Goal: Task Accomplishment & Management: Use online tool/utility

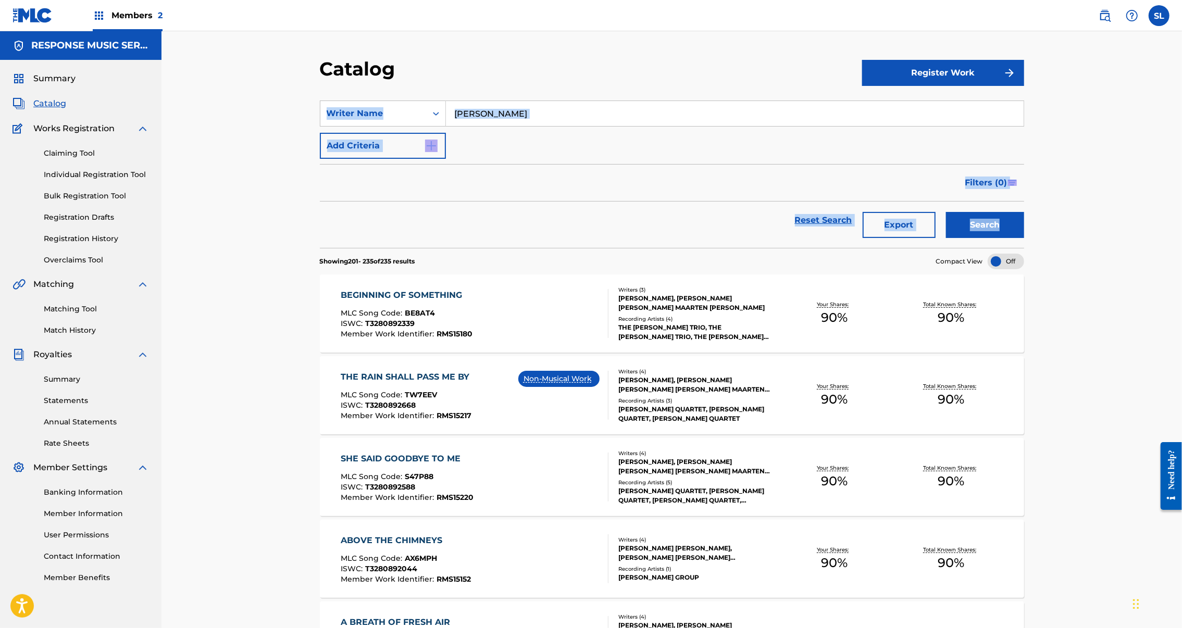
click at [90, 159] on link "Claiming Tool" at bounding box center [96, 153] width 105 height 11
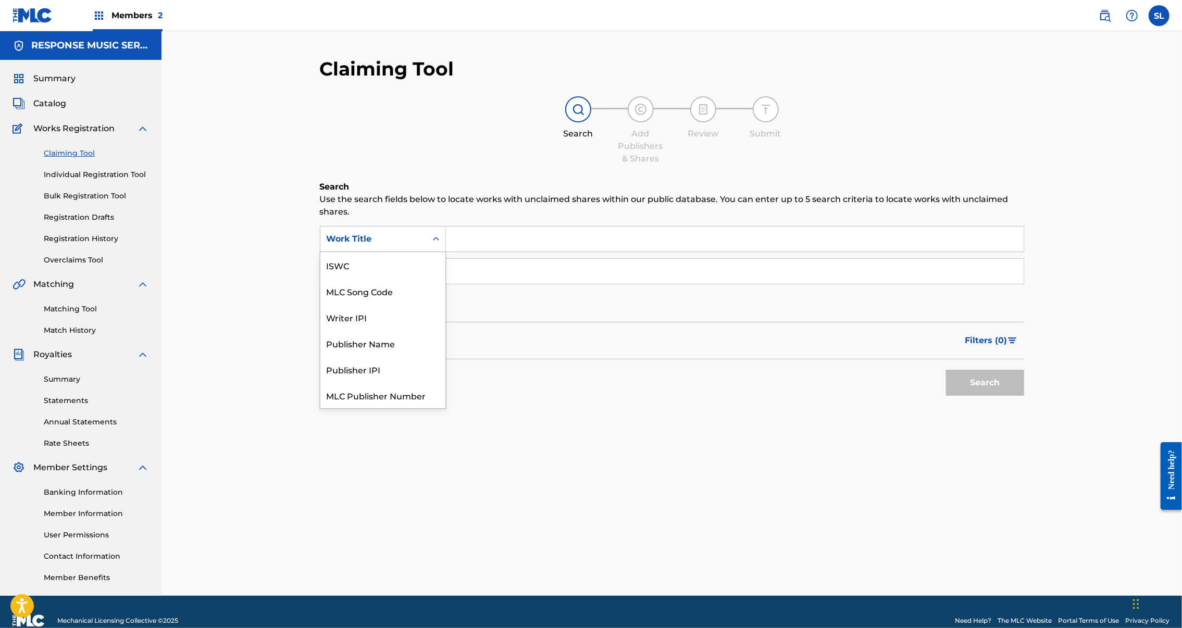
click at [431, 244] on icon "Search Form" at bounding box center [436, 239] width 10 height 10
click at [400, 131] on div "Search Add Publishers & Shares Review Submit" at bounding box center [672, 130] width 704 height 69
click at [446, 284] on input "Search Form" at bounding box center [735, 271] width 578 height 25
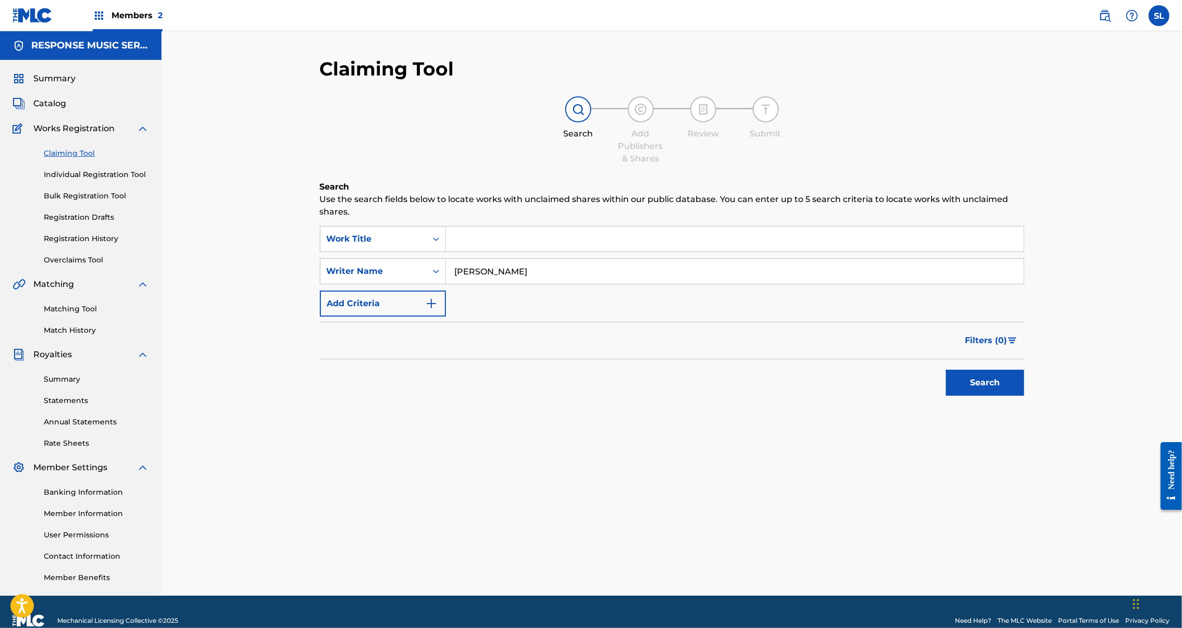
type input "Paul Sollinger"
click at [970, 396] on button "Search" at bounding box center [985, 383] width 78 height 26
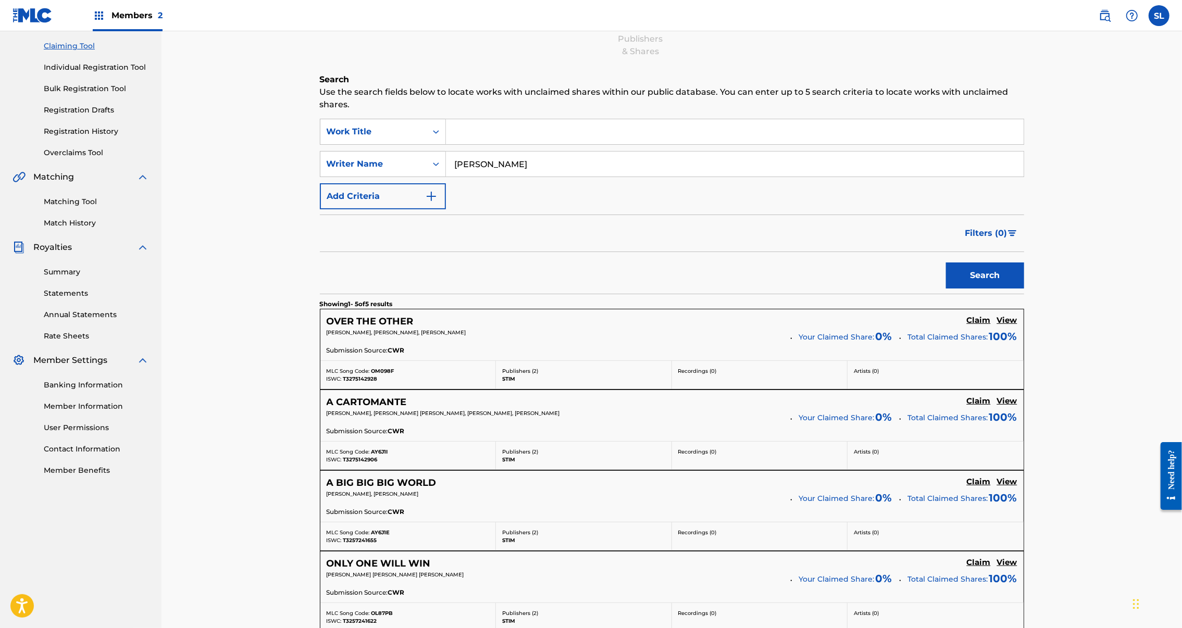
scroll to position [110, 0]
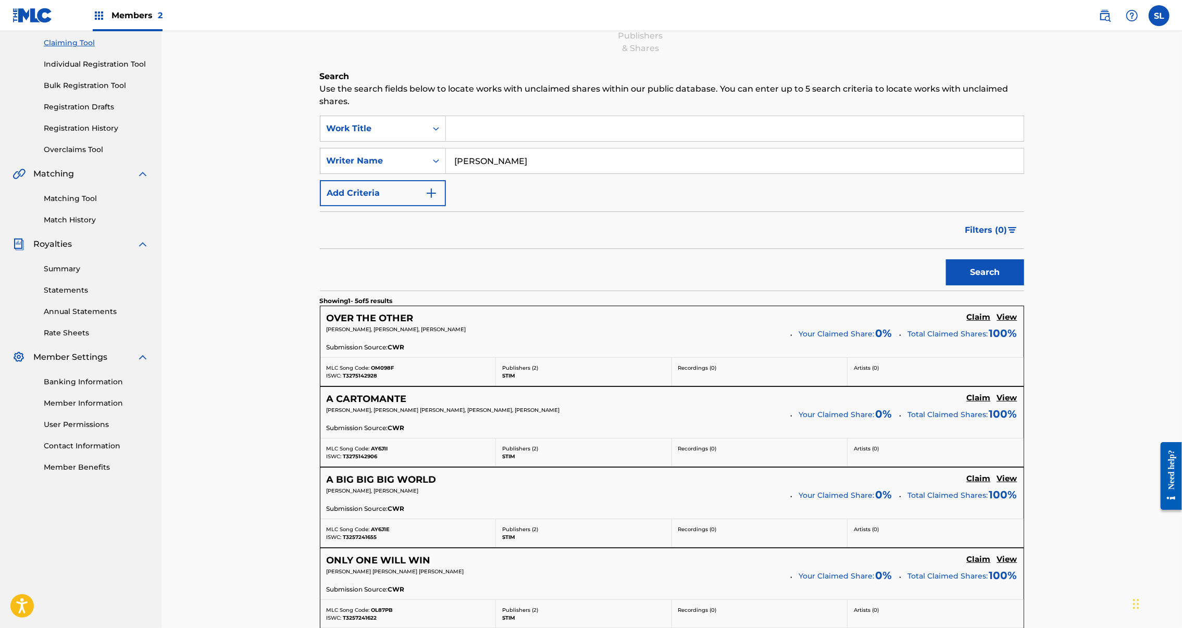
click at [989, 341] on span "100 %" at bounding box center [1003, 334] width 28 height 16
click at [919, 339] on span "Total Claimed Shares:" at bounding box center [948, 333] width 80 height 9
click at [997, 322] on h5 "View" at bounding box center [1007, 318] width 20 height 10
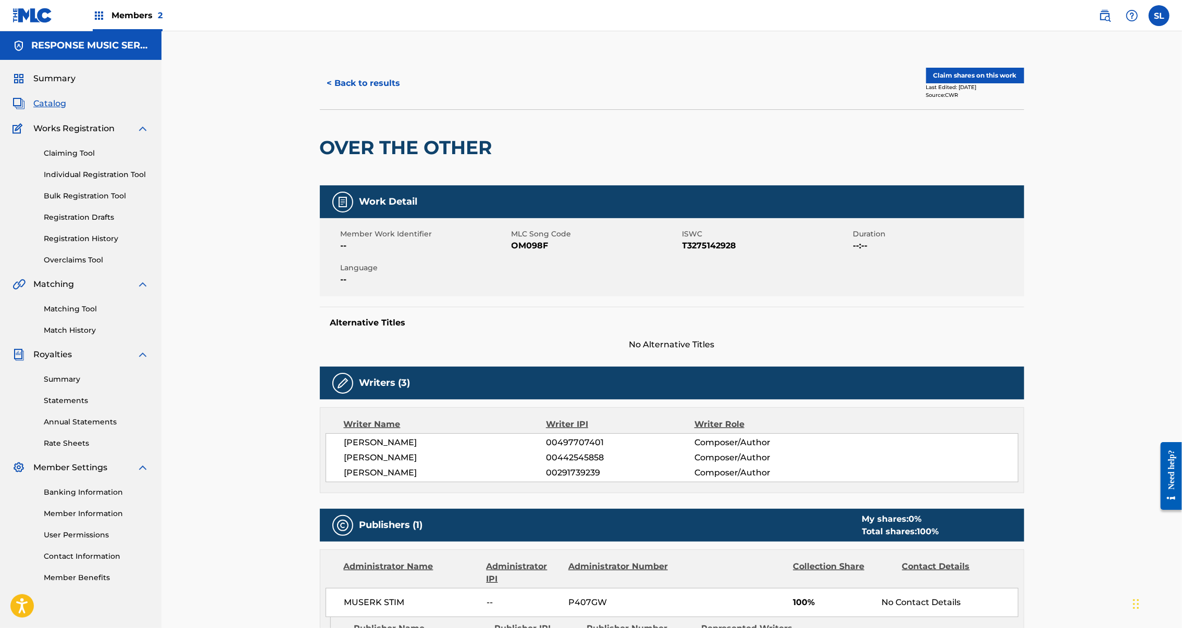
click at [345, 96] on button "< Back to results" at bounding box center [364, 83] width 88 height 26
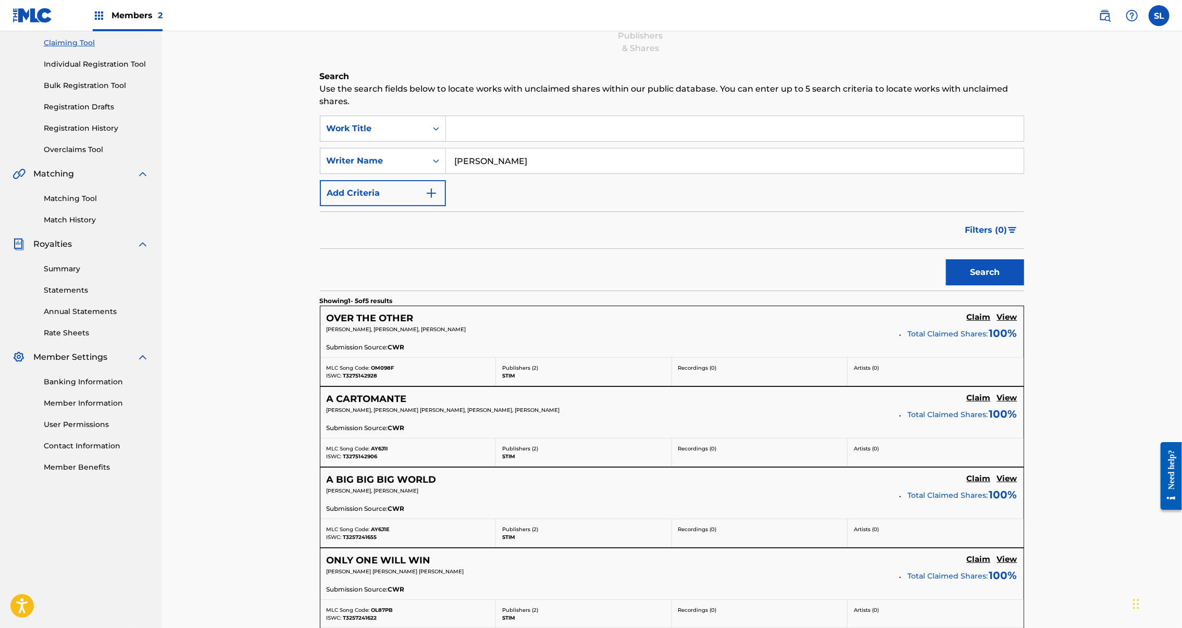
click at [997, 403] on h5 "View" at bounding box center [1007, 398] width 20 height 10
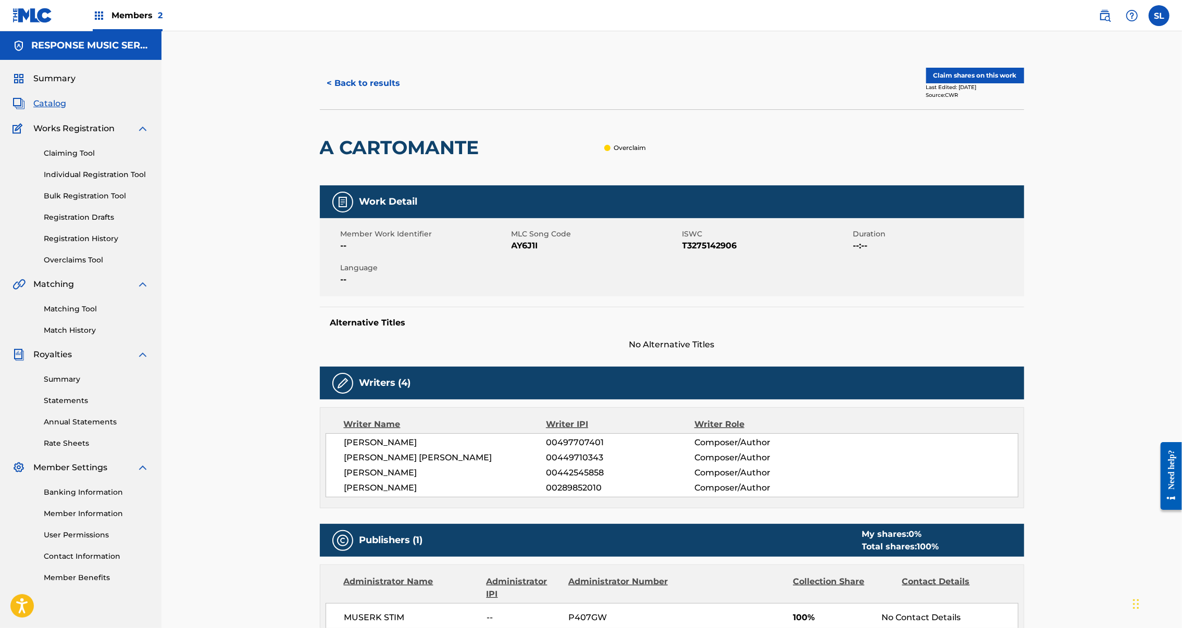
click at [320, 91] on button "< Back to results" at bounding box center [364, 83] width 88 height 26
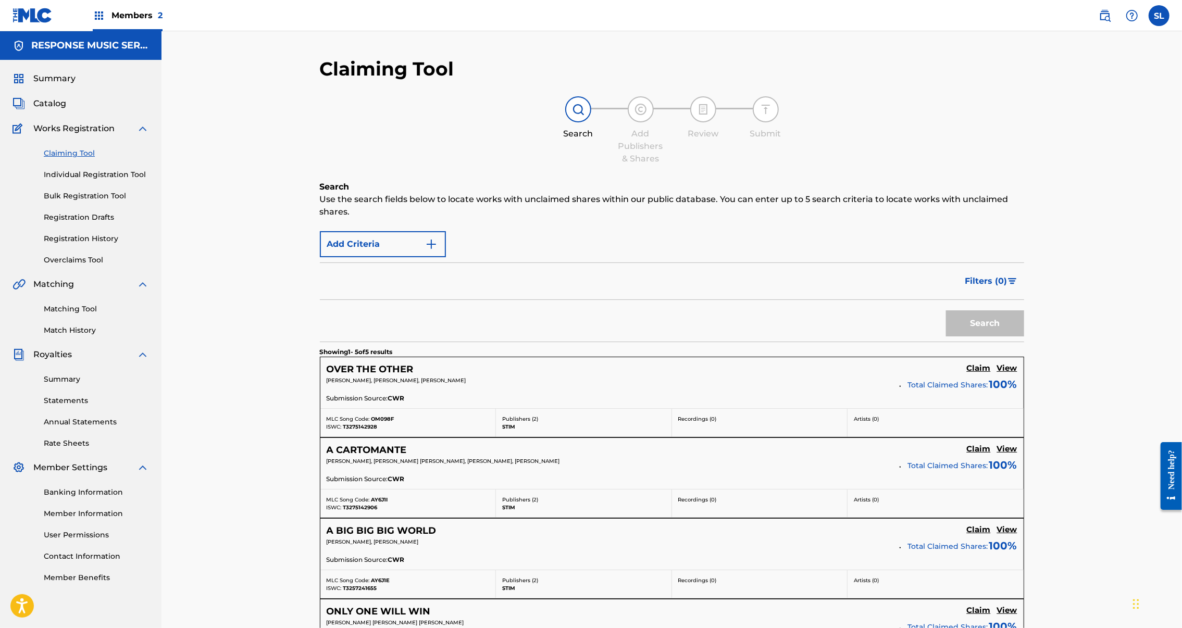
scroll to position [110, 0]
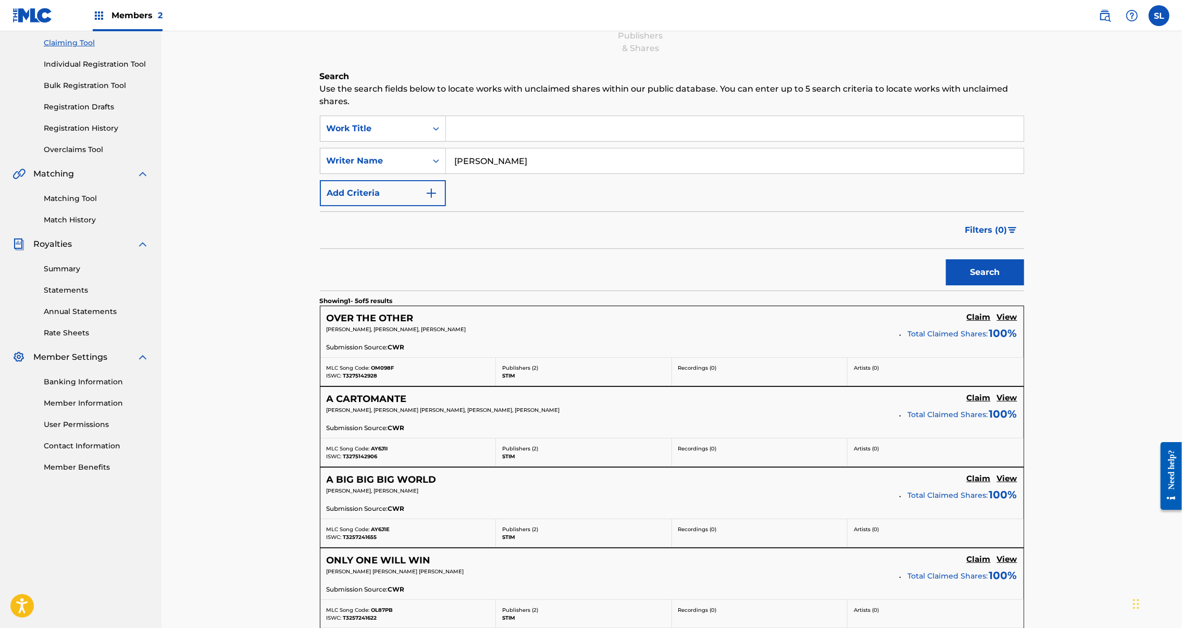
click at [333, 325] on h5 "OVER THE OTHER" at bounding box center [370, 319] width 87 height 12
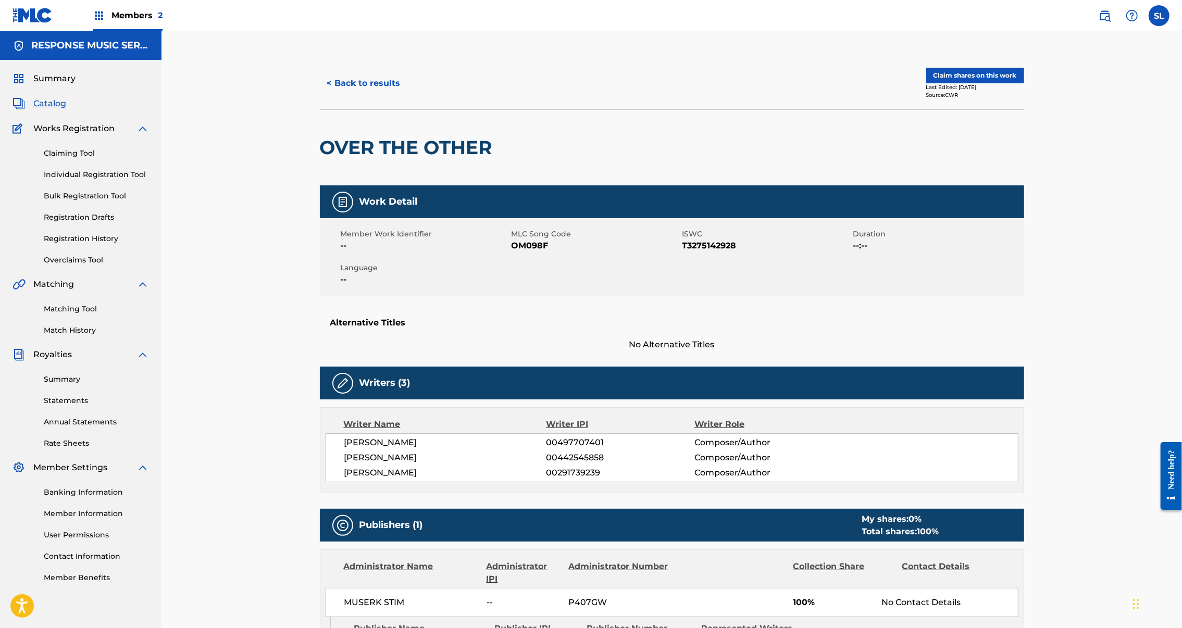
click at [330, 96] on button "< Back to results" at bounding box center [364, 83] width 88 height 26
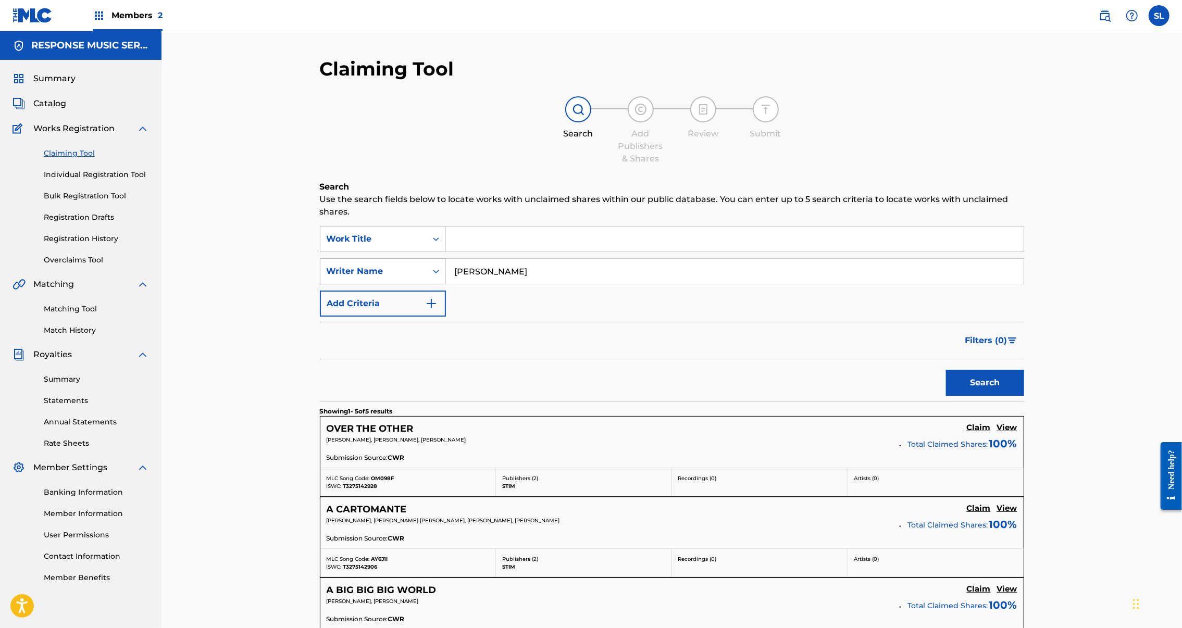
drag, startPoint x: 501, startPoint y: 286, endPoint x: 374, endPoint y: 282, distance: 127.7
click at [374, 282] on div "SearchWithCriteria69729766-d535-4743-bf83-df12bad3b86f Writer Name Paul Solling…" at bounding box center [672, 271] width 704 height 26
click at [82, 315] on link "Matching Tool" at bounding box center [96, 309] width 105 height 11
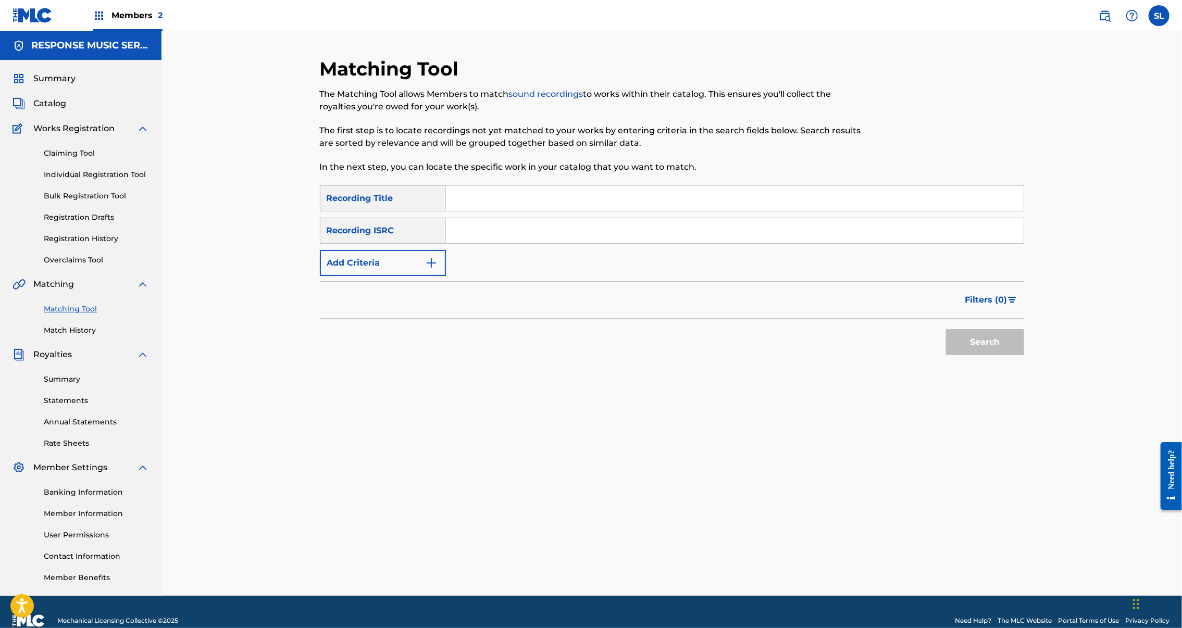
drag, startPoint x: 96, startPoint y: 299, endPoint x: 503, endPoint y: 226, distance: 413.9
click at [503, 211] on input "Search Form" at bounding box center [735, 198] width 578 height 25
paste input "A look of confusion"
type input "A look of confusion"
click at [1024, 355] on button "Search" at bounding box center [985, 342] width 78 height 26
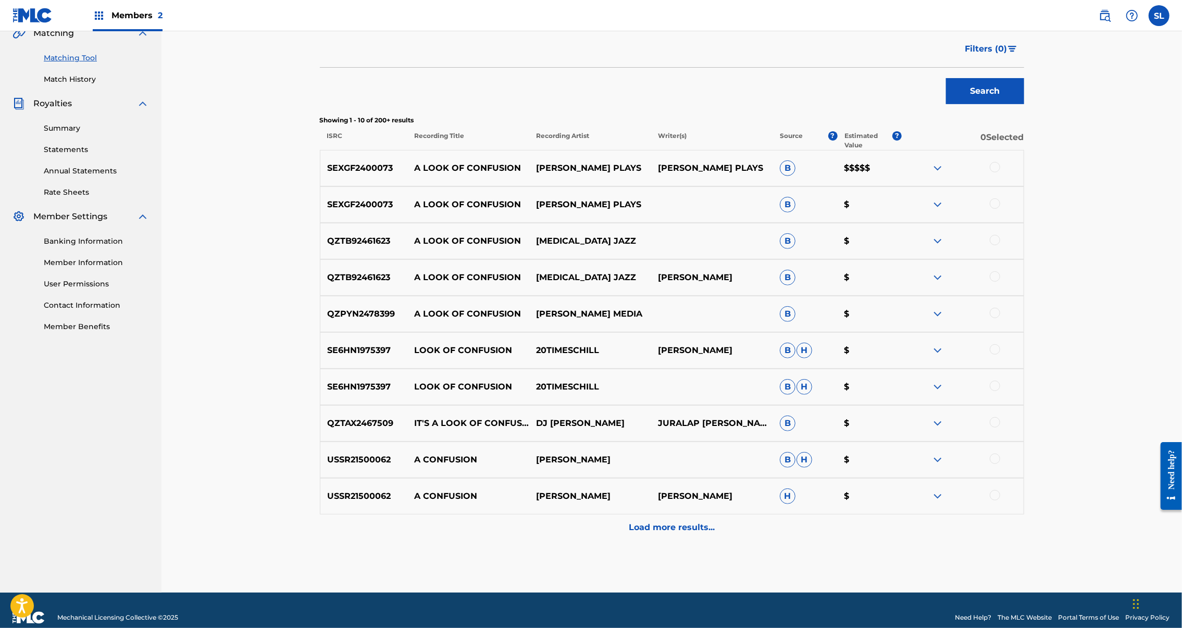
scroll to position [155, 0]
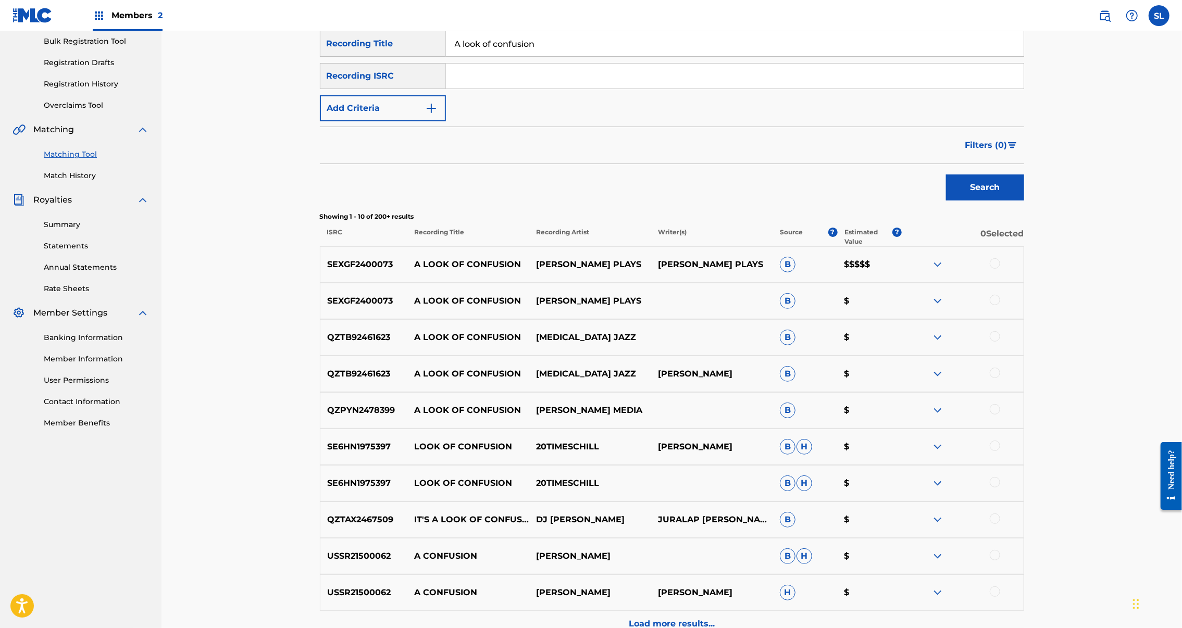
click at [1000, 305] on div at bounding box center [995, 300] width 10 height 10
click at [1000, 269] on div at bounding box center [995, 263] width 10 height 10
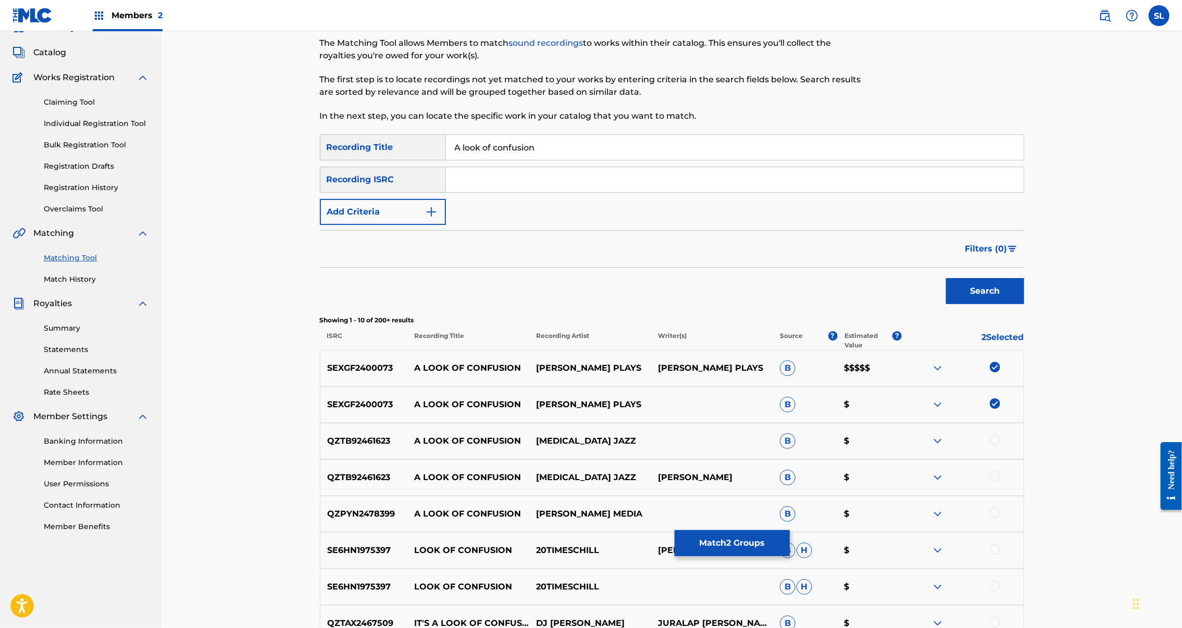
scroll to position [113, 0]
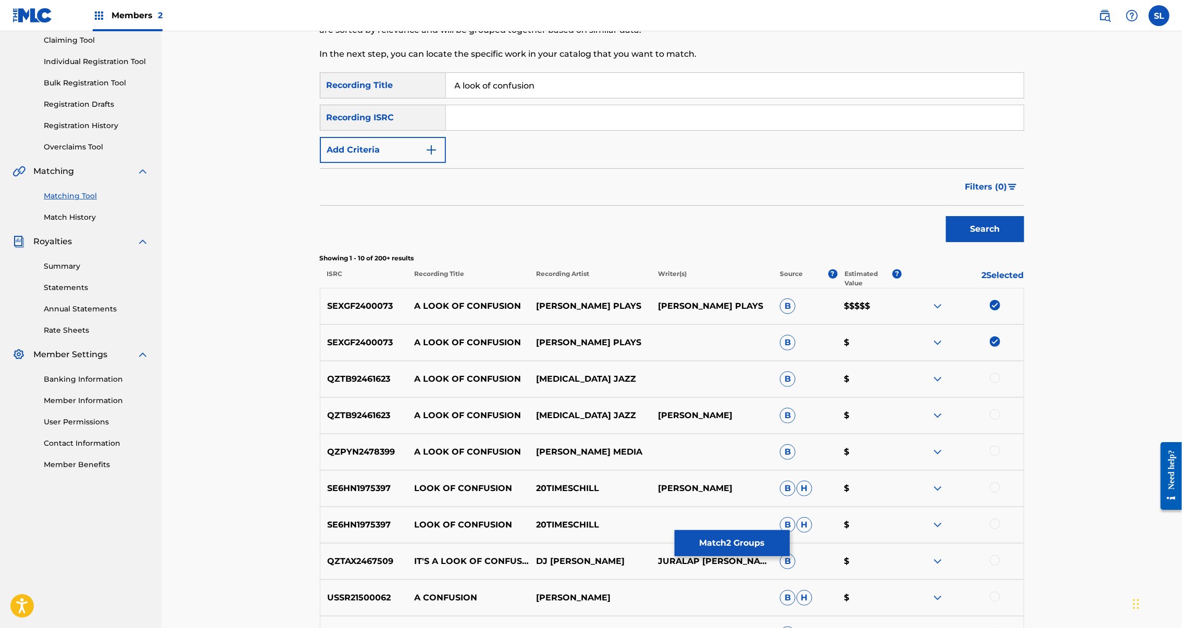
click at [790, 530] on button "Match 2 Groups" at bounding box center [732, 543] width 115 height 26
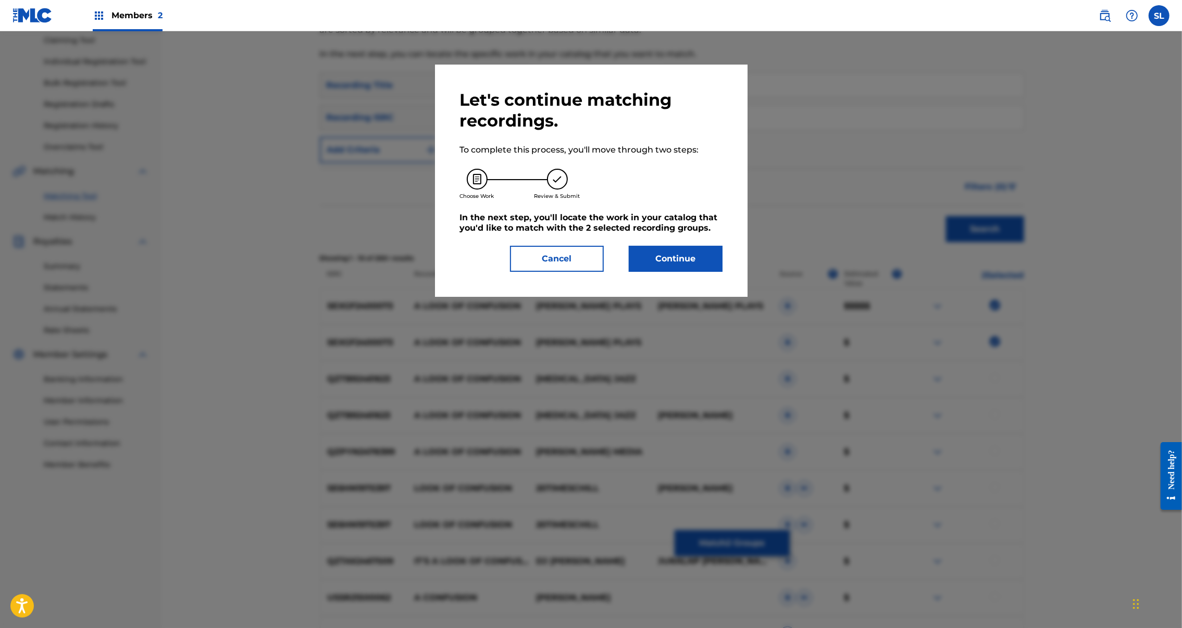
click at [717, 272] on button "Continue" at bounding box center [676, 259] width 94 height 26
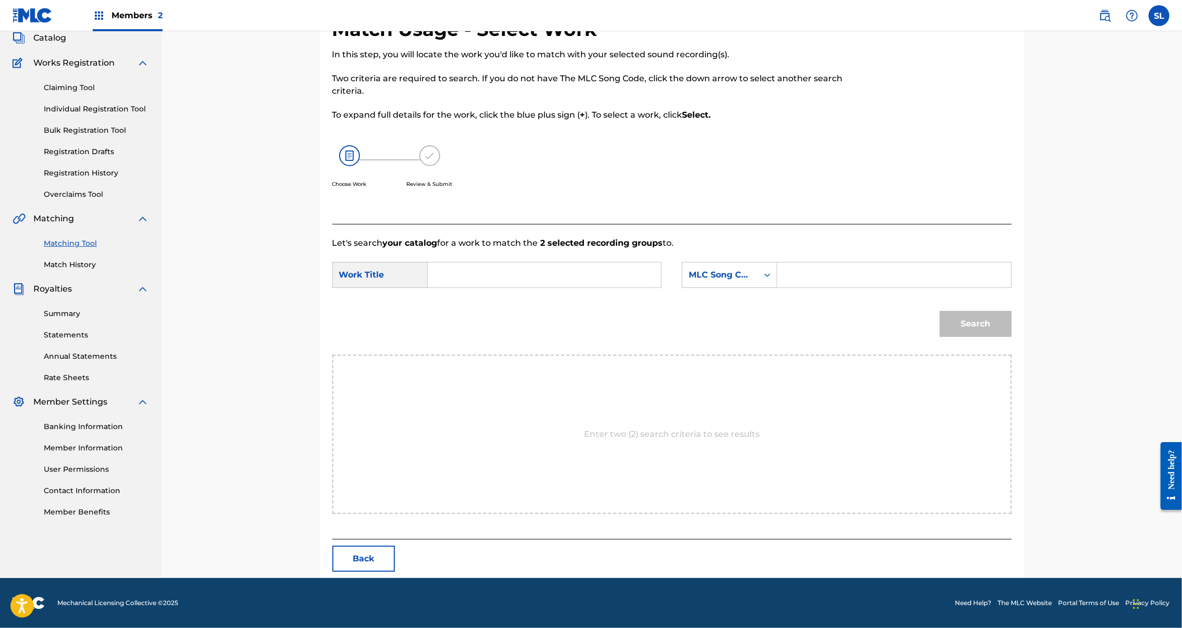
scroll to position [101, 0]
click at [539, 280] on input "Search Form" at bounding box center [545, 275] width 216 height 25
paste input "A LOOK OF CONFUSION"
type input "A LOOK OF CONFUSION"
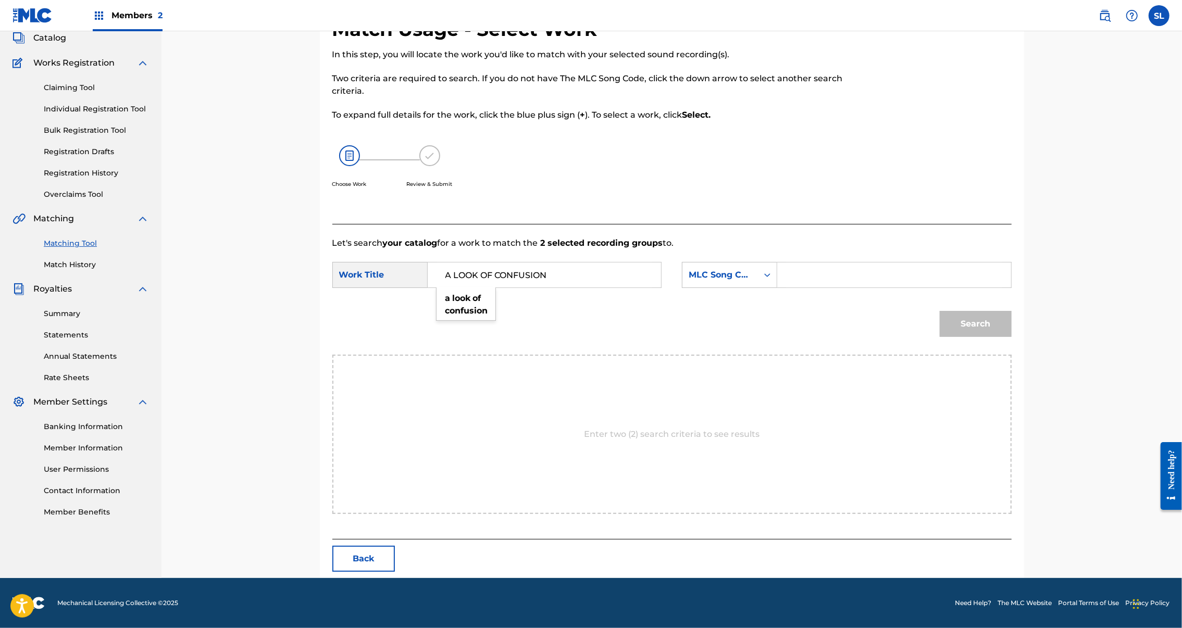
click at [886, 278] on input "Search Form" at bounding box center [894, 275] width 216 height 25
paste input "AV4OR7"
type input "AV4OR7"
click at [1012, 337] on button "Search" at bounding box center [976, 324] width 72 height 26
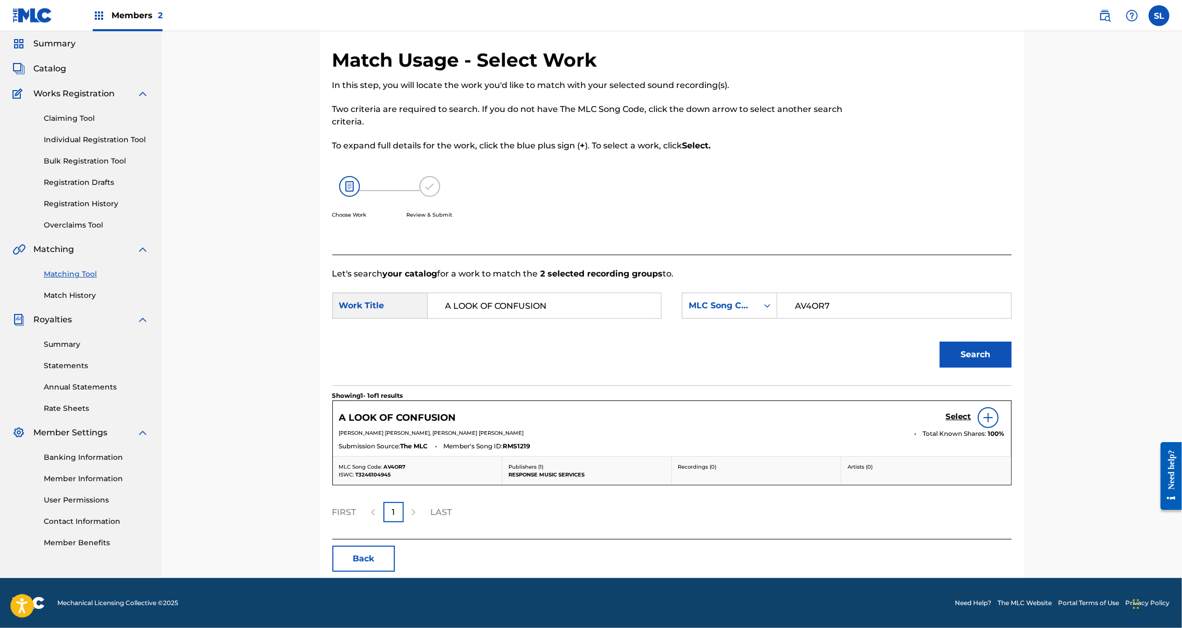
click at [972, 412] on h5 "Select" at bounding box center [959, 417] width 26 height 10
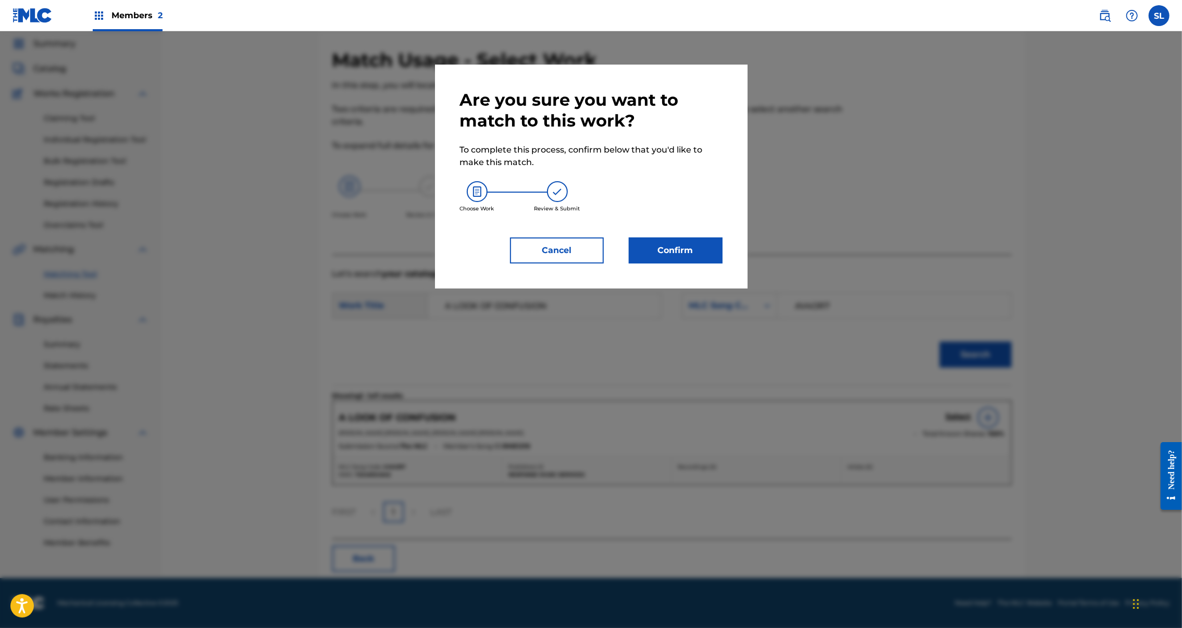
click at [705, 264] on button "Confirm" at bounding box center [676, 251] width 94 height 26
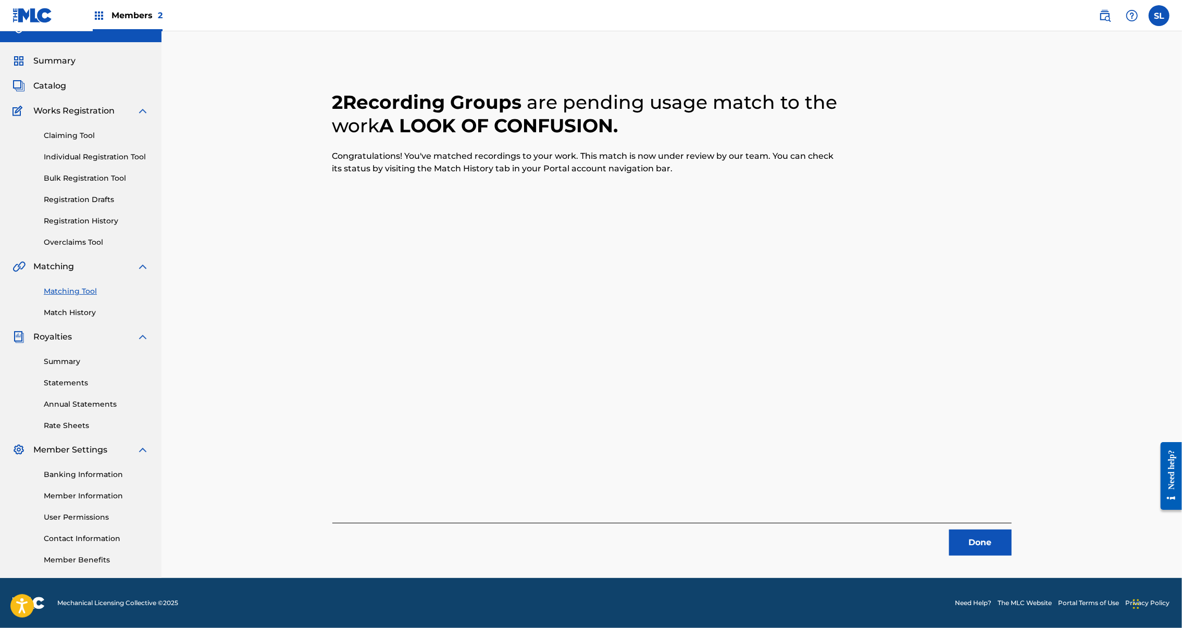
click at [1012, 530] on button "Done" at bounding box center [980, 543] width 63 height 26
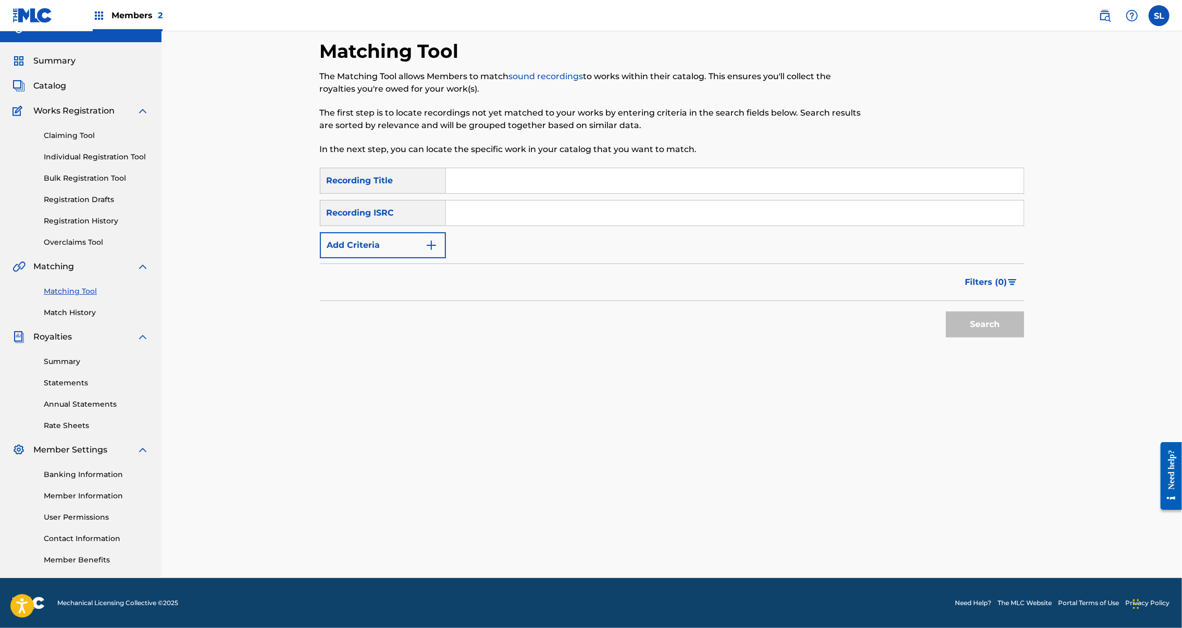
click at [505, 168] on input "Search Form" at bounding box center [735, 180] width 578 height 25
paste input "At the end of the day"
type input "At the end of the day"
click at [1024, 312] on button "Search" at bounding box center [985, 325] width 78 height 26
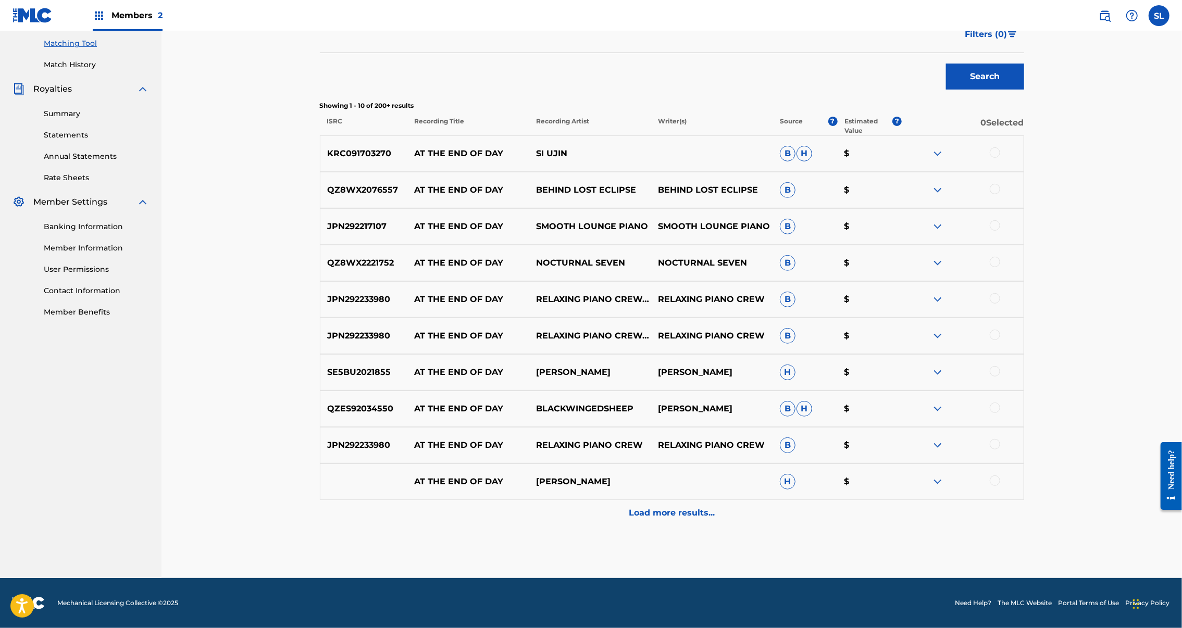
scroll to position [0, 0]
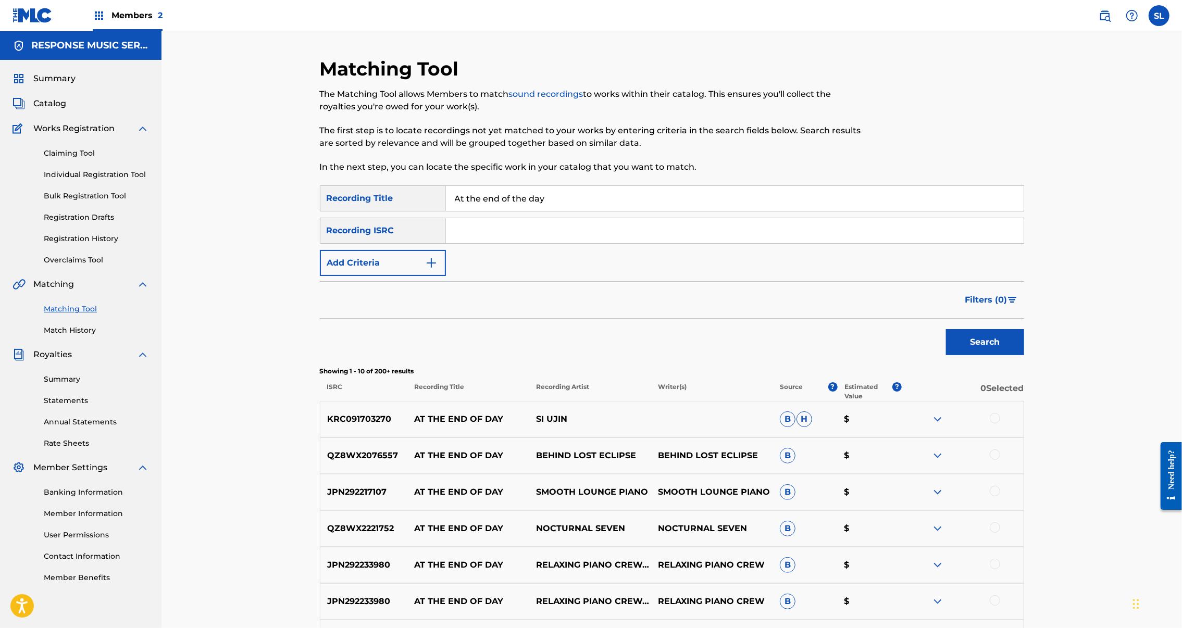
click at [392, 276] on button "Add Criteria" at bounding box center [383, 263] width 126 height 26
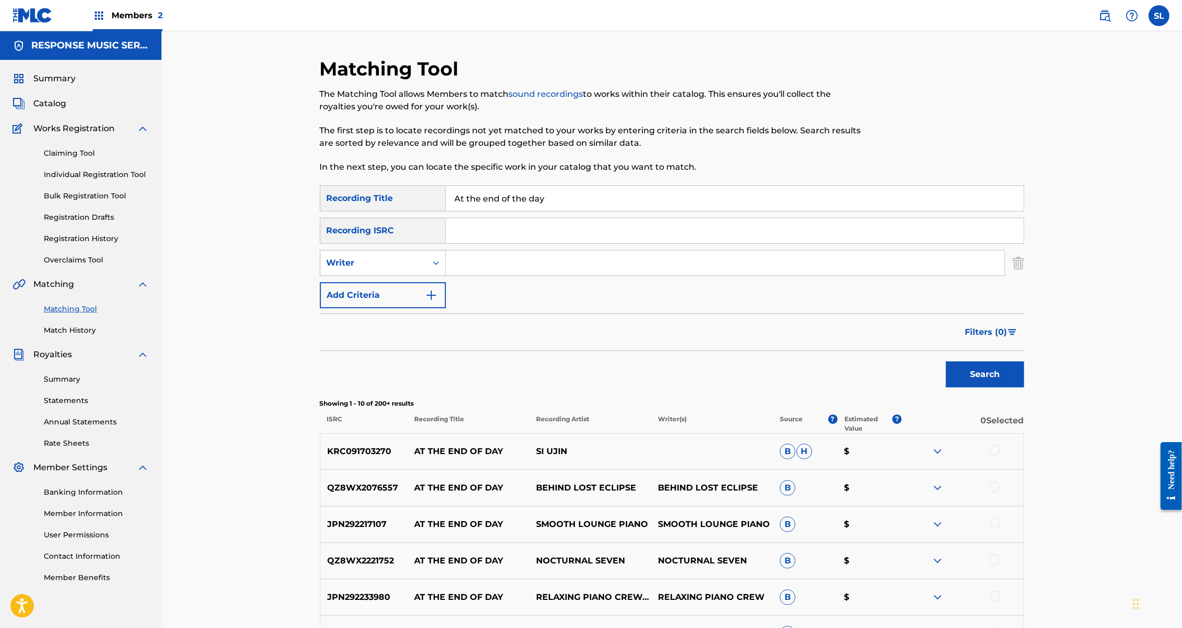
click at [427, 272] on div "Search Form" at bounding box center [436, 263] width 19 height 19
click at [339, 302] on div "Recording Artist" at bounding box center [382, 289] width 125 height 26
click at [446, 276] on input "Search Form" at bounding box center [725, 263] width 559 height 25
click at [1024, 388] on button "Search" at bounding box center [985, 375] width 78 height 26
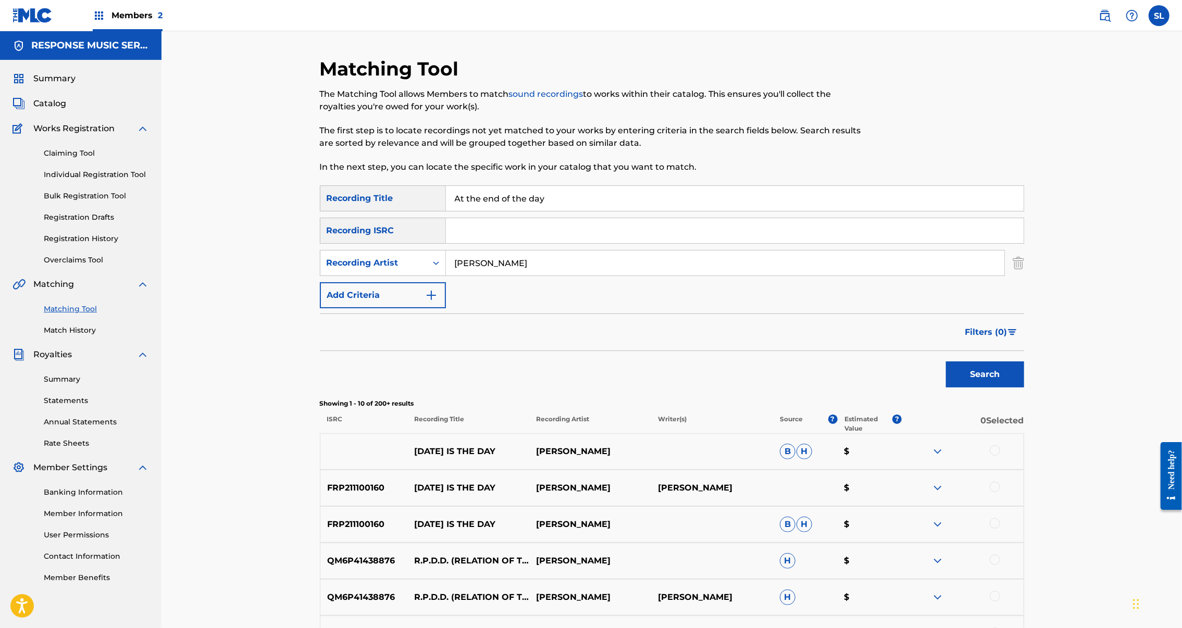
click at [519, 276] on input "ornette" at bounding box center [725, 263] width 559 height 25
type input "ornette Haynes"
click at [1024, 388] on button "Search" at bounding box center [985, 375] width 78 height 26
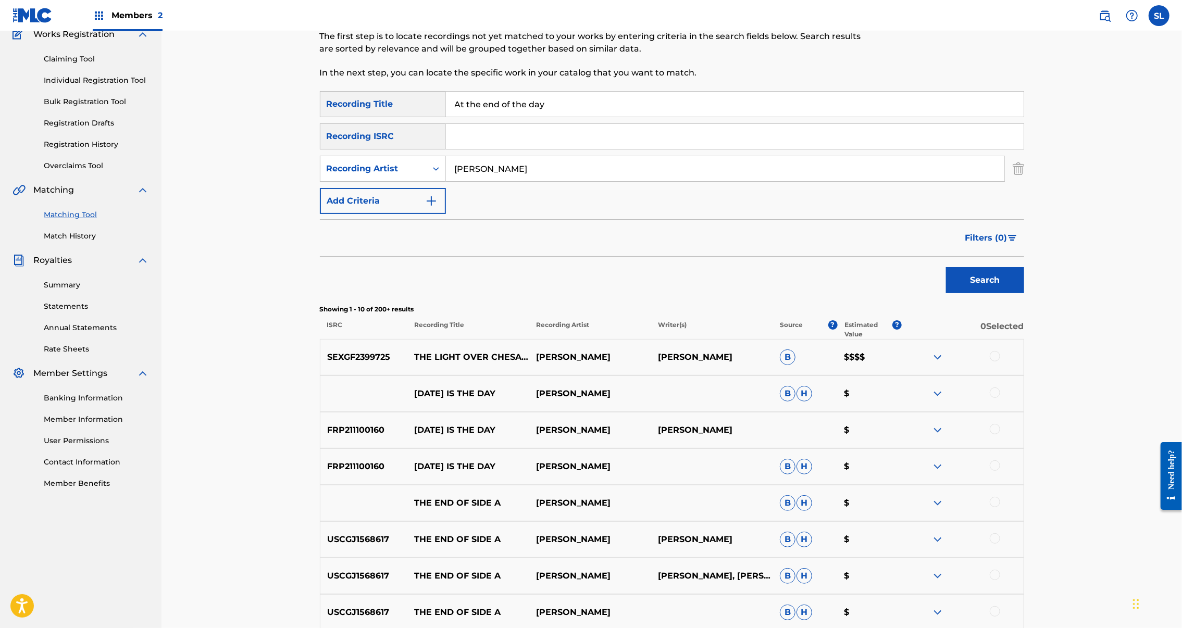
scroll to position [158, 0]
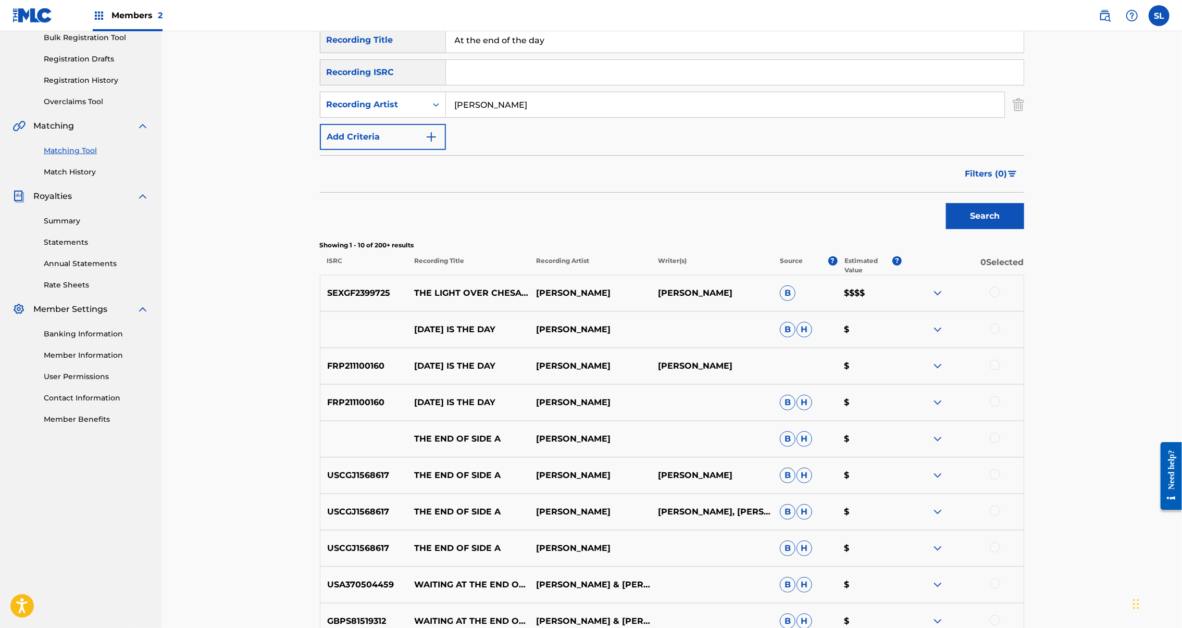
click at [1000, 297] on div at bounding box center [995, 292] width 10 height 10
click at [1024, 229] on button "Search" at bounding box center [985, 216] width 78 height 26
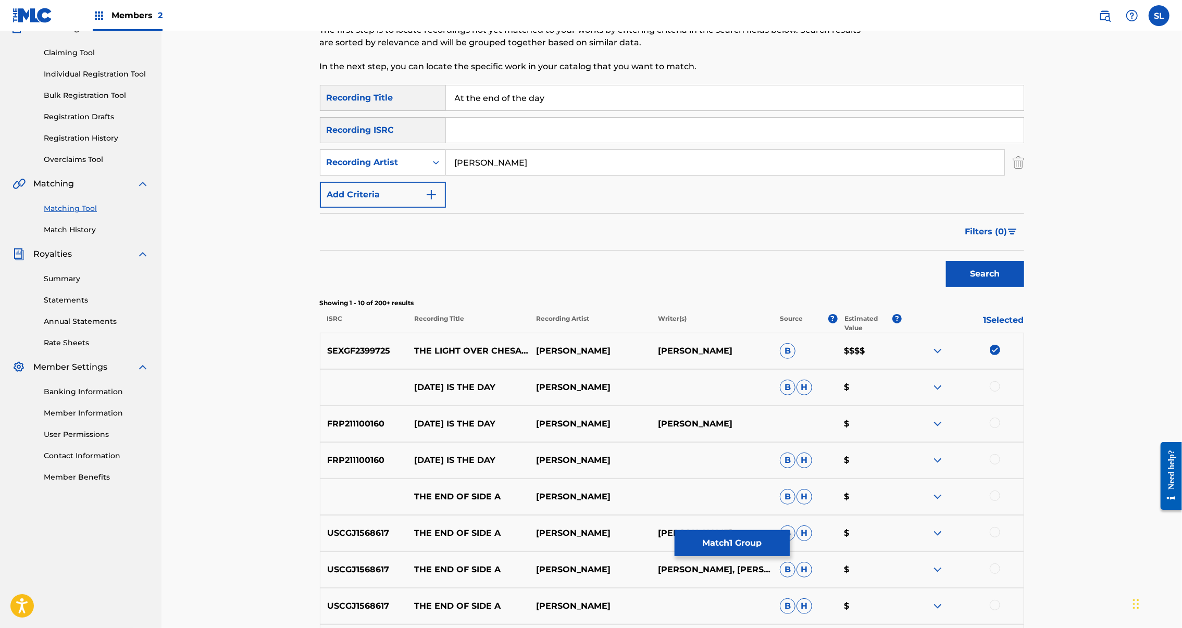
scroll to position [453, 0]
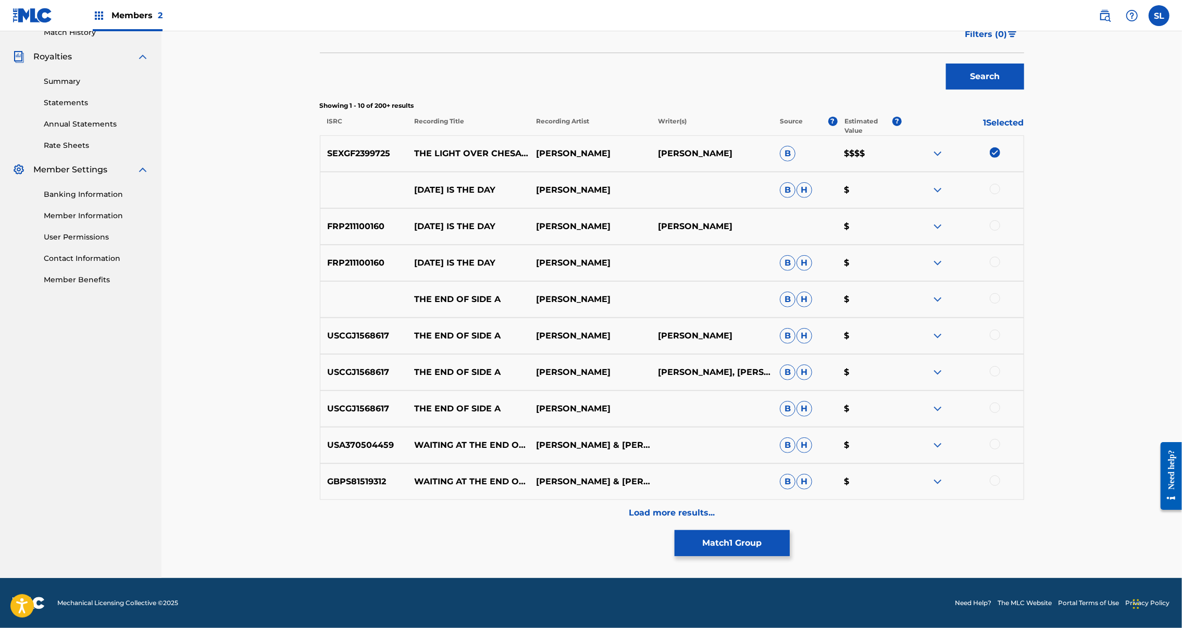
click at [790, 530] on button "Match 1 Group" at bounding box center [732, 543] width 115 height 26
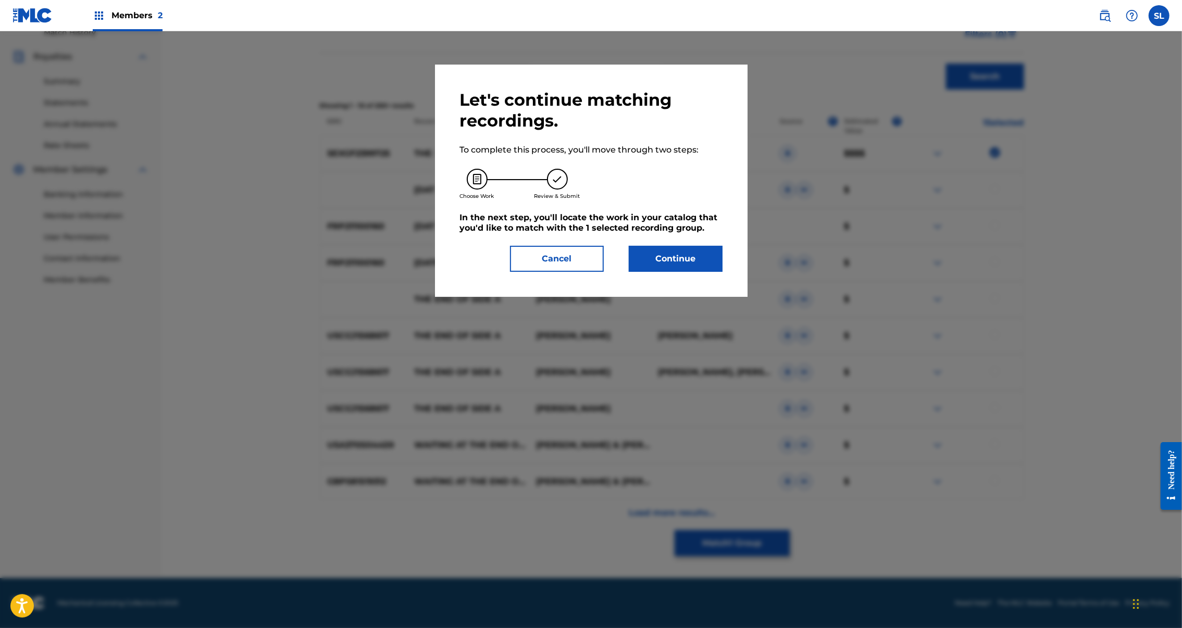
click at [677, 272] on button "Continue" at bounding box center [676, 259] width 94 height 26
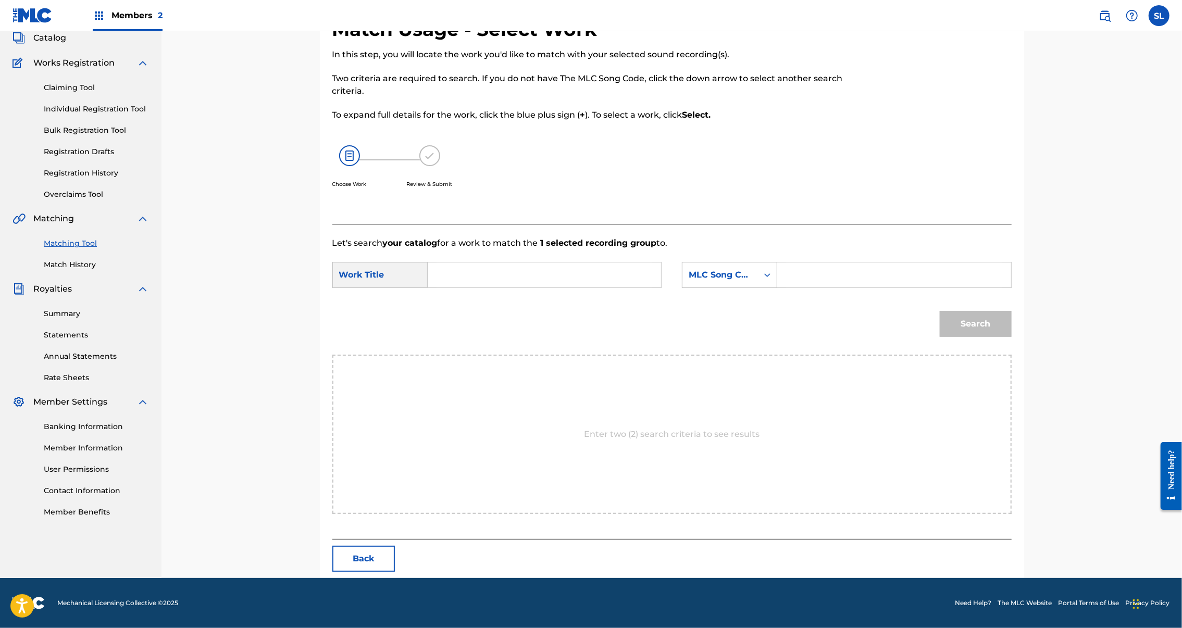
click at [437, 274] on input "Search Form" at bounding box center [545, 275] width 216 height 25
paste input "AT THE END OF THE DAY"
type input "AT THE END OF THE DAY"
click at [886, 280] on input "Search Form" at bounding box center [894, 275] width 216 height 25
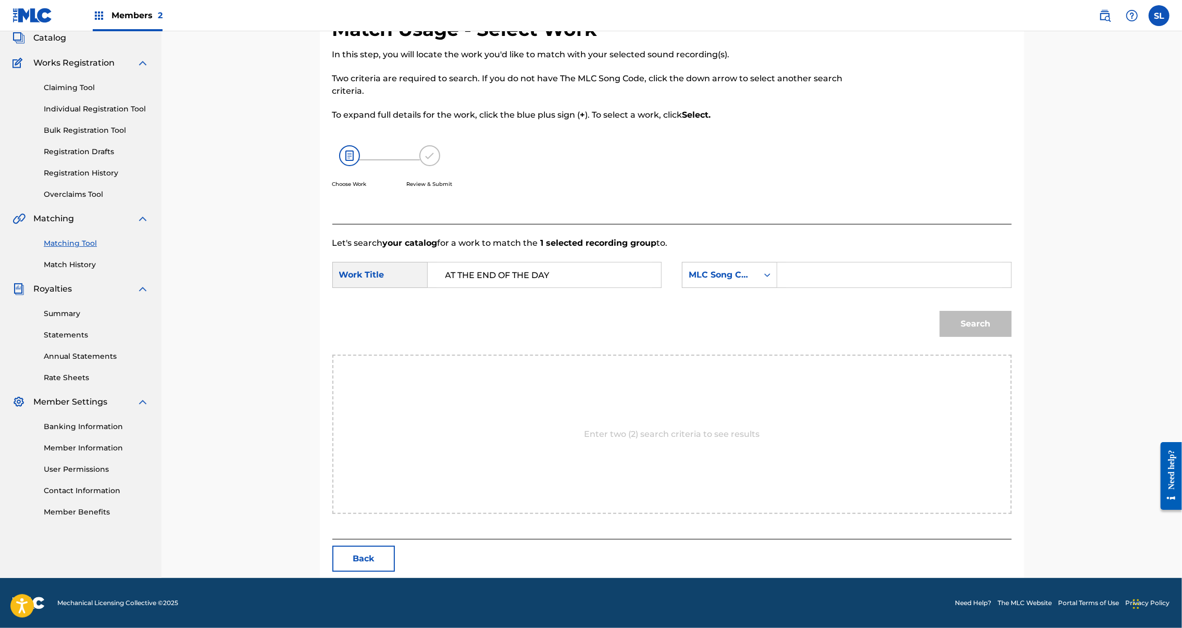
paste input "AX17BR"
type input "AX17BR"
click at [1012, 337] on button "Search" at bounding box center [976, 324] width 72 height 26
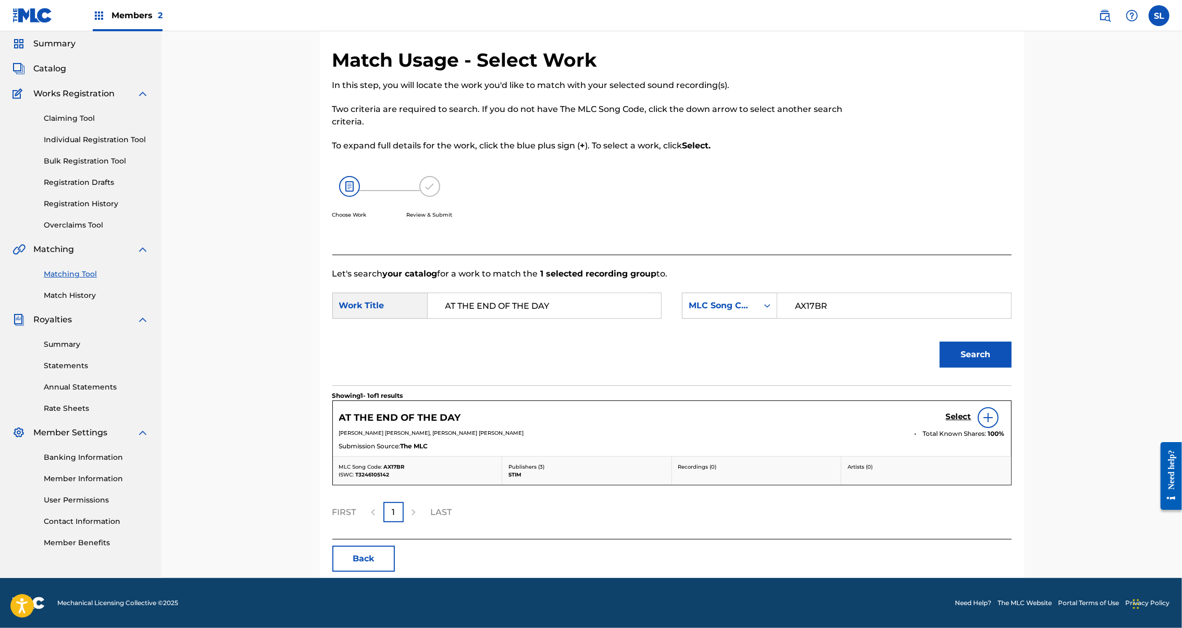
click at [972, 412] on h5 "Select" at bounding box center [959, 417] width 26 height 10
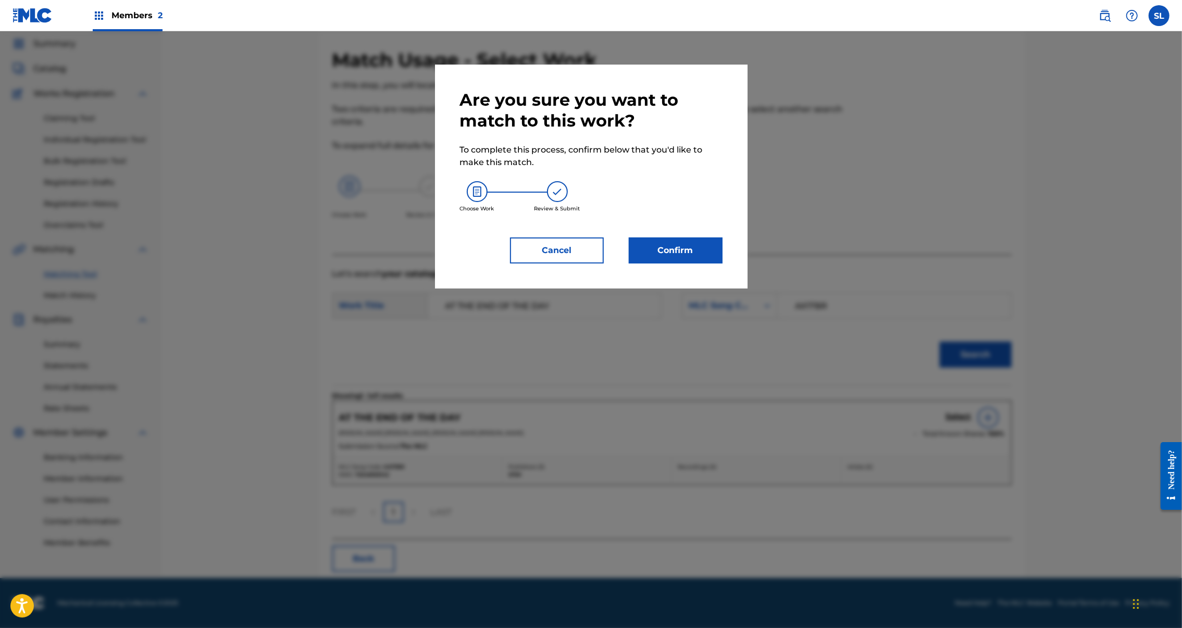
click at [715, 264] on button "Confirm" at bounding box center [676, 251] width 94 height 26
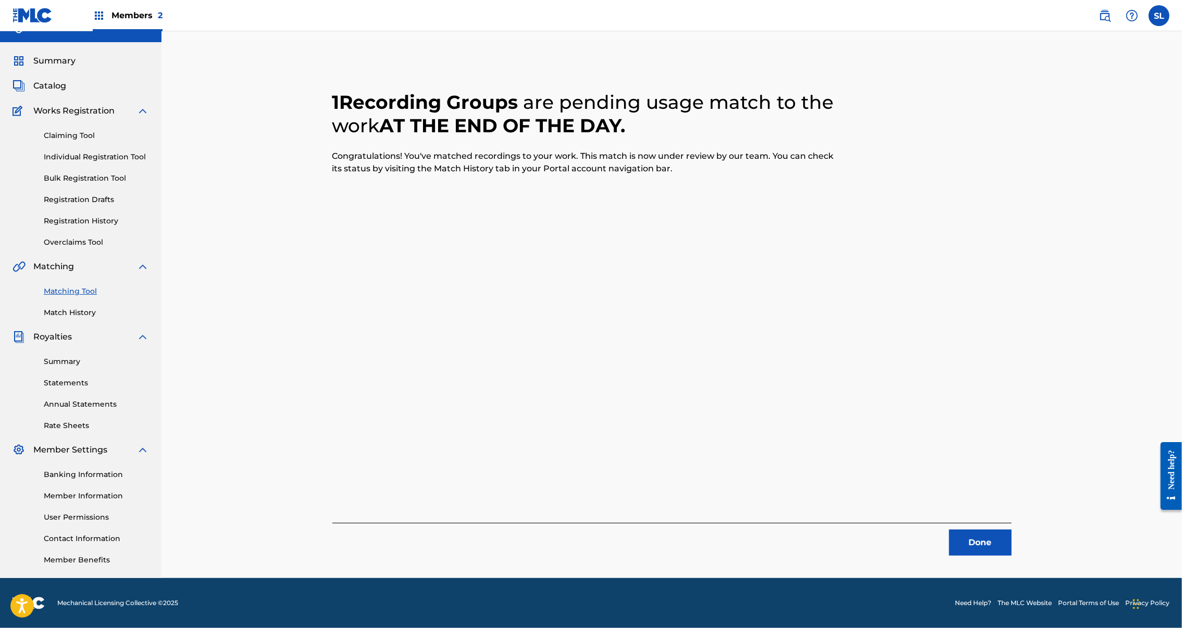
click at [1012, 530] on button "Done" at bounding box center [980, 543] width 63 height 26
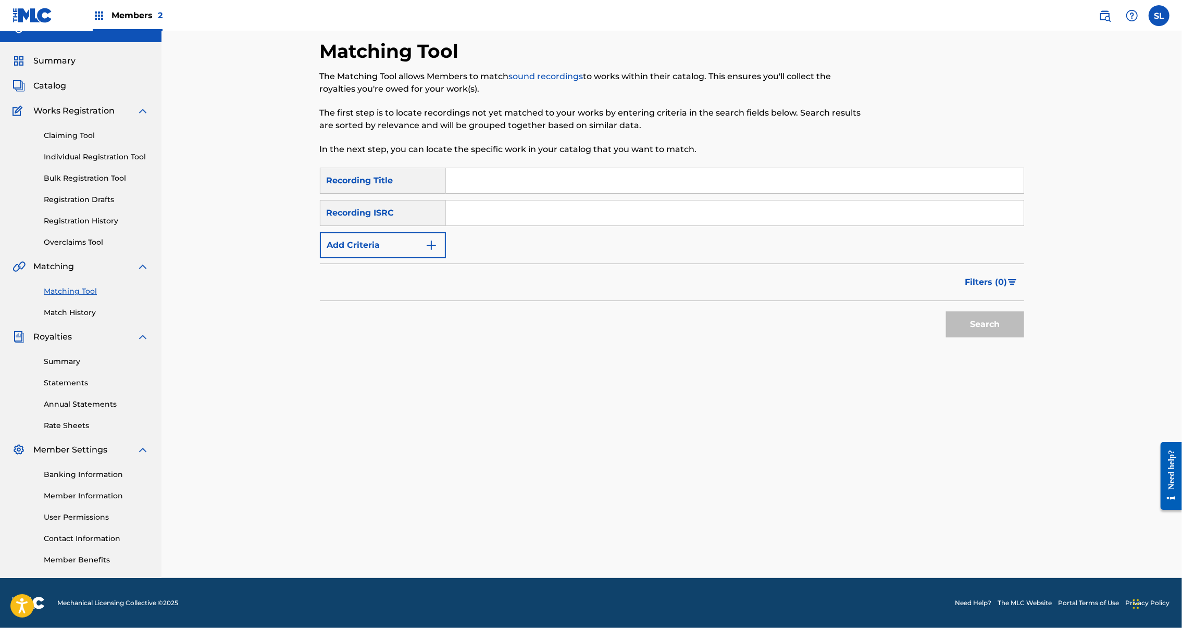
click at [467, 168] on div "SearchWithCriteria7c695f4b-b6e1-45b9-b739-87e1c672bfb8 Recording Title SearchWi…" at bounding box center [672, 213] width 704 height 91
click at [476, 168] on input "Search Form" at bounding box center [735, 180] width 578 height 25
paste input "A Danish Love Affair"
type input "A Danish Love Affair"
click at [1024, 312] on button "Search" at bounding box center [985, 325] width 78 height 26
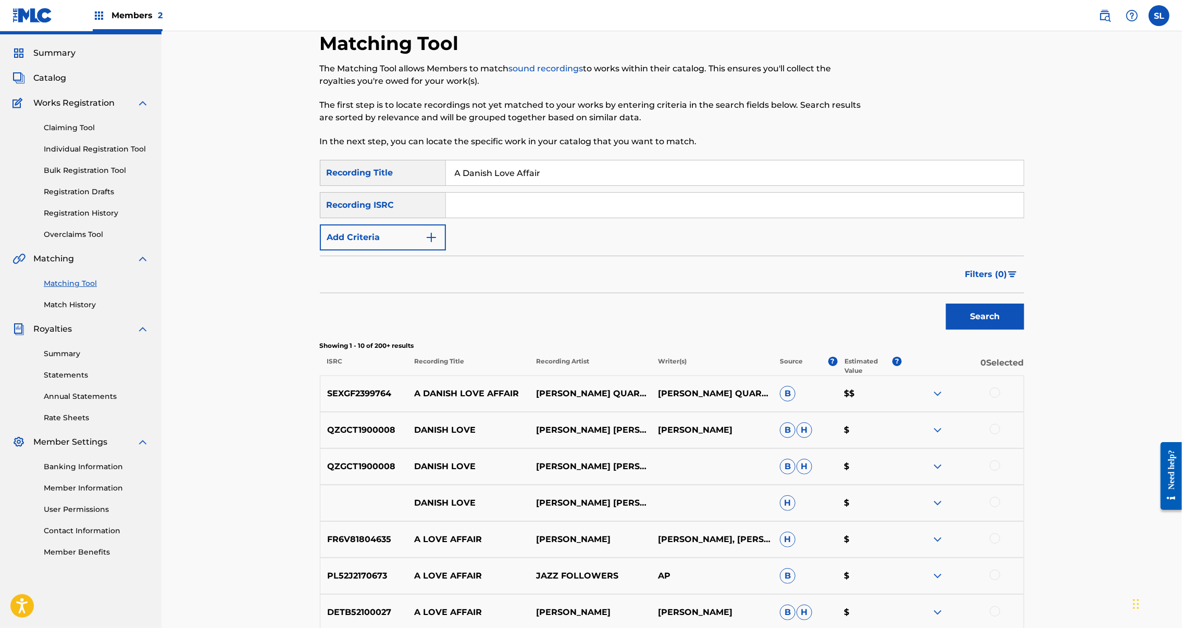
scroll to position [223, 0]
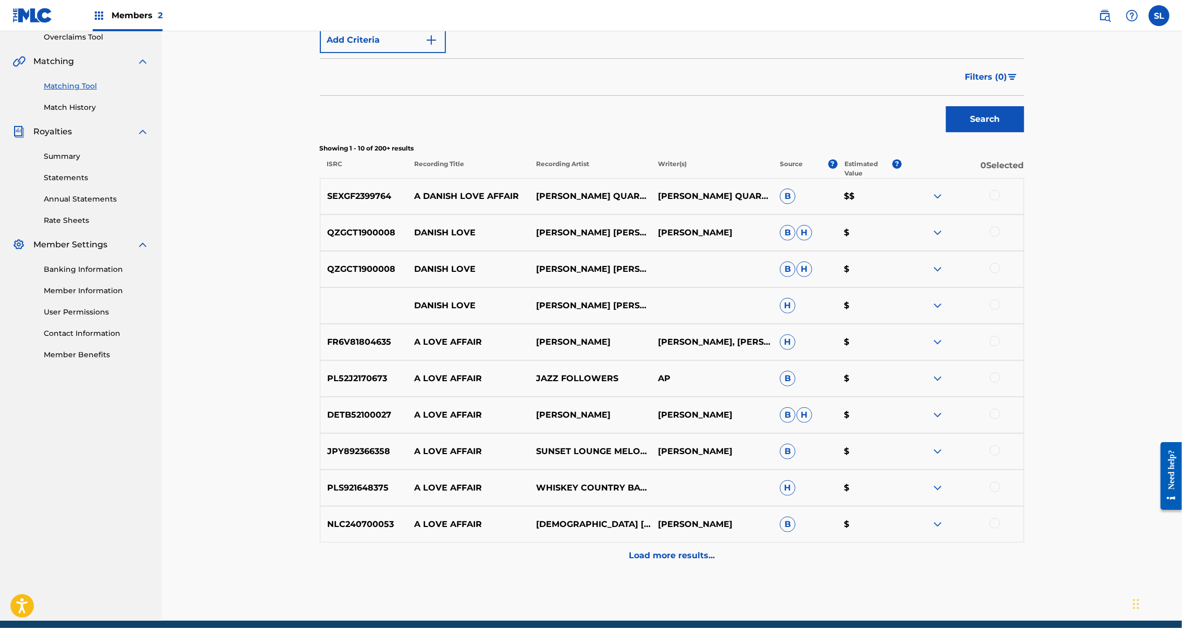
click at [1000, 201] on div at bounding box center [995, 195] width 10 height 10
click at [790, 530] on button "Match 1 Group" at bounding box center [732, 543] width 115 height 26
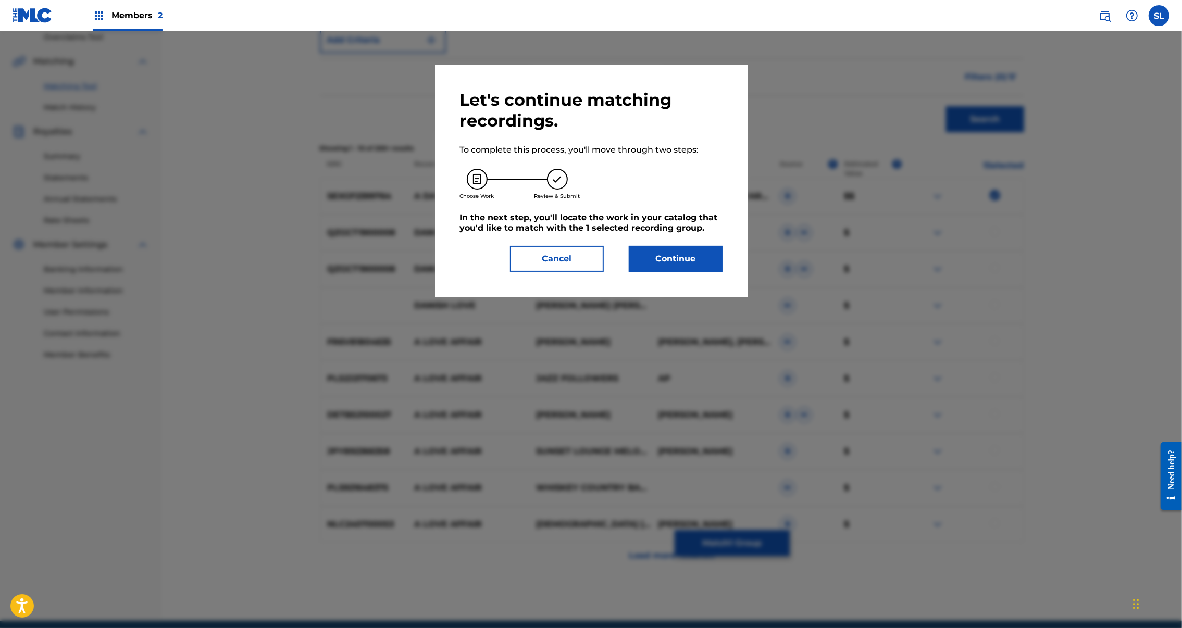
click at [694, 272] on button "Continue" at bounding box center [676, 259] width 94 height 26
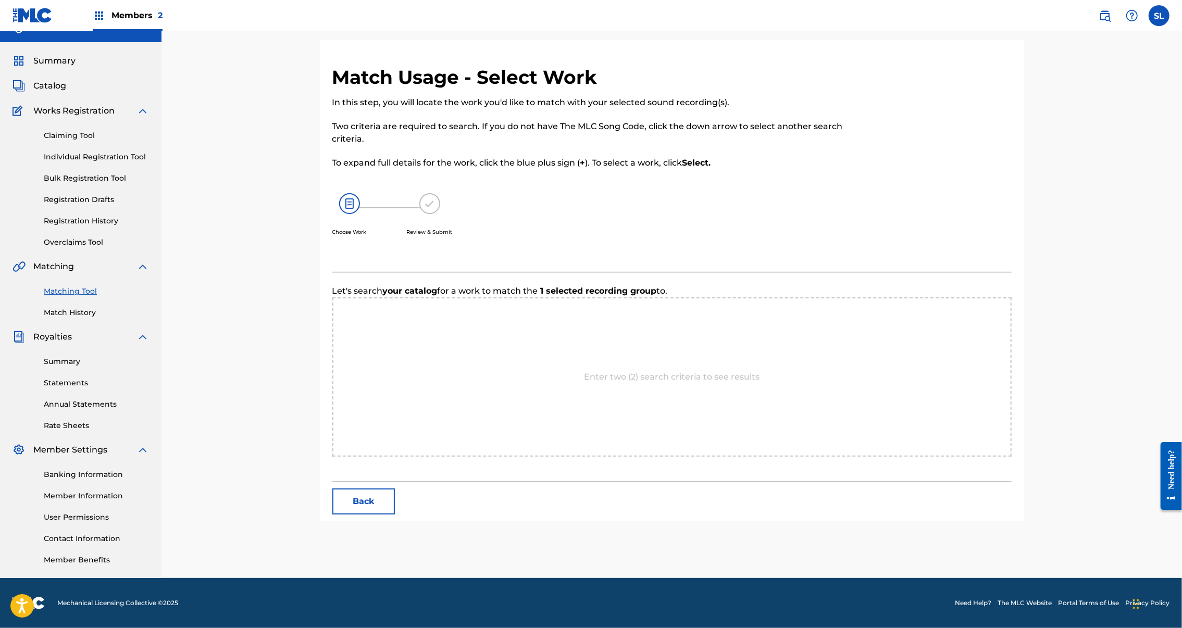
scroll to position [101, 0]
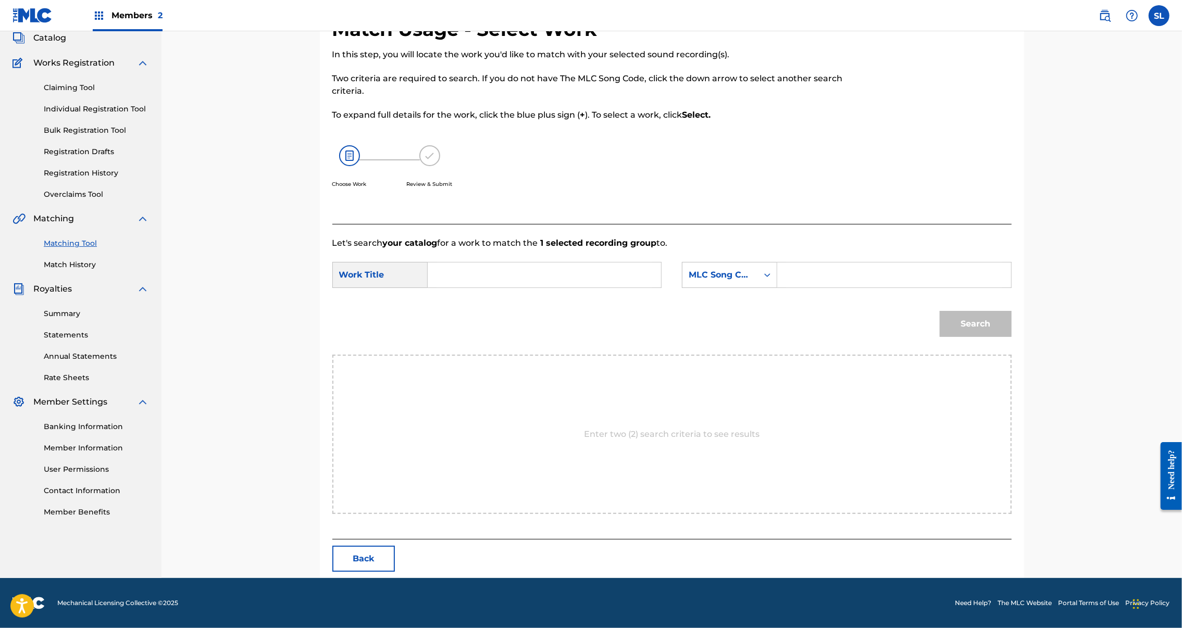
click at [486, 270] on input "Search Form" at bounding box center [545, 275] width 216 height 25
paste input "A Danish Love Affair"
type input "A Danish Love Affair"
click at [852, 276] on input "Search Form" at bounding box center [894, 275] width 216 height 25
paste input "AV39VO"
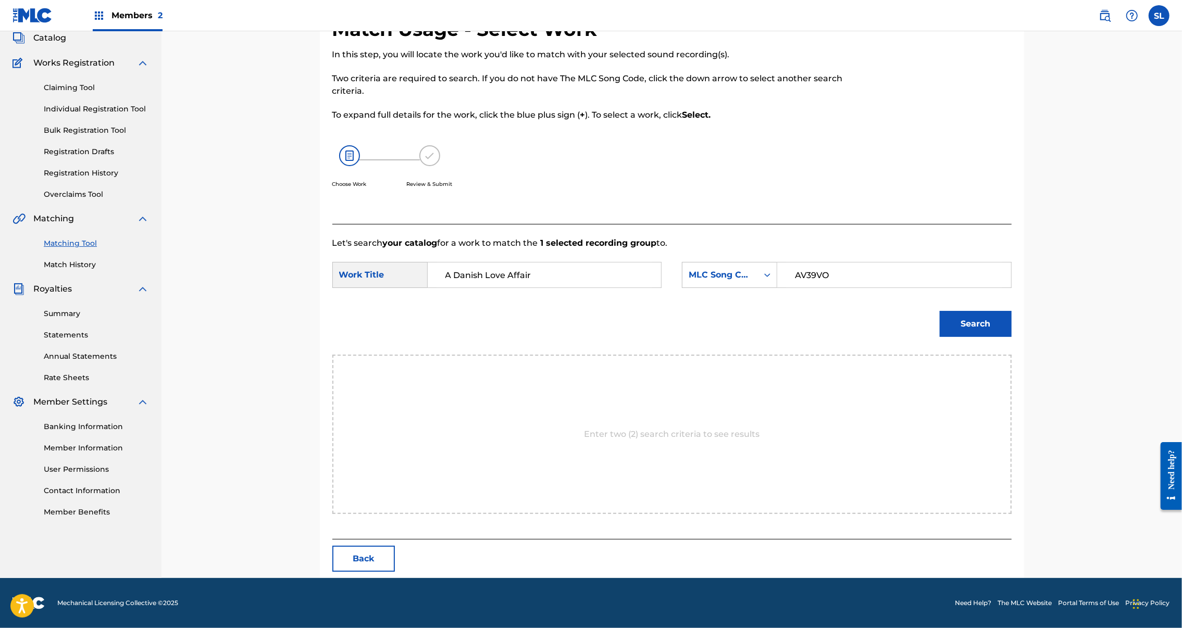
type input "AV39VO"
click at [1012, 337] on button "Search" at bounding box center [976, 324] width 72 height 26
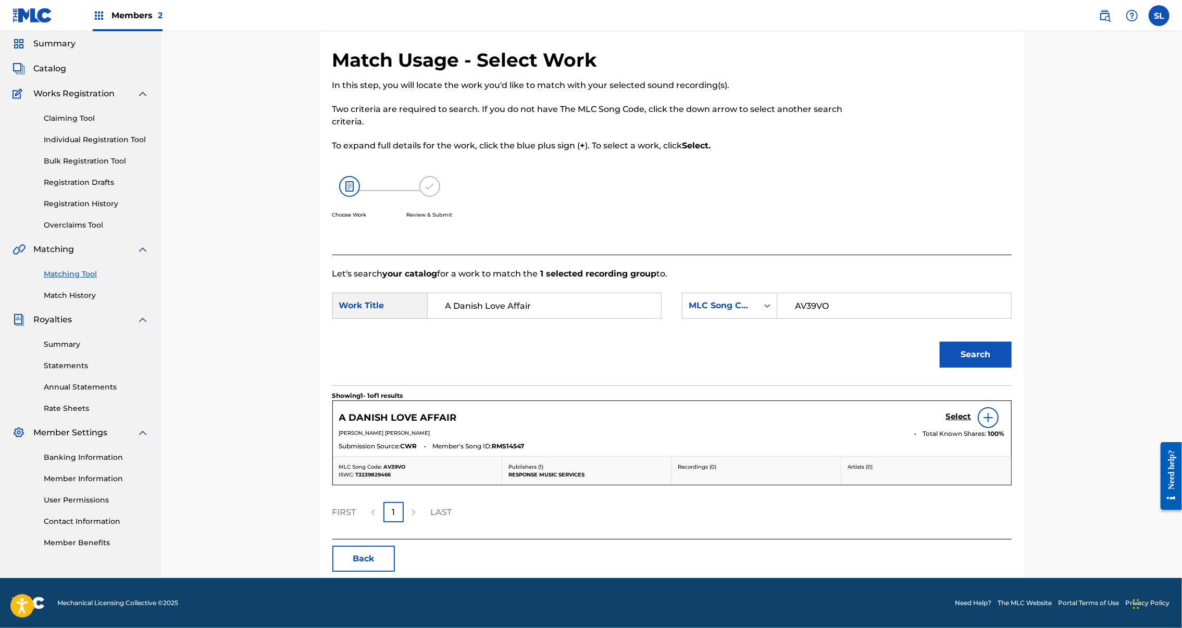
click at [972, 412] on h5 "Select" at bounding box center [959, 417] width 26 height 10
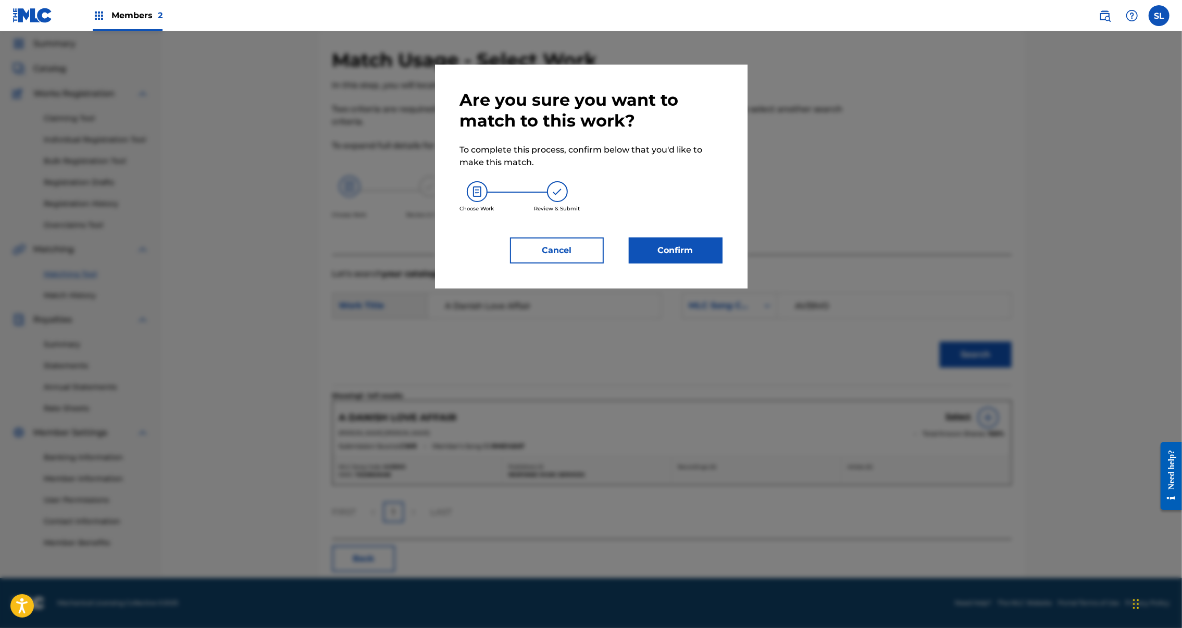
click at [701, 264] on button "Confirm" at bounding box center [676, 251] width 94 height 26
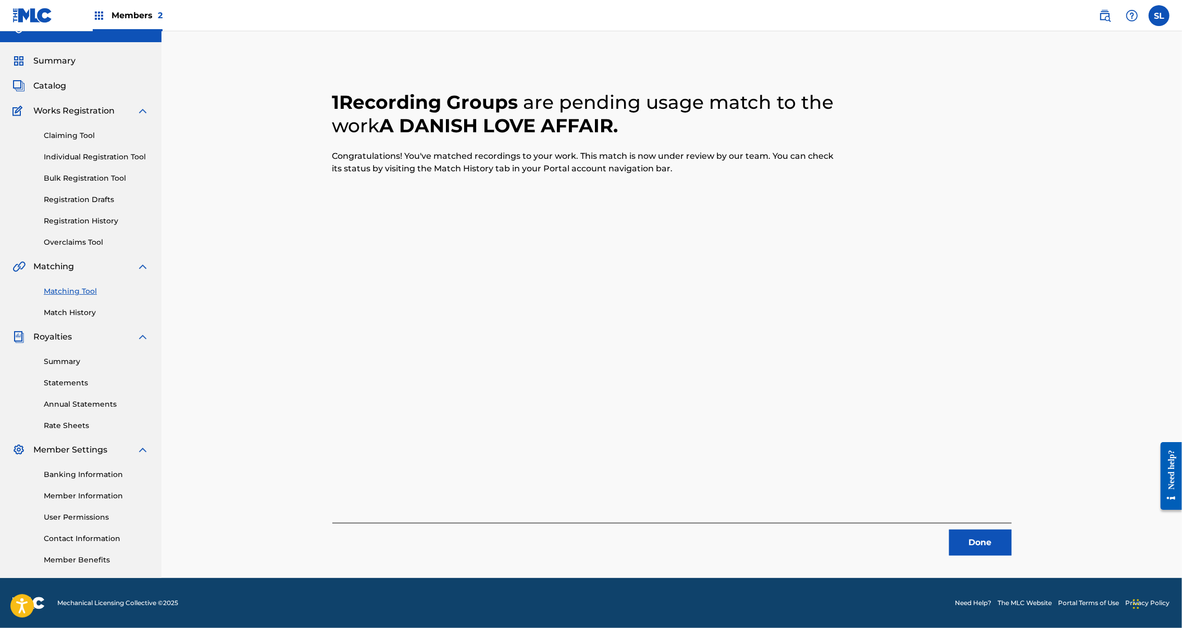
click at [1012, 530] on button "Done" at bounding box center [980, 543] width 63 height 26
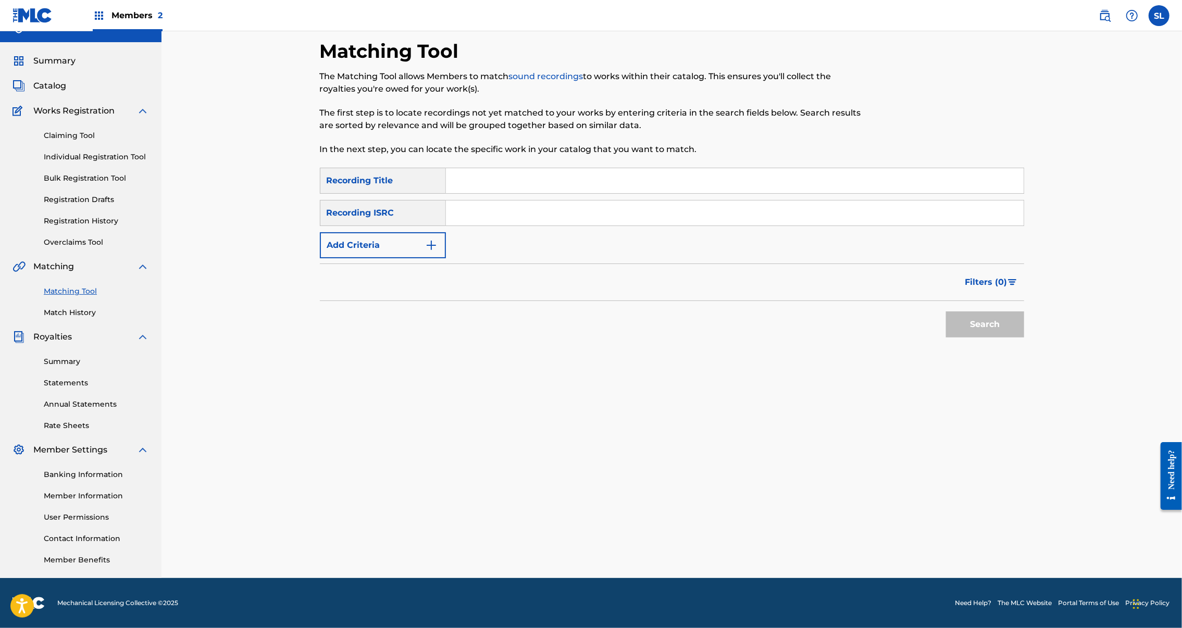
click at [530, 168] on input "Search Form" at bounding box center [735, 180] width 578 height 25
paste input "A Glimpse Of The Future"
type input "A Glimpse Of The Future"
click at [1024, 312] on button "Search" at bounding box center [985, 325] width 78 height 26
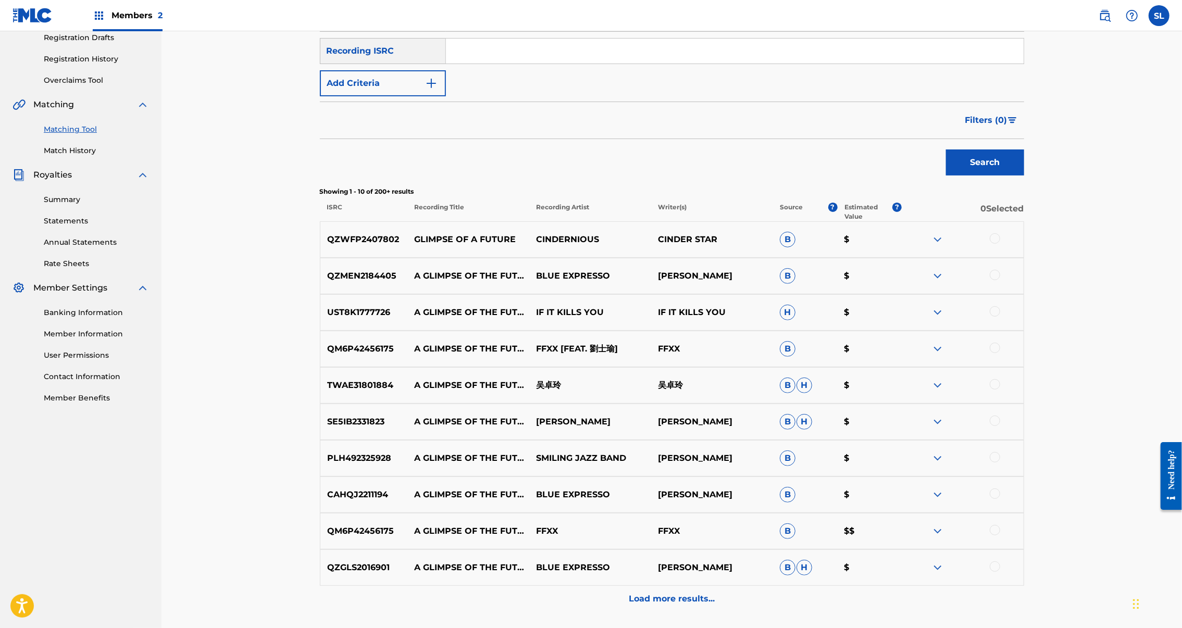
scroll to position [0, 0]
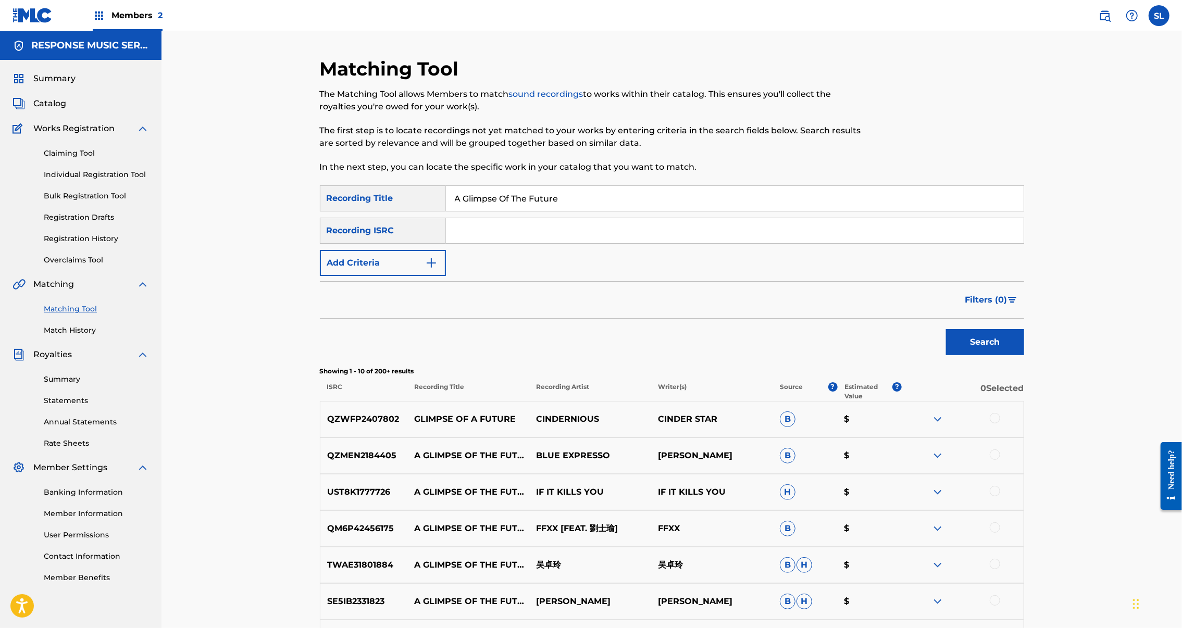
click at [378, 276] on button "Add Criteria" at bounding box center [383, 263] width 126 height 26
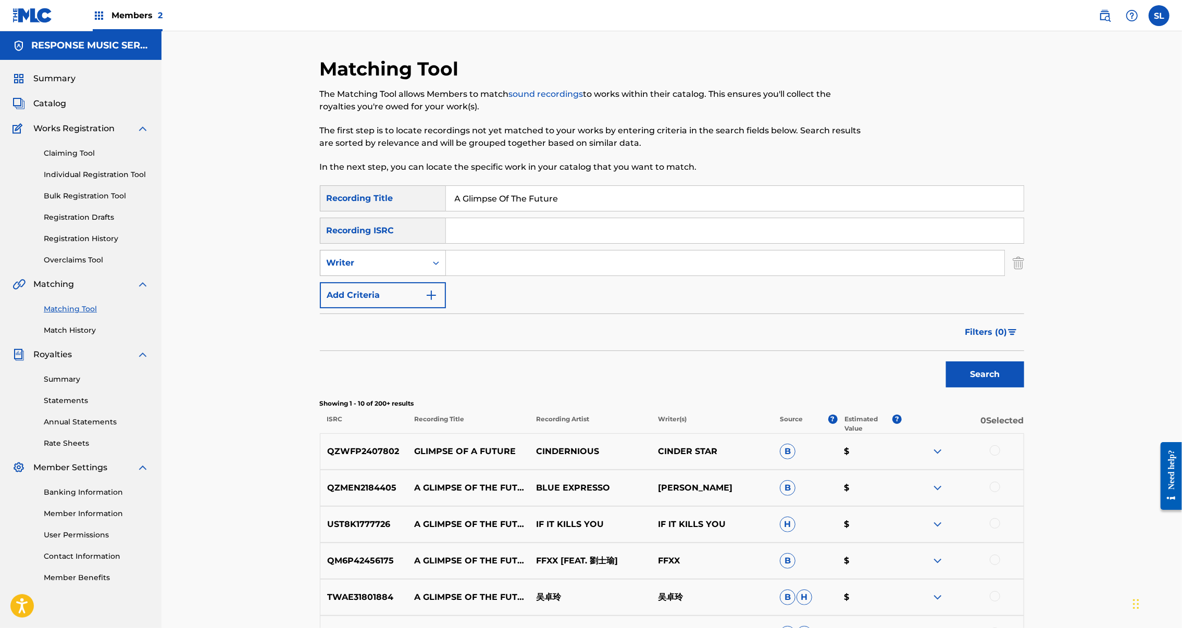
click at [427, 272] on div "Search Form" at bounding box center [436, 263] width 19 height 19
click at [320, 302] on div "Recording Artist" at bounding box center [382, 289] width 125 height 26
click at [519, 276] on input "Search Form" at bounding box center [725, 263] width 559 height 25
type input "nelly"
click at [1024, 388] on button "Search" at bounding box center [985, 375] width 78 height 26
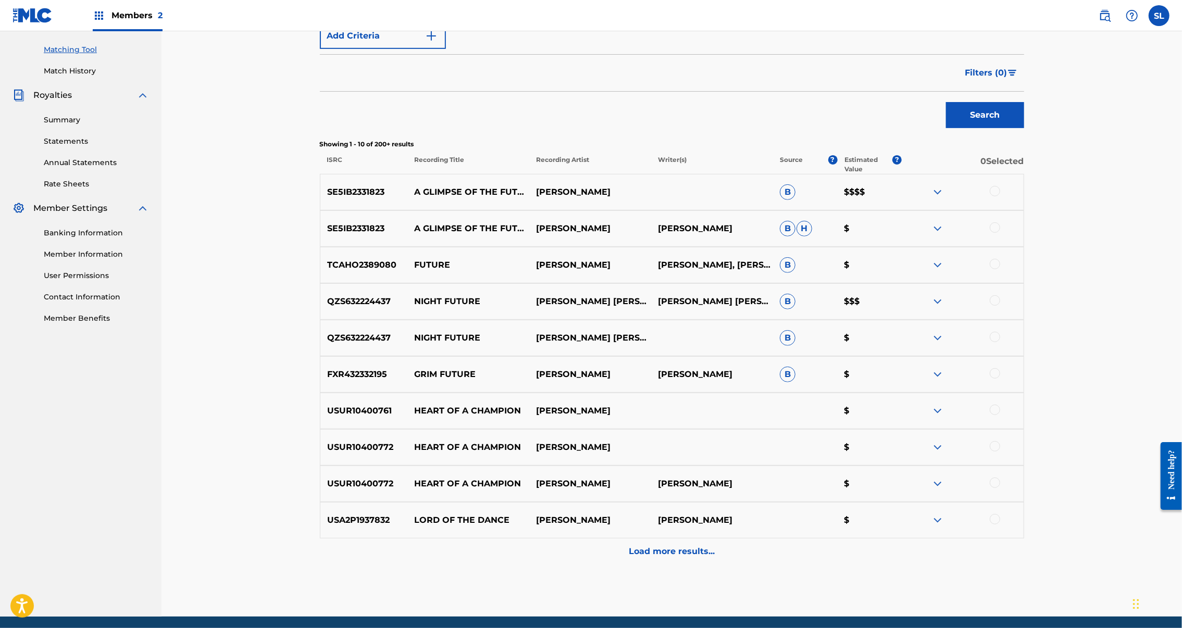
scroll to position [41, 0]
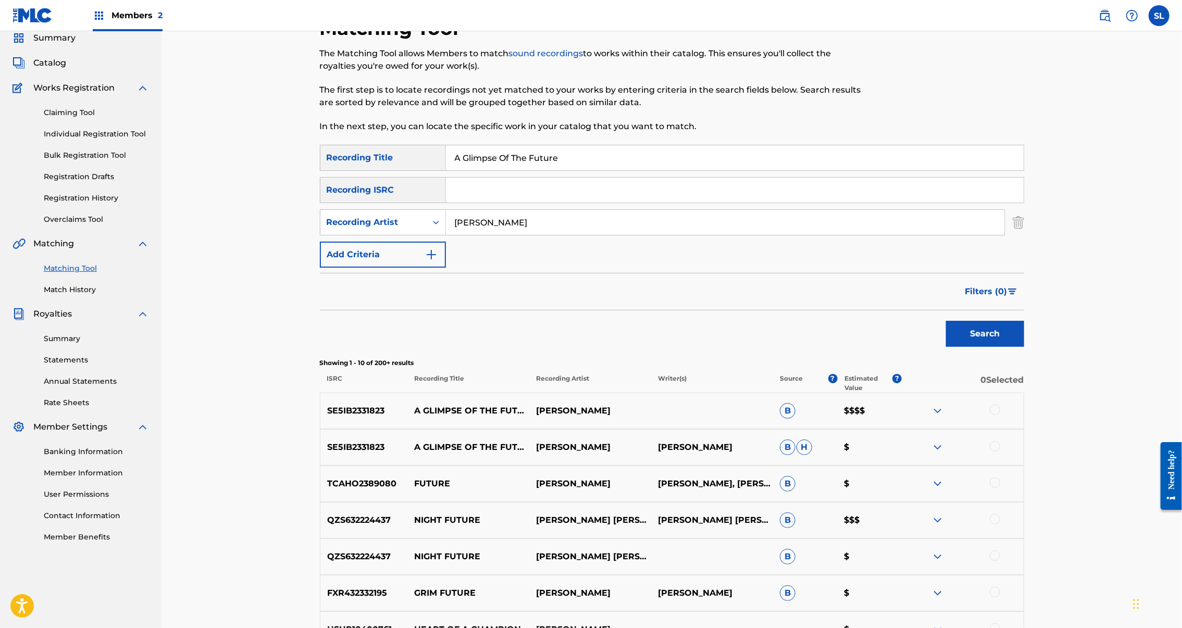
drag, startPoint x: 1079, startPoint y: 472, endPoint x: 1077, endPoint y: 482, distance: 10.1
click at [1000, 415] on div at bounding box center [995, 410] width 10 height 10
click at [1000, 452] on div at bounding box center [995, 446] width 10 height 10
click at [790, 530] on button "Match 2 Groups" at bounding box center [732, 543] width 115 height 26
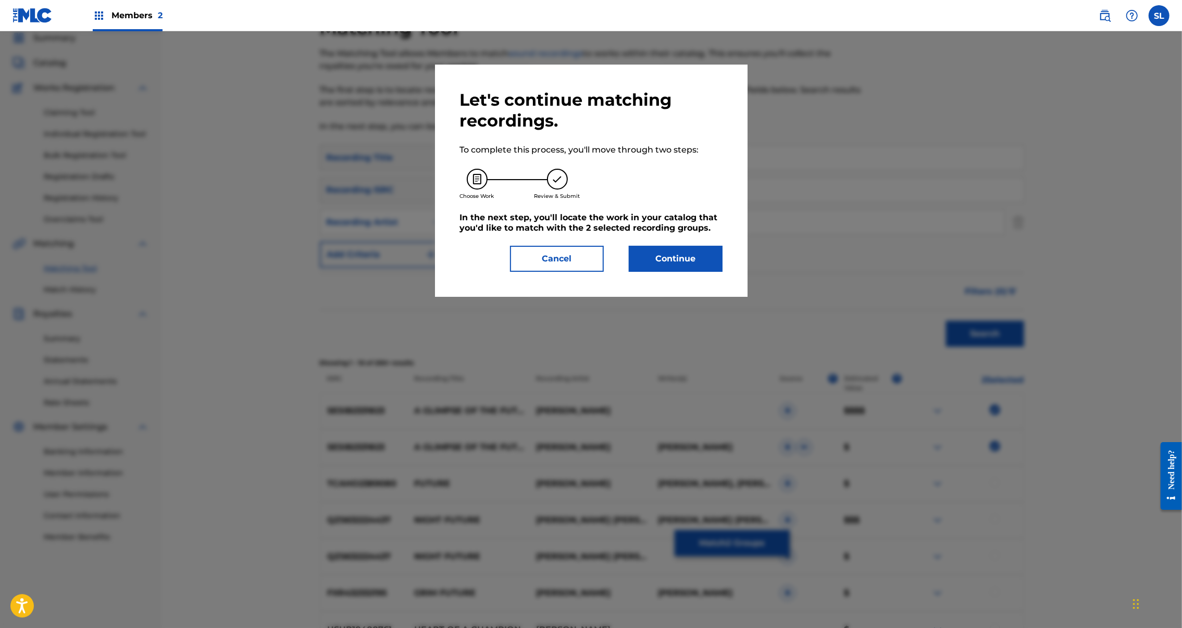
click at [711, 272] on button "Continue" at bounding box center [676, 259] width 94 height 26
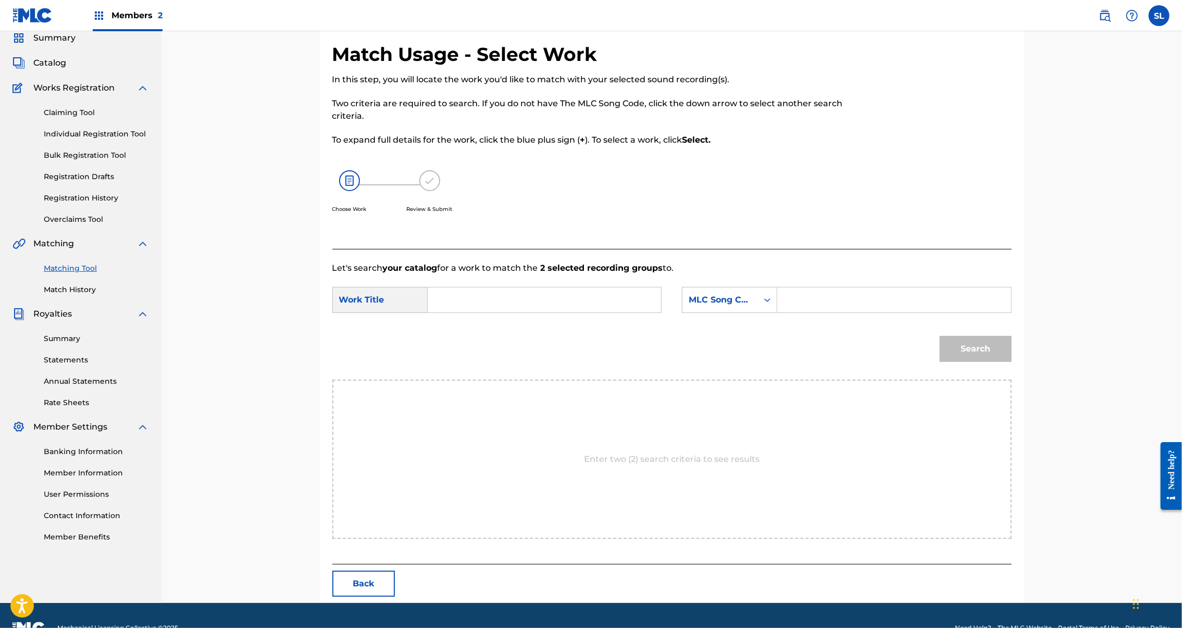
click at [529, 313] on input "Search Form" at bounding box center [545, 300] width 216 height 25
paste input "A Glimpse Of The Future"
type input "A Glimpse Of The Future"
click at [912, 319] on div "SearchWithCriteria6f0944ff-9964-4dbb-87ab-c9f045212538 Work Title A Glimpse Of …" at bounding box center [671, 303] width 679 height 32
click at [911, 313] on input "Search Form" at bounding box center [894, 300] width 216 height 25
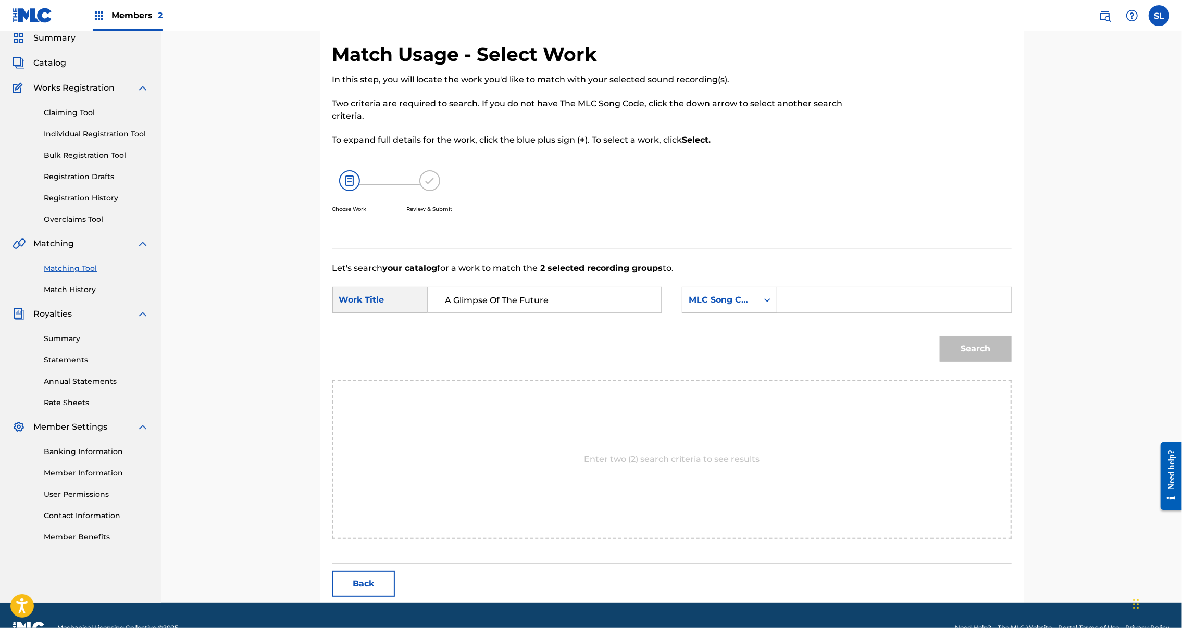
click at [863, 313] on input "Search Form" at bounding box center [894, 300] width 216 height 25
paste input "AE6EE4"
type input "AE6EE4"
click at [1012, 362] on button "Search" at bounding box center [976, 349] width 72 height 26
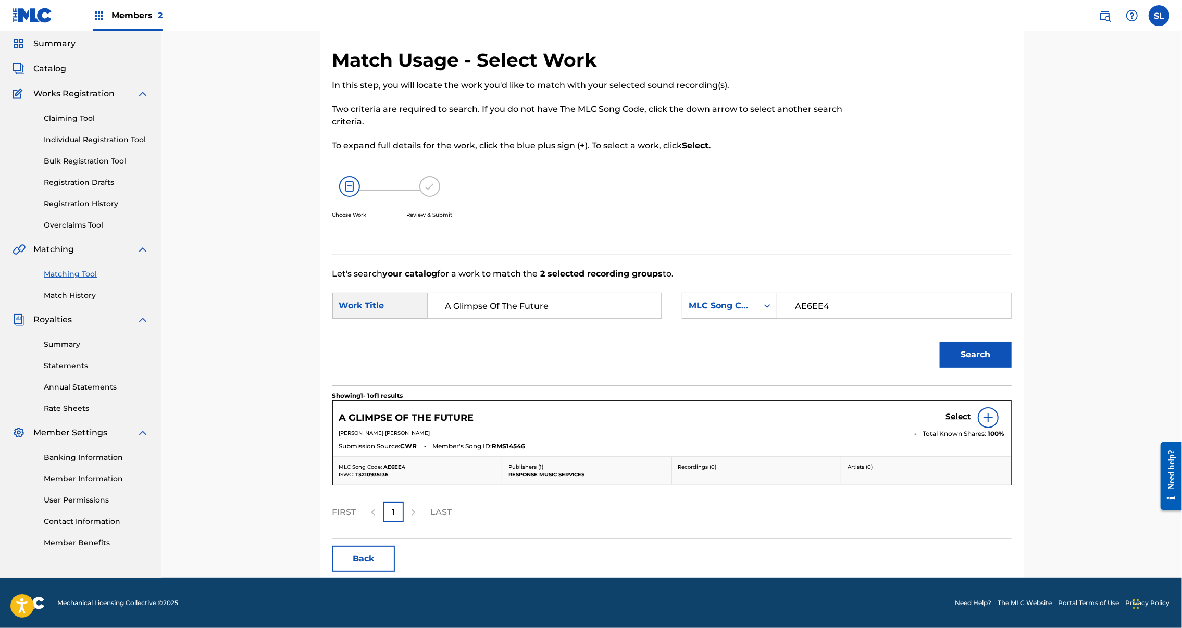
click at [972, 422] on h5 "Select" at bounding box center [959, 417] width 26 height 10
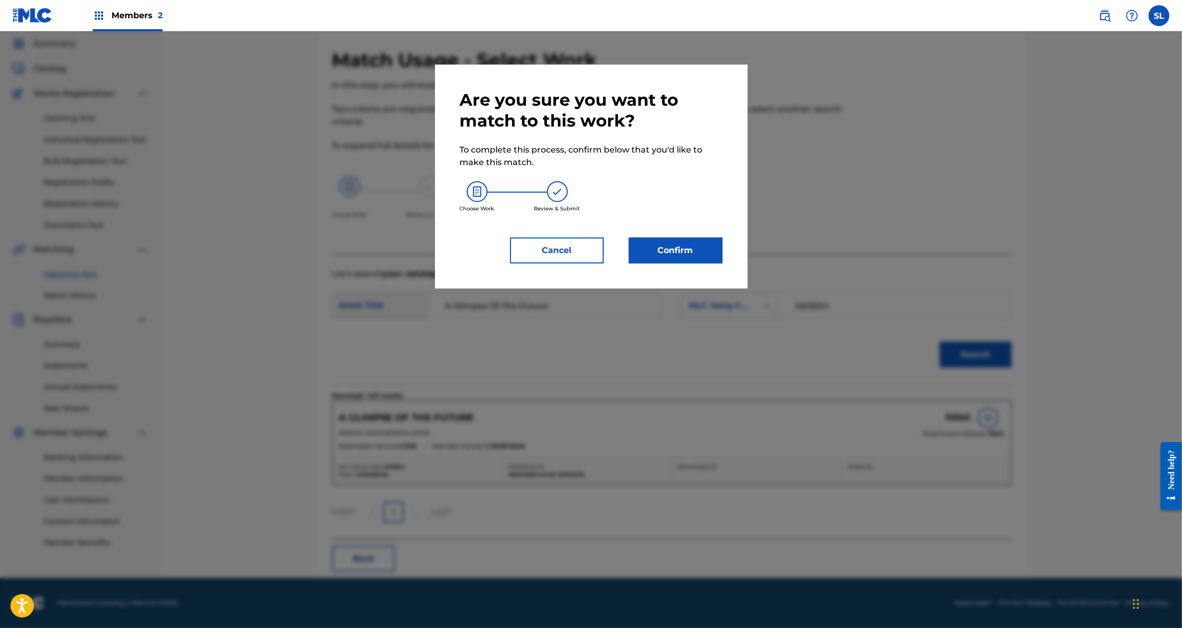
click at [697, 264] on button "Confirm" at bounding box center [676, 251] width 94 height 26
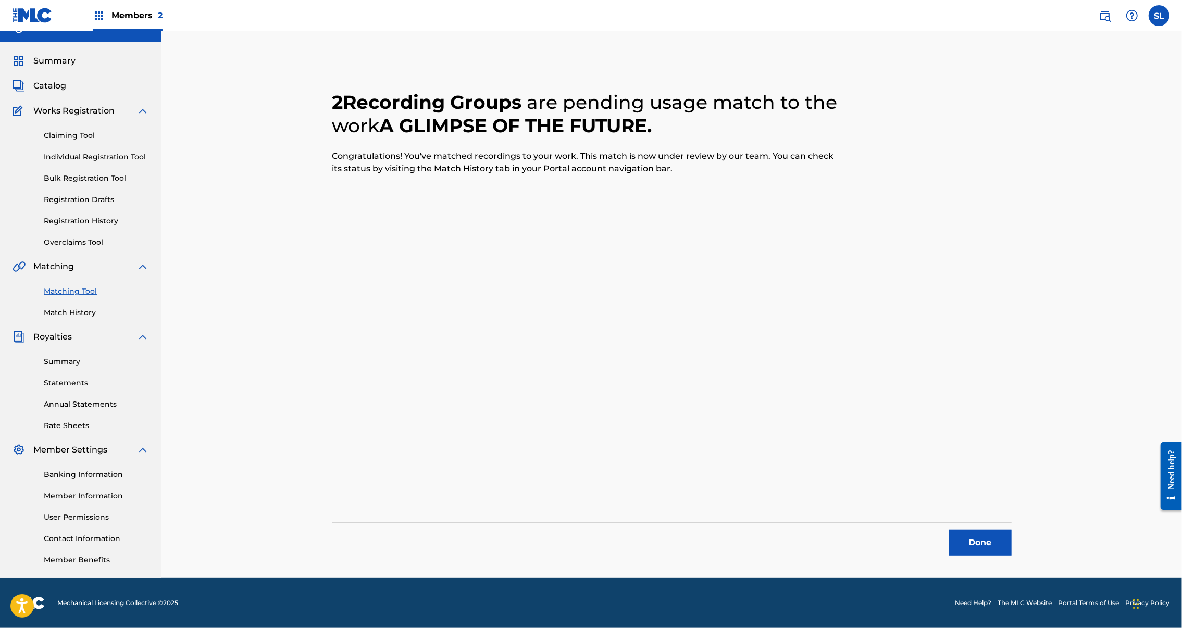
click at [1012, 530] on button "Done" at bounding box center [980, 543] width 63 height 26
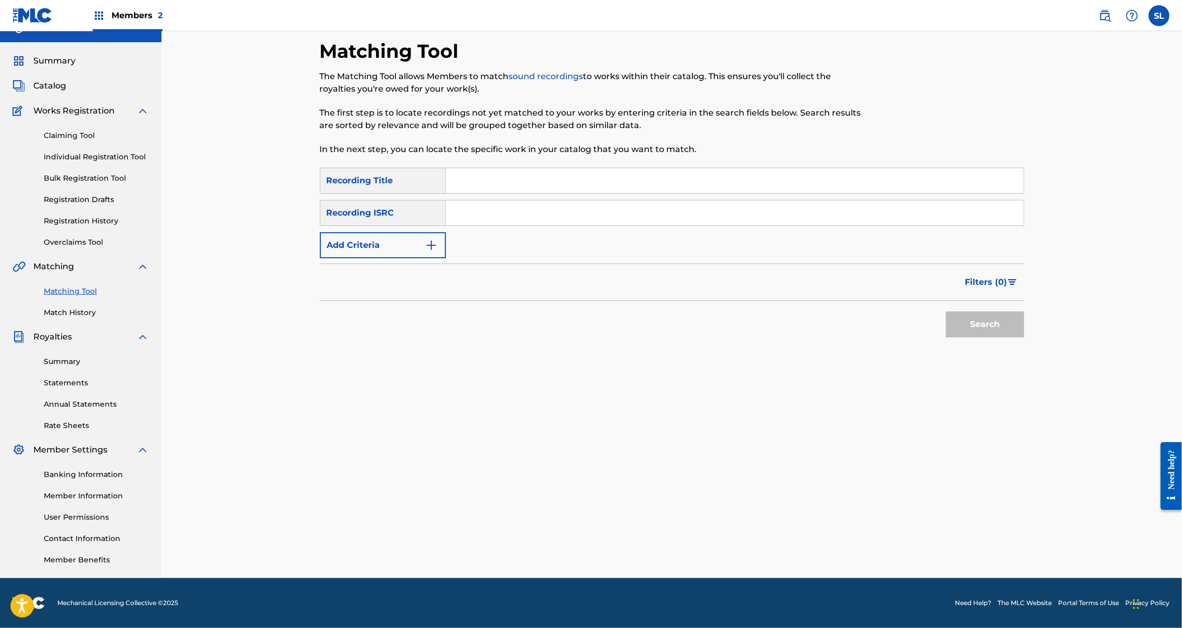
click at [611, 185] on input "Search Form" at bounding box center [735, 180] width 578 height 25
paste input "A Job Promotion"
type input "A Job Promotion"
click at [628, 224] on input "Search Form" at bounding box center [735, 213] width 578 height 25
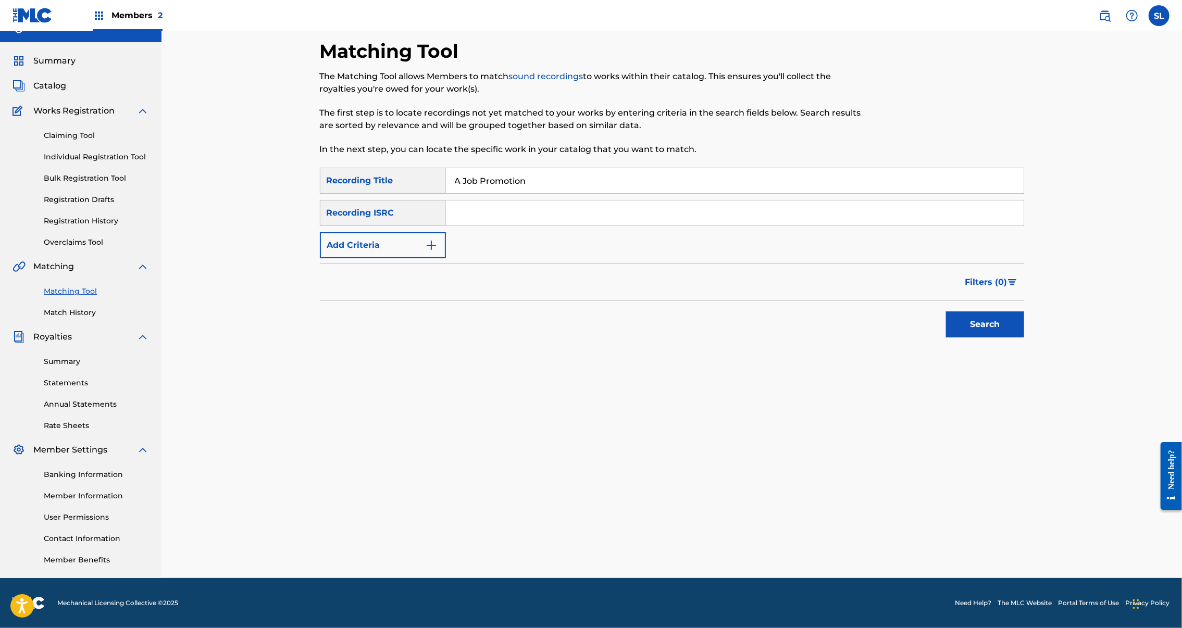
click at [390, 253] on button "Add Criteria" at bounding box center [383, 245] width 126 height 26
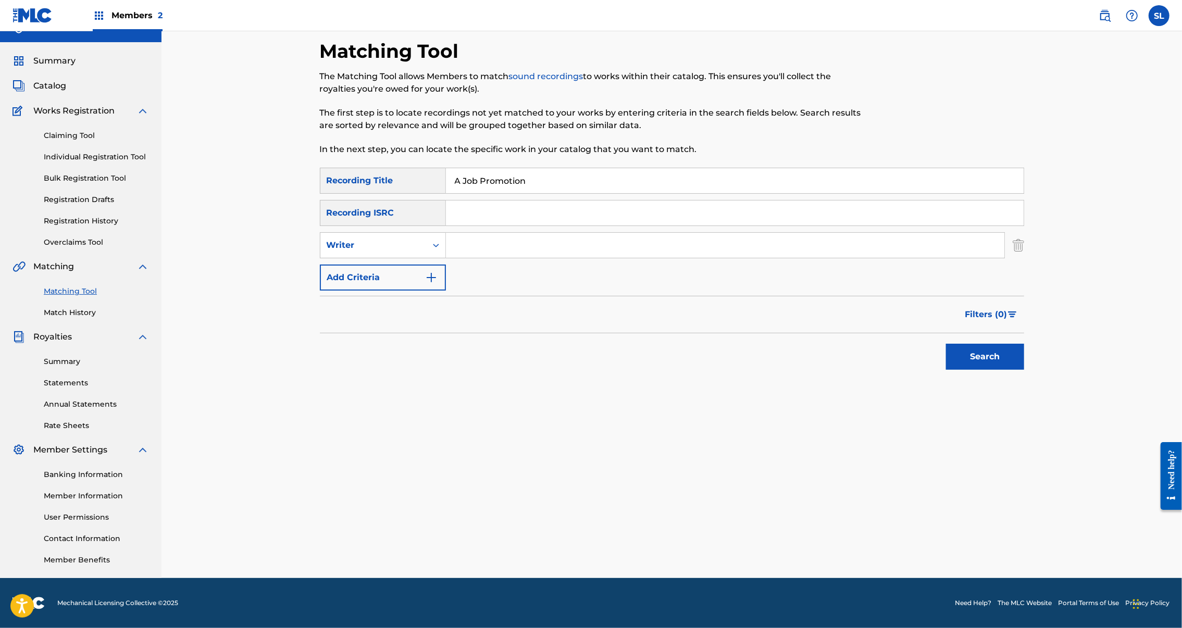
click at [471, 255] on input "Search Form" at bounding box center [725, 245] width 559 height 25
paste input "Newington Green"
type input "Newington Green"
click at [431, 251] on icon "Search Form" at bounding box center [436, 245] width 10 height 10
click at [329, 284] on div "Recording Artist" at bounding box center [382, 271] width 125 height 26
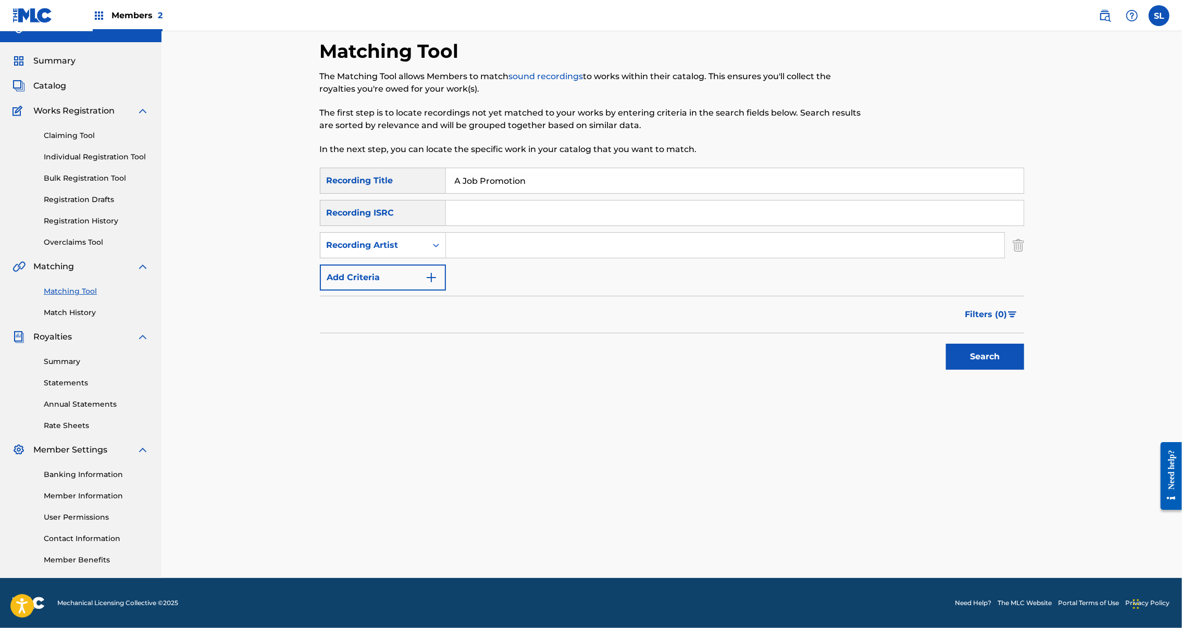
drag, startPoint x: 401, startPoint y: 274, endPoint x: 503, endPoint y: 264, distance: 102.1
click at [503, 258] on input "Search Form" at bounding box center [725, 245] width 559 height 25
paste input "Newington Green"
type input "Newington Green"
click at [1024, 370] on button "Search" at bounding box center [985, 357] width 78 height 26
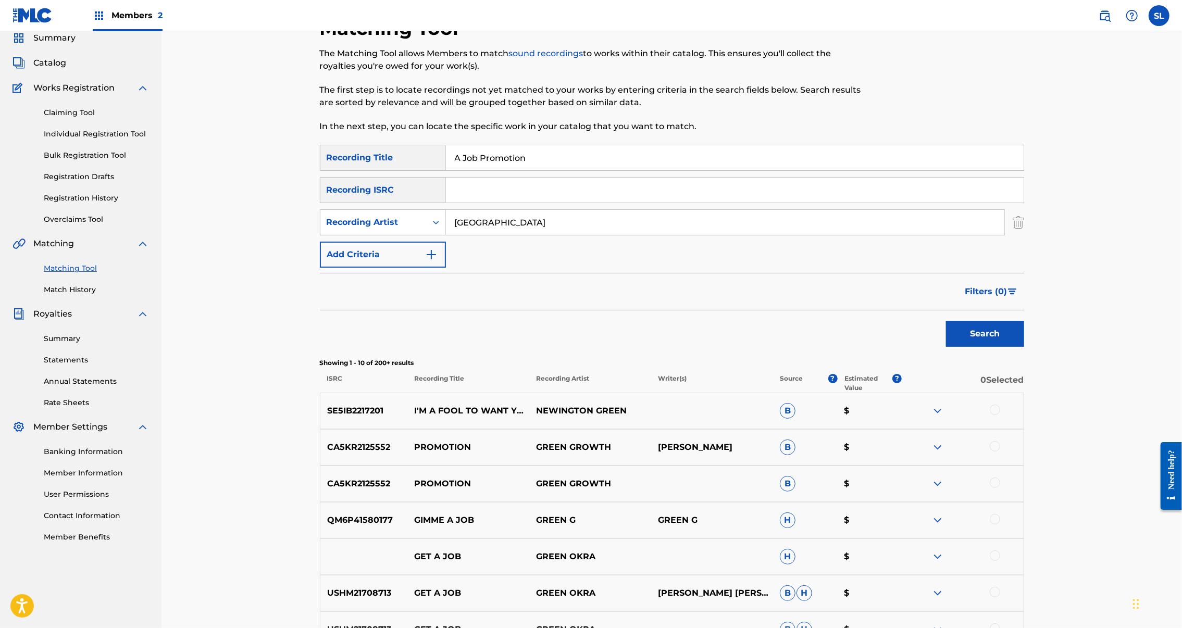
click at [1000, 415] on div at bounding box center [995, 410] width 10 height 10
click at [713, 352] on div "Search" at bounding box center [672, 332] width 704 height 42
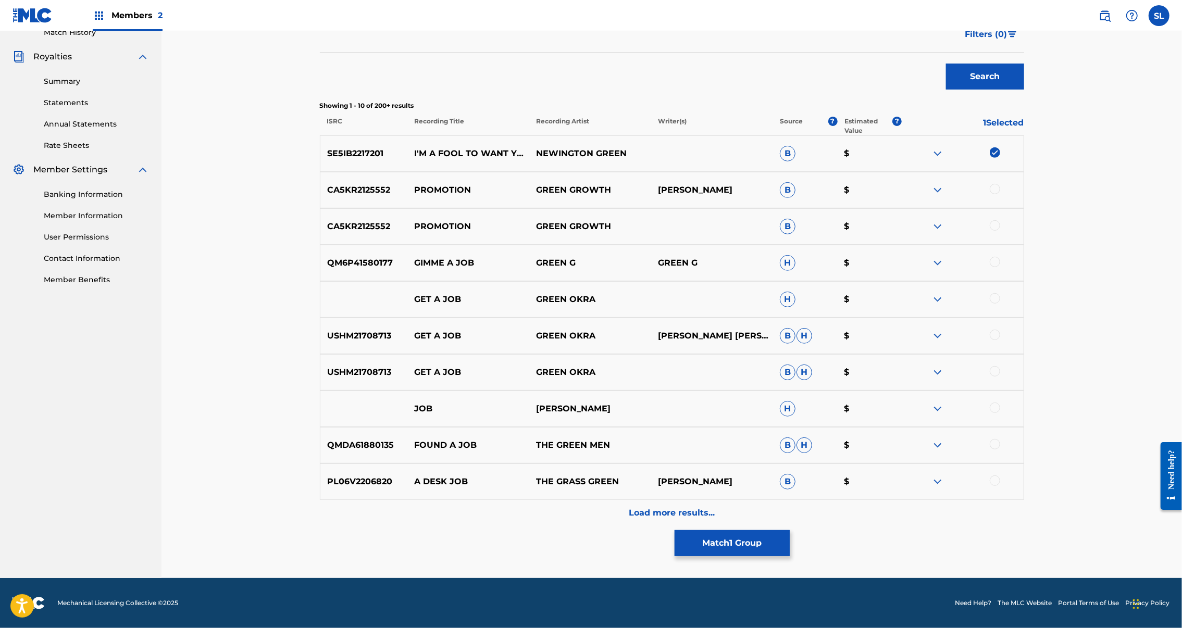
scroll to position [0, 0]
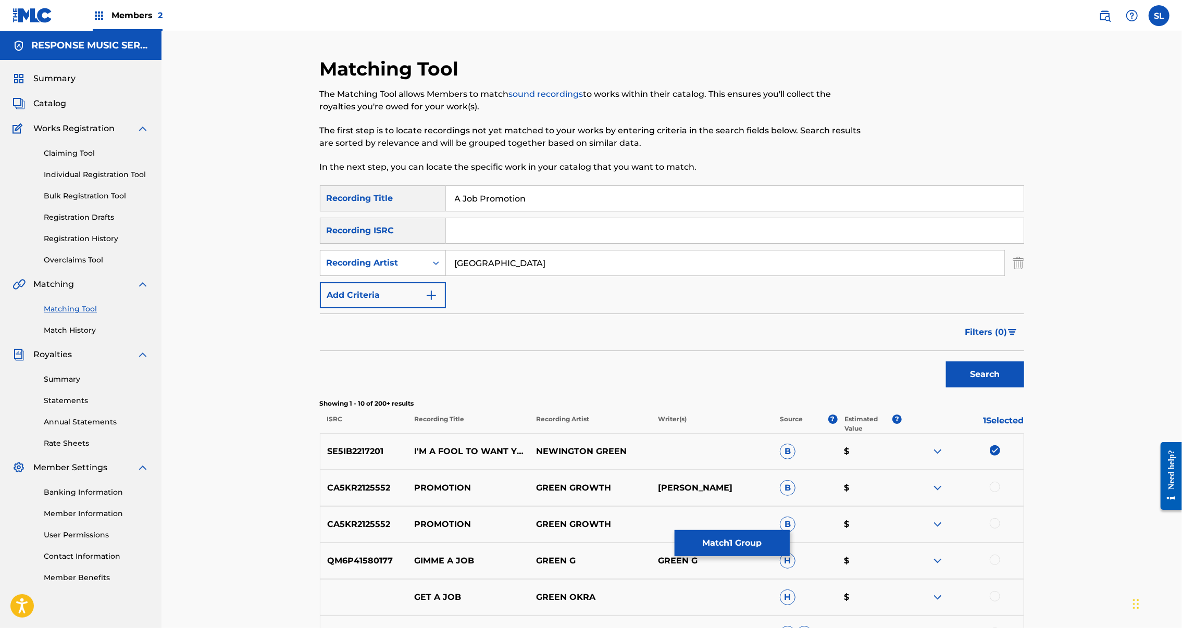
drag, startPoint x: 520, startPoint y: 302, endPoint x: 403, endPoint y: 301, distance: 117.2
click at [401, 276] on div "SearchWithCriteria4dad0948-b6b8-4df6-98d6-da4eed2023cf Recording Artist Newingt…" at bounding box center [672, 263] width 704 height 26
drag, startPoint x: 1101, startPoint y: 296, endPoint x: 1111, endPoint y: 334, distance: 38.8
click at [1024, 276] on img "Search Form" at bounding box center [1018, 263] width 11 height 26
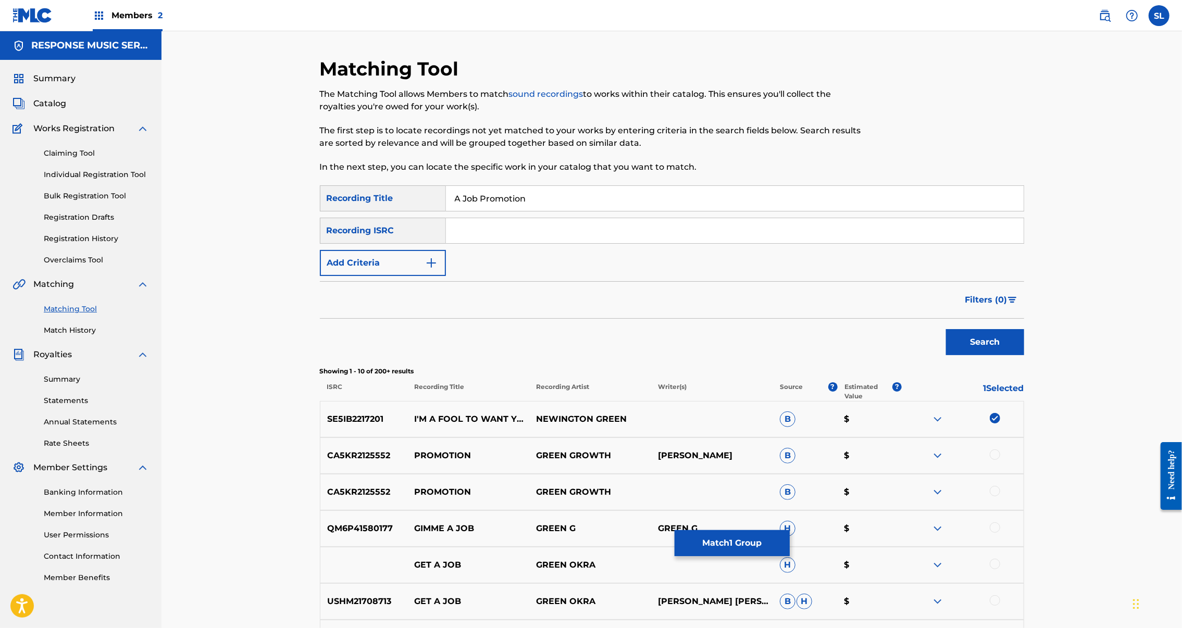
click at [1024, 355] on button "Search" at bounding box center [985, 342] width 78 height 26
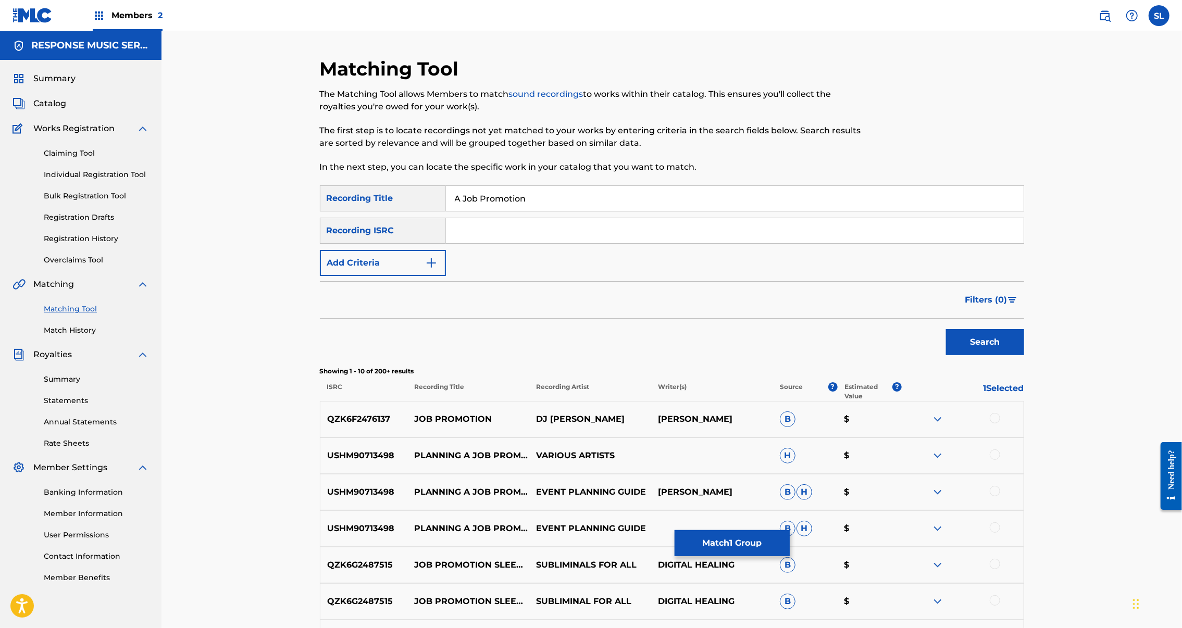
click at [525, 211] on input "A Job Promotion" at bounding box center [735, 198] width 578 height 25
paste input "life experience"
type input "A life experience"
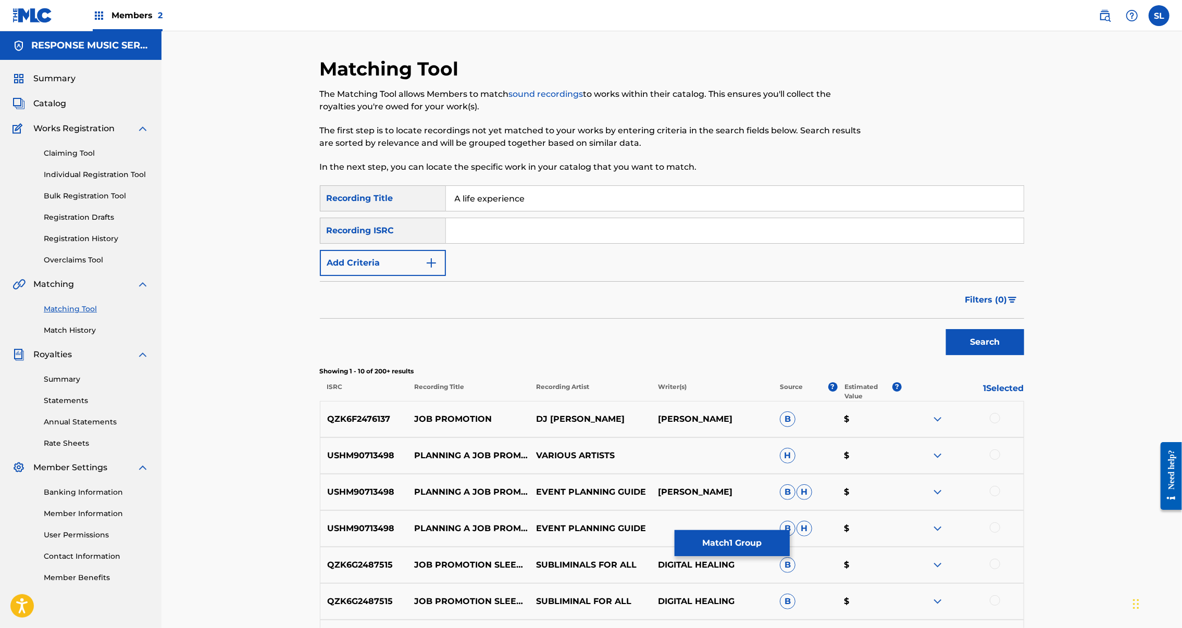
click at [1024, 355] on button "Search" at bounding box center [985, 342] width 78 height 26
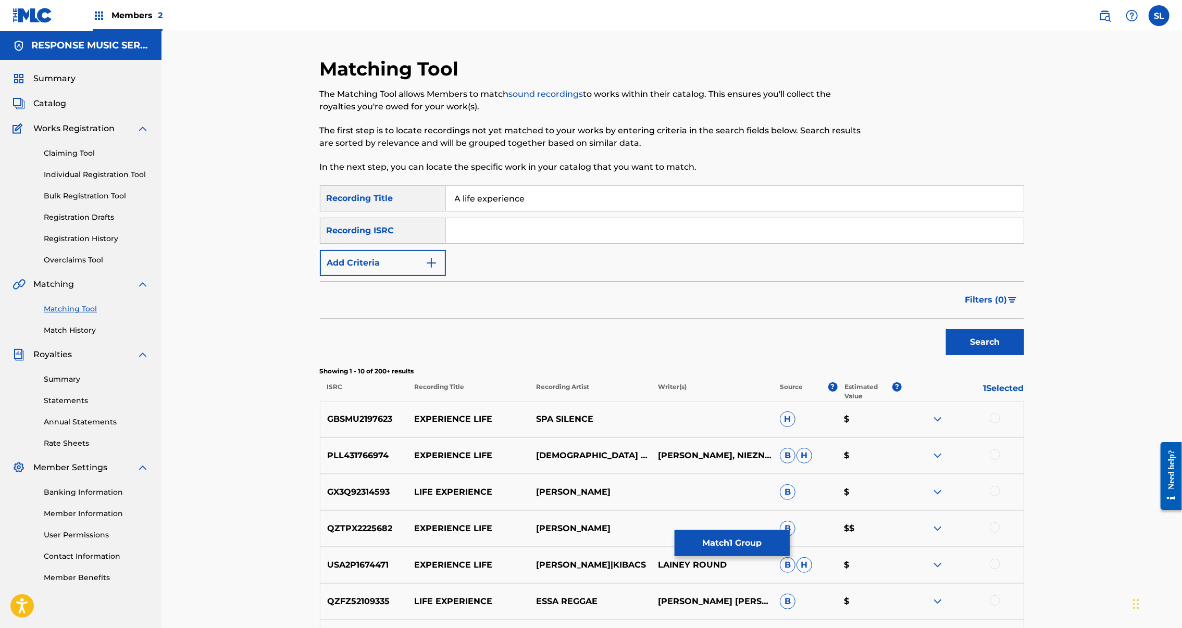
click at [478, 243] on input "Search Form" at bounding box center [735, 230] width 578 height 25
paste input "SE69Z2500325"
type input "SE69Z2500325"
click at [1024, 355] on button "Search" at bounding box center [985, 342] width 78 height 26
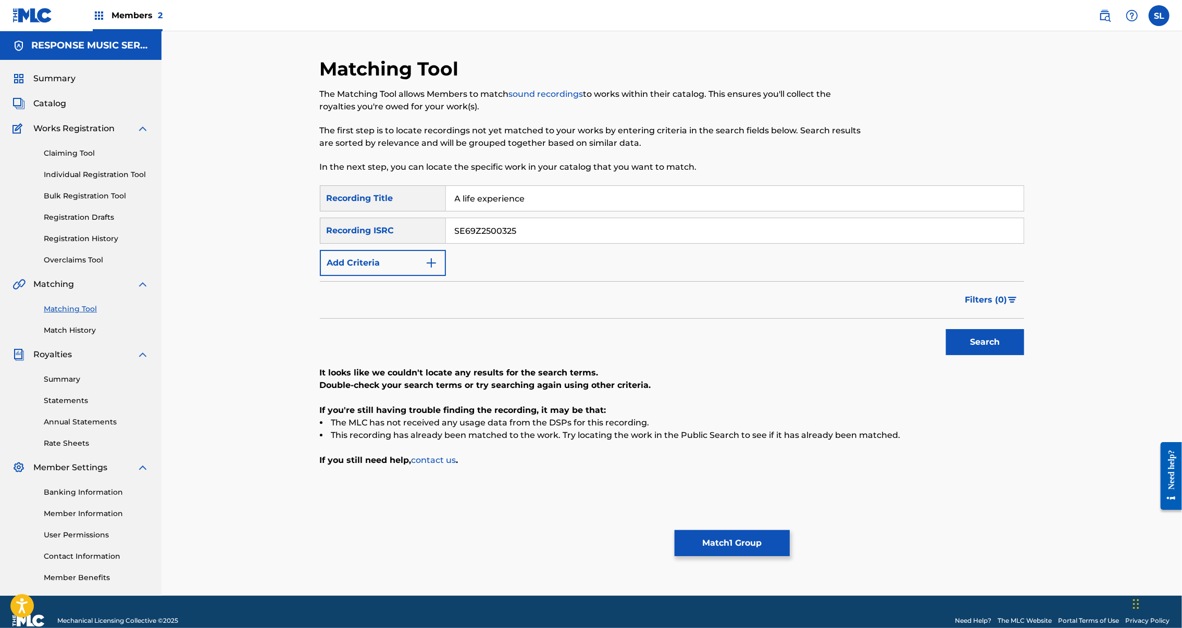
click at [504, 211] on input "A life experience" at bounding box center [735, 198] width 578 height 25
drag, startPoint x: 1, startPoint y: 340, endPoint x: 504, endPoint y: 226, distance: 515.9
click at [504, 211] on input "A life experience" at bounding box center [735, 198] width 578 height 25
paste input "Life Forgotten"
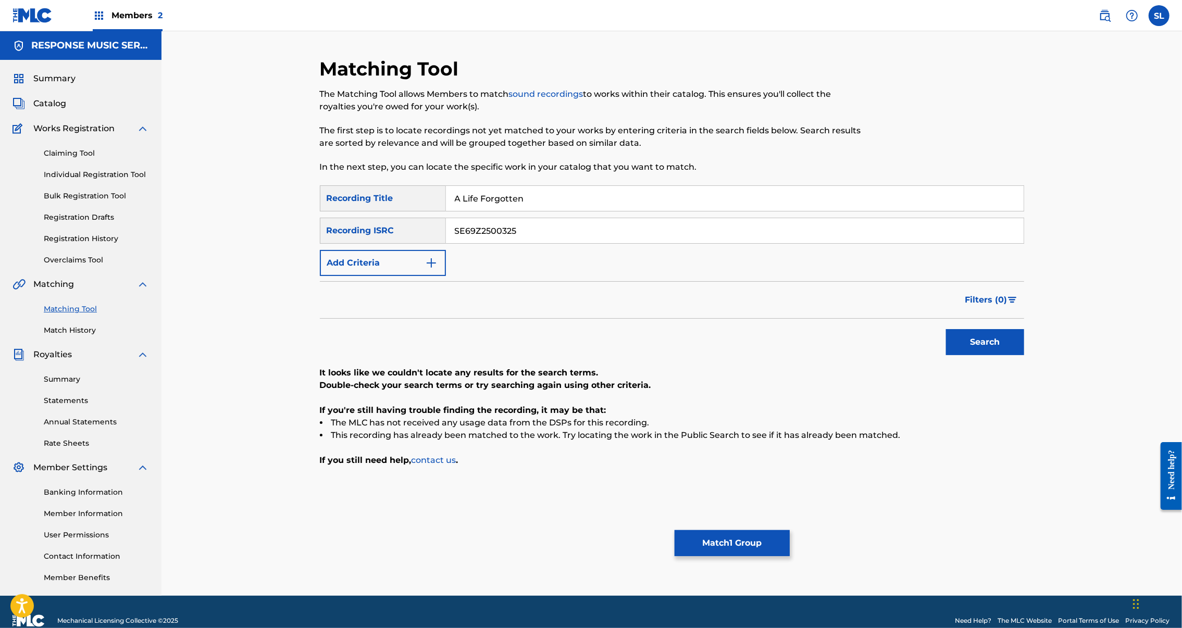
type input "A Life Forgotten"
click at [446, 243] on input "SE69Z2500325" at bounding box center [735, 230] width 578 height 25
click at [467, 243] on input "SE69Z2500325" at bounding box center [735, 230] width 578 height 25
click at [468, 243] on input "SE69Z2500325" at bounding box center [735, 230] width 578 height 25
click at [1024, 355] on button "Search" at bounding box center [985, 342] width 78 height 26
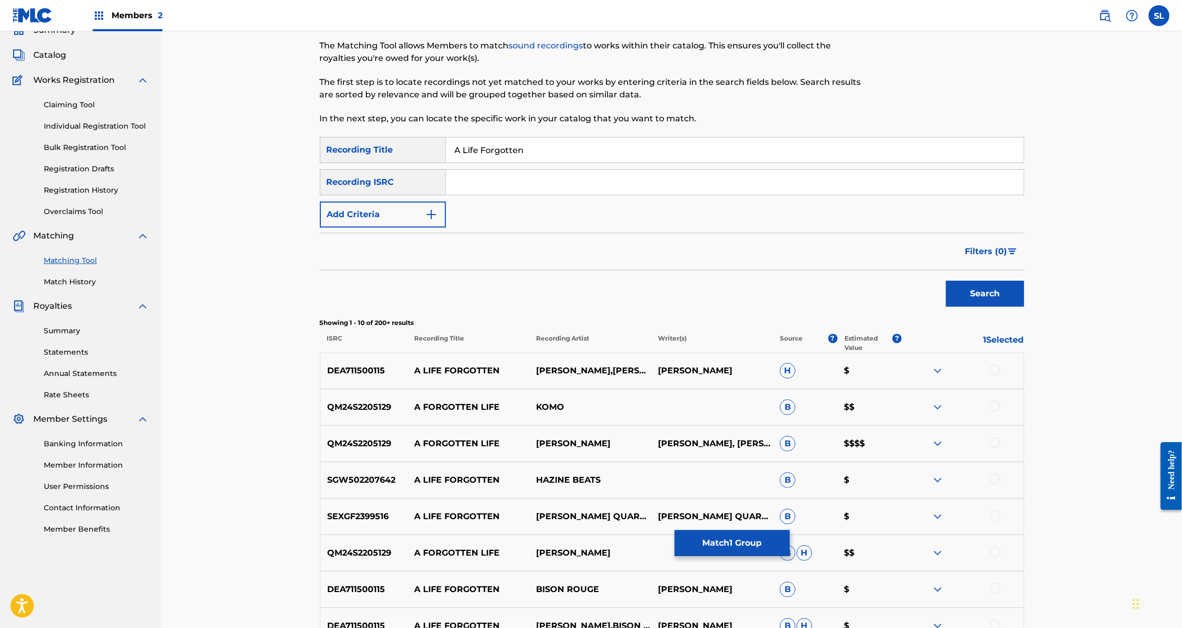
scroll to position [51, 0]
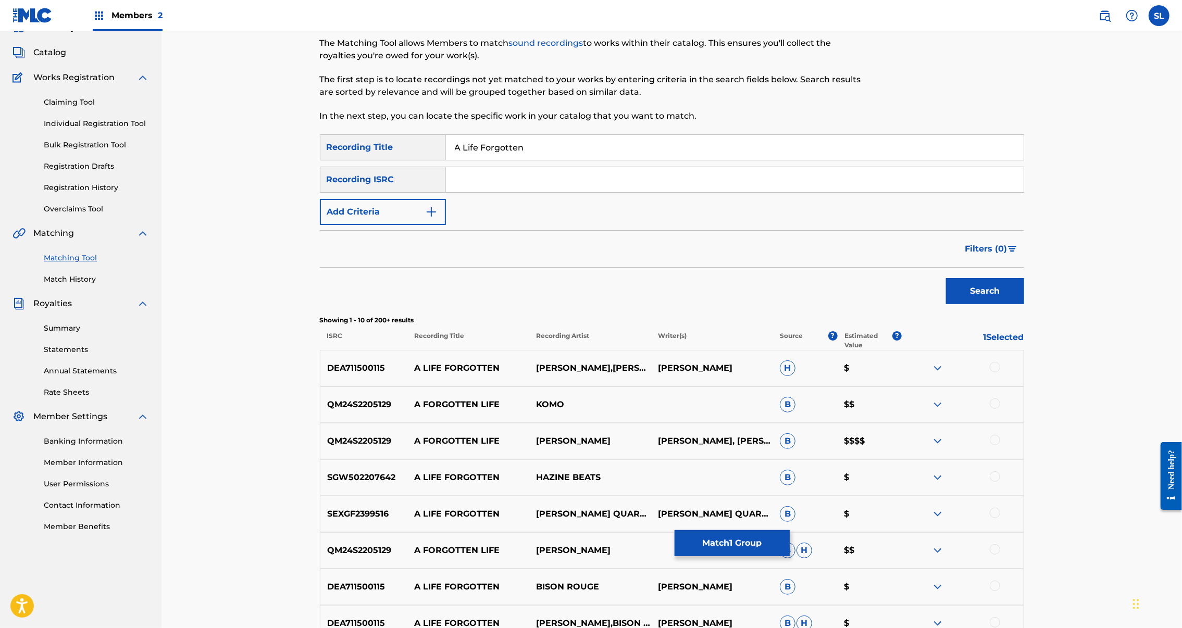
click at [574, 192] on input "Search Form" at bounding box center [735, 179] width 578 height 25
paste input "SEXGF2399516"
type input "SEXGF2399516"
click at [1024, 304] on button "Search" at bounding box center [985, 291] width 78 height 26
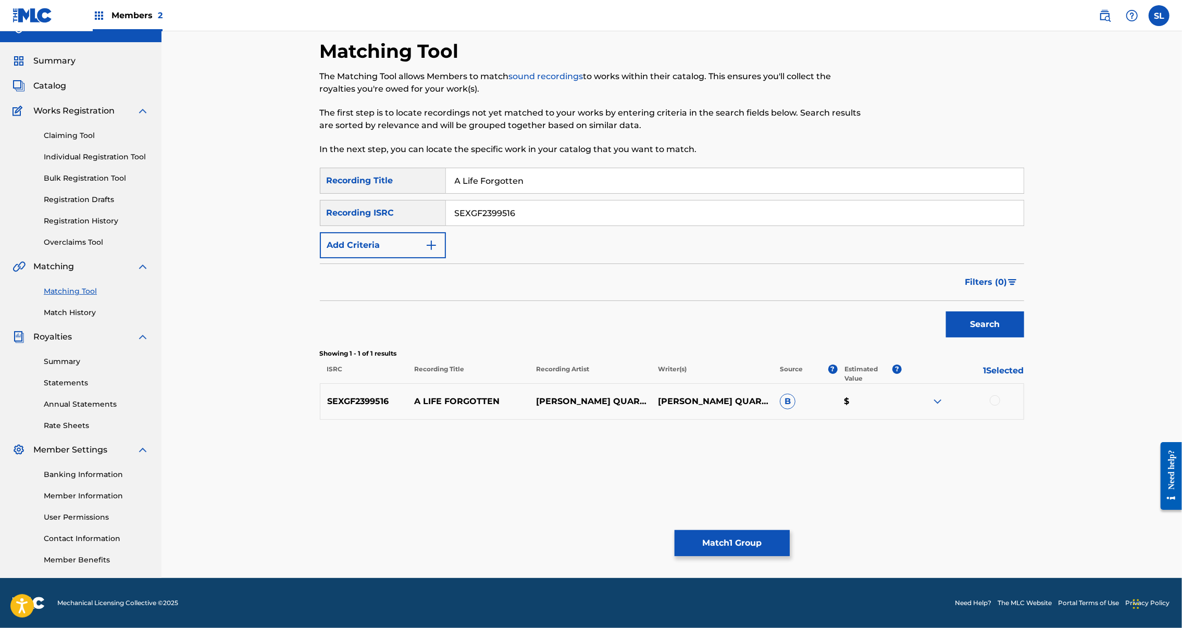
click at [1000, 406] on div at bounding box center [995, 400] width 10 height 10
click at [790, 530] on button "Match 2 Groups" at bounding box center [732, 543] width 115 height 26
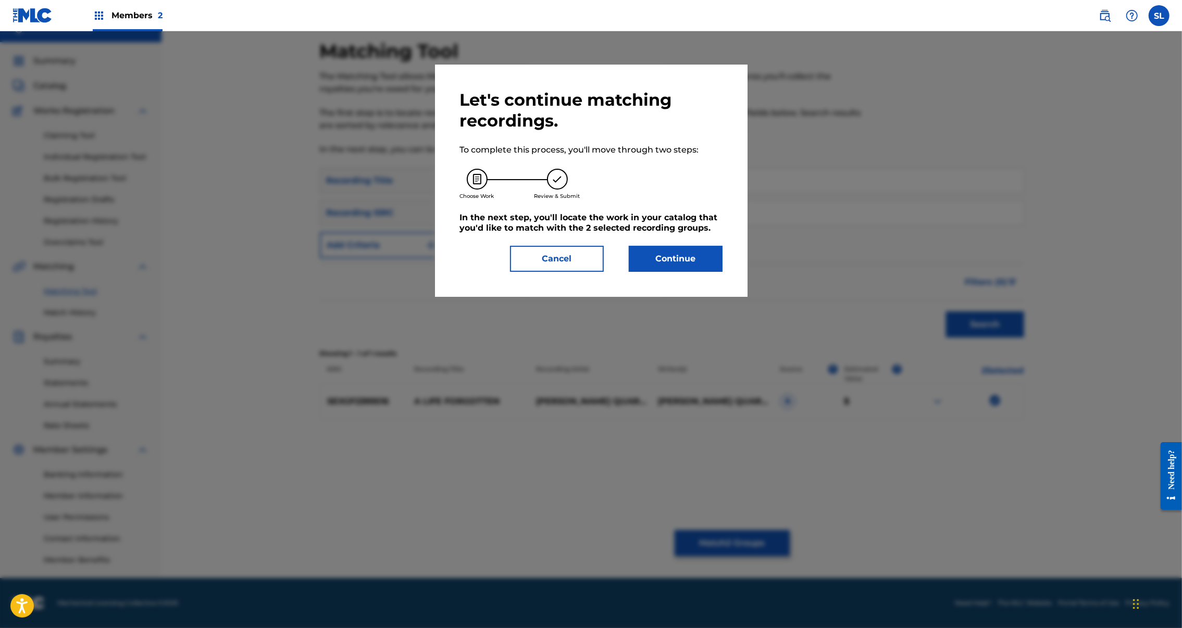
click at [719, 272] on button "Continue" at bounding box center [676, 259] width 94 height 26
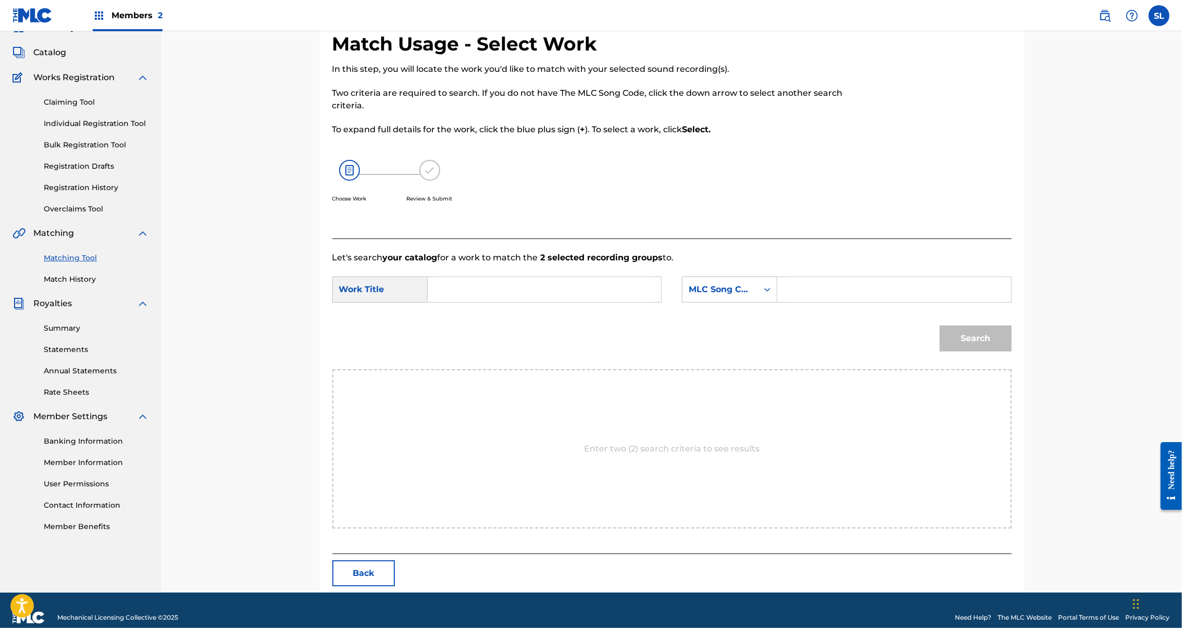
click at [546, 302] on input "Search Form" at bounding box center [545, 289] width 216 height 25
paste input "SEXGF2399516"
type input "SEXGF2399516"
drag, startPoint x: 505, startPoint y: 326, endPoint x: 370, endPoint y: 324, distance: 135.5
click at [370, 303] on div "SearchWithCriteria6f0944ff-9964-4dbb-87ab-c9f045212538 Work Title SEXGF2399516" at bounding box center [496, 290] width 329 height 26
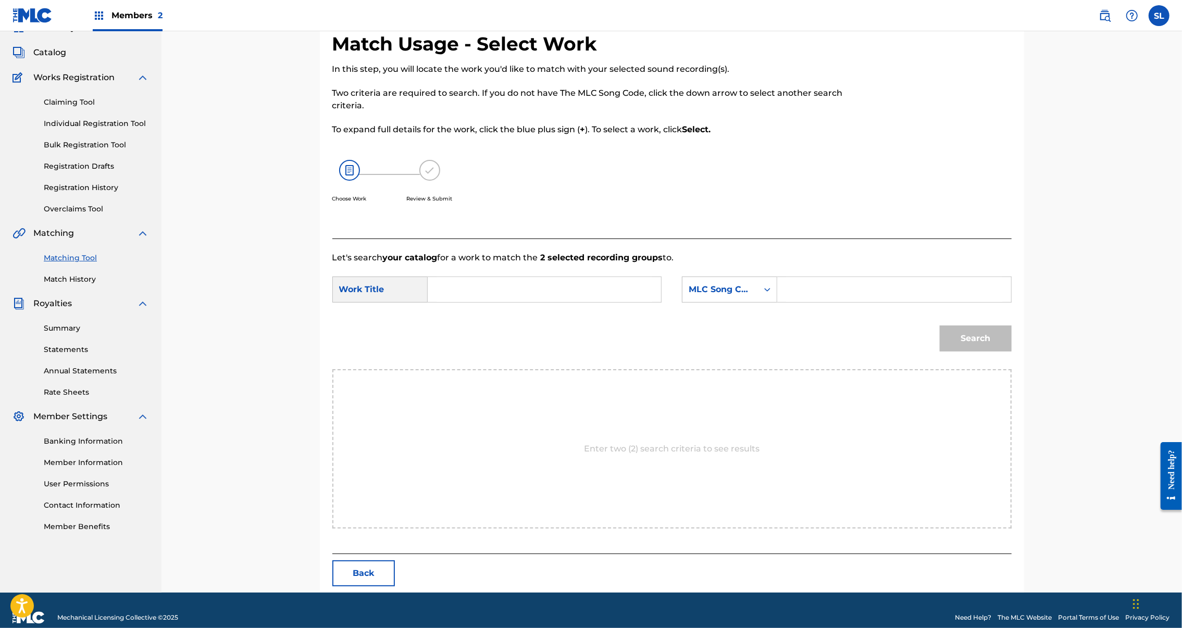
click at [482, 302] on input "Search Form" at bounding box center [545, 289] width 216 height 25
paste input "A Life Forgotten"
type input "A Life Forgotten"
click at [864, 302] on input "Search Form" at bounding box center [894, 289] width 216 height 25
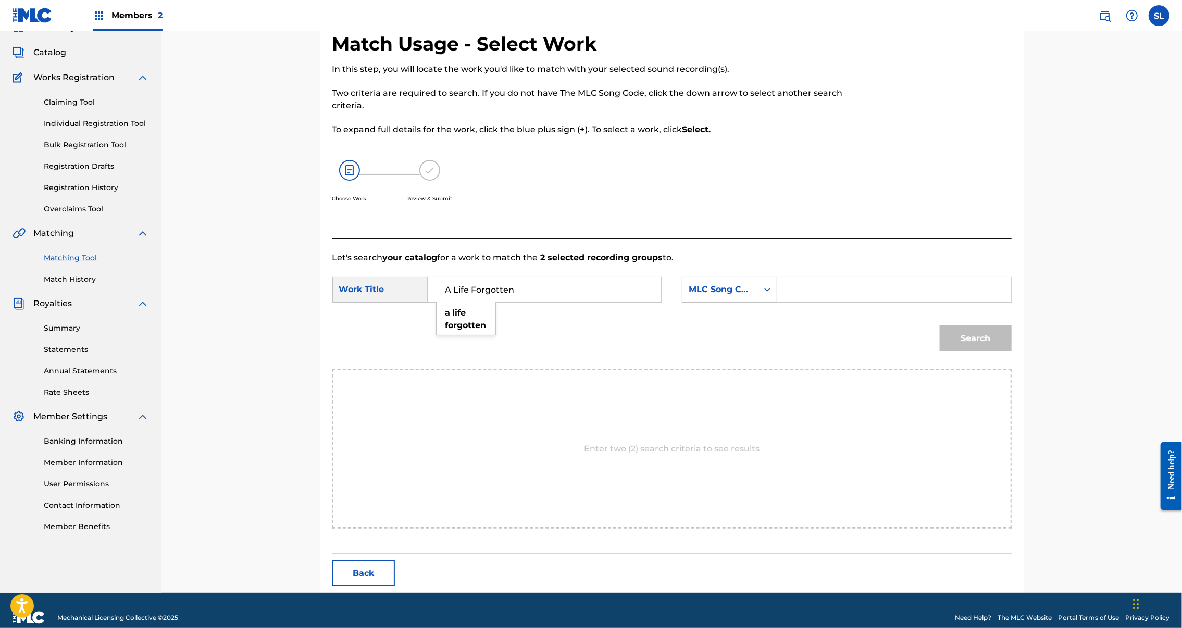
paste input "AE6EF8"
type input "AE6EF8"
click at [1012, 352] on button "Search" at bounding box center [976, 339] width 72 height 26
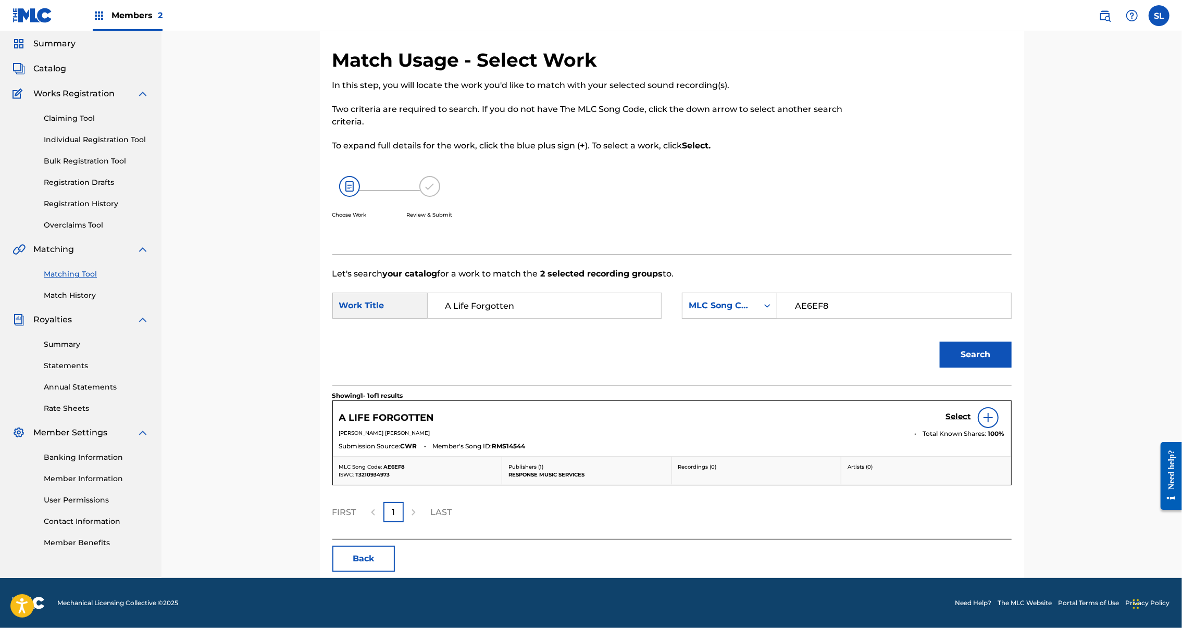
click at [972, 422] on h5 "Select" at bounding box center [959, 417] width 26 height 10
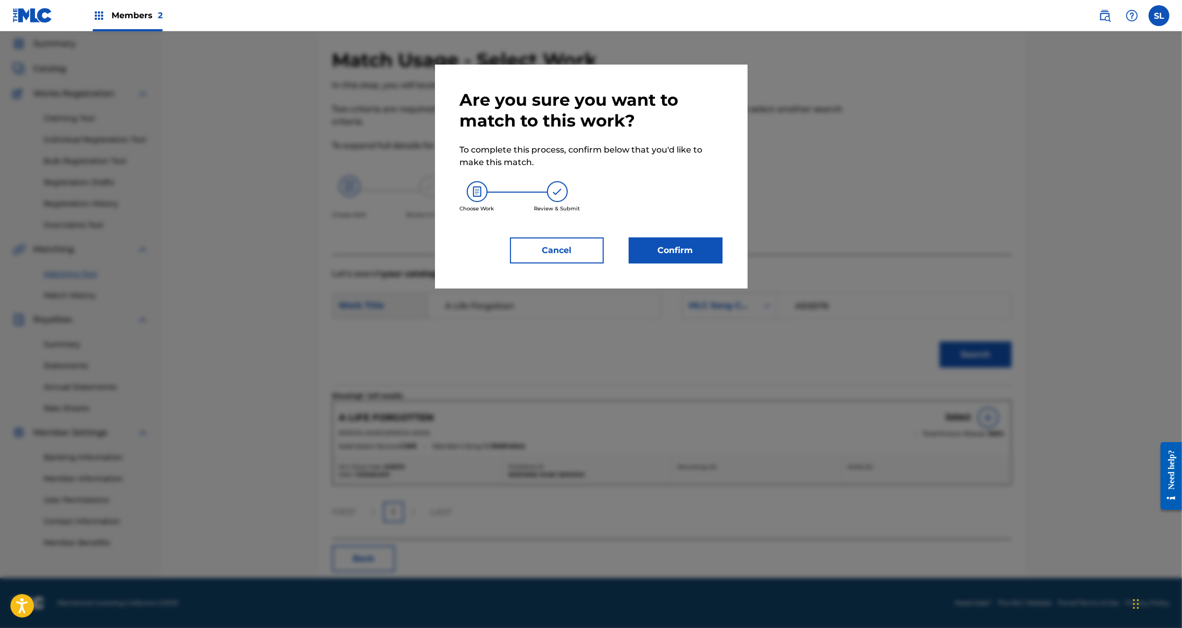
click at [693, 264] on button "Confirm" at bounding box center [676, 251] width 94 height 26
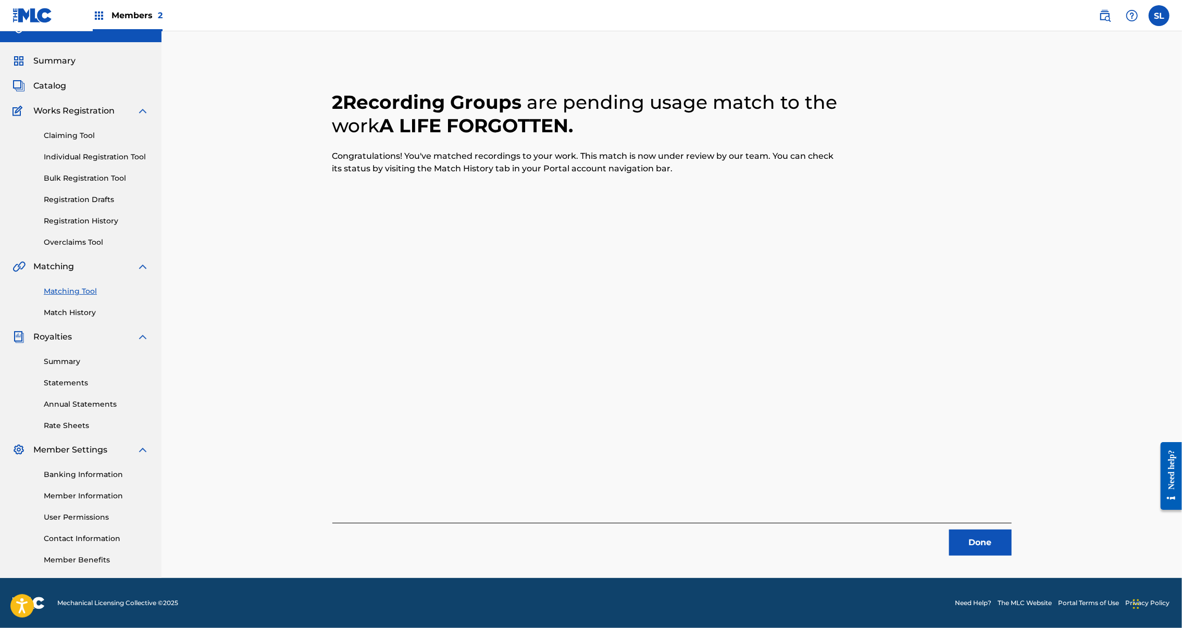
click at [1012, 530] on button "Done" at bounding box center [980, 543] width 63 height 26
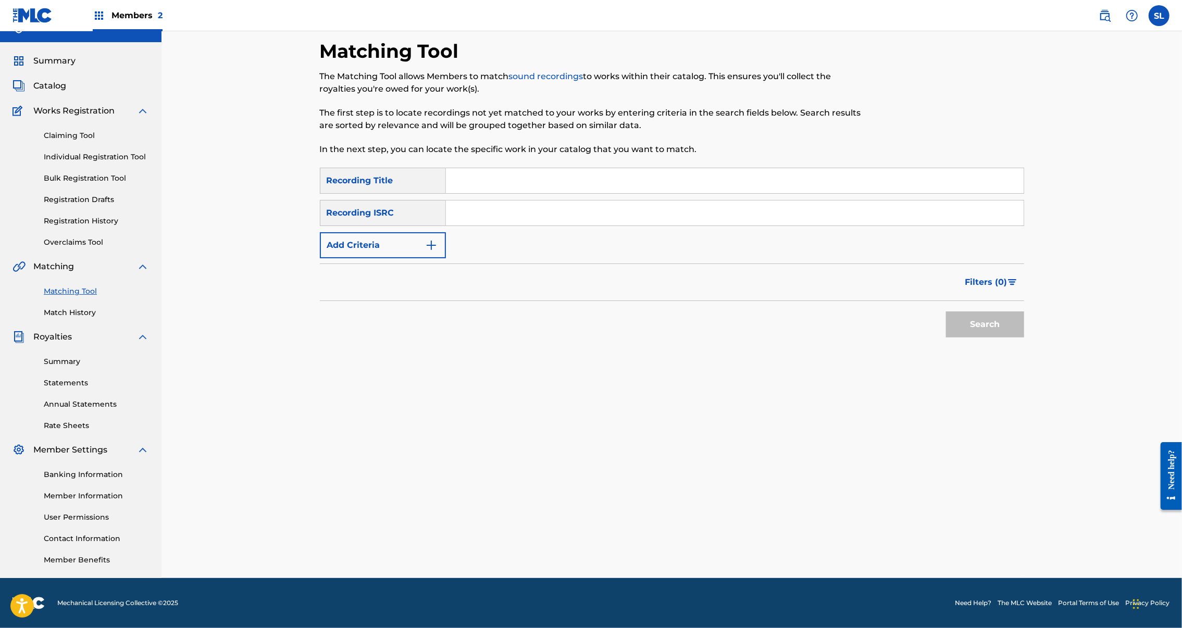
click at [538, 168] on input "Search Form" at bounding box center [735, 180] width 578 height 25
paste input "A Little Annoying"
type input "A Little Annoying"
click at [1024, 326] on button "Search" at bounding box center [985, 325] width 78 height 26
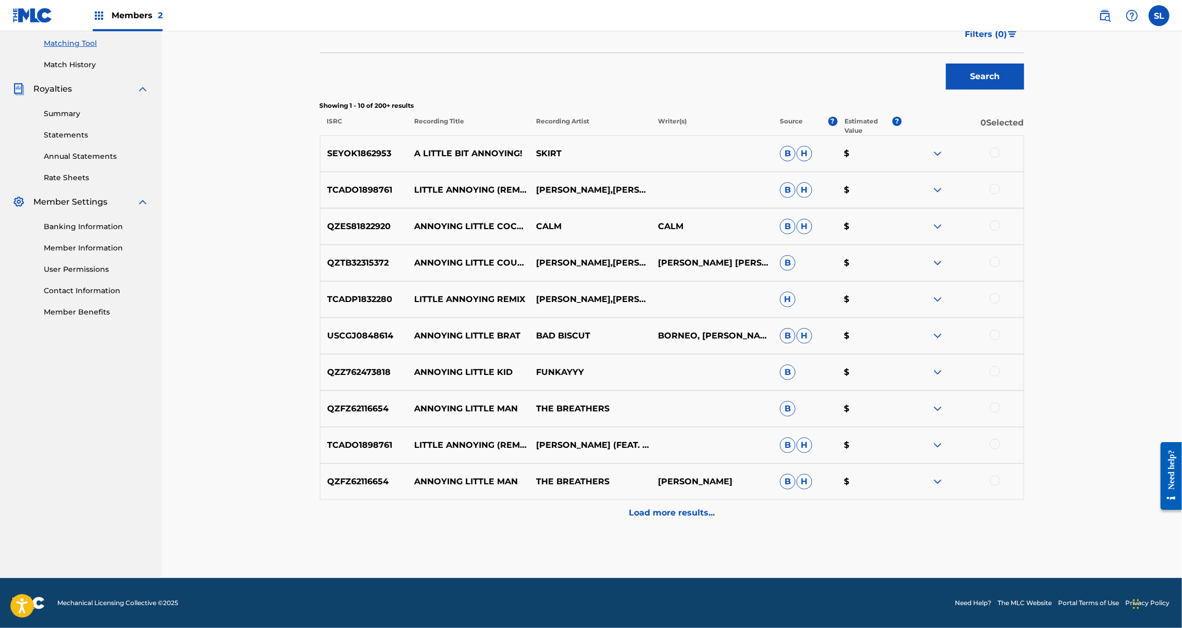
scroll to position [0, 0]
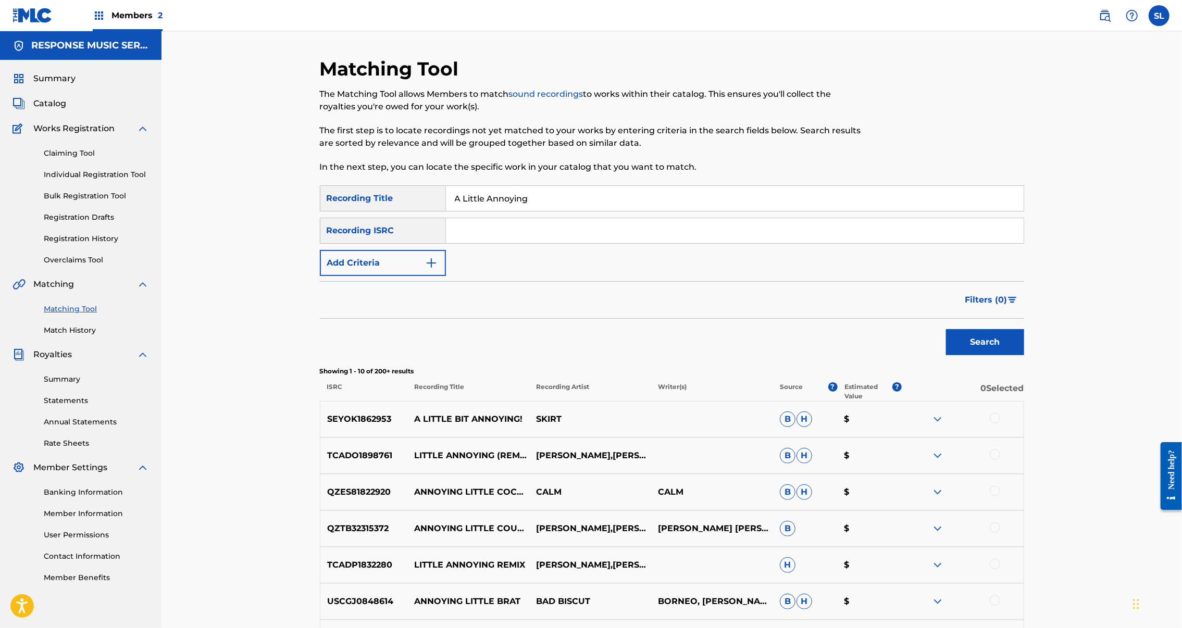
click at [386, 276] on button "Add Criteria" at bounding box center [383, 263] width 126 height 26
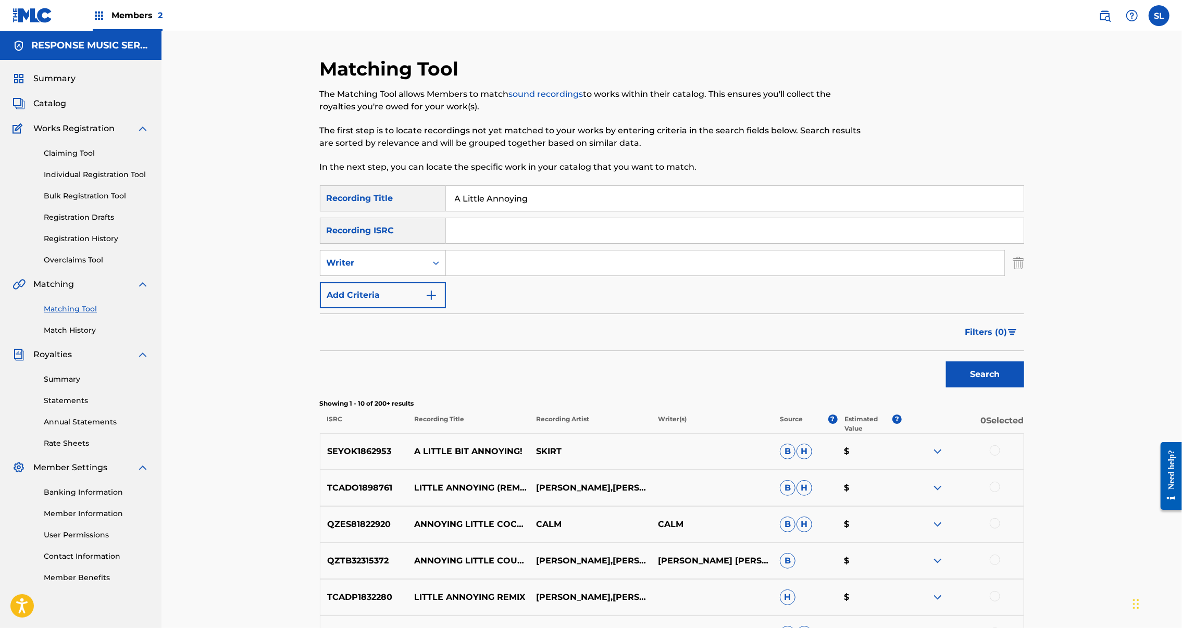
click at [427, 272] on div "Search Form" at bounding box center [436, 263] width 19 height 19
click at [346, 302] on div "Recording Artist" at bounding box center [382, 289] width 125 height 26
click at [491, 276] on input "Search Form" at bounding box center [725, 263] width 559 height 25
click at [1024, 388] on button "Search" at bounding box center [985, 375] width 78 height 26
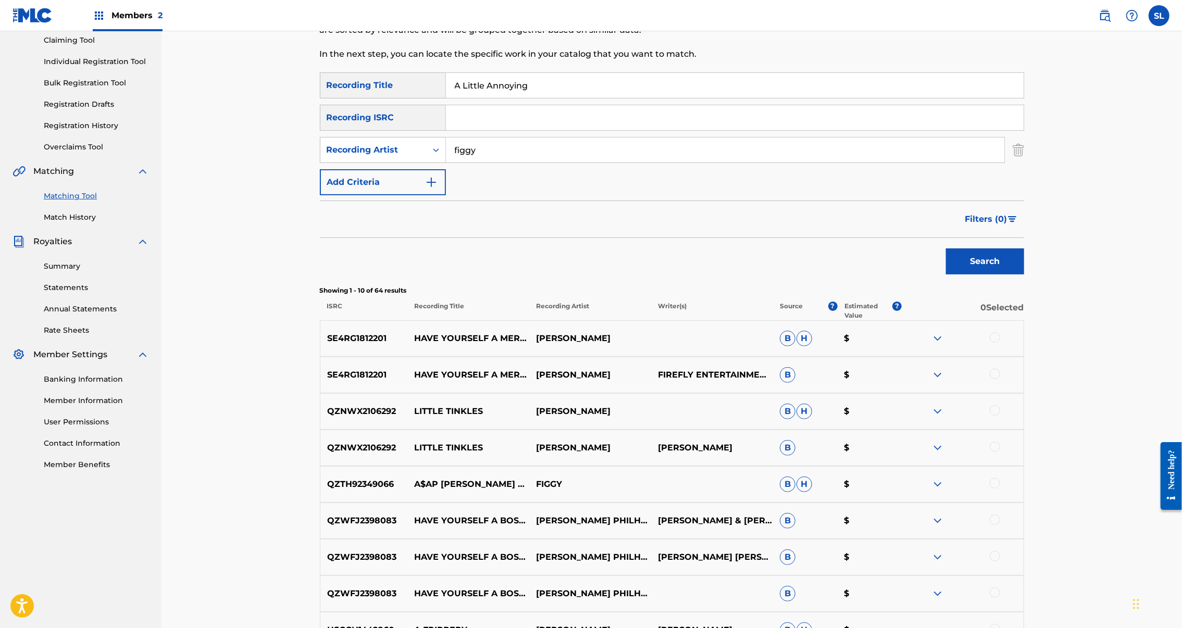
scroll to position [197, 0]
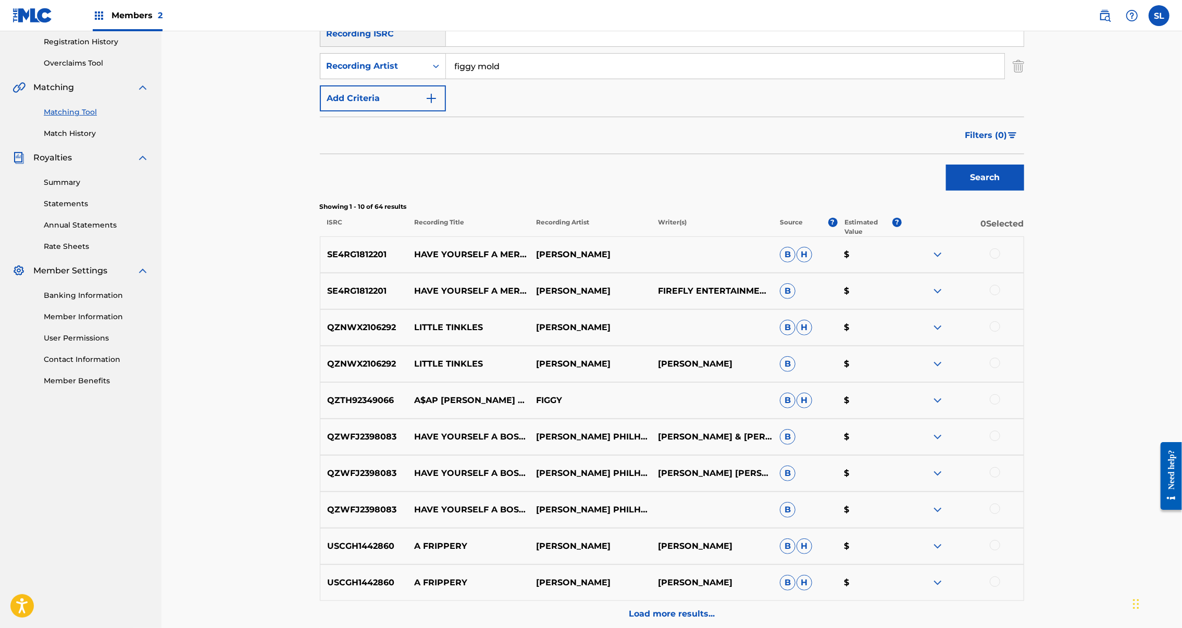
type input "figgy mold"
click at [1024, 191] on button "Search" at bounding box center [985, 178] width 78 height 26
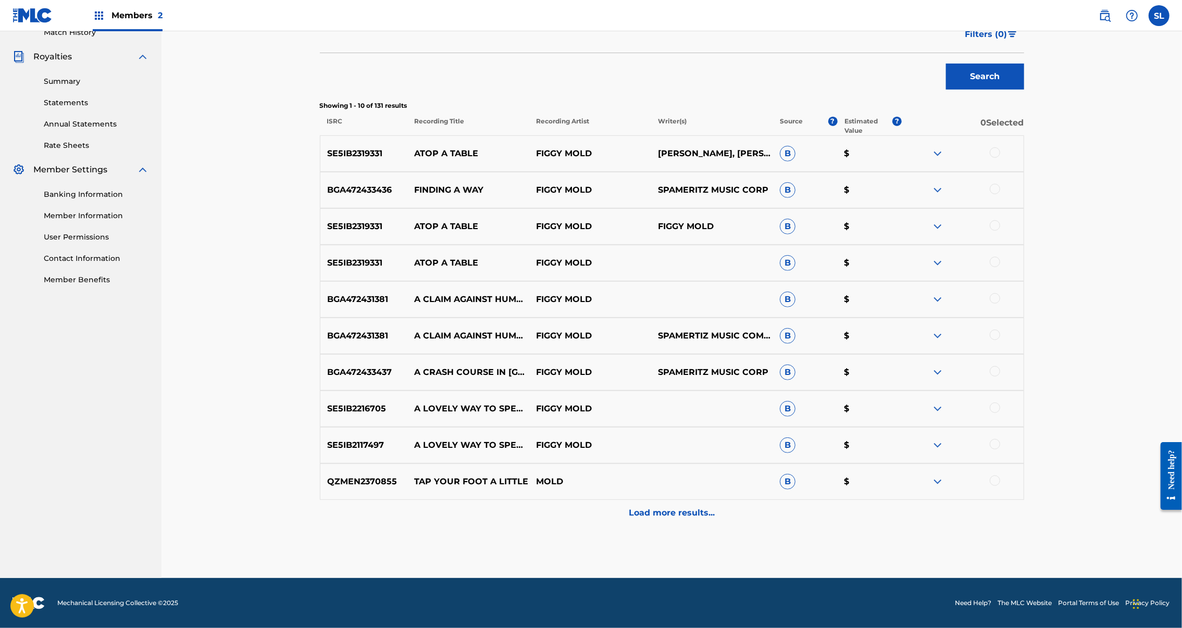
scroll to position [0, 0]
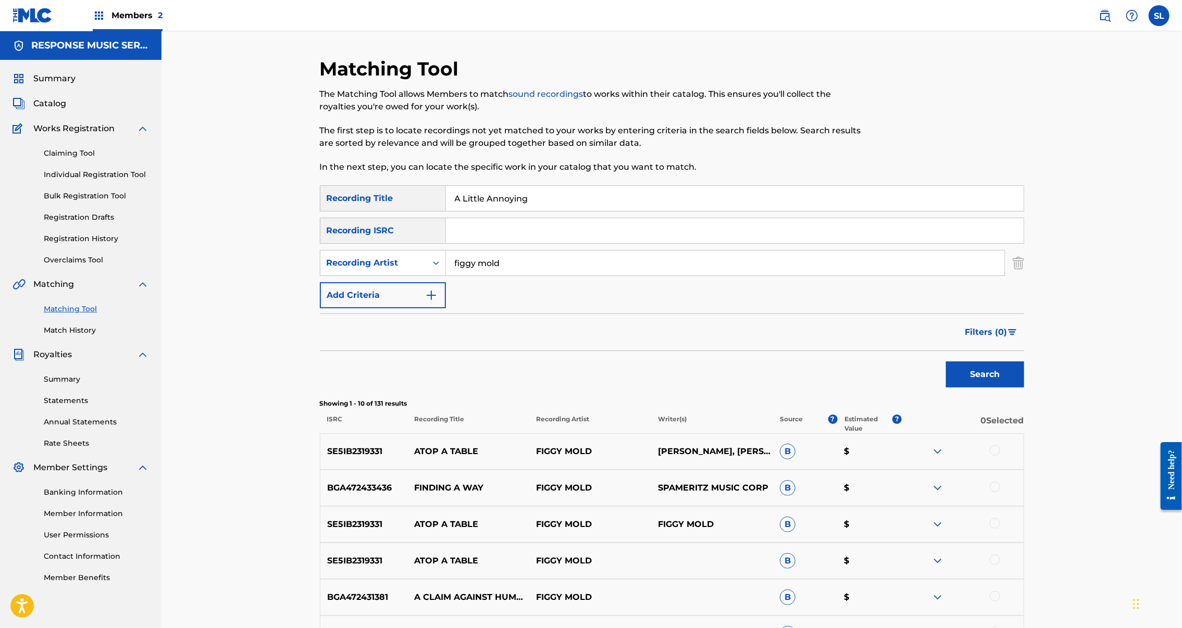
click at [467, 211] on input "A Little Annoying" at bounding box center [735, 198] width 578 height 25
paste input "risk of lik"
type input "A risk of liking"
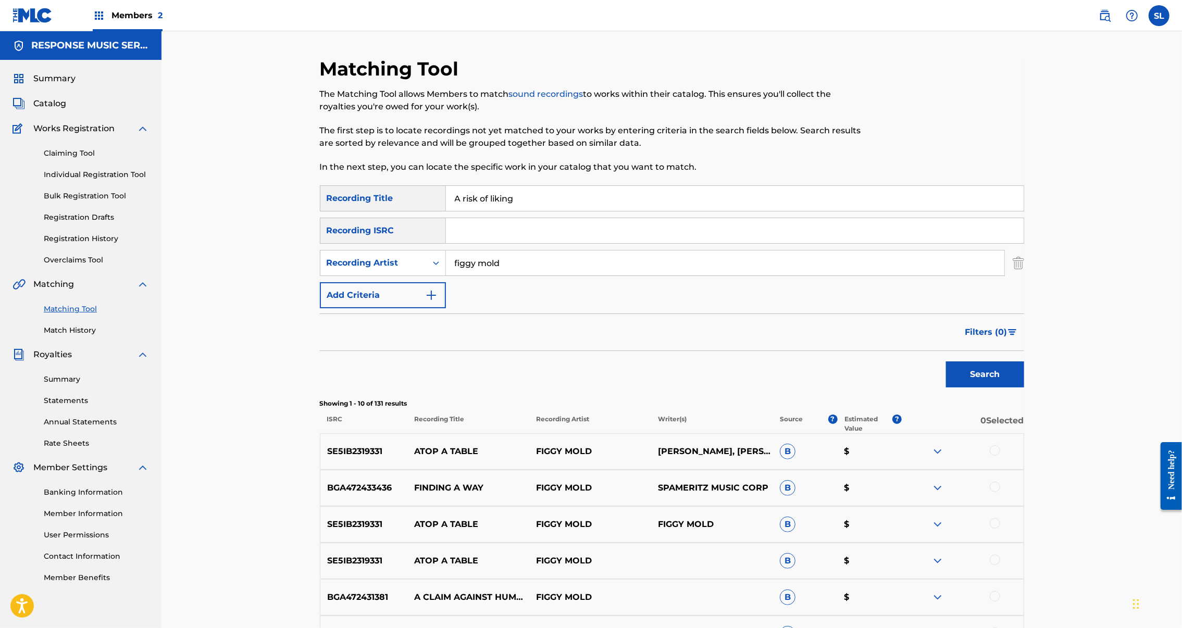
click at [518, 276] on input "figgy mold" at bounding box center [725, 263] width 559 height 25
click at [517, 276] on input "figgy mold" at bounding box center [725, 263] width 559 height 25
click at [1024, 388] on button "Search" at bounding box center [985, 375] width 78 height 26
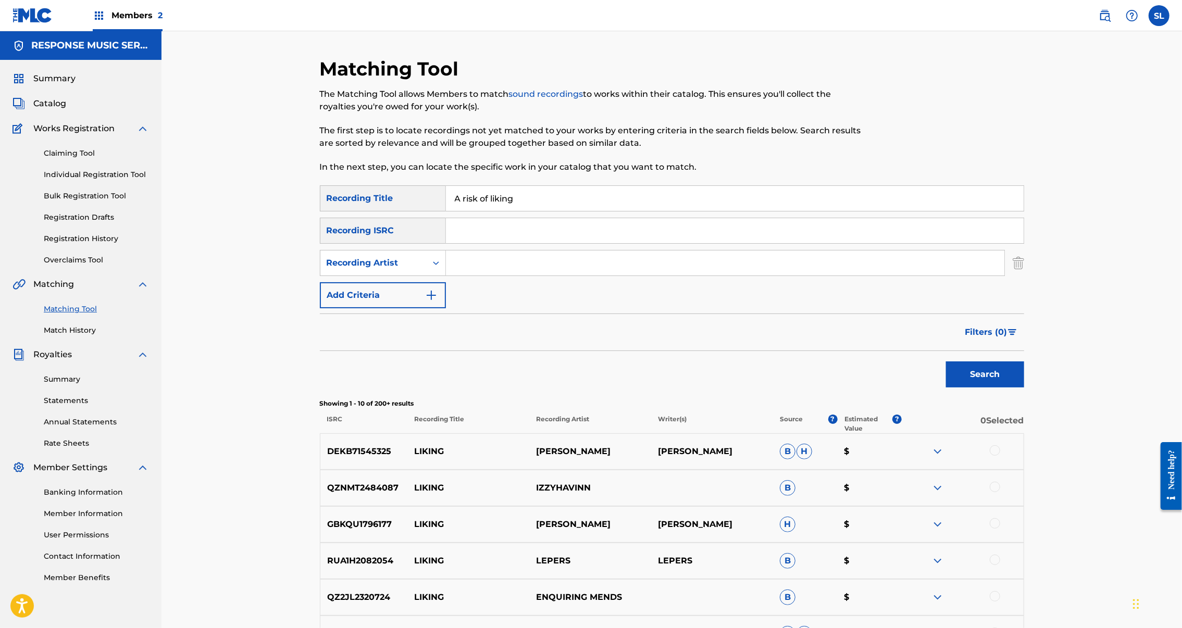
click at [477, 276] on input "Search Form" at bounding box center [725, 263] width 559 height 25
type input "odo"
click at [1024, 388] on button "Search" at bounding box center [985, 375] width 78 height 26
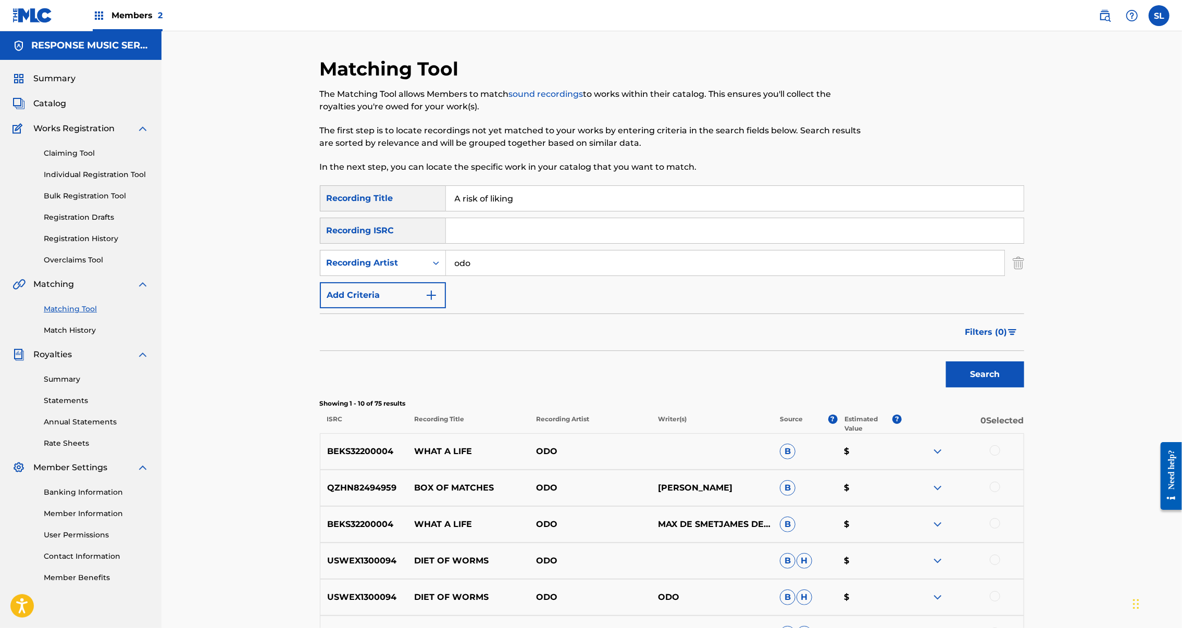
click at [471, 209] on input "A risk of liking" at bounding box center [735, 198] width 578 height 25
drag, startPoint x: 147, startPoint y: 380, endPoint x: 471, endPoint y: 208, distance: 366.8
click at [471, 208] on input "A risk of liking" at bounding box center [735, 198] width 578 height 25
paste input "SECOND TOO LONG"
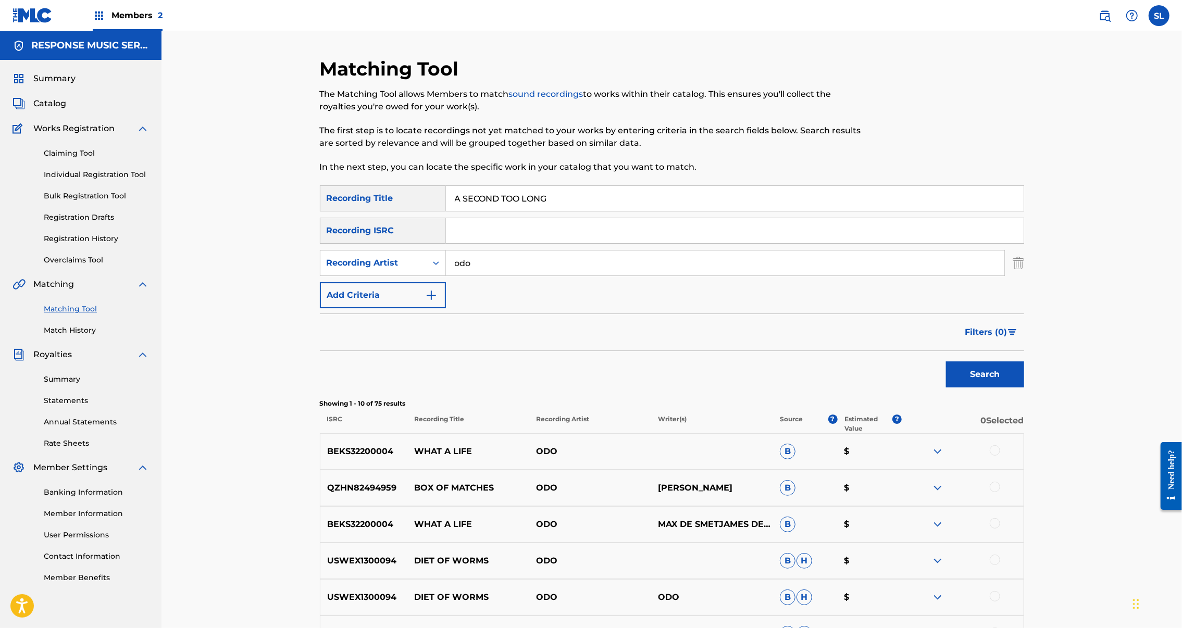
type input "A SECOND TOO LONG"
drag, startPoint x: 471, startPoint y: 300, endPoint x: 380, endPoint y: 294, distance: 90.8
click at [380, 276] on div "SearchWithCriteriab428c807-ae08-4d81-b091-b30ddaa61492 Recording Artist odo" at bounding box center [672, 263] width 704 height 26
drag, startPoint x: 1066, startPoint y: 426, endPoint x: 1073, endPoint y: 427, distance: 7.4
click at [1024, 388] on button "Search" at bounding box center [985, 375] width 78 height 26
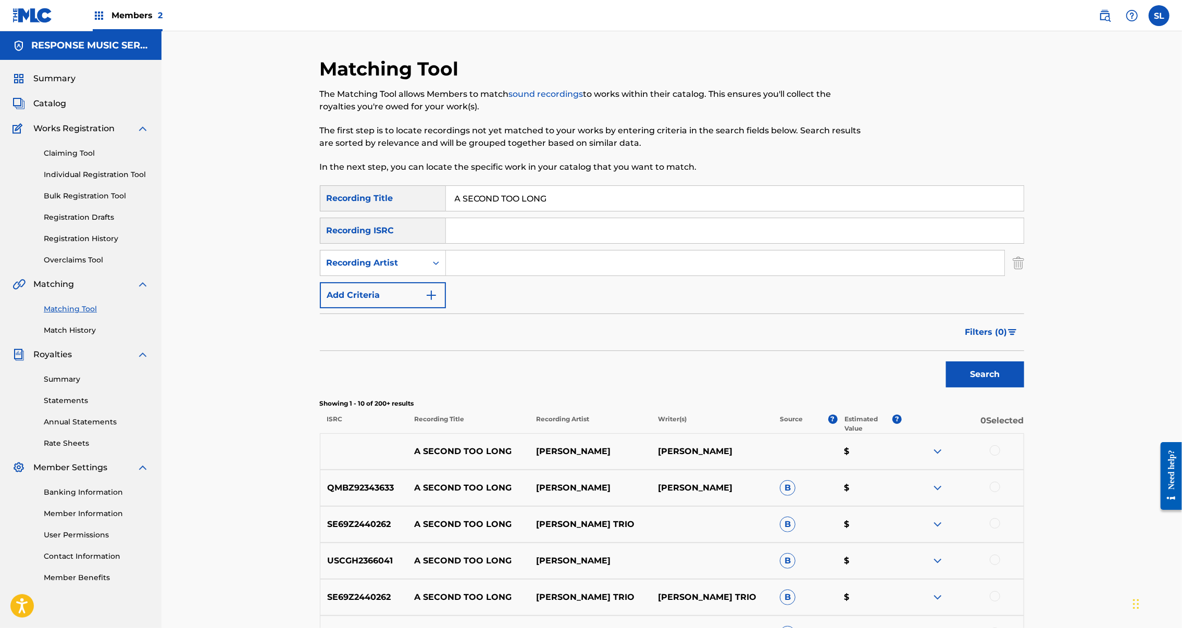
click at [563, 276] on input "Search Form" at bounding box center [725, 263] width 559 height 25
type input "tate"
click at [1024, 388] on button "Search" at bounding box center [985, 375] width 78 height 26
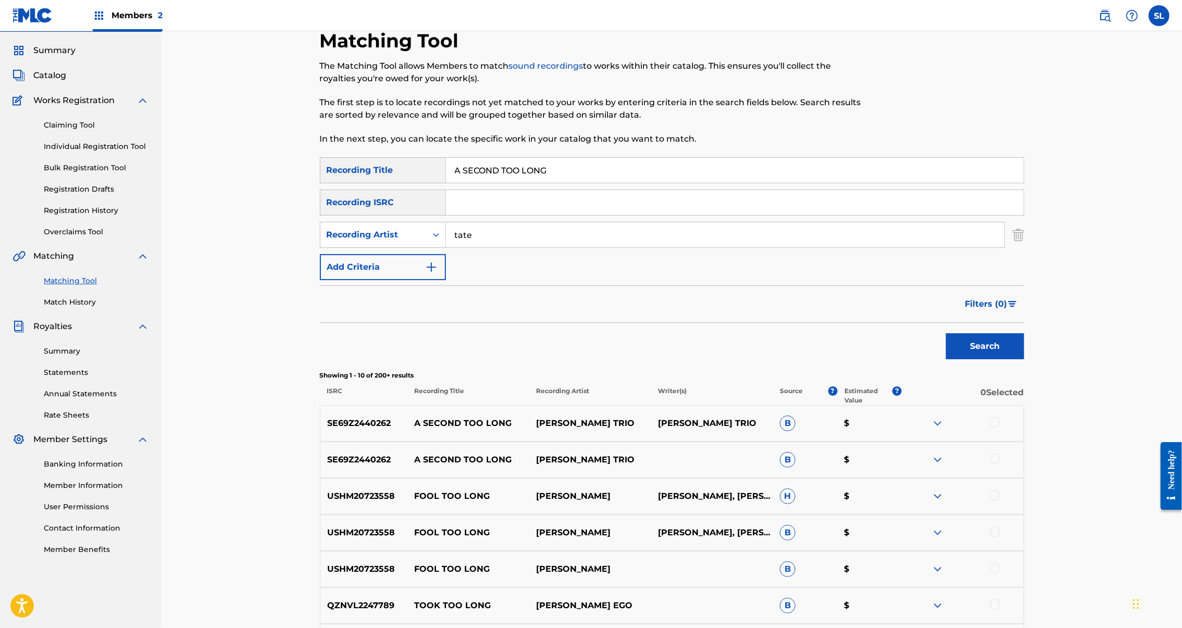
scroll to position [58, 0]
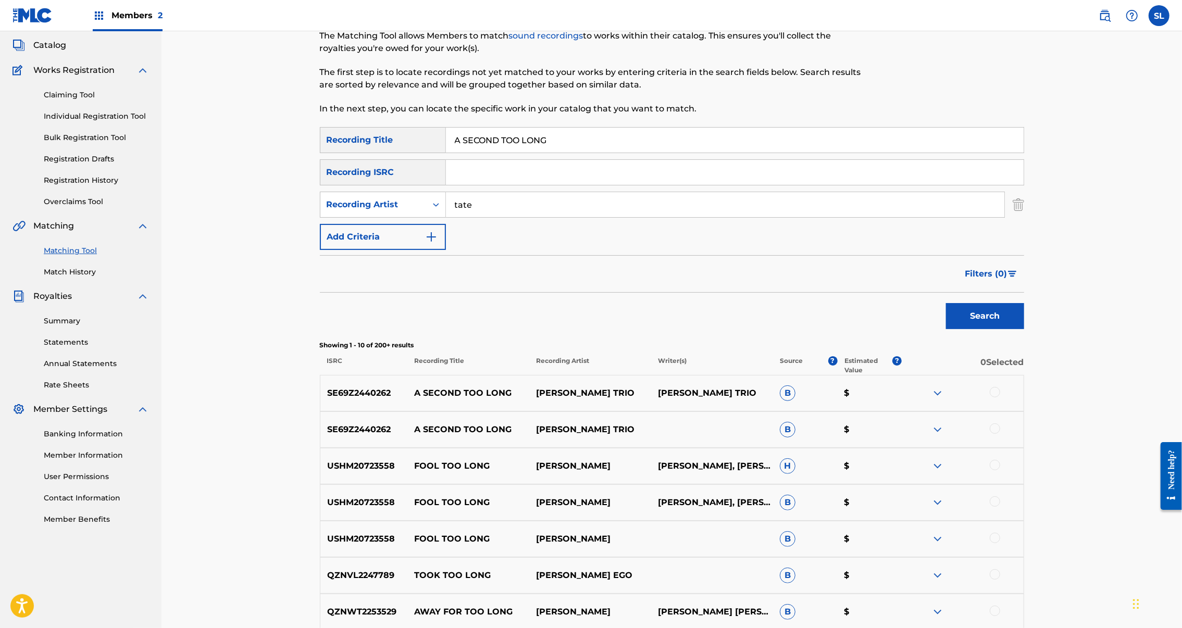
drag, startPoint x: 1079, startPoint y: 454, endPoint x: 1085, endPoint y: 461, distance: 8.5
click at [1000, 398] on div at bounding box center [995, 392] width 10 height 10
click at [1000, 434] on div at bounding box center [995, 429] width 10 height 10
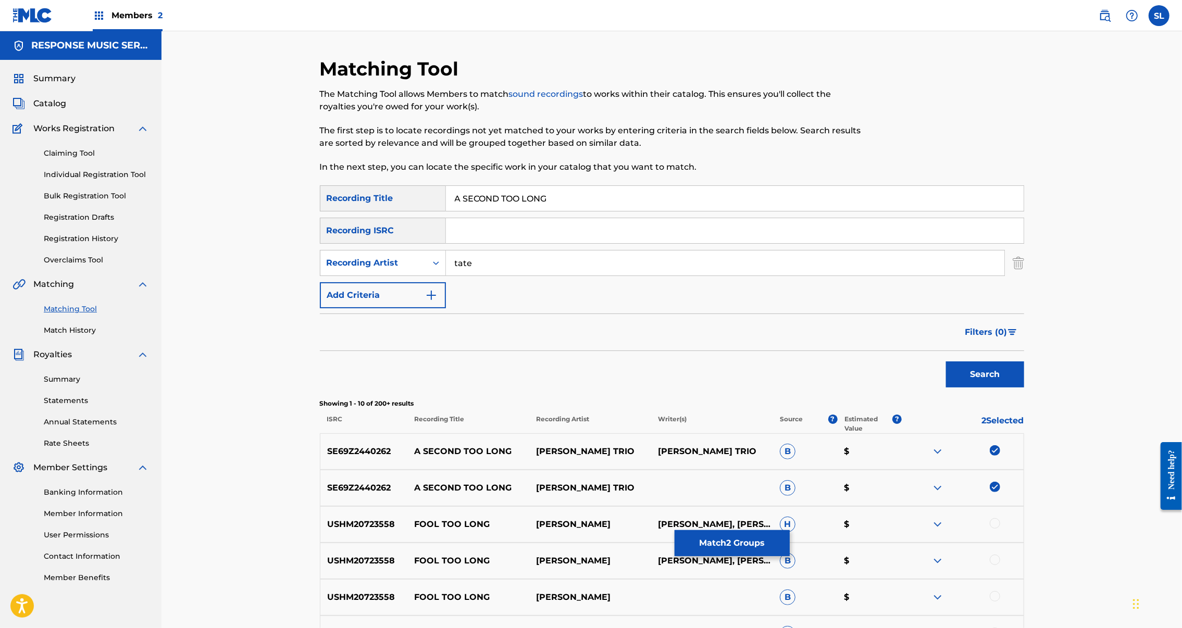
scroll to position [278, 0]
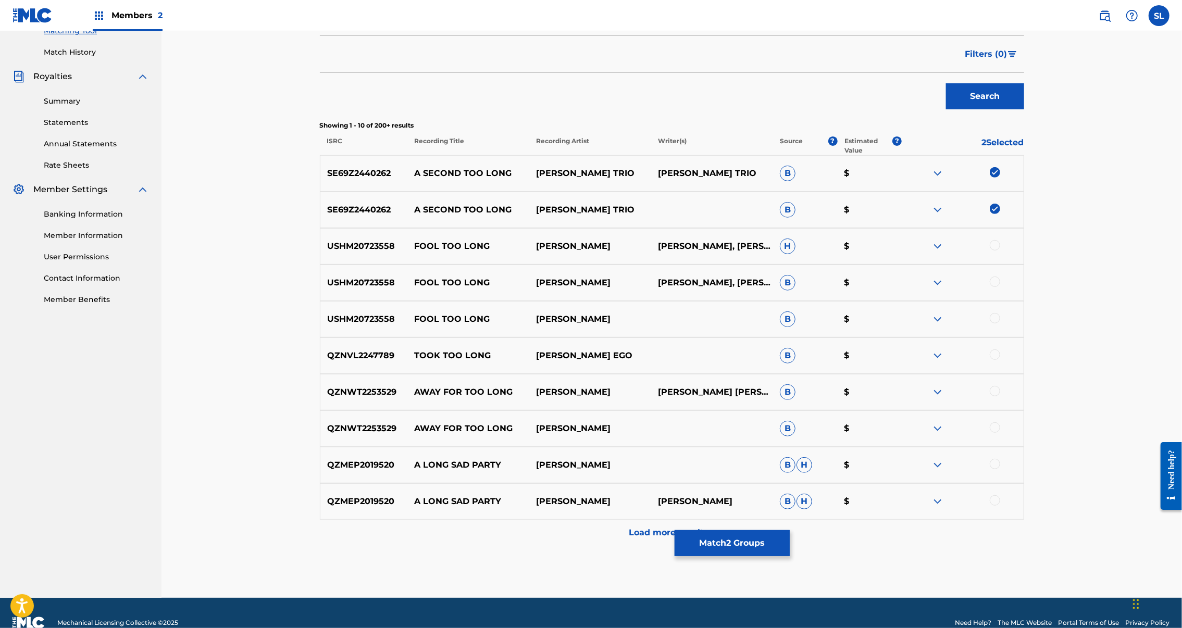
click at [790, 533] on button "Match 2 Groups" at bounding box center [732, 543] width 115 height 26
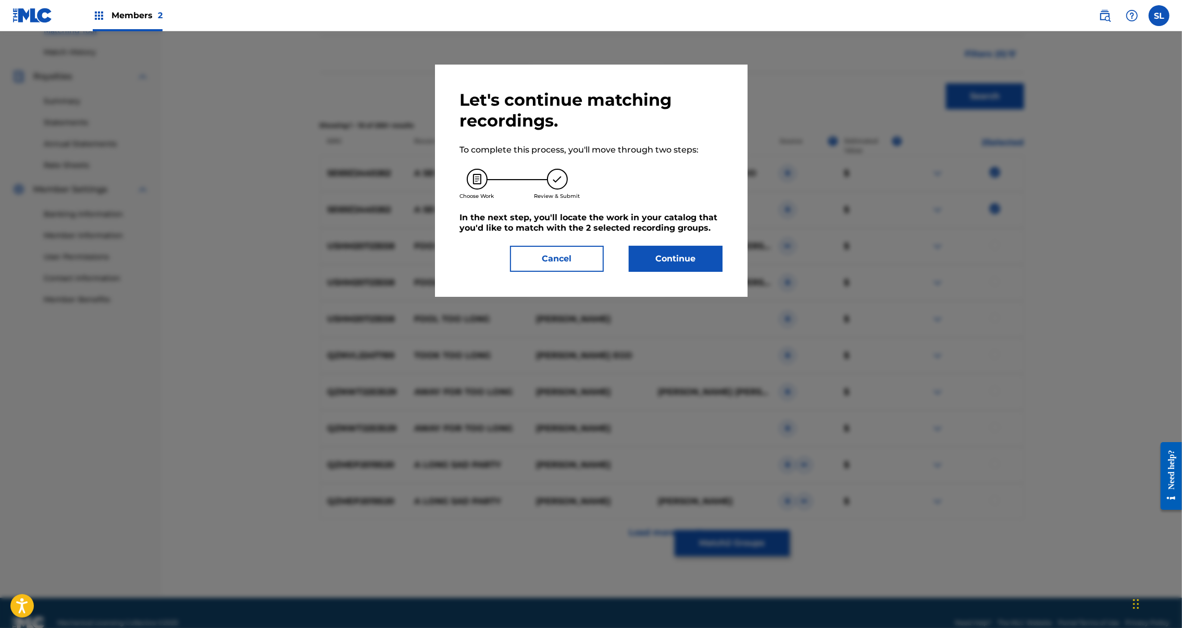
click at [703, 272] on button "Continue" at bounding box center [676, 259] width 94 height 26
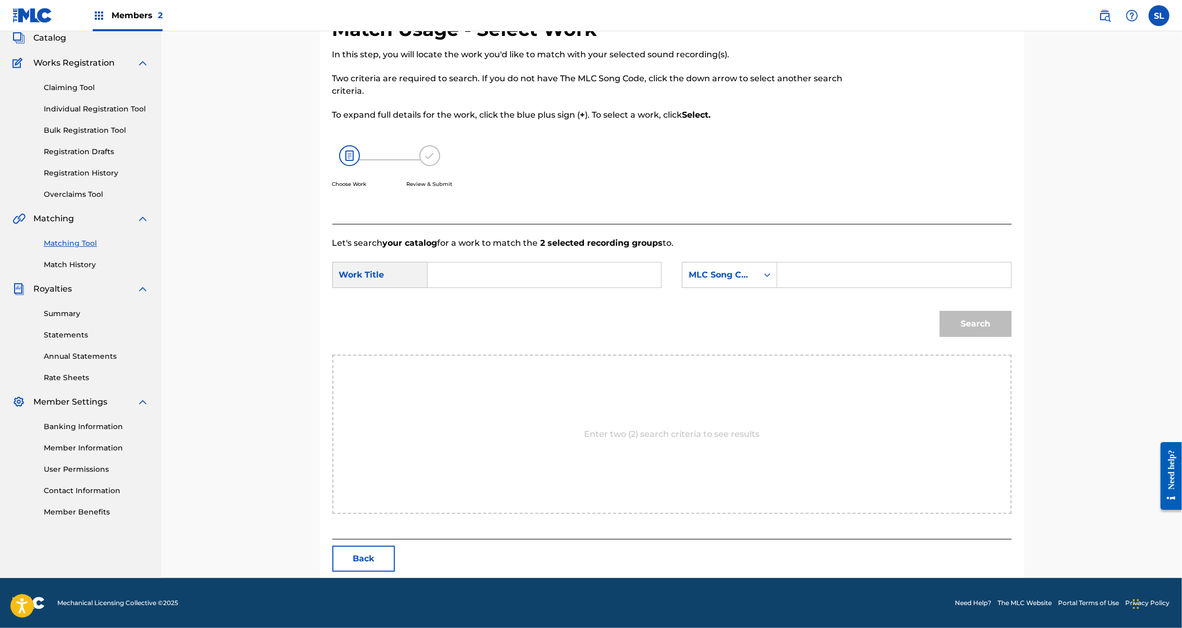
click at [614, 288] on input "Search Form" at bounding box center [545, 275] width 216 height 25
paste input "A SECOND TOO LONG"
type input "A SECOND TOO LONG"
click at [898, 282] on input "Search Form" at bounding box center [894, 275] width 216 height 25
paste input "AW7Z9F"
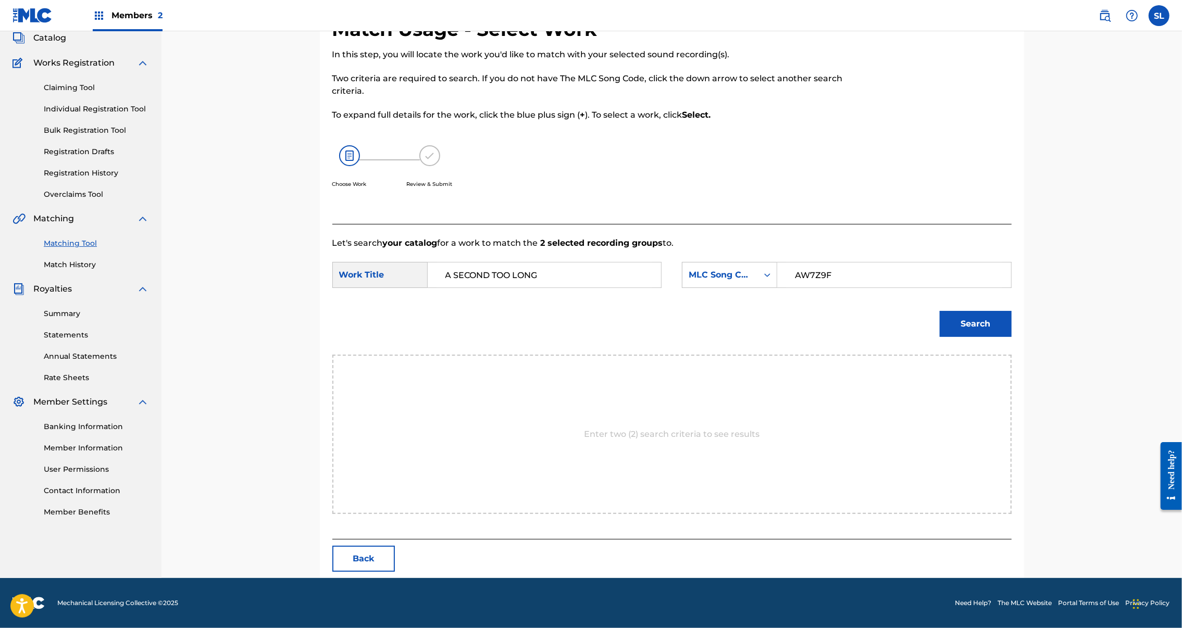
type input "AW7Z9F"
click at [1012, 337] on button "Search" at bounding box center [976, 324] width 72 height 26
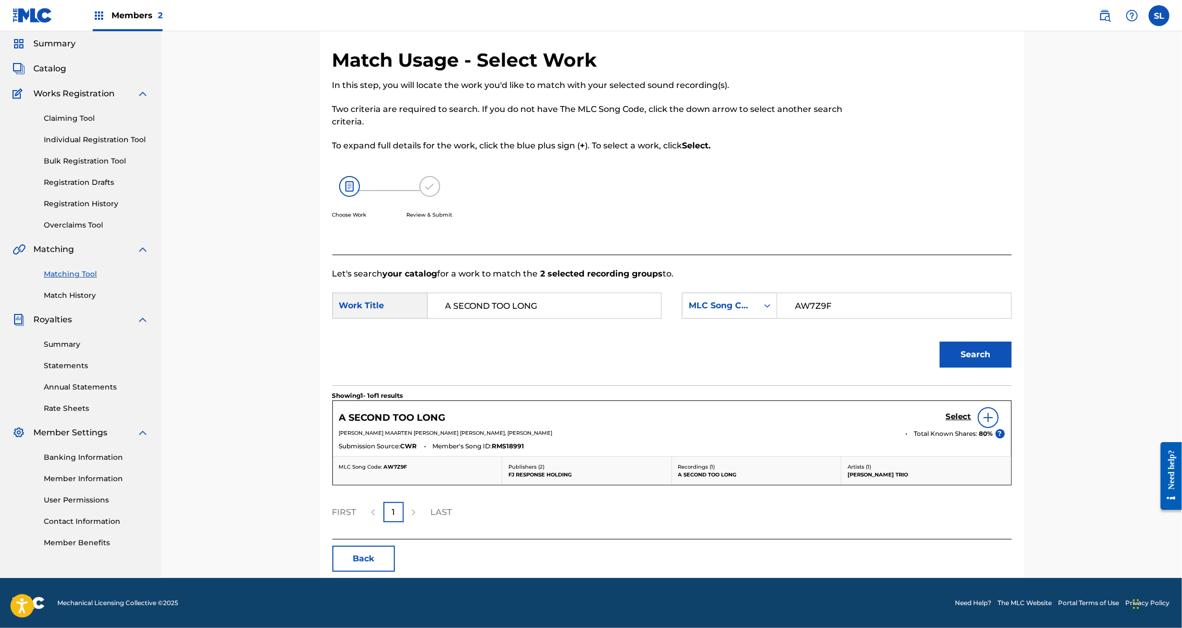
click at [972, 412] on h5 "Select" at bounding box center [959, 417] width 26 height 10
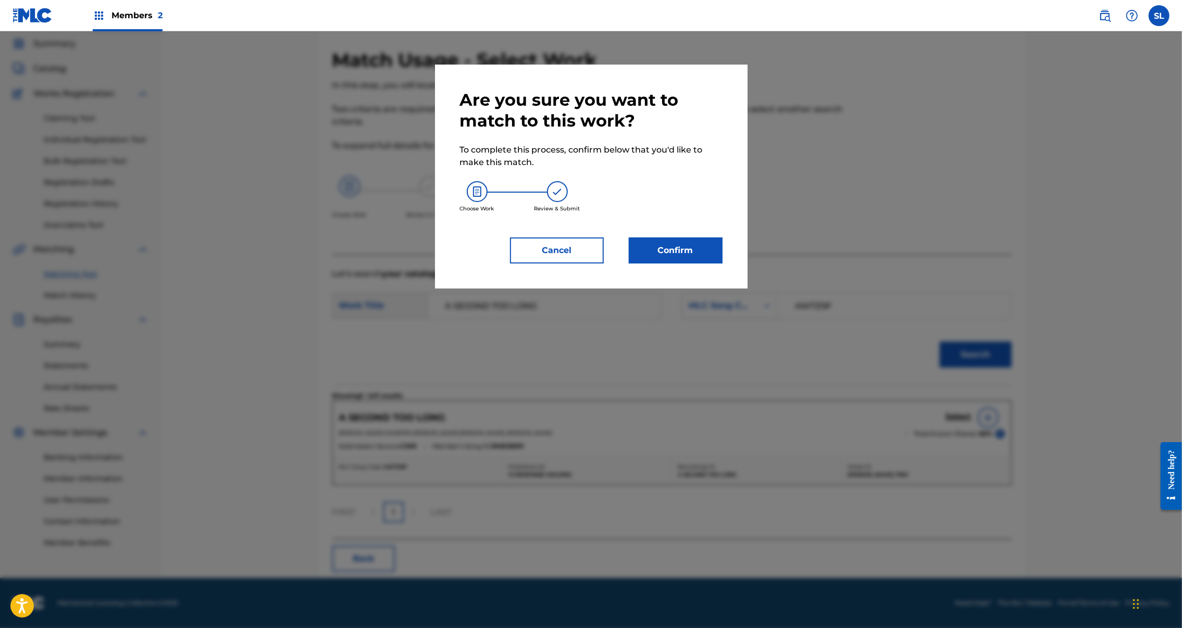
click at [686, 264] on button "Confirm" at bounding box center [676, 251] width 94 height 26
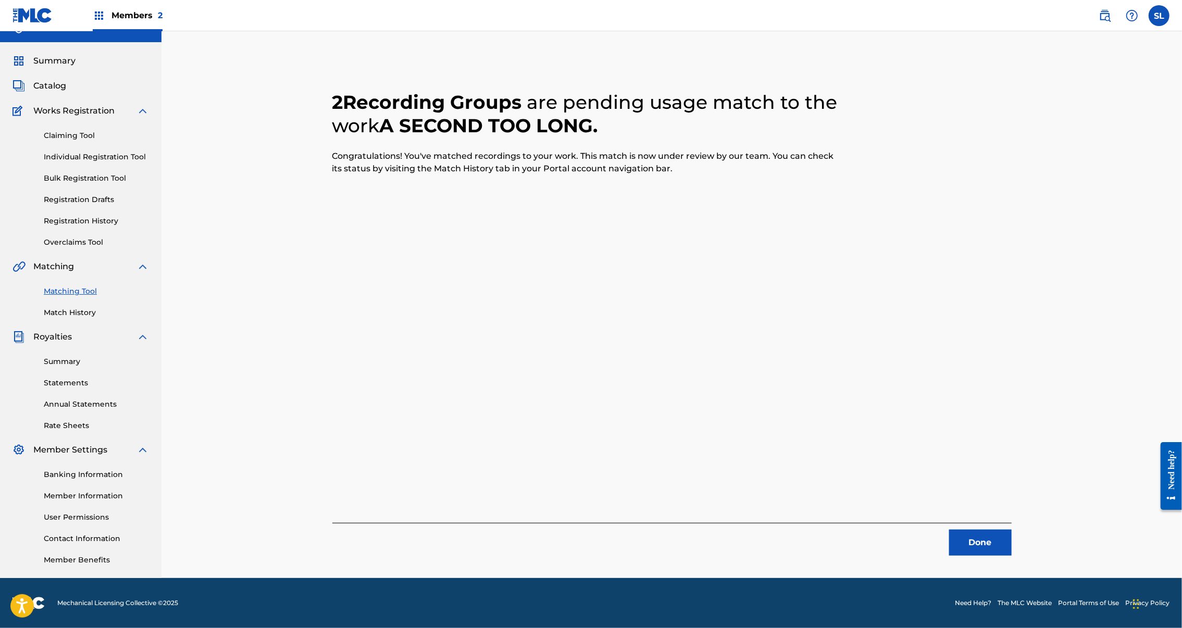
click at [1012, 530] on button "Done" at bounding box center [980, 543] width 63 height 26
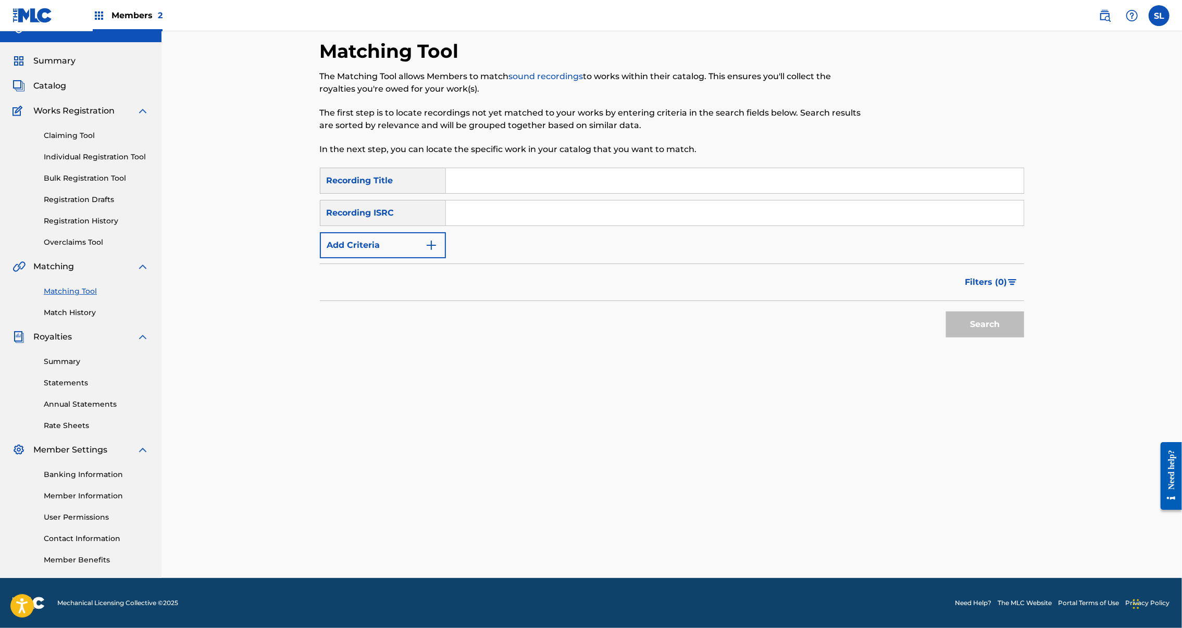
click at [598, 168] on input "Search Form" at bounding box center [735, 180] width 578 height 25
paste input "A VOZ COMECA A CANTAR"
type input "A VOZ COMECA A CANTAR"
click at [1024, 312] on button "Search" at bounding box center [985, 325] width 78 height 26
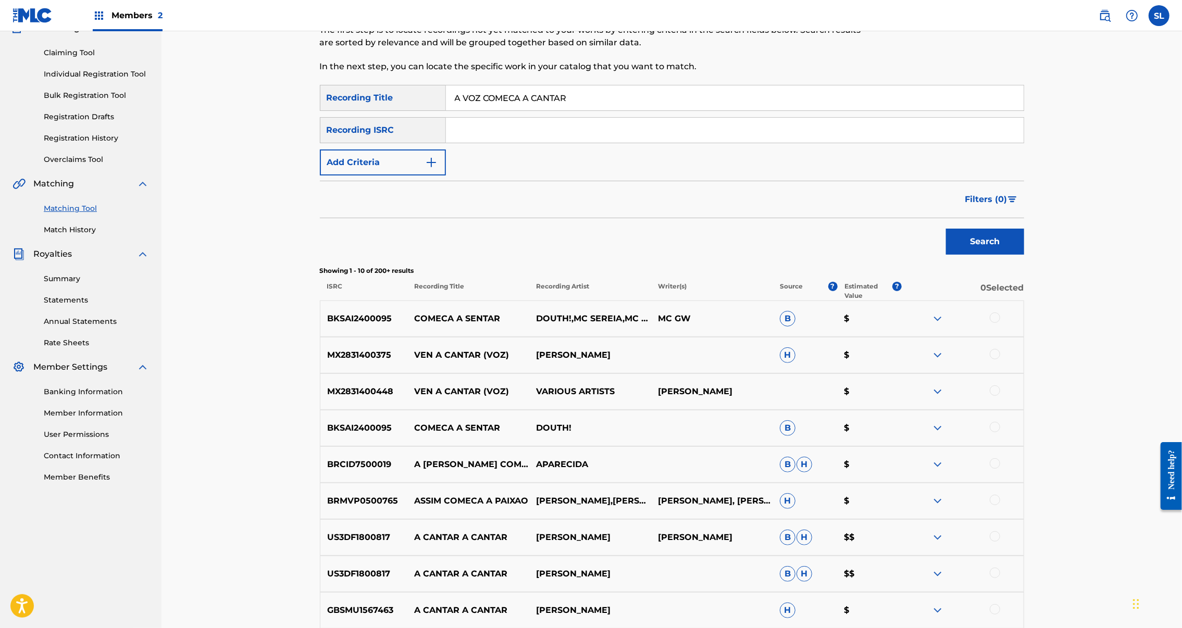
click at [425, 169] on img "Search Form" at bounding box center [431, 162] width 13 height 13
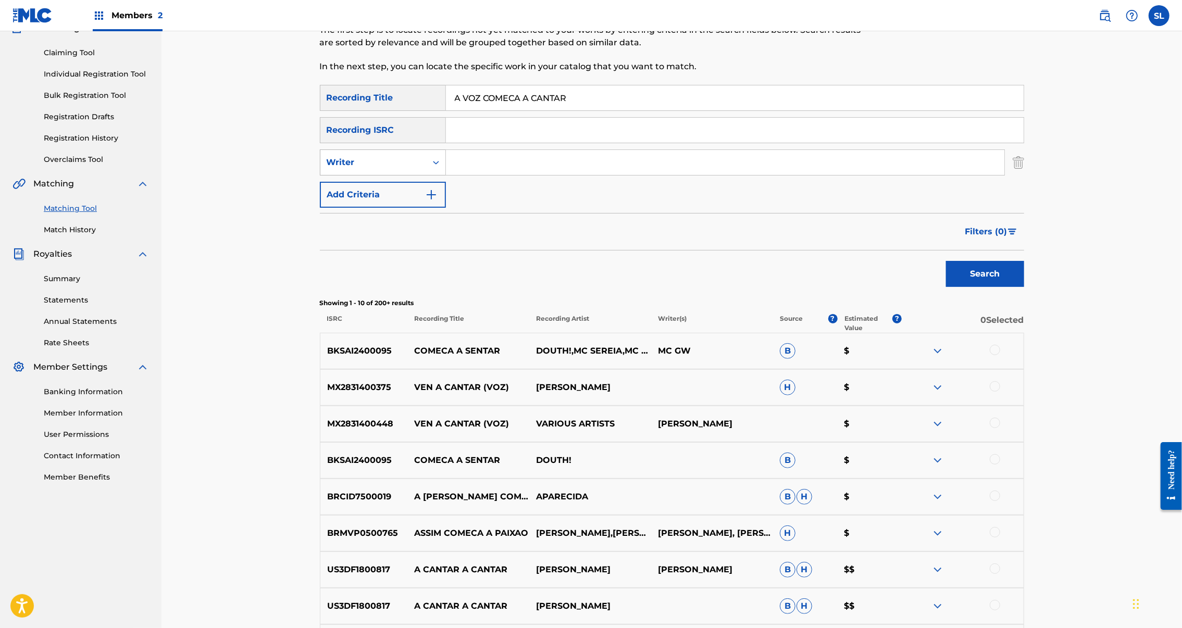
click at [415, 176] on div "SearchWithCriteriaa3c9024a-62e9-4703-83a5-896d9a82e49a Writer" at bounding box center [672, 163] width 704 height 26
click at [431, 168] on icon "Search Form" at bounding box center [436, 162] width 10 height 10
click at [320, 202] on div "Recording Artist" at bounding box center [382, 189] width 125 height 26
click at [503, 175] on input "Search Form" at bounding box center [725, 162] width 559 height 25
paste input "Leandro Amor Trio"
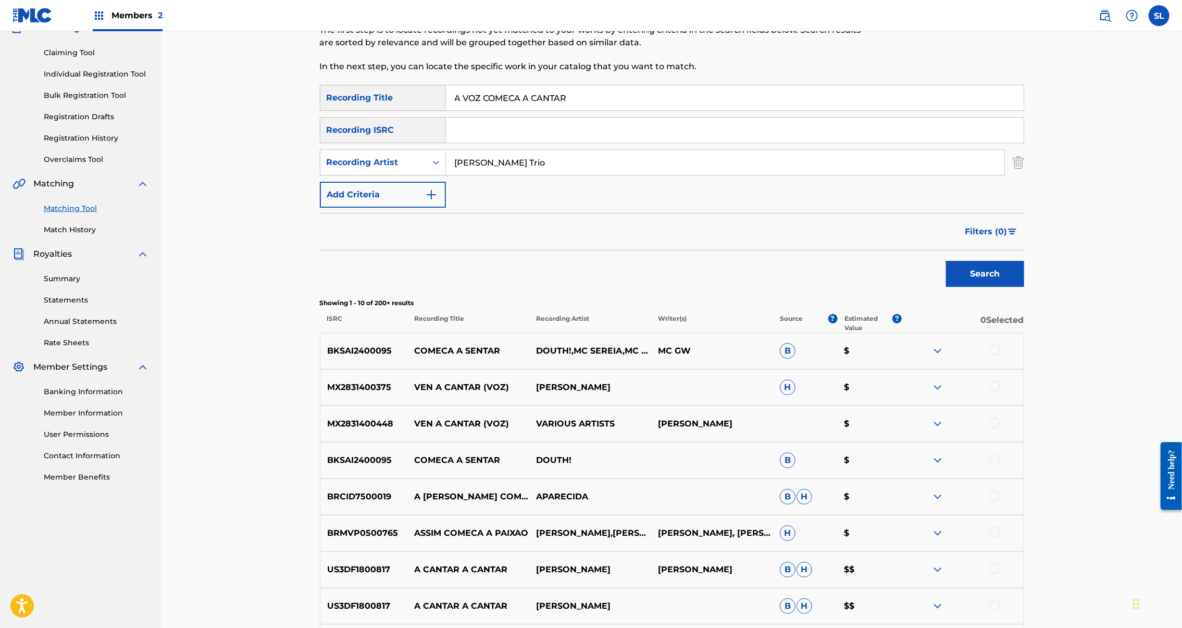
type input "Leandro Amor Trio"
click at [1024, 287] on button "Search" at bounding box center [985, 274] width 78 height 26
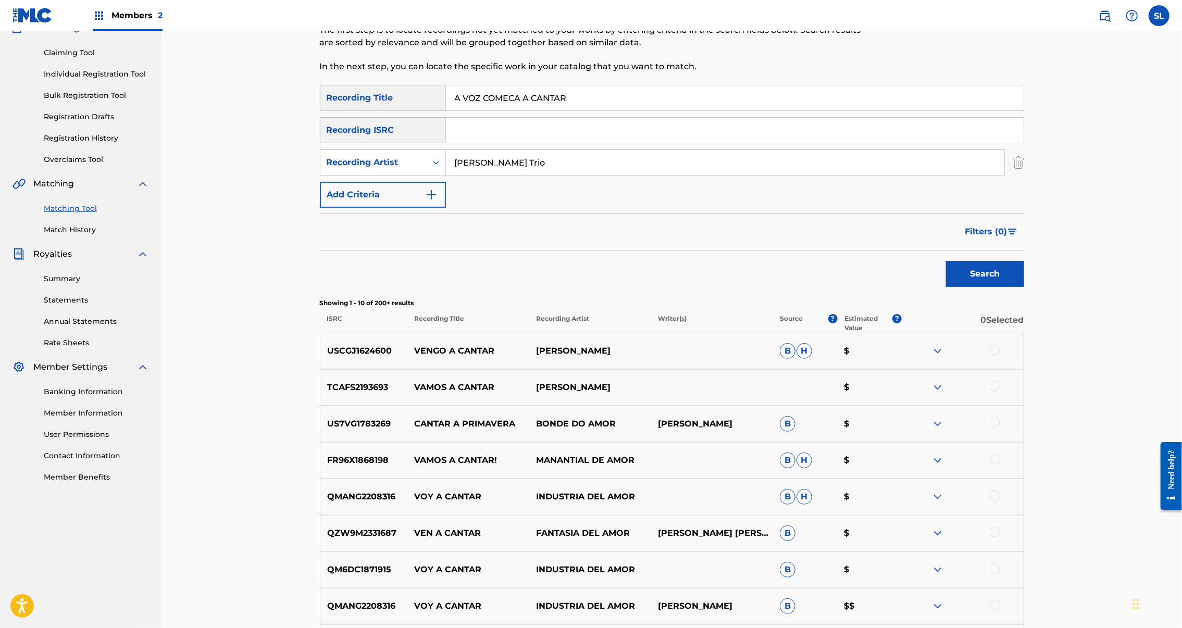
click at [507, 143] on input "Search Form" at bounding box center [735, 130] width 578 height 25
paste input "SEXGF2599082"
type input "SEXGF2599082"
drag, startPoint x: 576, startPoint y: 118, endPoint x: 265, endPoint y: 120, distance: 311.0
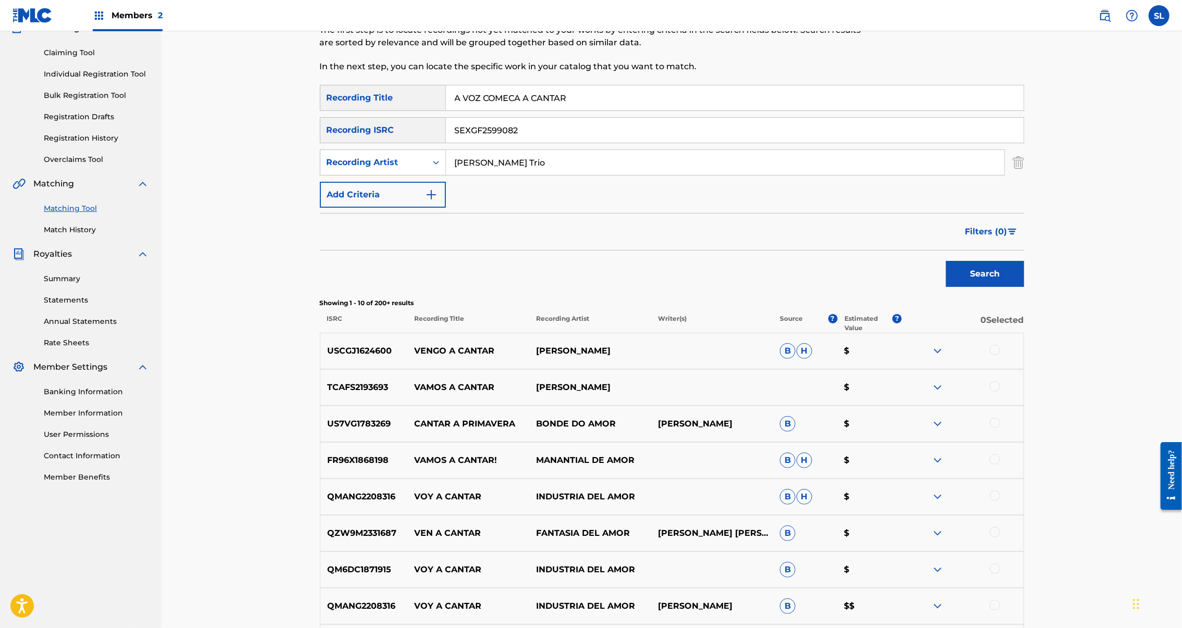
click at [320, 111] on div "SearchWithCriteria7c695f4b-b6e1-45b9-b739-87e1c672bfb8 Recording Title A VOZ CO…" at bounding box center [672, 98] width 704 height 26
click at [1024, 287] on button "Search" at bounding box center [985, 274] width 78 height 26
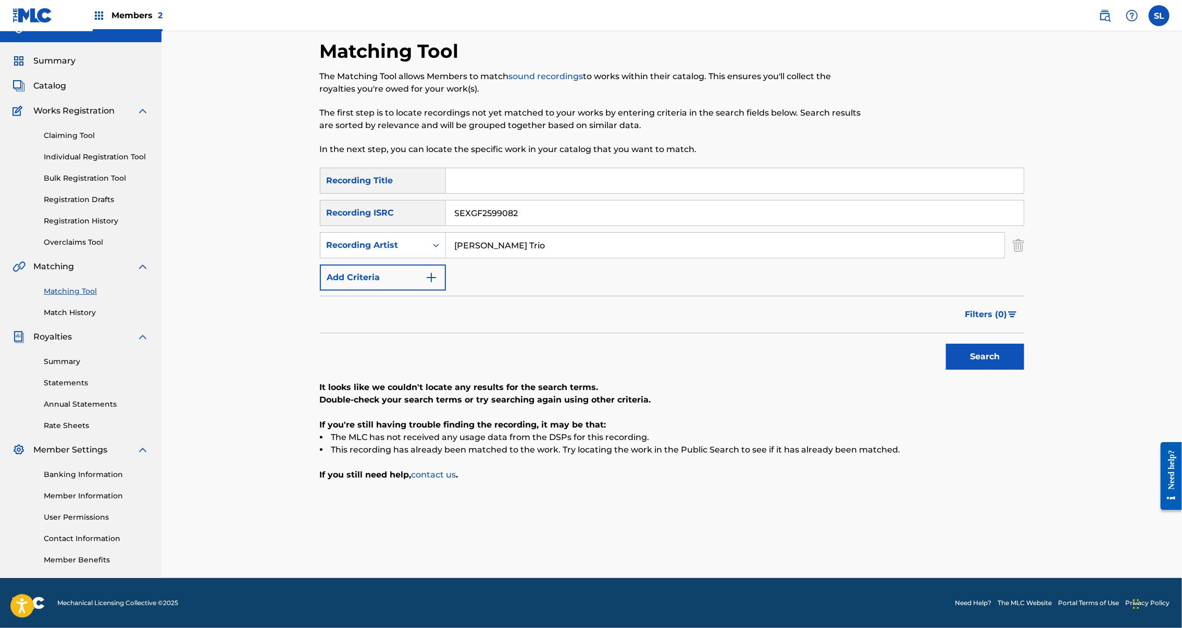
click at [461, 168] on input "Search Form" at bounding box center [735, 180] width 578 height 25
paste input "All the melodies"
type input "All the melodies"
drag, startPoint x: 537, startPoint y: 155, endPoint x: 303, endPoint y: 155, distance: 233.4
click at [320, 200] on div "SearchWithCriteriad2f79648-7671-462a-a52a-8dc7958c7ba8 Recording ISRC SEXGF2599…" at bounding box center [672, 213] width 704 height 26
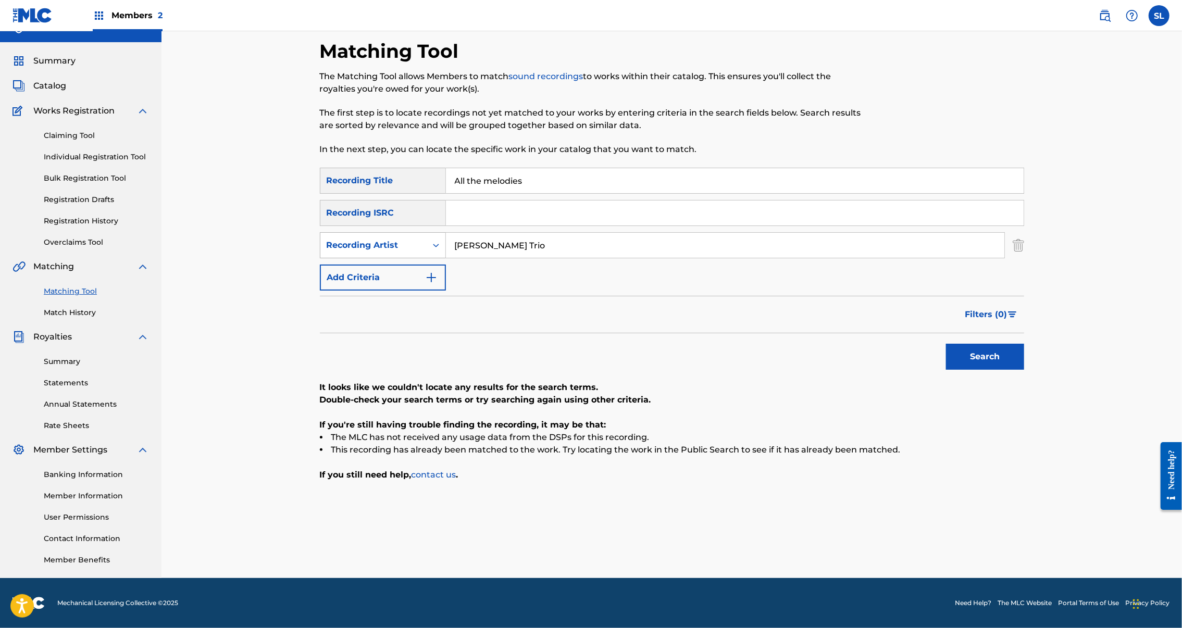
drag, startPoint x: 430, startPoint y: 185, endPoint x: 357, endPoint y: 184, distance: 72.4
click at [357, 232] on div "SearchWithCriteria939ae31e-d734-46bd-b400-7b37ff9aaf7c Recording Artist Leandro…" at bounding box center [672, 245] width 704 height 26
click at [1024, 344] on button "Search" at bounding box center [985, 357] width 78 height 26
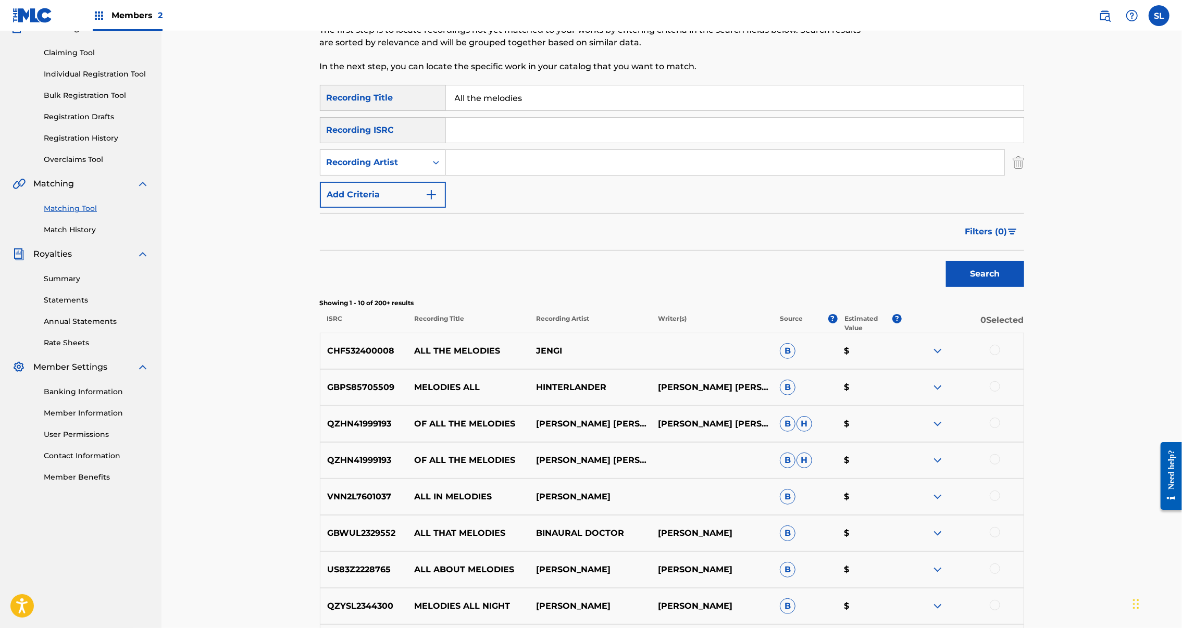
click at [482, 175] on input "Search Form" at bounding box center [725, 162] width 559 height 25
click at [1024, 287] on button "Search" at bounding box center [985, 274] width 78 height 26
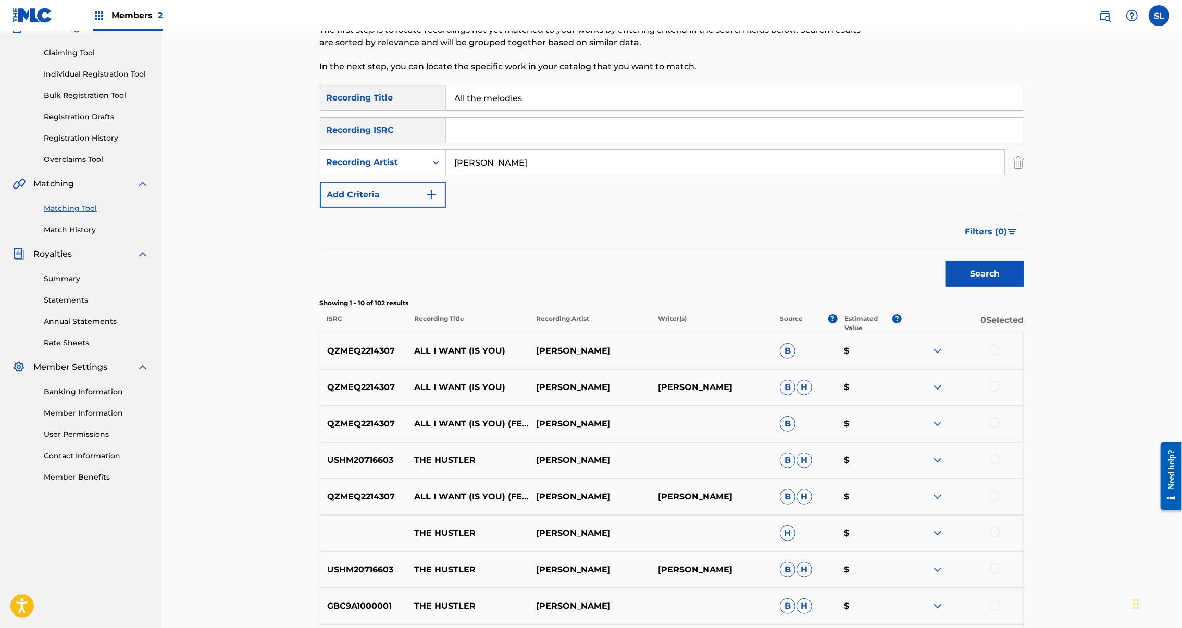
type input "mabon clarke"
click at [1024, 287] on button "Search" at bounding box center [985, 274] width 78 height 26
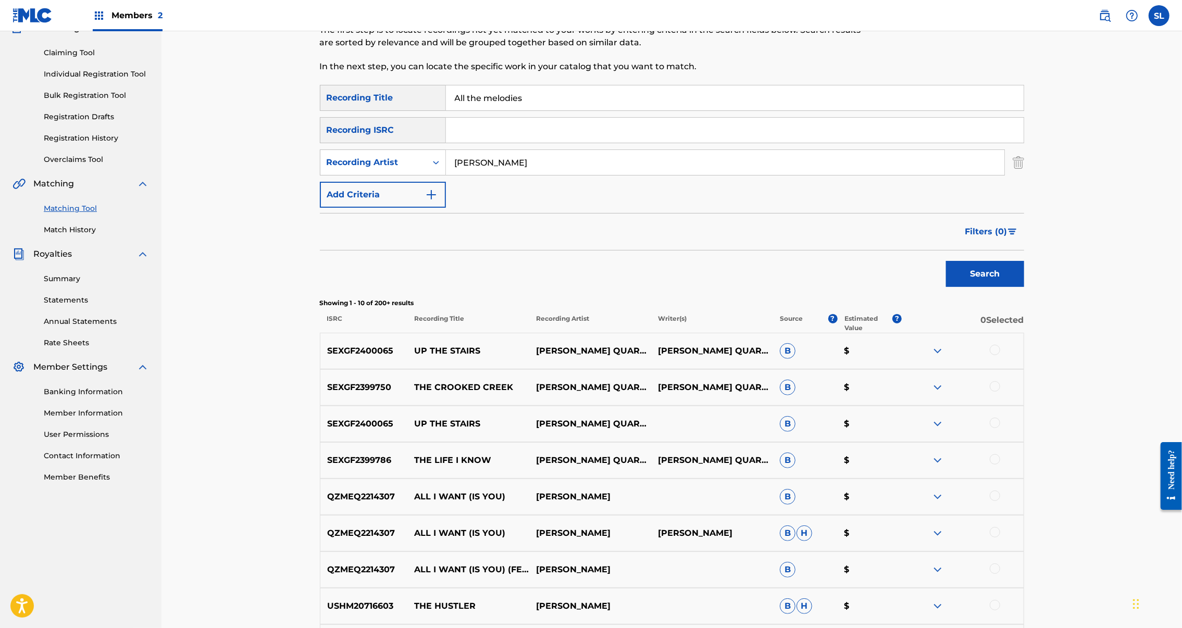
click at [1000, 355] on div at bounding box center [995, 350] width 10 height 10
click at [1000, 392] on div at bounding box center [995, 386] width 10 height 10
click at [1000, 428] on div at bounding box center [995, 423] width 10 height 10
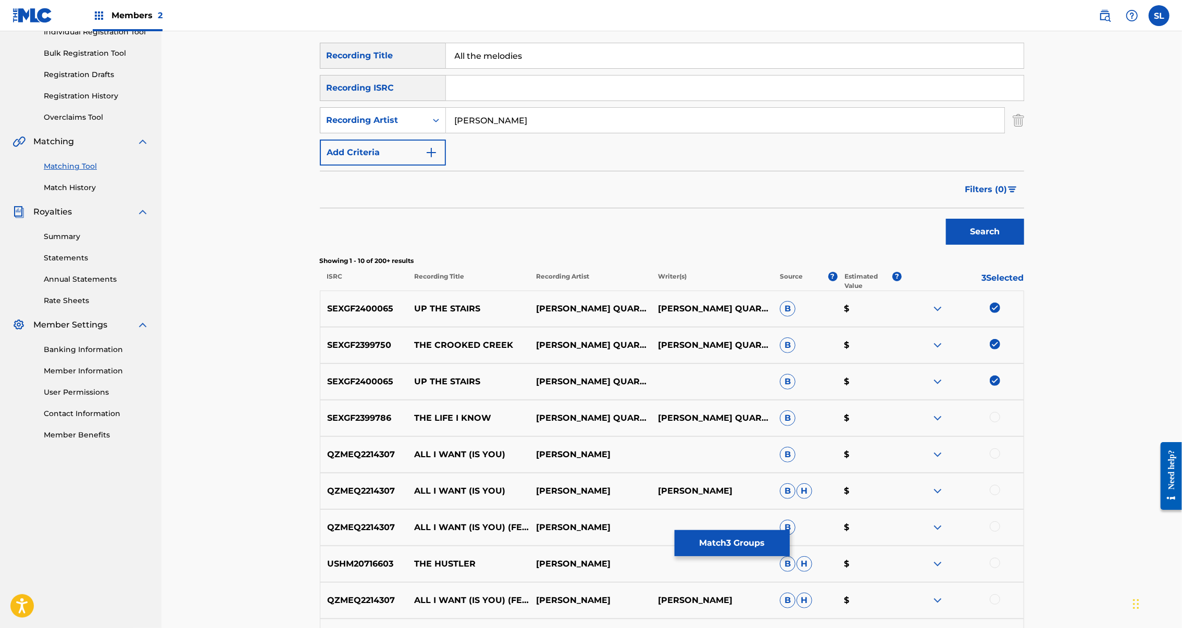
scroll to position [300, 0]
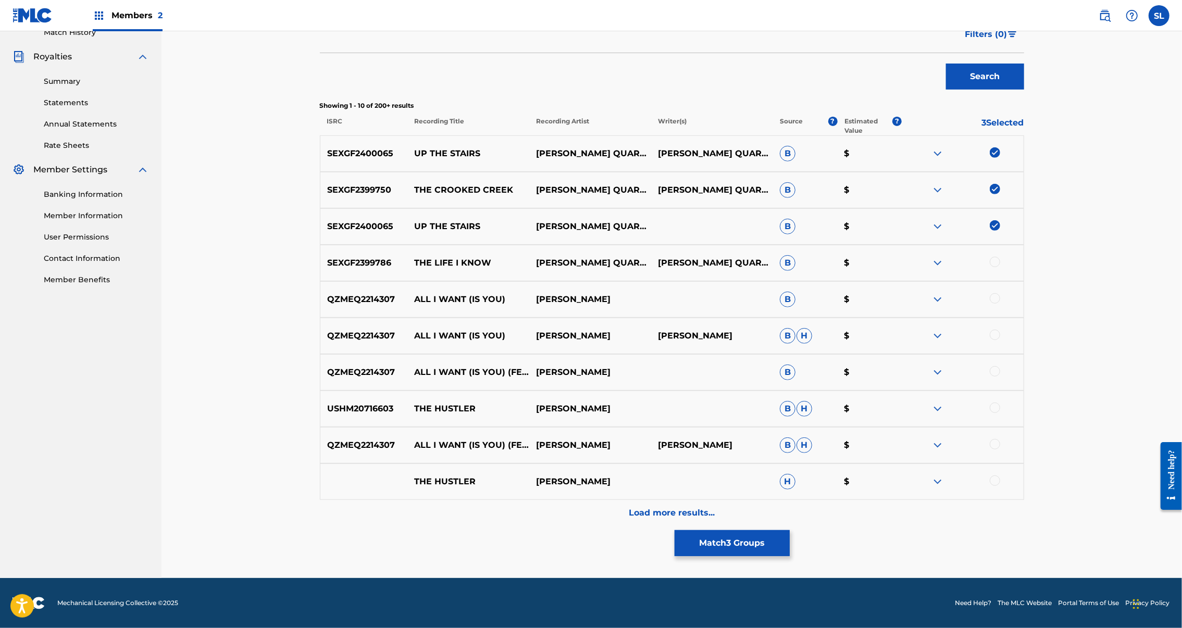
click at [1000, 158] on img at bounding box center [995, 152] width 10 height 10
click at [1000, 194] on img at bounding box center [995, 189] width 10 height 10
drag, startPoint x: 1074, startPoint y: 301, endPoint x: 1075, endPoint y: 307, distance: 7.0
click at [1000, 231] on img at bounding box center [995, 225] width 10 height 10
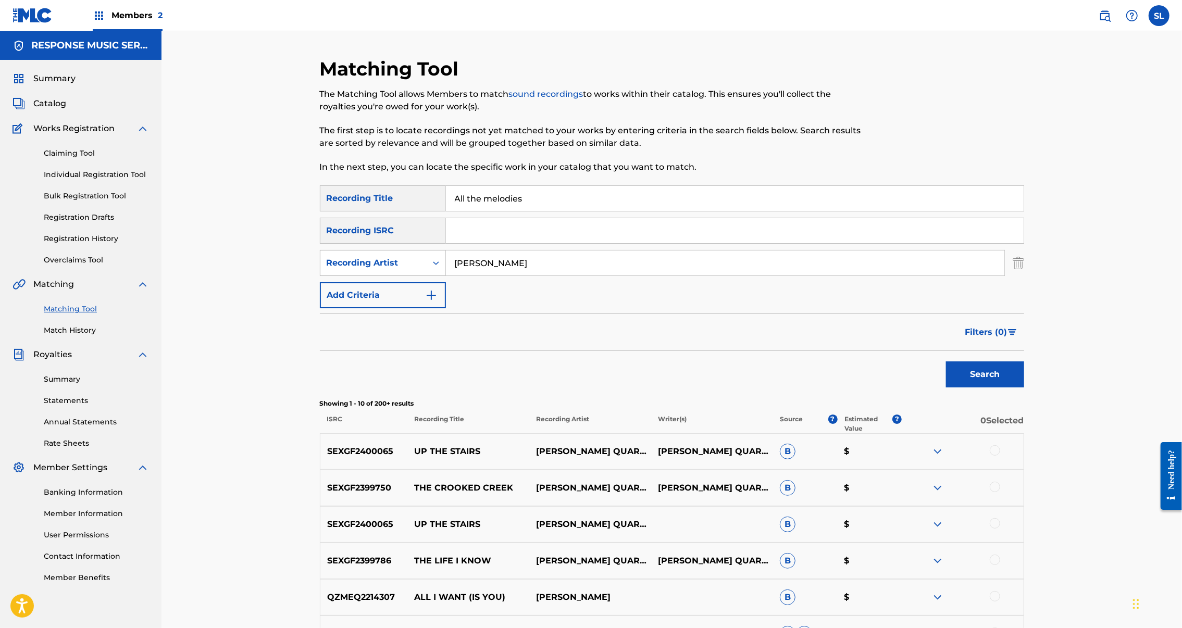
drag, startPoint x: 495, startPoint y: 302, endPoint x: 303, endPoint y: 299, distance: 191.8
click at [320, 276] on div "SearchWithCriteria939ae31e-d734-46bd-b400-7b37ff9aaf7c Recording Artist mabon c…" at bounding box center [672, 263] width 704 height 26
click at [461, 211] on input "All the melodies" at bounding box center [735, 198] width 578 height 25
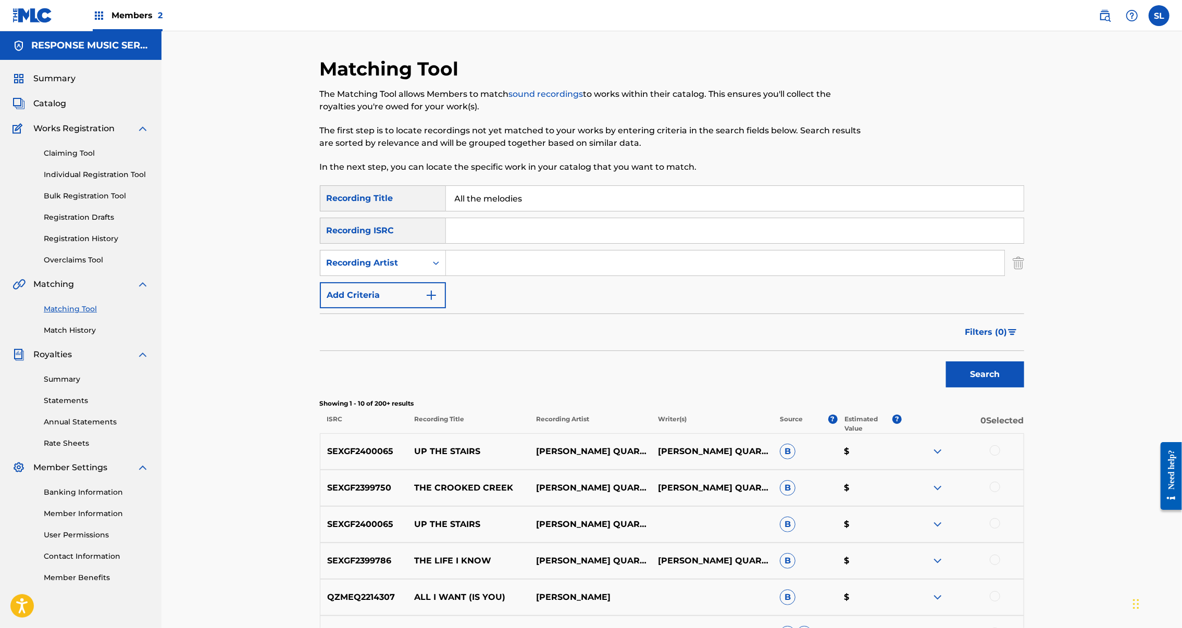
paste input "n adorable quality"
type input "An adorable quality"
click at [1024, 388] on button "Search" at bounding box center [985, 375] width 78 height 26
click at [490, 276] on input "Search Form" at bounding box center [725, 263] width 559 height 25
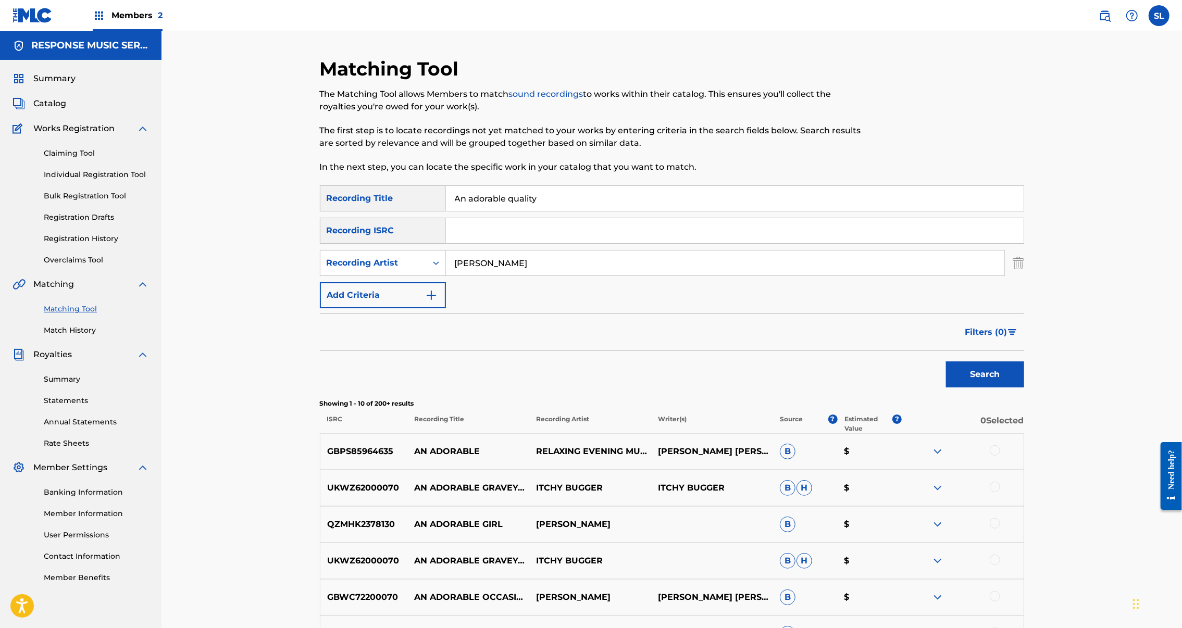
type input "norris walker"
click at [1024, 388] on button "Search" at bounding box center [985, 375] width 78 height 26
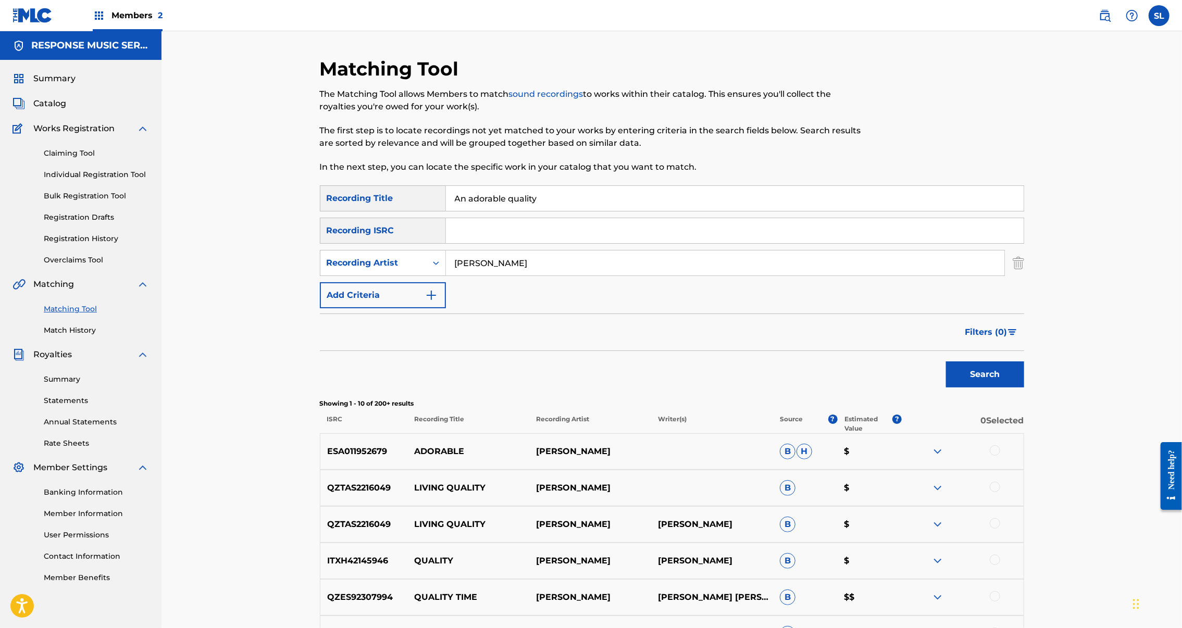
click at [446, 211] on input "An adorable quality" at bounding box center [735, 198] width 578 height 25
paste input "Evening In Vienna"
type input "An Evening In Vienna"
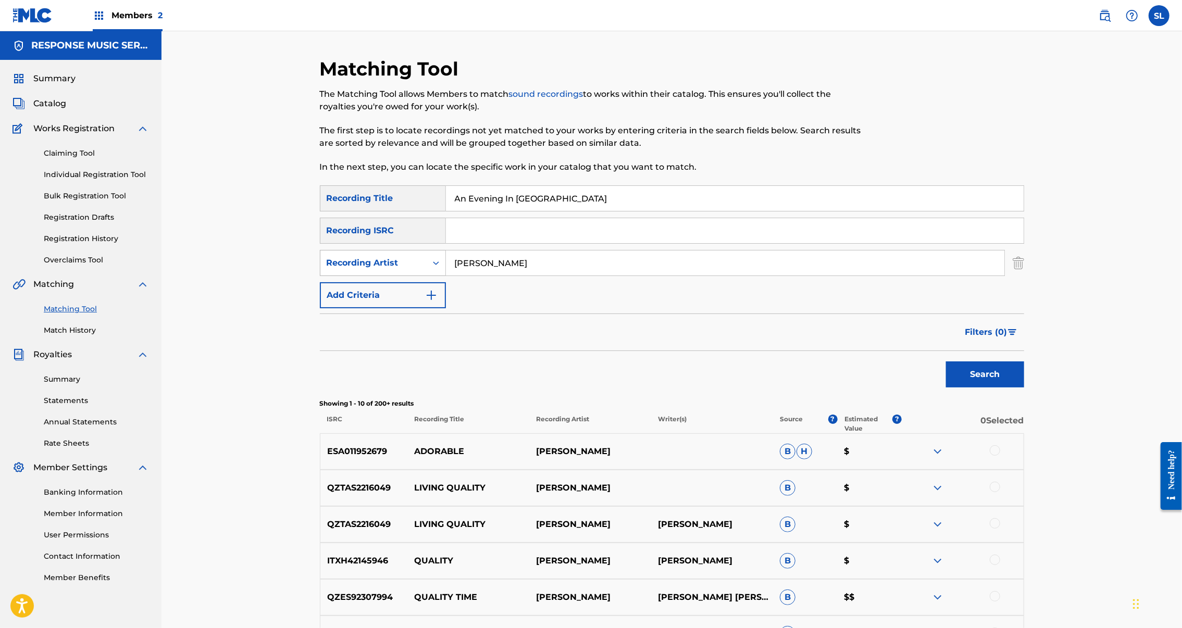
drag, startPoint x: 455, startPoint y: 294, endPoint x: 399, endPoint y: 292, distance: 56.3
click at [399, 276] on div "SearchWithCriteria939ae31e-d734-46bd-b400-7b37ff9aaf7c Recording Artist norris …" at bounding box center [672, 263] width 704 height 26
type input "george"
click at [1024, 388] on button "Search" at bounding box center [985, 375] width 78 height 26
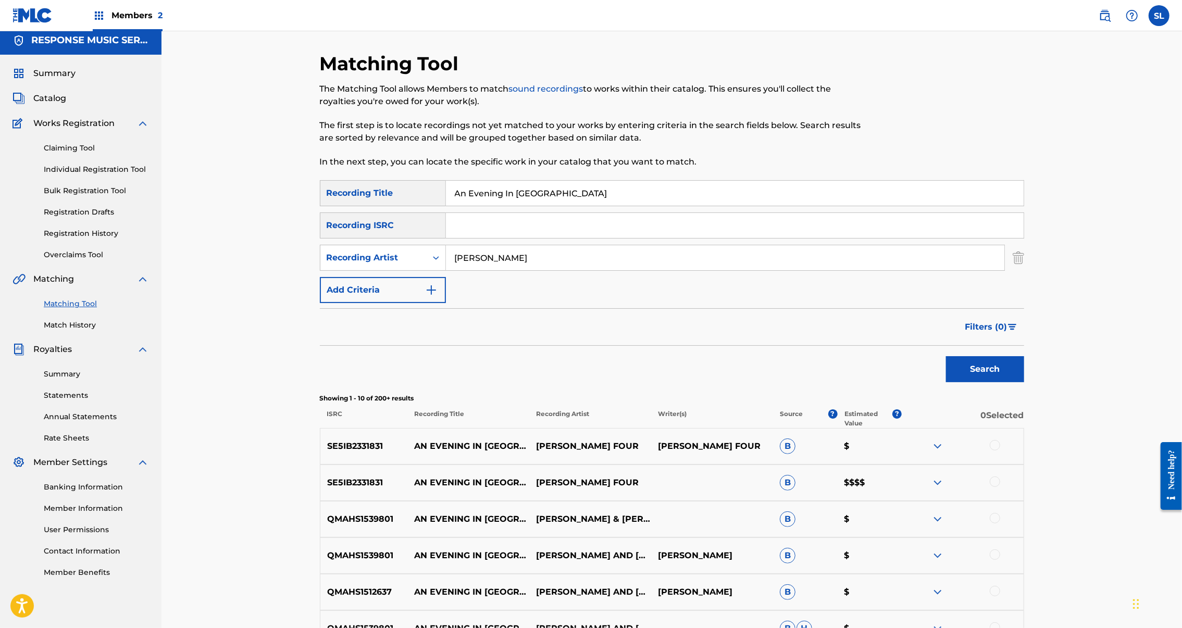
scroll to position [21, 0]
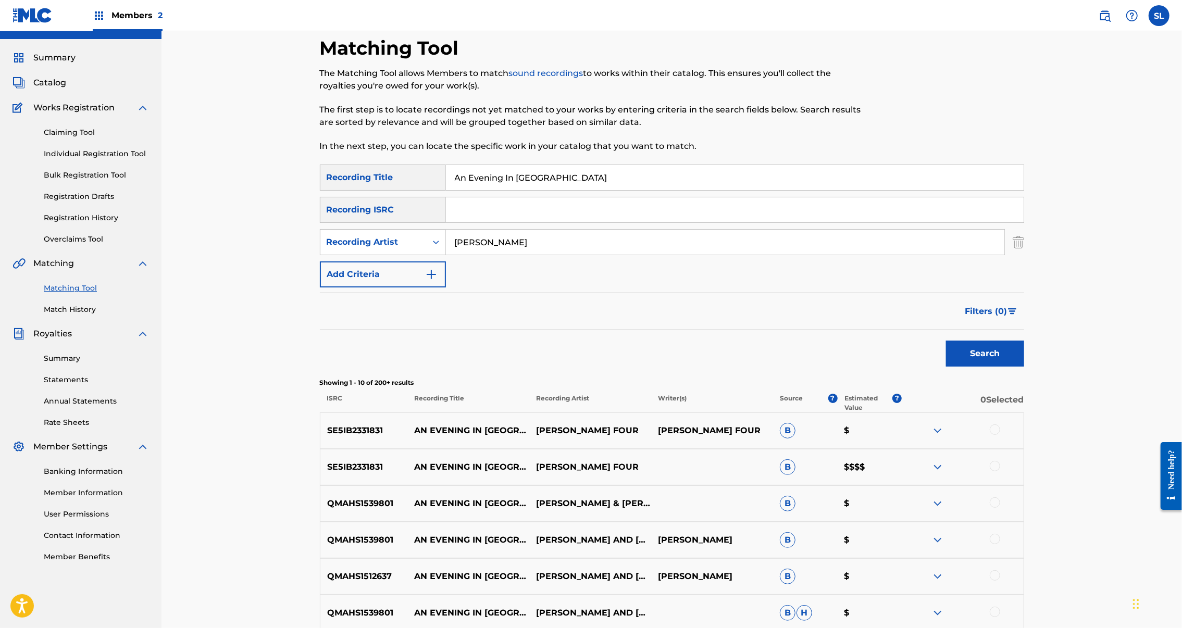
click at [1000, 435] on div at bounding box center [995, 430] width 10 height 10
click at [1000, 471] on div at bounding box center [995, 466] width 10 height 10
click at [790, 530] on button "Match 2 Groups" at bounding box center [732, 543] width 115 height 26
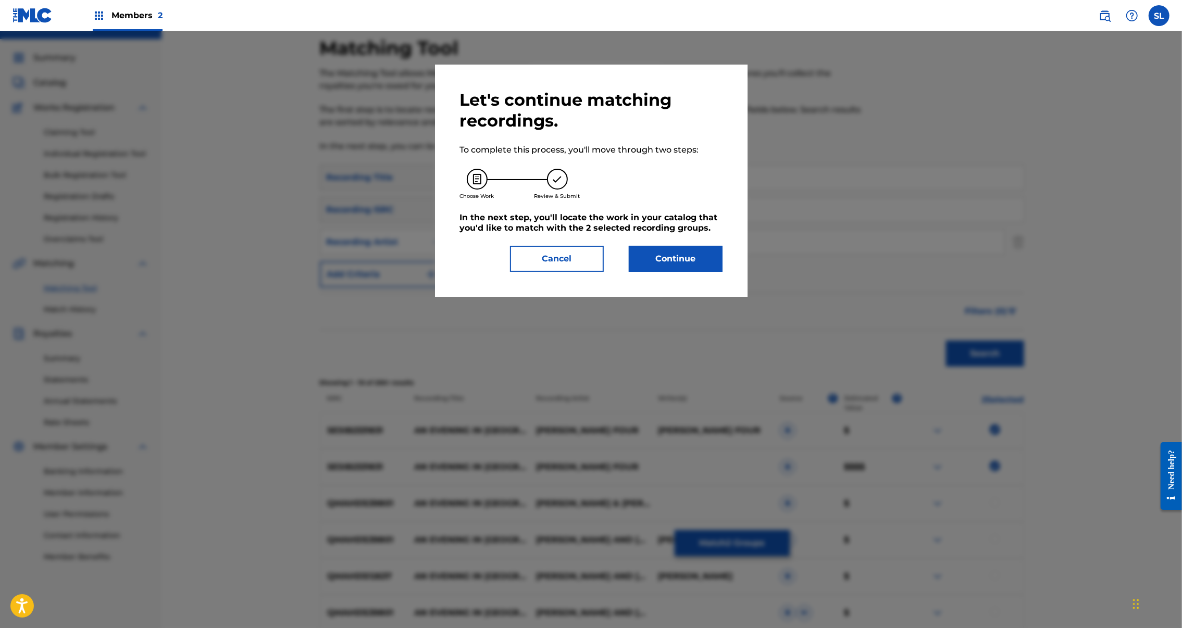
click at [704, 272] on button "Continue" at bounding box center [676, 259] width 94 height 26
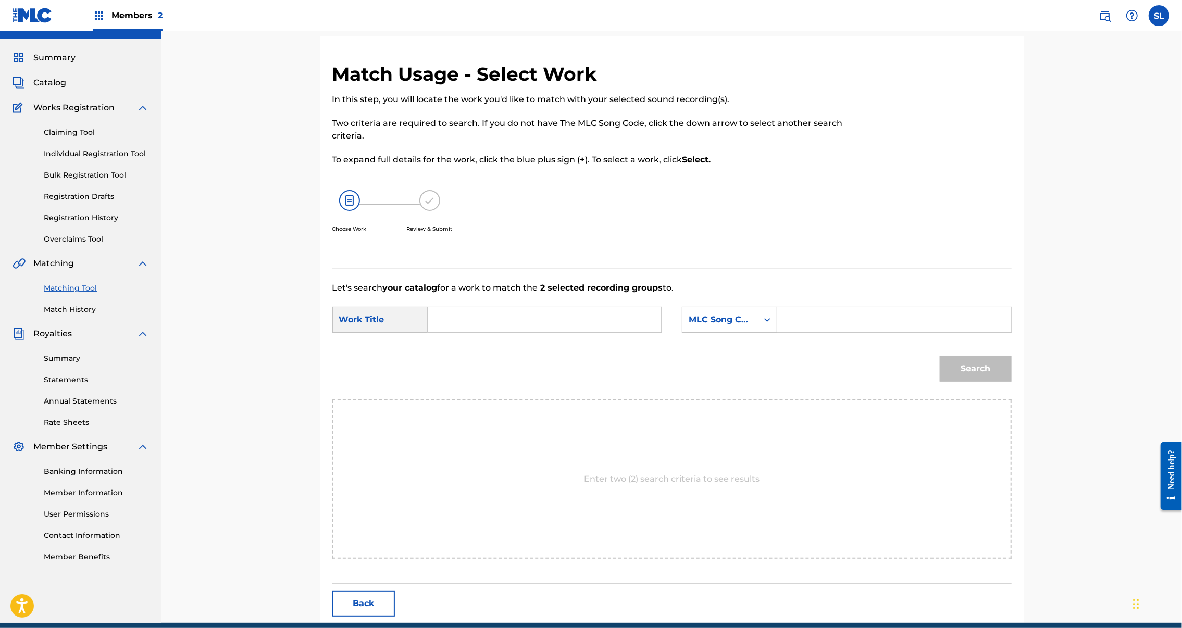
click at [548, 332] on input "Search Form" at bounding box center [545, 319] width 216 height 25
paste input "An Evening In Vienna"
type input "An Evening In Vienna"
click at [938, 332] on input "Search Form" at bounding box center [894, 319] width 216 height 25
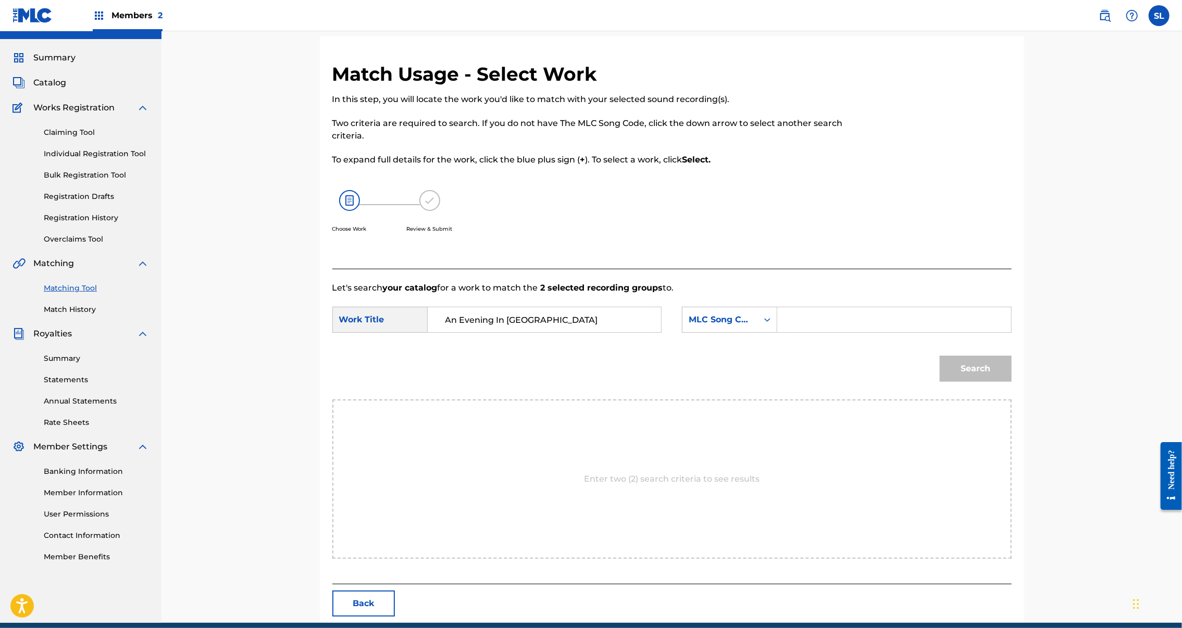
paste input "AE5Z5C"
type input "AE5Z5C"
click at [1012, 382] on button "Search" at bounding box center [976, 369] width 72 height 26
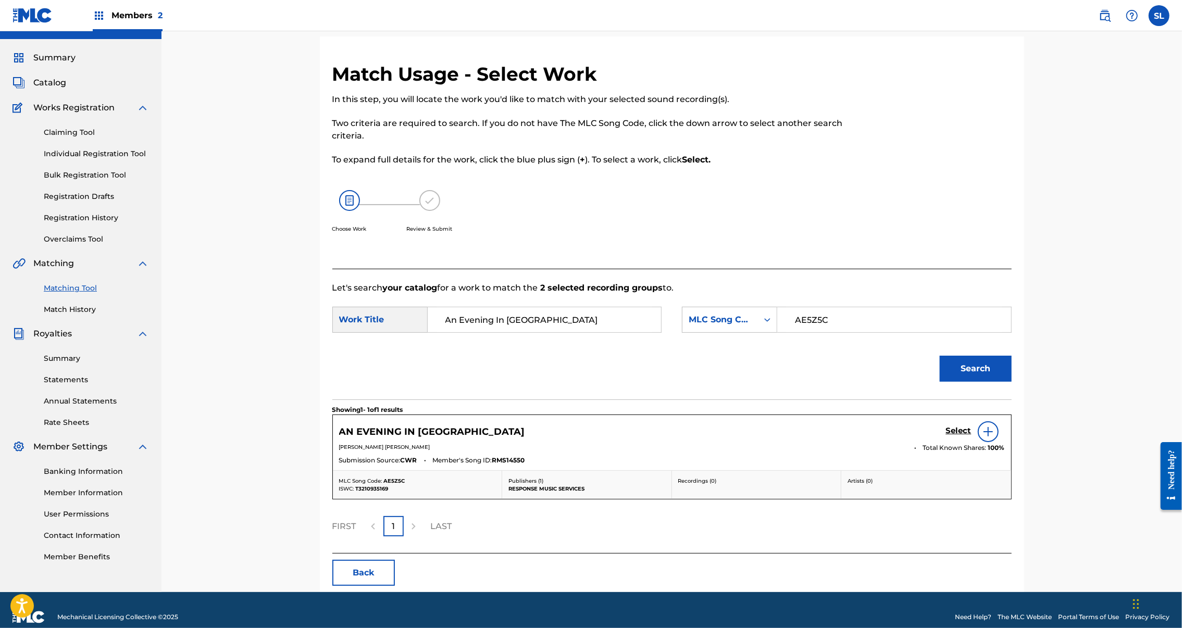
click at [972, 436] on h5 "Select" at bounding box center [959, 431] width 26 height 10
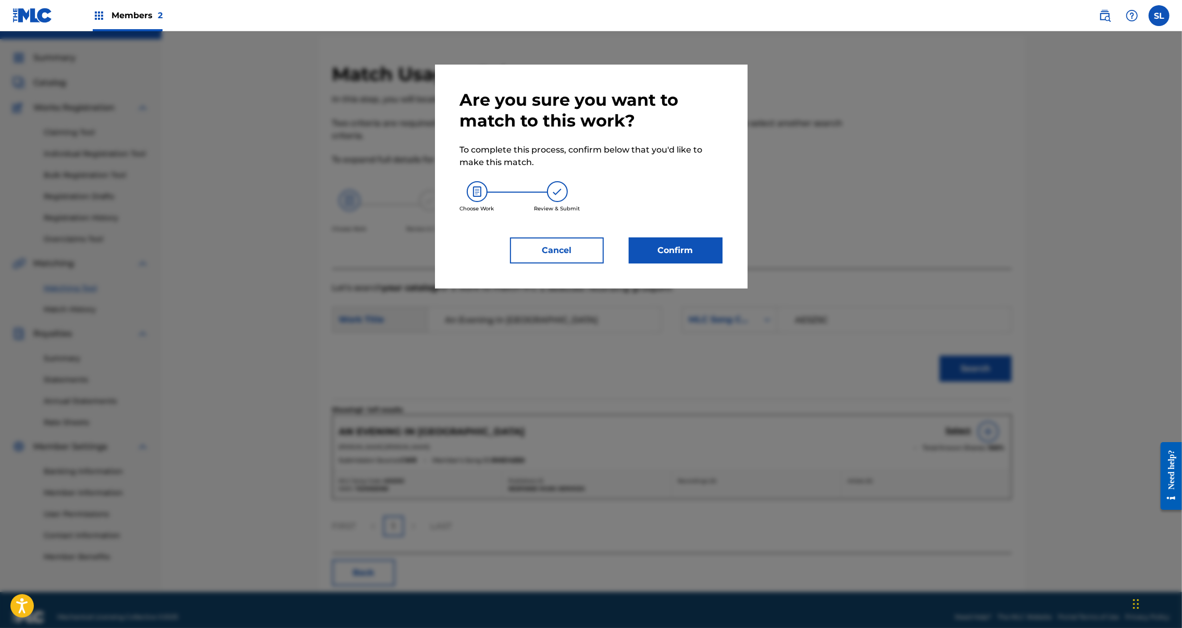
click at [689, 264] on button "Confirm" at bounding box center [676, 251] width 94 height 26
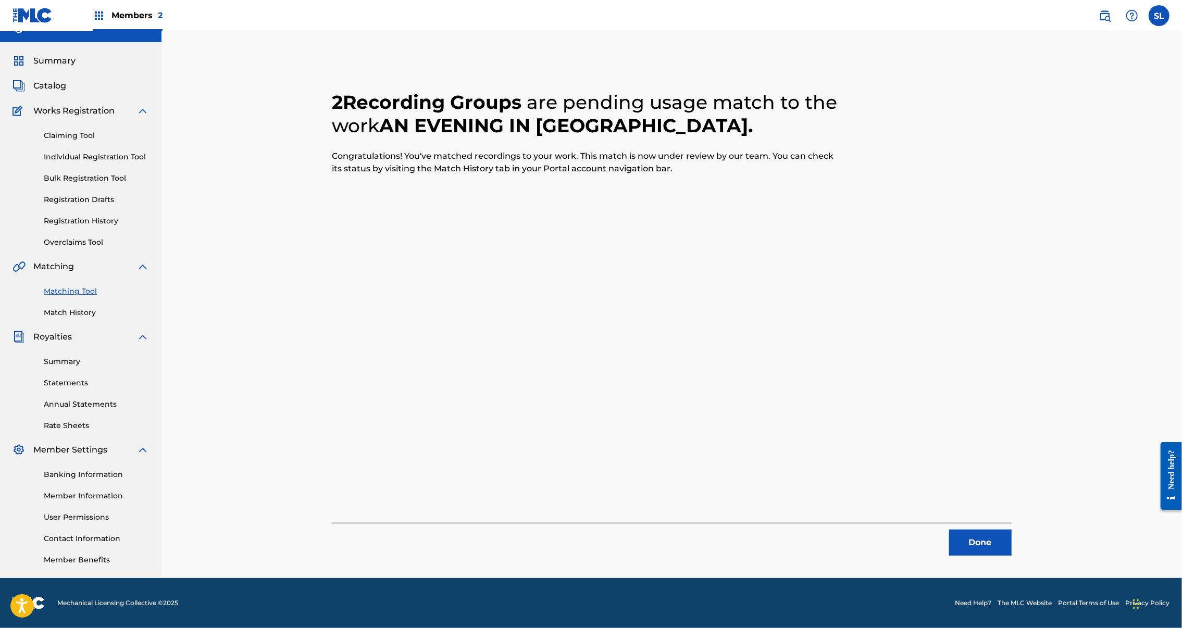
click at [1012, 552] on button "Done" at bounding box center [980, 543] width 63 height 26
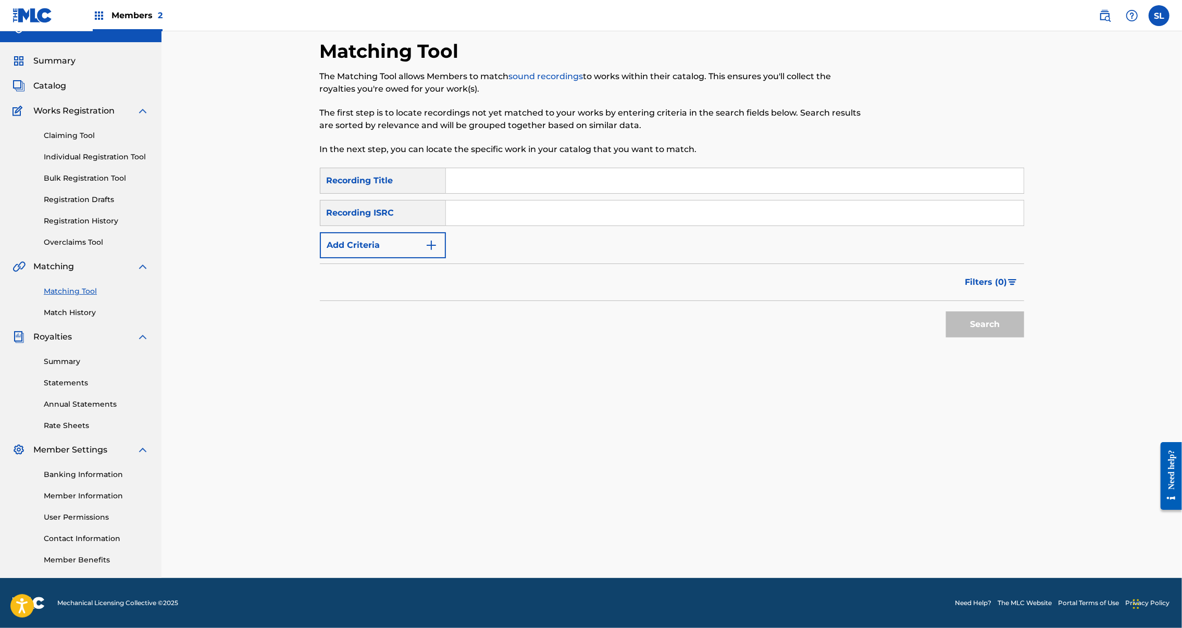
click at [490, 191] on input "Search Form" at bounding box center [735, 180] width 578 height 25
click at [493, 192] on input "Search Form" at bounding box center [735, 180] width 578 height 25
paste input "An Explanation"
type input "An Explanation"
click at [1024, 338] on button "Search" at bounding box center [985, 325] width 78 height 26
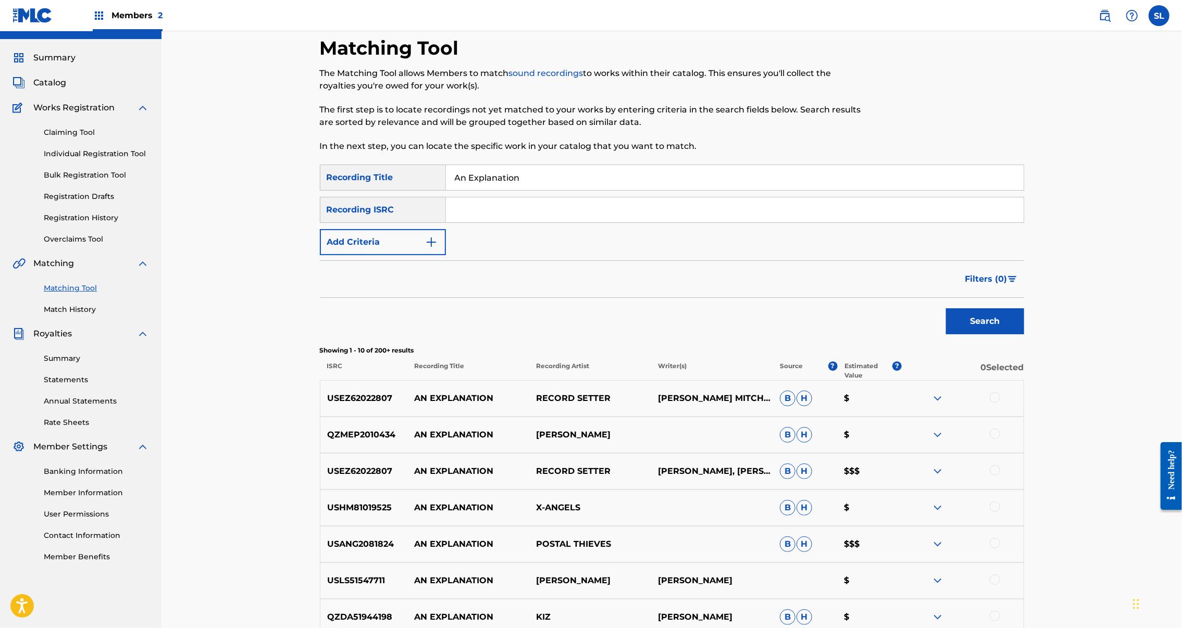
click at [390, 255] on button "Add Criteria" at bounding box center [383, 242] width 126 height 26
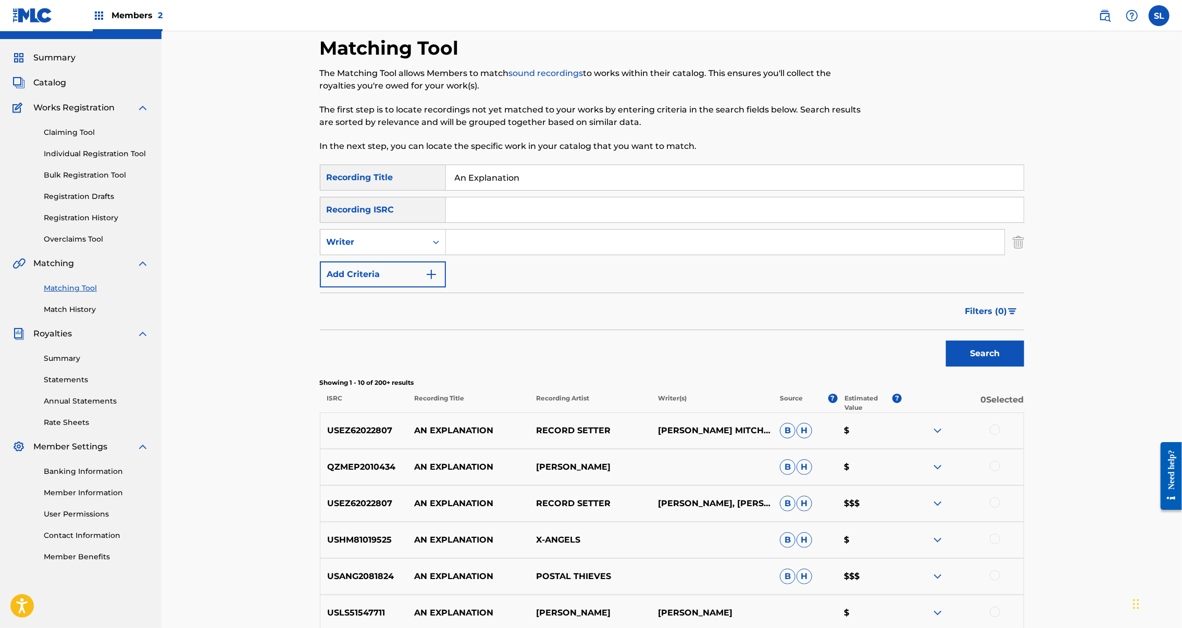
click at [490, 222] on input "Search Form" at bounding box center [735, 209] width 578 height 25
paste input "SE69Z2506664"
type input "SE69Z2506664"
click at [1037, 413] on div "Matching Tool The Matching Tool allows Members to match sound recordings to wor…" at bounding box center [671, 445] width 729 height 819
click at [1024, 367] on button "Search" at bounding box center [985, 354] width 78 height 26
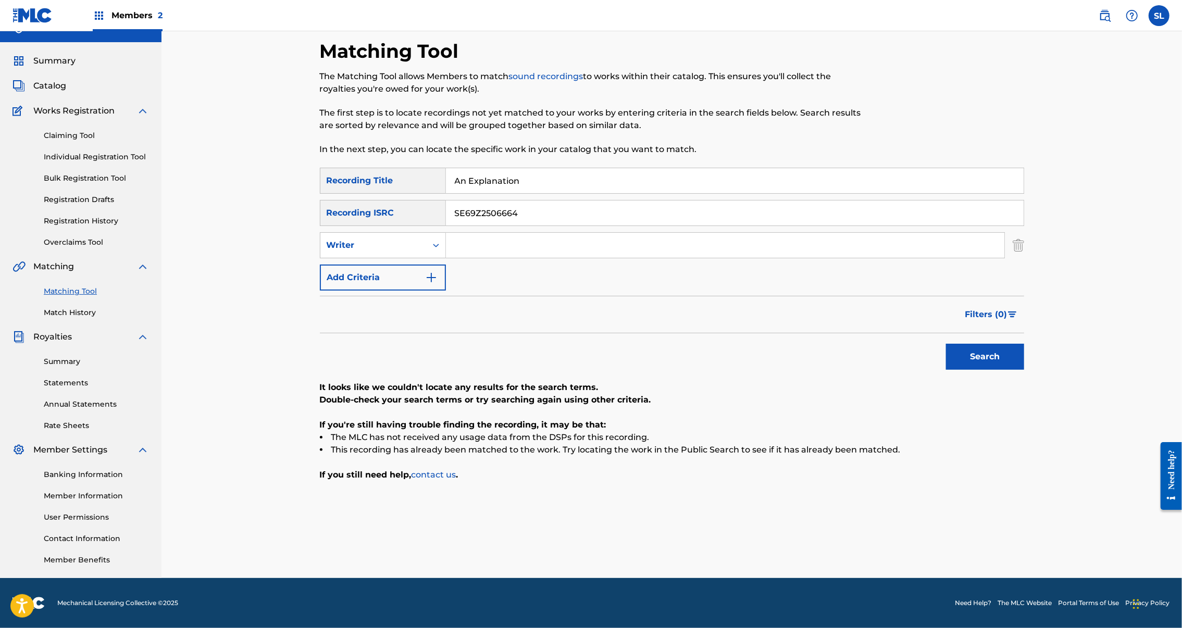
click at [500, 193] on input "An Explanation" at bounding box center [735, 180] width 578 height 25
paste input "N OFF DAY"
type input "AN OFF DAY"
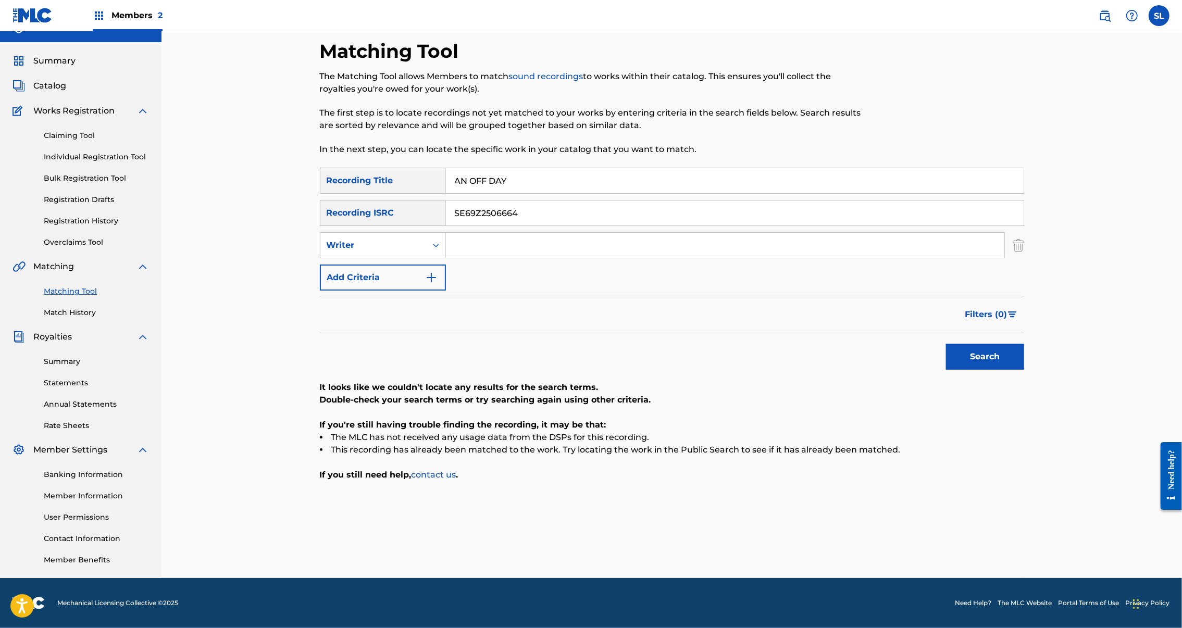
drag, startPoint x: 461, startPoint y: 247, endPoint x: 342, endPoint y: 245, distance: 119.3
click at [342, 226] on div "SearchWithCriteriad2f79648-7671-462a-a52a-8dc7958c7ba8 Recording ISRC SE69Z2506…" at bounding box center [672, 213] width 704 height 26
click at [446, 226] on input "SE69Z2506664" at bounding box center [735, 213] width 578 height 25
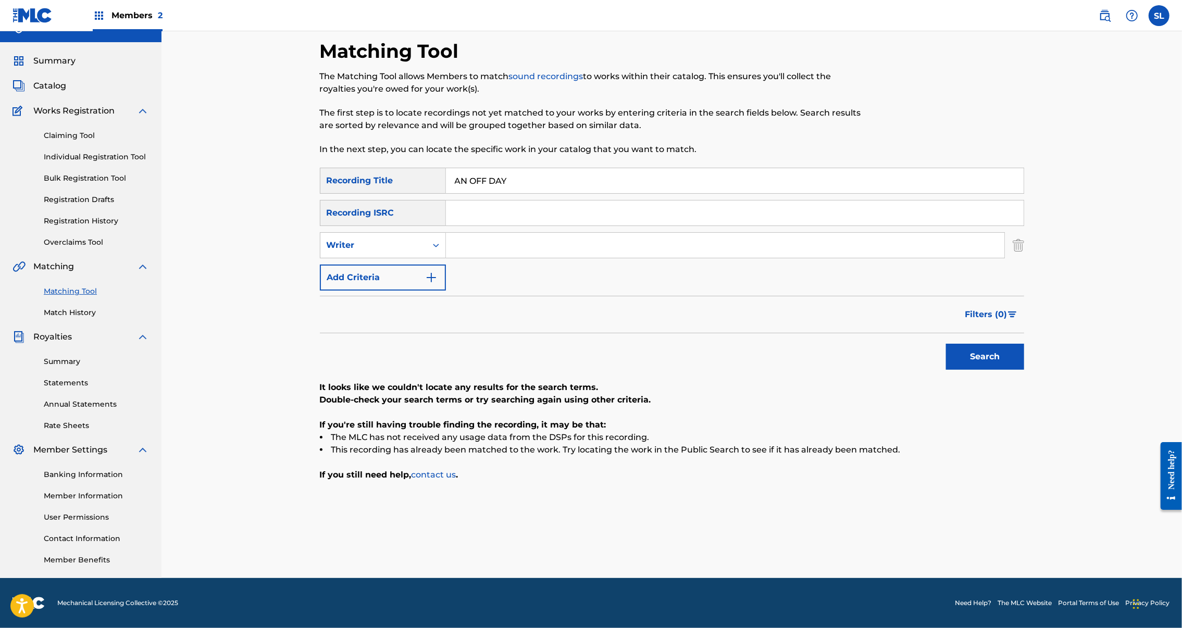
click at [1024, 370] on button "Search" at bounding box center [985, 357] width 78 height 26
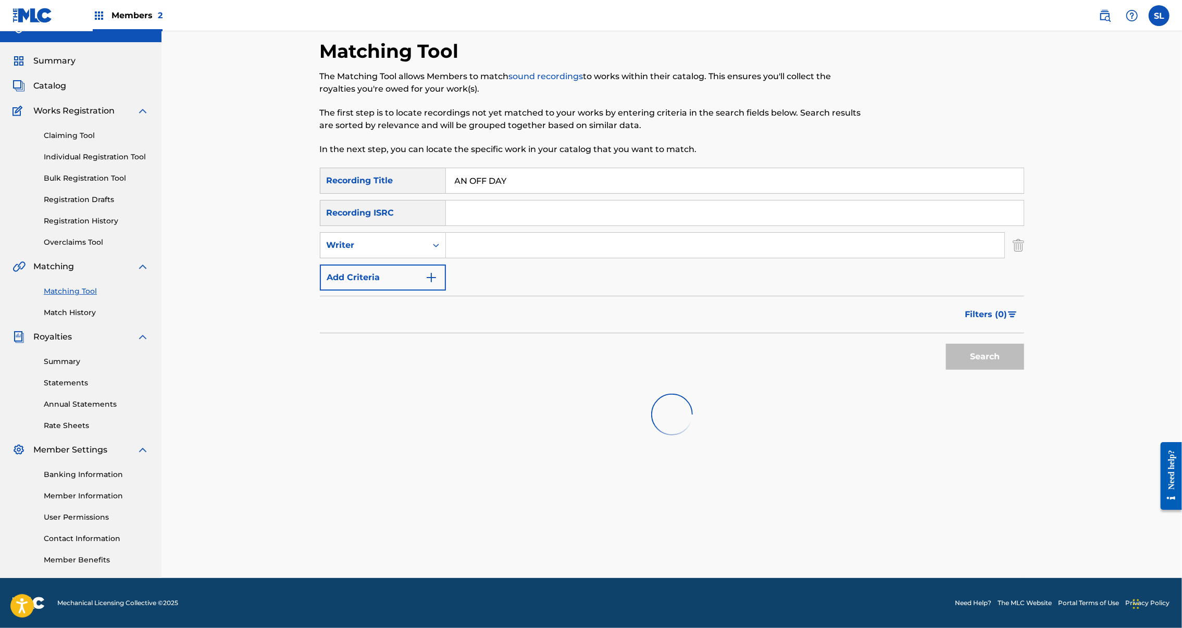
click at [566, 258] on input "Search Form" at bounding box center [725, 245] width 559 height 25
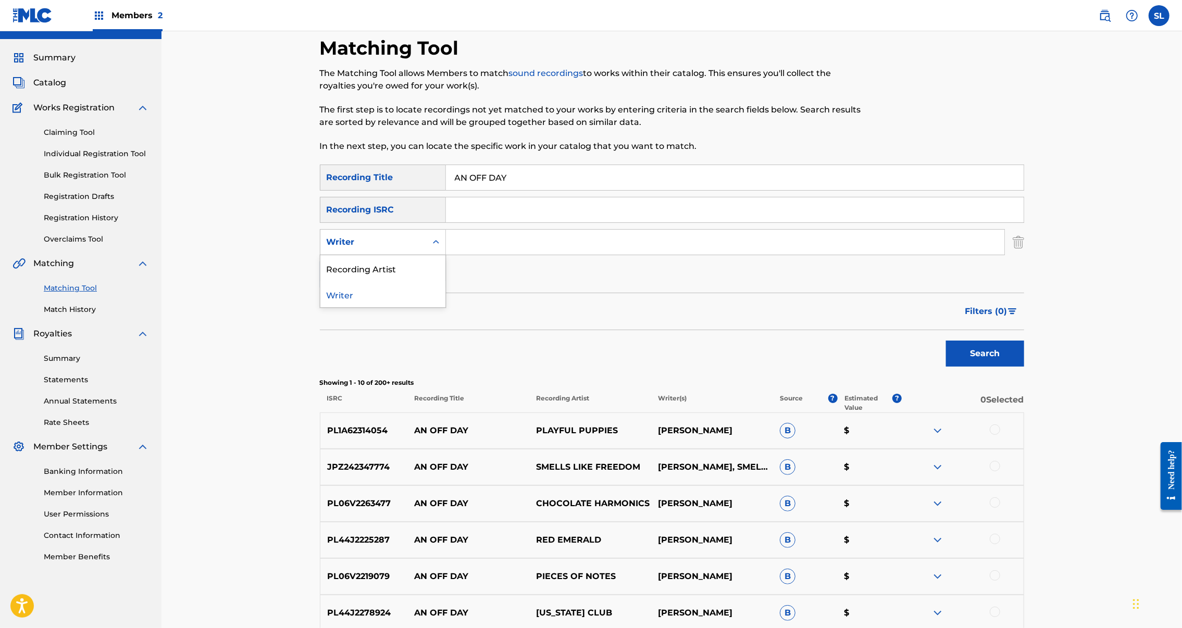
click at [381, 249] on div "Writer" at bounding box center [374, 242] width 94 height 13
click at [344, 281] on div "Recording Artist" at bounding box center [382, 268] width 125 height 26
click at [501, 255] on input "Search Form" at bounding box center [725, 242] width 559 height 25
click at [1024, 367] on button "Search" at bounding box center [985, 354] width 78 height 26
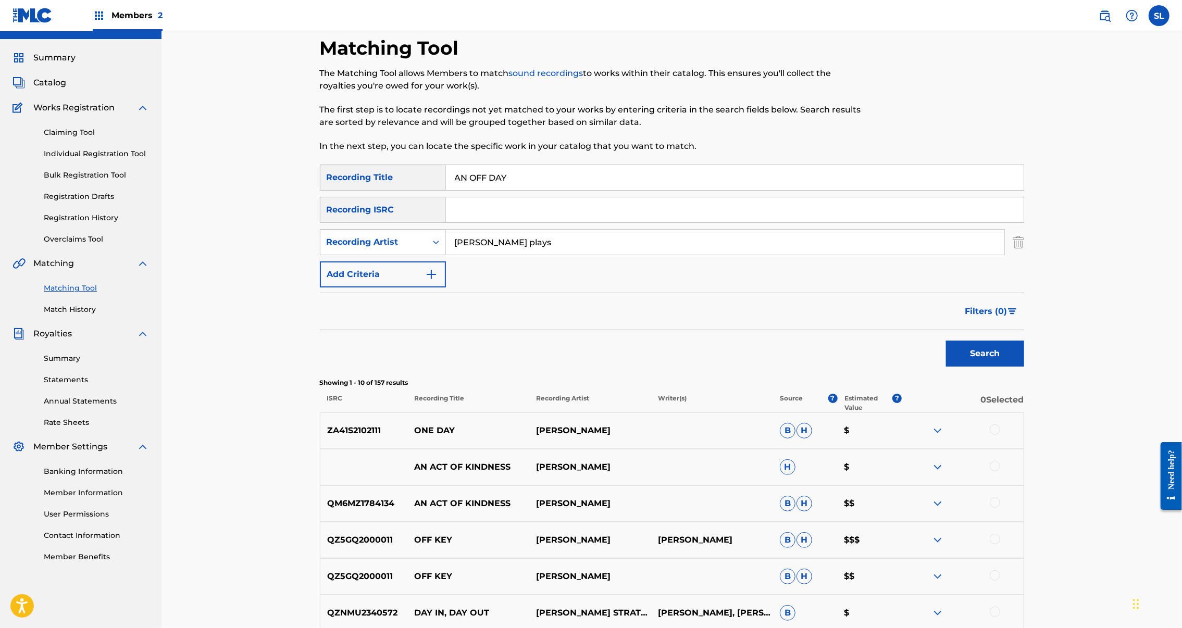
type input "reuben plays"
click at [1024, 367] on button "Search" at bounding box center [985, 354] width 78 height 26
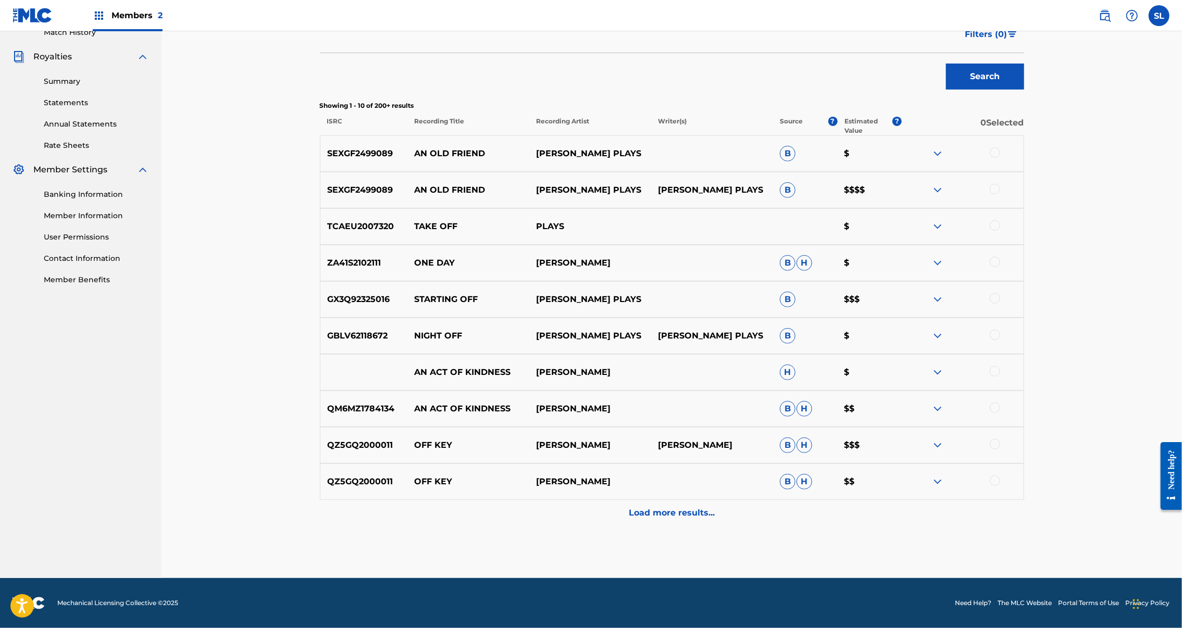
scroll to position [0, 0]
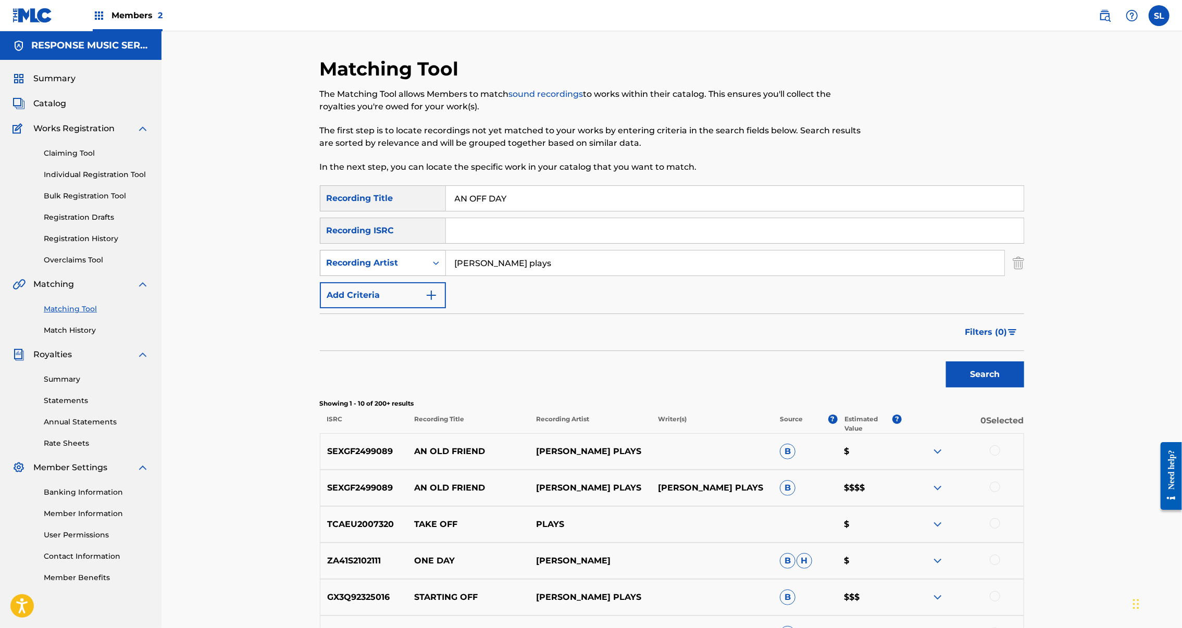
drag, startPoint x: 530, startPoint y: 305, endPoint x: 358, endPoint y: 288, distance: 172.8
click at [358, 276] on div "SearchWithCriteriab0985717-668d-489c-81de-358fc6b406b8 Recording Artist reuben …" at bounding box center [672, 263] width 704 height 26
click at [692, 243] on input "Search Form" at bounding box center [735, 230] width 578 height 25
paste input "SEXGF2499325"
type input "SEXGF2499325"
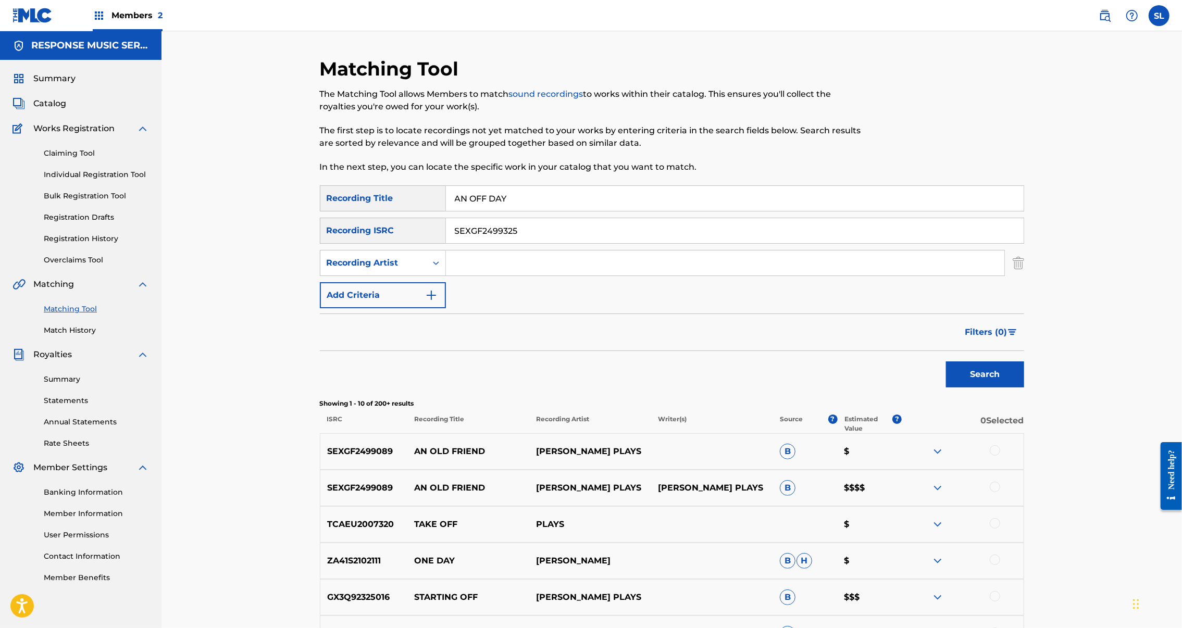
click at [1024, 388] on button "Search" at bounding box center [985, 375] width 78 height 26
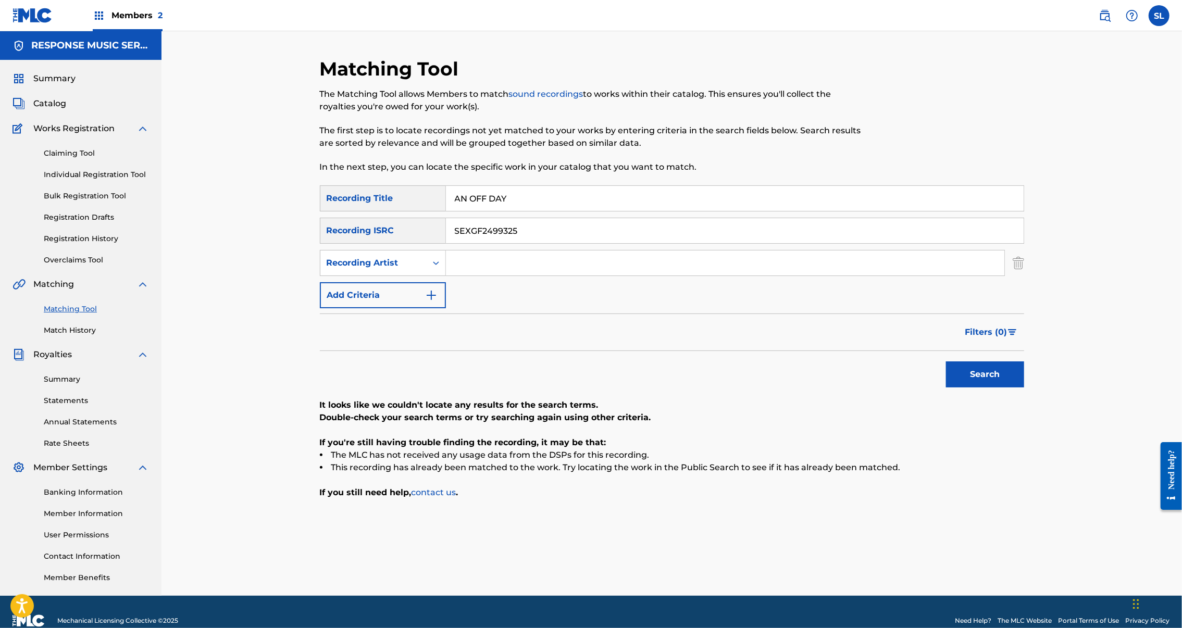
drag, startPoint x: 539, startPoint y: 261, endPoint x: 298, endPoint y: 263, distance: 240.7
click at [320, 244] on div "SearchWithCriteriad2f79648-7671-462a-a52a-8dc7958c7ba8 Recording ISRC SEXGF2499…" at bounding box center [672, 231] width 704 height 26
click at [511, 211] on input "AN OFF DAY" at bounding box center [735, 198] width 578 height 25
click at [512, 211] on input "AN OFF DAY" at bounding box center [735, 198] width 578 height 25
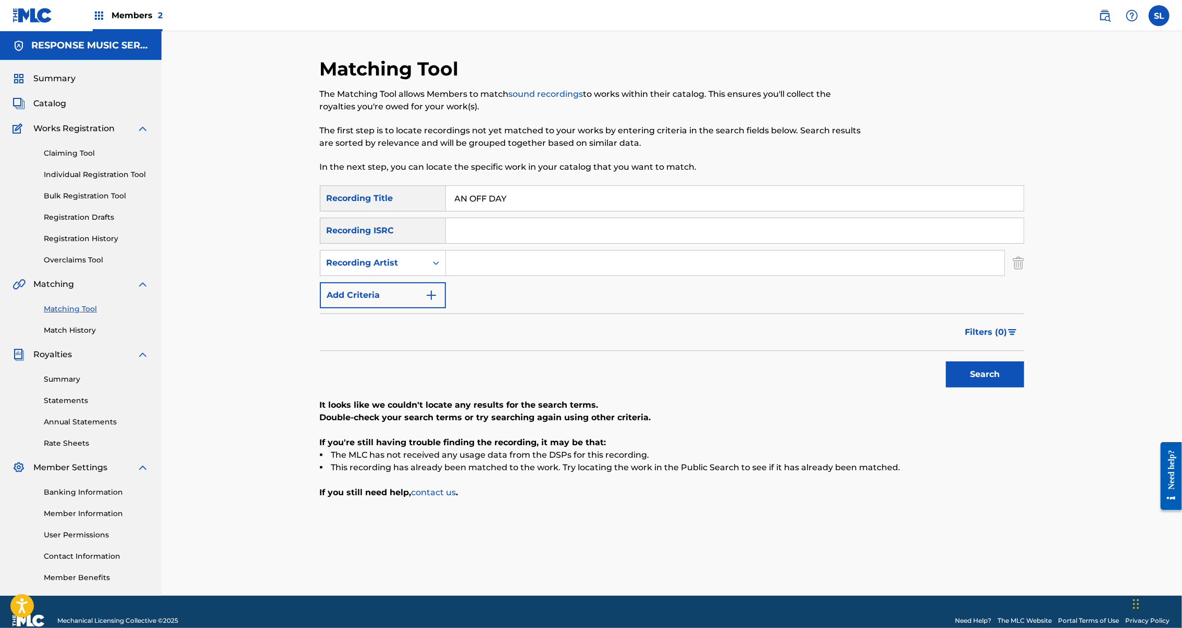
paste input "Search Form"
paste input "Bad Spot"
type input "Bad Spot"
click at [1024, 388] on button "Search" at bounding box center [985, 375] width 78 height 26
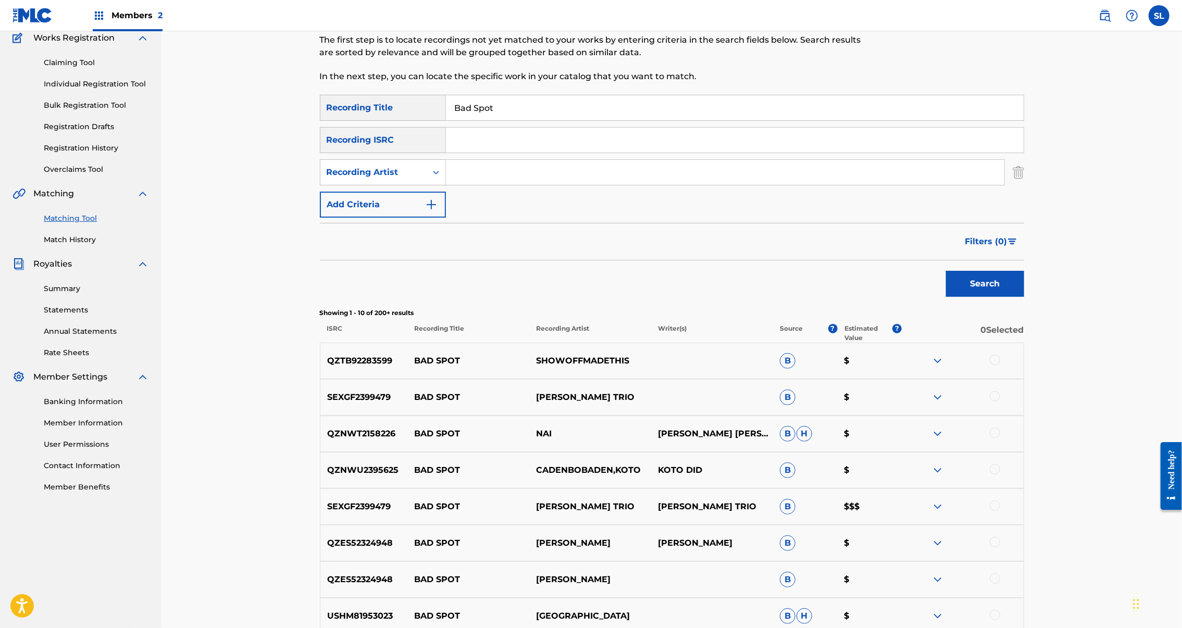
scroll to position [143, 0]
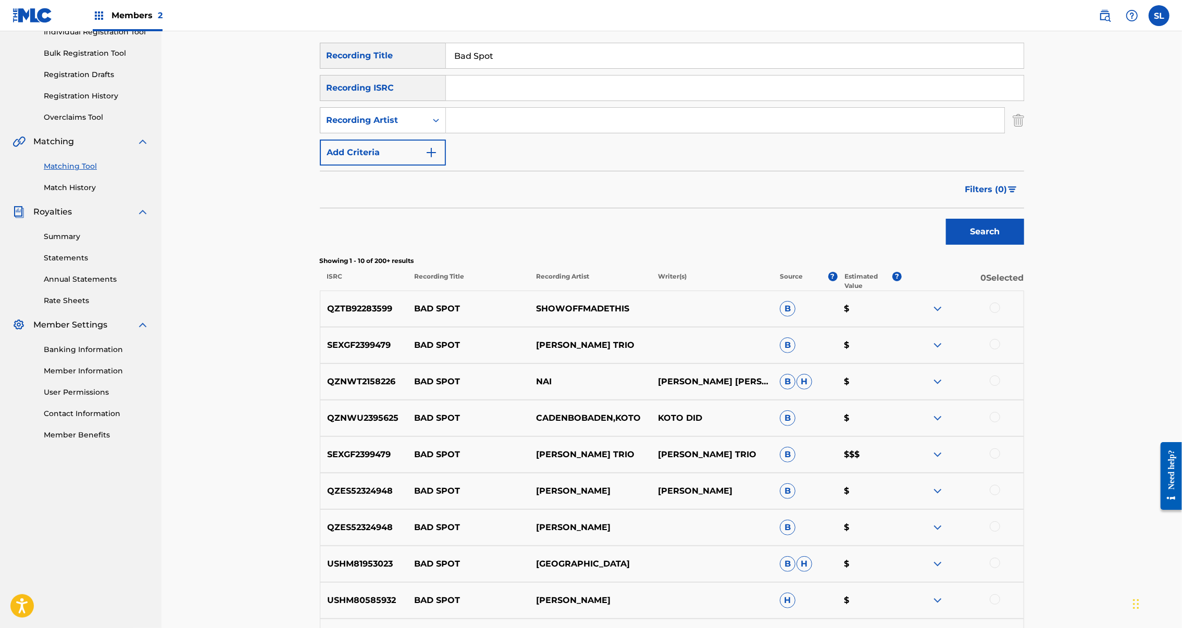
click at [522, 133] on input "Search Form" at bounding box center [725, 120] width 559 height 25
type input "gottfried"
click at [1024, 245] on button "Search" at bounding box center [985, 232] width 78 height 26
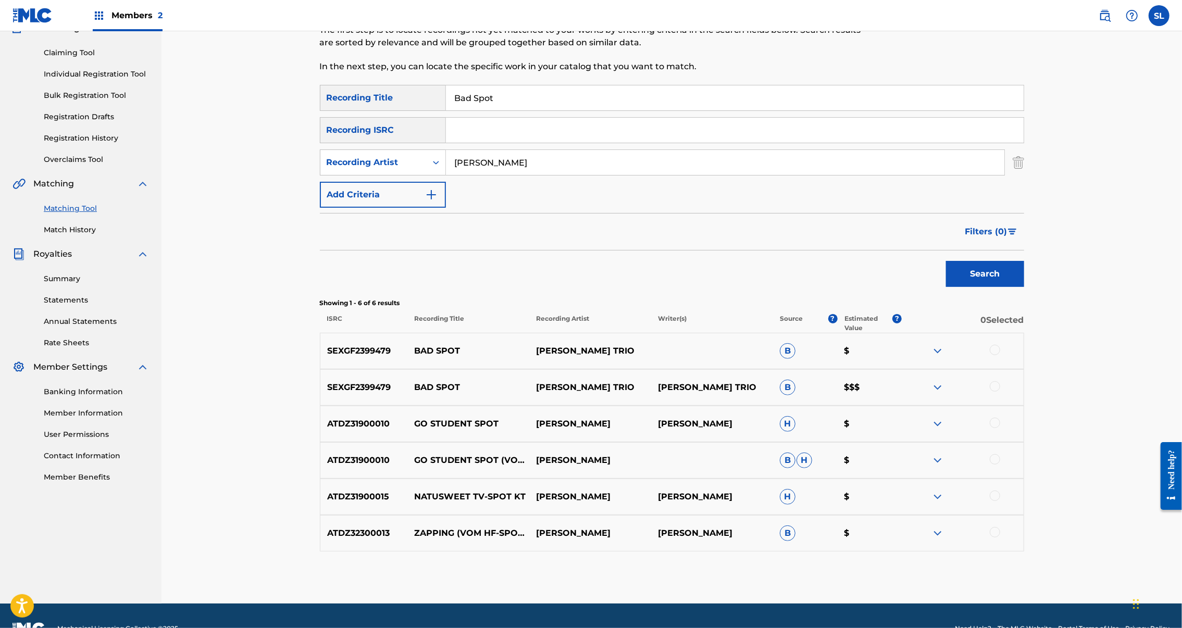
drag, startPoint x: 1076, startPoint y: 411, endPoint x: 1067, endPoint y: 474, distance: 63.1
click at [1000, 355] on div at bounding box center [995, 350] width 10 height 10
click at [1000, 392] on div at bounding box center [995, 386] width 10 height 10
click at [790, 530] on button "Match 2 Groups" at bounding box center [732, 543] width 115 height 26
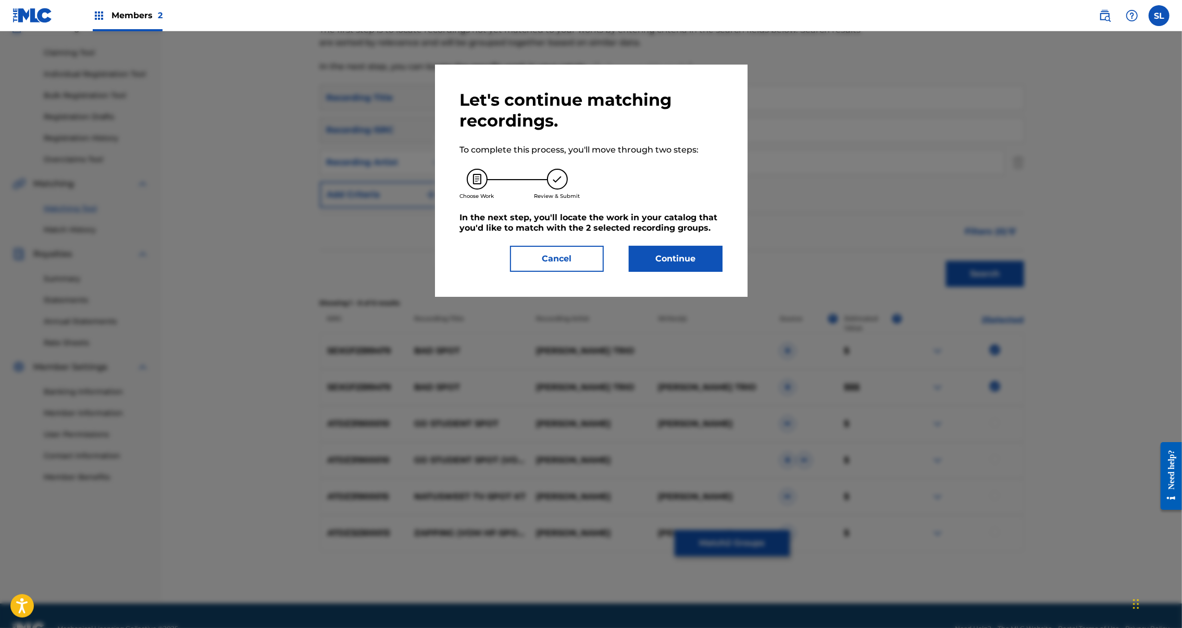
click at [688, 272] on button "Continue" at bounding box center [676, 259] width 94 height 26
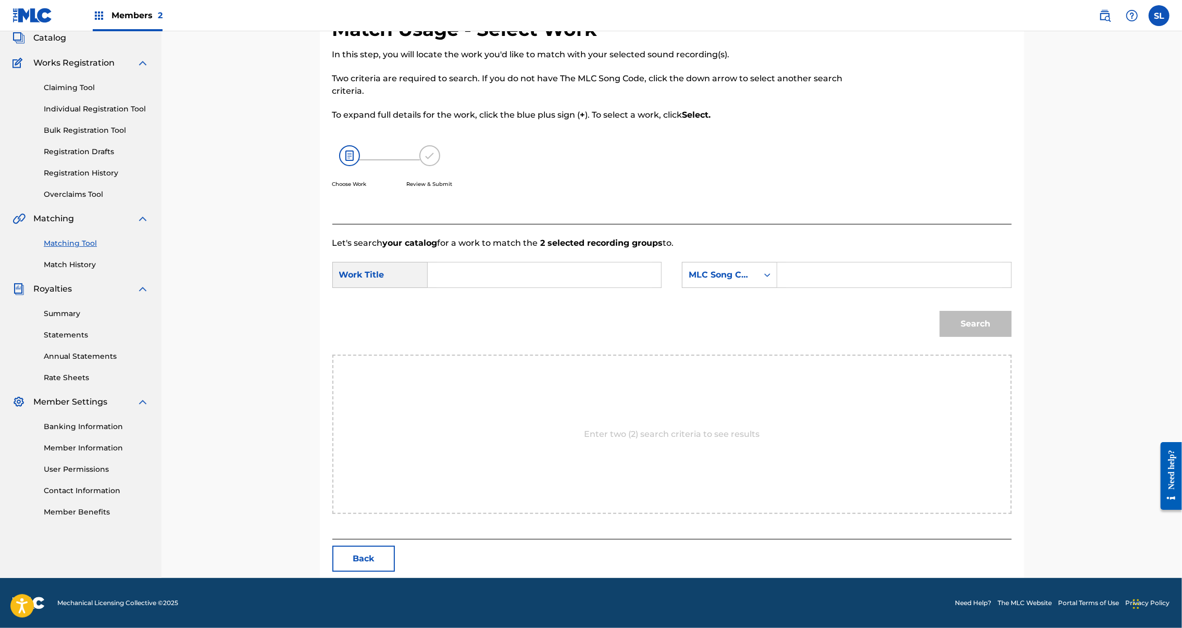
click at [490, 279] on input "Search Form" at bounding box center [545, 275] width 216 height 25
paste input "Bad Spot"
type input "Bad Spot"
click at [879, 272] on input "Search Form" at bounding box center [894, 275] width 216 height 25
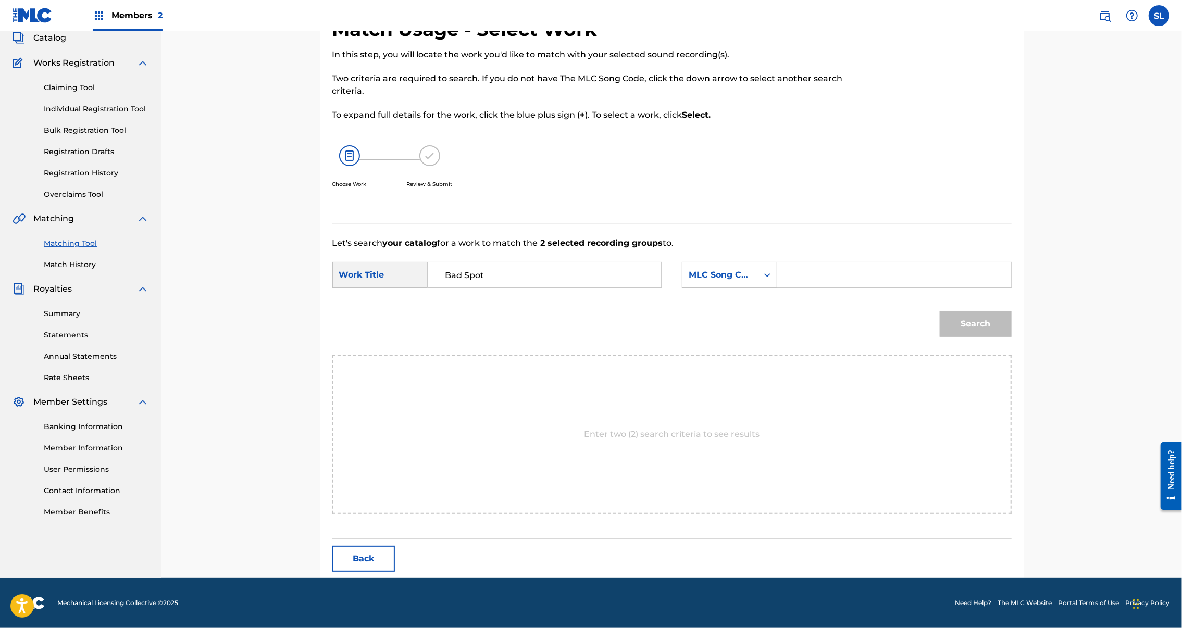
click at [883, 277] on input "Search Form" at bounding box center [894, 275] width 216 height 25
paste input "BC30RI"
type input "BC30RI"
click at [1012, 322] on button "Search" at bounding box center [976, 324] width 72 height 26
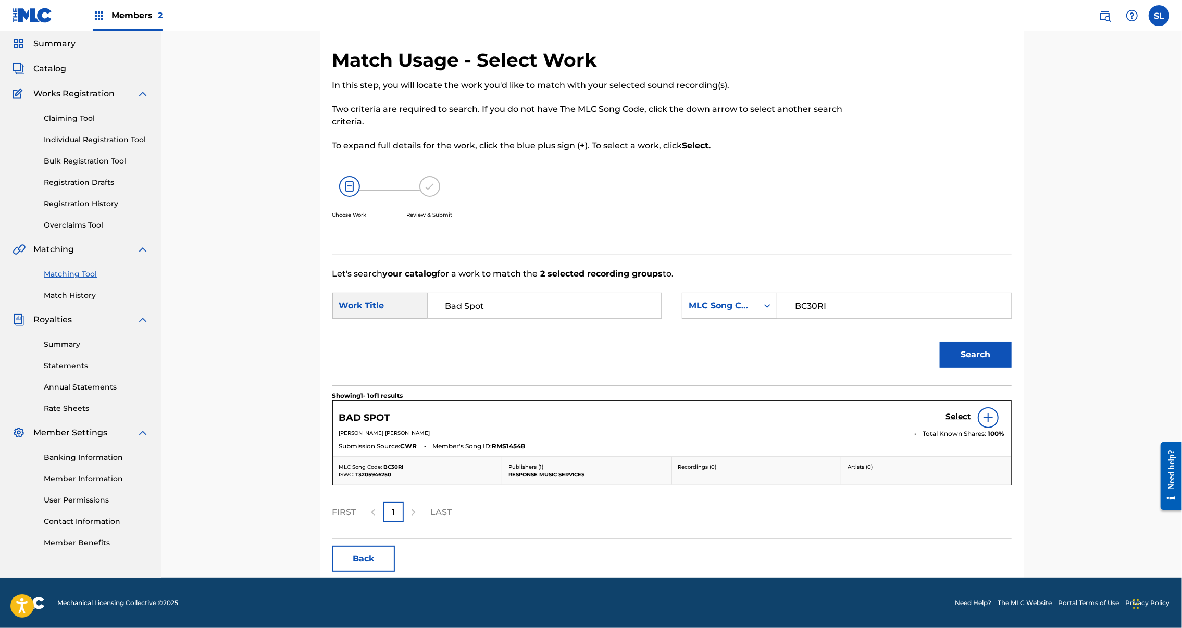
click at [972, 412] on h5 "Select" at bounding box center [959, 417] width 26 height 10
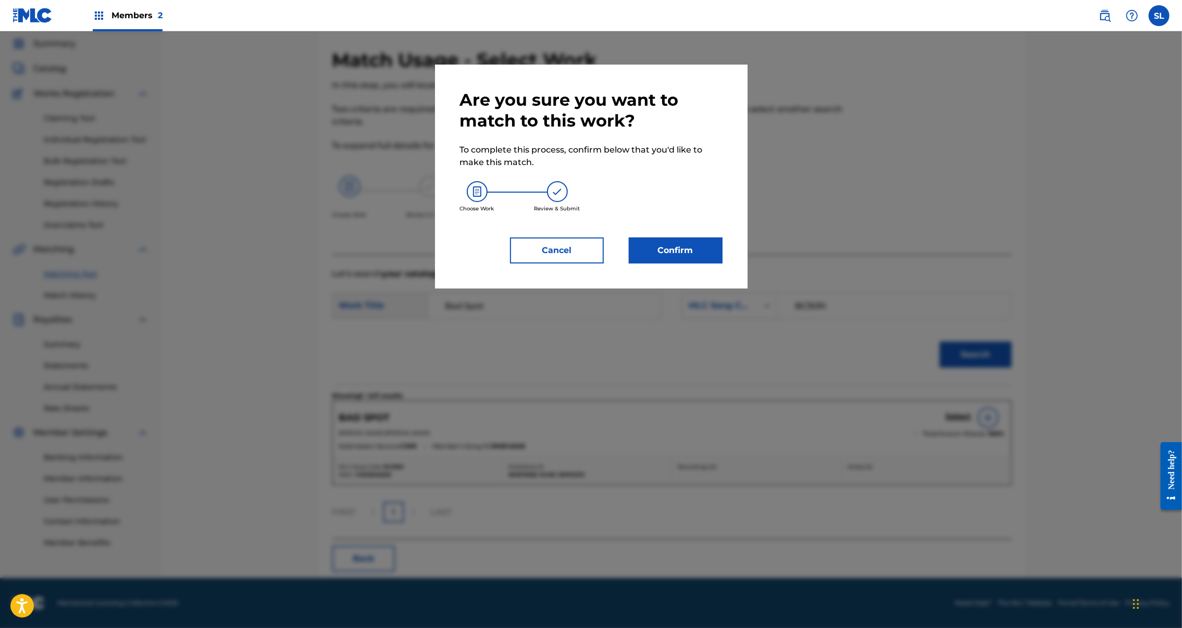
click at [702, 264] on button "Confirm" at bounding box center [676, 251] width 94 height 26
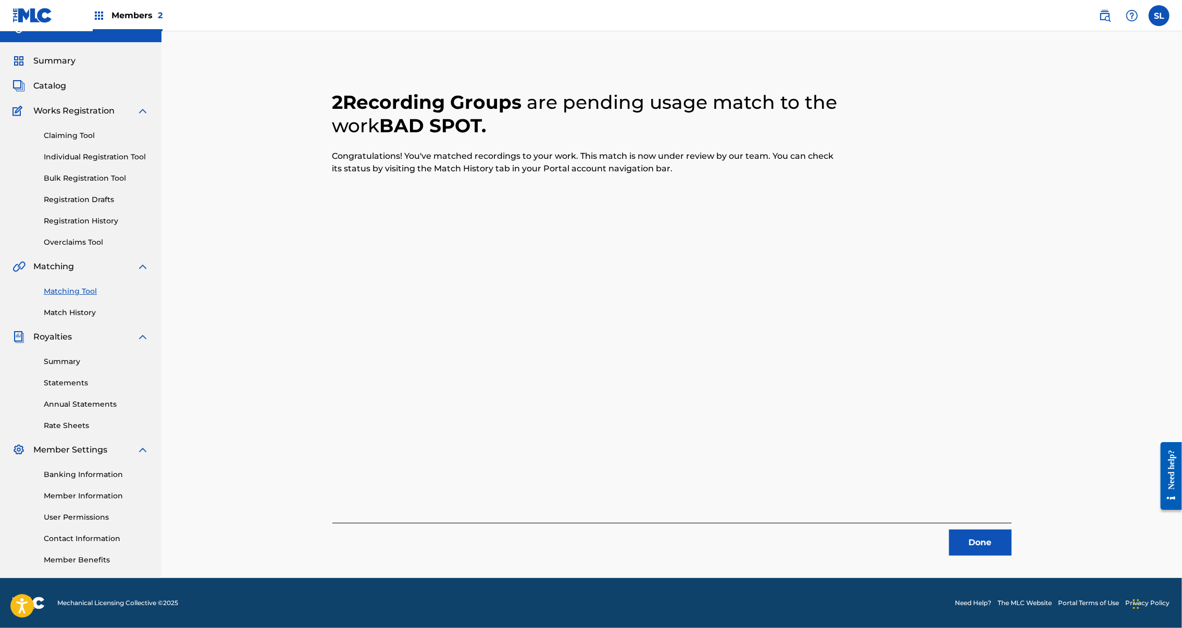
click at [1012, 530] on button "Done" at bounding box center [980, 543] width 63 height 26
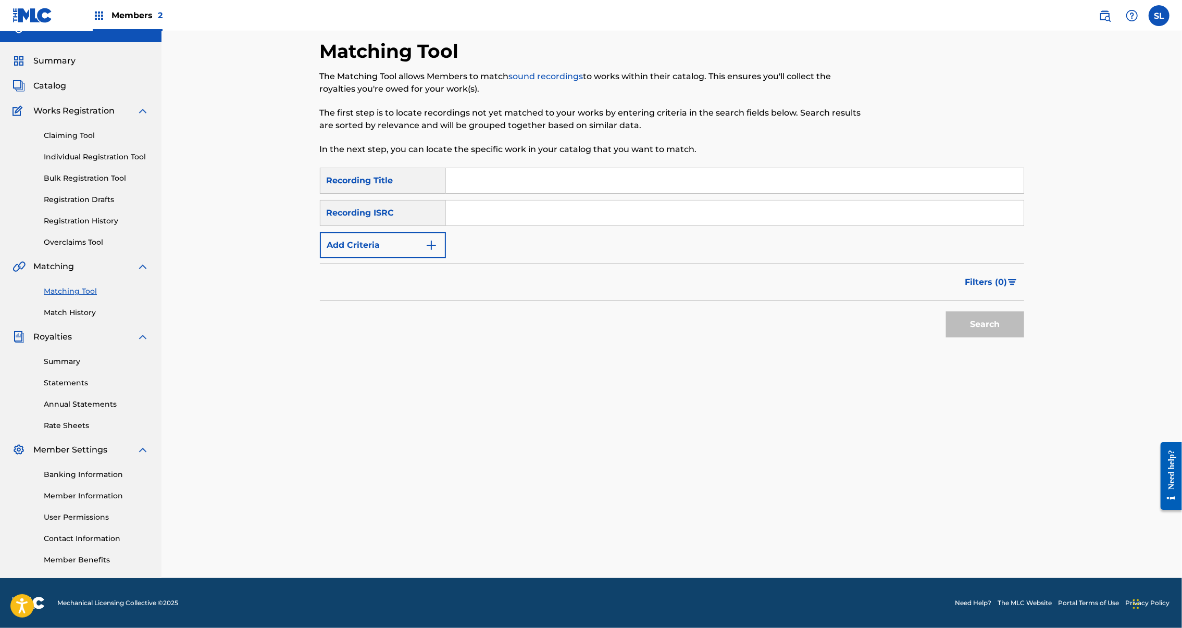
click at [446, 168] on input "Search Form" at bounding box center [735, 180] width 578 height 25
paste input "CARRY ON WITH ME"
type input "CARRY ON WITH ME"
click at [1024, 312] on button "Search" at bounding box center [985, 325] width 78 height 26
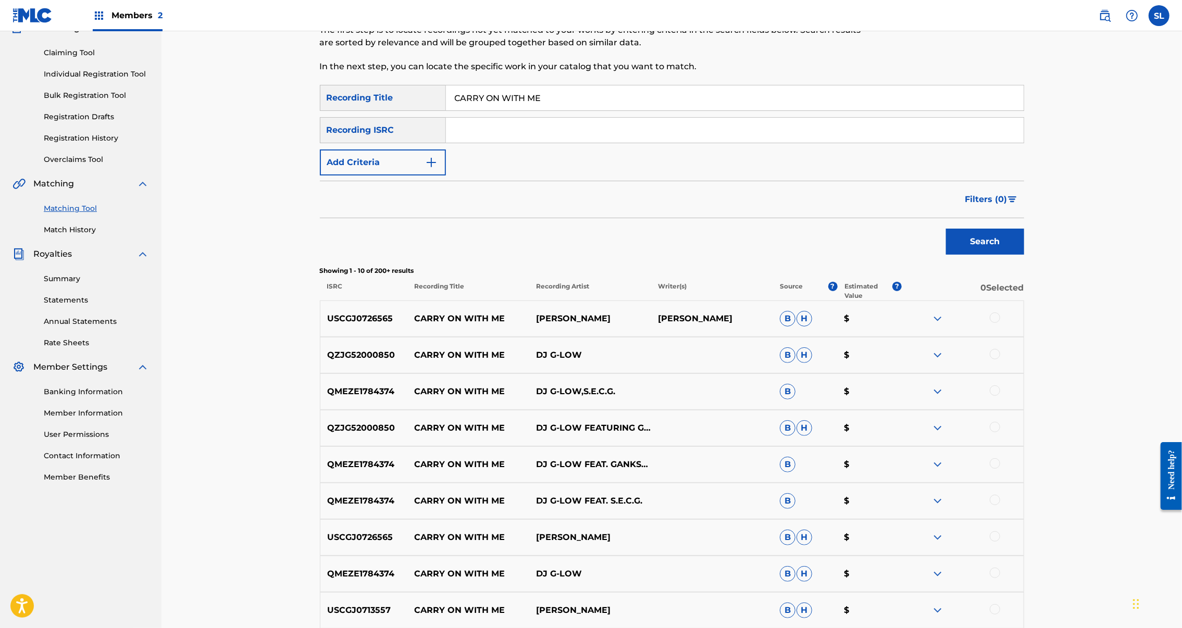
click at [417, 176] on div "SearchWithCriteria7c695f4b-b6e1-45b9-b739-87e1c672bfb8 Recording Title CARRY ON…" at bounding box center [672, 130] width 704 height 91
click at [407, 176] on button "Add Criteria" at bounding box center [383, 163] width 126 height 26
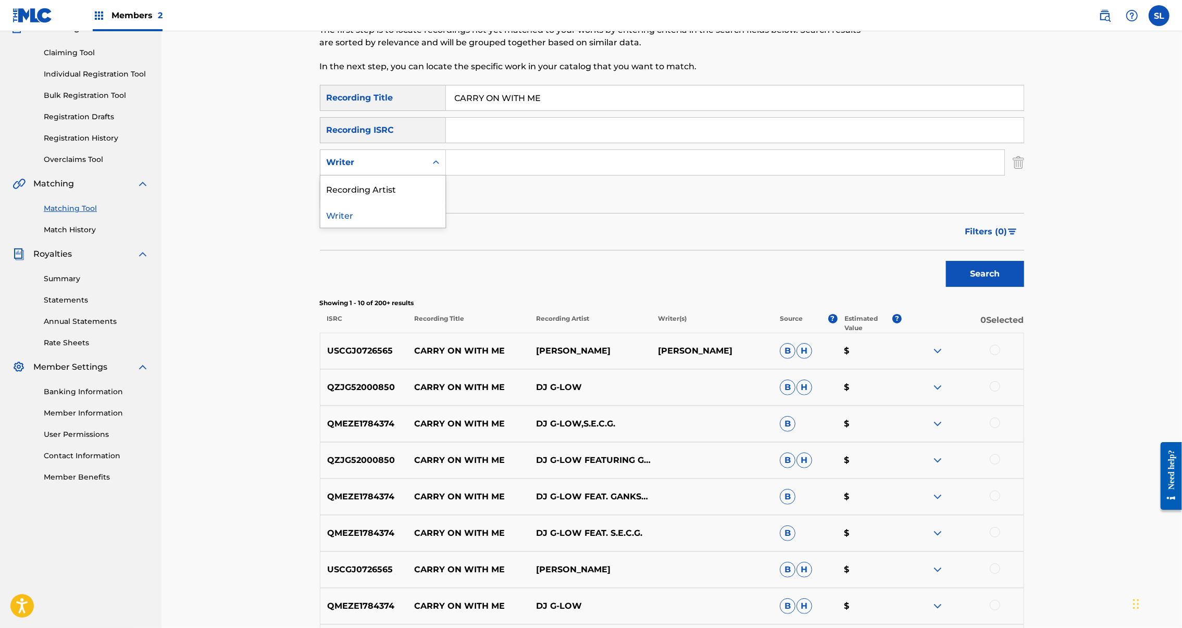
click at [391, 172] on div "Writer" at bounding box center [373, 163] width 106 height 20
click at [346, 202] on div "Recording Artist" at bounding box center [382, 189] width 125 height 26
click at [519, 175] on input "Search Form" at bounding box center [725, 162] width 559 height 25
type input "the holly"
click at [1024, 287] on button "Search" at bounding box center [985, 274] width 78 height 26
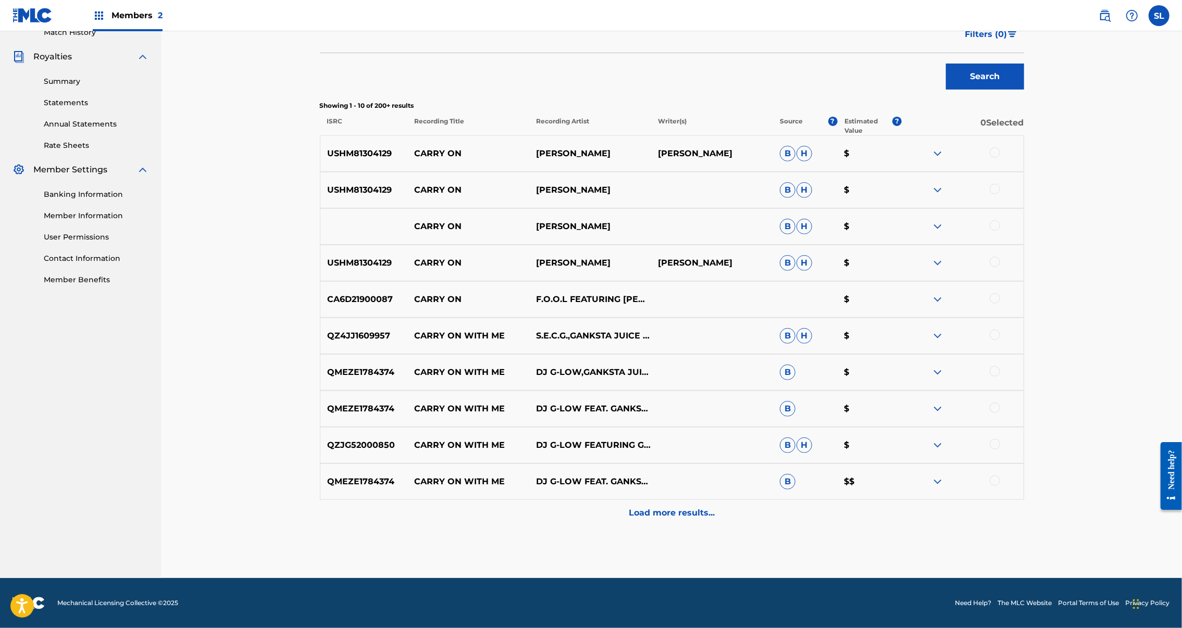
scroll to position [0, 0]
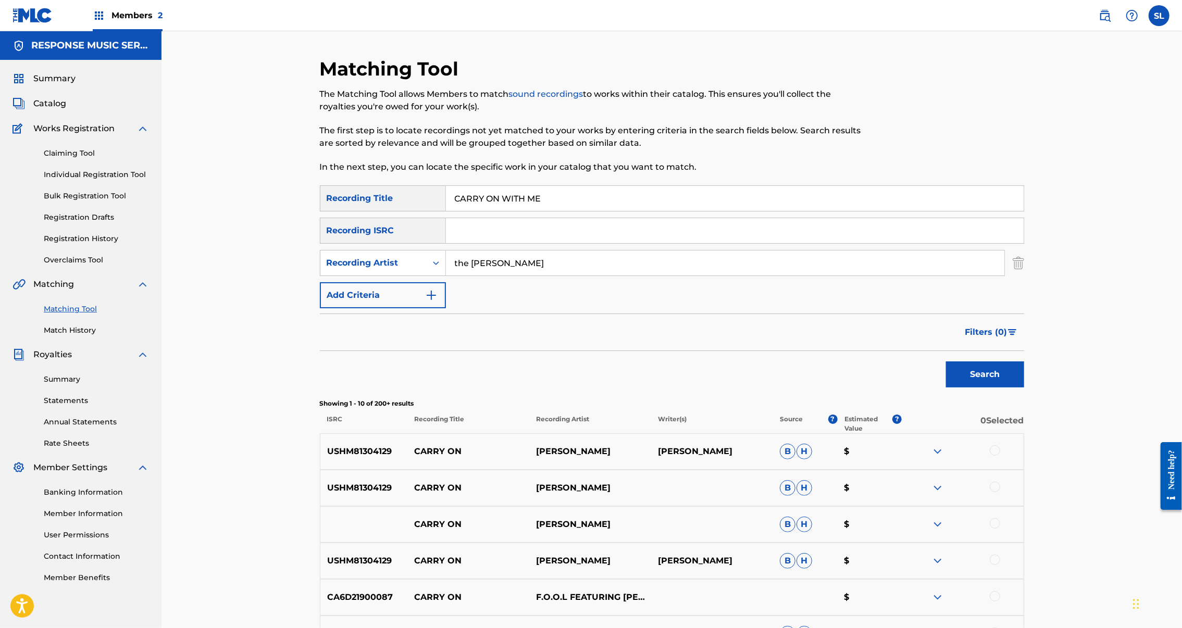
click at [478, 211] on input "CARRY ON WITH ME" at bounding box center [735, 198] width 578 height 25
paste input "HICAMA"
type input "CHICAMA"
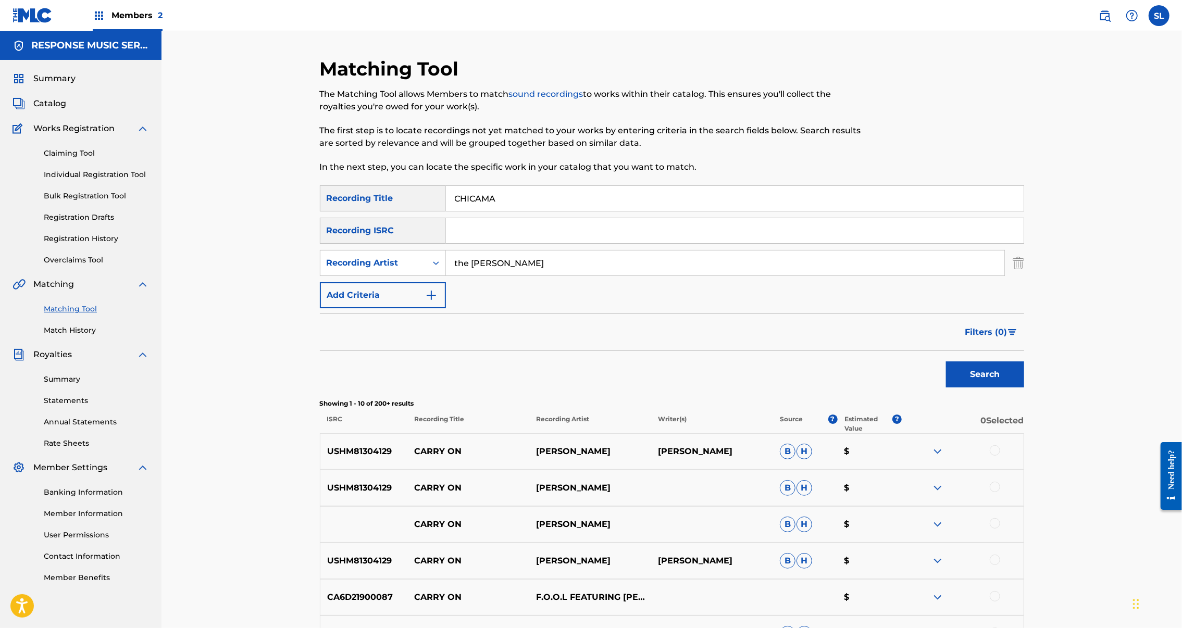
click at [497, 276] on input "the holly" at bounding box center [725, 263] width 559 height 25
type input "xavier"
click at [1024, 388] on button "Search" at bounding box center [985, 375] width 78 height 26
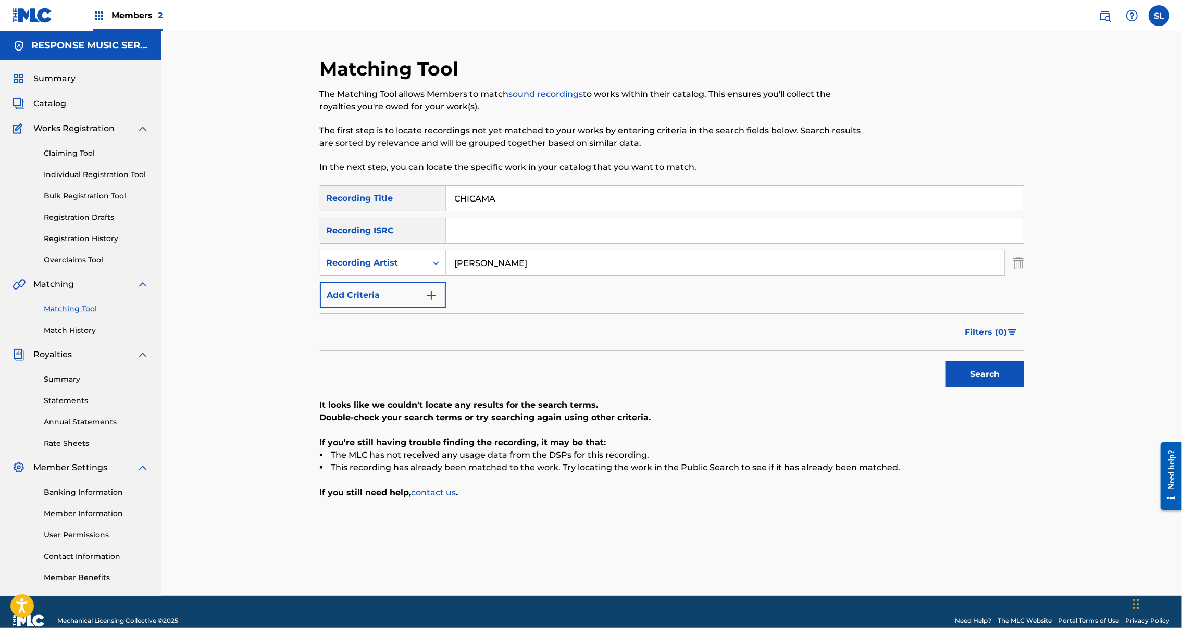
click at [446, 211] on input "CHICAMA" at bounding box center [735, 198] width 578 height 25
paste input "LOUD GAZING WITH HER"
type input "CLOUD GAZING WITH HER"
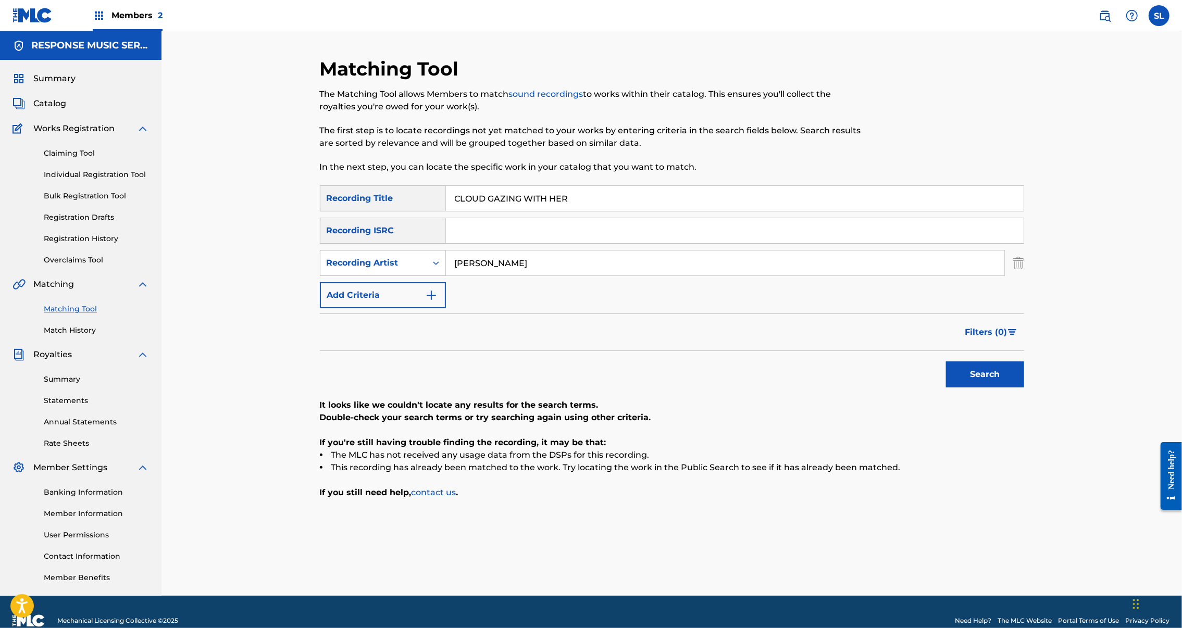
drag, startPoint x: 411, startPoint y: 295, endPoint x: 380, endPoint y: 292, distance: 30.9
click at [380, 276] on div "SearchWithCriteria5b7cd536-0ba5-4060-a886-b1ba411559cb Recording Artist xavier" at bounding box center [672, 263] width 704 height 26
click at [1024, 388] on button "Search" at bounding box center [985, 375] width 78 height 26
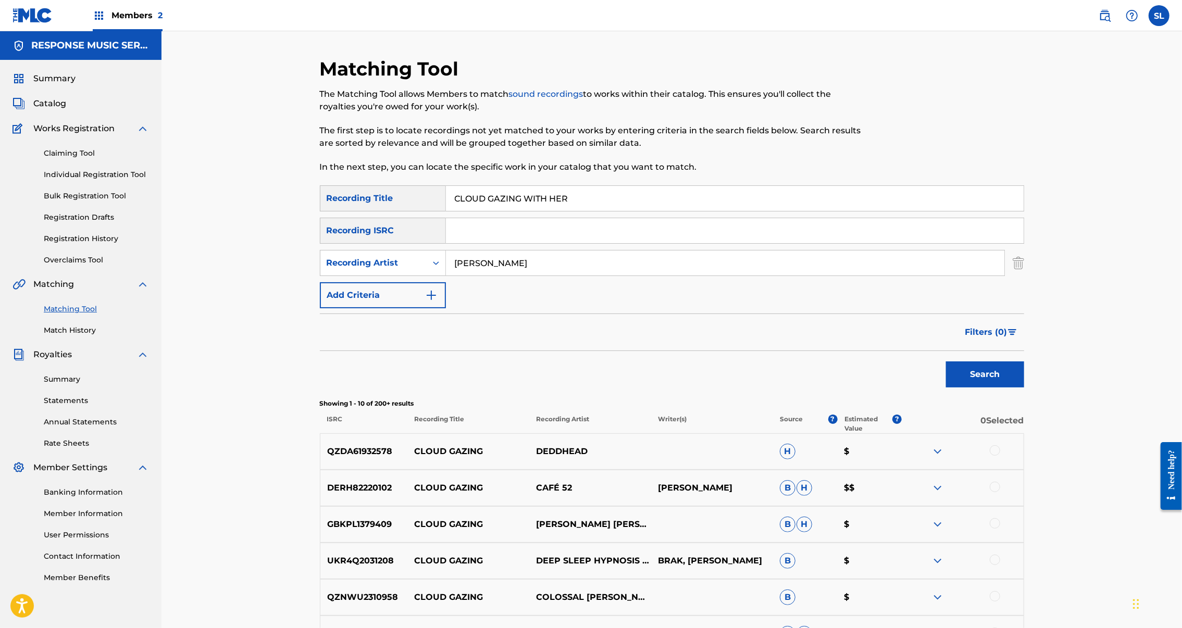
type input "george"
click at [1024, 388] on button "Search" at bounding box center [985, 375] width 78 height 26
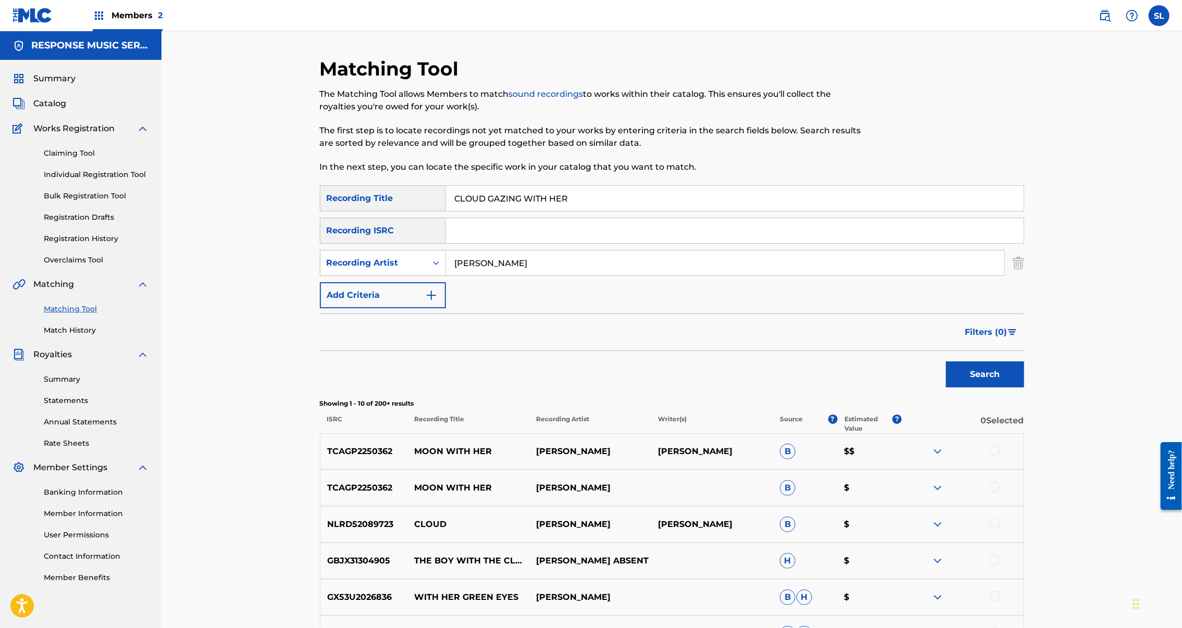
click at [480, 211] on input "CLOUD GAZING WITH HER" at bounding box center [735, 198] width 578 height 25
paste input "OMING UP NEXT"
type input "COMING UP NEXT"
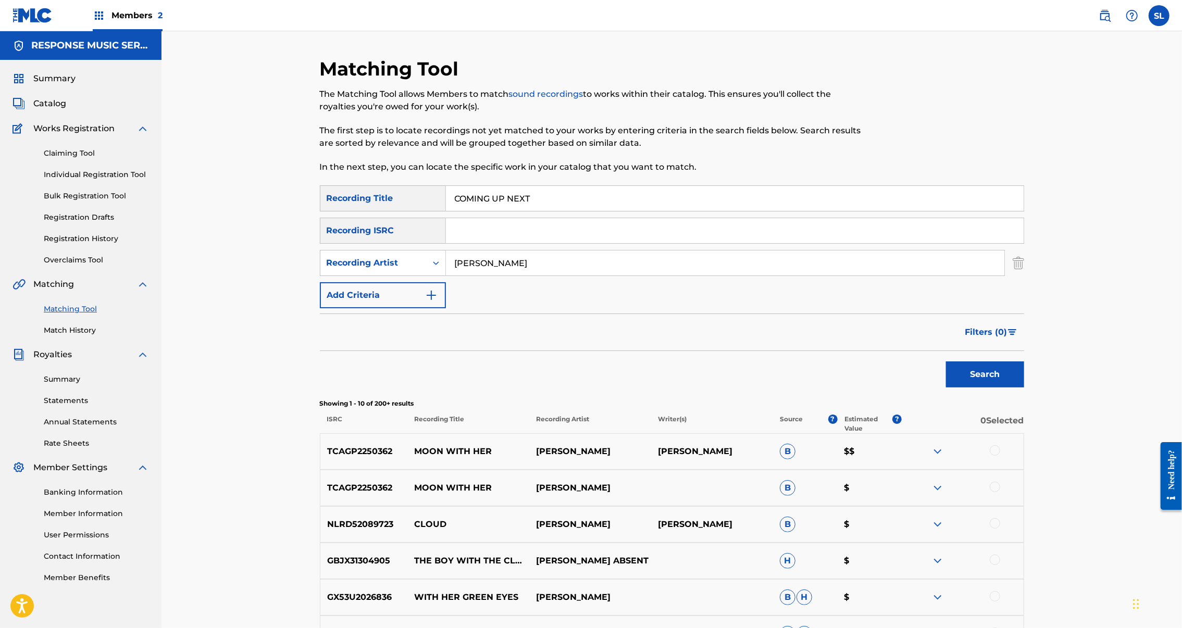
click at [486, 276] on input "george" at bounding box center [725, 263] width 559 height 25
click at [1024, 388] on button "Search" at bounding box center [985, 375] width 78 height 26
click at [427, 272] on div "Search Form" at bounding box center [436, 263] width 19 height 19
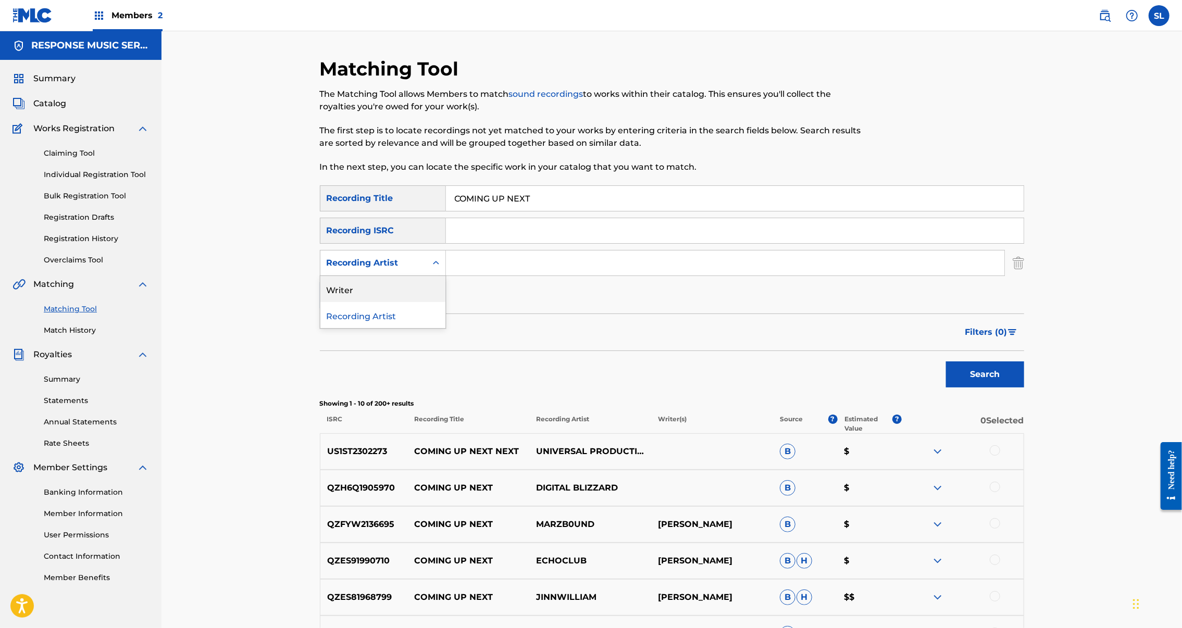
click at [353, 302] on div "Writer" at bounding box center [382, 289] width 125 height 26
drag, startPoint x: 420, startPoint y: 314, endPoint x: 456, endPoint y: 314, distance: 36.5
click at [420, 308] on div "SearchWithCriteria7c695f4b-b6e1-45b9-b739-87e1c672bfb8 Recording Title COMING U…" at bounding box center [672, 246] width 704 height 123
click at [490, 276] on input "Search Form" at bounding box center [725, 263] width 559 height 25
type input "[PERSON_NAME]"
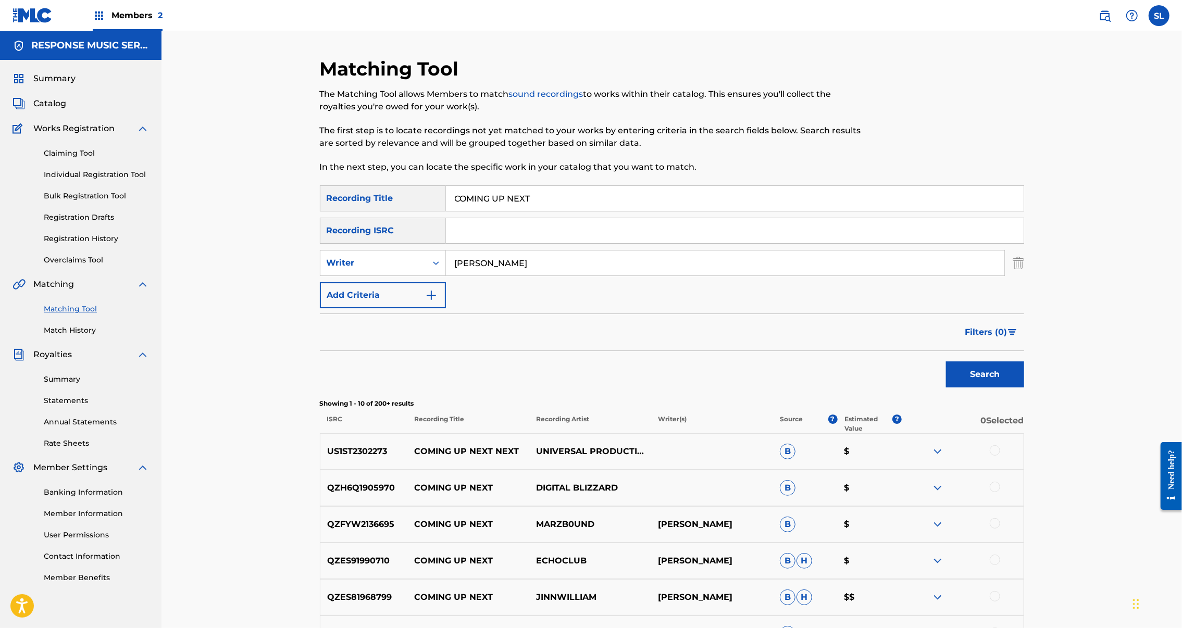
click at [1024, 388] on button "Search" at bounding box center [985, 375] width 78 height 26
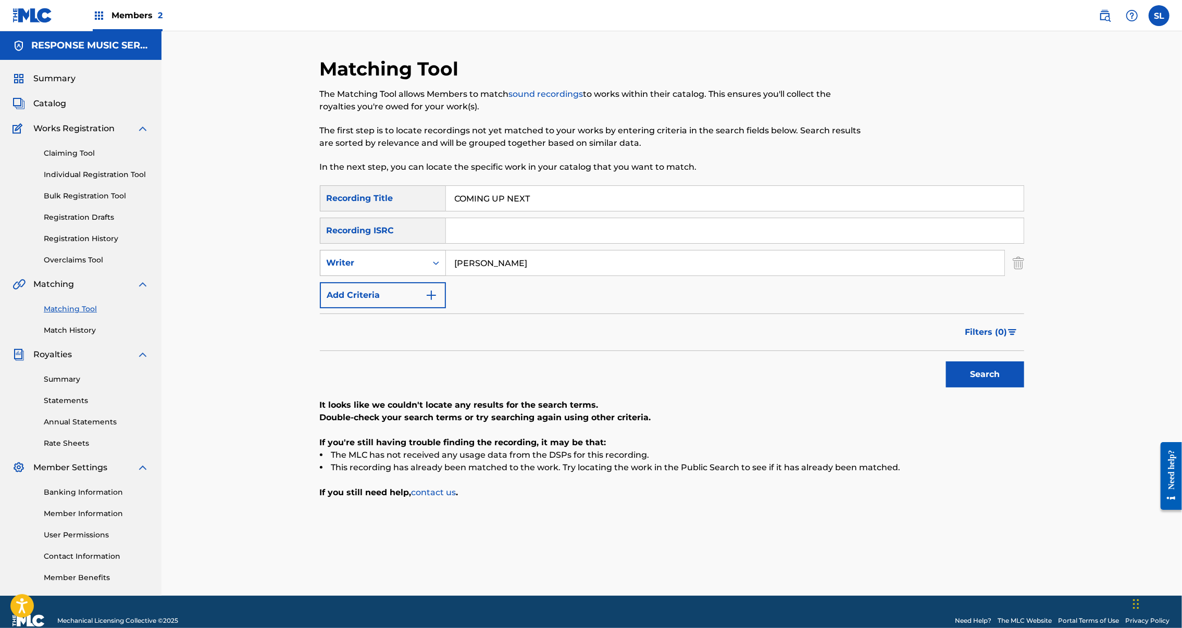
drag, startPoint x: 464, startPoint y: 297, endPoint x: 391, endPoint y: 292, distance: 73.1
click at [391, 276] on div "SearchWithCriteria33754855-0be2-4c91-94b6-57625cde031e Writer sollinger" at bounding box center [672, 263] width 704 height 26
click at [392, 273] on div "Writer" at bounding box center [373, 263] width 106 height 20
click at [332, 302] on div "Recording Artist" at bounding box center [382, 289] width 125 height 26
click at [493, 276] on input "Search Form" at bounding box center [725, 263] width 559 height 25
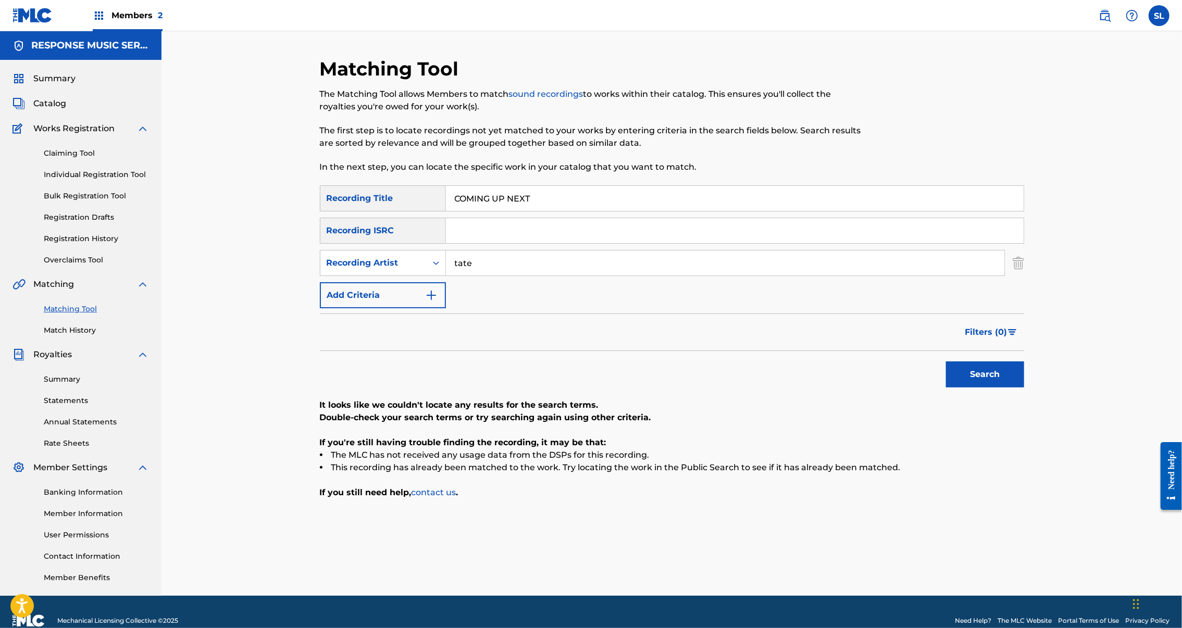
type input "tate"
click at [1024, 388] on button "Search" at bounding box center [985, 375] width 78 height 26
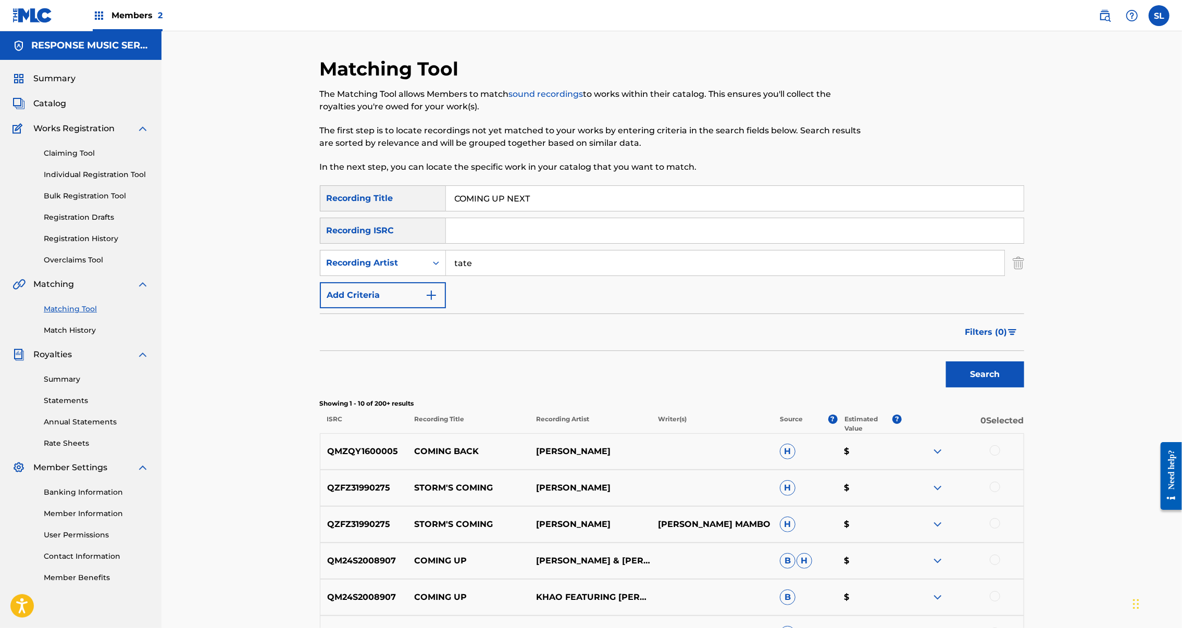
click at [491, 211] on input "COMING UP NEXT" at bounding box center [735, 198] width 578 height 25
paste input "UTE LITTLE HEARTBREAKER"
type input "CUTE LITTLE HEARTBREAKER"
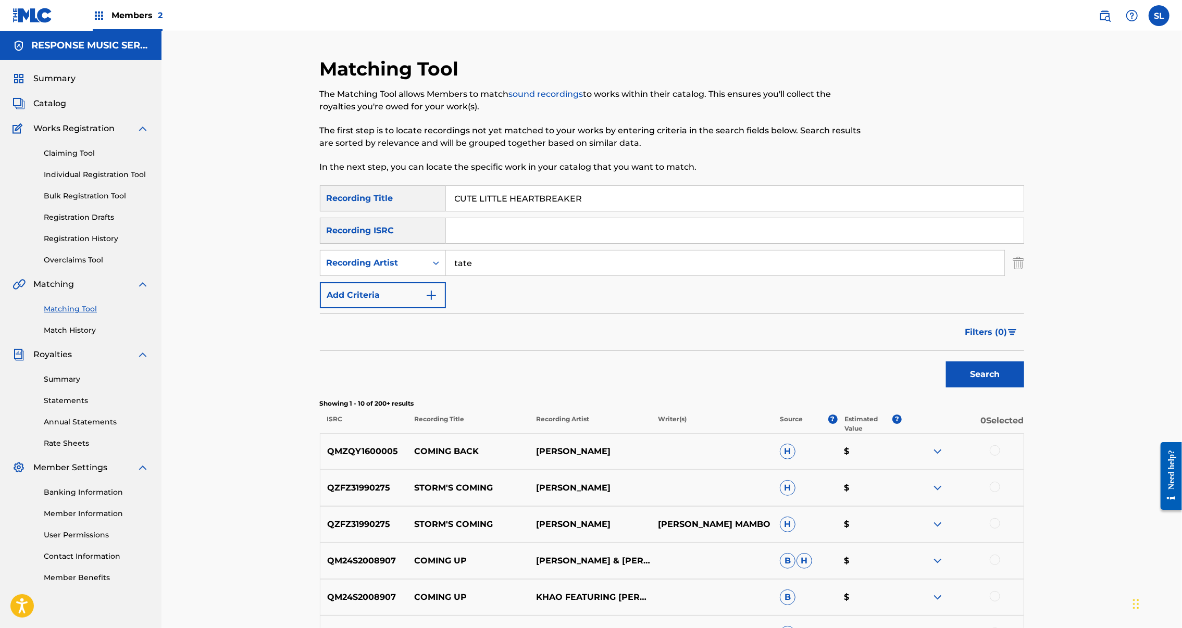
click at [483, 276] on input "tate" at bounding box center [725, 263] width 559 height 25
type input "jaden"
click at [1024, 388] on button "Search" at bounding box center [985, 375] width 78 height 26
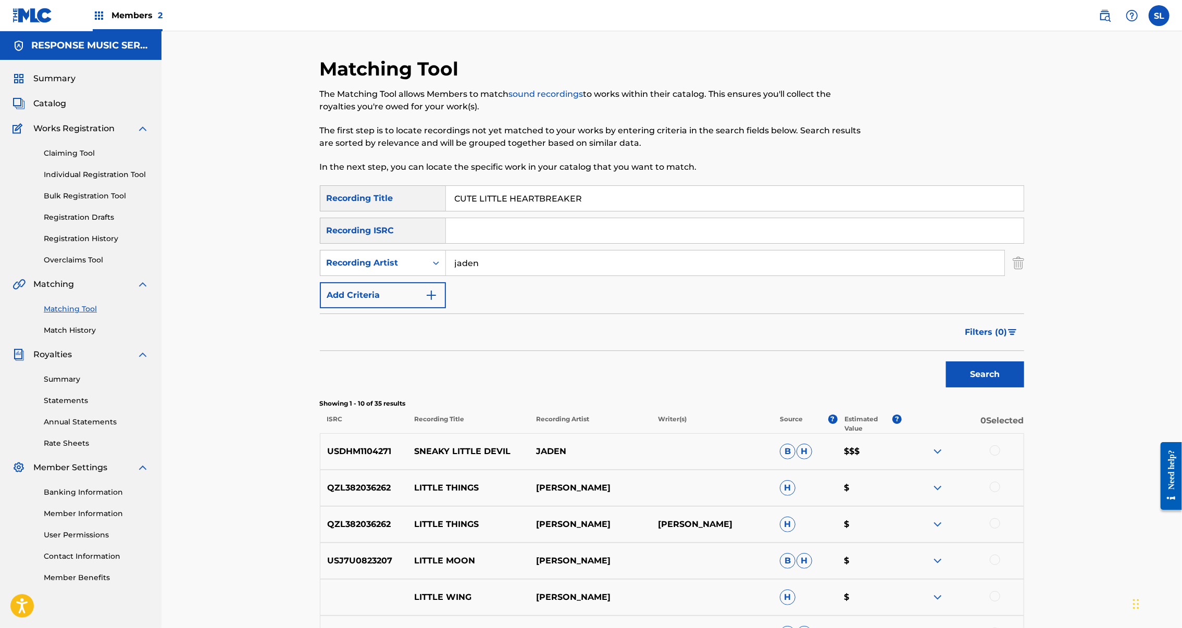
click at [498, 276] on input "jaden" at bounding box center [725, 263] width 559 height 25
click at [1024, 388] on button "Search" at bounding box center [985, 375] width 78 height 26
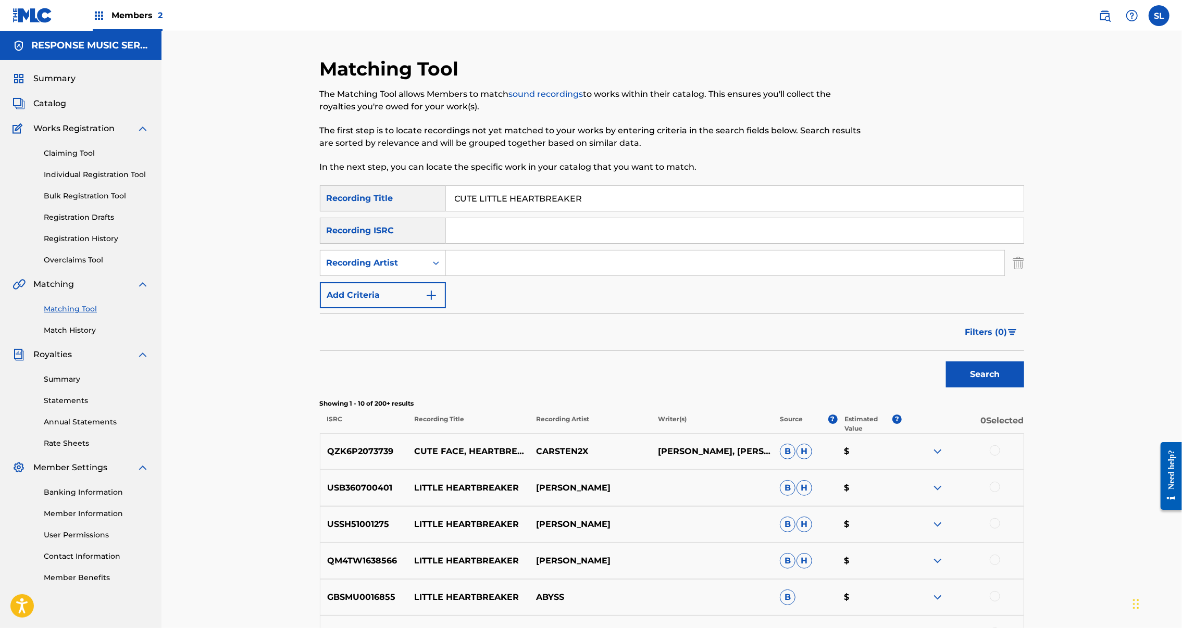
click at [469, 211] on input "CUTE LITTLE HEARTBREAKER" at bounding box center [735, 198] width 578 height 25
drag, startPoint x: 81, startPoint y: 295, endPoint x: 469, endPoint y: 213, distance: 396.3
click at [469, 211] on input "CUTE LITTLE HEARTBREAKER" at bounding box center [735, 198] width 578 height 25
paste input "DID I DO SOMETHING?"
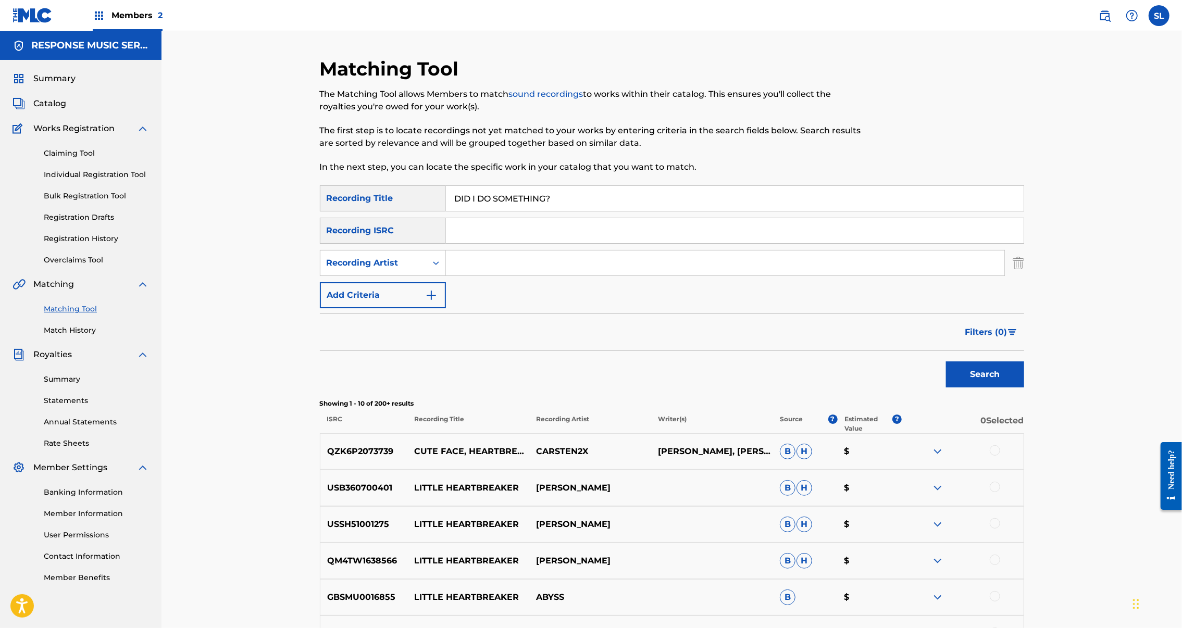
type input "DID I DO SOMETHING?"
click at [1024, 388] on button "Search" at bounding box center [985, 375] width 78 height 26
click at [537, 276] on input "Search Form" at bounding box center [725, 263] width 559 height 25
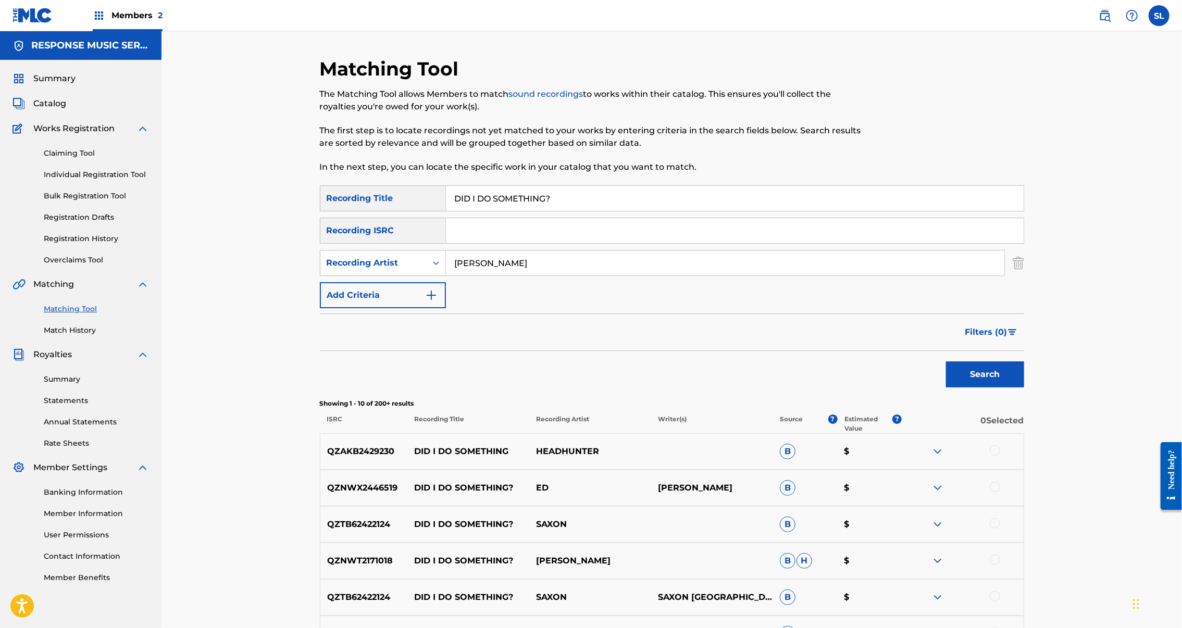
type input "ken"
click at [1024, 388] on button "Search" at bounding box center [985, 375] width 78 height 26
click at [455, 210] on input "DID I DO SOMETHING?" at bounding box center [735, 198] width 578 height 25
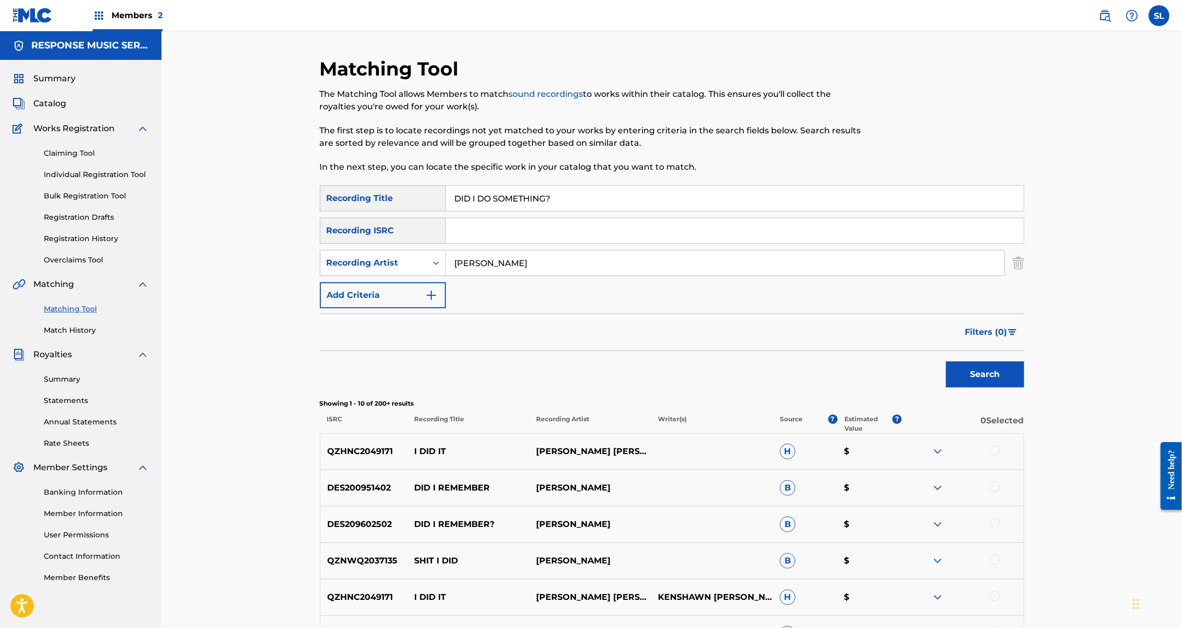
paste input "SORIENTED DISBELIEF"
type input "DISORIENTED DISBELIEF"
click at [501, 276] on input "ken" at bounding box center [725, 263] width 559 height 25
click at [1024, 388] on button "Search" at bounding box center [985, 375] width 78 height 26
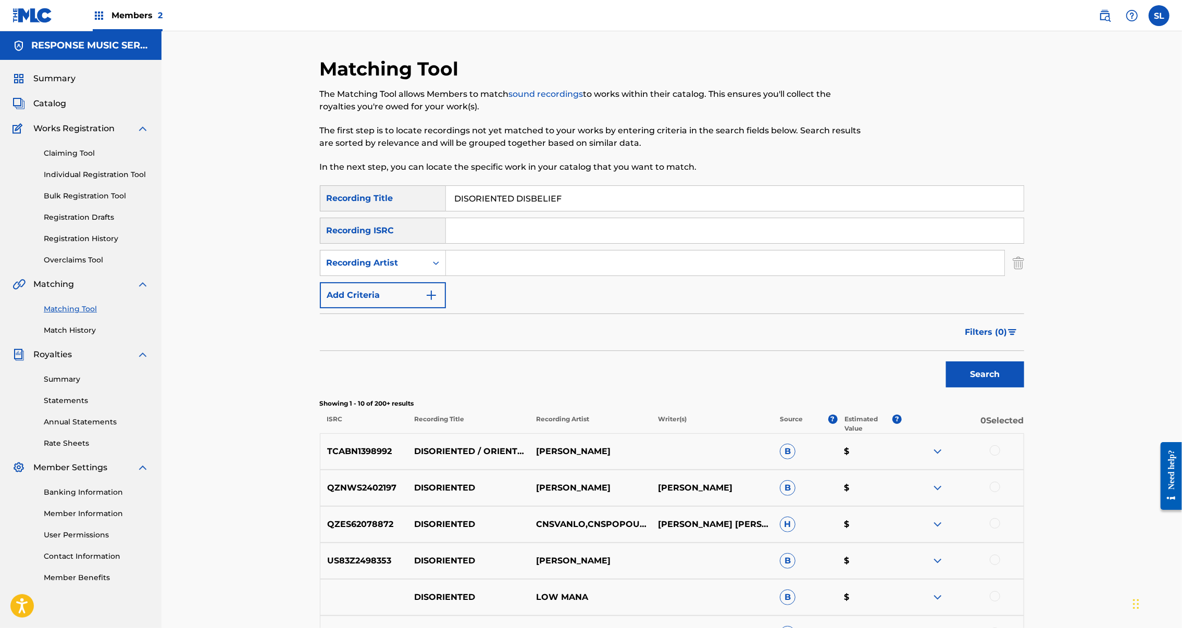
click at [501, 211] on input "DISORIENTED DISBELIEF" at bounding box center [735, 198] width 578 height 25
paste input "TRACTING MYSELF"
click at [560, 211] on input "DISTRACTING MYSELF DISBELIEF" at bounding box center [735, 198] width 578 height 25
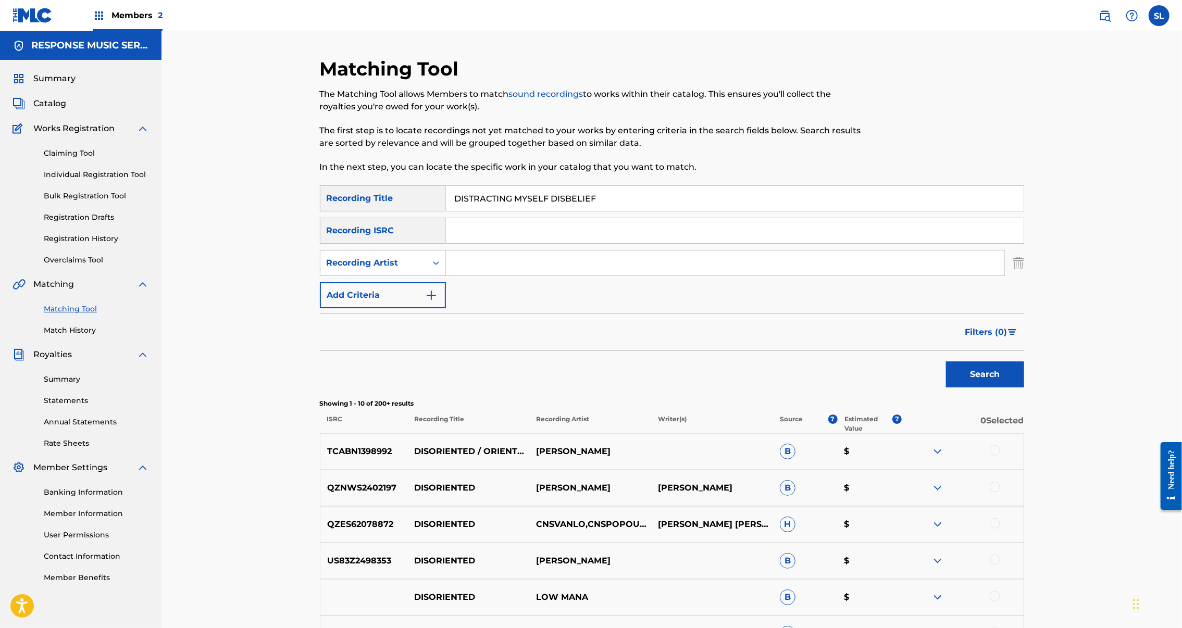
click at [560, 211] on input "DISTRACTING MYSELF DISBELIEF" at bounding box center [735, 198] width 578 height 25
paste input "Search Form"
type input "DISTRACTING MYSELF"
click at [1024, 388] on button "Search" at bounding box center [985, 375] width 78 height 26
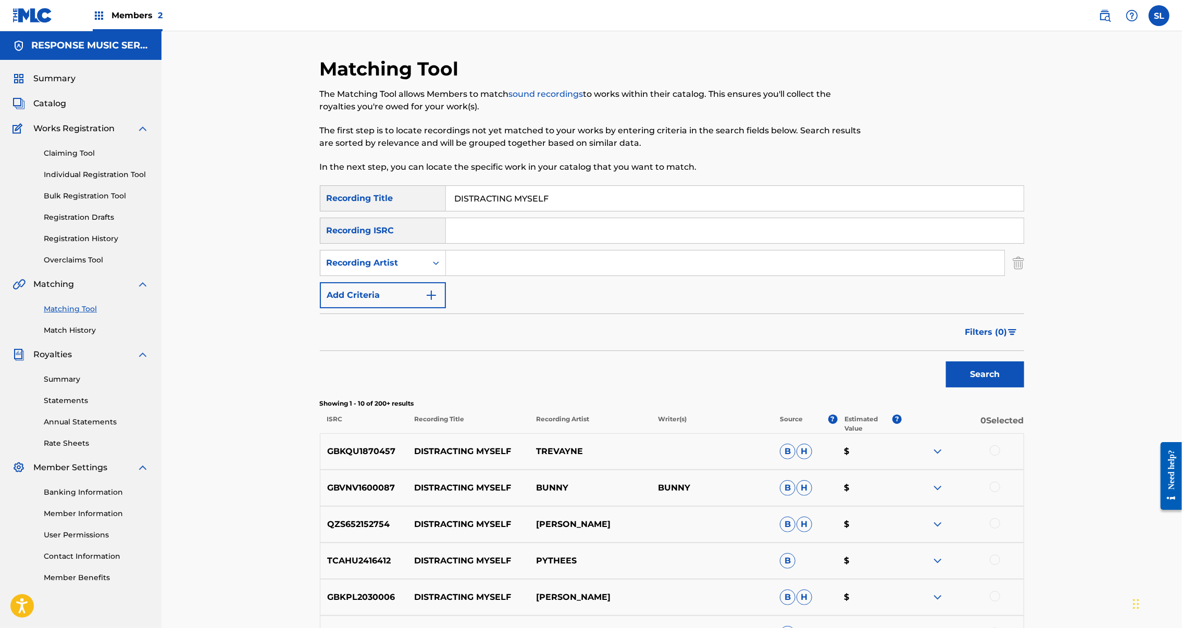
click at [494, 276] on input "Search Form" at bounding box center [725, 263] width 559 height 25
click at [1024, 388] on button "Search" at bounding box center [985, 375] width 78 height 26
type input "ben"
click at [1024, 388] on button "Search" at bounding box center [985, 375] width 78 height 26
click at [497, 211] on input "DISTRACTING MYSELF" at bounding box center [735, 198] width 578 height 25
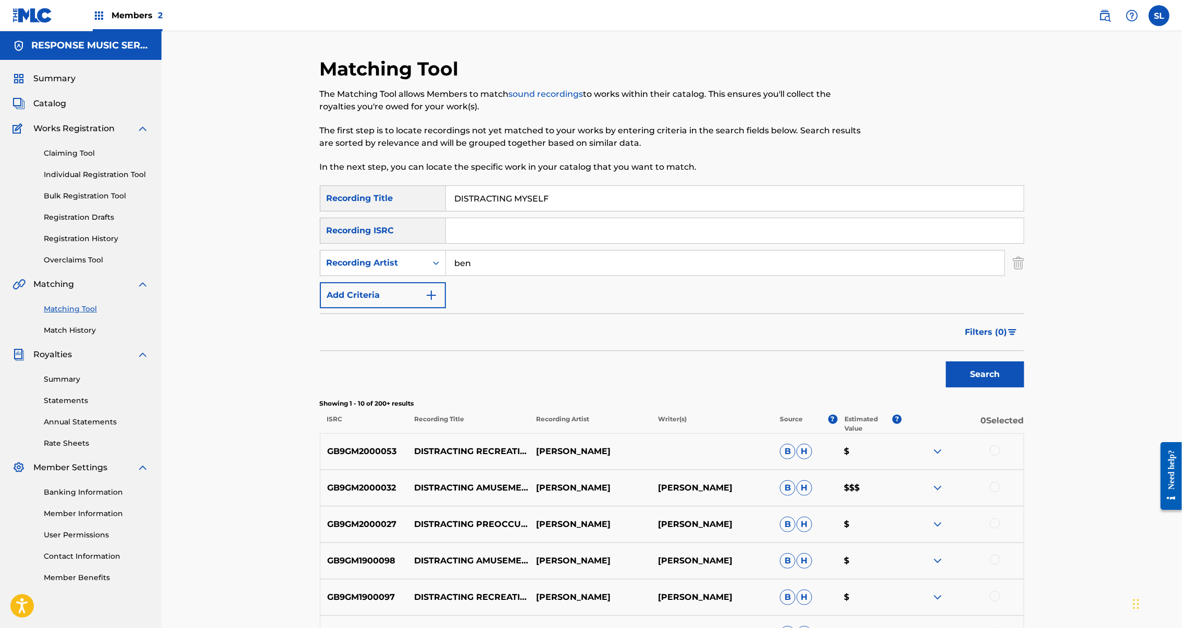
click at [497, 211] on input "DISTRACTING MYSELF" at bounding box center [735, 198] width 578 height 25
paste input "EMPTY PARKING LOT"
type input "EMPTY PARKING LOT"
click at [486, 276] on input "ben" at bounding box center [725, 263] width 559 height 25
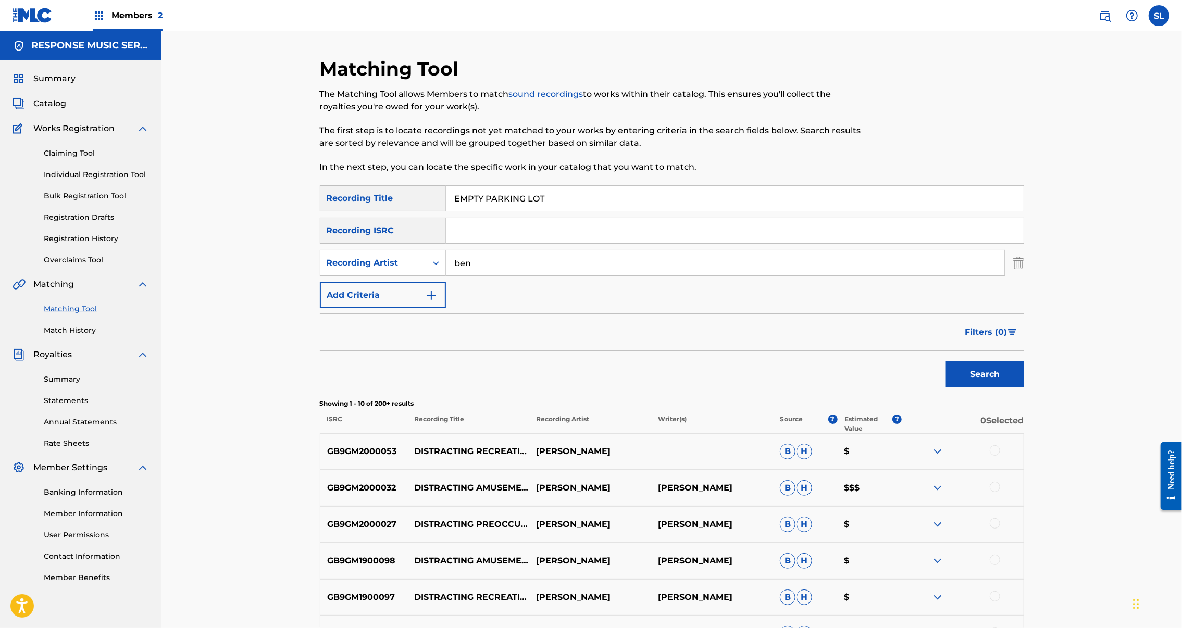
click at [486, 276] on input "ben" at bounding box center [725, 263] width 559 height 25
click at [1024, 388] on button "Search" at bounding box center [985, 375] width 78 height 26
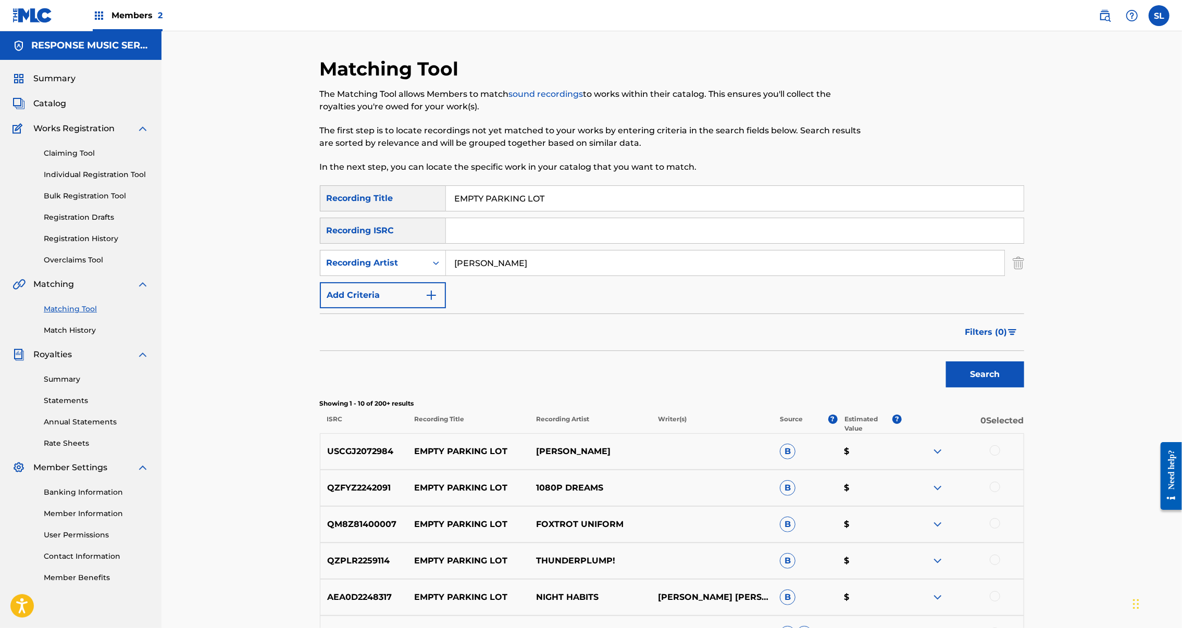
click at [1024, 388] on button "Search" at bounding box center [985, 375] width 78 height 26
click at [446, 276] on input "holly" at bounding box center [725, 263] width 559 height 25
type input "the holly"
click at [1024, 388] on button "Search" at bounding box center [985, 375] width 78 height 26
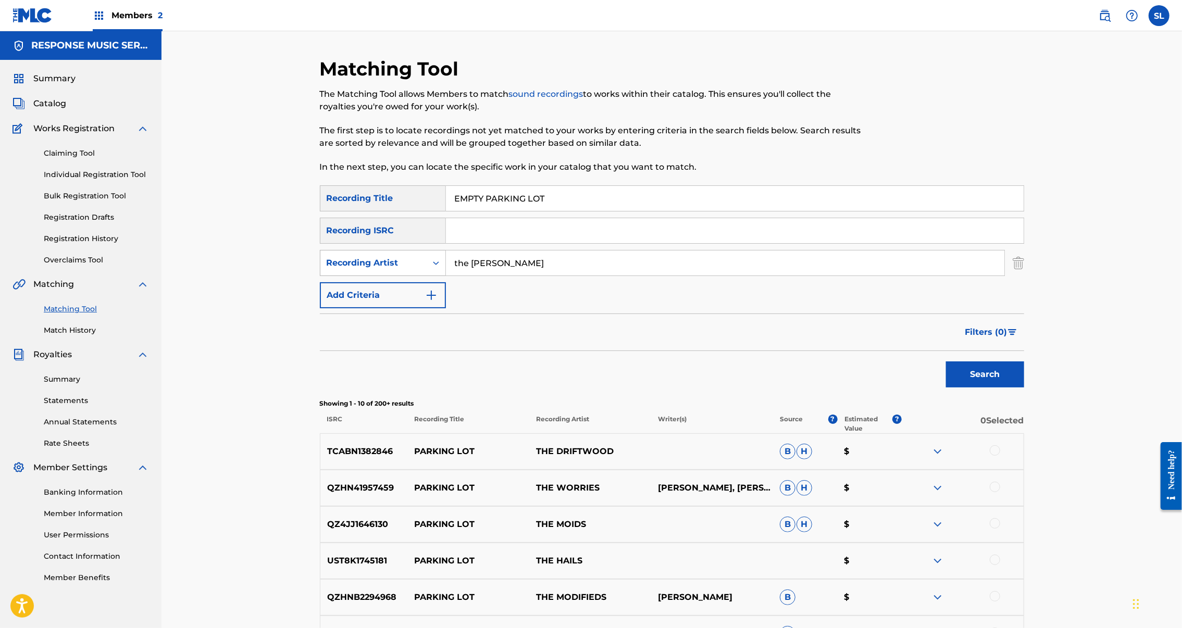
drag, startPoint x: 495, startPoint y: 303, endPoint x: 358, endPoint y: 291, distance: 137.1
click at [358, 276] on div "SearchWithCriteriae1c7148a-297b-40d7-a818-555acc2efc0d Recording Artist the hol…" at bounding box center [672, 263] width 704 height 26
click at [544, 243] on input "Search Form" at bounding box center [735, 230] width 578 height 25
paste input "SE69Z2440298"
type input "SE69Z2440298"
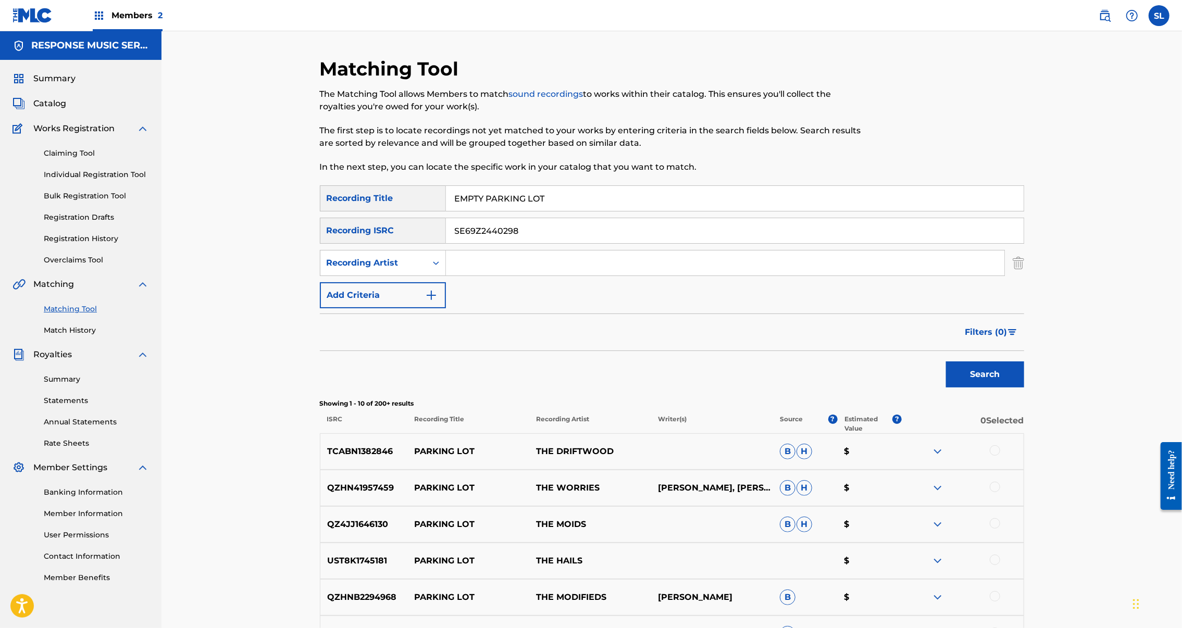
click at [1024, 388] on button "Search" at bounding box center [985, 375] width 78 height 26
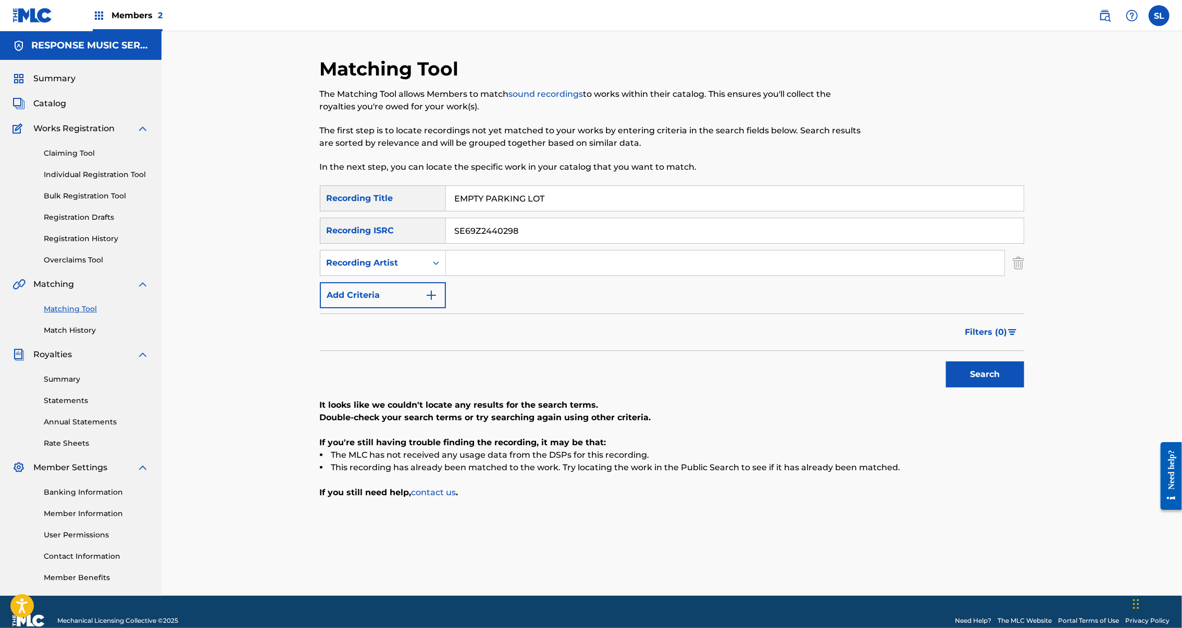
click at [464, 209] on input "EMPTY PARKING LOT" at bounding box center [735, 198] width 578 height 25
drag, startPoint x: 9, startPoint y: 367, endPoint x: 463, endPoint y: 209, distance: 480.3
click at [463, 209] on input "EMPTY PARKING LOT" at bounding box center [735, 198] width 578 height 25
paste input "ND OF EVERYTHING"
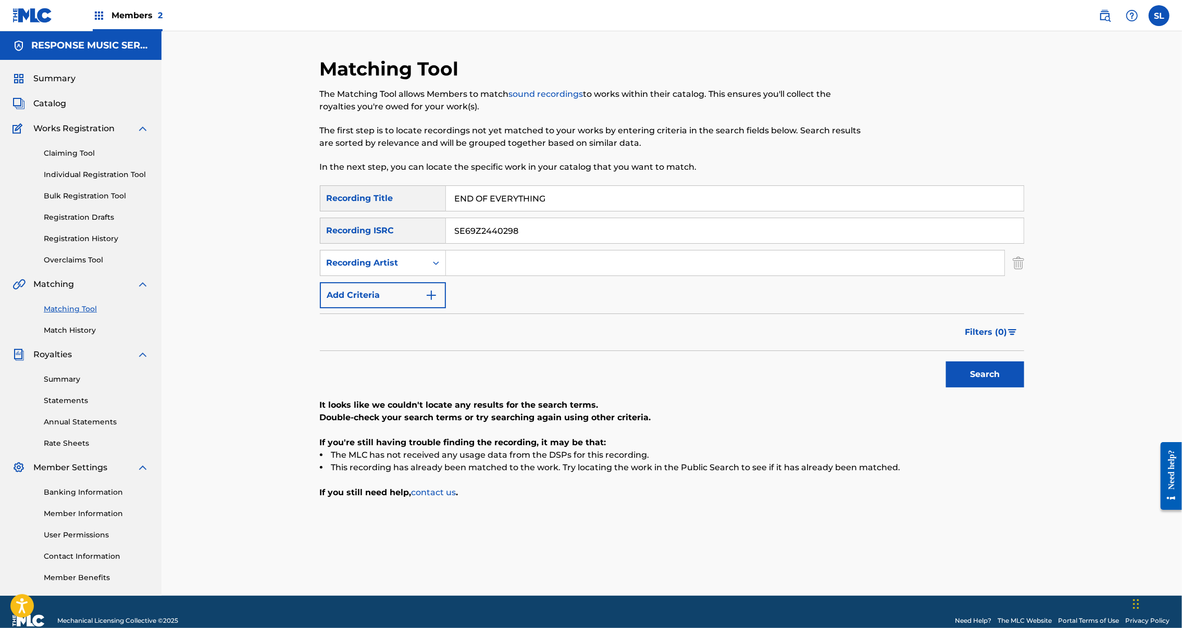
type input "END OF EVERYTHING"
click at [538, 243] on input "SE69Z2440298" at bounding box center [735, 230] width 578 height 25
click at [537, 243] on input "SE69Z2440298" at bounding box center [735, 230] width 578 height 25
click at [1024, 388] on button "Search" at bounding box center [985, 375] width 78 height 26
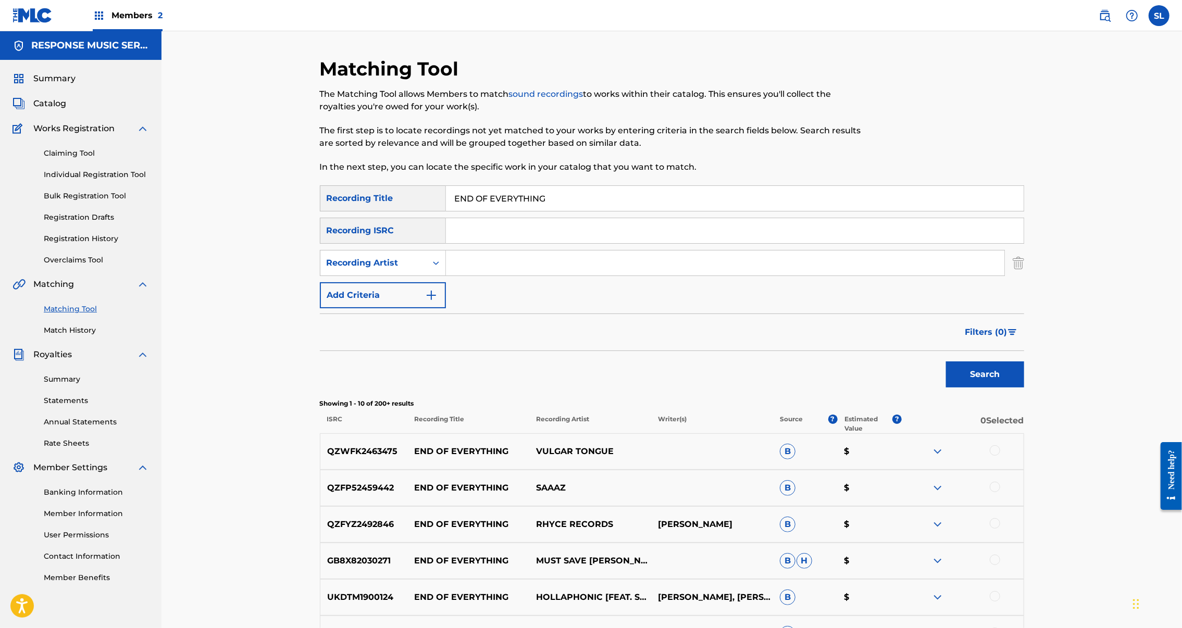
click at [469, 243] on input "Search Form" at bounding box center [735, 230] width 578 height 25
type input "SE"
click at [1024, 388] on button "Search" at bounding box center [985, 375] width 78 height 26
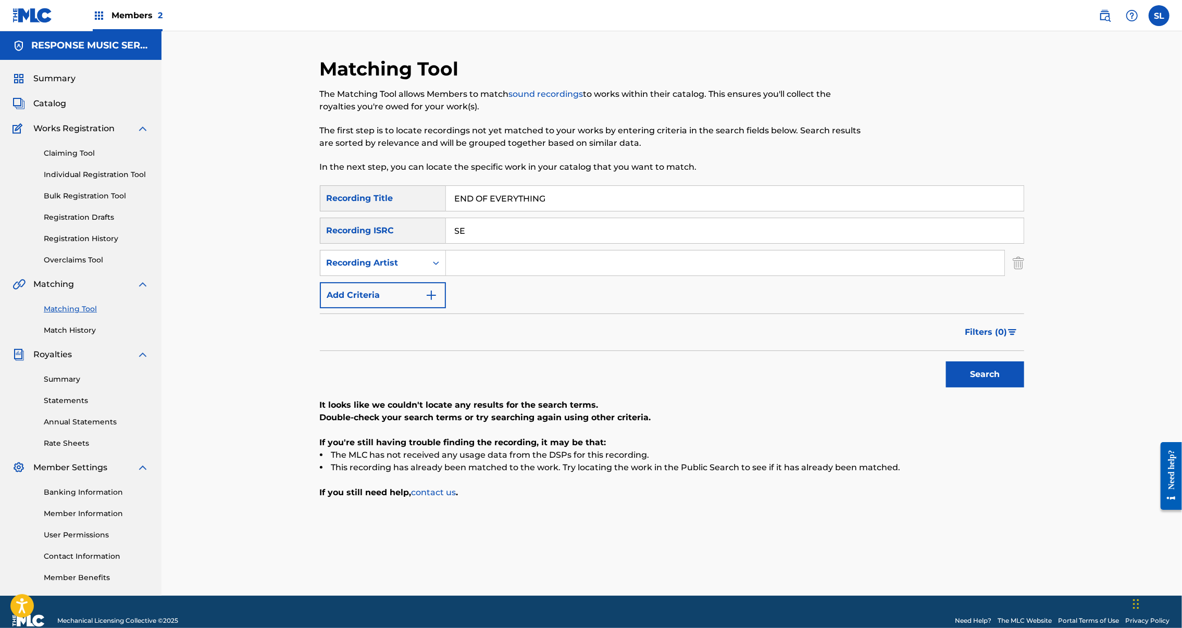
drag, startPoint x: 454, startPoint y: 261, endPoint x: 380, endPoint y: 255, distance: 74.2
click at [380, 244] on div "SearchWithCriteriad2f79648-7671-462a-a52a-8dc7958c7ba8 Recording ISRC SE" at bounding box center [672, 231] width 704 height 26
click at [465, 276] on input "Search Form" at bounding box center [725, 263] width 559 height 25
type input "[PERSON_NAME]"
click at [1024, 388] on button "Search" at bounding box center [985, 375] width 78 height 26
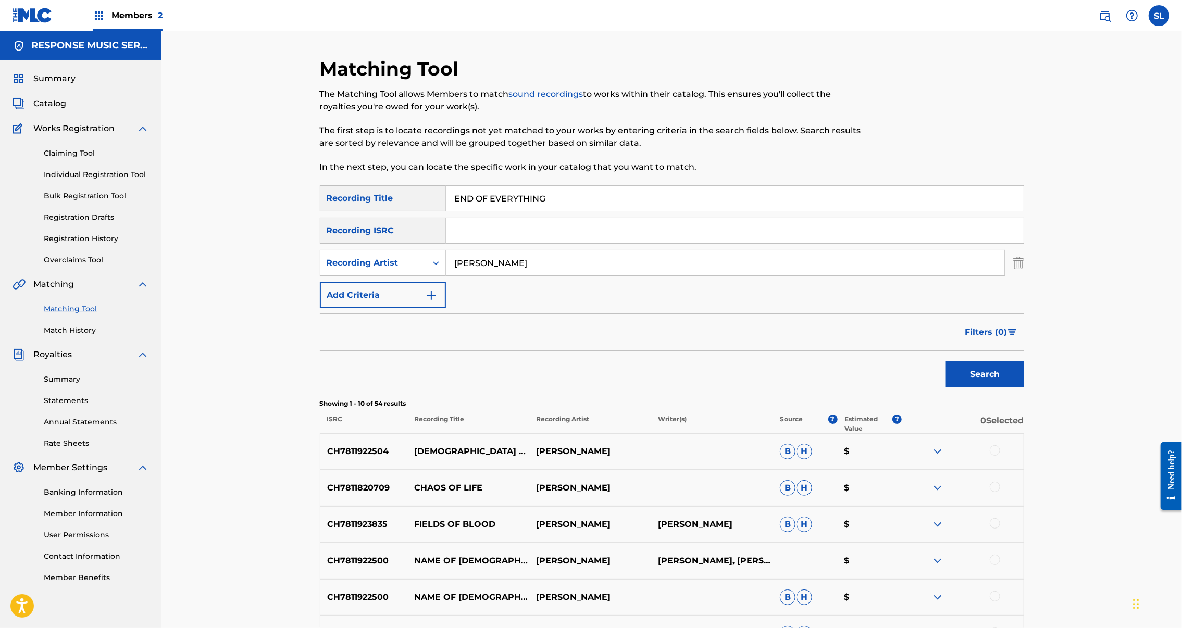
click at [521, 276] on input "[PERSON_NAME]" at bounding box center [725, 263] width 559 height 25
click at [469, 243] on input "Search Form" at bounding box center [735, 230] width 578 height 25
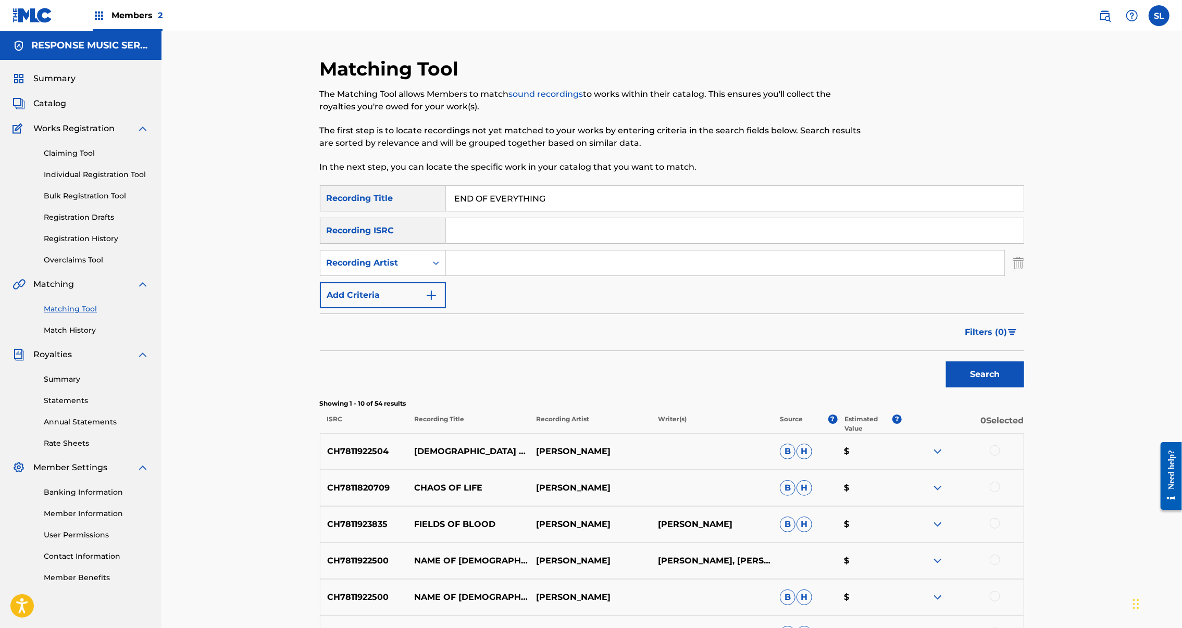
paste input "SE69Z2503784"
type input "SE69Z2503784"
drag, startPoint x: 474, startPoint y: 216, endPoint x: 358, endPoint y: 224, distance: 116.0
click at [358, 212] on div "SearchWithCriteria7c695f4b-b6e1-45b9-b739-87e1c672bfb8 Recording Title END OF E…" at bounding box center [672, 198] width 704 height 26
click at [1024, 388] on button "Search" at bounding box center [985, 375] width 78 height 26
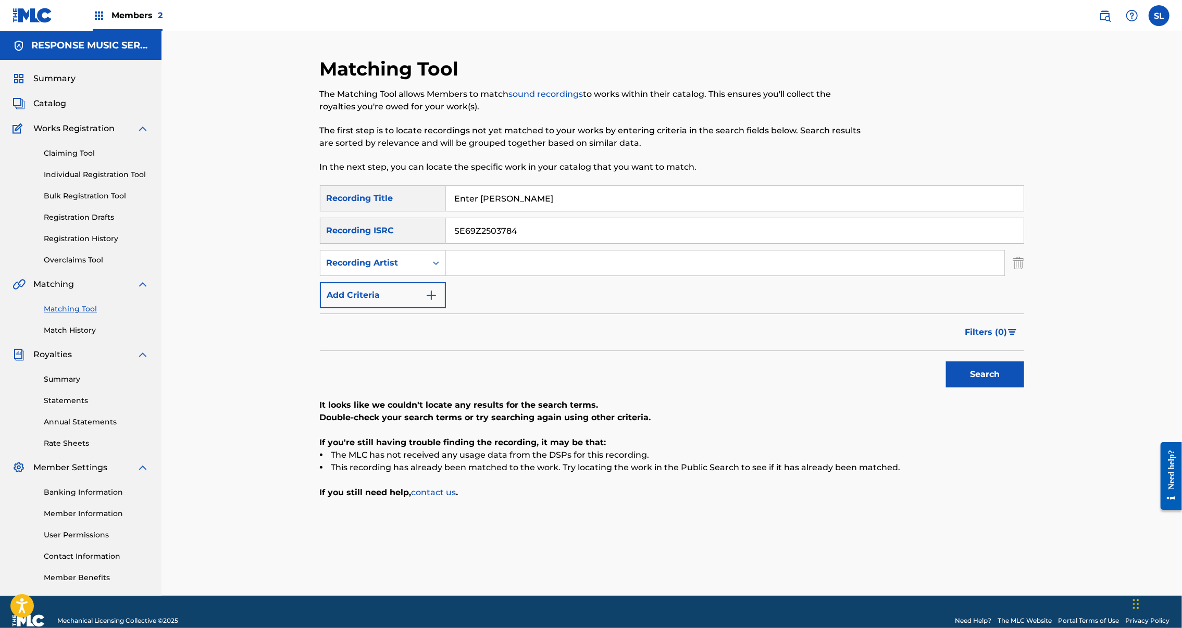
click at [497, 211] on input "Enter the fray" at bounding box center [735, 198] width 578 height 25
paste input "VERY CAN OF BEANS"
type input "EVERY CAN OF BEANS"
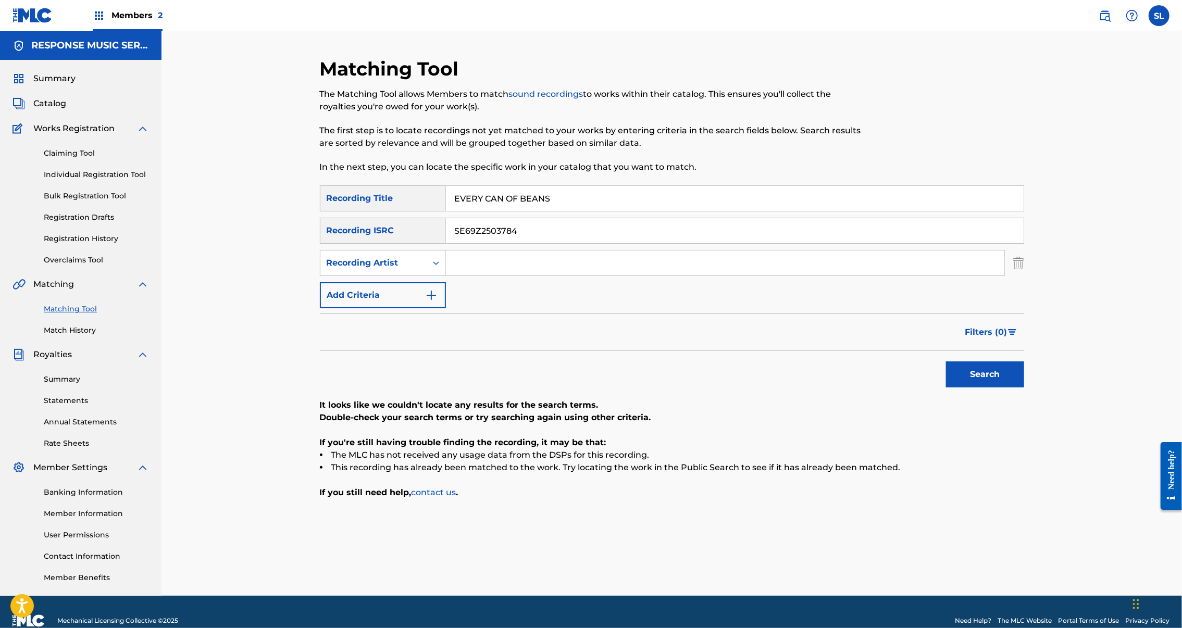
drag, startPoint x: 502, startPoint y: 257, endPoint x: 400, endPoint y: 255, distance: 102.1
click at [399, 244] on div "SearchWithCriteriad2f79648-7671-462a-a52a-8dc7958c7ba8 Recording ISRC SE69Z2503…" at bounding box center [672, 231] width 704 height 26
click at [1024, 388] on button "Search" at bounding box center [985, 375] width 78 height 26
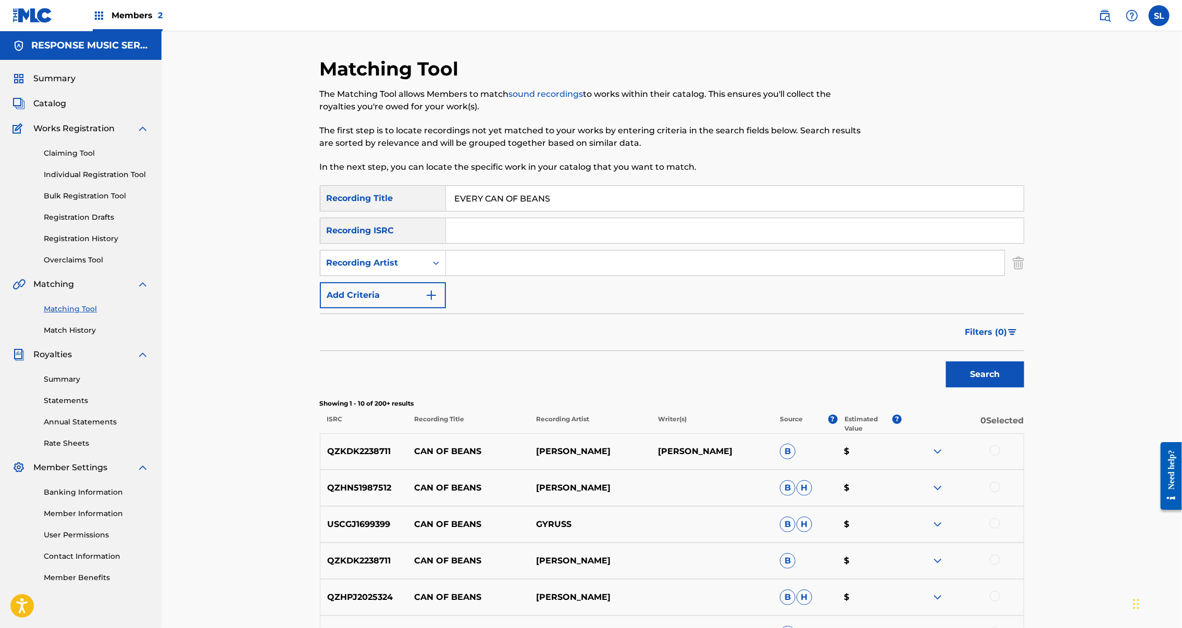
click at [502, 276] on input "Search Form" at bounding box center [725, 263] width 559 height 25
click at [1024, 388] on button "Search" at bounding box center [985, 375] width 78 height 26
type input "leonardo"
click at [1024, 388] on button "Search" at bounding box center [985, 375] width 78 height 26
click at [455, 211] on input "EVERY CAN OF BEANS" at bounding box center [735, 198] width 578 height 25
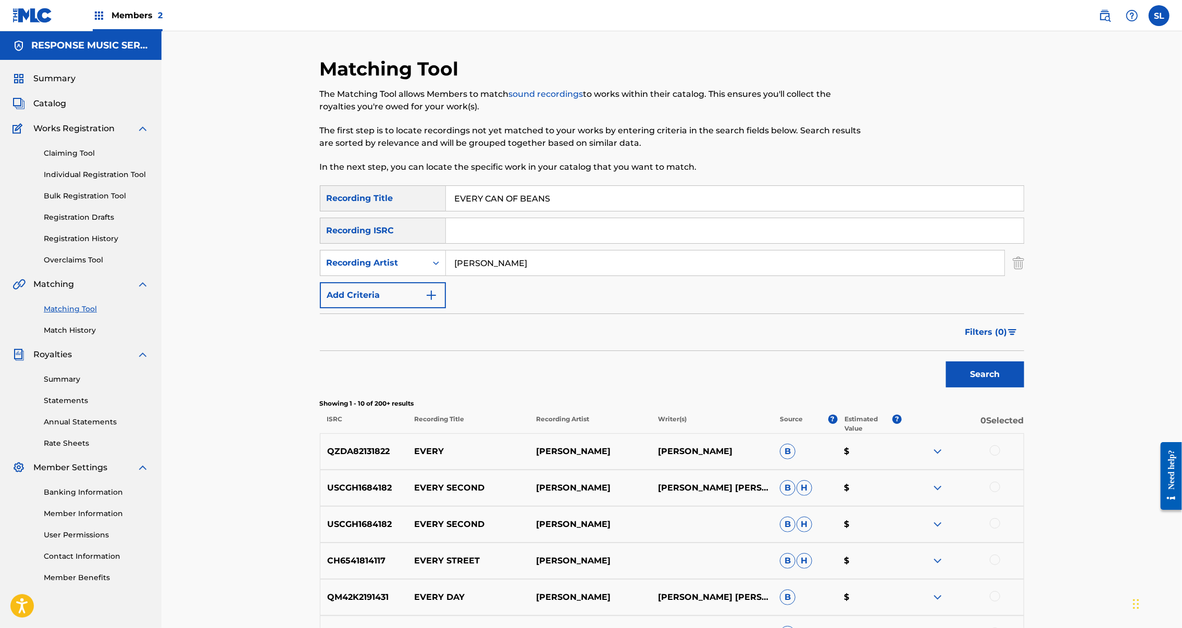
click at [455, 211] on input "EVERY CAN OF BEANS" at bounding box center [735, 198] width 578 height 25
paste input "XIT AND ENTER"
type input "EXIT AND ENTER"
drag, startPoint x: 507, startPoint y: 302, endPoint x: 396, endPoint y: 294, distance: 111.2
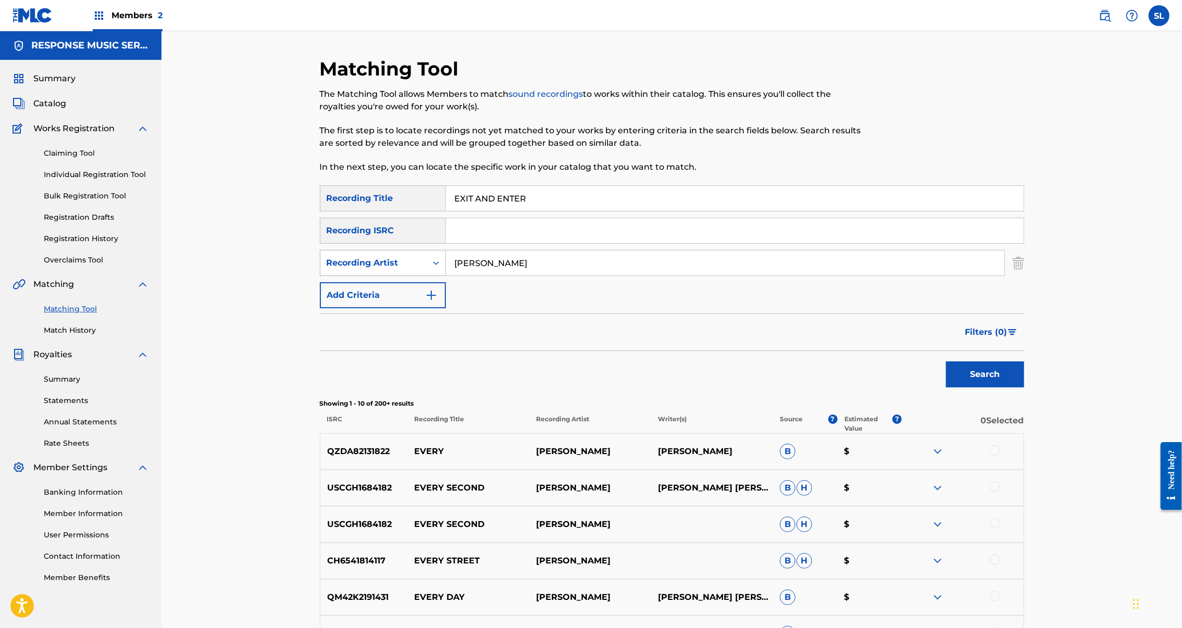
click at [396, 276] on div "SearchWithCriteriae1c7148a-297b-40d7-a818-555acc2efc0d Recording Artist leonardo" at bounding box center [672, 263] width 704 height 26
click at [1024, 388] on button "Search" at bounding box center [985, 375] width 78 height 26
type input "louie hobbs"
click at [1024, 388] on button "Search" at bounding box center [985, 375] width 78 height 26
click at [446, 211] on input "EXIT AND ENTER" at bounding box center [735, 198] width 578 height 25
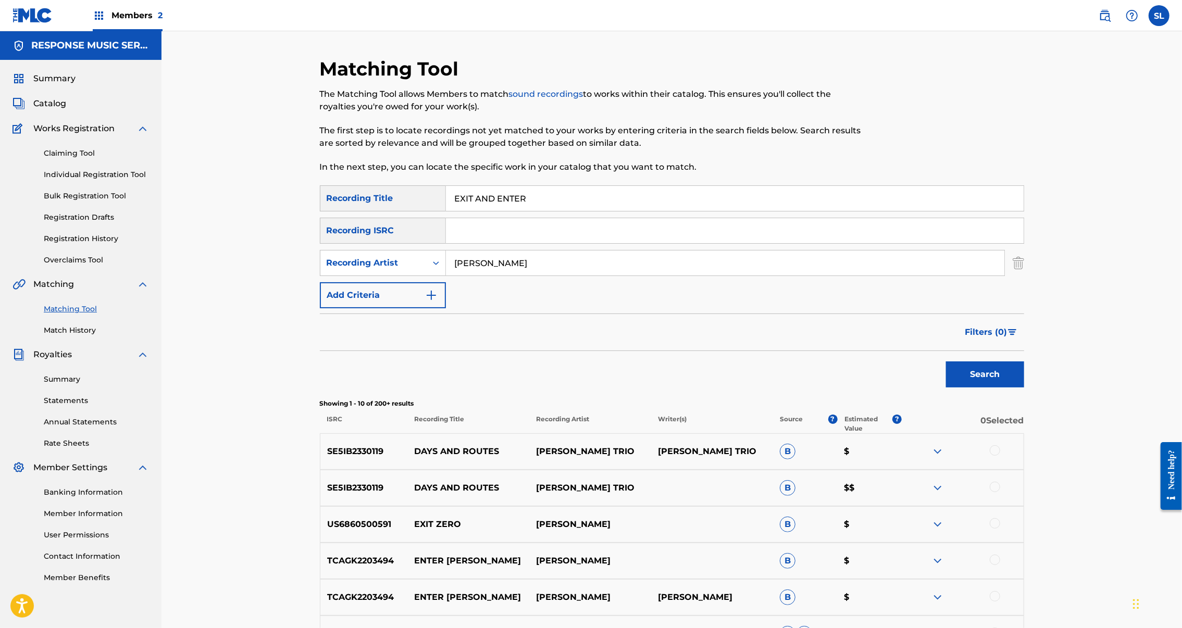
click at [446, 211] on input "EXIT AND ENTER" at bounding box center [735, 198] width 578 height 25
drag, startPoint x: 10, startPoint y: 359, endPoint x: 447, endPoint y: 217, distance: 459.3
click at [447, 211] on input "EXIT AND ENTER" at bounding box center [735, 198] width 578 height 25
paste input "FEELING YOUR SPIRIT"
type input "FEELING YOUR SPIRIT"
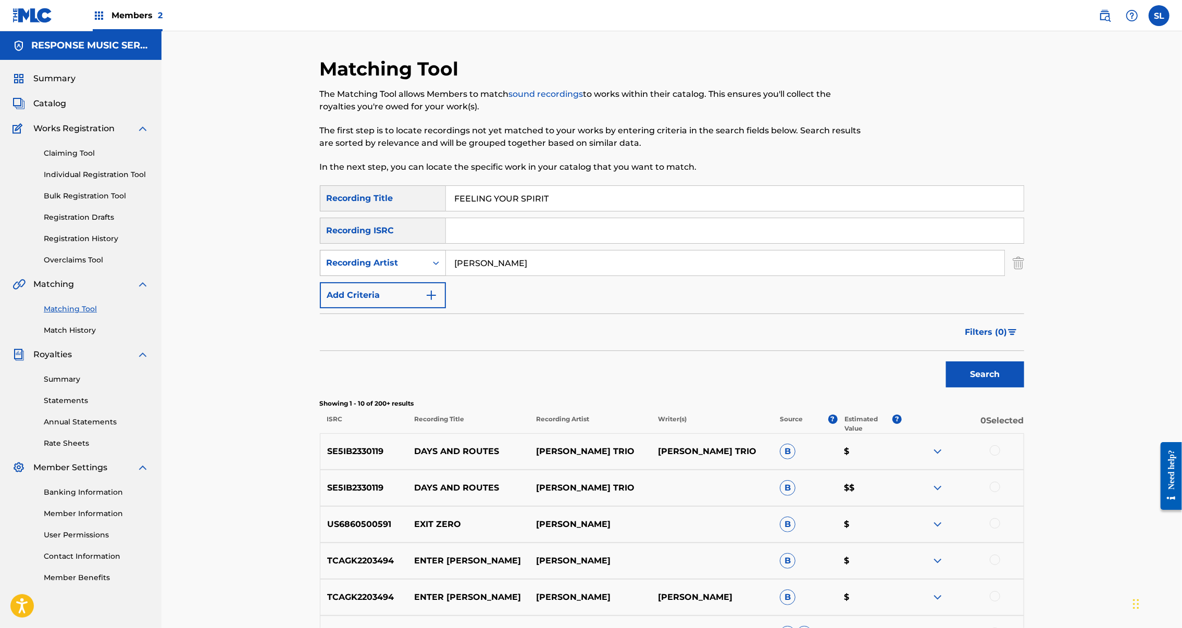
drag, startPoint x: 493, startPoint y: 303, endPoint x: 333, endPoint y: 290, distance: 160.0
click at [333, 276] on div "SearchWithCriteriae1c7148a-297b-40d7-a818-555acc2efc0d Recording Artist louie h…" at bounding box center [672, 263] width 704 height 26
click at [1024, 388] on button "Search" at bounding box center [985, 375] width 78 height 26
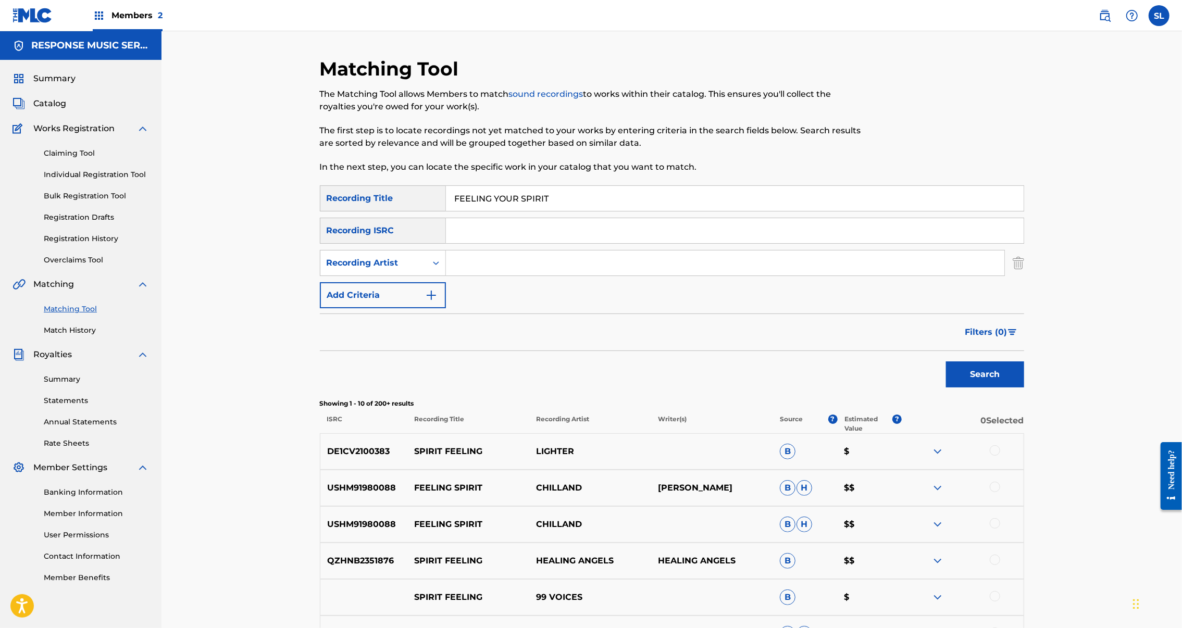
click at [467, 211] on input "FEELING YOUR SPIRIT" at bounding box center [735, 198] width 578 height 25
drag, startPoint x: 9, startPoint y: 397, endPoint x: 467, endPoint y: 215, distance: 493.4
click at [467, 211] on input "FEELING YOUR SPIRIT" at bounding box center [735, 198] width 578 height 25
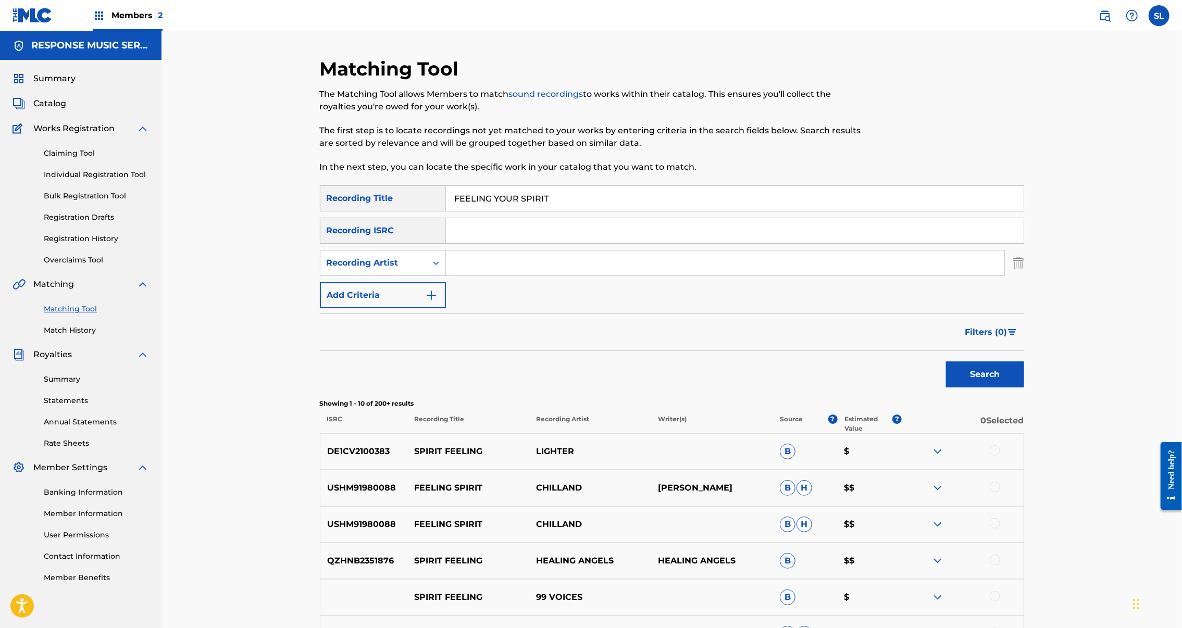
paste input "RANGIBLE THOUGHTS"
type input "FRANGIBLE THOUGHTS"
click at [1024, 388] on button "Search" at bounding box center [985, 375] width 78 height 26
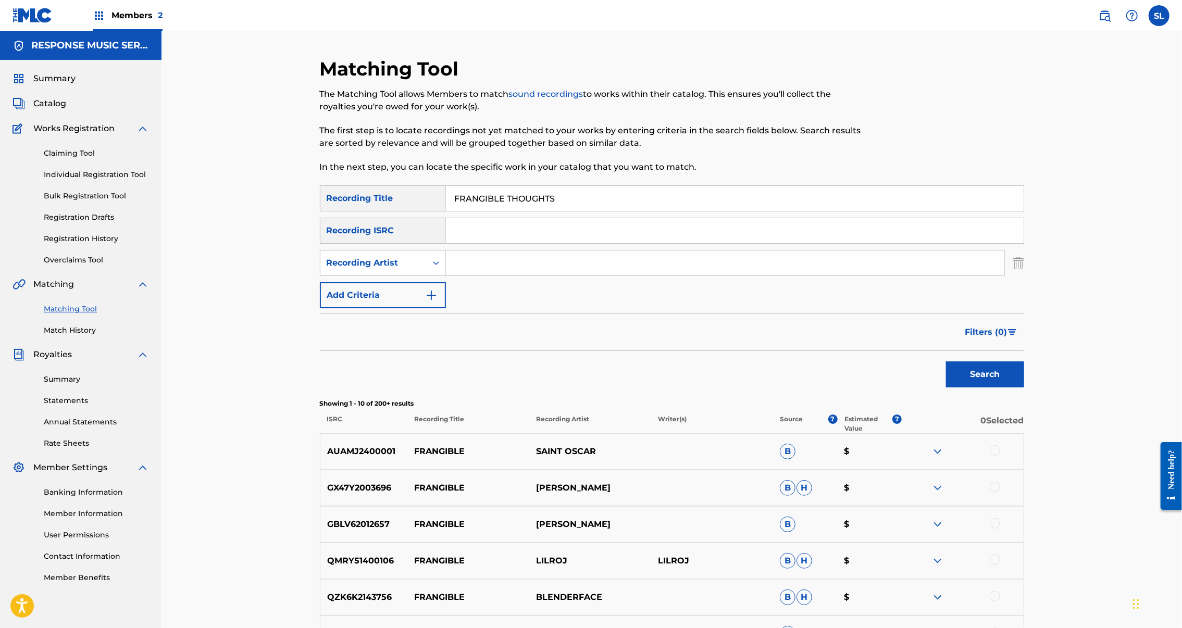
click at [450, 276] on input "Search Form" at bounding box center [725, 263] width 559 height 25
type input "lia"
click at [1024, 388] on button "Search" at bounding box center [985, 375] width 78 height 26
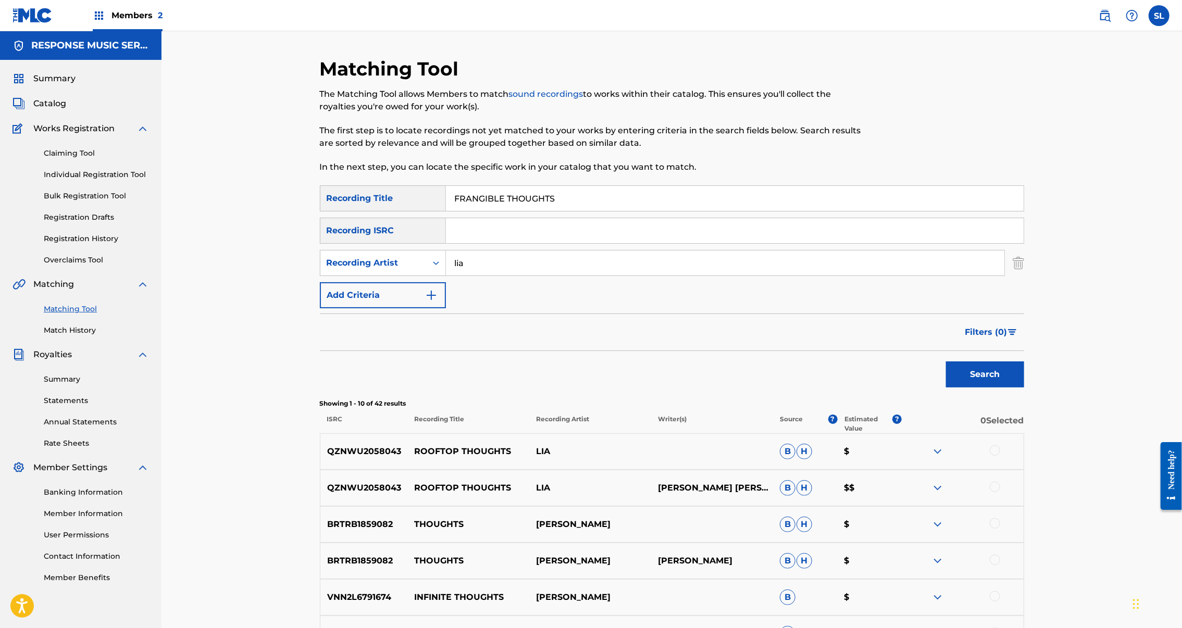
click at [471, 211] on input "FRANGIBLE THOUGHTS" at bounding box center [735, 198] width 578 height 25
paste input "ENCHTOWN"
type input "FRENCHTOWN"
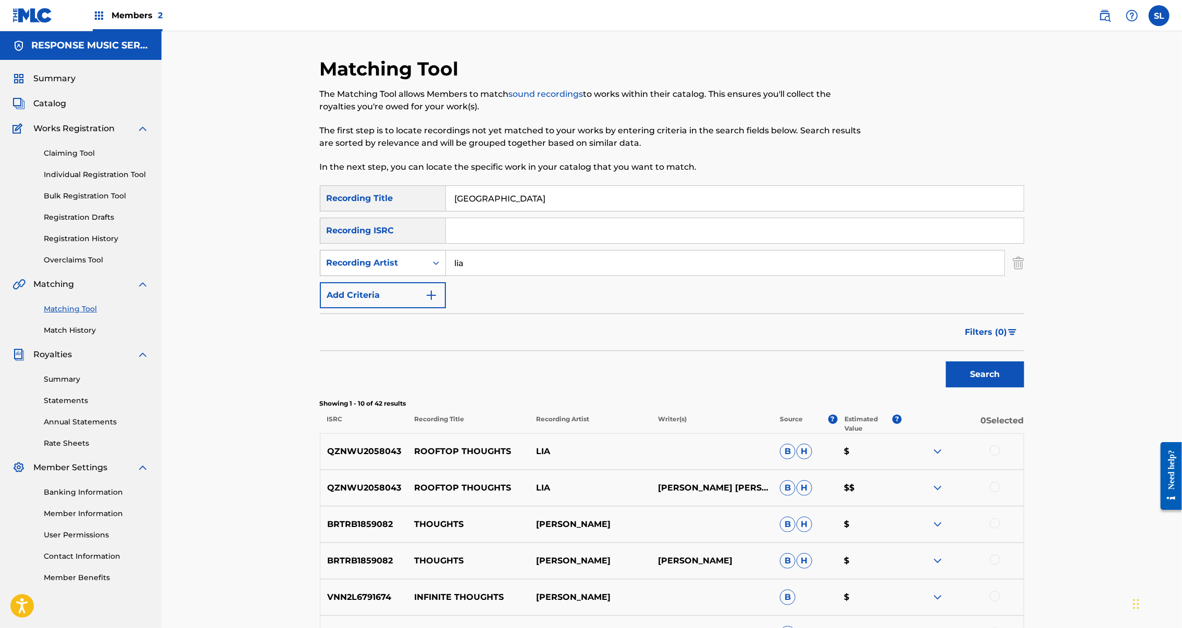
drag, startPoint x: 442, startPoint y: 292, endPoint x: 398, endPoint y: 295, distance: 44.4
click at [398, 276] on div "SearchWithCriteriae1c7148a-297b-40d7-a818-555acc2efc0d Recording Artist lia" at bounding box center [672, 263] width 704 height 26
drag, startPoint x: 449, startPoint y: 296, endPoint x: 557, endPoint y: 306, distance: 108.8
click at [557, 276] on input "lia" at bounding box center [725, 263] width 559 height 25
type input "l"
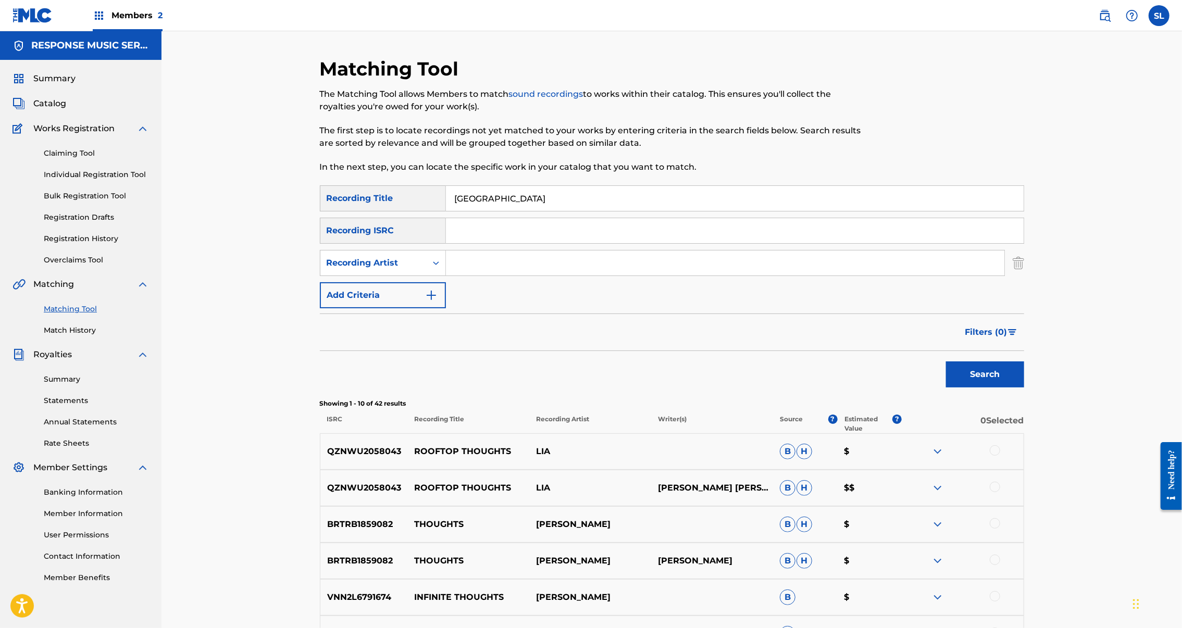
click at [1024, 388] on button "Search" at bounding box center [985, 375] width 78 height 26
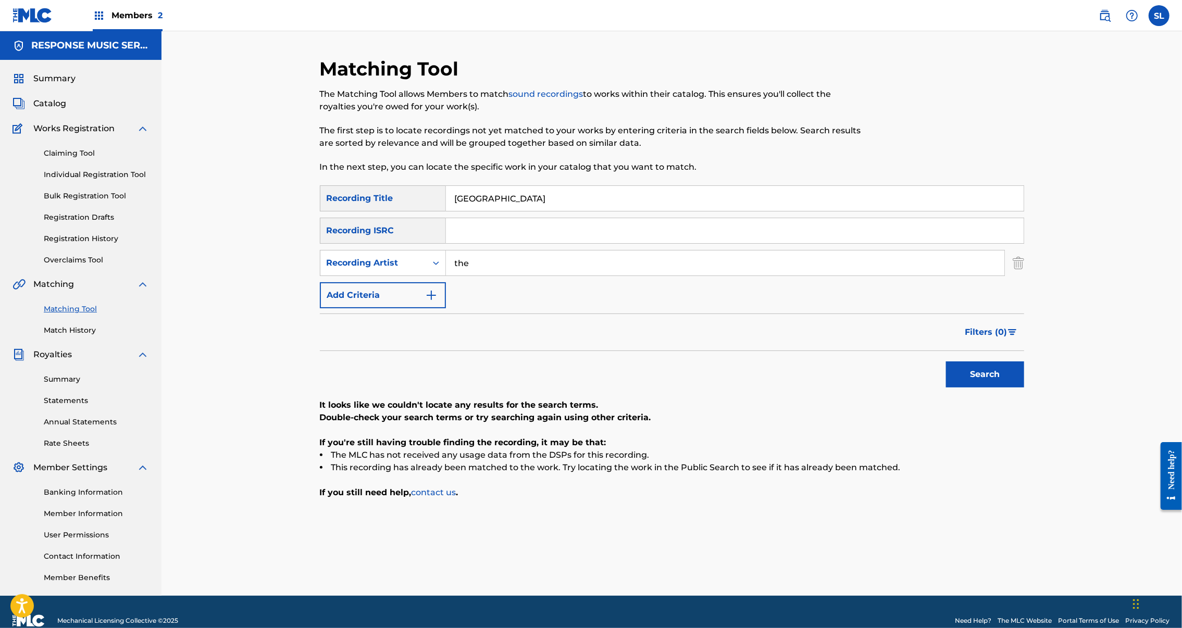
type input "the"
click at [1024, 388] on button "Search" at bounding box center [985, 375] width 78 height 26
click at [539, 243] on input "Search Form" at bounding box center [735, 230] width 578 height 25
paste input "SE69Z2503766"
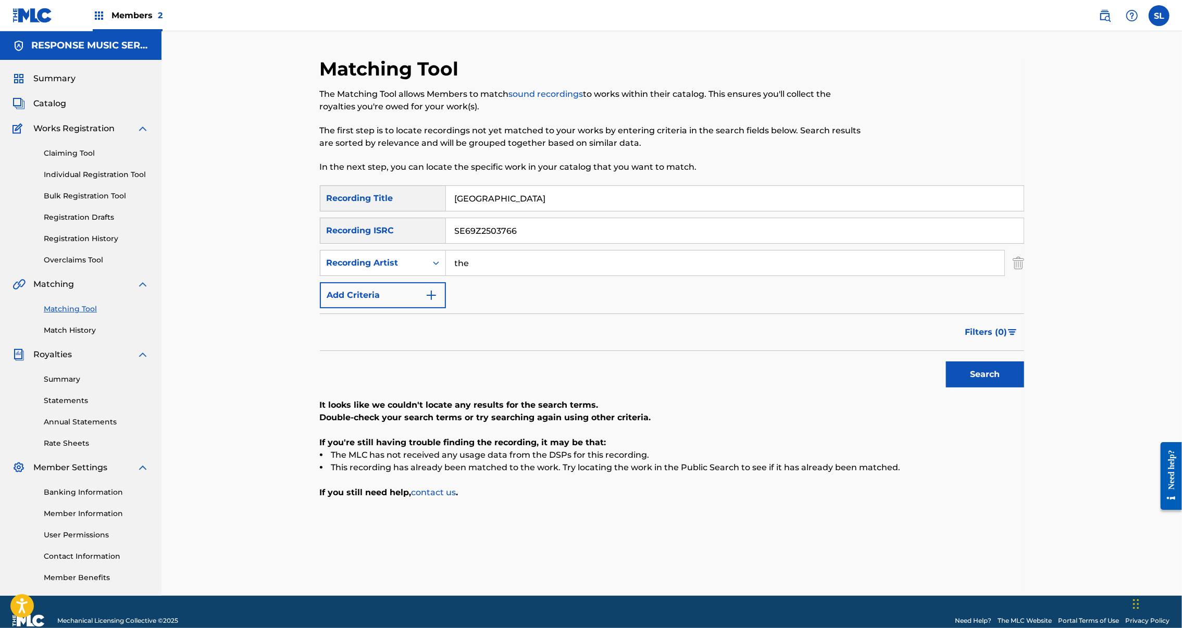
type input "SE69Z2503766"
drag, startPoint x: 454, startPoint y: 307, endPoint x: 319, endPoint y: 303, distance: 135.5
click at [320, 276] on div "SearchWithCriteriae1c7148a-297b-40d7-a818-555acc2efc0d Recording Artist the" at bounding box center [672, 263] width 704 height 26
drag, startPoint x: 530, startPoint y: 225, endPoint x: 253, endPoint y: 217, distance: 277.3
click at [307, 217] on div "Matching Tool The Matching Tool allows Members to match sound recordings to wor…" at bounding box center [671, 326] width 729 height 539
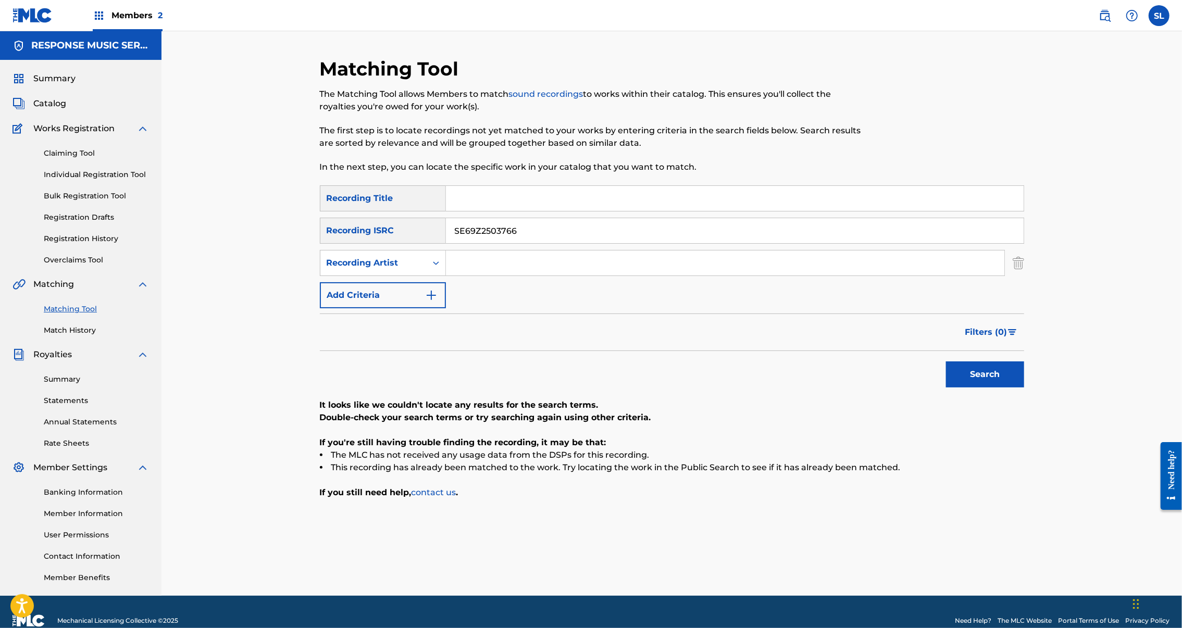
click at [1024, 388] on button "Search" at bounding box center [985, 375] width 78 height 26
click at [457, 211] on input "Search Form" at bounding box center [735, 198] width 578 height 25
drag, startPoint x: 26, startPoint y: 549, endPoint x: 457, endPoint y: 217, distance: 543.9
click at [457, 211] on input "Search Form" at bounding box center [735, 198] width 578 height 25
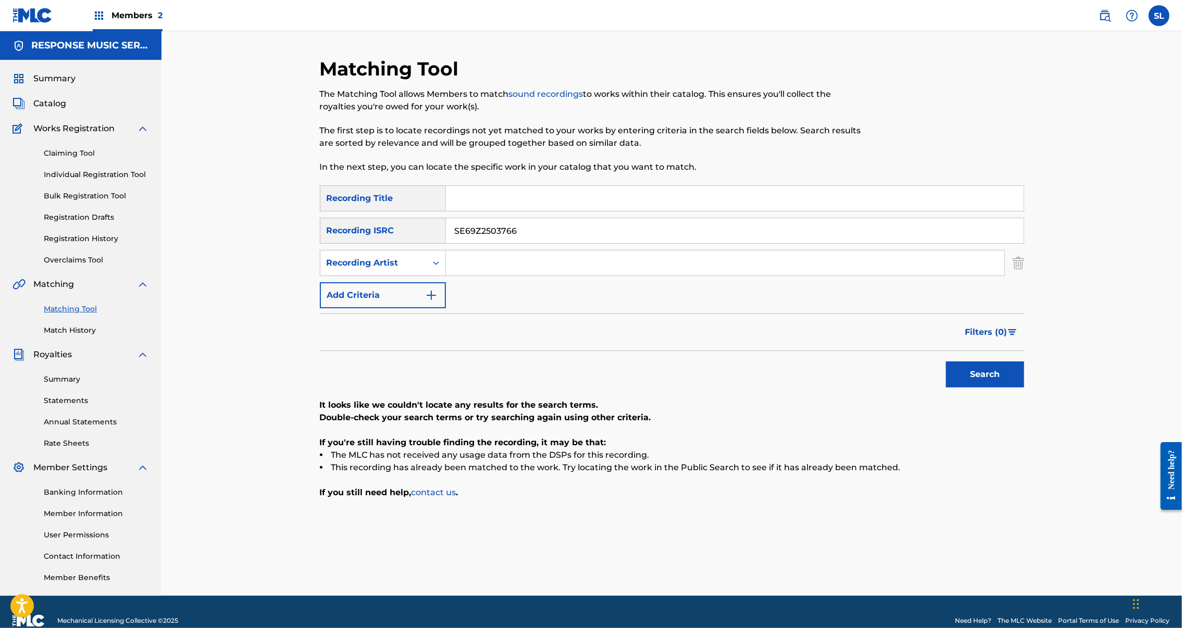
paste input "HEART HEAVY AND EYES WEARY"
type input "HEART HEAVY AND EYES WEARY"
drag, startPoint x: 494, startPoint y: 263, endPoint x: 353, endPoint y: 234, distance: 143.6
click at [353, 234] on div "SearchWithCriteria7c695f4b-b6e1-45b9-b739-87e1c672bfb8 Recording Title HEART HE…" at bounding box center [672, 246] width 704 height 123
click at [1024, 388] on button "Search" at bounding box center [985, 375] width 78 height 26
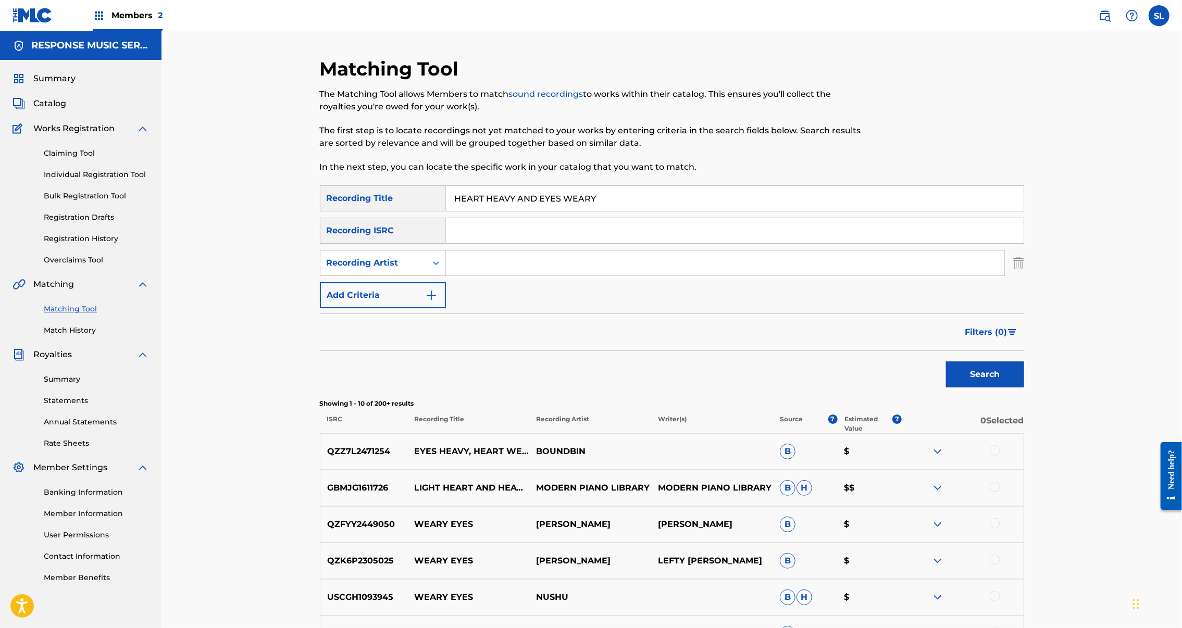
click at [472, 211] on input "HEART HEAVY AND EYES WEARY" at bounding box center [735, 198] width 578 height 25
drag, startPoint x: 472, startPoint y: 213, endPoint x: 478, endPoint y: 213, distance: 6.3
click at [472, 211] on input "HEART HEAVY AND EYES WEARY" at bounding box center [735, 198] width 578 height 25
paste input "I DONT LIKE SMALL TALK"
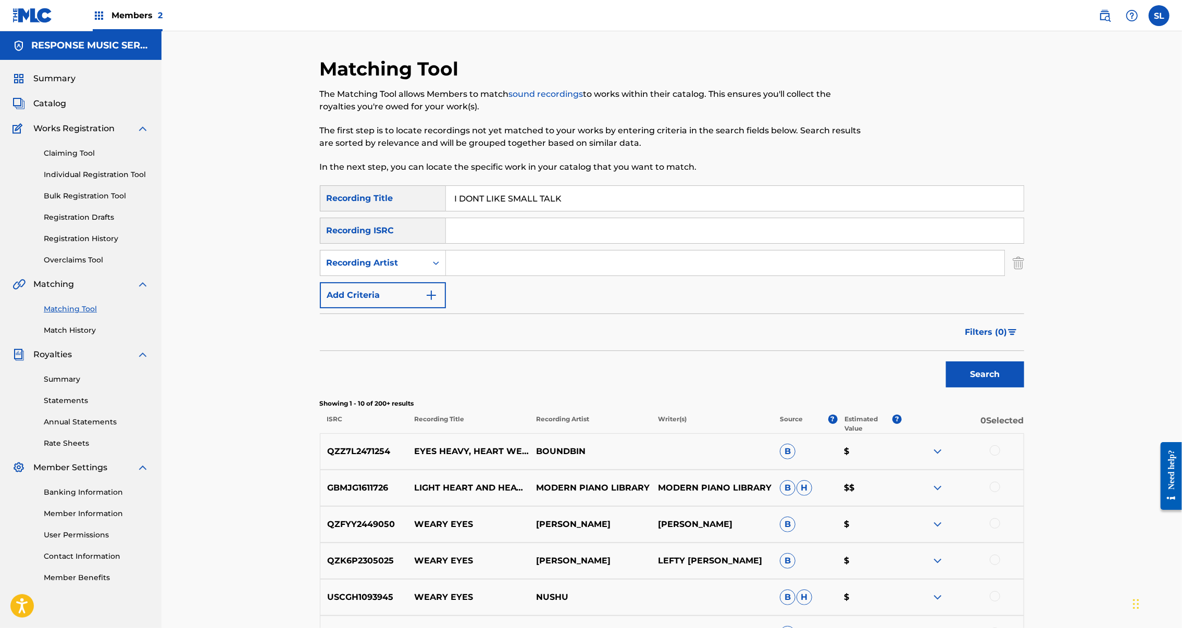
type input "I DONT LIKE SMALL TALK"
click at [1024, 388] on button "Search" at bounding box center [985, 375] width 78 height 26
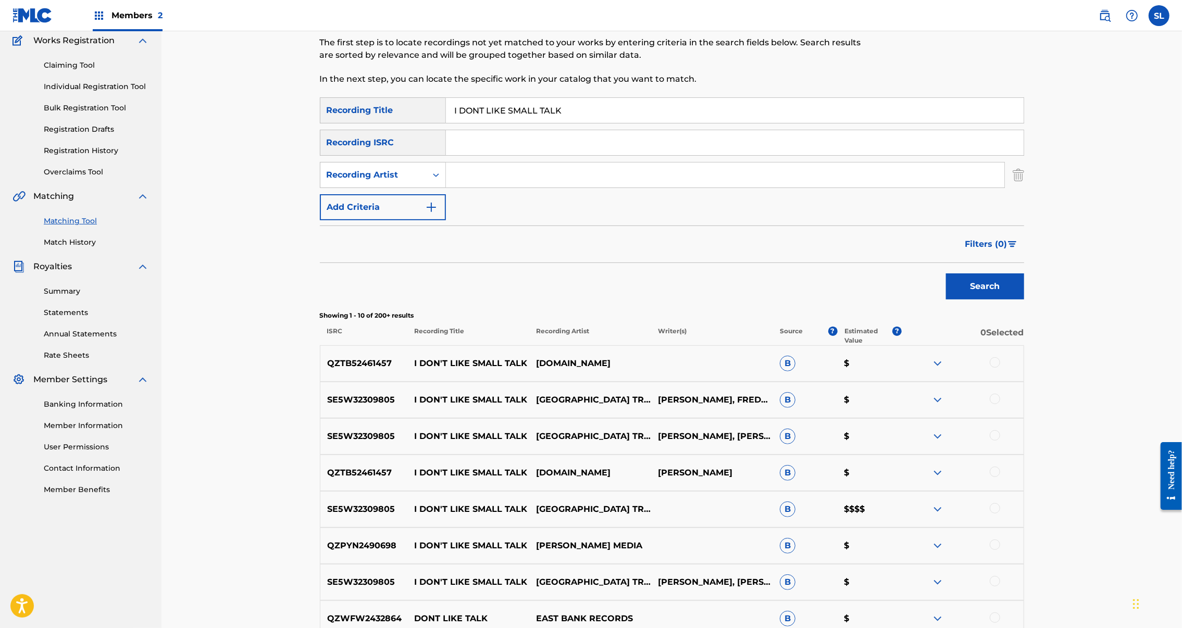
scroll to position [141, 0]
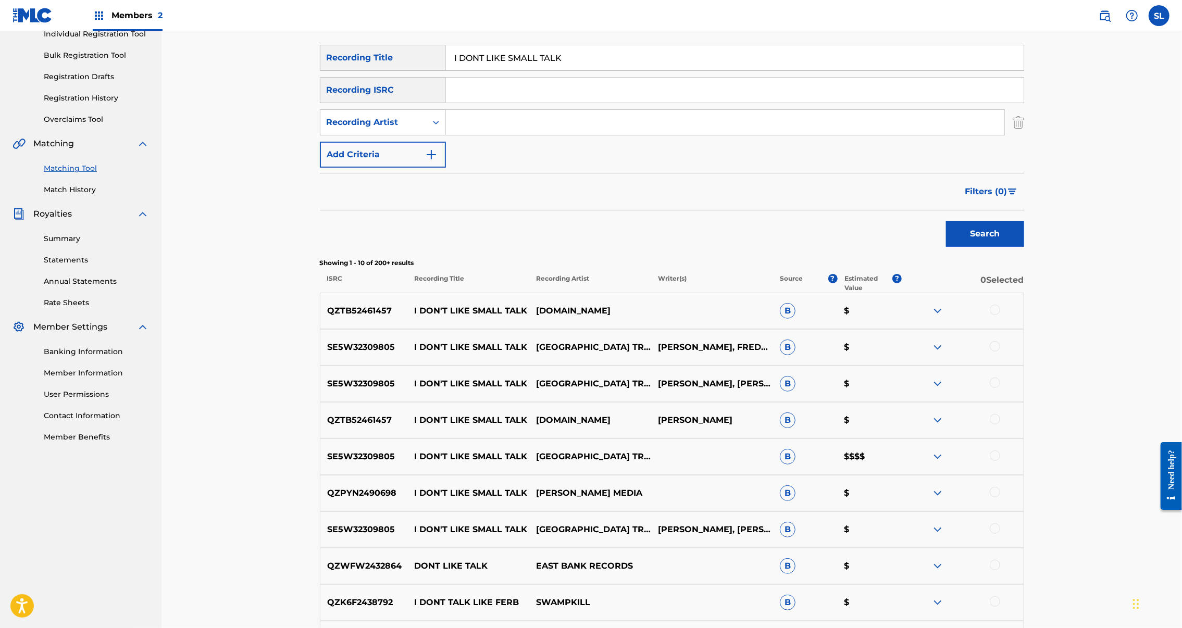
drag, startPoint x: 1078, startPoint y: 413, endPoint x: 1074, endPoint y: 439, distance: 26.5
click at [1000, 352] on div at bounding box center [995, 346] width 10 height 10
click at [1000, 388] on div at bounding box center [995, 383] width 10 height 10
click at [790, 534] on button "Match 2 Groups" at bounding box center [732, 543] width 115 height 26
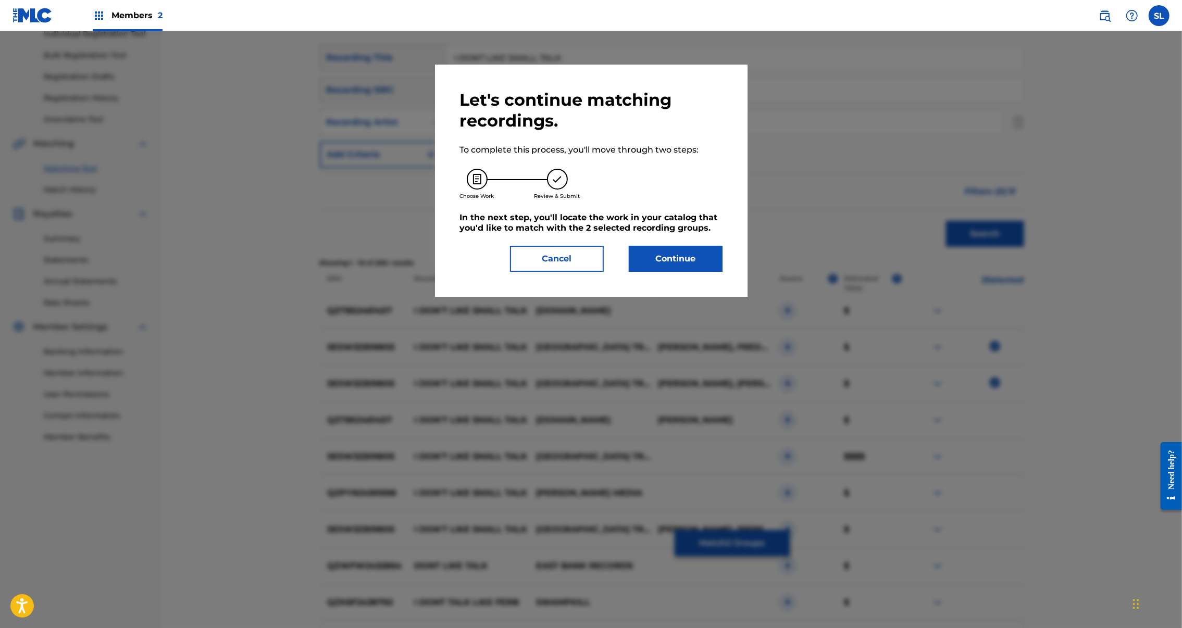
click at [680, 272] on button "Continue" at bounding box center [676, 259] width 94 height 26
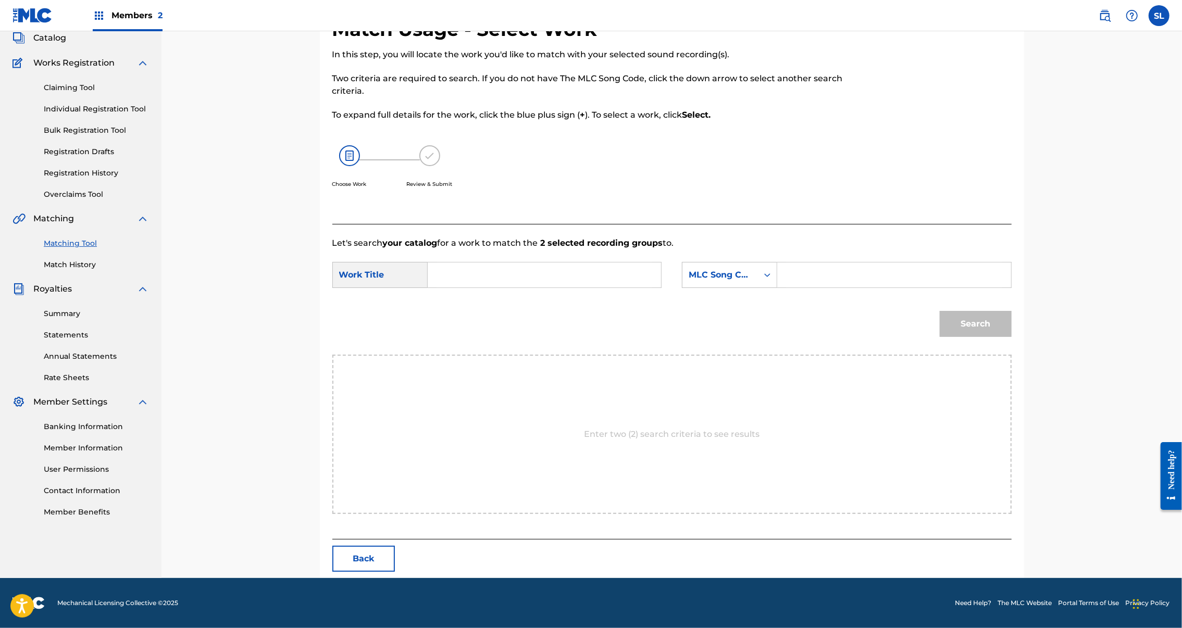
click at [508, 294] on div "SearchWithCriteria6f0944ff-9964-4dbb-87ab-c9f045212538 Work Title SearchWithCri…" at bounding box center [671, 278] width 679 height 32
click at [517, 279] on input "Search Form" at bounding box center [545, 275] width 216 height 25
paste input "I DONT LIKE SMALL TALK"
type input "I DONT LIKE SMALL TALK"
click at [903, 282] on input "Search Form" at bounding box center [894, 275] width 216 height 25
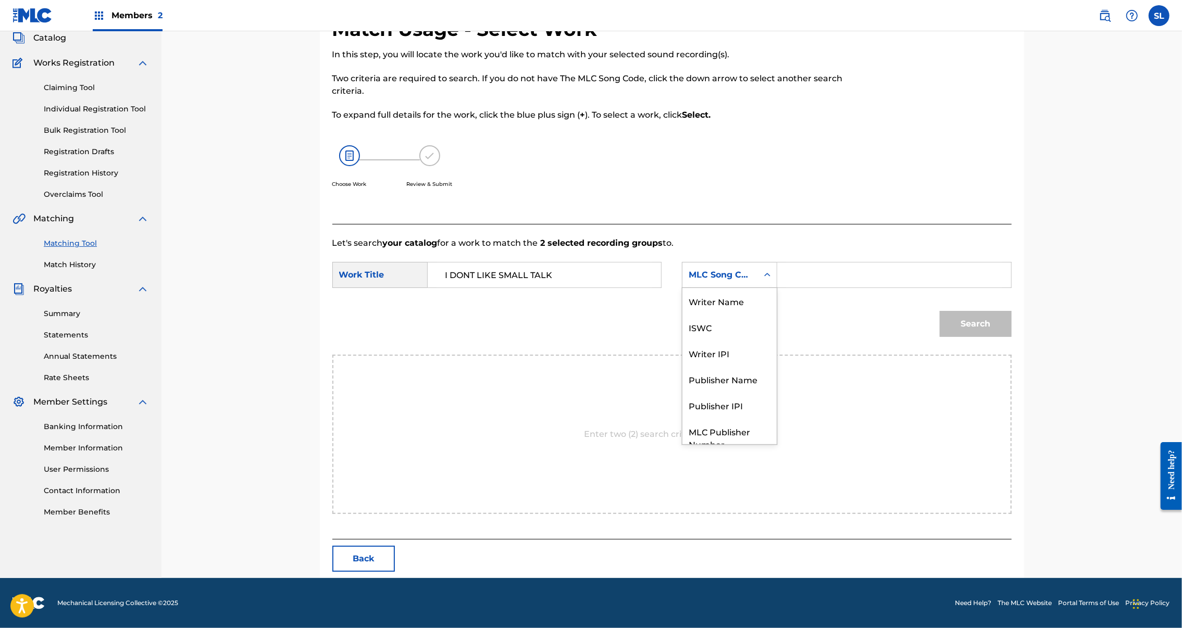
click at [758, 280] on div "MLC Song Code" at bounding box center [720, 275] width 76 height 20
click at [765, 312] on div "Writer Name" at bounding box center [729, 301] width 94 height 26
click at [830, 288] on input "Search Form" at bounding box center [894, 275] width 216 height 25
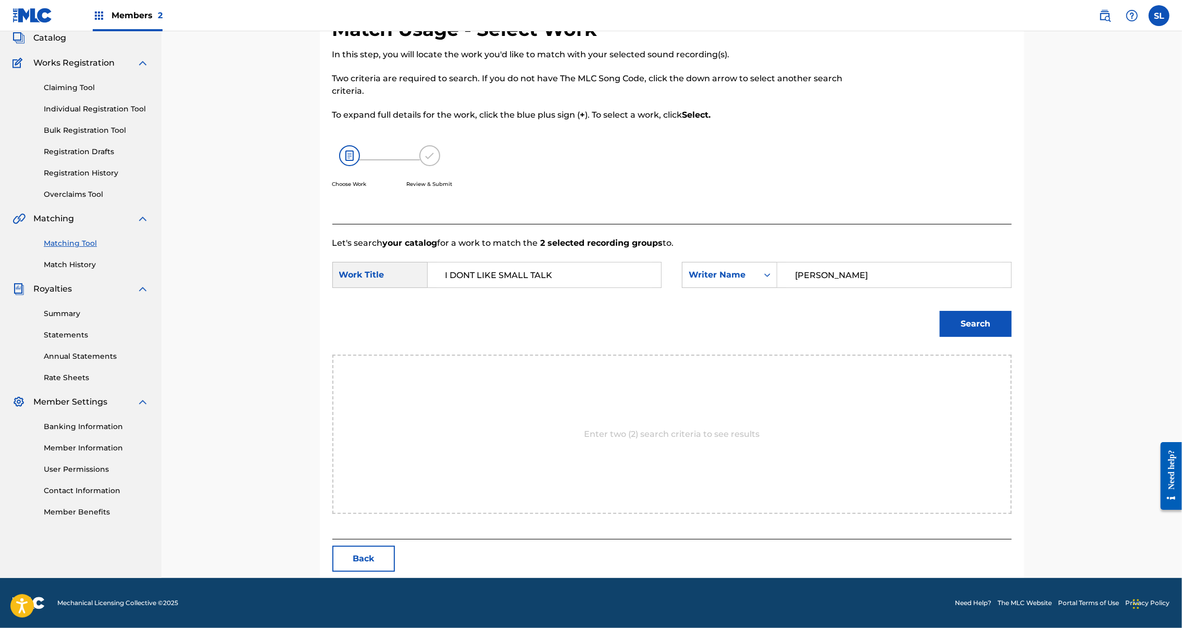
type input "[PERSON_NAME]"
click at [1012, 336] on button "Search" at bounding box center [976, 324] width 72 height 26
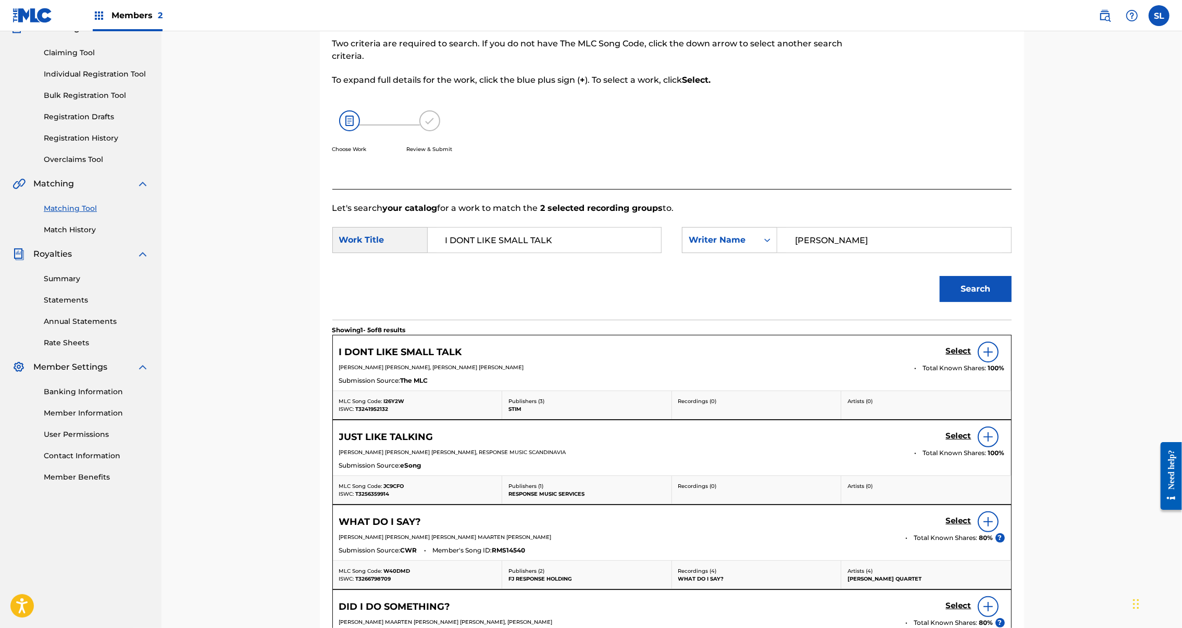
click at [972, 356] on h5 "Select" at bounding box center [959, 351] width 26 height 10
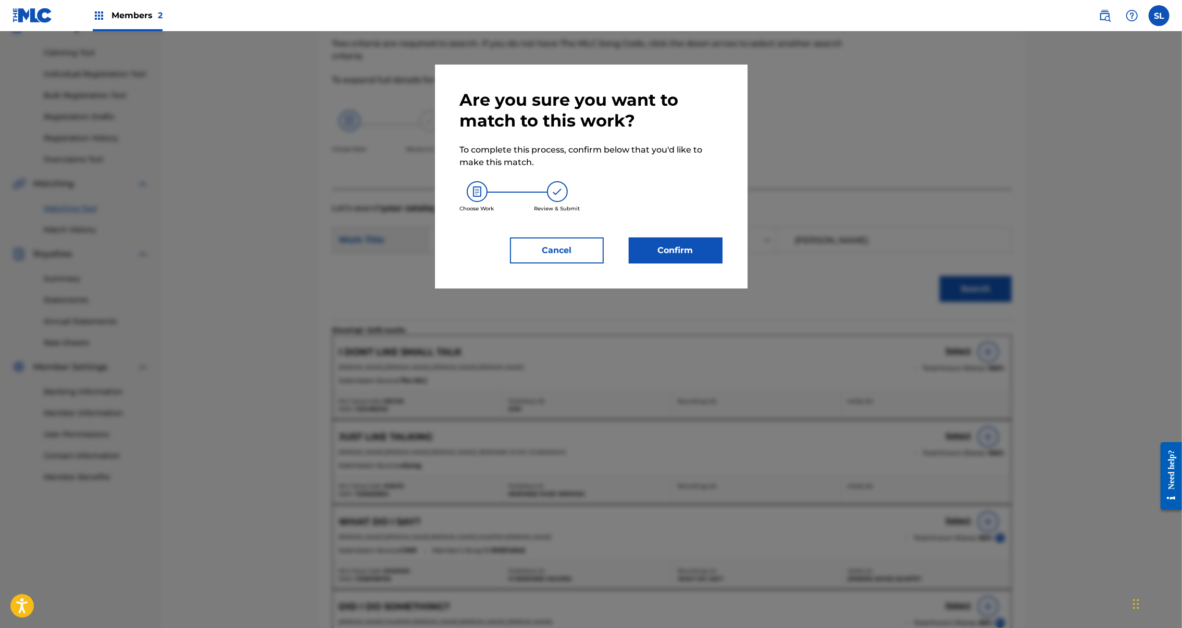
click at [717, 264] on button "Confirm" at bounding box center [676, 251] width 94 height 26
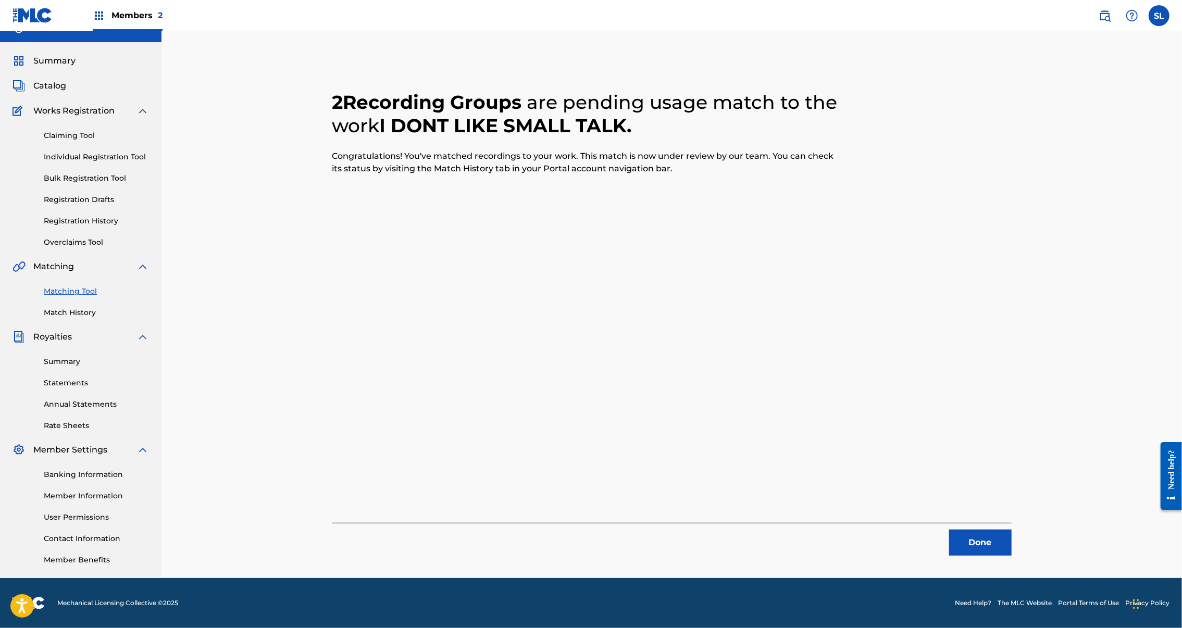
click at [1012, 530] on button "Done" at bounding box center [980, 543] width 63 height 26
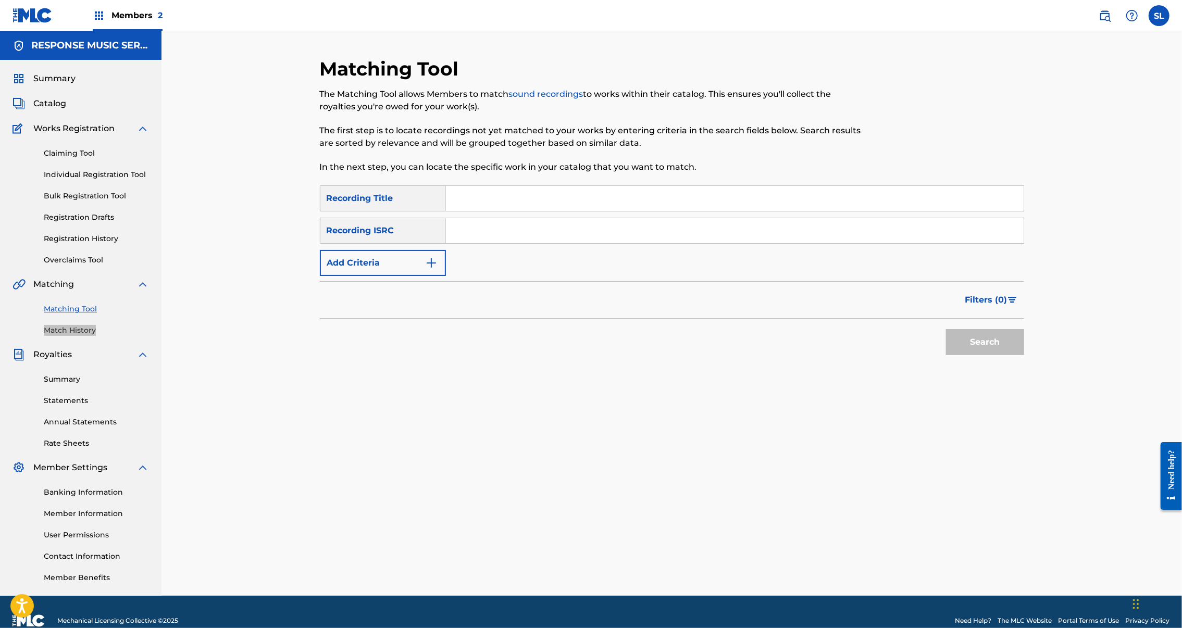
click at [88, 336] on link "Match History" at bounding box center [96, 330] width 105 height 11
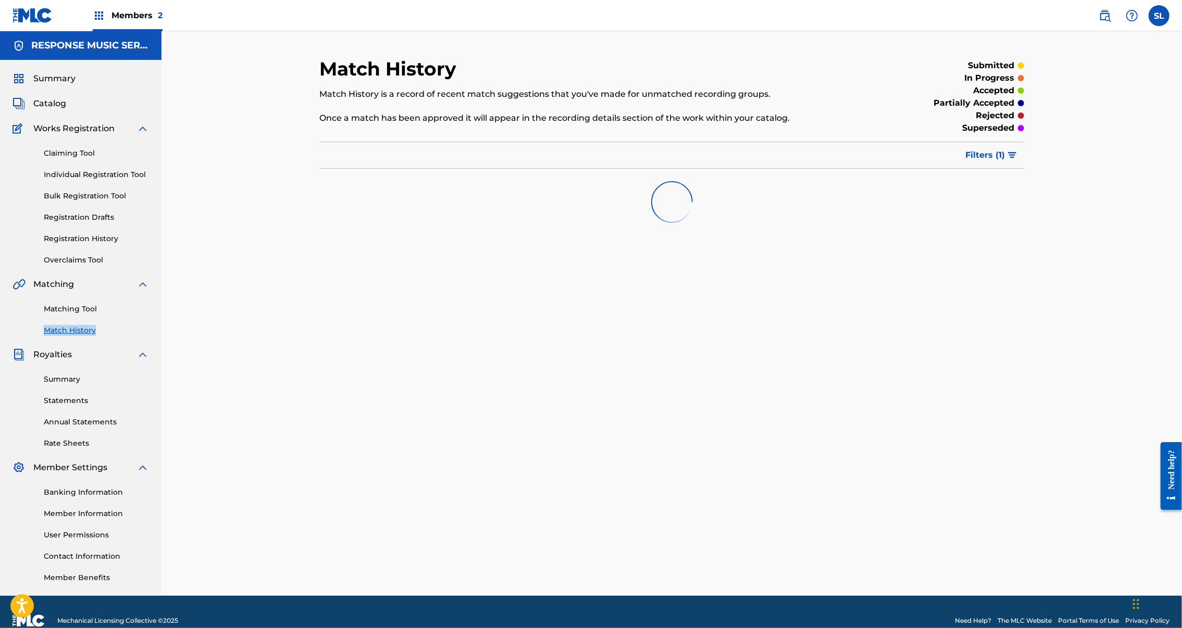
click at [94, 315] on link "Matching Tool" at bounding box center [96, 309] width 105 height 11
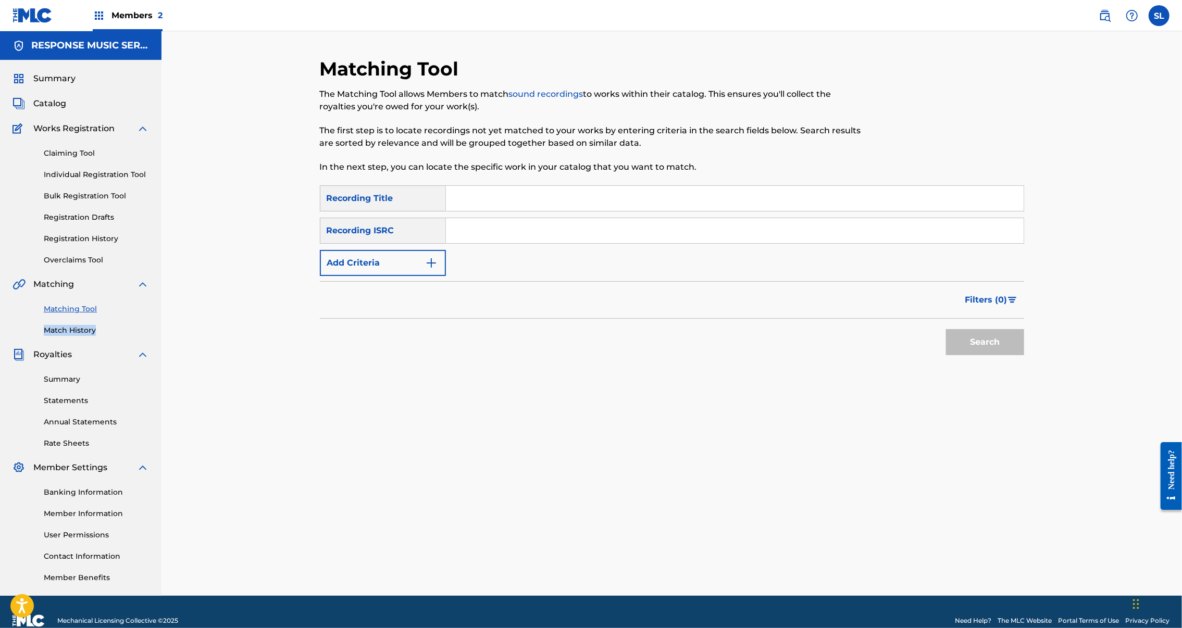
click at [95, 315] on link "Matching Tool" at bounding box center [96, 309] width 105 height 11
click at [76, 315] on link "Matching Tool" at bounding box center [96, 309] width 105 height 11
click at [83, 412] on div "Summary Statements Annual Statements Rate Sheets" at bounding box center [81, 405] width 136 height 88
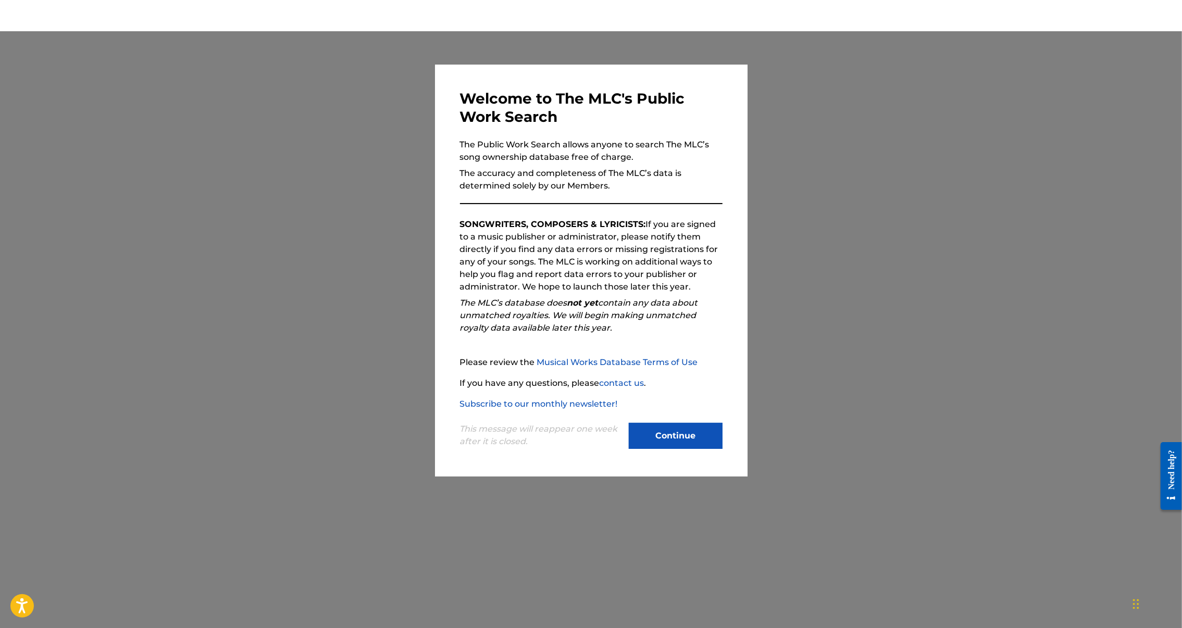
click at [673, 449] on button "Continue" at bounding box center [676, 436] width 94 height 26
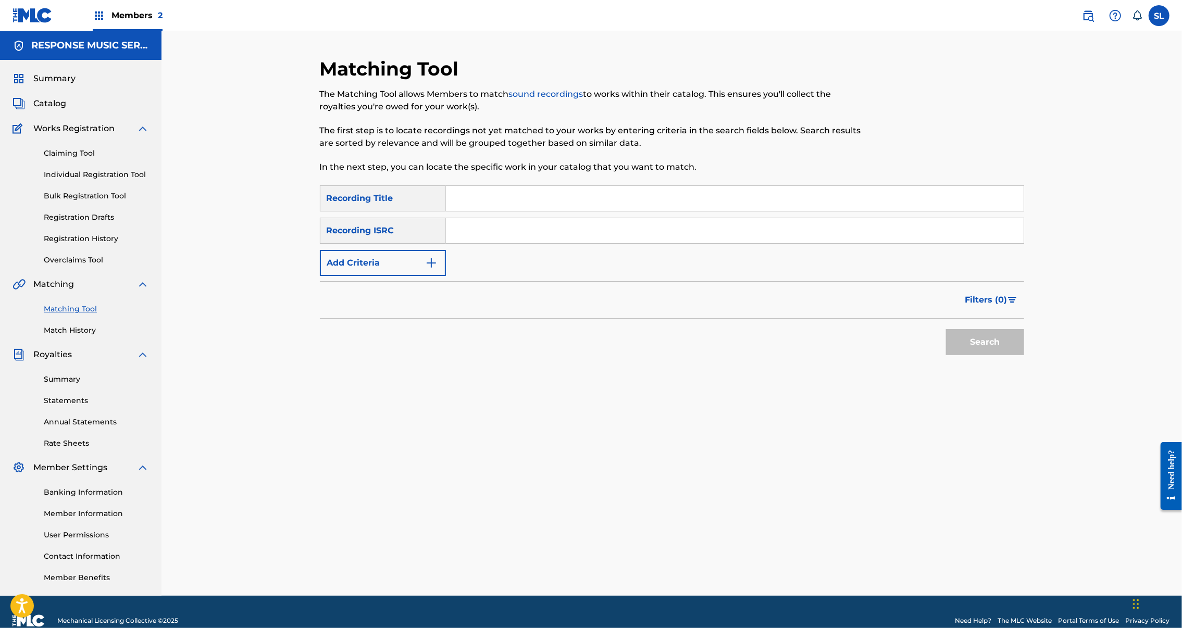
click at [64, 384] on div "Summary Catalog Works Registration Claiming Tool Individual Registration Tool B…" at bounding box center [81, 328] width 162 height 536
click at [78, 336] on link "Match History" at bounding box center [96, 330] width 105 height 11
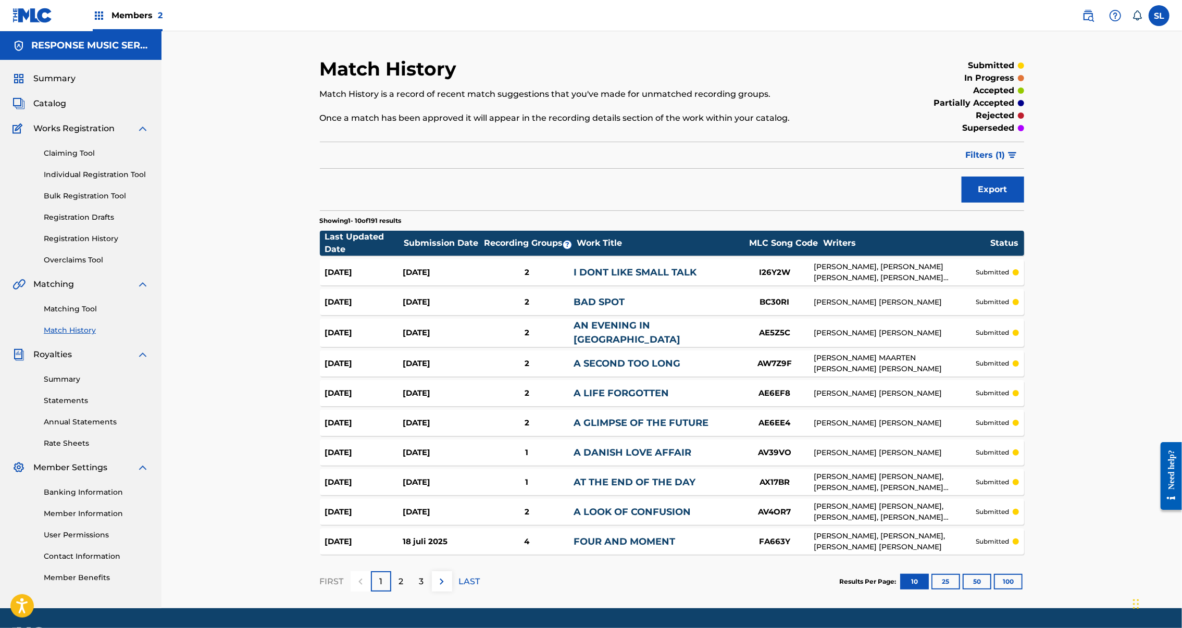
click at [812, 279] on div "I26Y2W" at bounding box center [775, 273] width 78 height 12
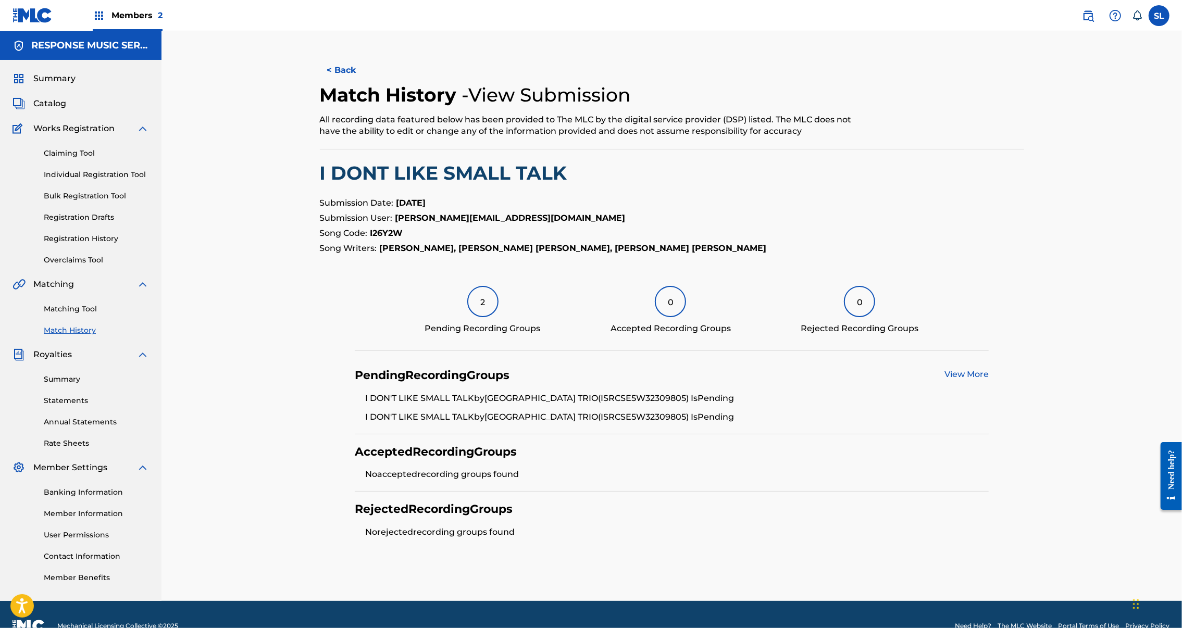
click at [59, 110] on span "Catalog" at bounding box center [49, 103] width 33 height 13
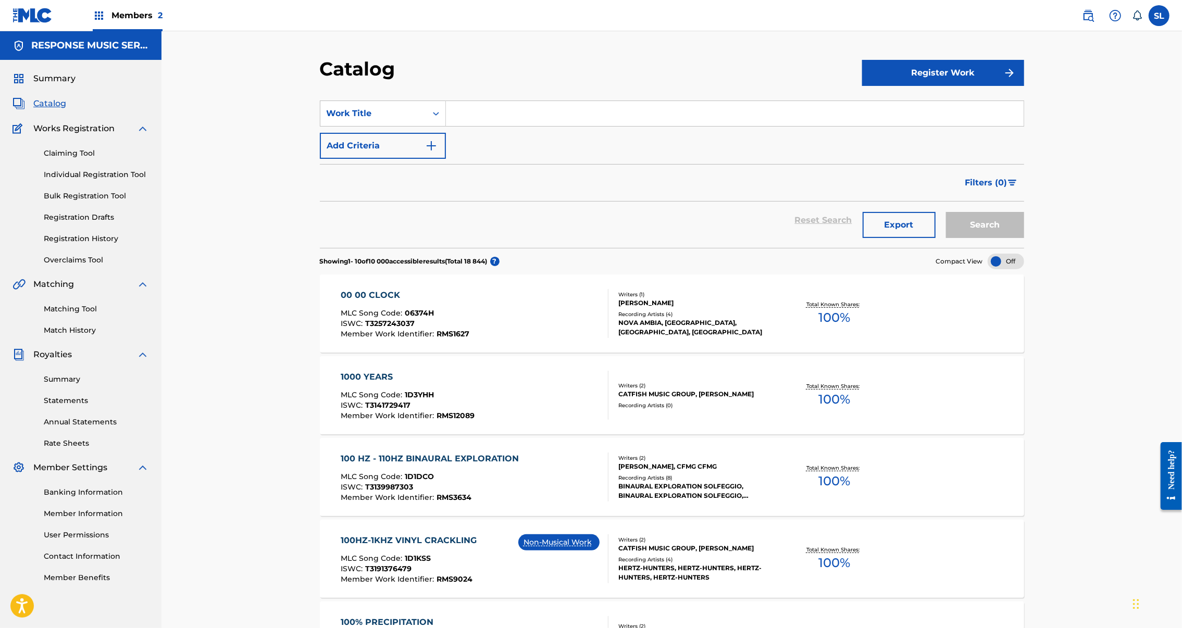
click at [478, 126] on input "Search Form" at bounding box center [735, 113] width 578 height 25
paste input "i"
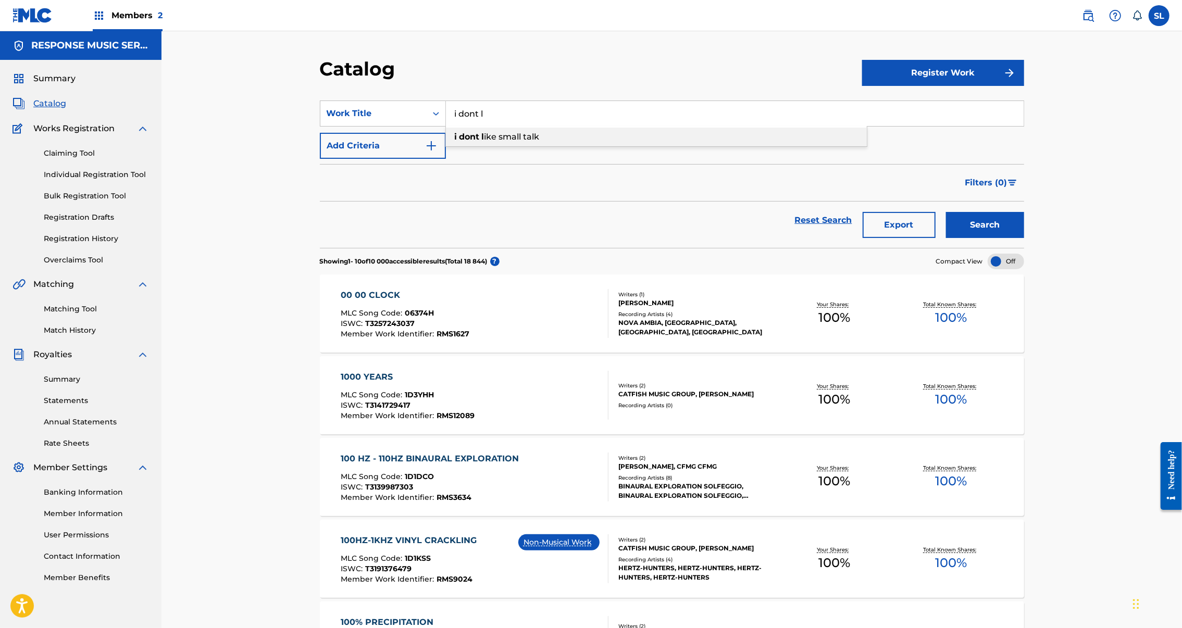
click at [485, 142] on span "ike small talk" at bounding box center [512, 137] width 55 height 10
type input "i dont like small talk"
drag, startPoint x: 1053, startPoint y: 262, endPoint x: 1060, endPoint y: 265, distance: 7.0
click at [1024, 238] on button "Search" at bounding box center [985, 225] width 78 height 26
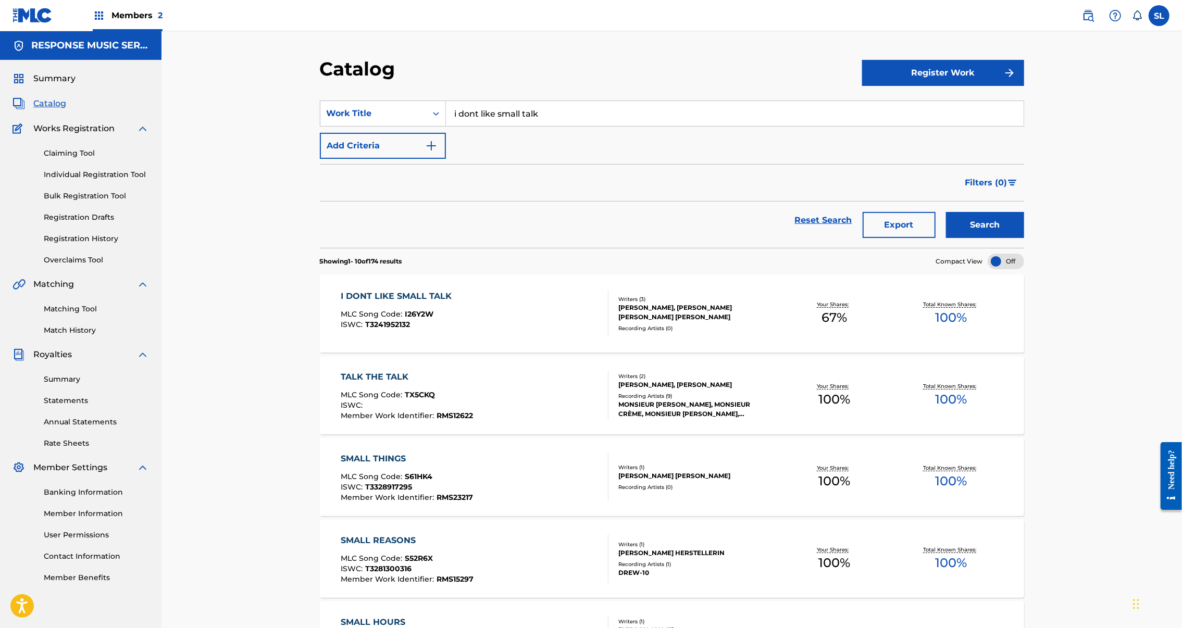
click at [78, 315] on link "Matching Tool" at bounding box center [96, 309] width 105 height 11
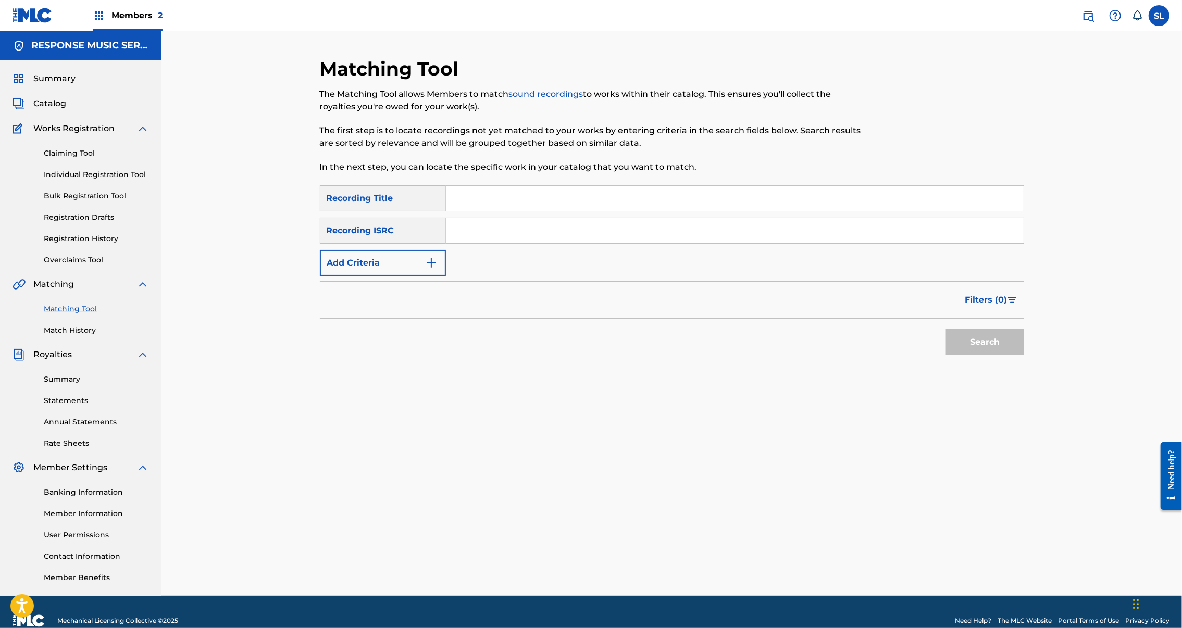
click at [456, 211] on input "Search Form" at bounding box center [735, 198] width 578 height 25
paste input "I WALKED ALONG THE PIER"
type input "I WALKED ALONG THE PIER"
click at [1024, 355] on button "Search" at bounding box center [985, 342] width 78 height 26
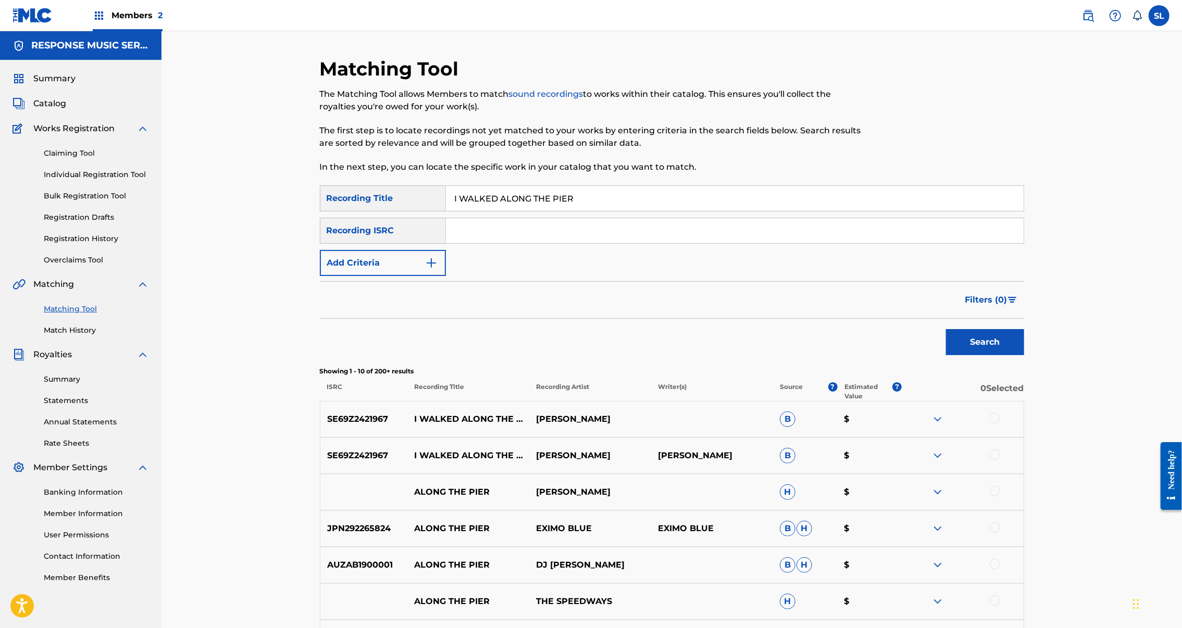
click at [1000, 424] on div at bounding box center [995, 418] width 10 height 10
click at [1000, 460] on div at bounding box center [995, 455] width 10 height 10
click at [790, 532] on button "Match 2 Groups" at bounding box center [732, 543] width 115 height 26
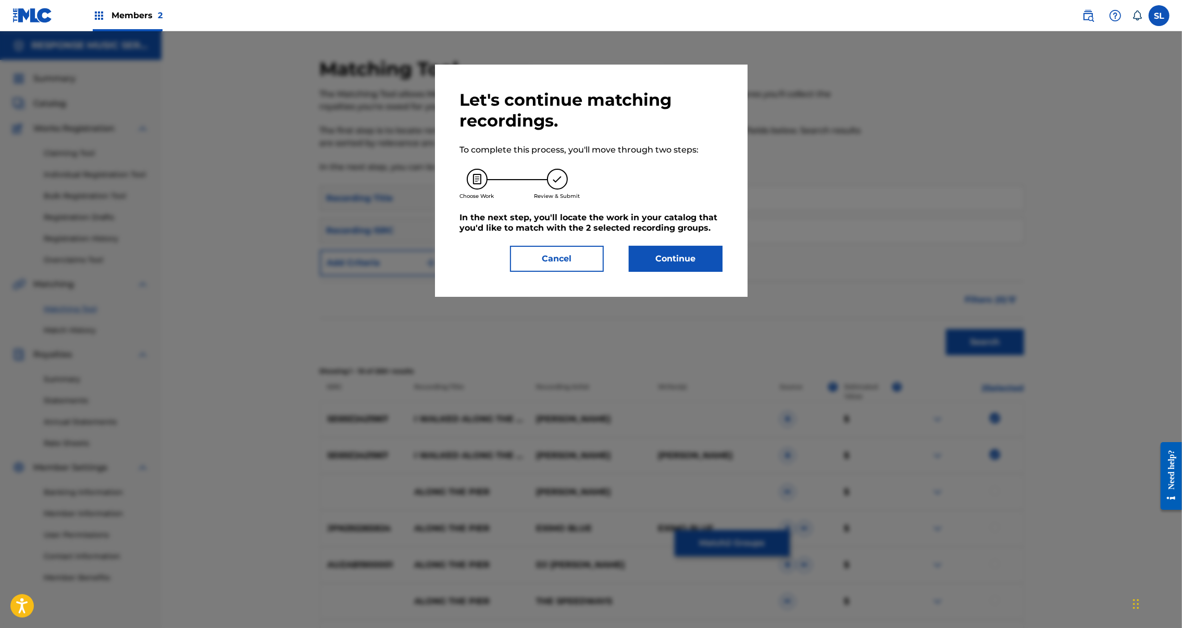
click at [723, 272] on button "Continue" at bounding box center [676, 259] width 94 height 26
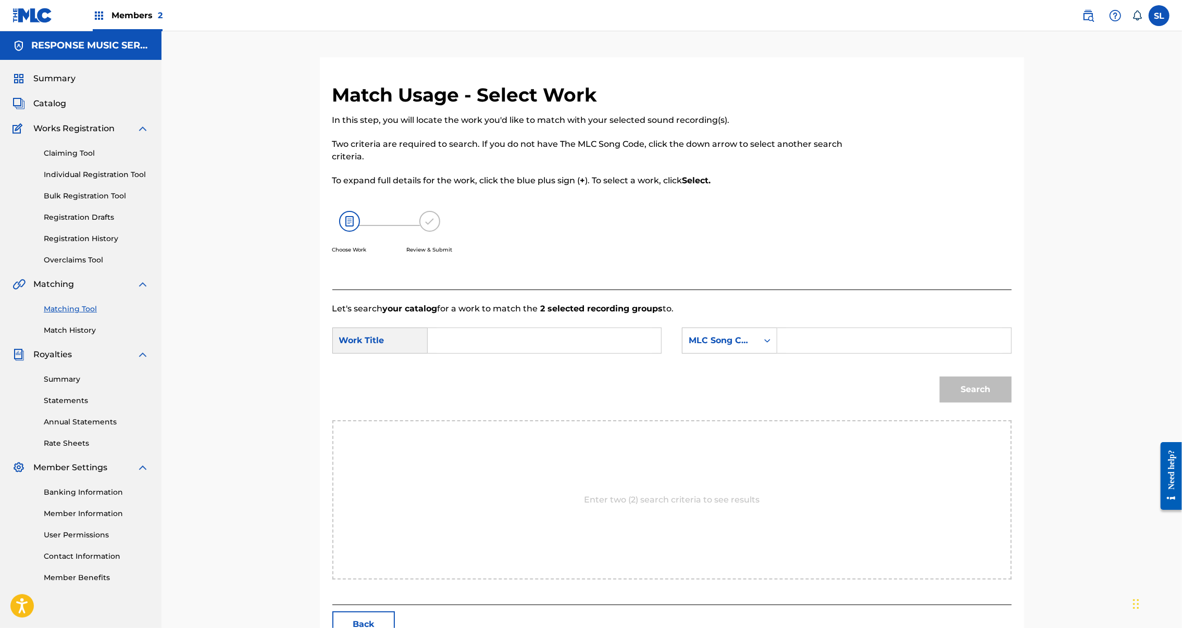
click at [486, 353] on input "Search Form" at bounding box center [545, 340] width 216 height 25
paste input "I WALKED ALONG THE PIER"
type input "I WALKED ALONG THE PIER"
click at [868, 353] on input "Search Form" at bounding box center [894, 340] width 216 height 25
paste input "I27OEJ"
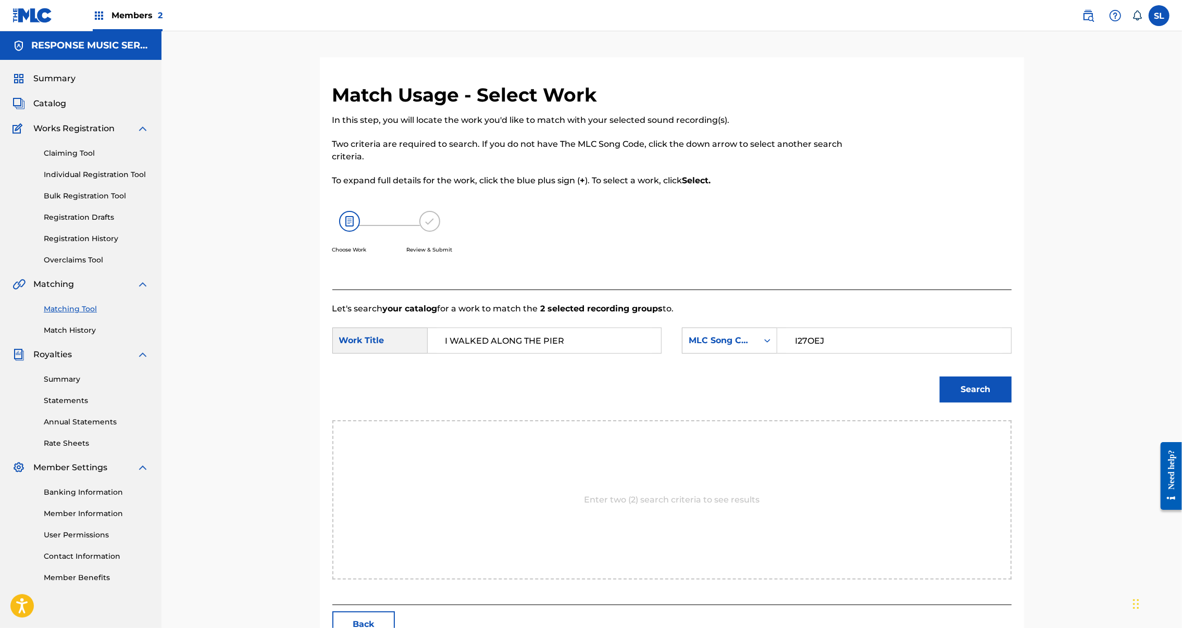
type input "I27OEJ"
click at [1012, 403] on button "Search" at bounding box center [976, 390] width 72 height 26
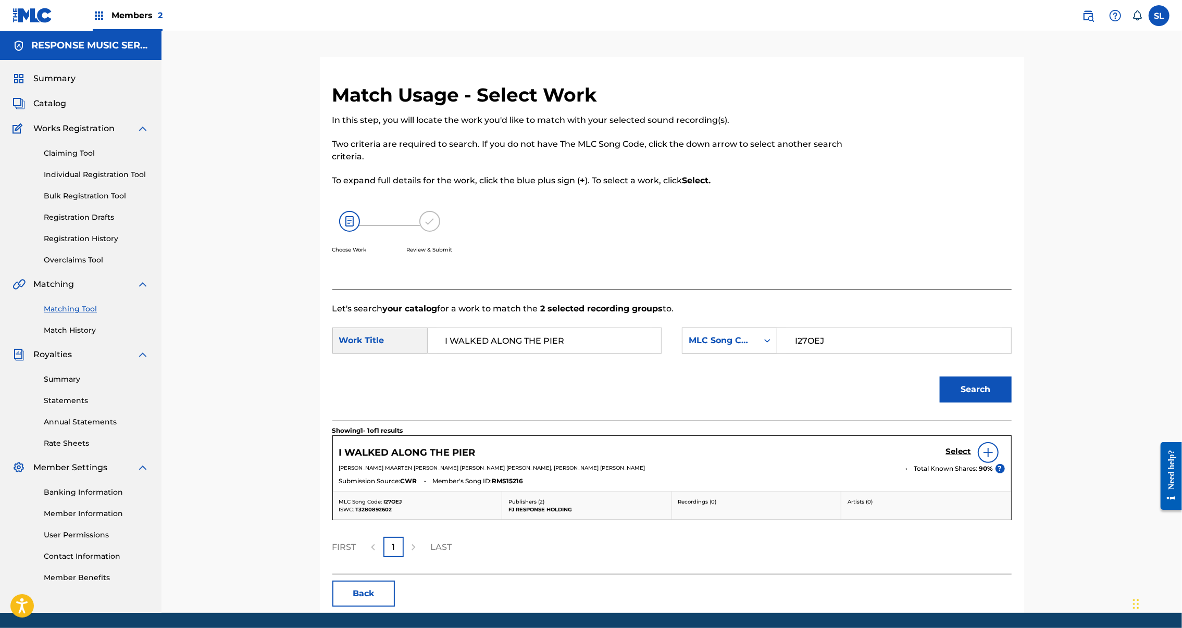
click at [972, 457] on h5 "Select" at bounding box center [959, 452] width 26 height 10
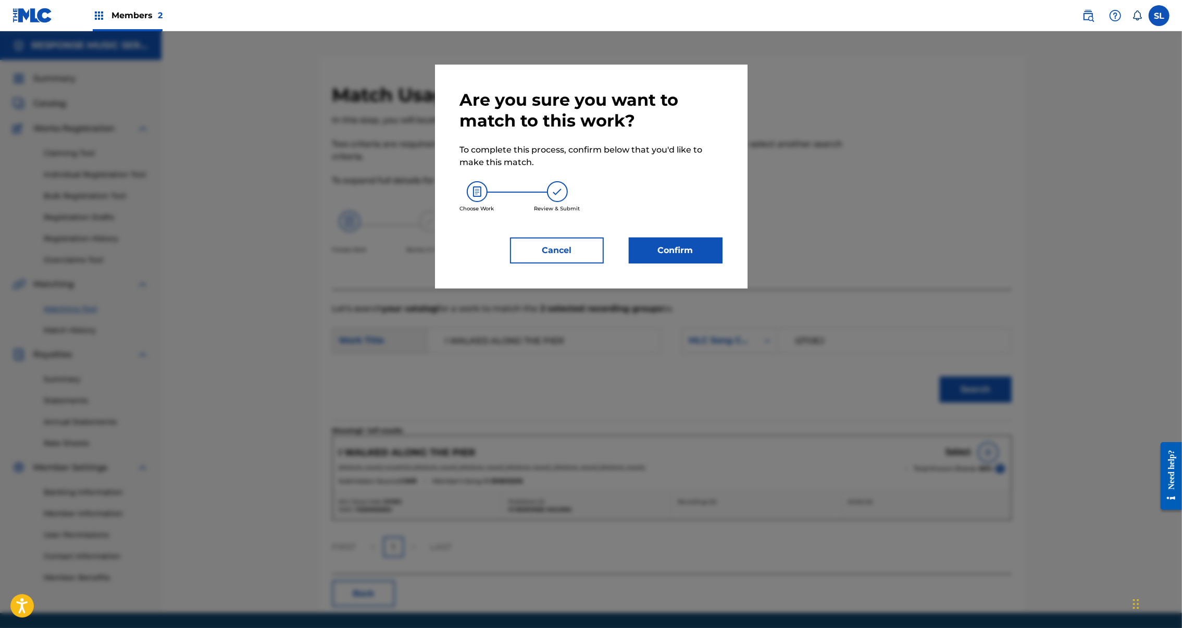
click at [723, 264] on button "Confirm" at bounding box center [676, 251] width 94 height 26
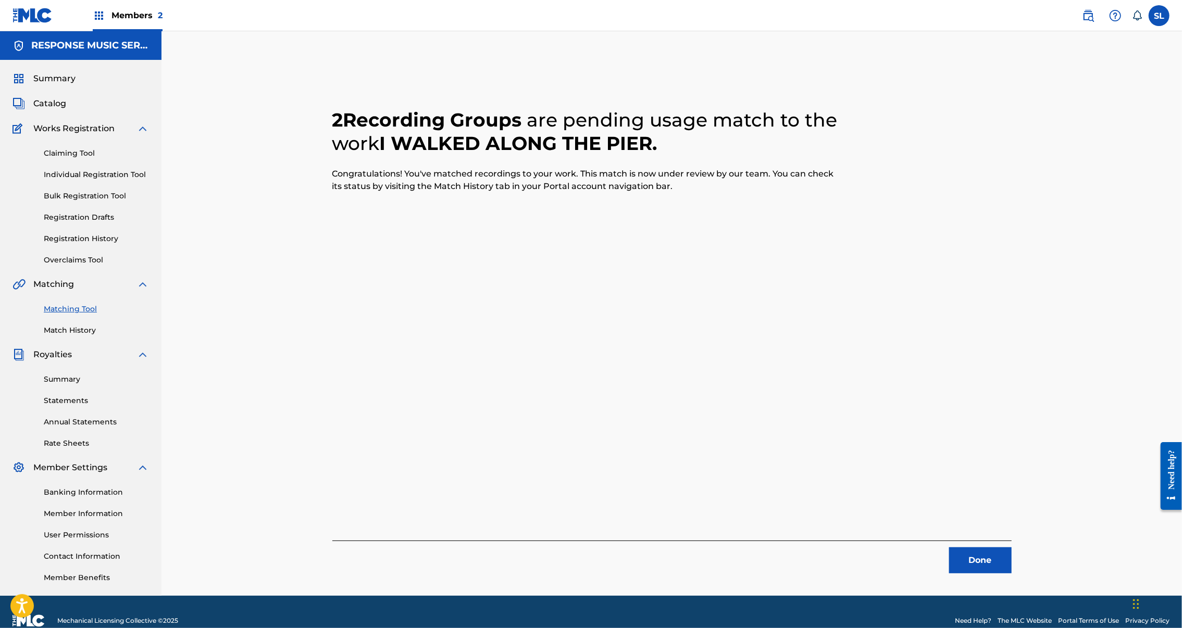
click at [1012, 572] on button "Done" at bounding box center [980, 561] width 63 height 26
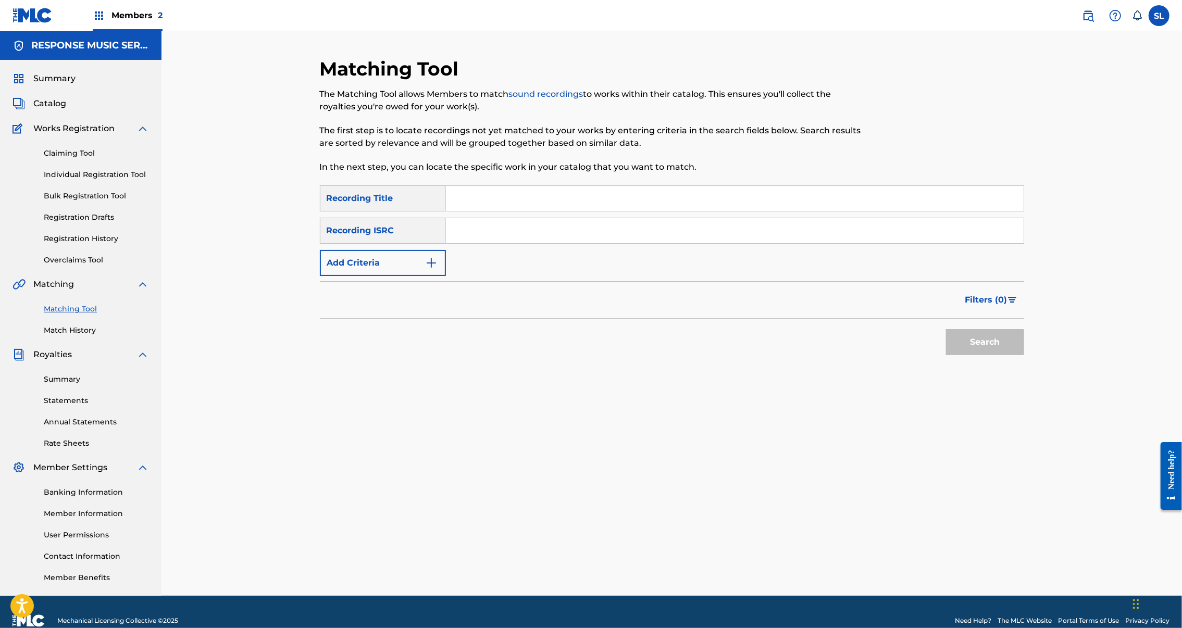
click at [446, 211] on input "Search Form" at bounding box center [735, 198] width 578 height 25
paste input "IF ANGELS GET THE BLUES"
click at [1009, 361] on div "Search" at bounding box center [672, 340] width 704 height 42
click at [1024, 355] on button "Search" at bounding box center [985, 342] width 78 height 26
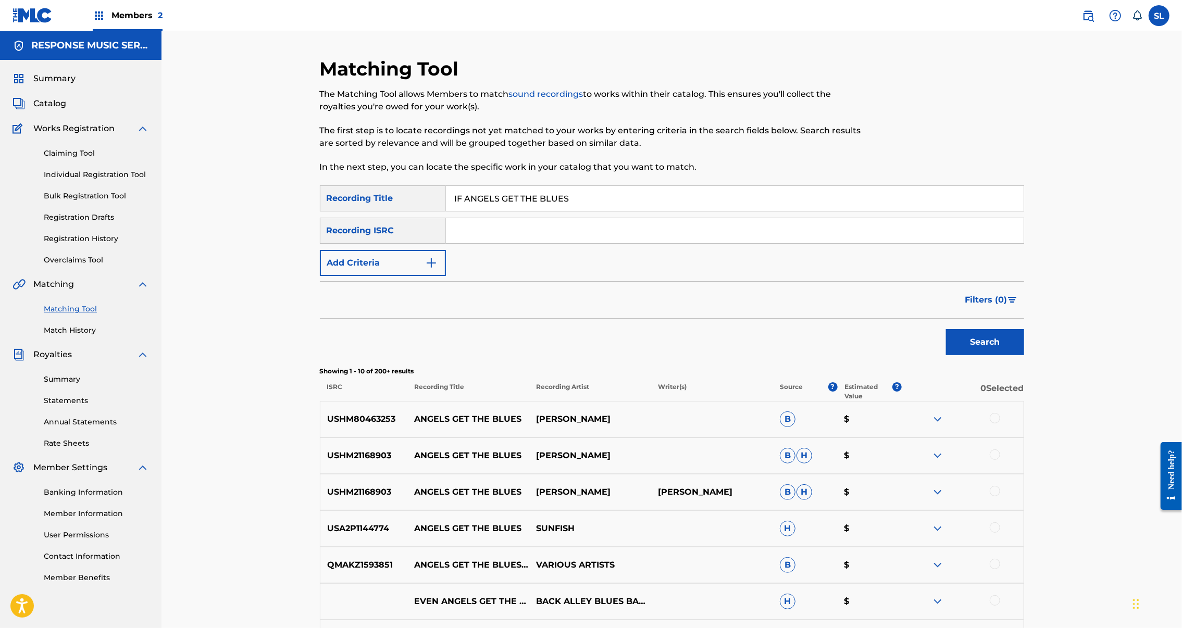
click at [536, 211] on input "IF ANGELS GET THE BLUES" at bounding box center [735, 198] width 578 height 25
paste input "LL PASS IT ON"
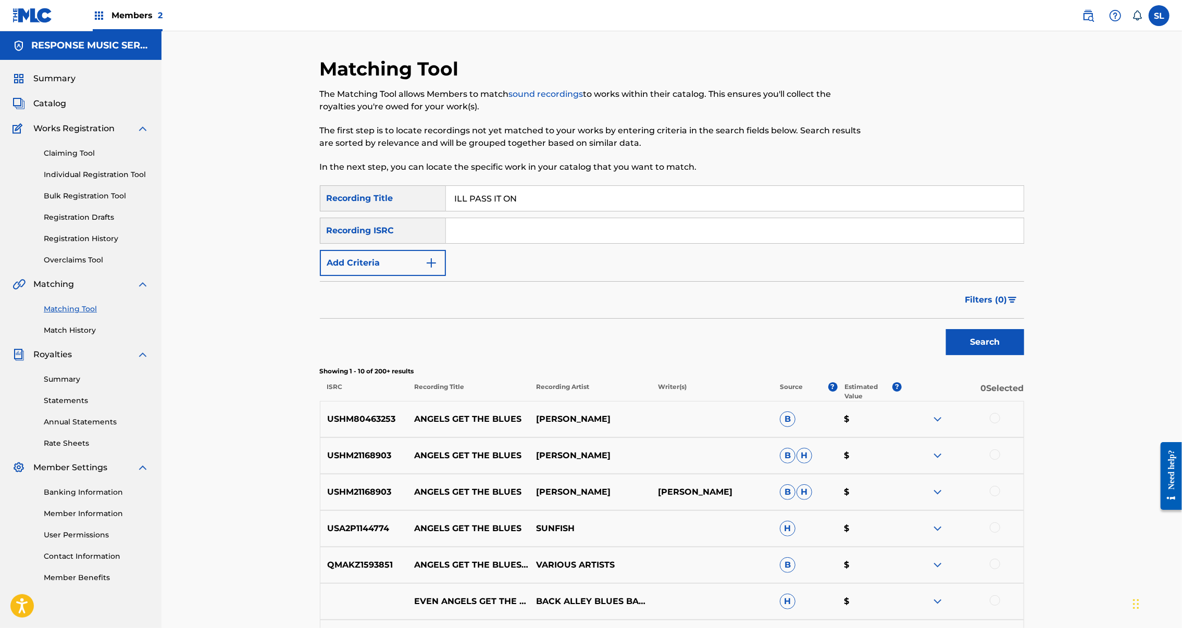
click at [1024, 355] on button "Search" at bounding box center [985, 342] width 78 height 26
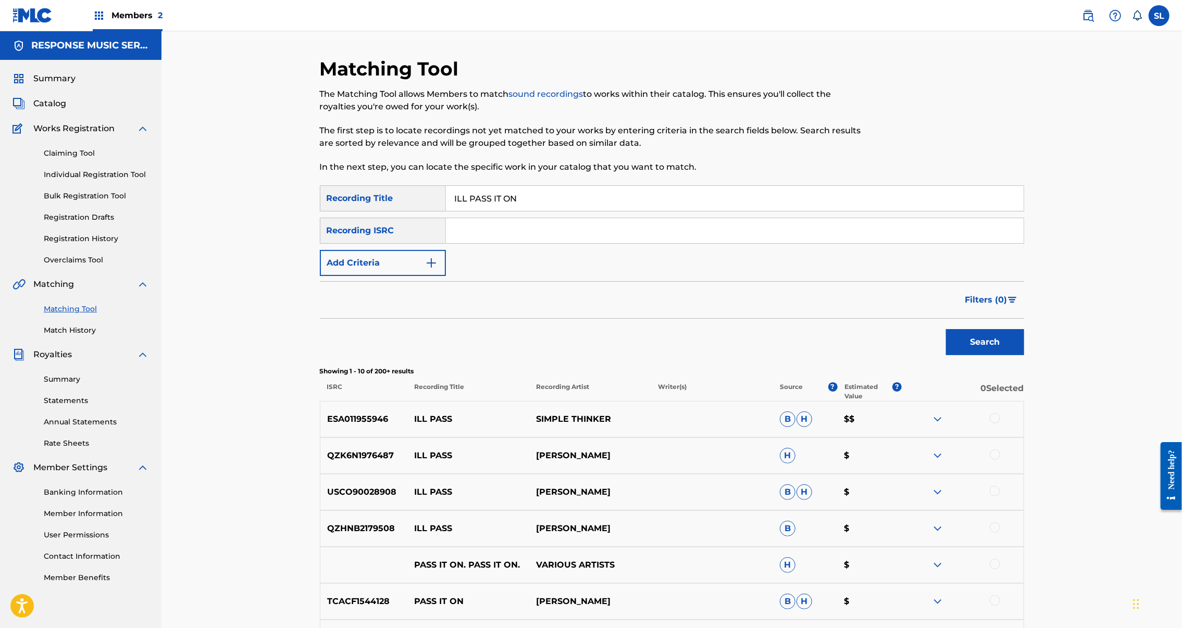
click at [498, 211] on input "ILL PASS IT ON" at bounding box center [735, 198] width 578 height 25
paste input "M LEAVING"
type input "IM LEAVING"
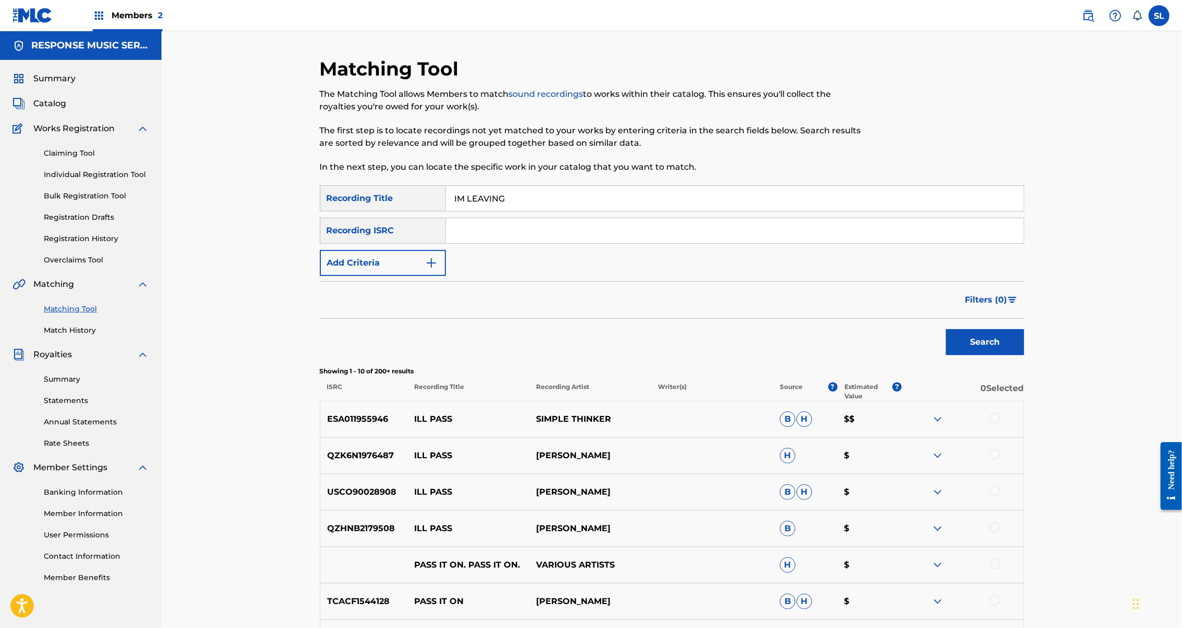
click at [1024, 355] on button "Search" at bounding box center [985, 342] width 78 height 26
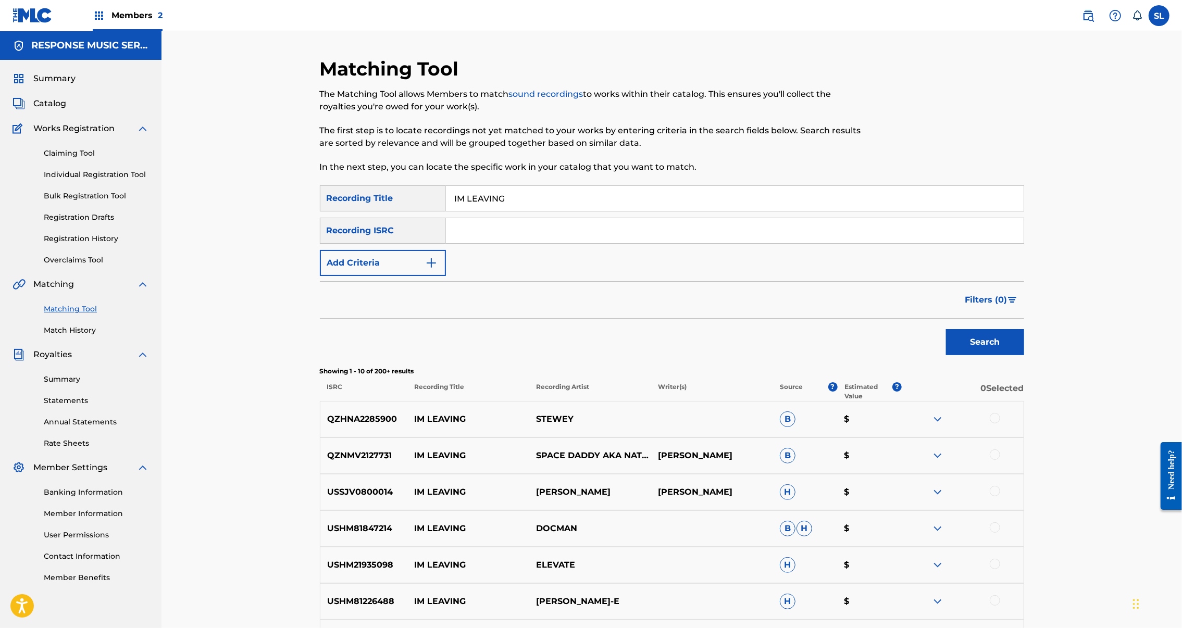
click at [390, 276] on button "Add Criteria" at bounding box center [383, 263] width 126 height 26
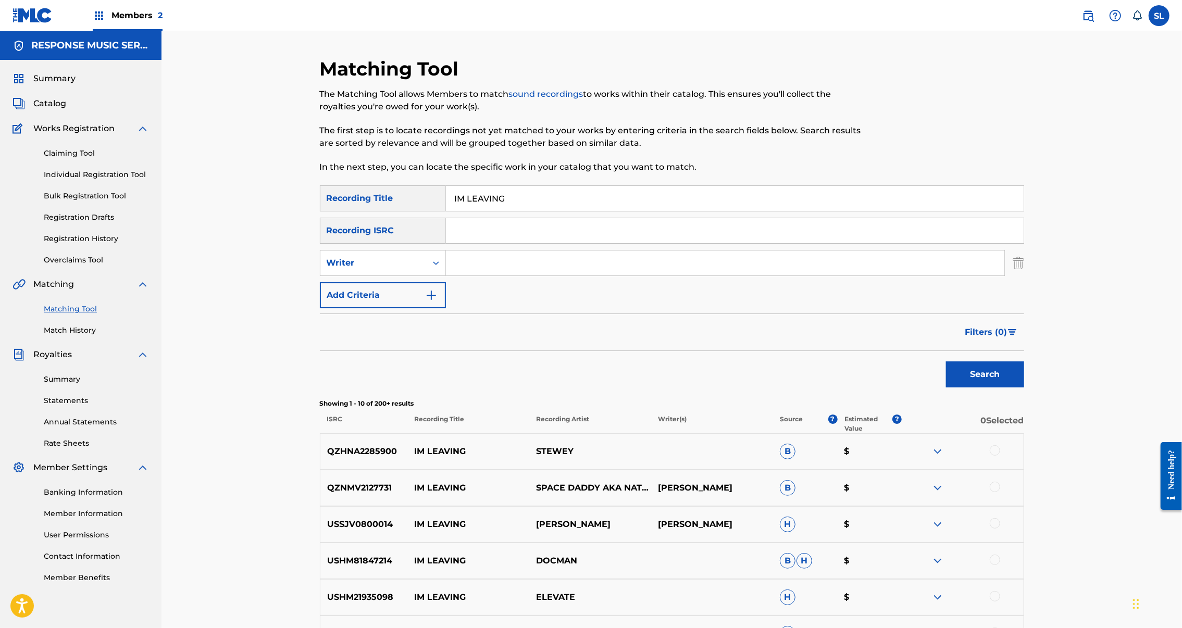
click at [493, 276] on input "Search Form" at bounding box center [725, 263] width 559 height 25
click at [476, 243] on input "Search Form" at bounding box center [735, 230] width 578 height 25
type input "SE"
click at [1024, 388] on button "Search" at bounding box center [985, 375] width 78 height 26
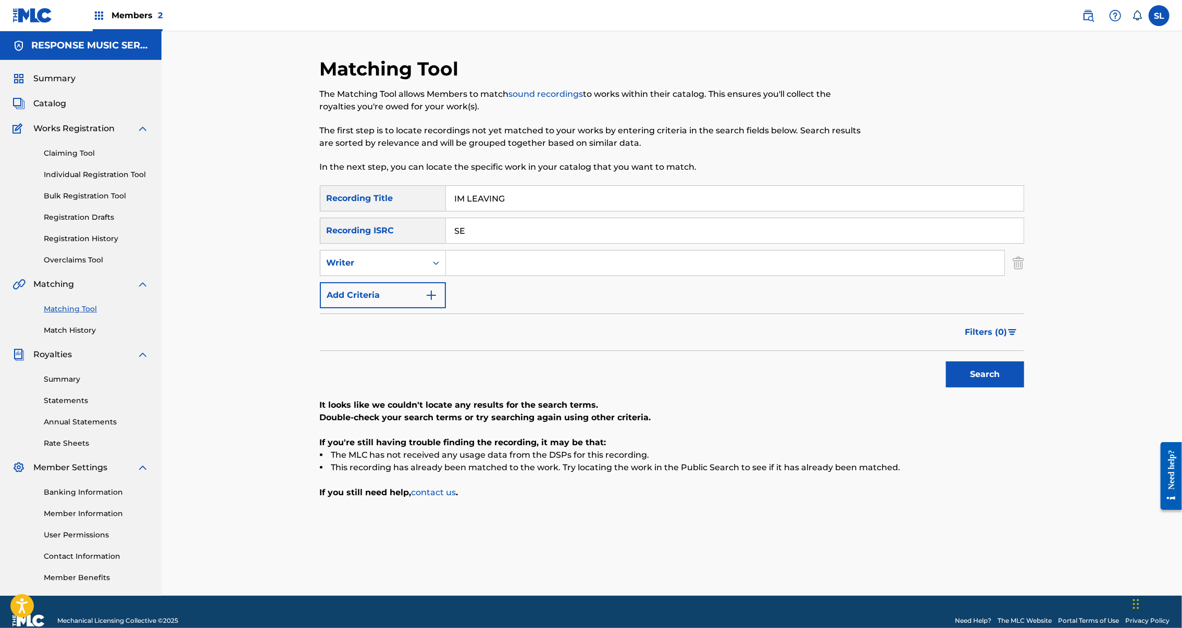
click at [462, 243] on input "SE" at bounding box center [735, 230] width 578 height 25
click at [461, 243] on input "SE" at bounding box center [735, 230] width 578 height 25
click at [431, 268] on icon "Search Form" at bounding box center [436, 263] width 10 height 10
click at [451, 276] on input "Search Form" at bounding box center [725, 263] width 559 height 25
type input "[PERSON_NAME]"
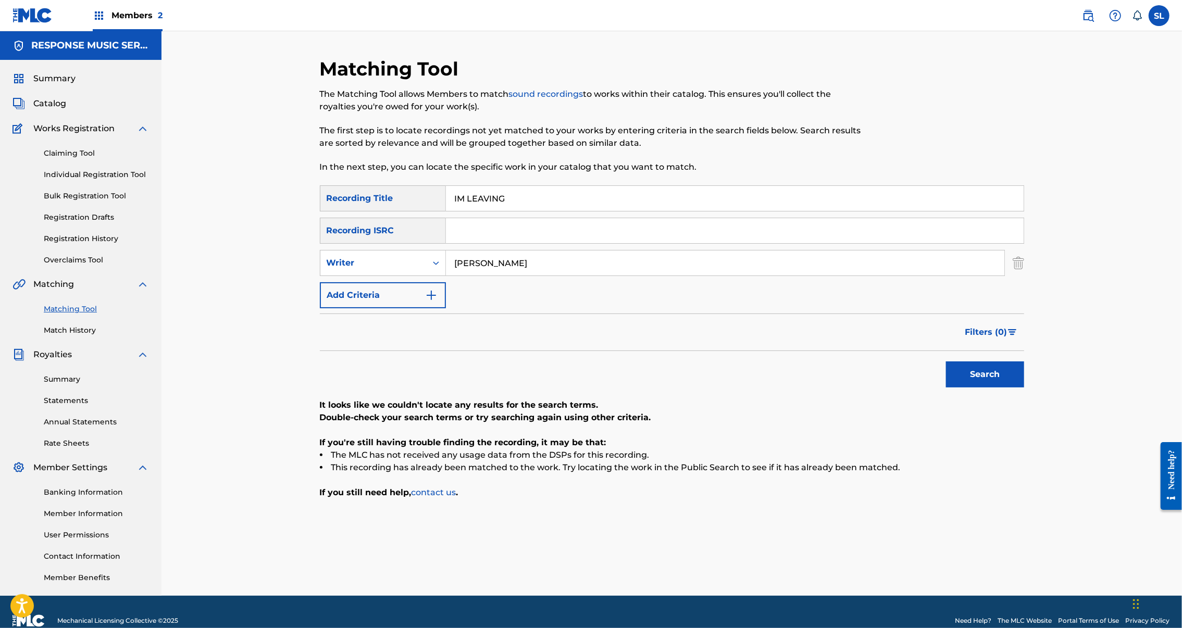
click at [1024, 388] on button "Search" at bounding box center [985, 375] width 78 height 26
click at [453, 209] on input "IM LEAVING" at bounding box center [735, 198] width 578 height 25
paste input "REALLY SORRY"
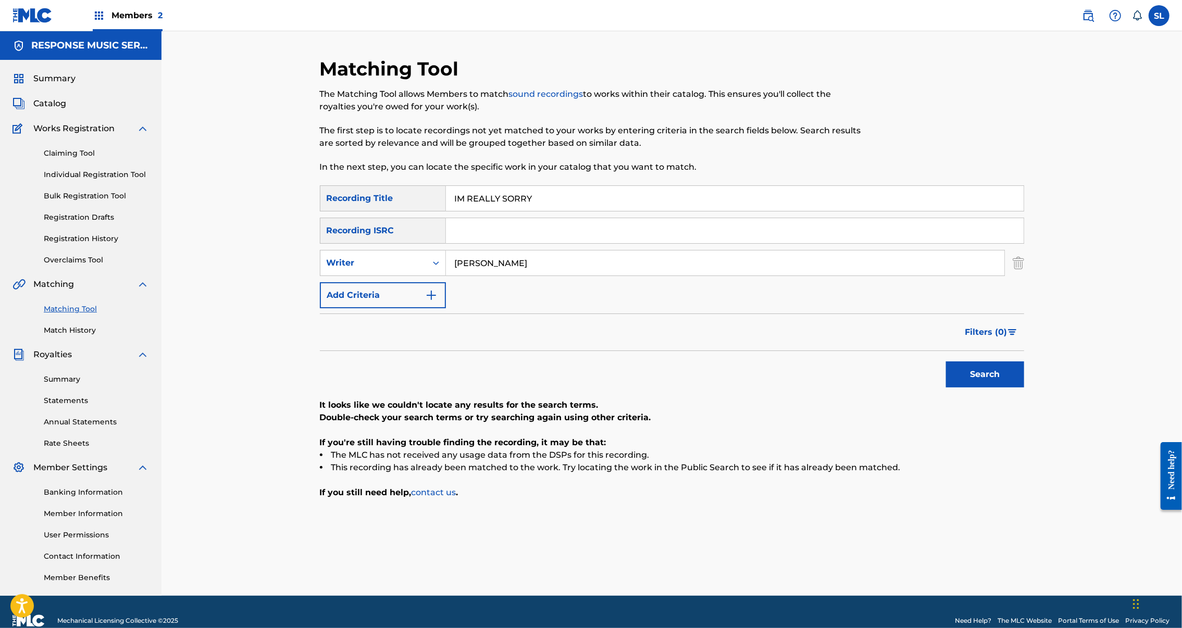
type input "IM REALLY SORRY"
drag, startPoint x: 446, startPoint y: 303, endPoint x: 345, endPoint y: 301, distance: 101.6
click at [345, 276] on div "SearchWithCriteria1ec30a35-a4fc-42fe-a326-b2d1580d616b Writer sollinger" at bounding box center [672, 263] width 704 height 26
click at [1024, 388] on button "Search" at bounding box center [985, 375] width 78 height 26
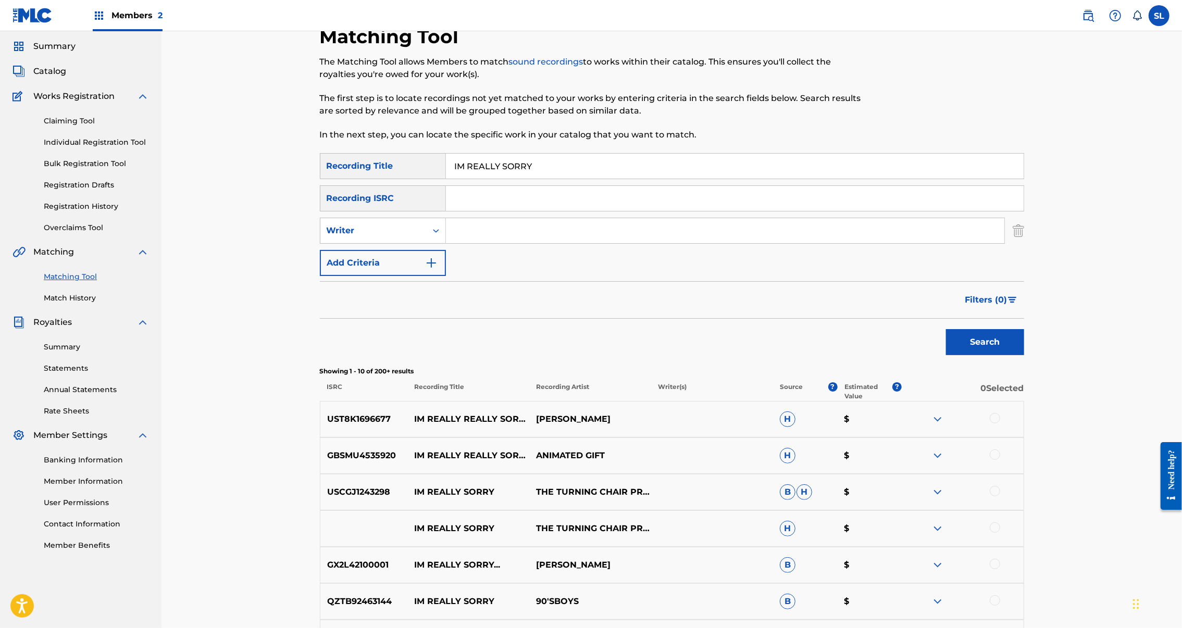
scroll to position [70, 0]
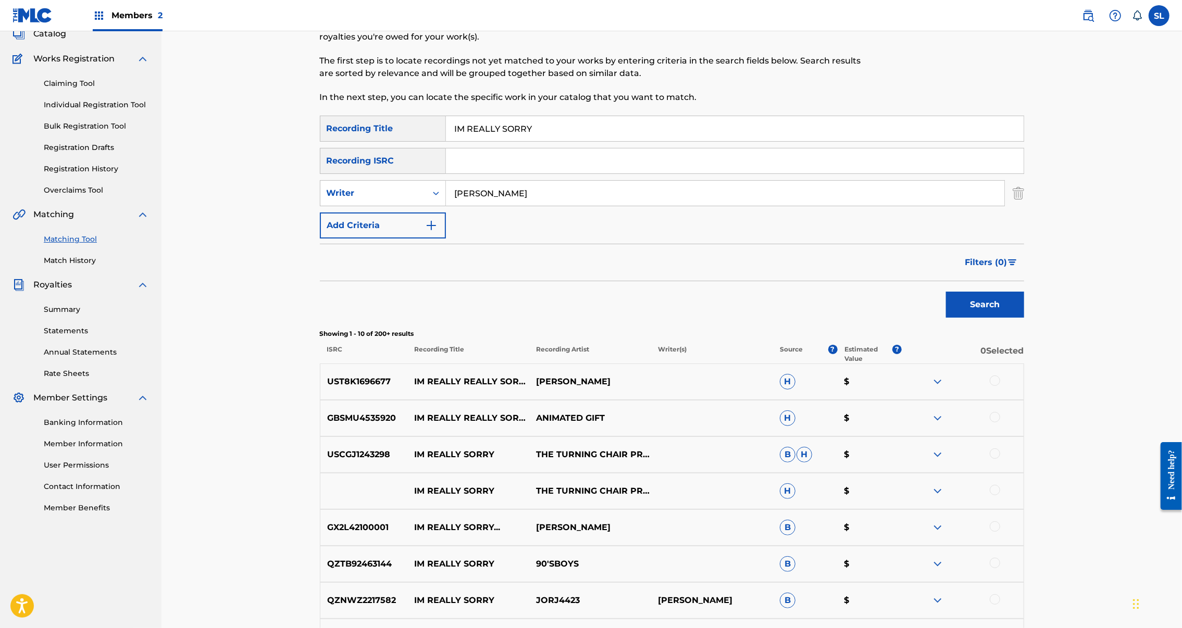
type input "hermansson"
click at [1024, 318] on button "Search" at bounding box center [985, 305] width 78 height 26
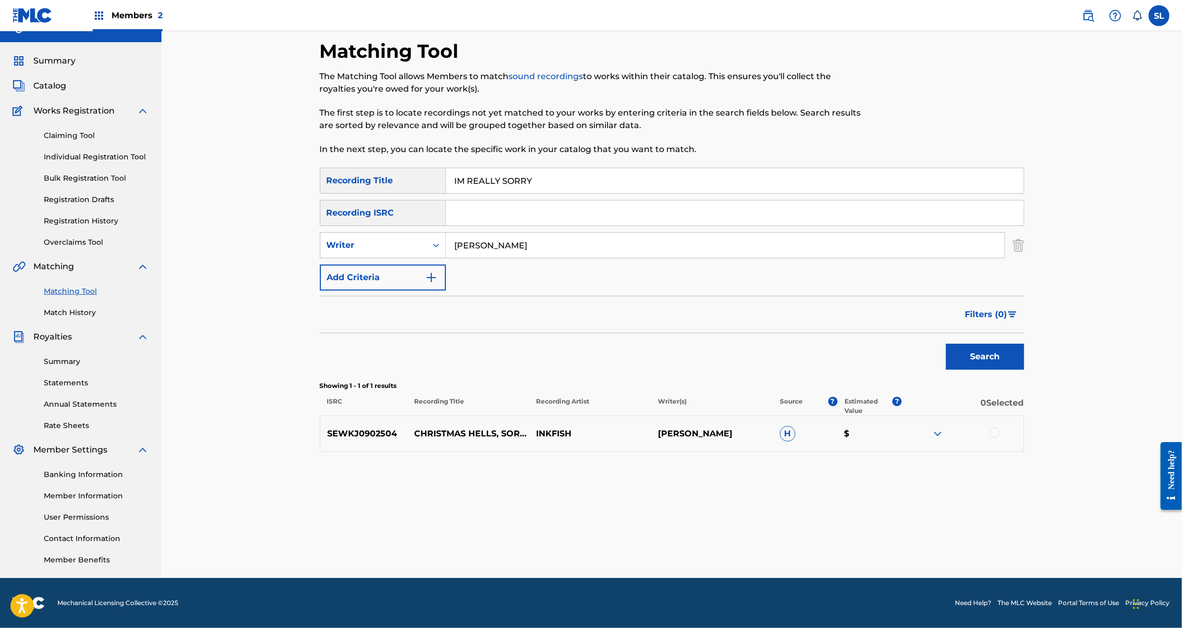
click at [536, 243] on div "hermansson" at bounding box center [725, 245] width 559 height 26
drag, startPoint x: 391, startPoint y: 227, endPoint x: 369, endPoint y: 228, distance: 21.9
click at [369, 232] on div "SearchWithCriteria1ec30a35-a4fc-42fe-a326-b2d1580d616b Writer hermansson" at bounding box center [672, 245] width 704 height 26
click at [503, 168] on input "IM REALLY SORRY" at bounding box center [735, 180] width 578 height 25
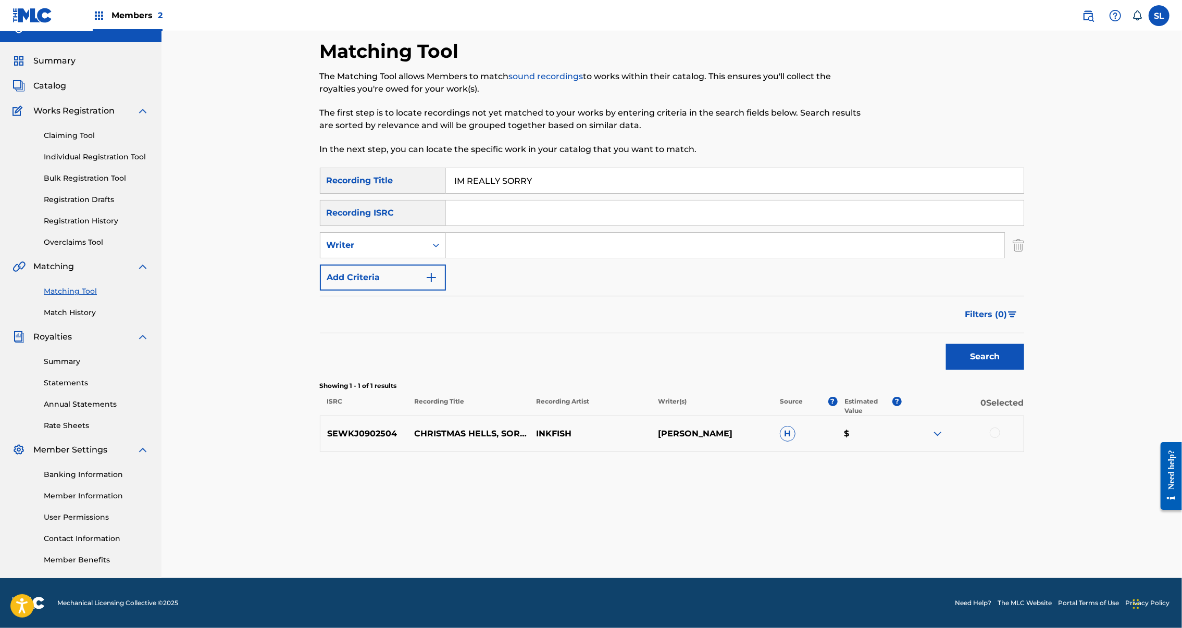
click at [503, 168] on input "IM REALLY SORRY" at bounding box center [735, 180] width 578 height 25
paste input "N FRONT OF A ROOM"
click at [1024, 368] on button "Search" at bounding box center [985, 357] width 78 height 26
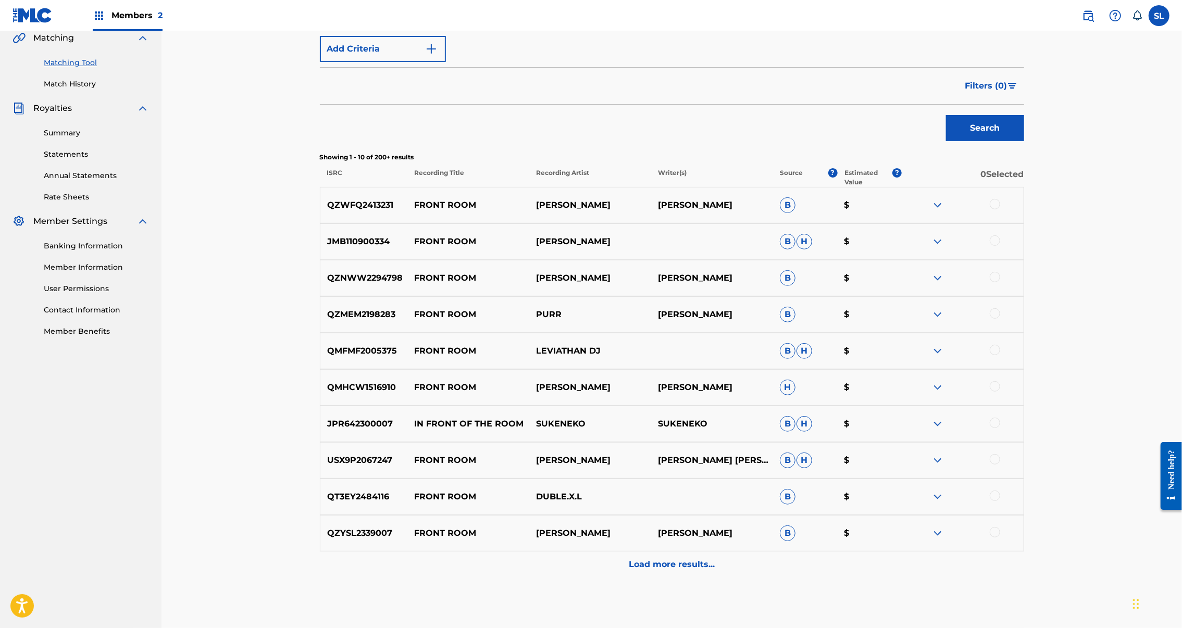
scroll to position [0, 0]
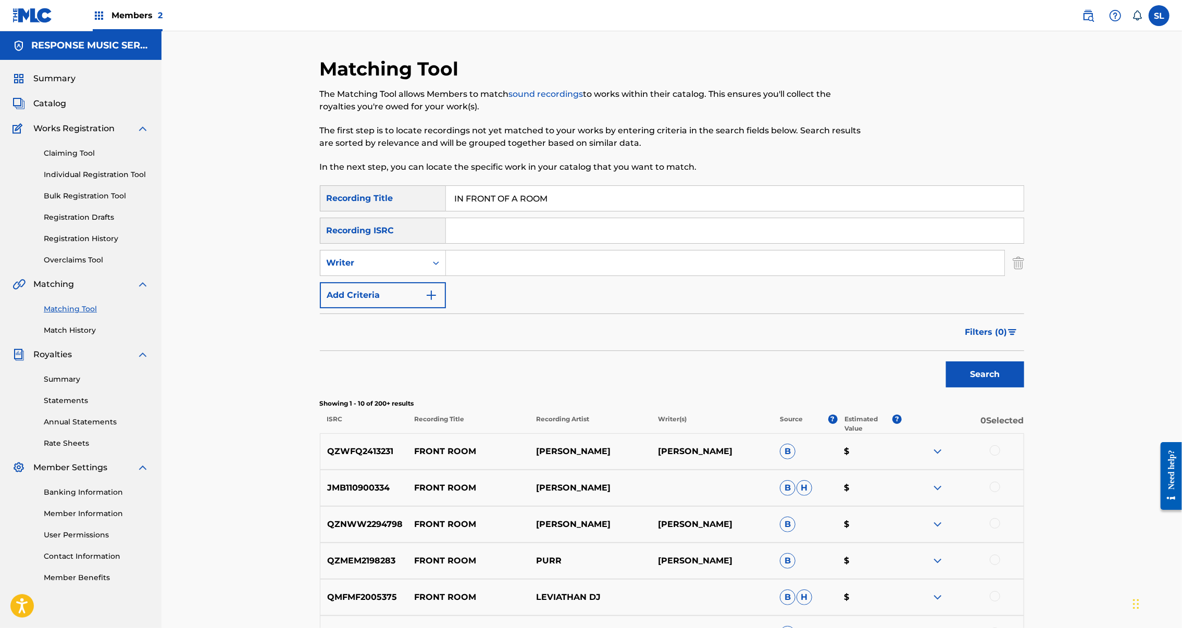
click at [482, 211] on input "IN FRONT OF A ROOM" at bounding box center [735, 198] width 578 height 25
paste input "T'S SERIOUS"
type input "IT'S SERIOUS"
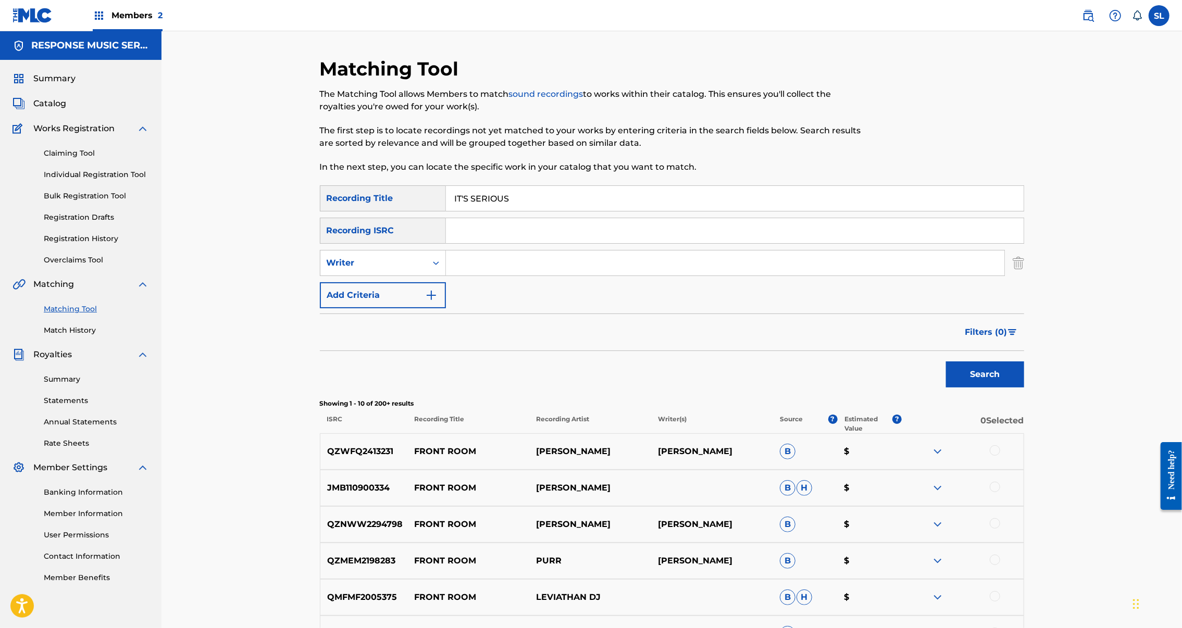
drag, startPoint x: 1094, startPoint y: 454, endPoint x: 1092, endPoint y: 448, distance: 6.6
click at [1024, 453] on div "SearchWithCriteria7158044c-11ae-4265-99d3-d0e8598b0b5c Recording Title IT'S SER…" at bounding box center [672, 504] width 704 height 639
click at [1024, 388] on button "Search" at bounding box center [985, 375] width 78 height 26
click at [538, 243] on input "Search Form" at bounding box center [735, 230] width 578 height 25
click at [1024, 388] on button "Search" at bounding box center [985, 375] width 78 height 26
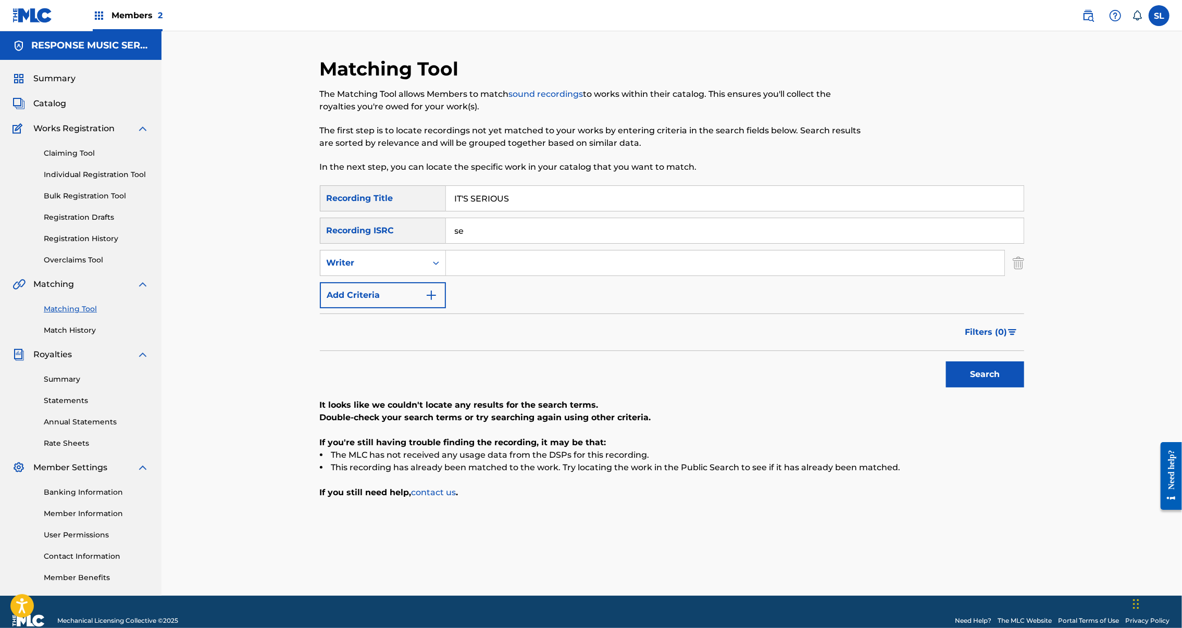
type input "s"
click at [476, 276] on input "Search Form" at bounding box center [725, 263] width 559 height 25
type input "[PERSON_NAME]"
click at [1024, 388] on button "Search" at bounding box center [985, 375] width 78 height 26
click at [452, 211] on input "IT'S SERIOUS" at bounding box center [735, 198] width 578 height 25
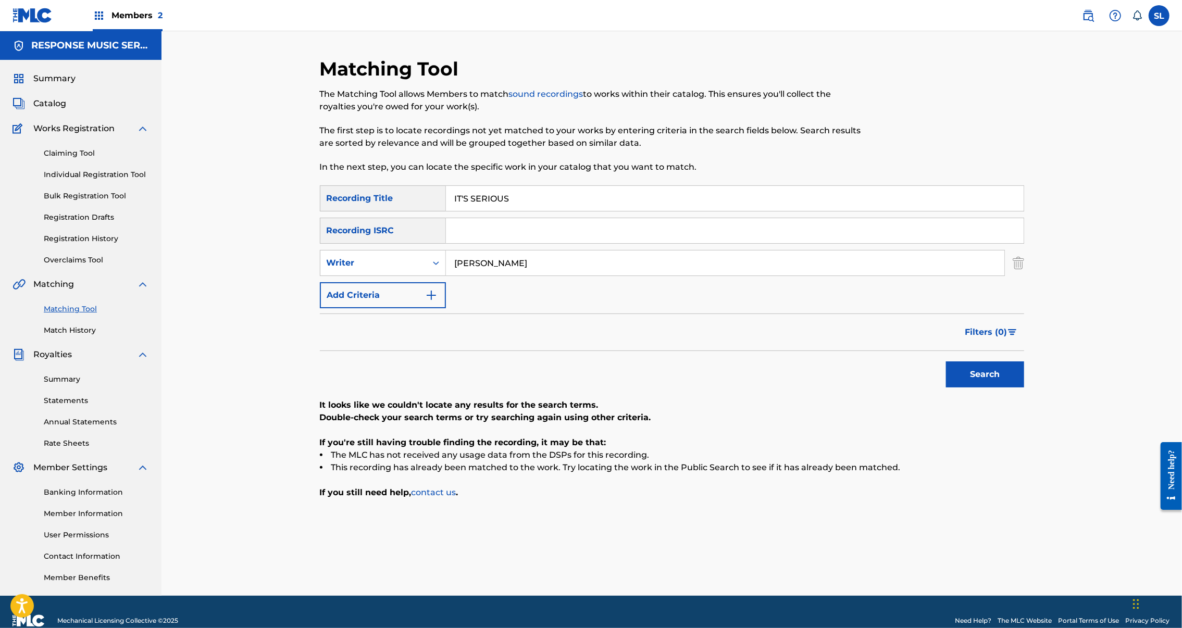
click at [452, 211] on input "IT'S SERIOUS" at bounding box center [735, 198] width 578 height 25
paste input "’S TIME TO LEARN"
click at [1024, 388] on button "Search" at bounding box center [985, 375] width 78 height 26
click at [524, 211] on input "IT’S TIME TO LEARN" at bounding box center [735, 198] width 578 height 25
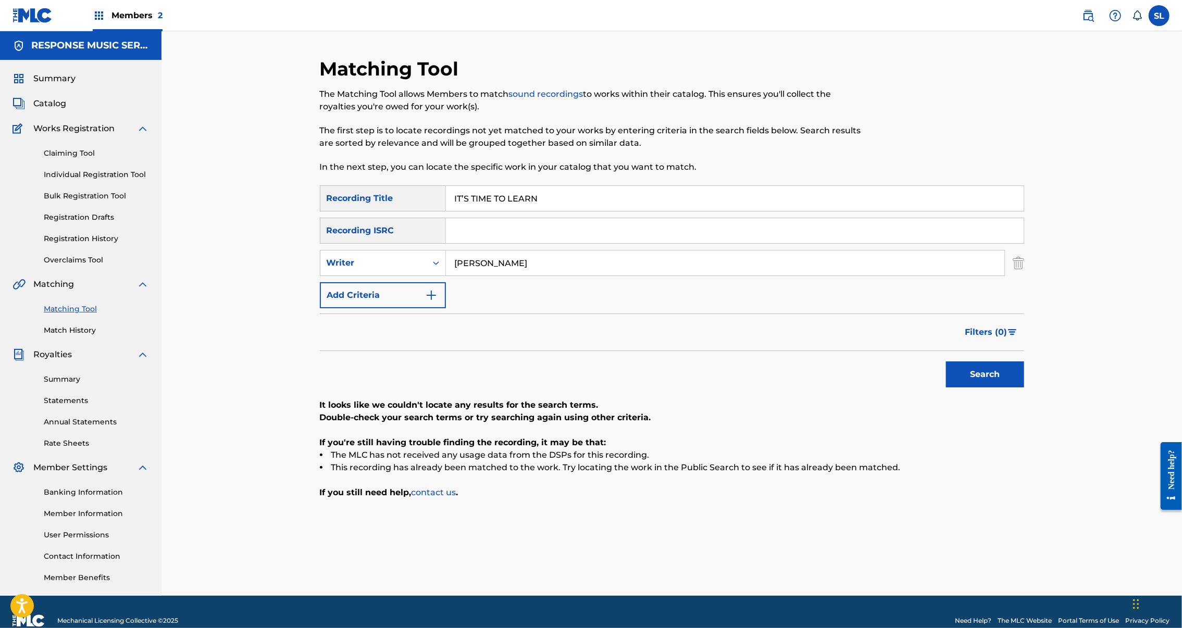
click at [524, 211] on input "IT’S TIME TO LEARN" at bounding box center [735, 198] width 578 height 25
paste input "'S YOURS"
type input "IT'S YOURS"
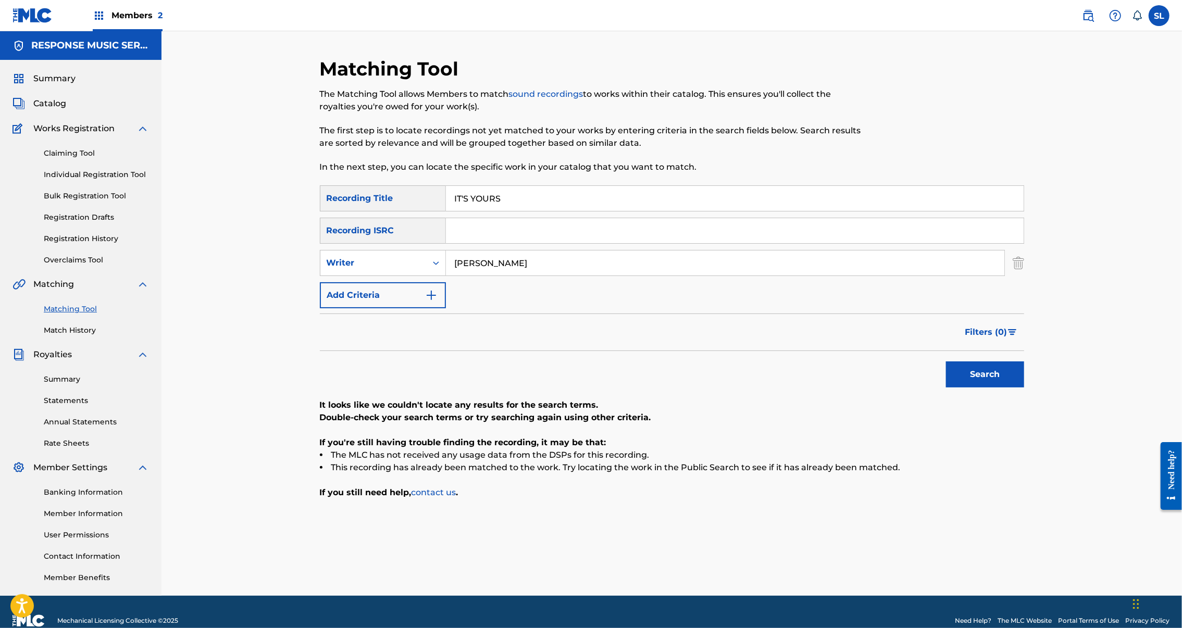
click at [1024, 388] on button "Search" at bounding box center [985, 375] width 78 height 26
click at [503, 276] on input "[PERSON_NAME]" at bounding box center [725, 263] width 559 height 25
click at [1024, 388] on button "Search" at bounding box center [985, 375] width 78 height 26
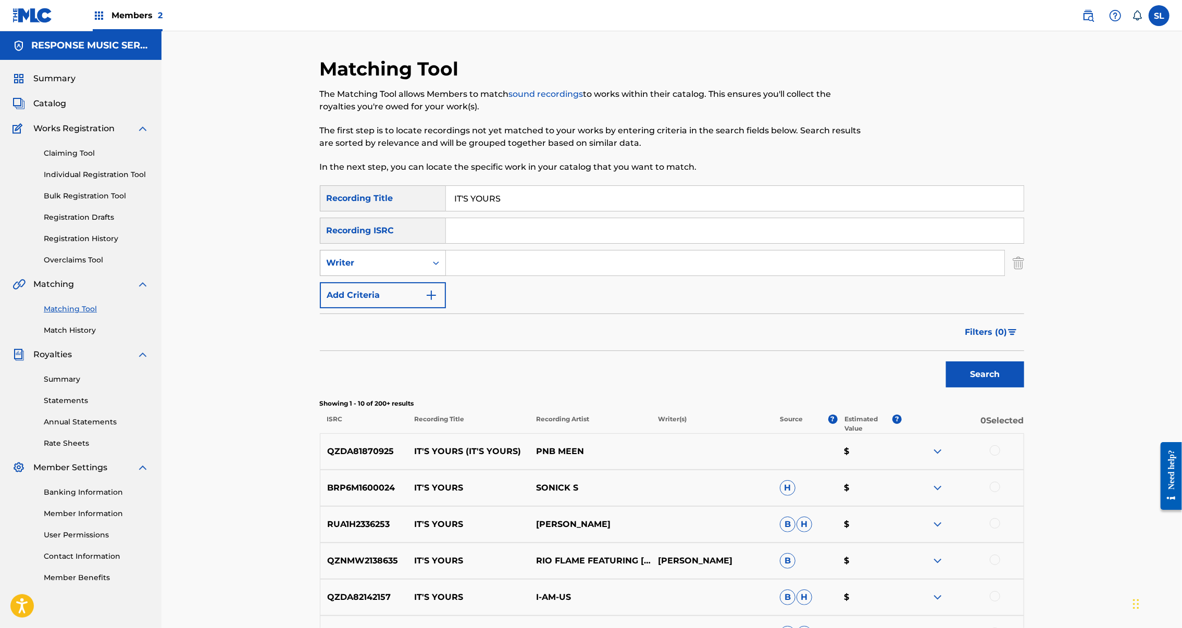
drag, startPoint x: 399, startPoint y: 305, endPoint x: 388, endPoint y: 308, distance: 11.9
click at [427, 272] on div "Search Form" at bounding box center [436, 263] width 19 height 19
click at [334, 302] on div "Recording Artist" at bounding box center [382, 289] width 125 height 26
click at [490, 276] on input "Search Form" at bounding box center [725, 263] width 559 height 25
type input "tom"
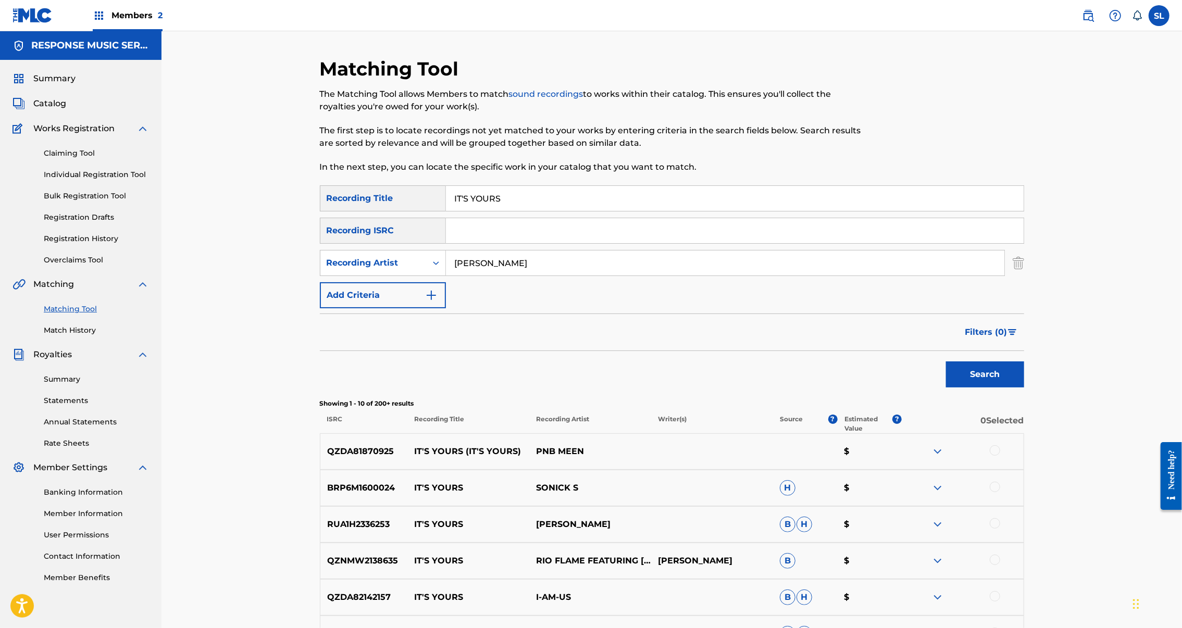
click at [1024, 388] on button "Search" at bounding box center [985, 375] width 78 height 26
drag, startPoint x: 1078, startPoint y: 511, endPoint x: 1076, endPoint y: 537, distance: 26.2
click at [1000, 456] on div at bounding box center [995, 450] width 10 height 10
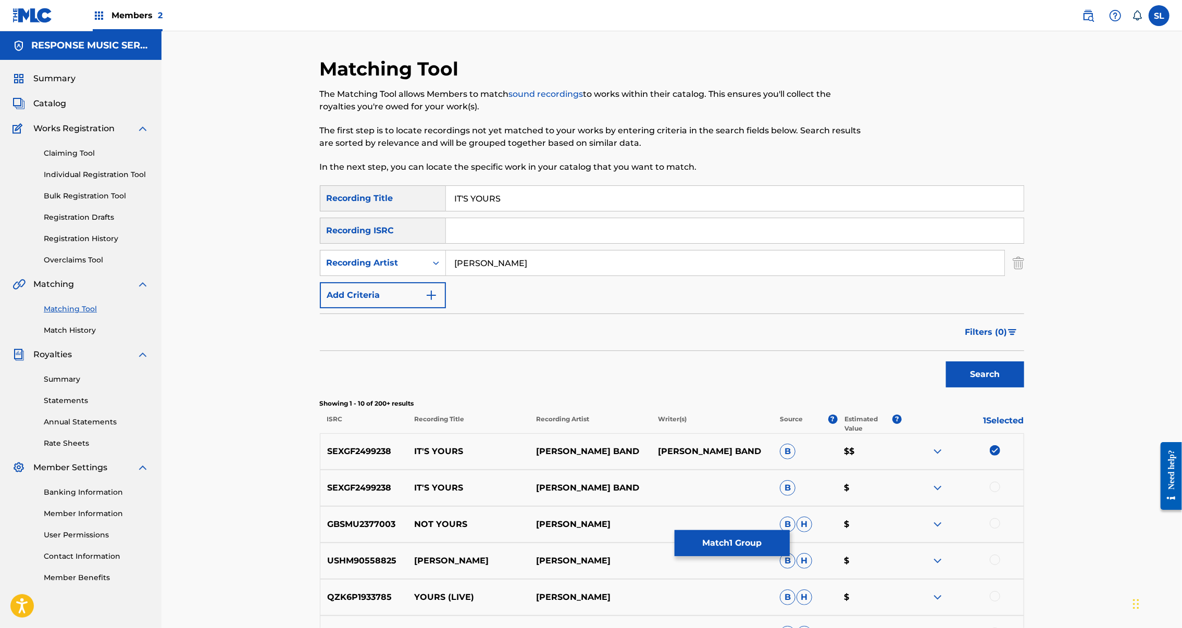
click at [1000, 492] on div at bounding box center [995, 487] width 10 height 10
click at [1000, 456] on img at bounding box center [995, 450] width 10 height 10
click at [1000, 492] on img at bounding box center [995, 487] width 10 height 10
click at [462, 276] on input "tom" at bounding box center [725, 263] width 559 height 25
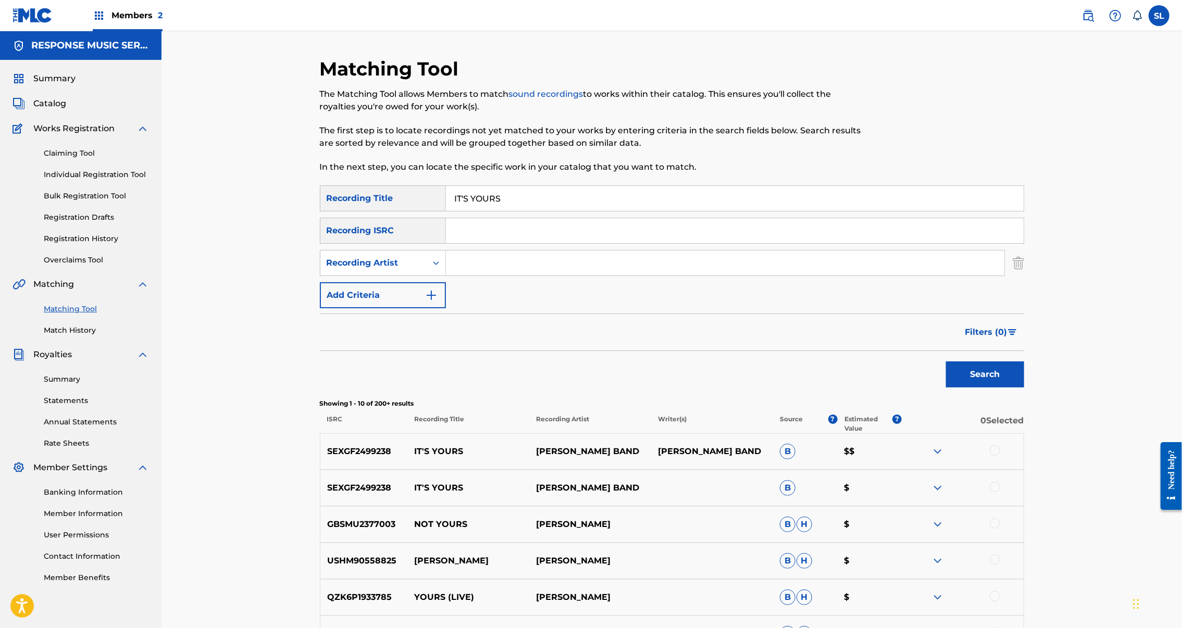
click at [446, 243] on input "Search Form" at bounding box center [735, 230] width 578 height 25
type input "SE"
click at [1024, 388] on button "Search" at bounding box center [985, 375] width 78 height 26
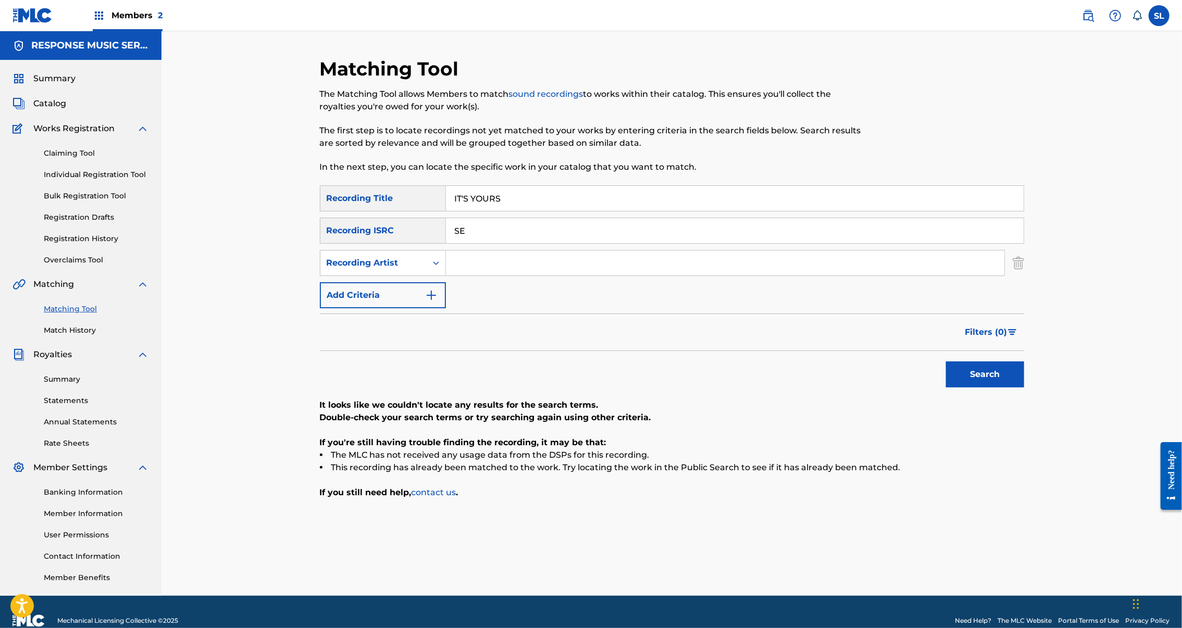
drag, startPoint x: 477, startPoint y: 257, endPoint x: 361, endPoint y: 253, distance: 116.2
click at [358, 244] on div "SearchWithCriteria4edcd74e-61ae-4a6d-9a3d-34099375a176 Recording ISRC SE" at bounding box center [672, 231] width 704 height 26
click at [486, 276] on input "Search Form" at bounding box center [725, 263] width 559 height 25
type input "TOm"
click at [1024, 388] on button "Search" at bounding box center [985, 375] width 78 height 26
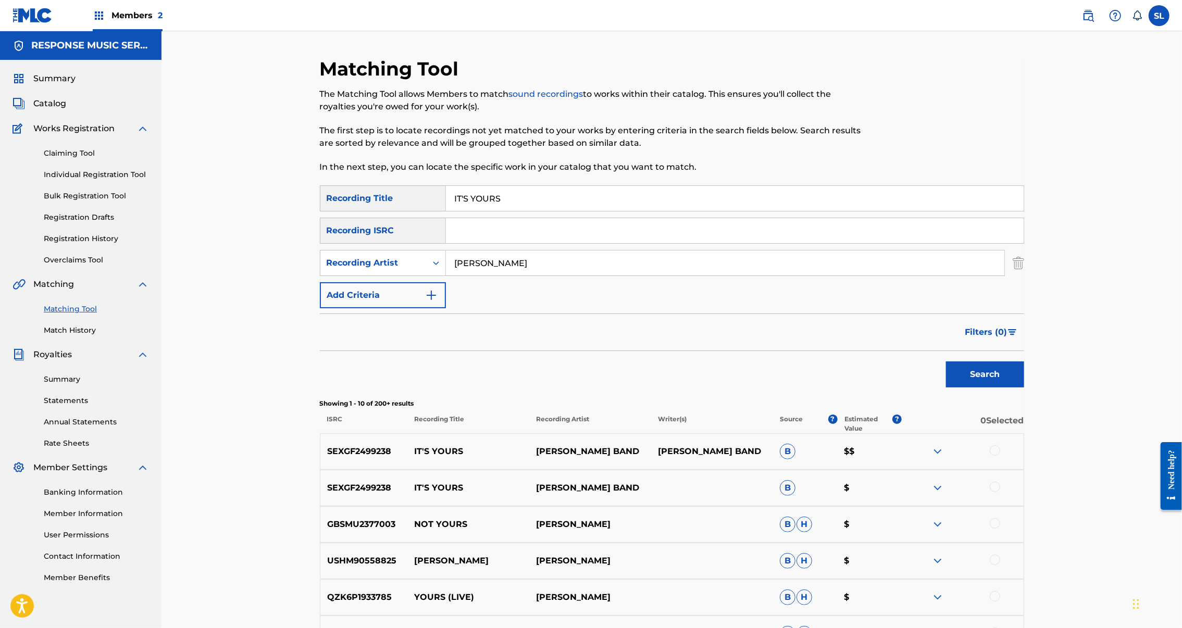
drag, startPoint x: 1073, startPoint y: 512, endPoint x: 1074, endPoint y: 542, distance: 30.2
click at [1000, 456] on div at bounding box center [995, 450] width 10 height 10
click at [1000, 492] on div at bounding box center [995, 487] width 10 height 10
click at [790, 530] on button "Match 2 Groups" at bounding box center [732, 543] width 115 height 26
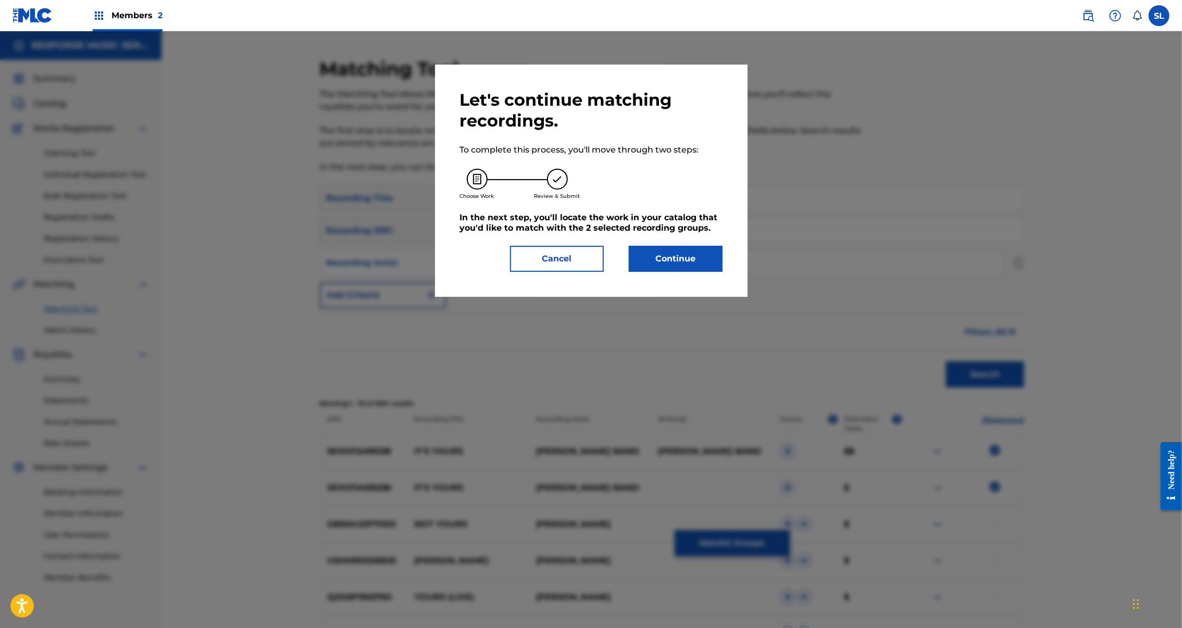
click at [705, 272] on button "Continue" at bounding box center [676, 259] width 94 height 26
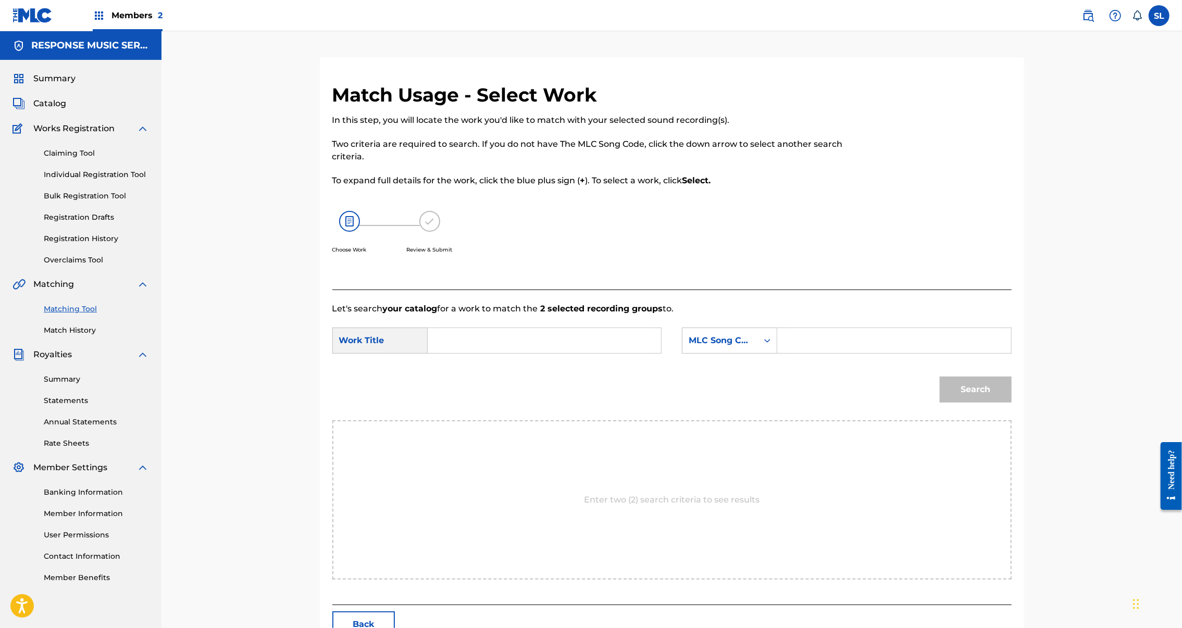
click at [574, 353] on input "Search Form" at bounding box center [545, 340] width 216 height 25
paste input "IT'S YOURS"
type input "IT'S YOURS"
click at [899, 353] on input "Search Form" at bounding box center [894, 340] width 216 height 25
paste input "I32WN7"
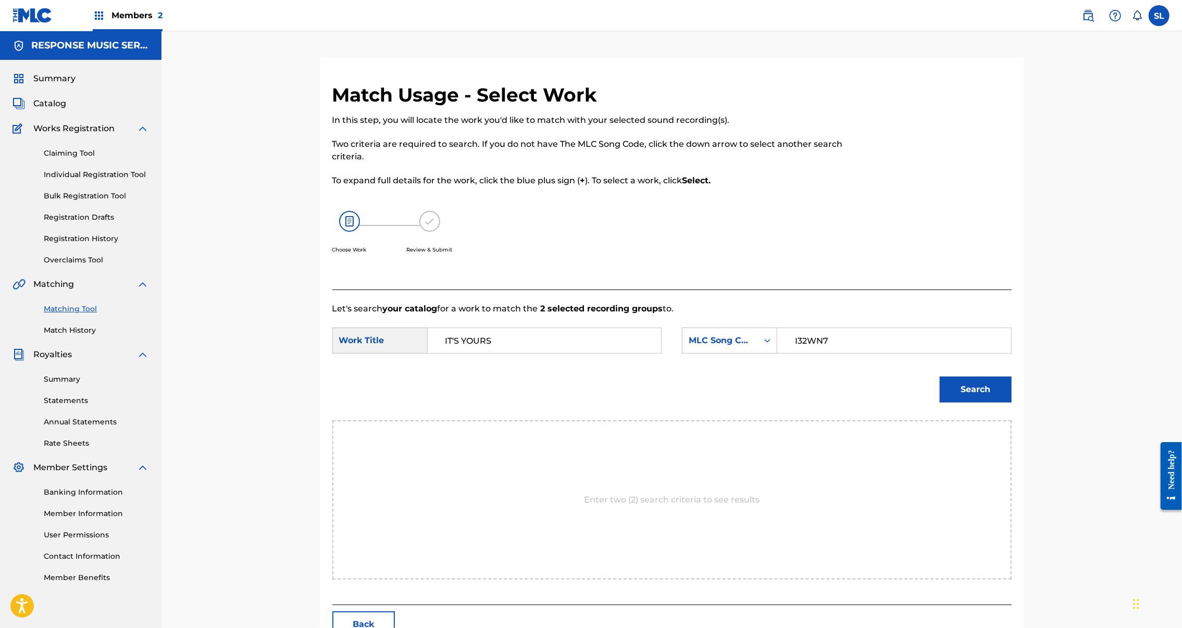
type input "I32WN7"
click at [1012, 403] on button "Search" at bounding box center [976, 390] width 72 height 26
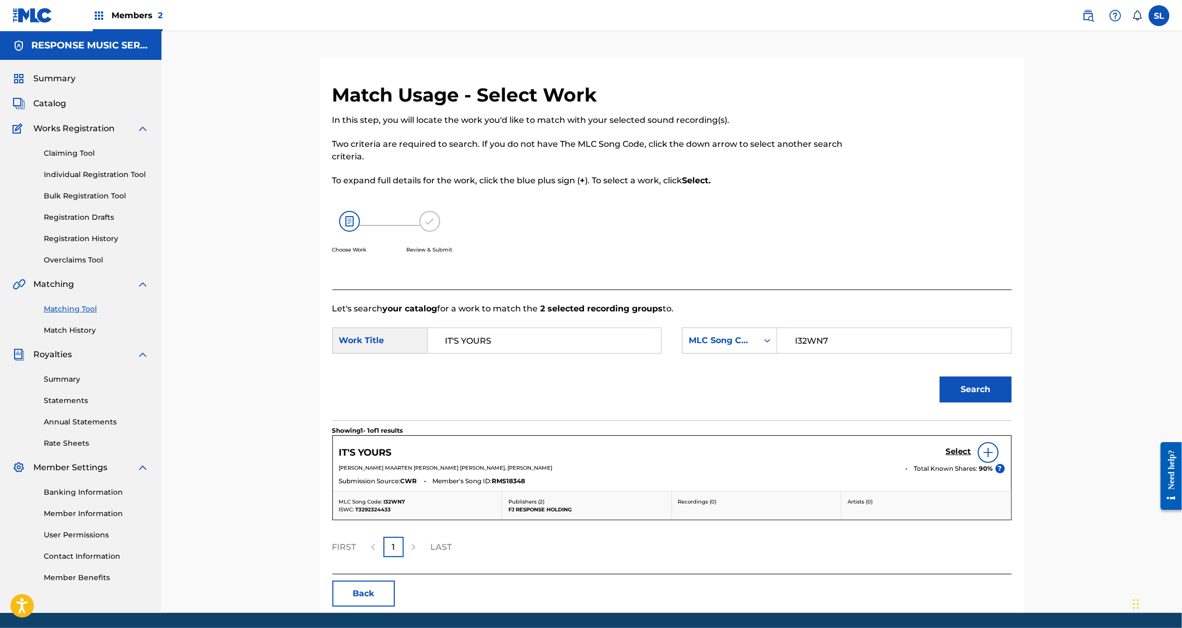
click at [972, 457] on h5 "Select" at bounding box center [959, 452] width 26 height 10
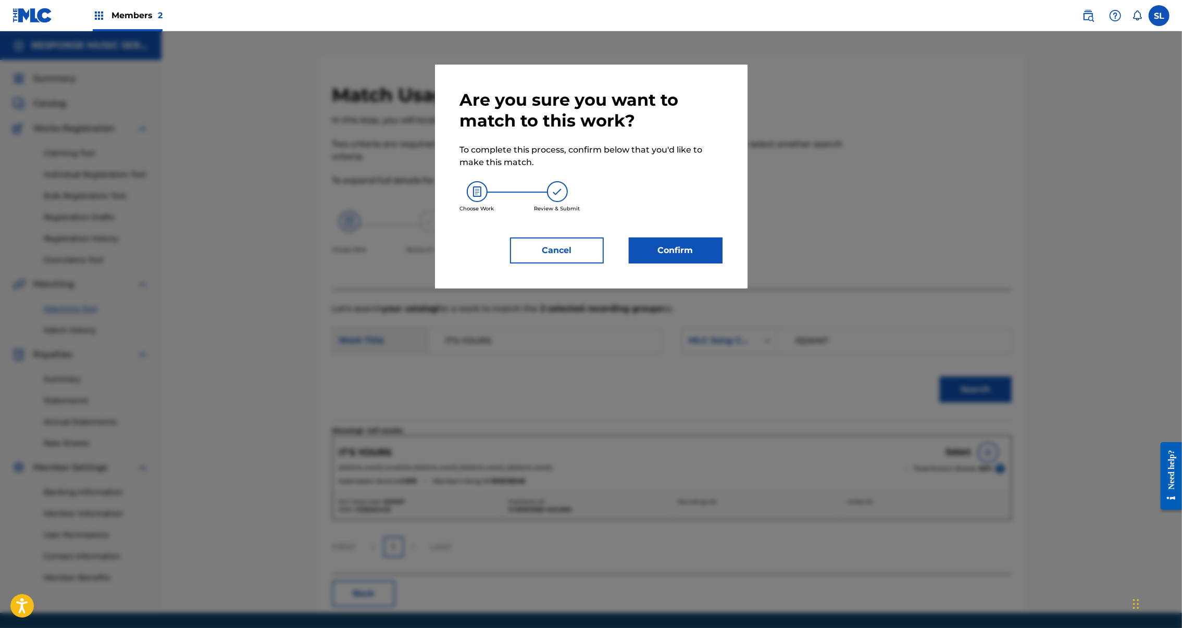
click at [723, 264] on button "Confirm" at bounding box center [676, 251] width 94 height 26
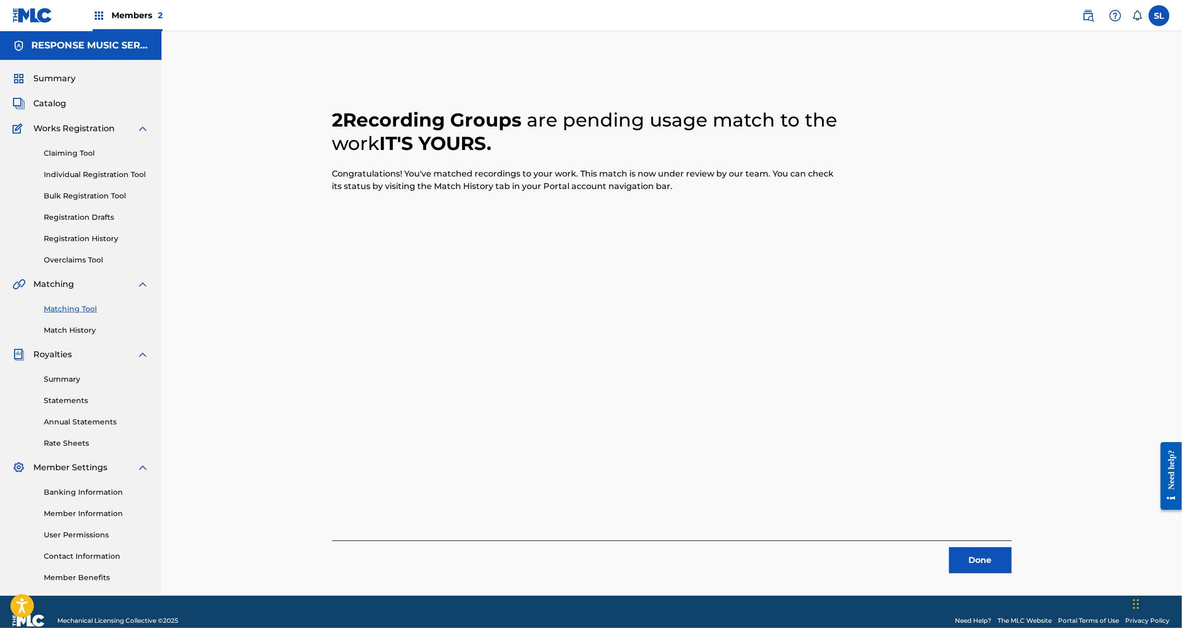
click at [1012, 574] on button "Done" at bounding box center [980, 561] width 63 height 26
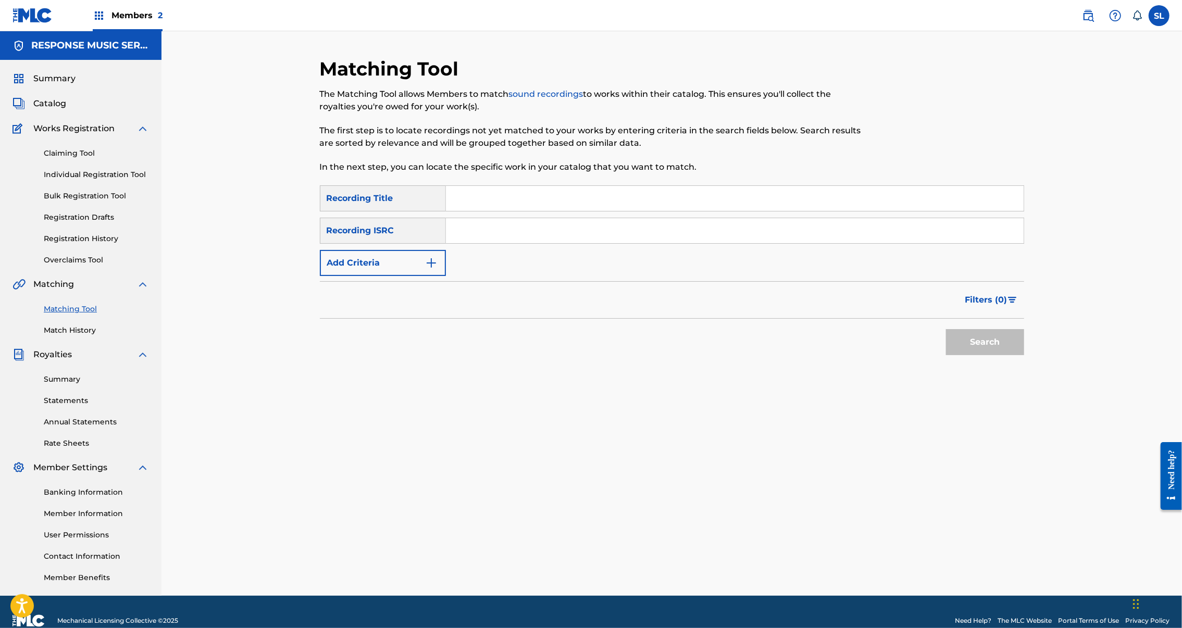
click at [476, 211] on input "Search Form" at bounding box center [735, 198] width 578 height 25
paste input "IT’S TIME TO LEARN"
type input "IT’S TIME TO LEARN"
click at [399, 276] on button "Add Criteria" at bounding box center [383, 263] width 126 height 26
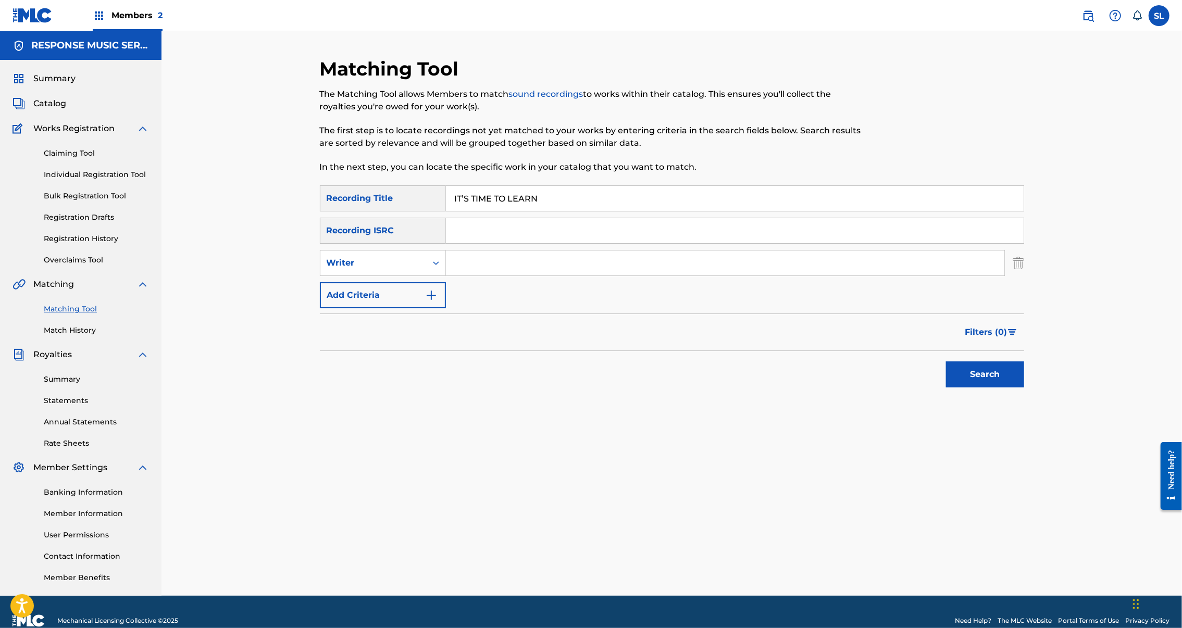
click at [495, 276] on input "Search Form" at bounding box center [725, 263] width 559 height 25
click at [1024, 388] on button "Search" at bounding box center [985, 375] width 78 height 26
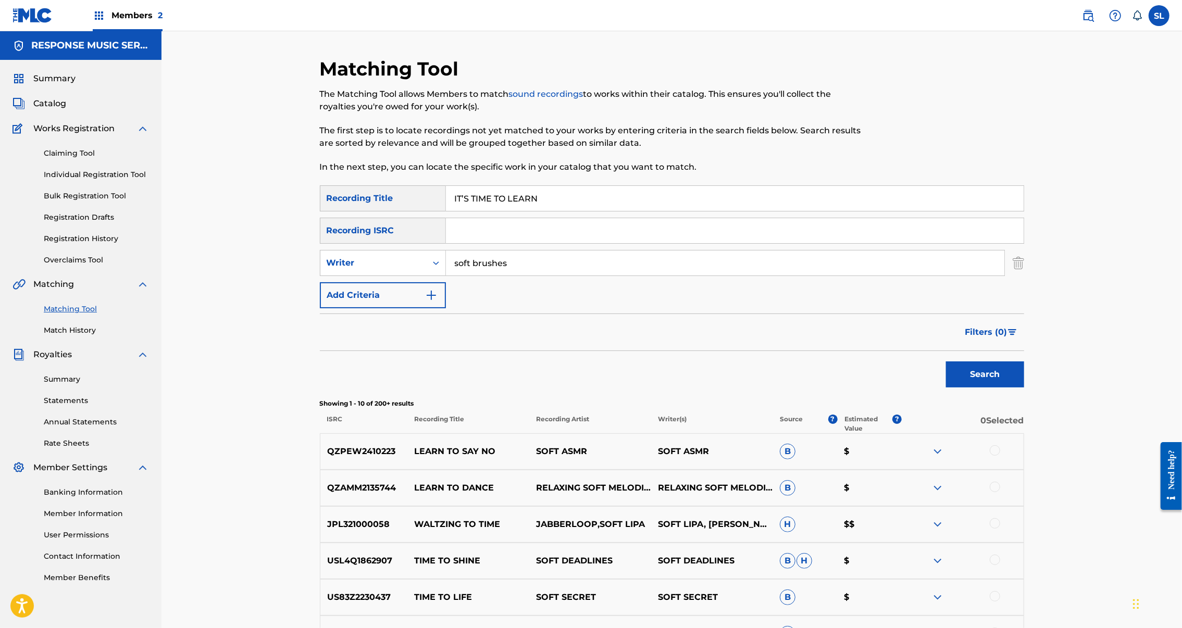
type input "soft brushes"
click at [1024, 388] on button "Search" at bounding box center [985, 375] width 78 height 26
click at [455, 211] on input "IT’S TIME TO LEARN" at bounding box center [735, 198] width 578 height 25
click at [454, 211] on input "IT’S TIME TO LEARN" at bounding box center [735, 198] width 578 height 25
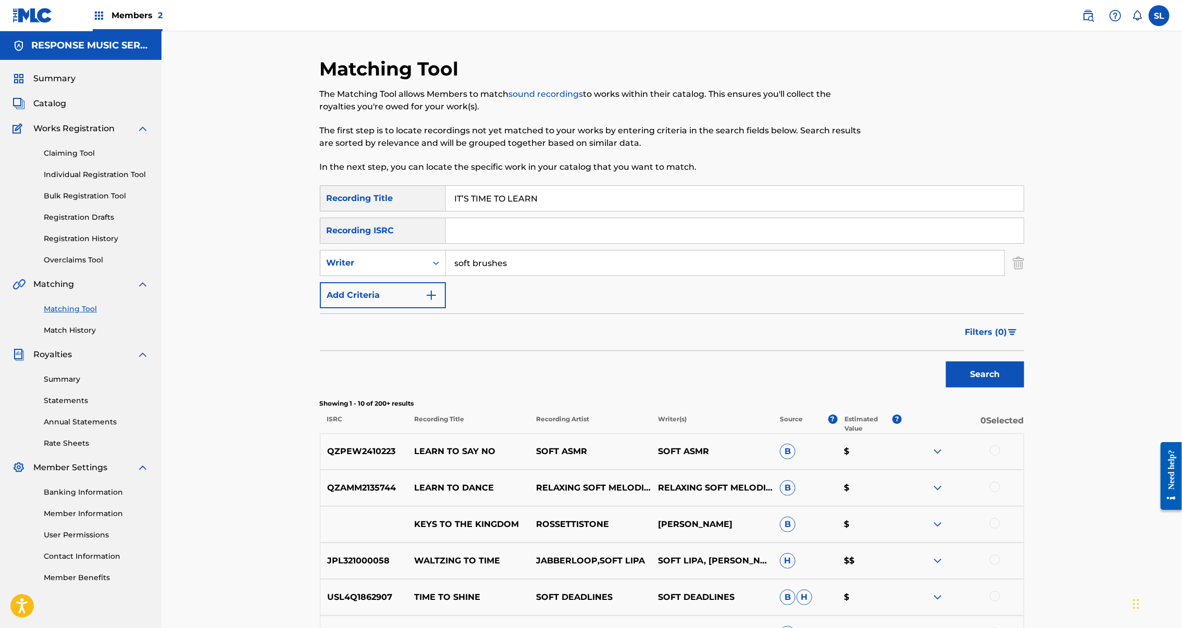
paste input "S UP TO YOU"
type input "ITS UP TO YOU"
click at [516, 276] on input "soft brushes" at bounding box center [725, 263] width 559 height 25
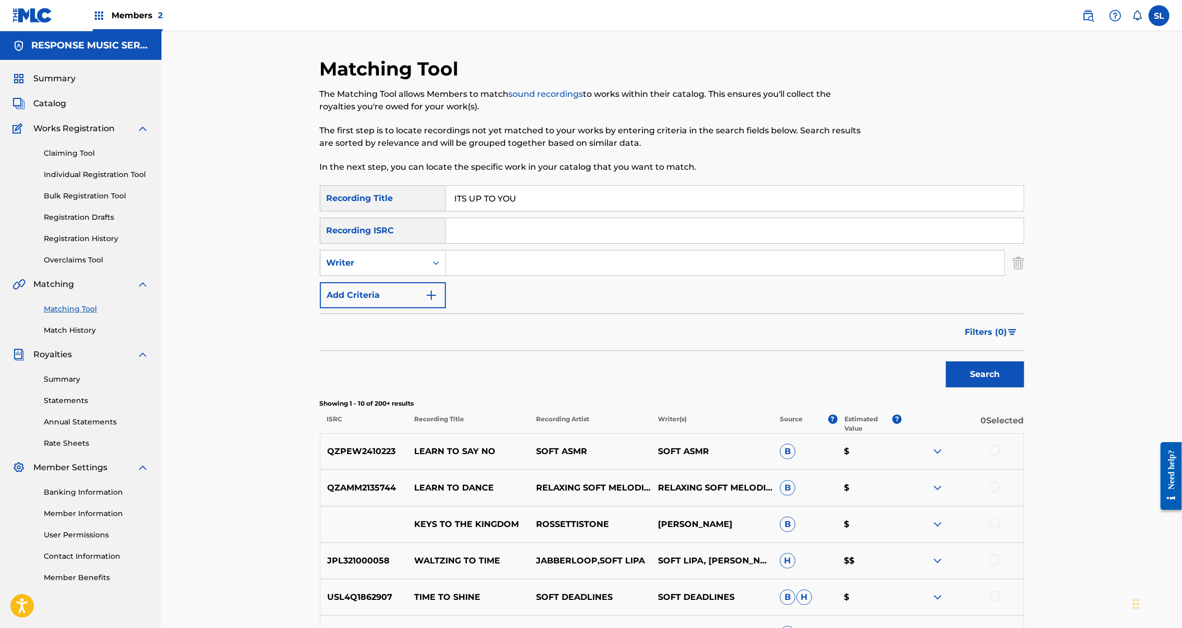
click at [1024, 388] on button "Search" at bounding box center [985, 375] width 78 height 26
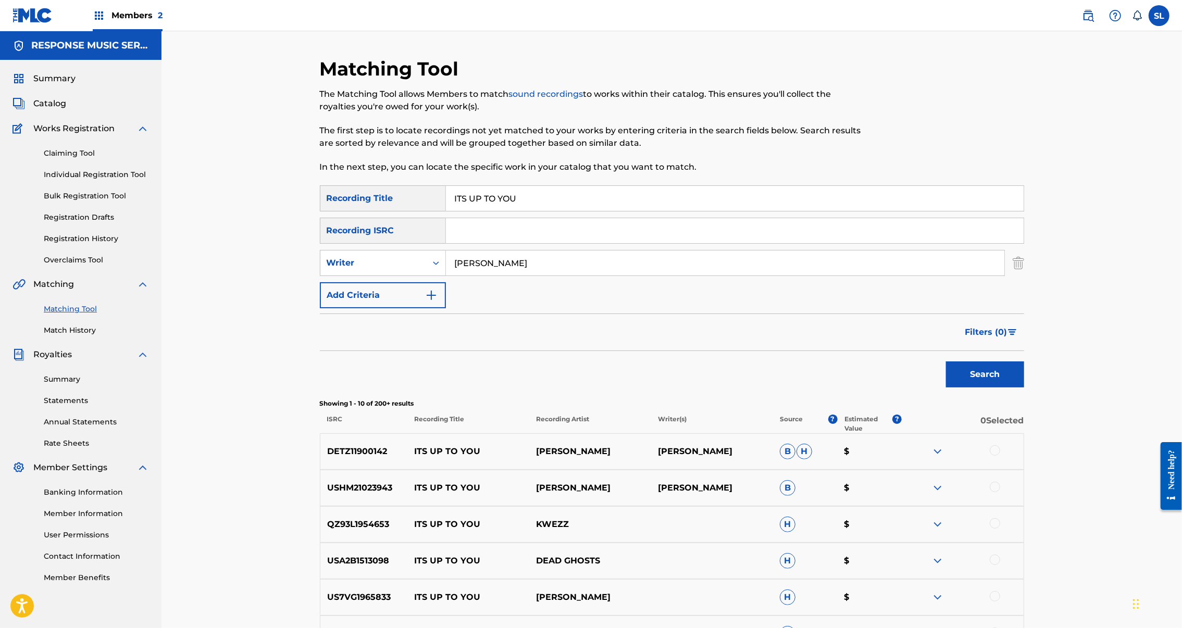
click at [1024, 388] on button "Search" at bounding box center [985, 375] width 78 height 26
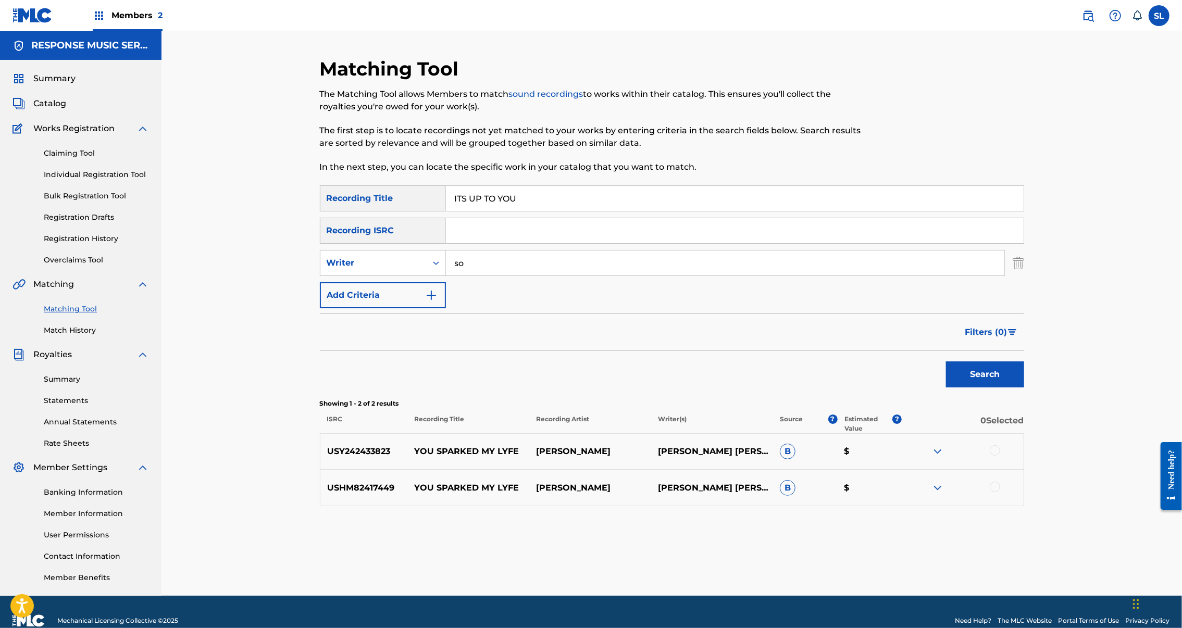
type input "s"
click at [1024, 388] on button "Search" at bounding box center [985, 375] width 78 height 26
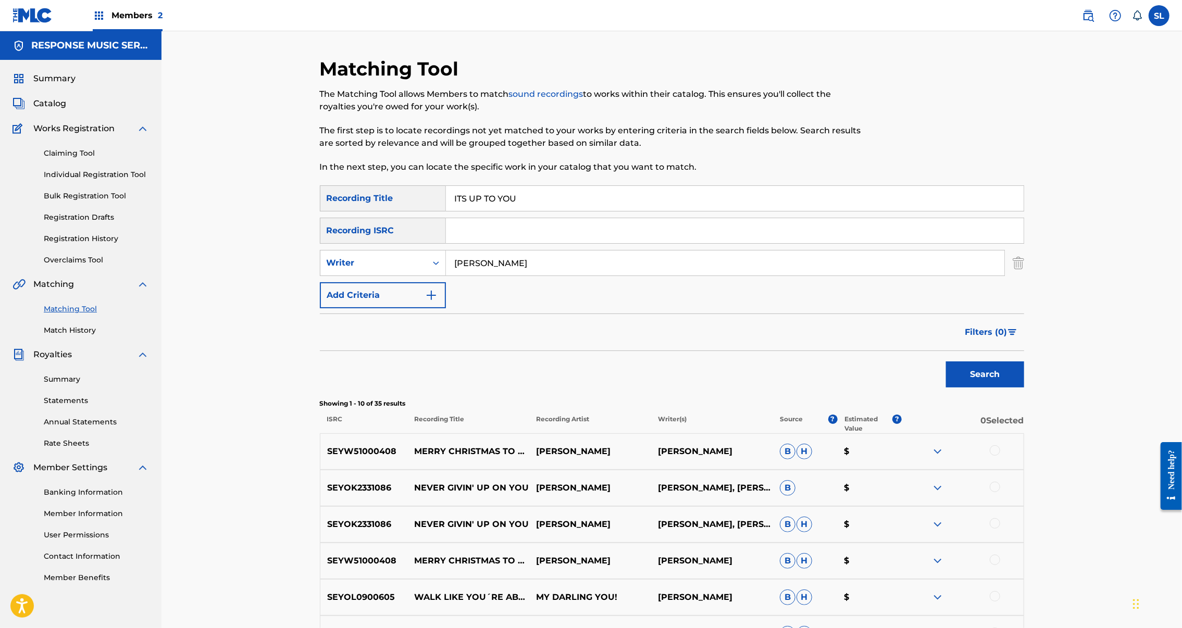
click at [532, 276] on input "hermansson" at bounding box center [725, 263] width 559 height 25
type input "paul sollinger"
click at [1024, 388] on button "Search" at bounding box center [985, 375] width 78 height 26
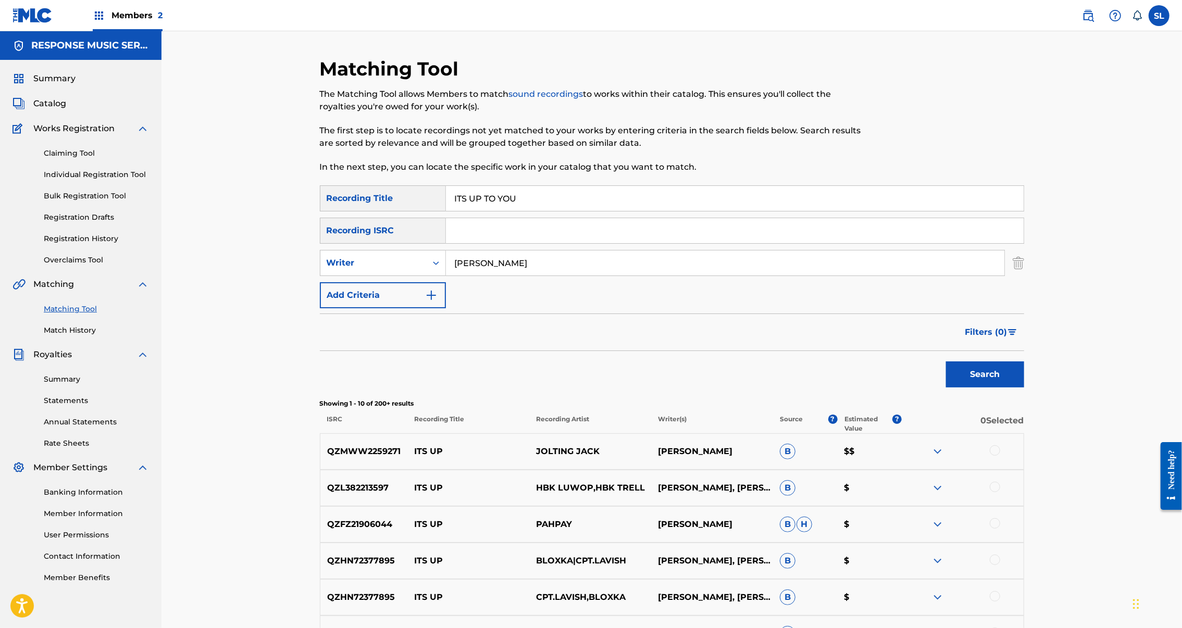
click at [498, 208] on input "ITS UP TO YOU" at bounding box center [735, 198] width 578 height 25
click at [499, 208] on input "ITS UP TO YOU" at bounding box center [735, 198] width 578 height 25
paste input "JUST COMING IN"
type input "JUST COMING IN"
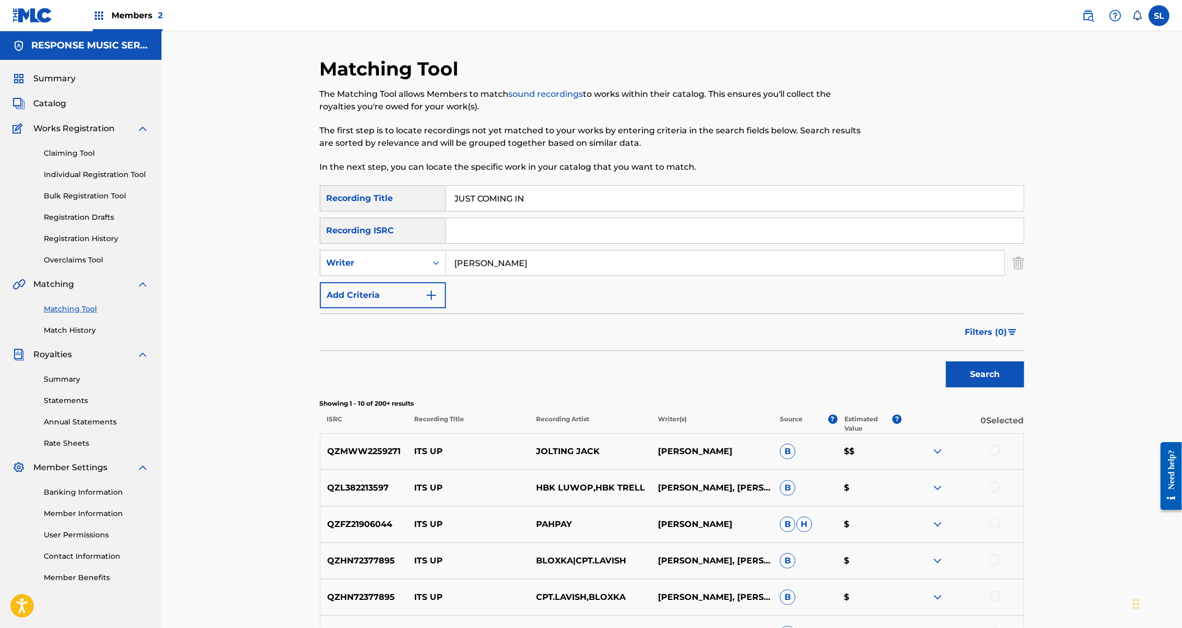
click at [468, 276] on input "paul sollinger" at bounding box center [725, 263] width 559 height 25
click at [1024, 388] on button "Search" at bounding box center [985, 375] width 78 height 26
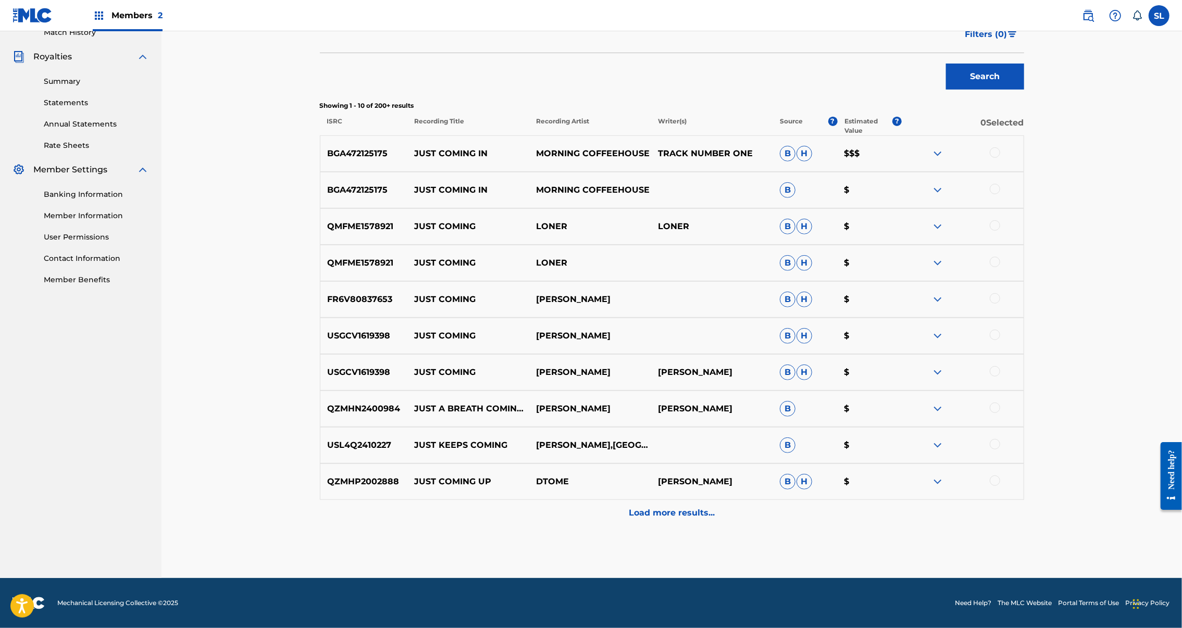
scroll to position [92, 0]
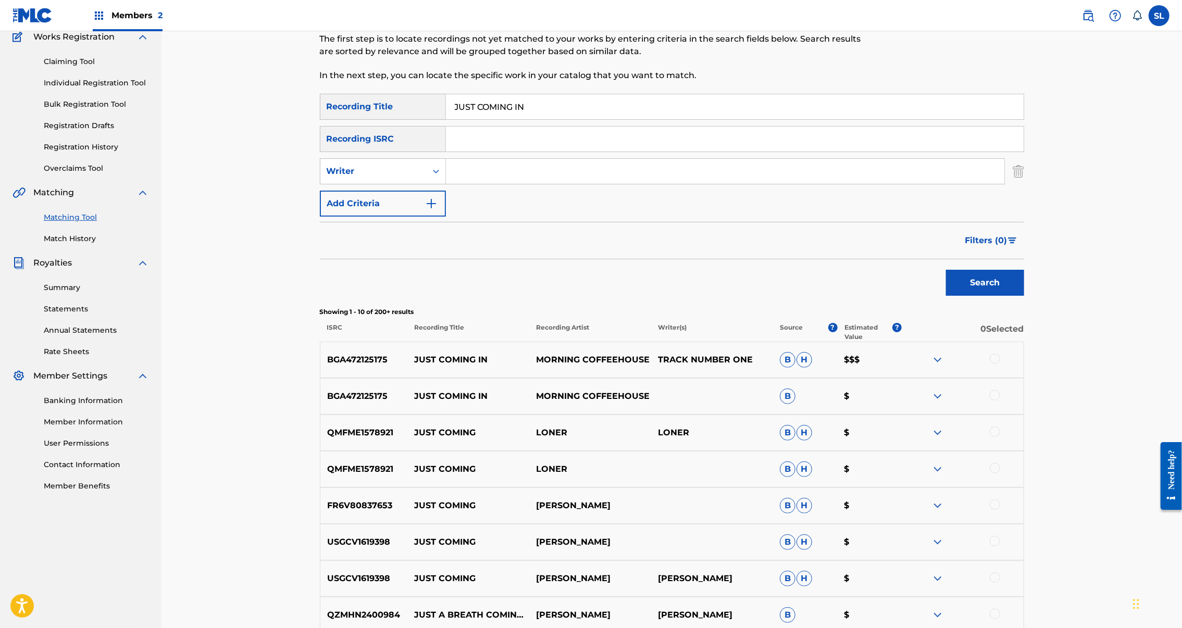
type input "n"
click at [1024, 296] on button "Search" at bounding box center [985, 283] width 78 height 26
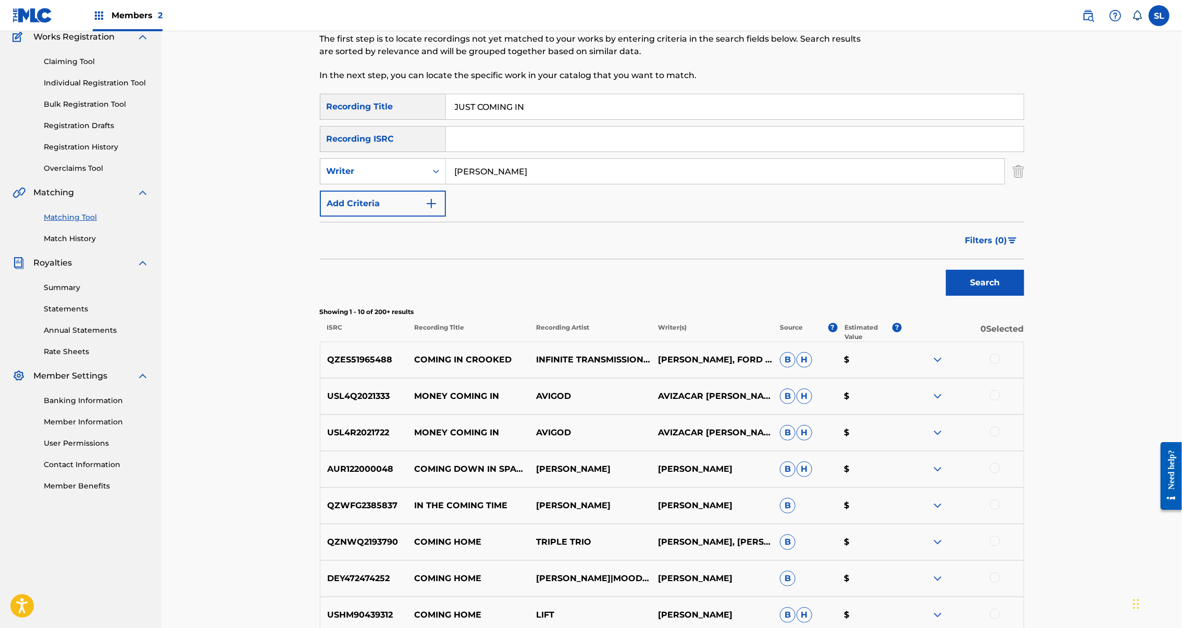
click at [1024, 296] on button "Search" at bounding box center [985, 283] width 78 height 26
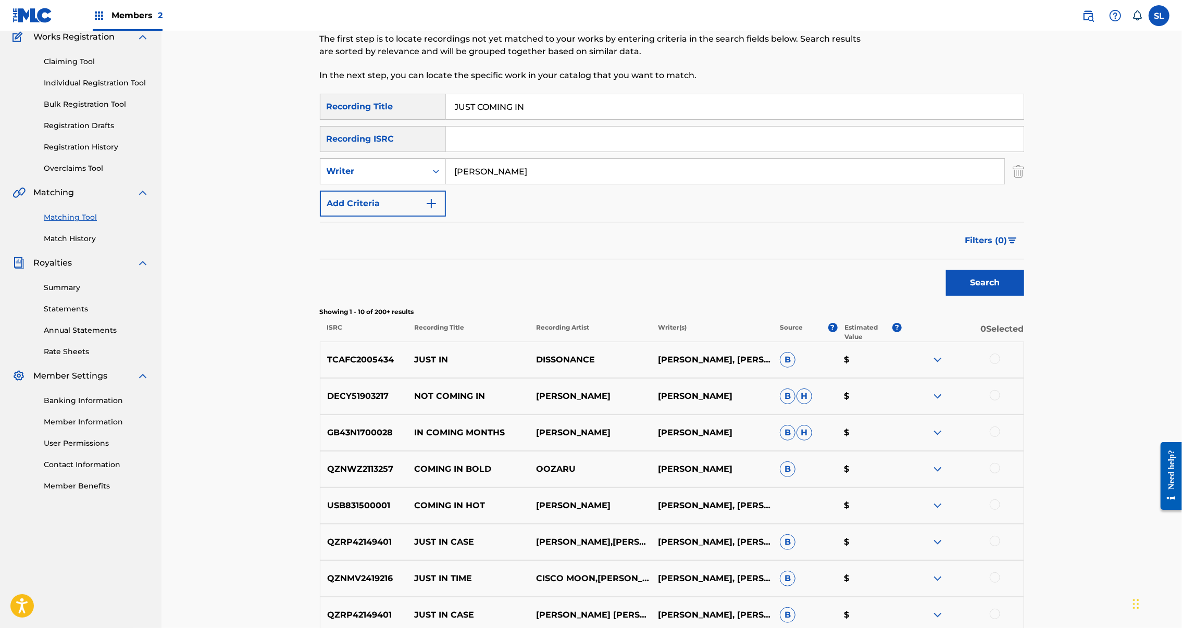
type input "benjamin leroy"
click at [1024, 296] on button "Search" at bounding box center [985, 283] width 78 height 26
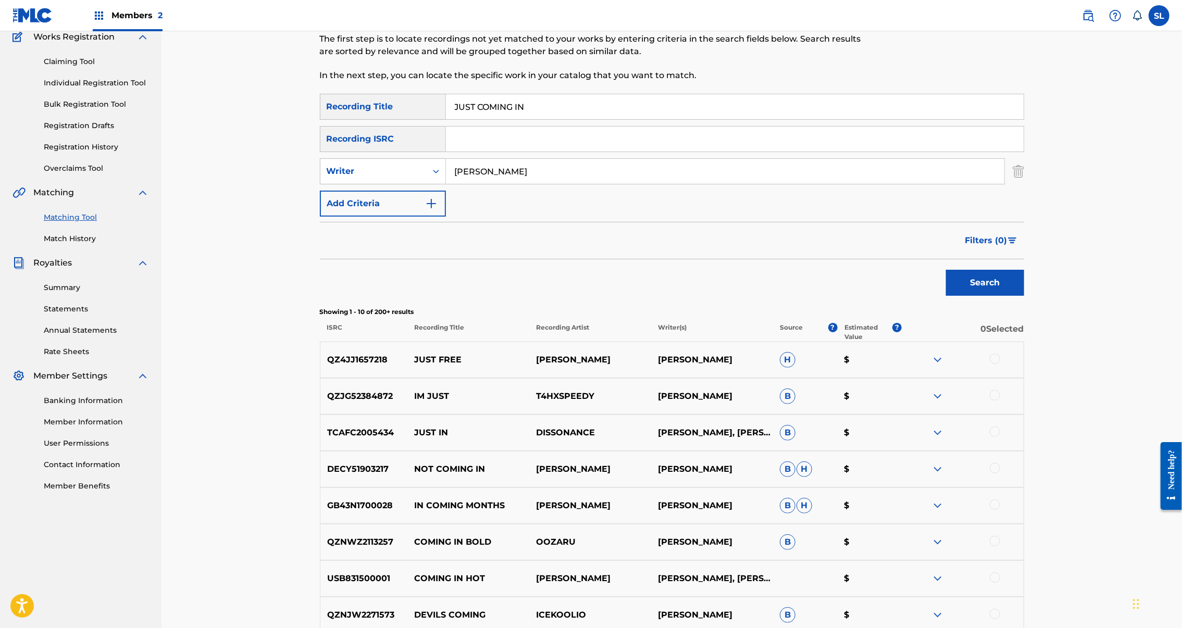
click at [446, 119] on input "JUST COMING IN" at bounding box center [735, 106] width 578 height 25
paste input "LET IT SLIDE"
type input "JUST LET IT SLIDE"
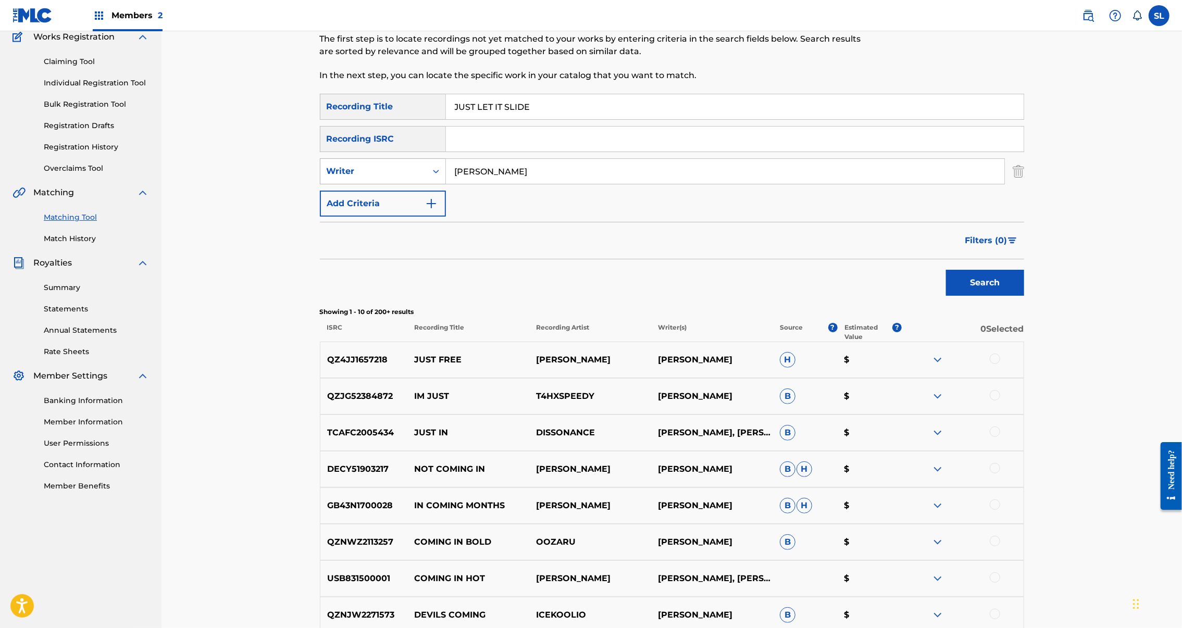
drag, startPoint x: 478, startPoint y: 207, endPoint x: 390, endPoint y: 202, distance: 87.7
click at [390, 184] on div "SearchWithCriteria1ec30a35-a4fc-42fe-a326-b2d1580d616b Writer benjamin leroy" at bounding box center [672, 171] width 704 height 26
click at [1024, 296] on button "Search" at bounding box center [985, 283] width 78 height 26
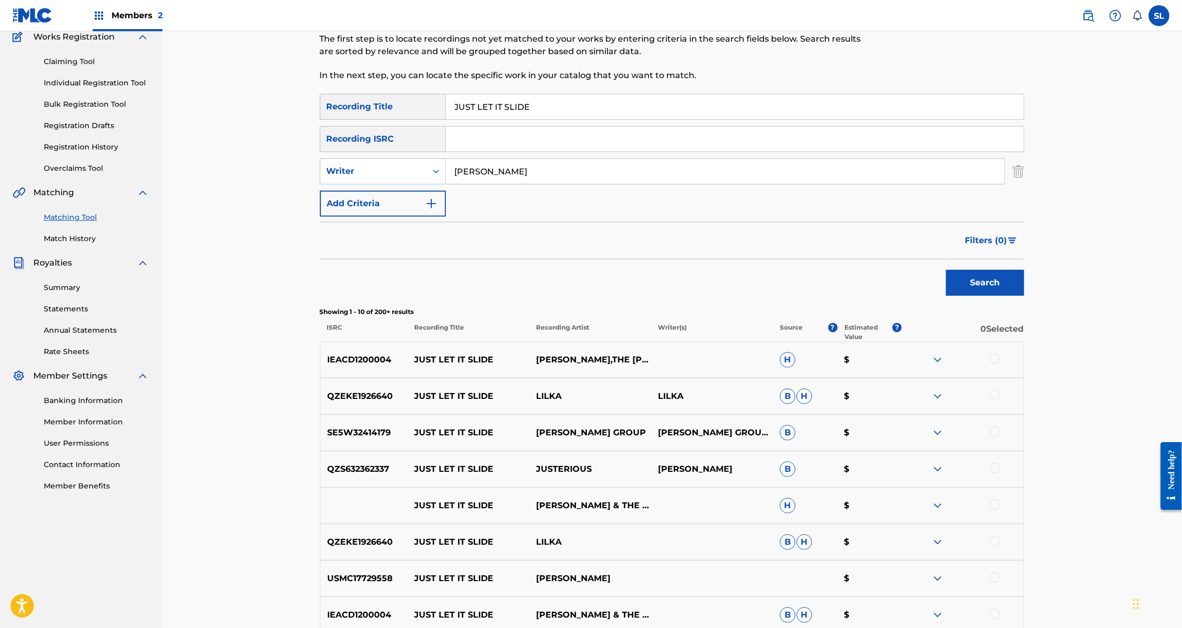
type input "andy"
click at [1024, 296] on button "Search" at bounding box center [985, 283] width 78 height 26
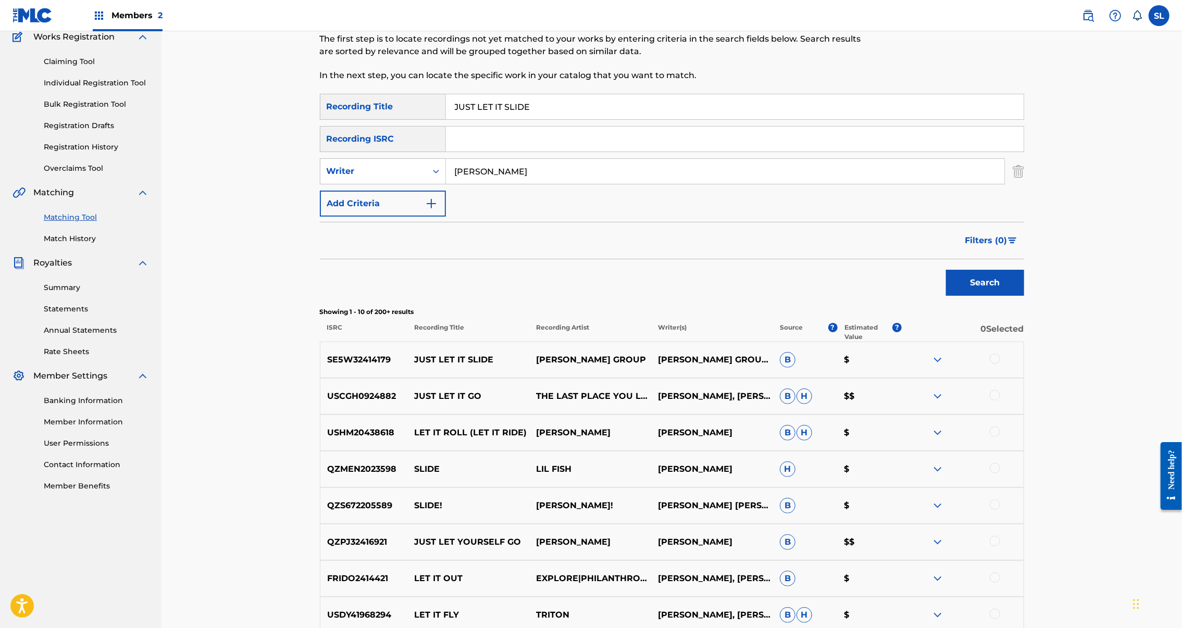
click at [1000, 364] on div at bounding box center [995, 359] width 10 height 10
click at [790, 530] on button "Match 1 Group" at bounding box center [732, 543] width 115 height 26
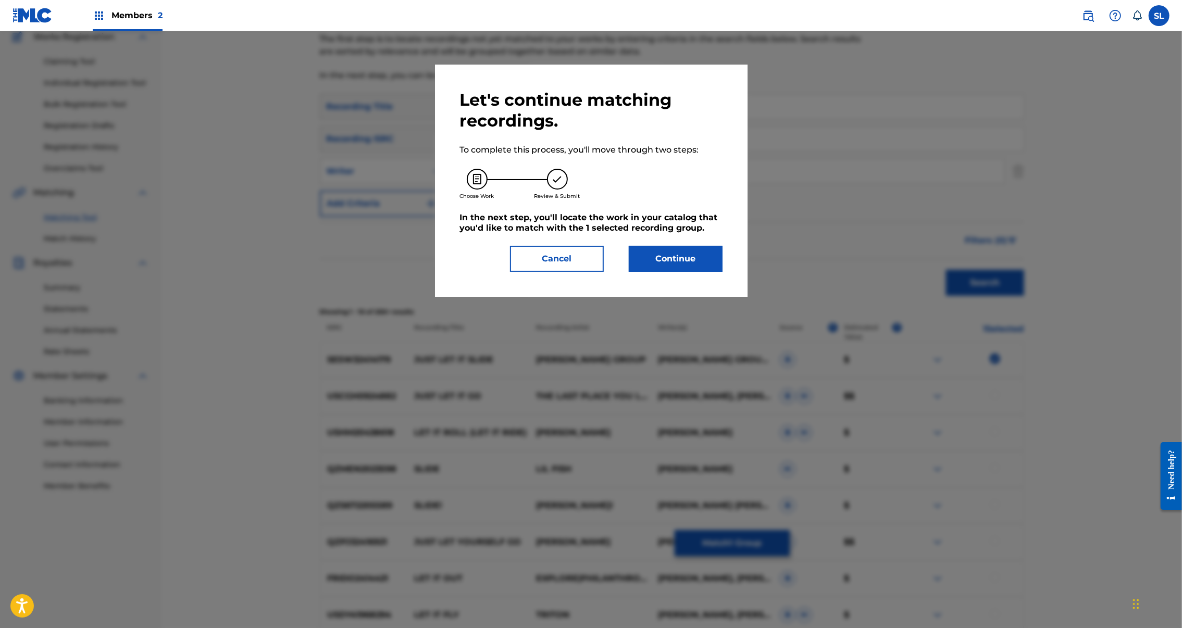
click at [708, 272] on button "Continue" at bounding box center [676, 259] width 94 height 26
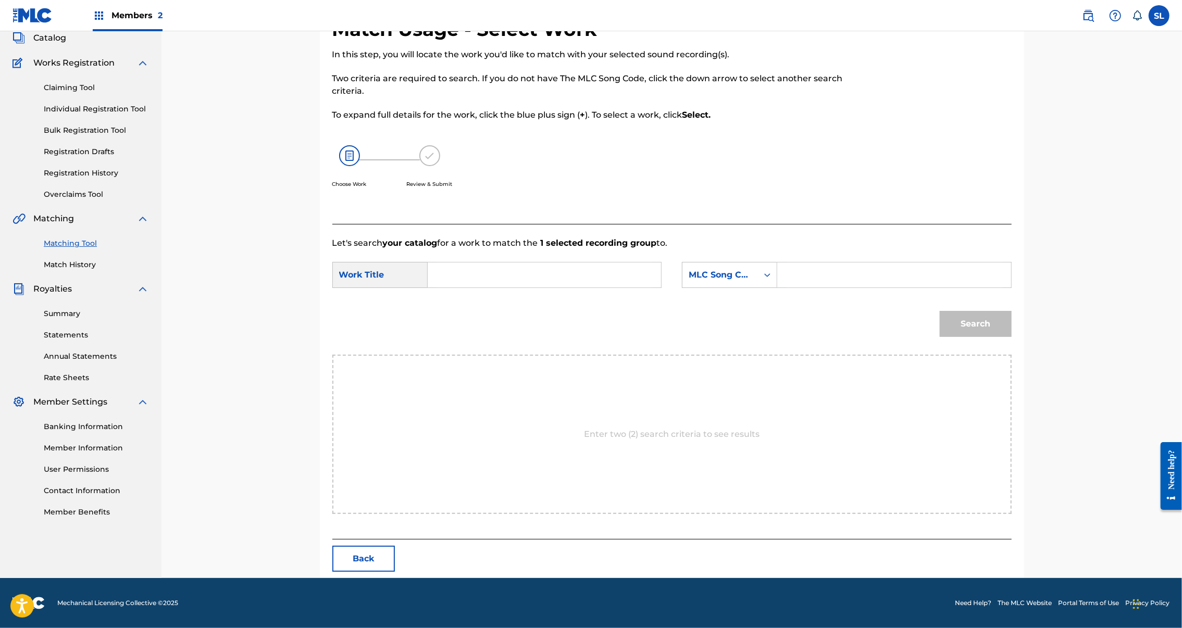
click at [584, 288] on input "Search Form" at bounding box center [545, 275] width 216 height 25
paste input "JUST LET IT SLIDE"
type input "JUST LET IT SLIDE"
click at [925, 284] on input "Search Form" at bounding box center [894, 275] width 216 height 25
paste input "J53RP9"
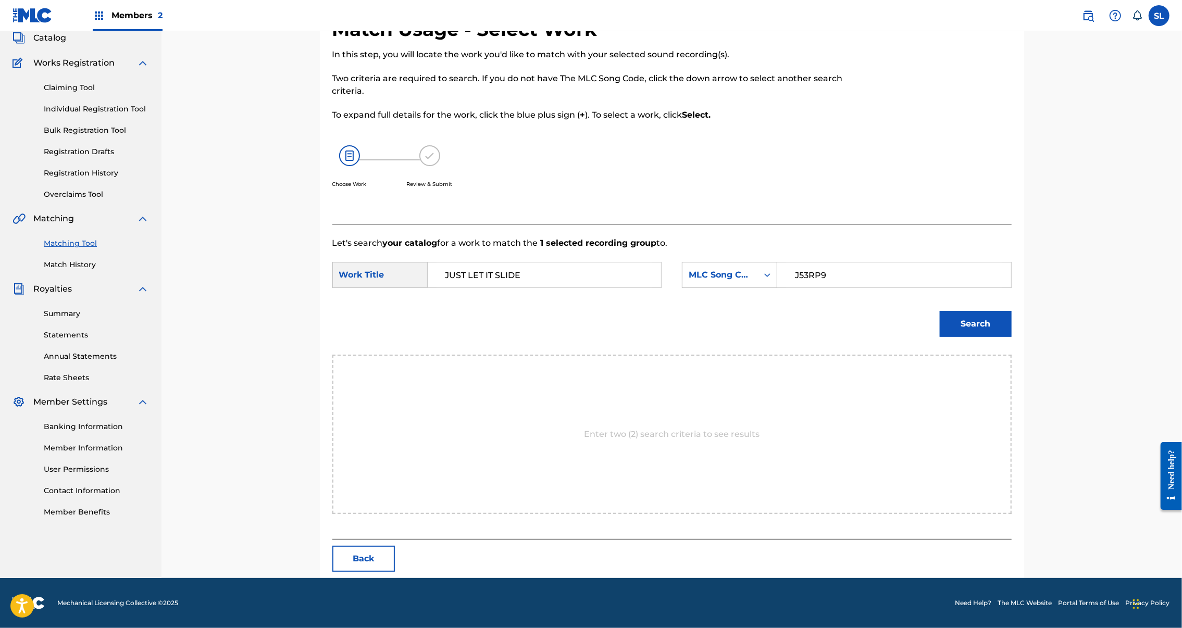
type input "J53RP9"
click at [1012, 337] on button "Search" at bounding box center [976, 324] width 72 height 26
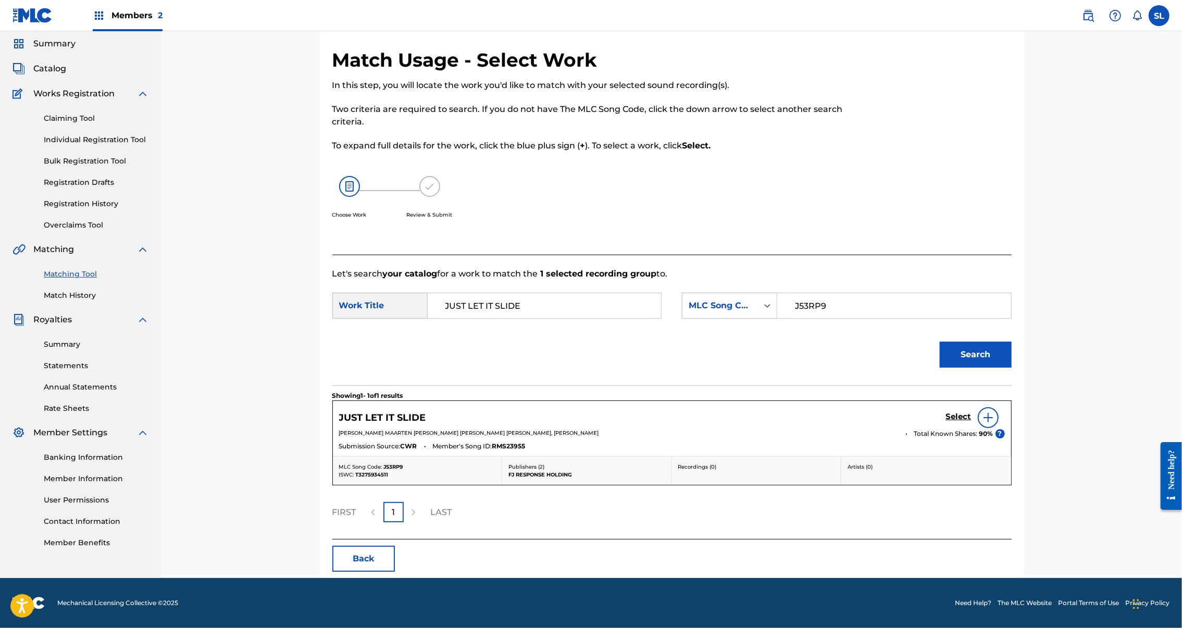
click at [972, 415] on h5 "Select" at bounding box center [959, 417] width 26 height 10
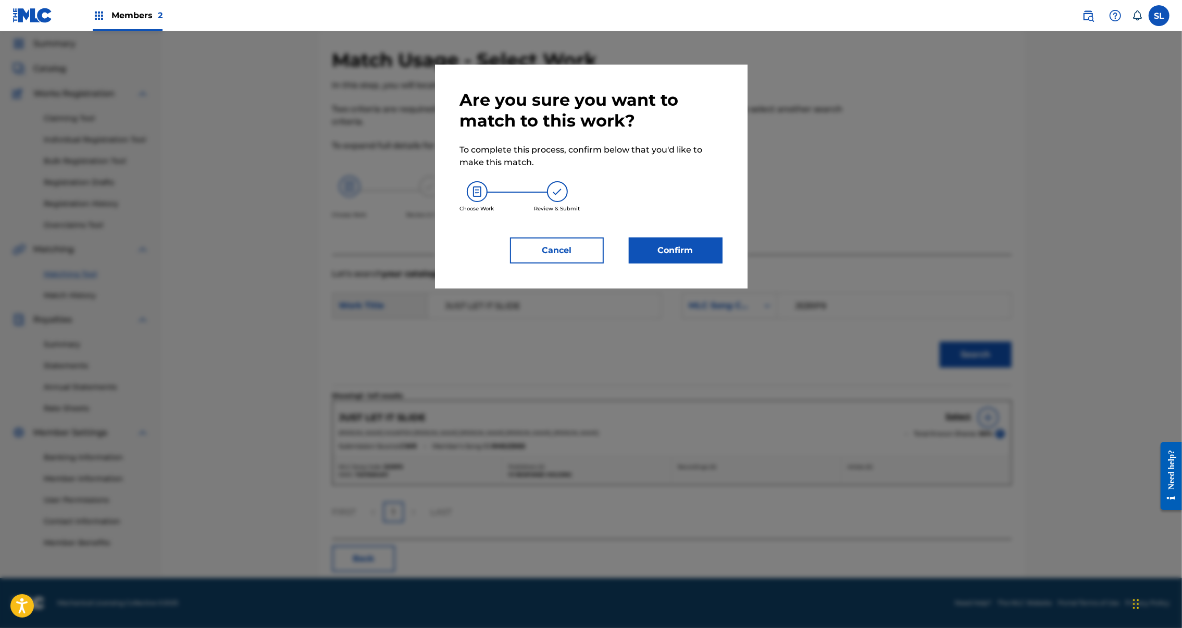
click at [693, 264] on button "Confirm" at bounding box center [676, 251] width 94 height 26
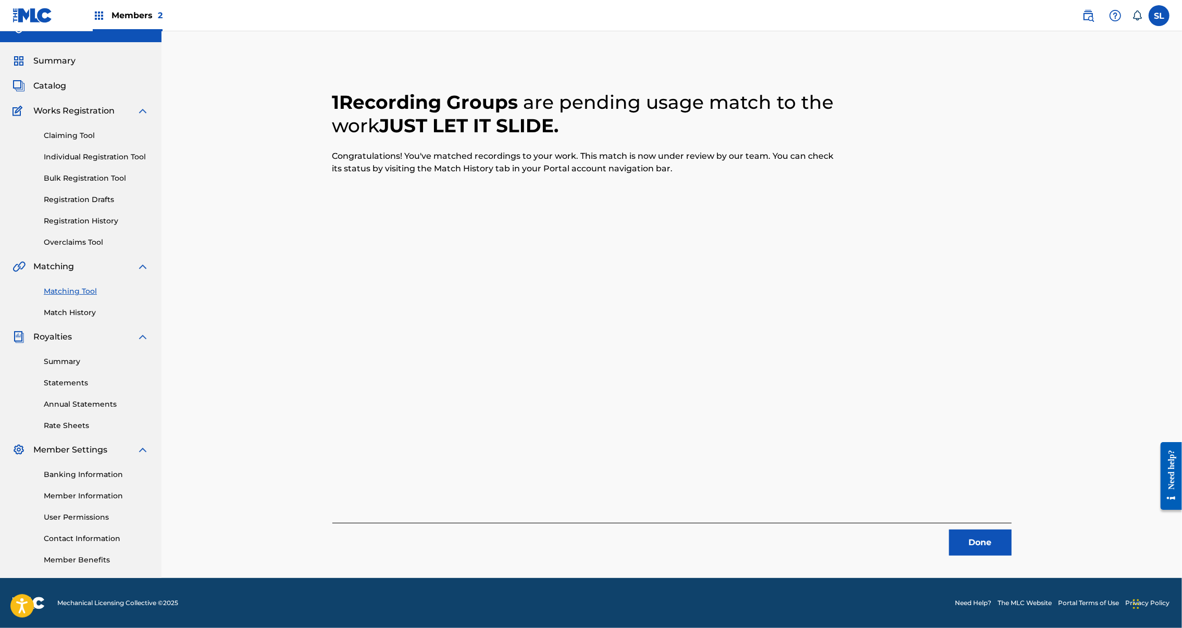
click at [1012, 530] on button "Done" at bounding box center [980, 543] width 63 height 26
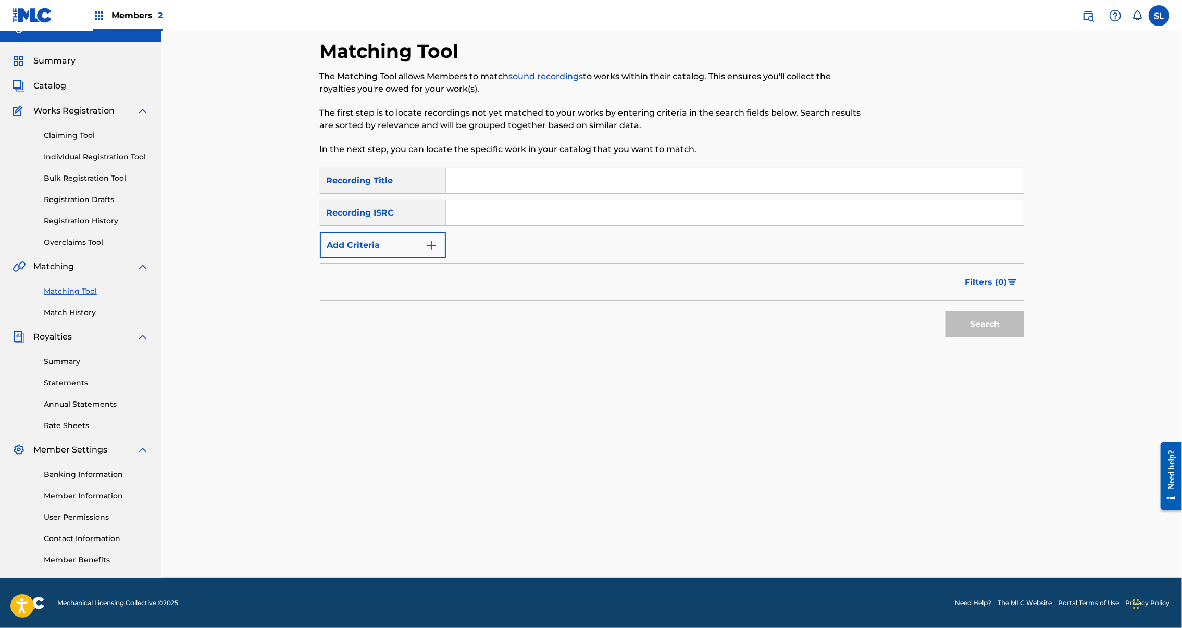
click at [494, 168] on input "Search Form" at bounding box center [735, 180] width 578 height 25
paste input "JUST LIKE TALKING"
type input "JUST LIKE TALKING"
click at [1024, 312] on button "Search" at bounding box center [985, 325] width 78 height 26
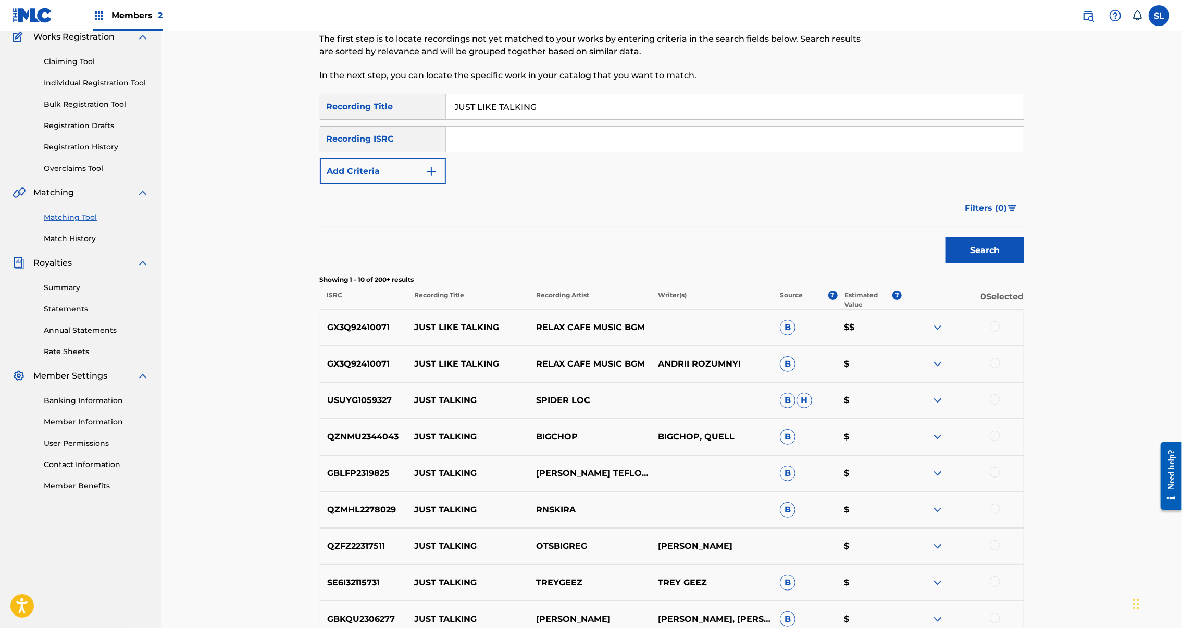
click at [394, 184] on button "Add Criteria" at bounding box center [383, 171] width 126 height 26
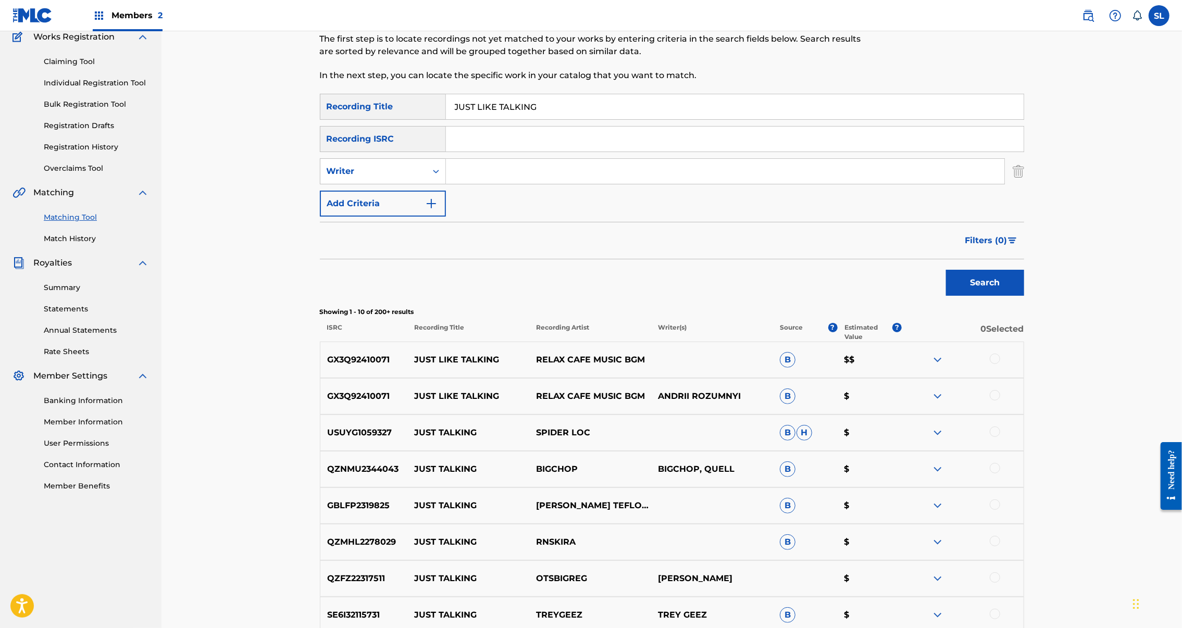
drag, startPoint x: 397, startPoint y: 208, endPoint x: 471, endPoint y: 207, distance: 74.5
click at [470, 184] on input "Search Form" at bounding box center [725, 171] width 559 height 25
type input "norris"
click at [1024, 296] on button "Search" at bounding box center [985, 283] width 78 height 26
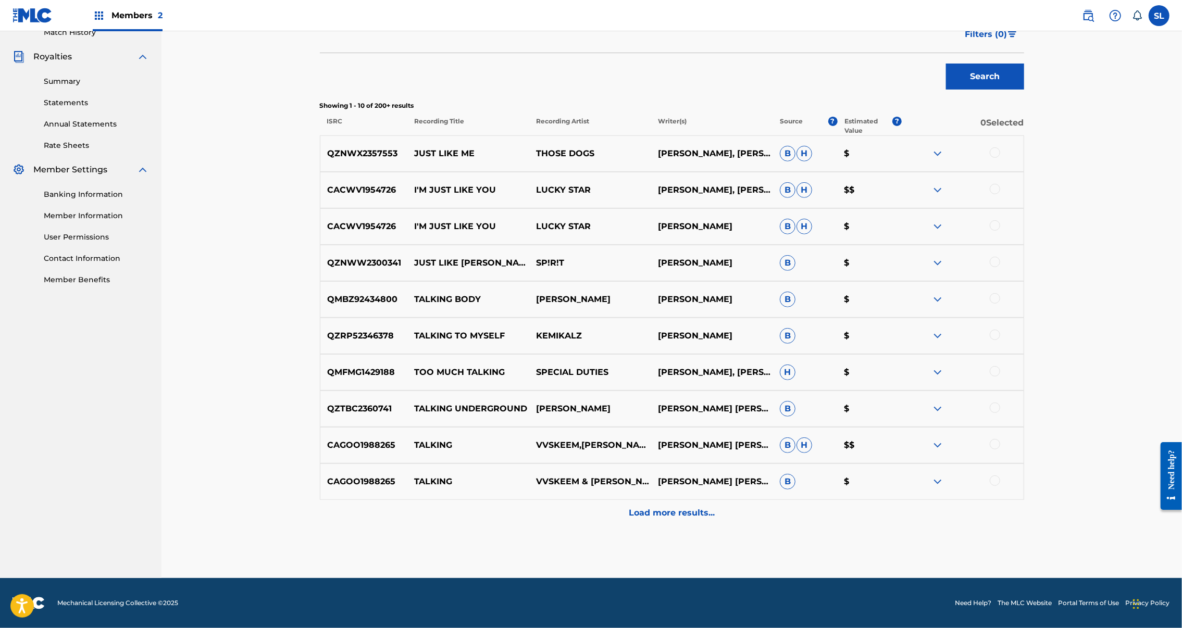
scroll to position [0, 0]
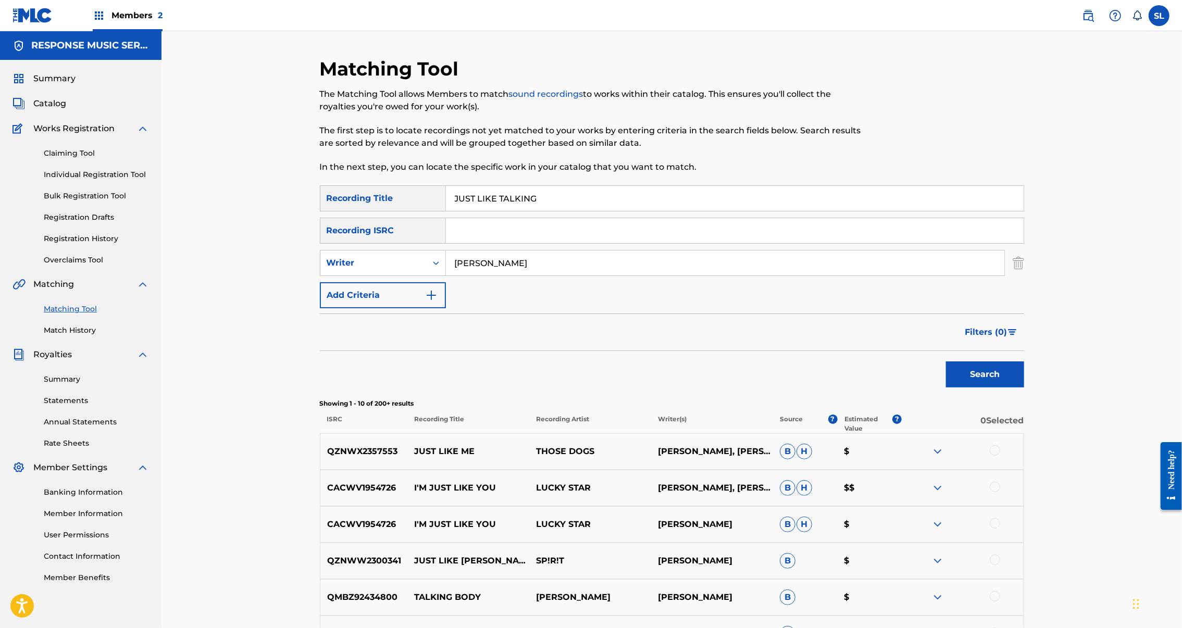
click at [478, 211] on input "JUST LIKE TALKING" at bounding box center [735, 198] width 578 height 25
click at [477, 211] on input "JUST LIKE TALKING" at bounding box center [735, 198] width 578 height 25
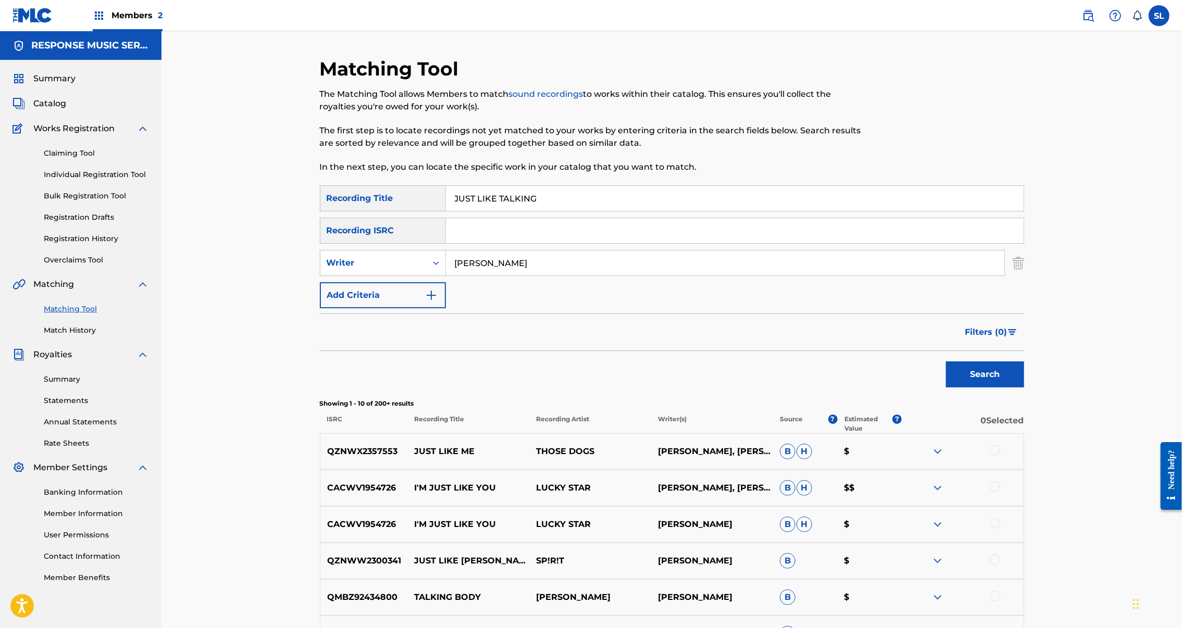
paste input "KEEP IT MOVIN"
type input "KEEP IT MOVIN"
drag, startPoint x: 483, startPoint y: 296, endPoint x: 378, endPoint y: 293, distance: 105.3
click at [378, 276] on div "SearchWithCriteria1ec30a35-a4fc-42fe-a326-b2d1580d616b Writer norris" at bounding box center [672, 263] width 704 height 26
click at [1024, 388] on button "Search" at bounding box center [985, 375] width 78 height 26
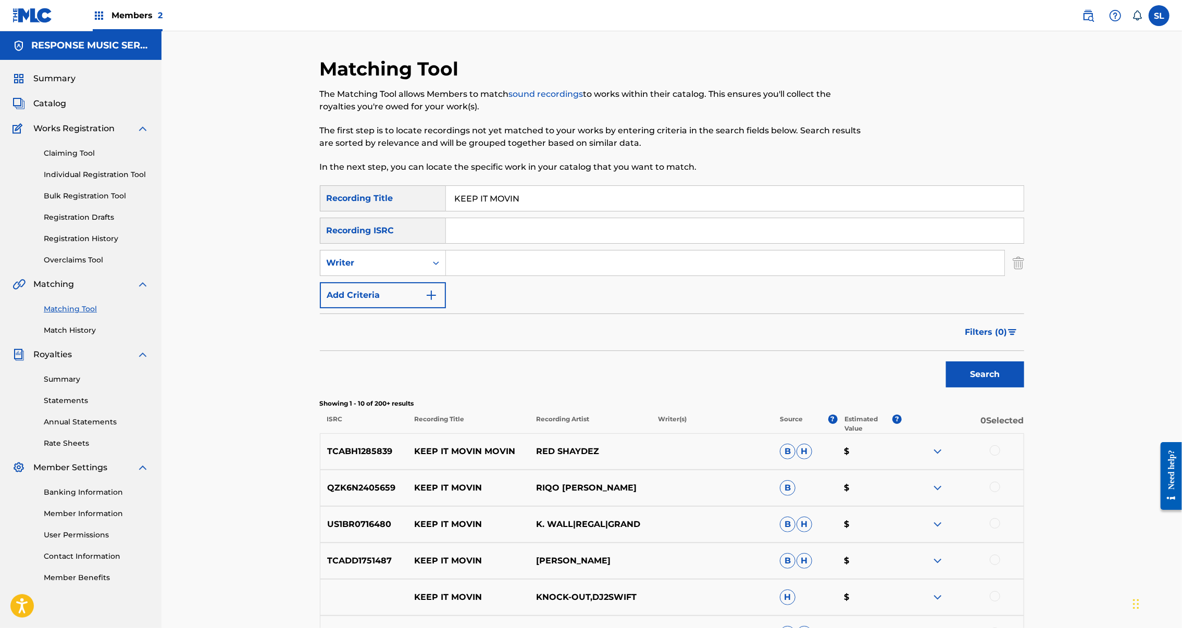
click at [463, 211] on input "KEEP IT MOVIN" at bounding box center [735, 198] width 578 height 25
drag, startPoint x: 57, startPoint y: 437, endPoint x: 463, endPoint y: 216, distance: 462.5
click at [463, 211] on input "KEEP IT MOVIN" at bounding box center [735, 198] width 578 height 25
paste input "IND OF A LONER"
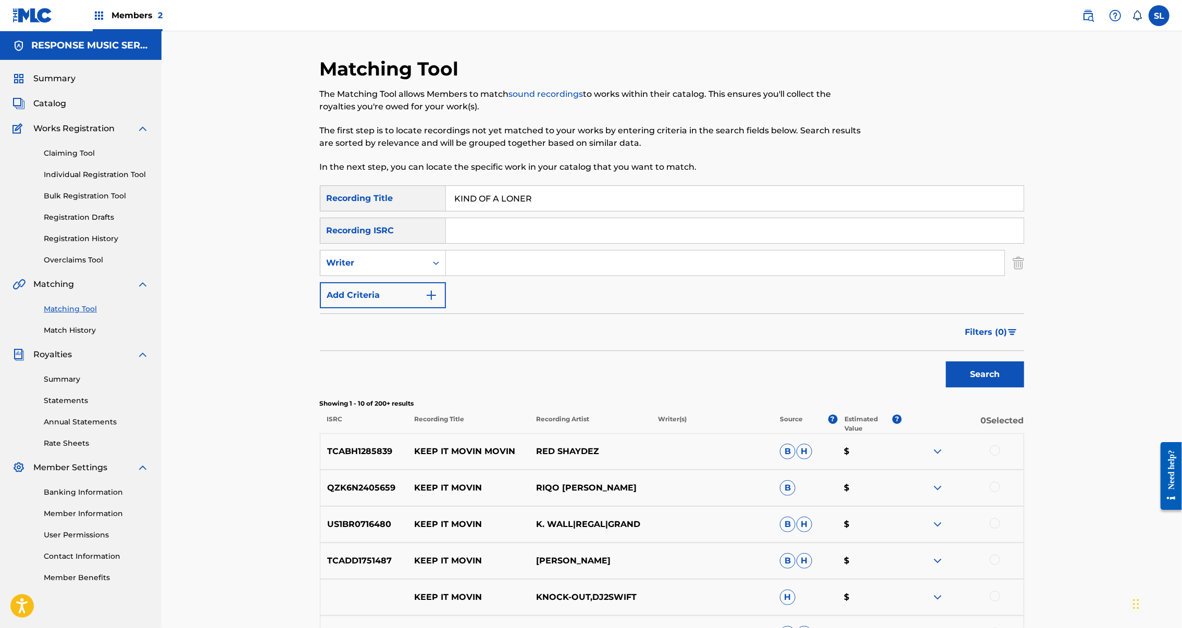
type input "KIND OF A LONER"
click at [1024, 388] on button "Search" at bounding box center [985, 375] width 78 height 26
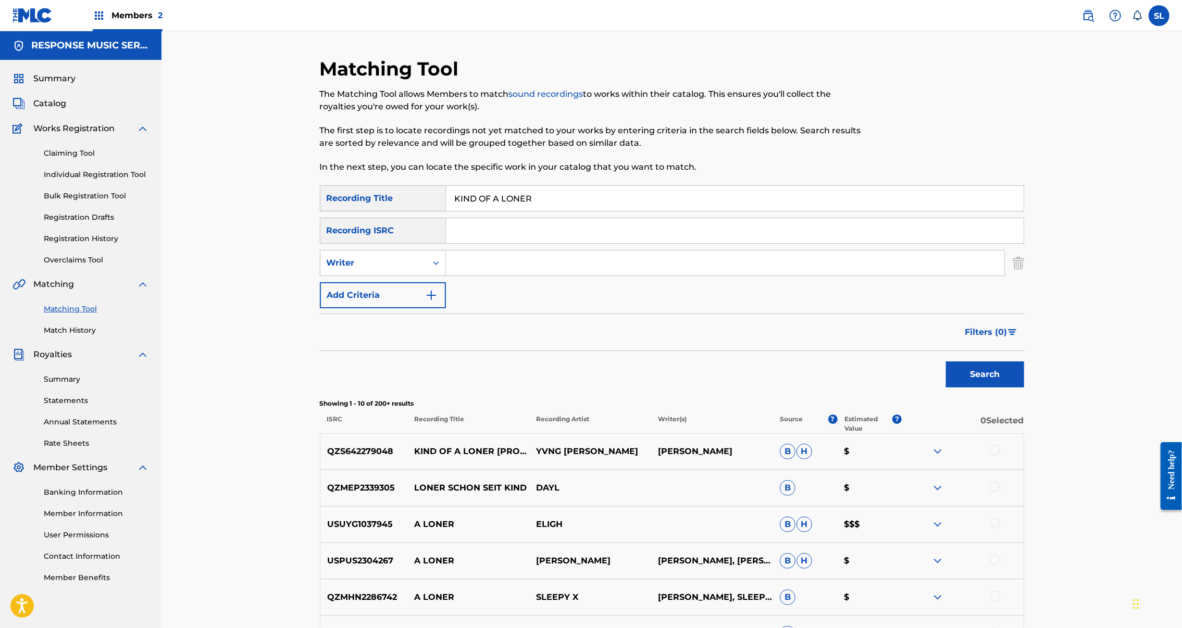
click at [469, 276] on input "Search Form" at bounding box center [725, 263] width 559 height 25
click at [377, 269] on div "Writer" at bounding box center [374, 263] width 94 height 13
click at [332, 302] on div "Recording Artist" at bounding box center [382, 289] width 125 height 26
click at [494, 276] on input "Search Form" at bounding box center [725, 263] width 559 height 25
type input "charles"
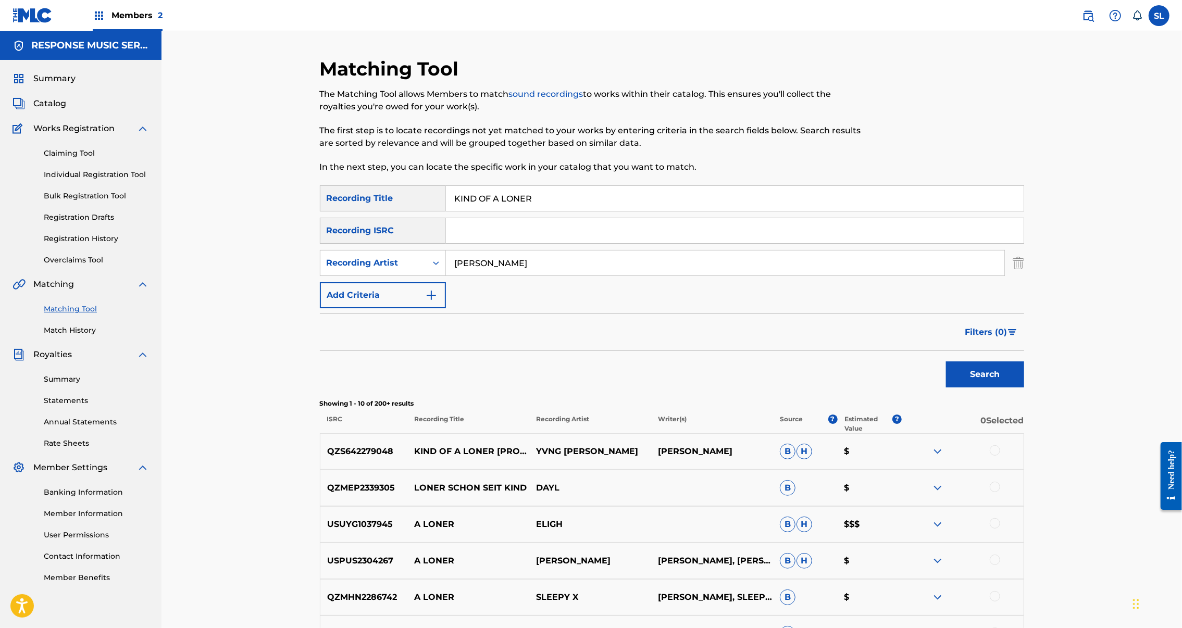
click at [1024, 388] on button "Search" at bounding box center [985, 375] width 78 height 26
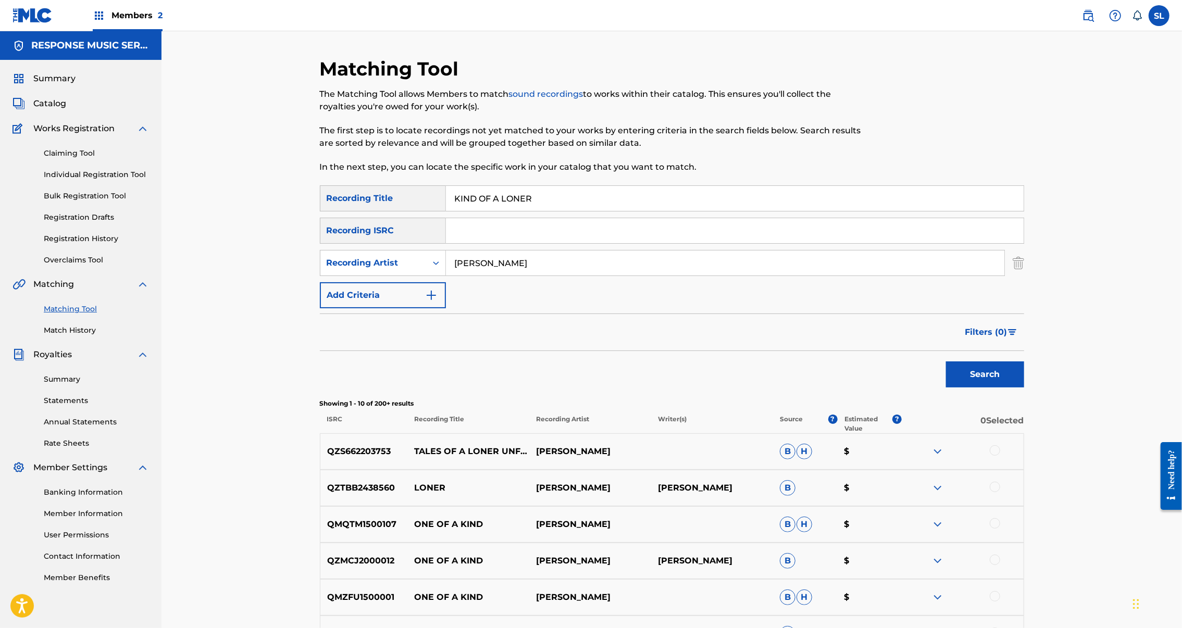
click at [467, 211] on input "KIND OF A LONER" at bounding box center [735, 198] width 578 height 25
drag, startPoint x: 19, startPoint y: 442, endPoint x: 467, endPoint y: 214, distance: 502.8
click at [467, 211] on input "KIND OF A LONER" at bounding box center [735, 198] width 578 height 25
paste input "SS GOODBYE"
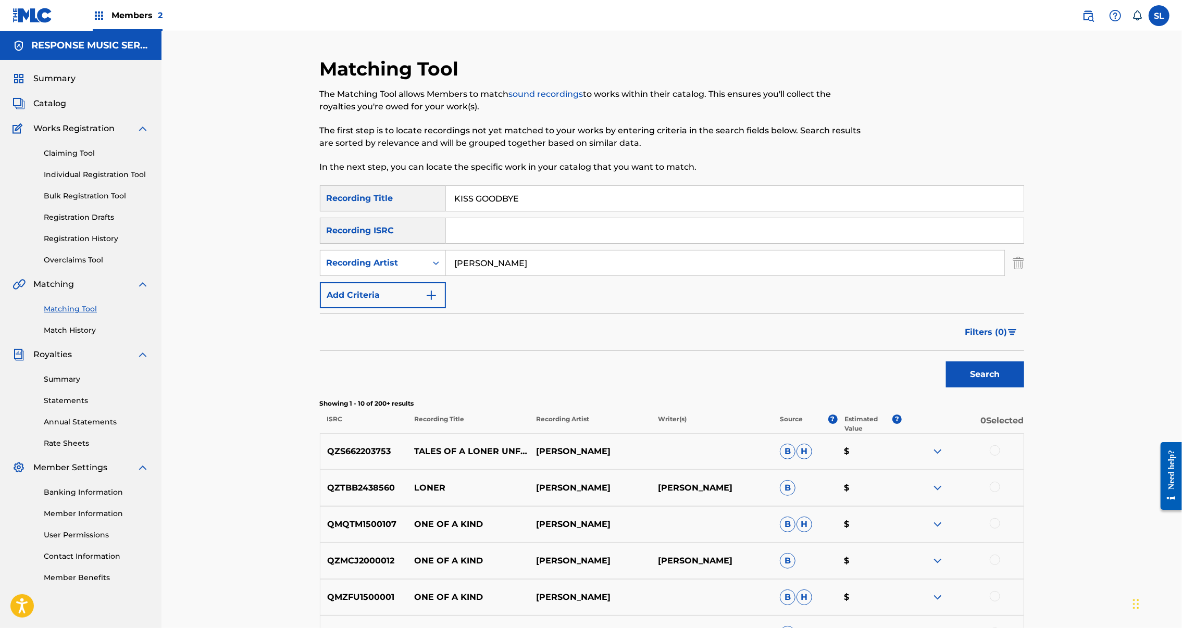
type input "KISS GOODBYE"
drag, startPoint x: 463, startPoint y: 302, endPoint x: 286, endPoint y: 292, distance: 177.4
click at [320, 276] on div "SearchWithCriteria1035606c-3a5a-49f5-adb0-01b4100b96be Recording Artist charles" at bounding box center [672, 263] width 704 height 26
click at [1024, 388] on button "Search" at bounding box center [985, 375] width 78 height 26
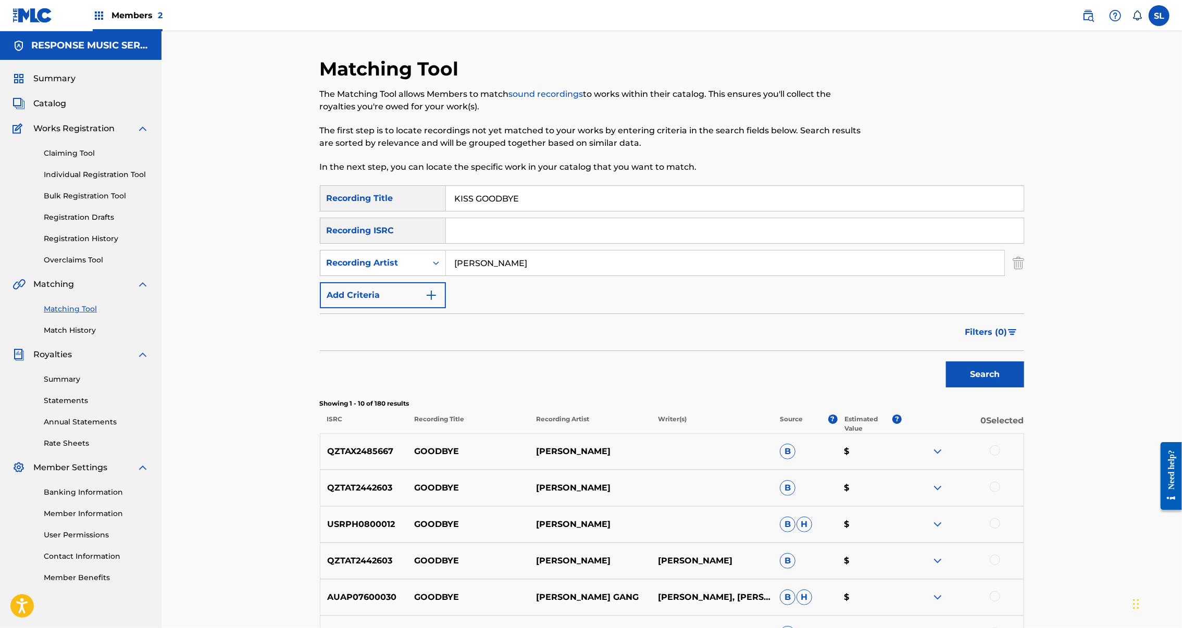
type input "ted ross"
click at [1024, 388] on button "Search" at bounding box center [985, 375] width 78 height 26
click at [449, 211] on input "KISS GOODBYE" at bounding box center [735, 198] width 578 height 25
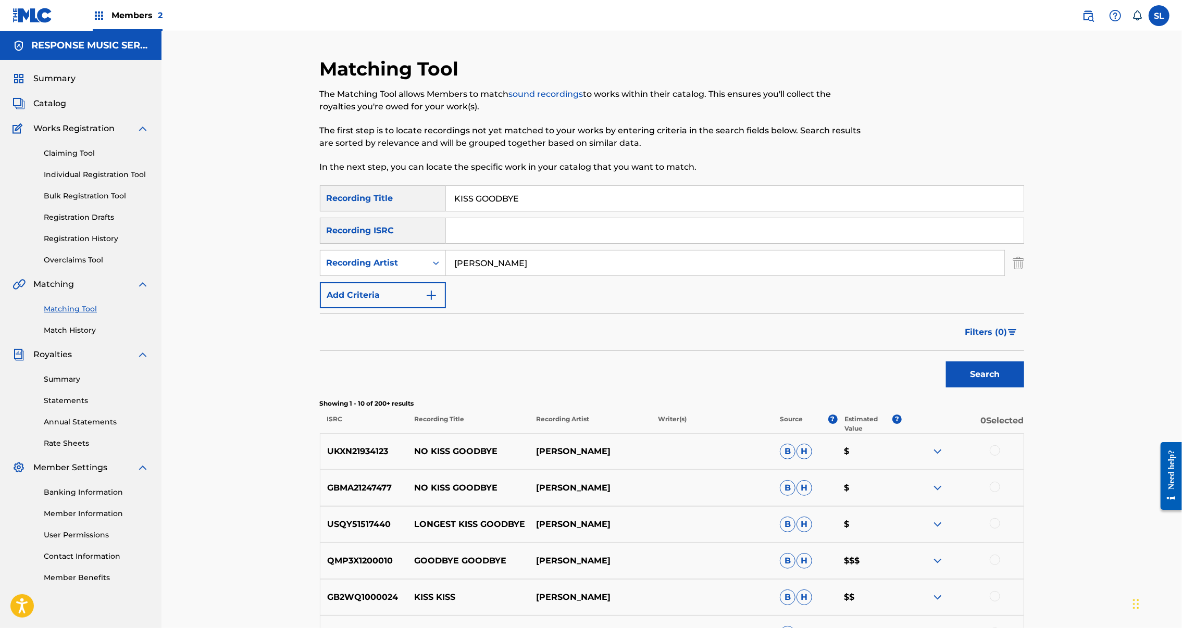
paste input "LEGEND HEIGHTS"
type input "LEGEND HEIGHTS"
drag, startPoint x: 457, startPoint y: 299, endPoint x: 339, endPoint y: 291, distance: 118.6
click at [339, 276] on div "SearchWithCriteria1035606c-3a5a-49f5-adb0-01b4100b96be Recording Artist ted ross" at bounding box center [672, 263] width 704 height 26
click at [1024, 388] on button "Search" at bounding box center [985, 375] width 78 height 26
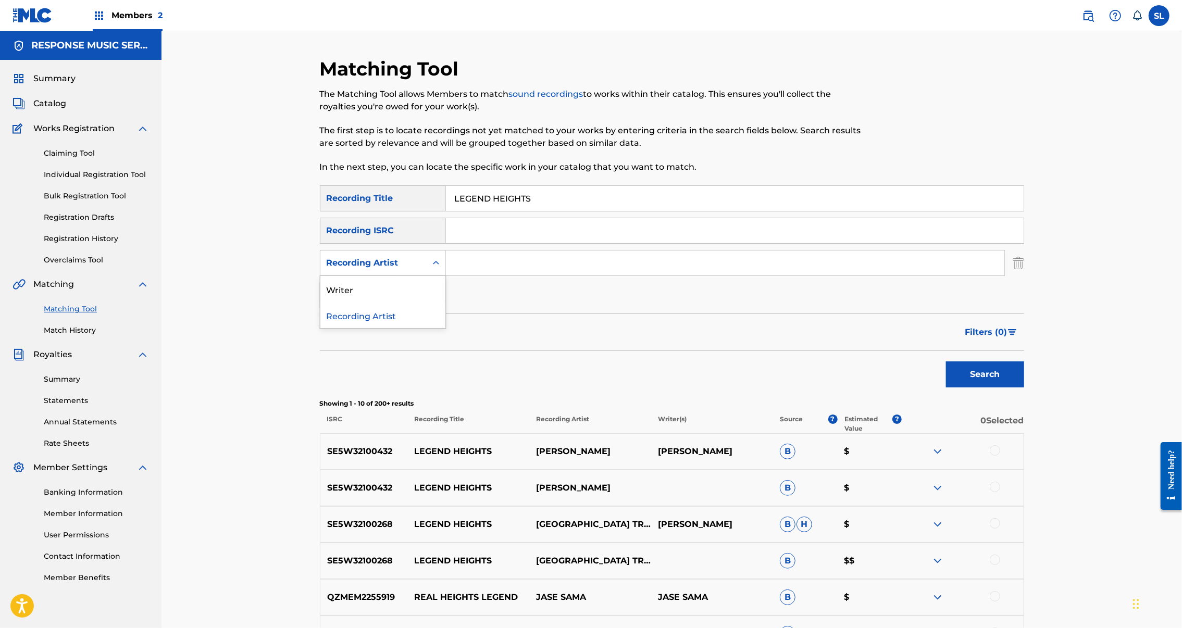
click at [431, 268] on icon "Search Form" at bounding box center [436, 263] width 10 height 10
drag, startPoint x: 321, startPoint y: 321, endPoint x: 337, endPoint y: 317, distance: 16.2
click at [321, 302] on div "Writer" at bounding box center [382, 289] width 125 height 26
click at [459, 276] on input "Search Form" at bounding box center [725, 263] width 559 height 25
type input "[PERSON_NAME]"
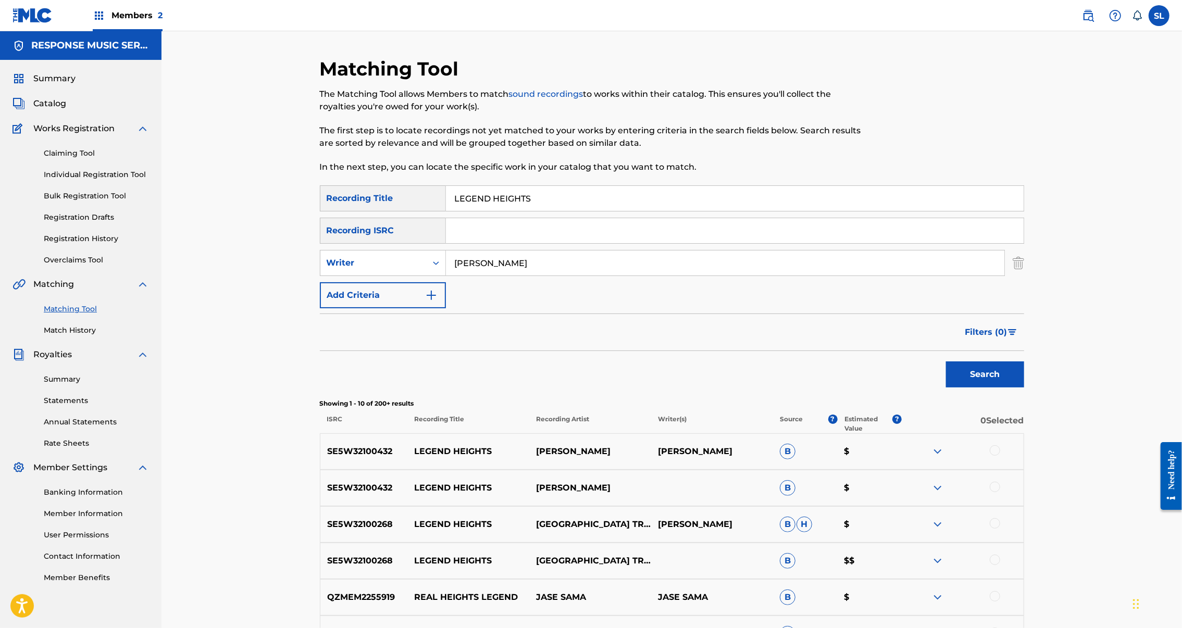
click at [1024, 388] on button "Search" at bounding box center [985, 375] width 78 height 26
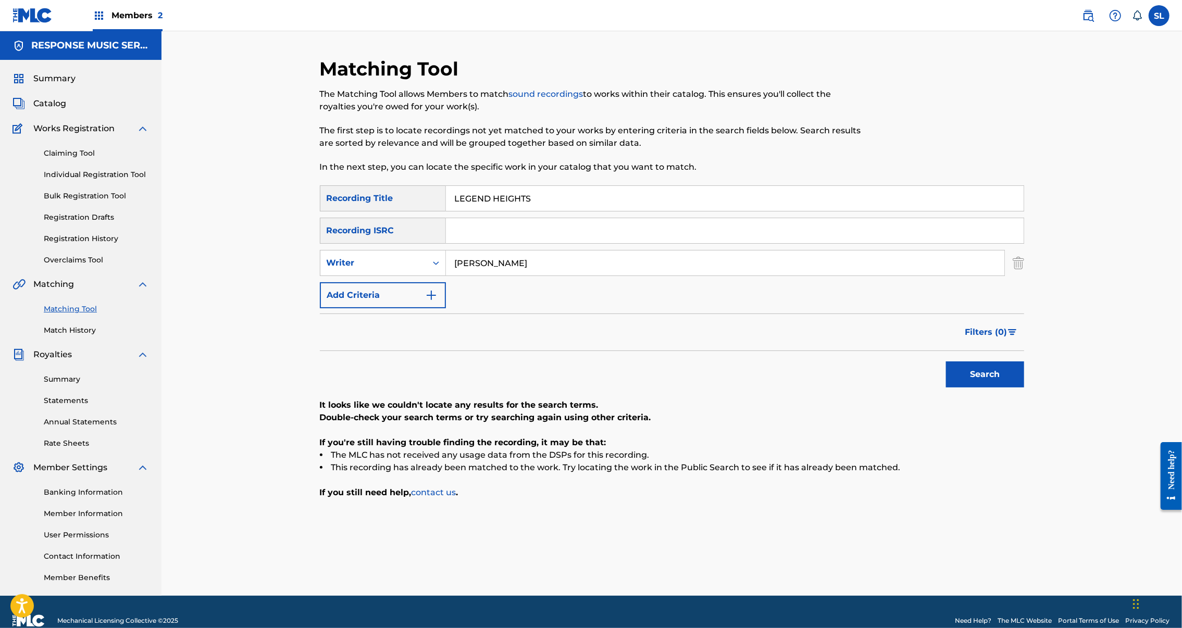
click at [468, 211] on input "LEGEND HEIGHTS" at bounding box center [735, 198] width 578 height 25
paste input "OTS OF IT"
click at [1024, 388] on button "Search" at bounding box center [985, 375] width 78 height 26
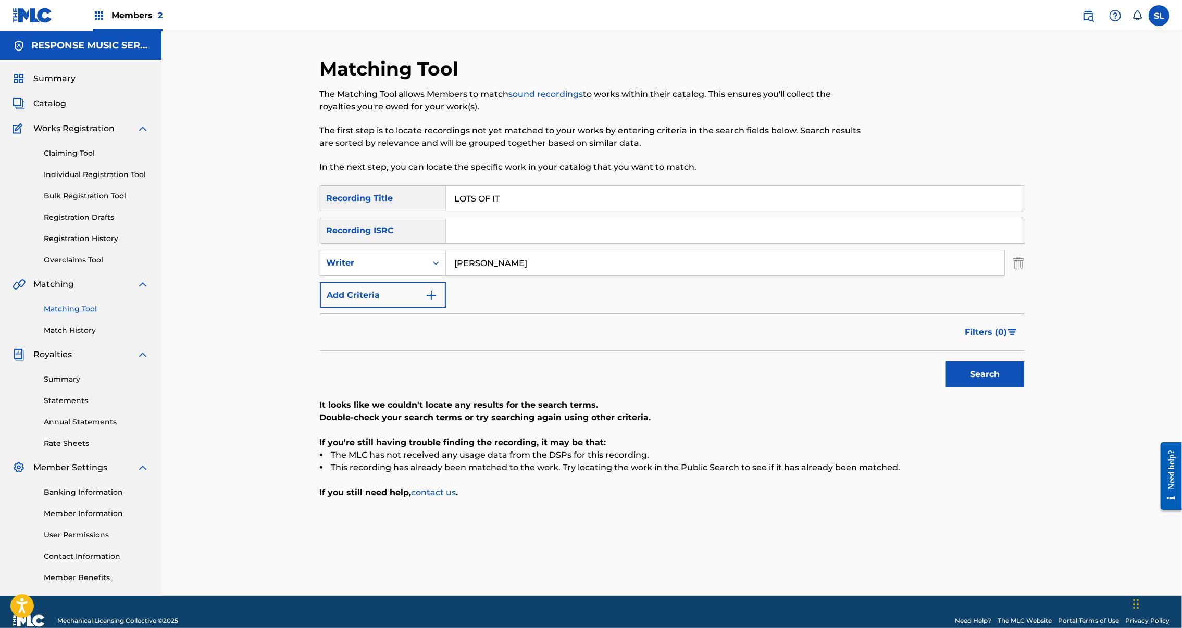
click at [456, 211] on input "LOTS OF IT" at bounding box center [735, 198] width 578 height 25
paste input "VE IN TECHNICOLOR"
click at [1024, 388] on button "Search" at bounding box center [985, 375] width 78 height 26
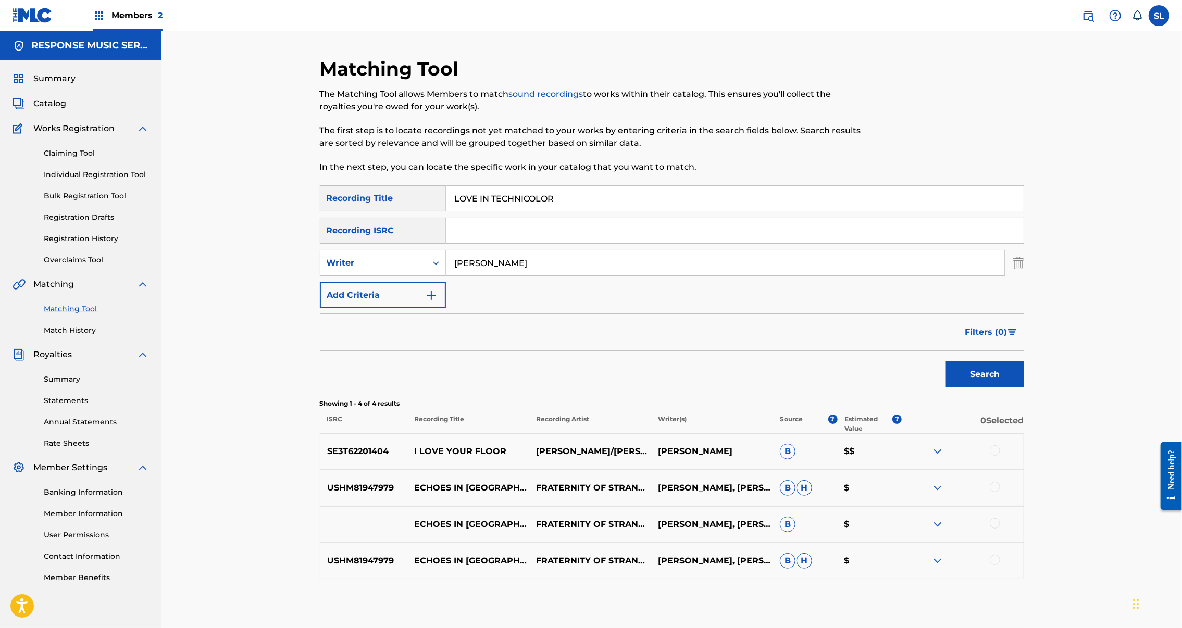
click at [446, 211] on input "LOVE IN TECHNICOLOR" at bounding box center [735, 198] width 578 height 25
paste input "MUST BE JOKING"
click at [1024, 388] on button "Search" at bounding box center [985, 375] width 78 height 26
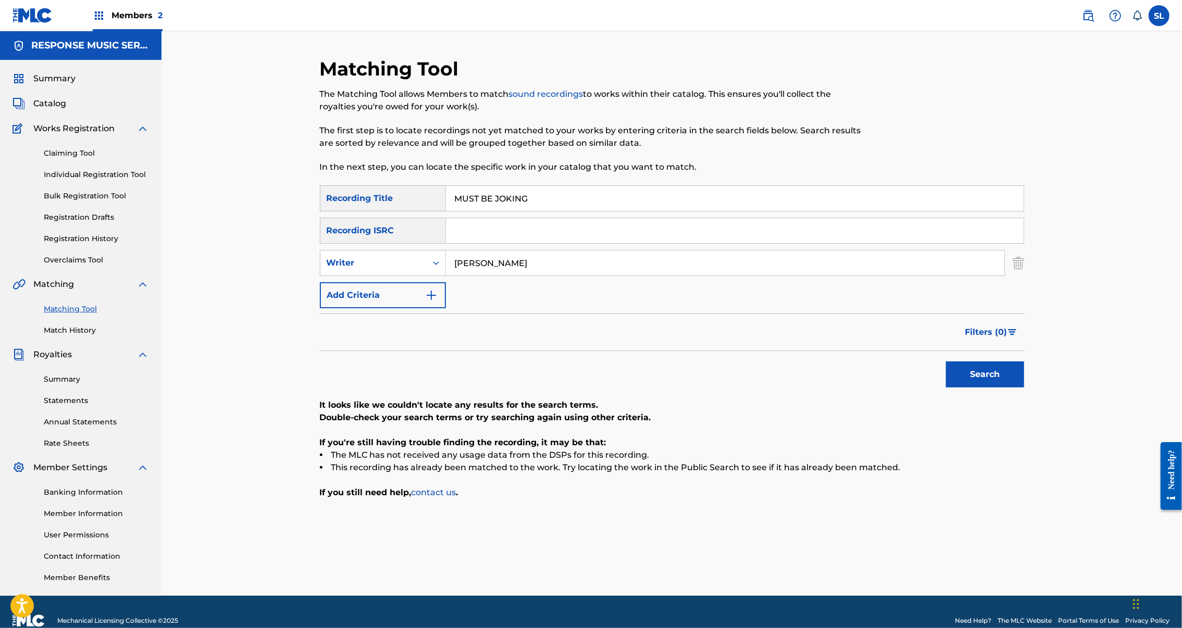
click at [476, 211] on input "MUST BE JOKING" at bounding box center [735, 198] width 578 height 25
click at [480, 211] on input "MUST BE JOKING" at bounding box center [735, 198] width 578 height 25
paste input "NEXT YEARS PROJECT"
click at [495, 211] on input "MUST BE NEXT YEARS PROJECT" at bounding box center [735, 198] width 578 height 25
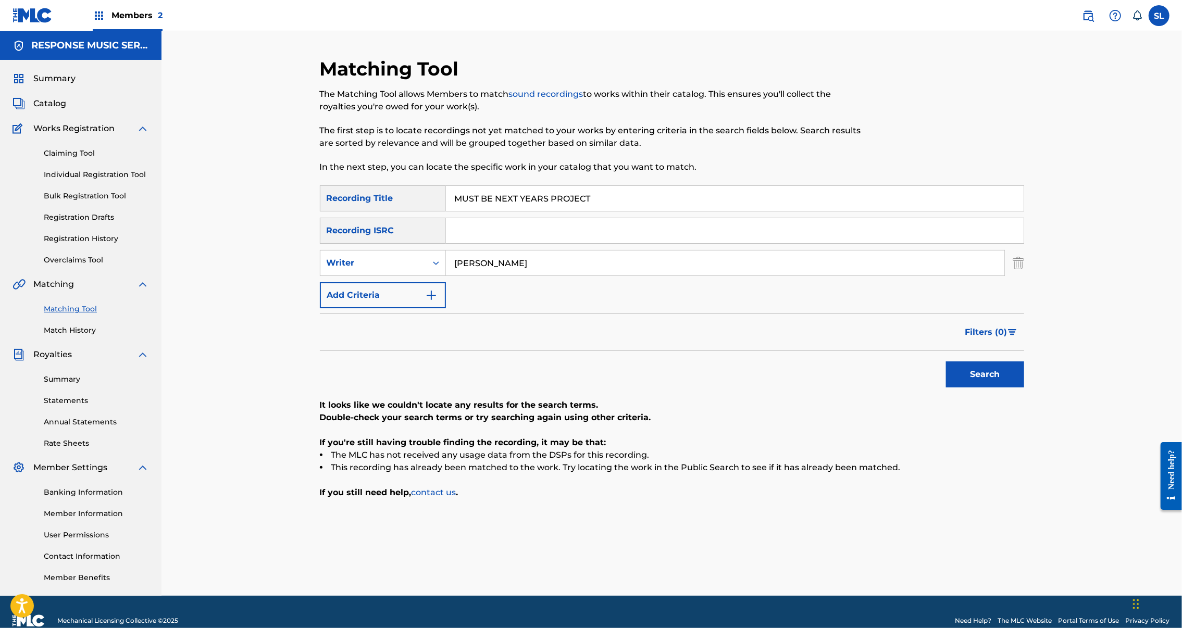
click at [495, 211] on input "MUST BE NEXT YEARS PROJECT" at bounding box center [735, 198] width 578 height 25
paste input "Search Form"
click at [1024, 388] on button "Search" at bounding box center [985, 375] width 78 height 26
click at [478, 211] on input "NEXT YEARS PROJECT" at bounding box center [735, 198] width 578 height 25
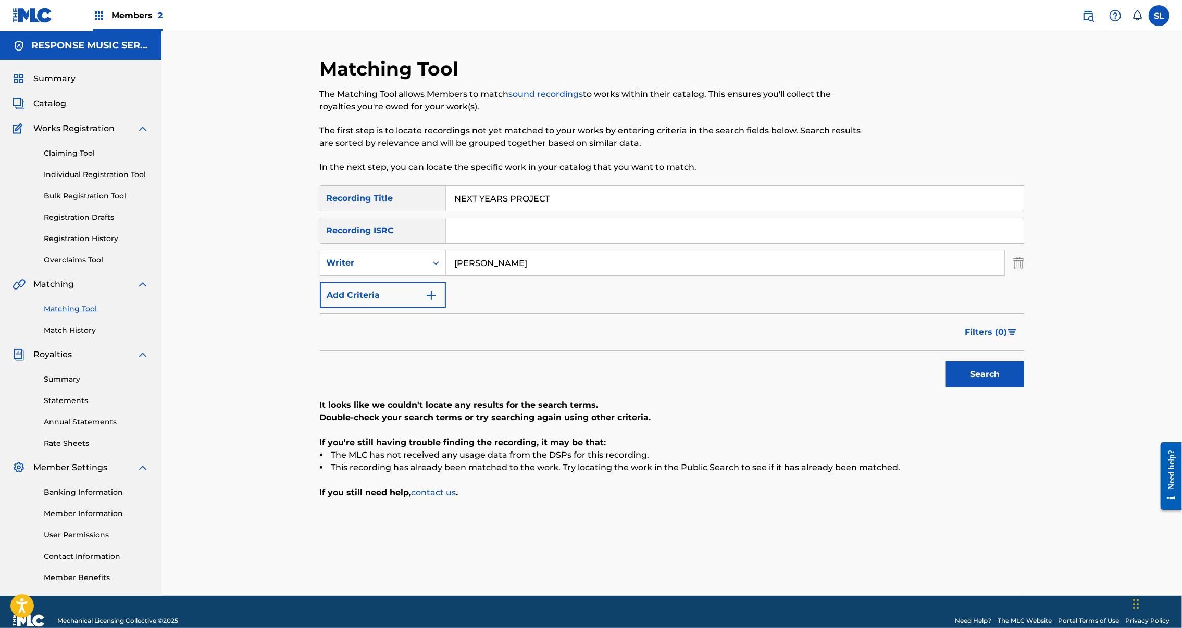
drag, startPoint x: 67, startPoint y: 396, endPoint x: 478, endPoint y: 226, distance: 445.6
click at [478, 211] on input "NEXT YEARS PROJECT" at bounding box center [735, 198] width 578 height 25
paste input "INE TIMES OUT OF TEN"
type input "NINE TIMES OUT OF TEN"
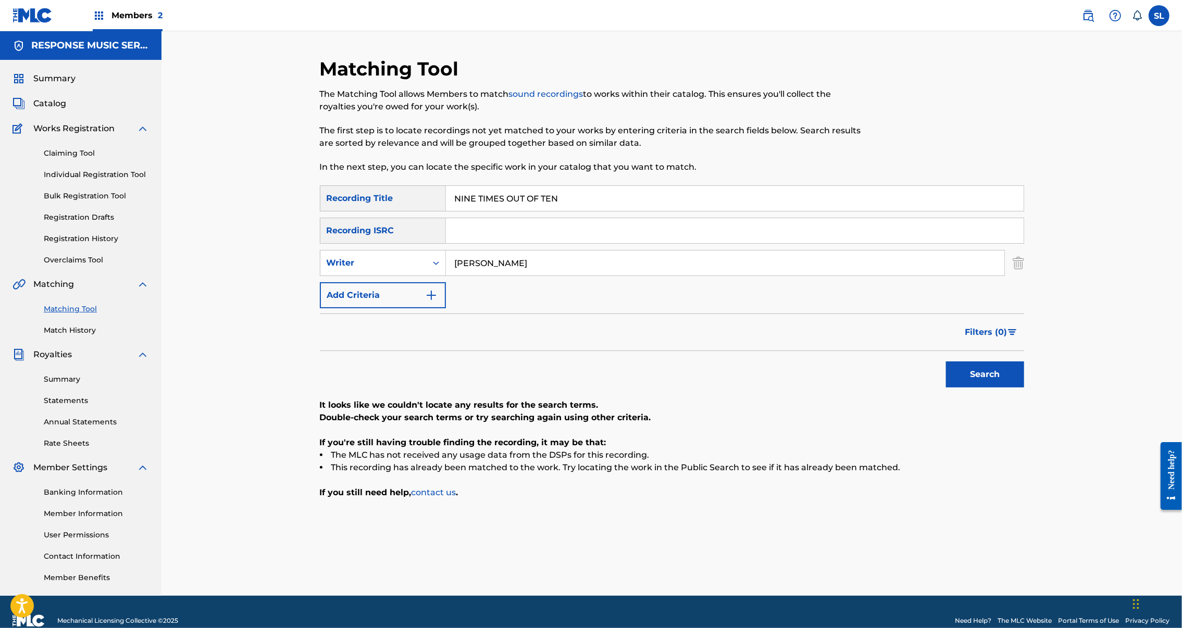
click at [1024, 388] on button "Search" at bounding box center [985, 375] width 78 height 26
click at [513, 276] on input "[PERSON_NAME]" at bounding box center [725, 263] width 559 height 25
click at [1024, 388] on button "Search" at bounding box center [985, 375] width 78 height 26
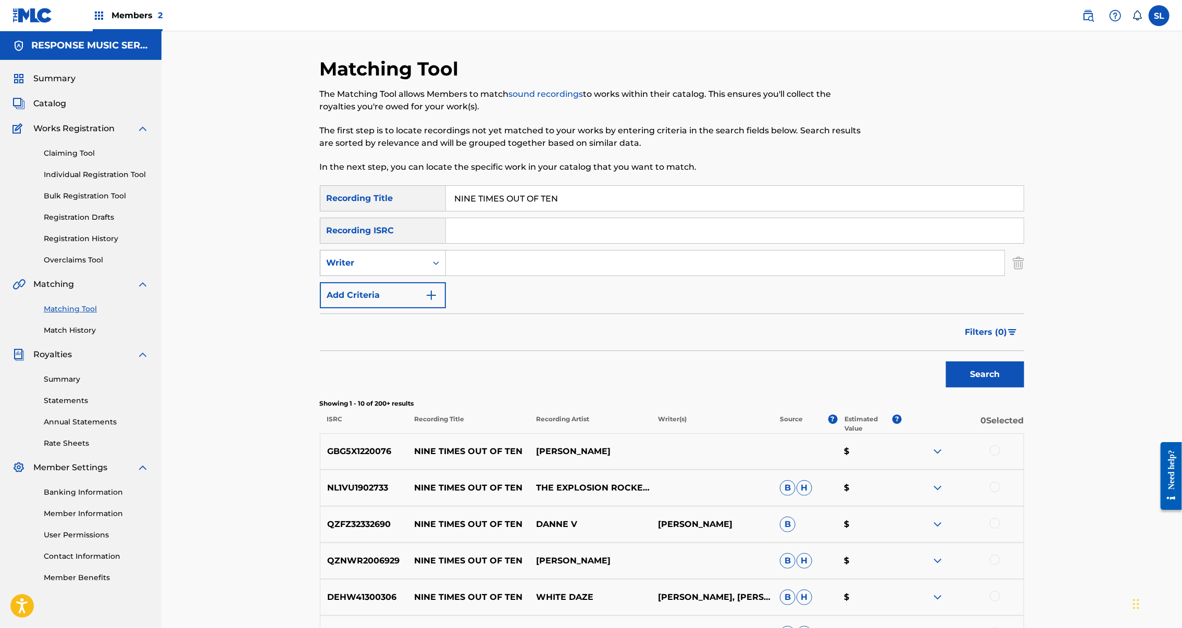
click at [427, 272] on div "Search Form" at bounding box center [436, 263] width 19 height 19
click at [320, 302] on div "Recording Artist" at bounding box center [382, 289] width 125 height 26
click at [507, 276] on input "Search Form" at bounding box center [725, 263] width 559 height 25
type input "newting"
click at [1024, 388] on button "Search" at bounding box center [985, 375] width 78 height 26
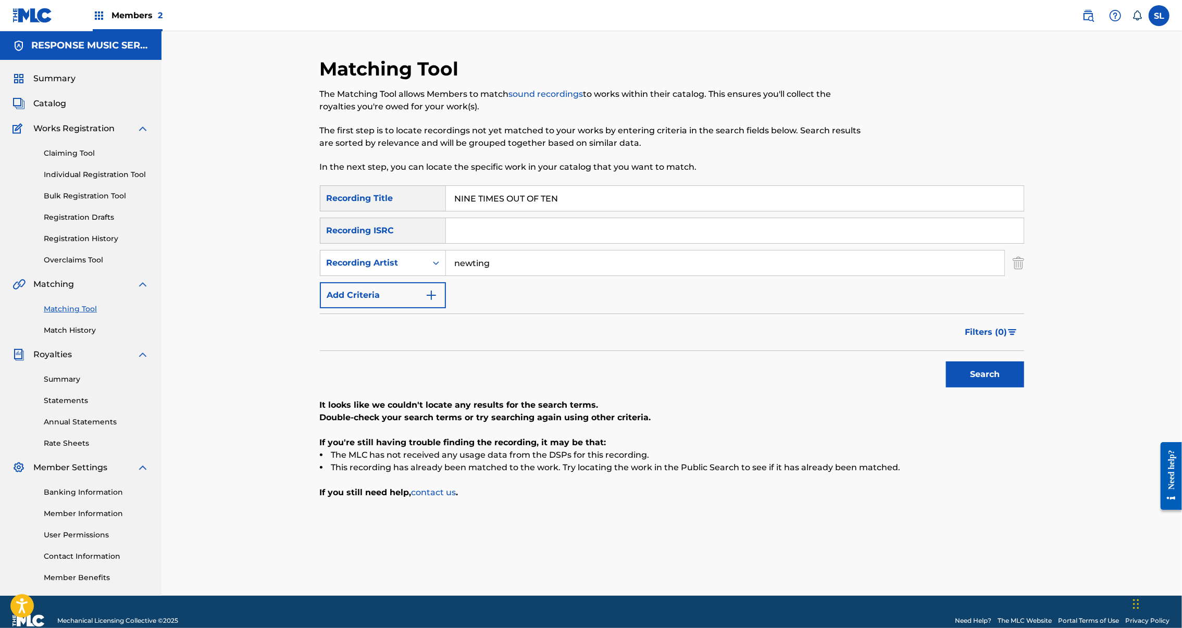
click at [467, 211] on input "NINE TIMES OUT OF TEN" at bounding box center [735, 198] width 578 height 25
drag, startPoint x: 29, startPoint y: 382, endPoint x: 467, endPoint y: 215, distance: 469.2
click at [467, 211] on input "NINE TIMES OUT OF TEN" at bounding box center [735, 198] width 578 height 25
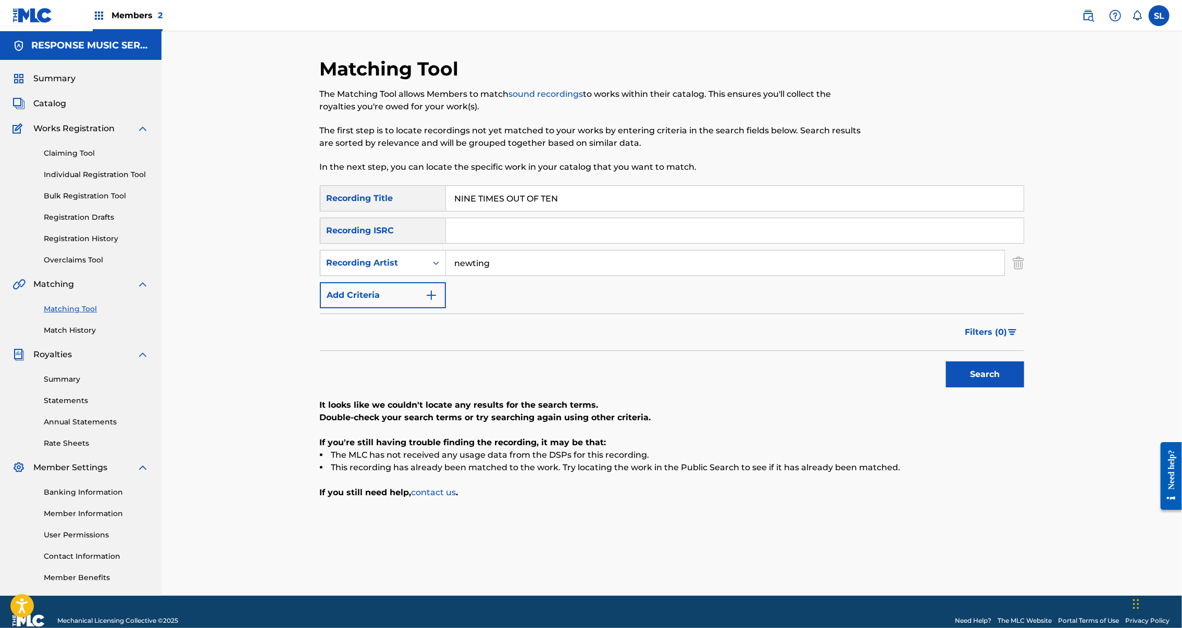
click at [467, 211] on input "NINE TIMES OUT OF TEN" at bounding box center [735, 198] width 578 height 25
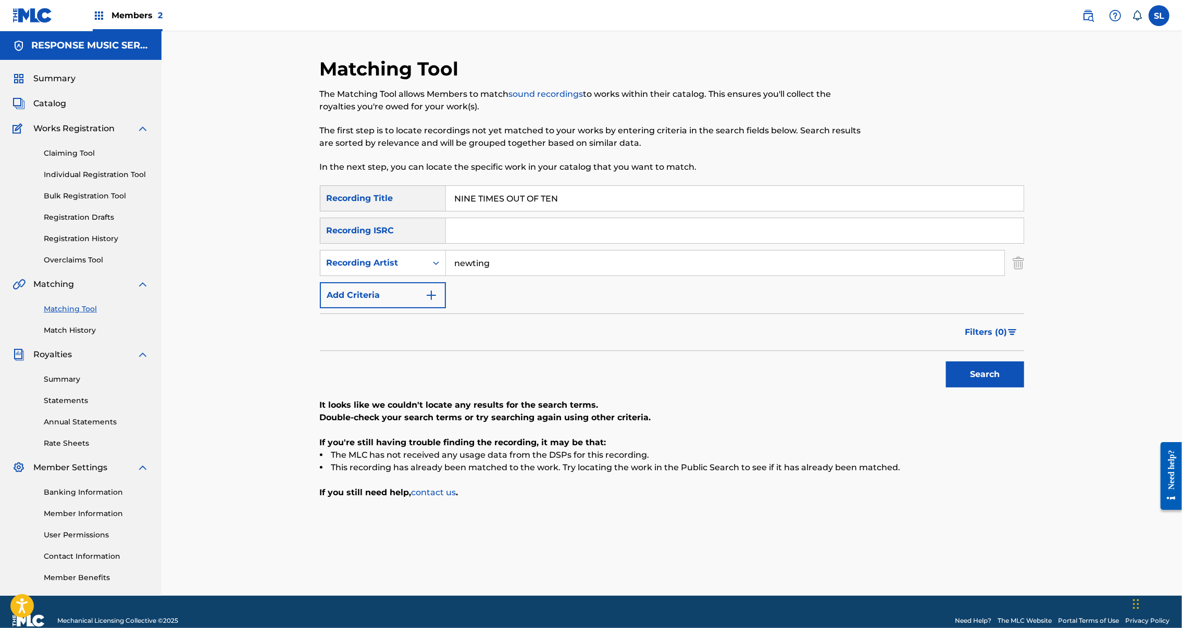
paste input "OW YOU DONE"
type input "NOW YOU DONE"
drag, startPoint x: 461, startPoint y: 299, endPoint x: 386, endPoint y: 298, distance: 75.0
click at [386, 276] on div "SearchWithCriteria61b4a2e0-cda5-4644-9791-f8768b04cfd3 Recording Artist newting" at bounding box center [672, 263] width 704 height 26
click at [1024, 388] on button "Search" at bounding box center [985, 375] width 78 height 26
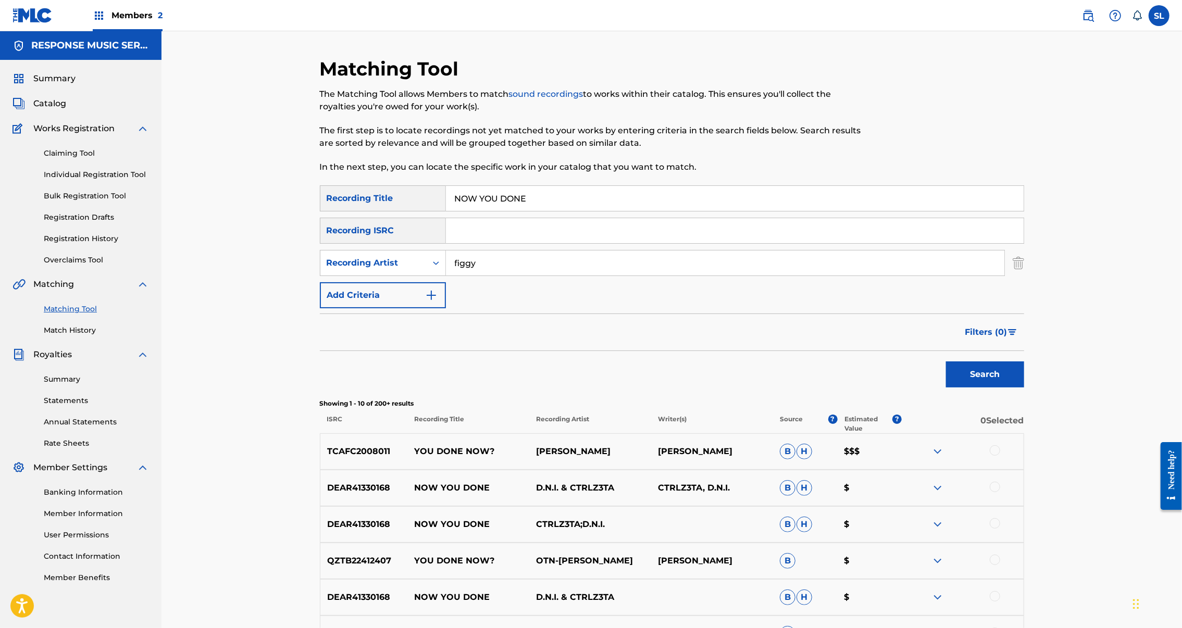
click at [1024, 388] on button "Search" at bounding box center [985, 375] width 78 height 26
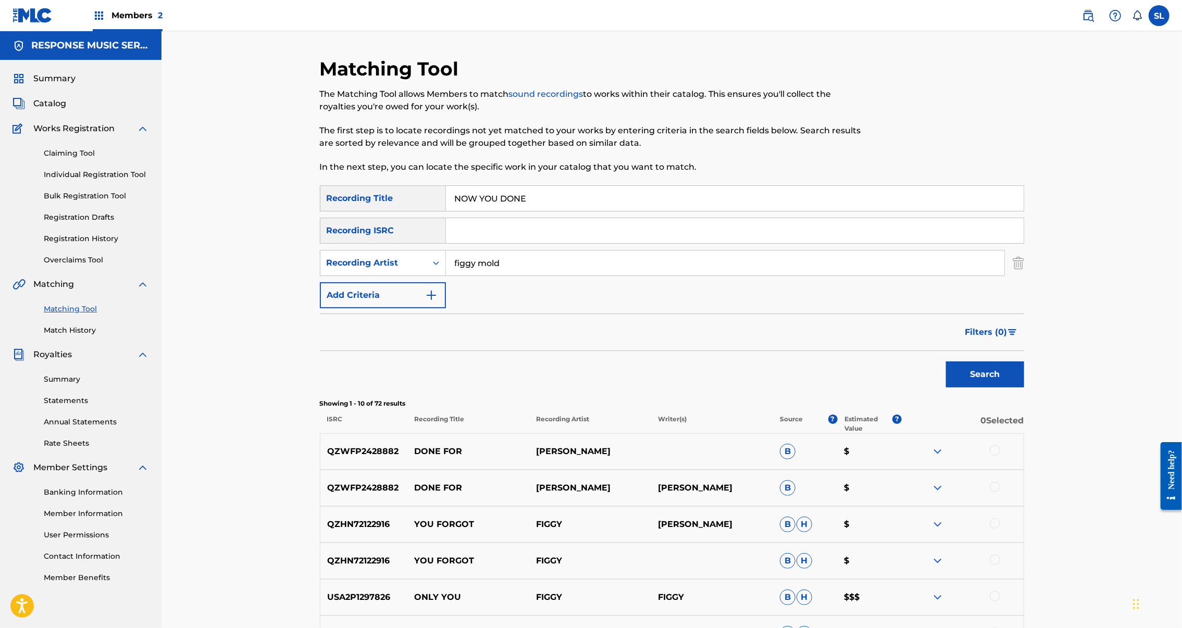
type input "figgy mold"
click at [1024, 388] on button "Search" at bounding box center [985, 375] width 78 height 26
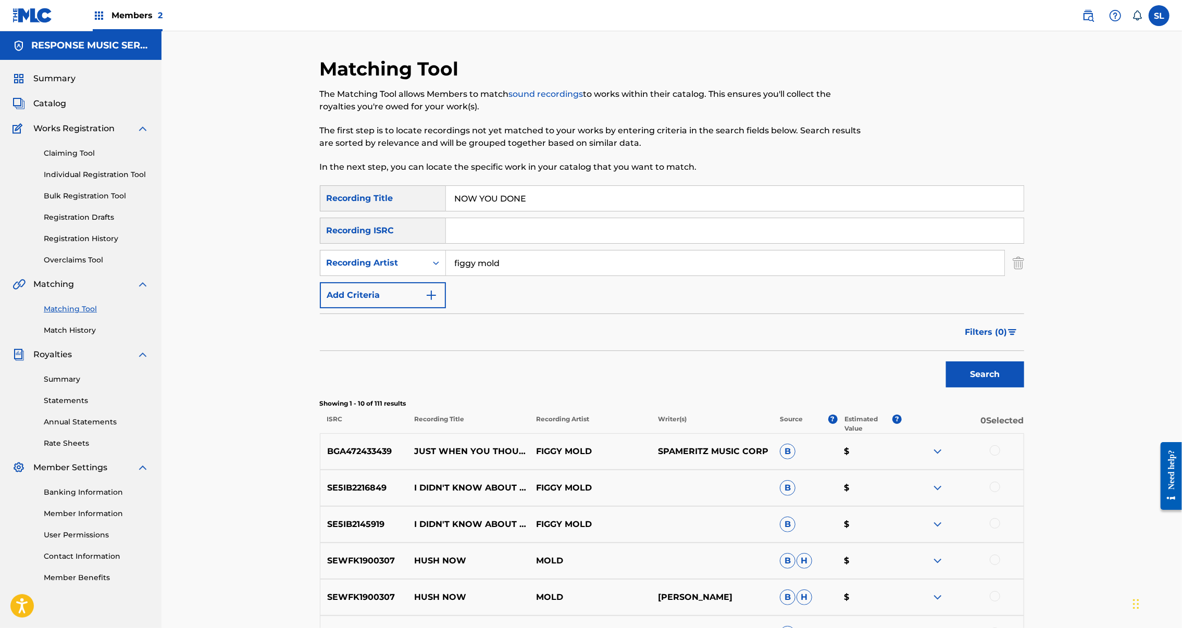
click at [482, 211] on input "NOW YOU DONE" at bounding box center [735, 198] width 578 height 25
paste input "ONLY ONE WILL WIN"
type input "ONLY ONE WILL WIN"
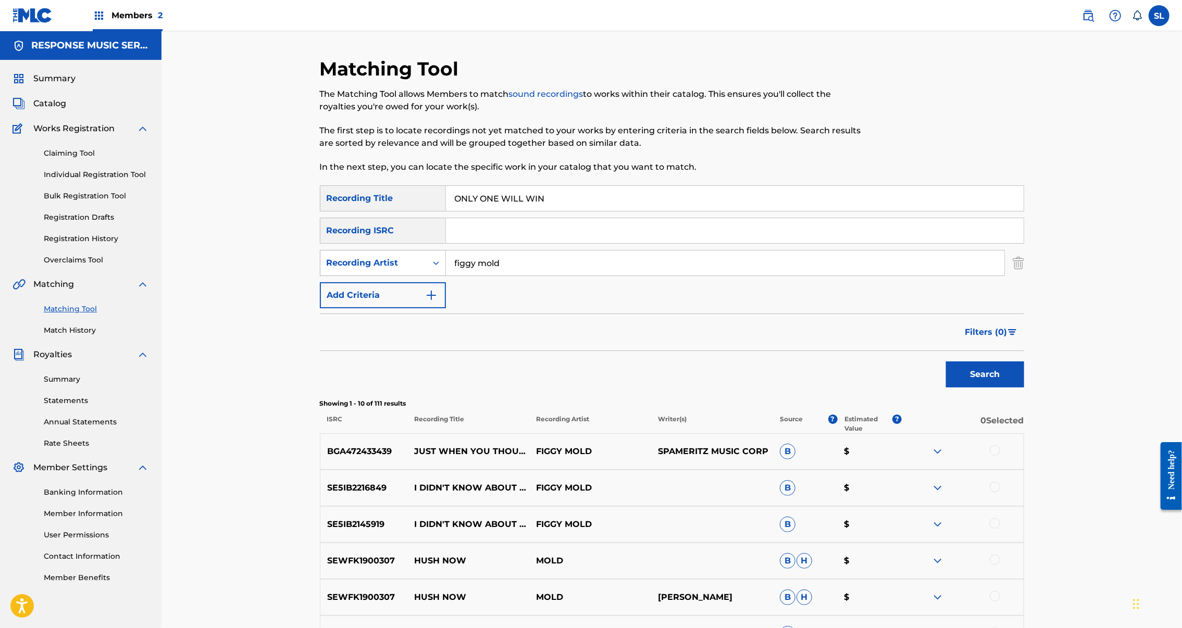
drag, startPoint x: 471, startPoint y: 303, endPoint x: 399, endPoint y: 300, distance: 73.0
click at [399, 276] on div "SearchWithCriteria61b4a2e0-cda5-4644-9791-f8768b04cfd3 Recording Artist figgy m…" at bounding box center [672, 263] width 704 height 26
click at [1024, 388] on button "Search" at bounding box center [985, 375] width 78 height 26
click at [491, 276] on input "Search Form" at bounding box center [725, 263] width 559 height 25
type input "meadowpoints"
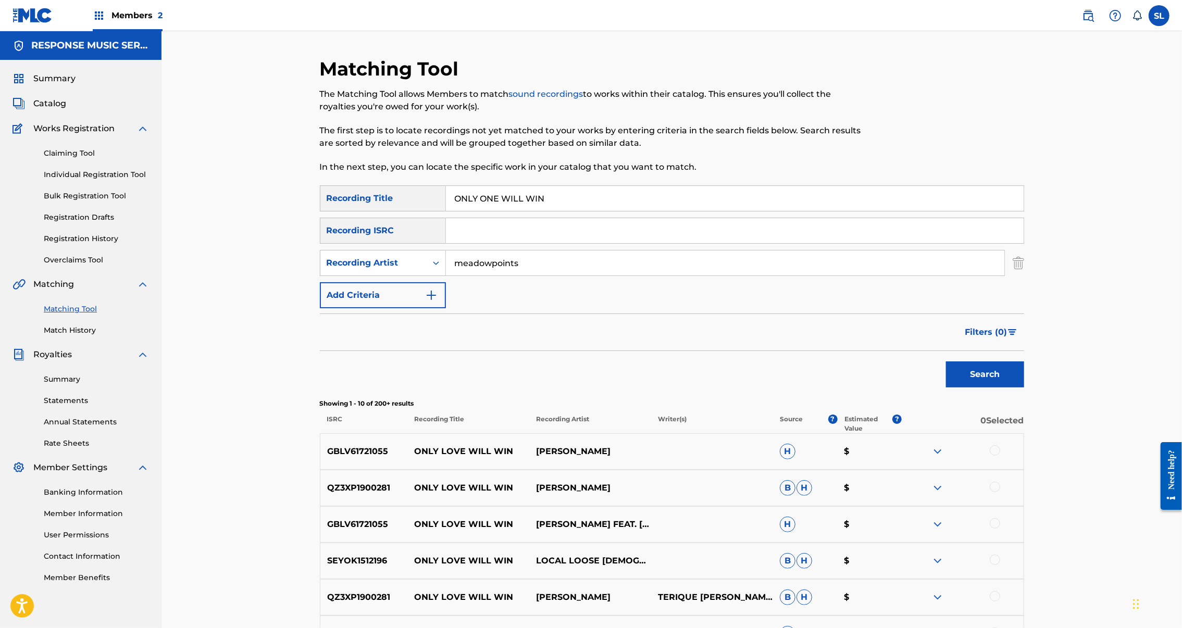
click at [1024, 388] on button "Search" at bounding box center [985, 375] width 78 height 26
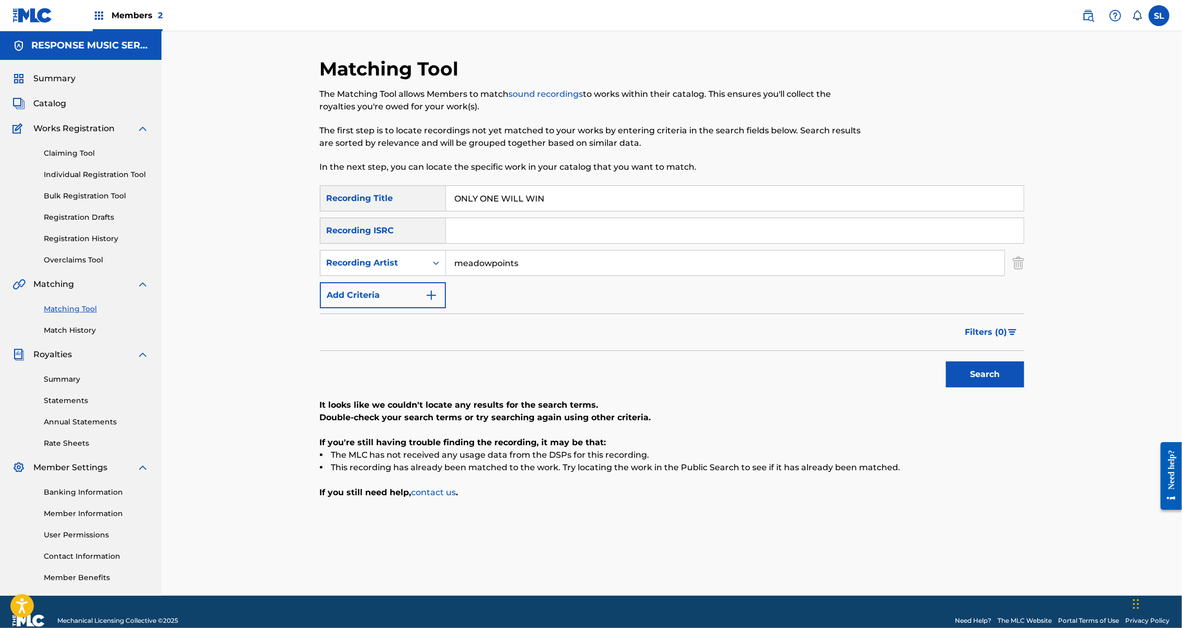
click at [446, 211] on input "ONLY ONE WILL WIN" at bounding box center [735, 198] width 578 height 25
paste input "UR CAUSE"
type input "OUR CAUSE"
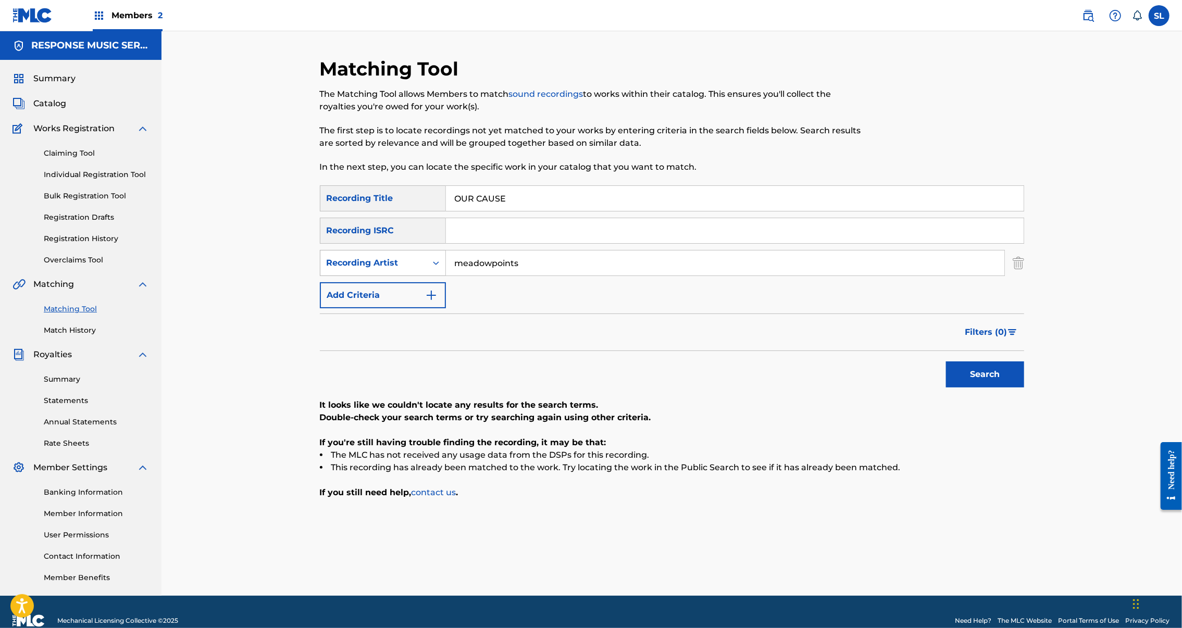
drag, startPoint x: 498, startPoint y: 296, endPoint x: 367, endPoint y: 296, distance: 131.3
click at [367, 276] on div "SearchWithCriteria61b4a2e0-cda5-4644-9791-f8768b04cfd3 Recording Artist meadowp…" at bounding box center [672, 263] width 704 height 26
click at [1024, 388] on button "Search" at bounding box center [985, 375] width 78 height 26
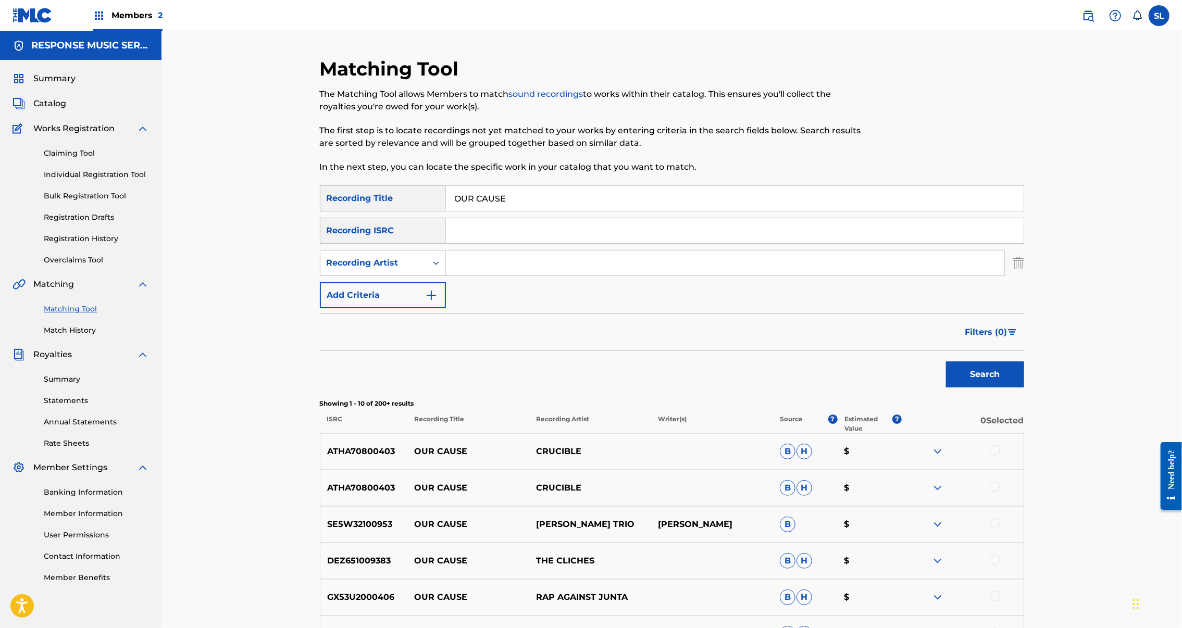
click at [446, 211] on input "OUR CAUSE" at bounding box center [735, 198] width 578 height 25
drag, startPoint x: 10, startPoint y: 467, endPoint x: 453, endPoint y: 221, distance: 506.3
click at [446, 211] on input "OUR CAUSE" at bounding box center [735, 198] width 578 height 25
click at [453, 211] on input "OUR CAUSE" at bounding box center [735, 198] width 578 height 25
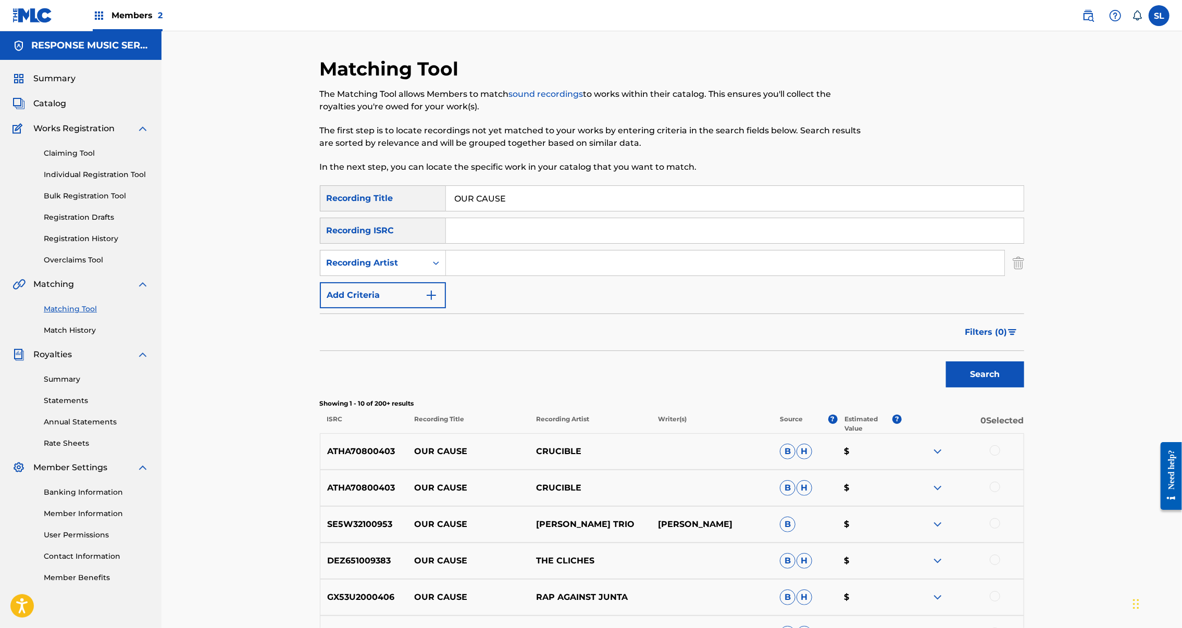
click at [453, 211] on input "OUR CAUSE" at bounding box center [735, 198] width 578 height 25
paste input "PART OF THE ARGUMENT"
type input "PART OF THE ARGUMENT"
click at [1024, 388] on button "Search" at bounding box center [985, 375] width 78 height 26
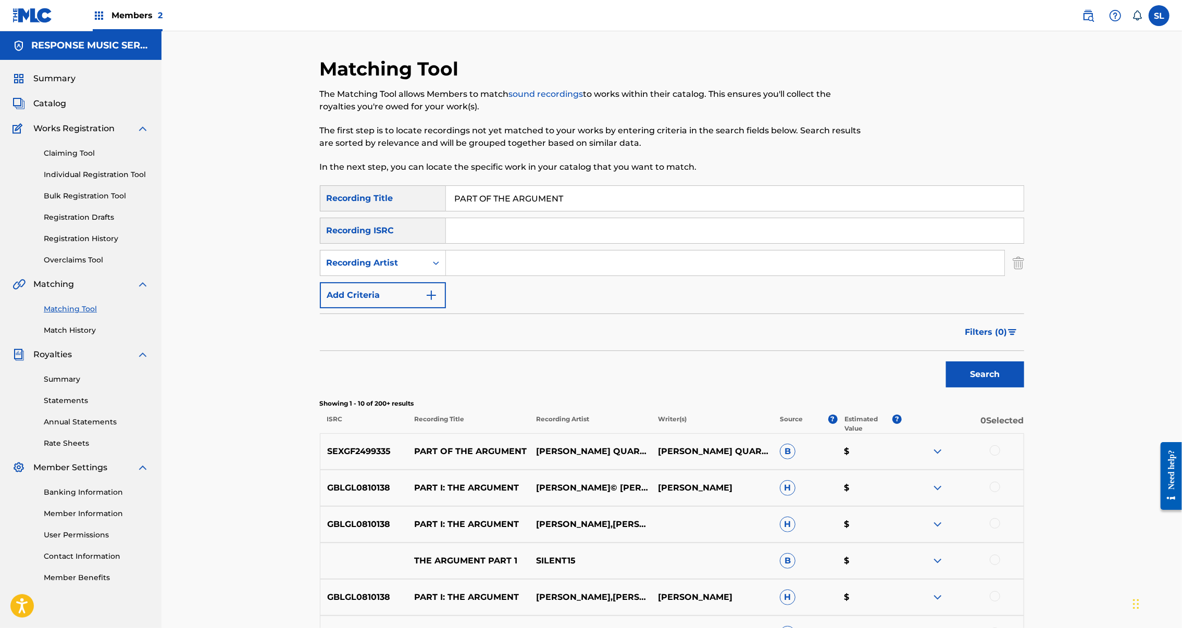
click at [1000, 456] on div at bounding box center [995, 450] width 10 height 10
click at [790, 530] on button "Match 1 Group" at bounding box center [732, 543] width 115 height 26
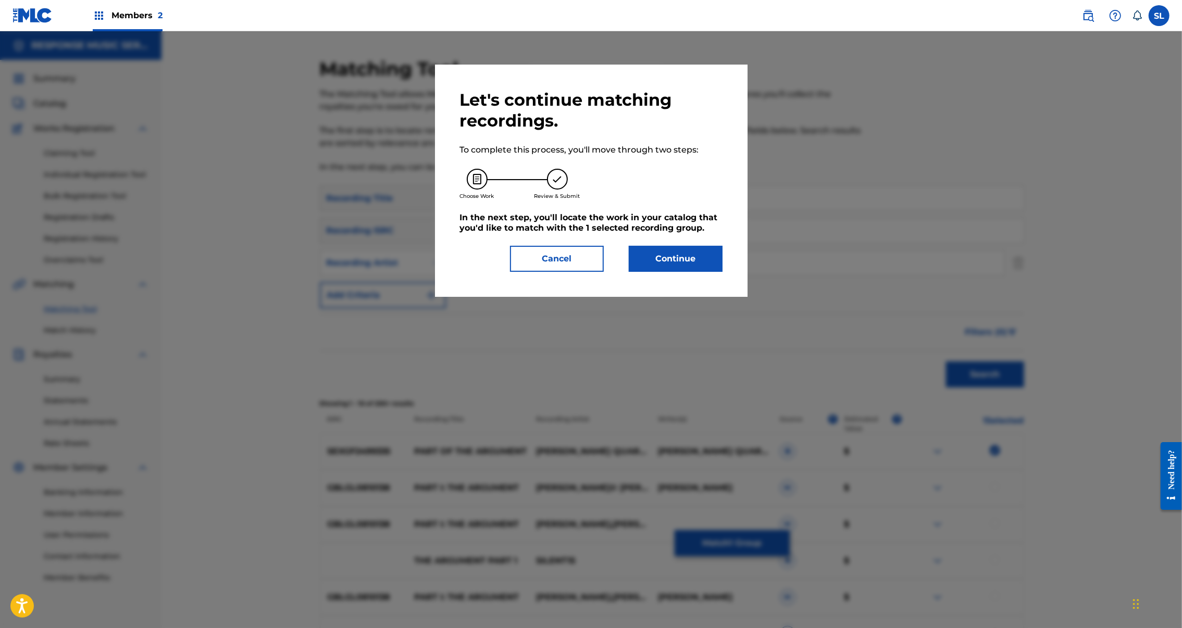
click at [674, 272] on button "Continue" at bounding box center [676, 259] width 94 height 26
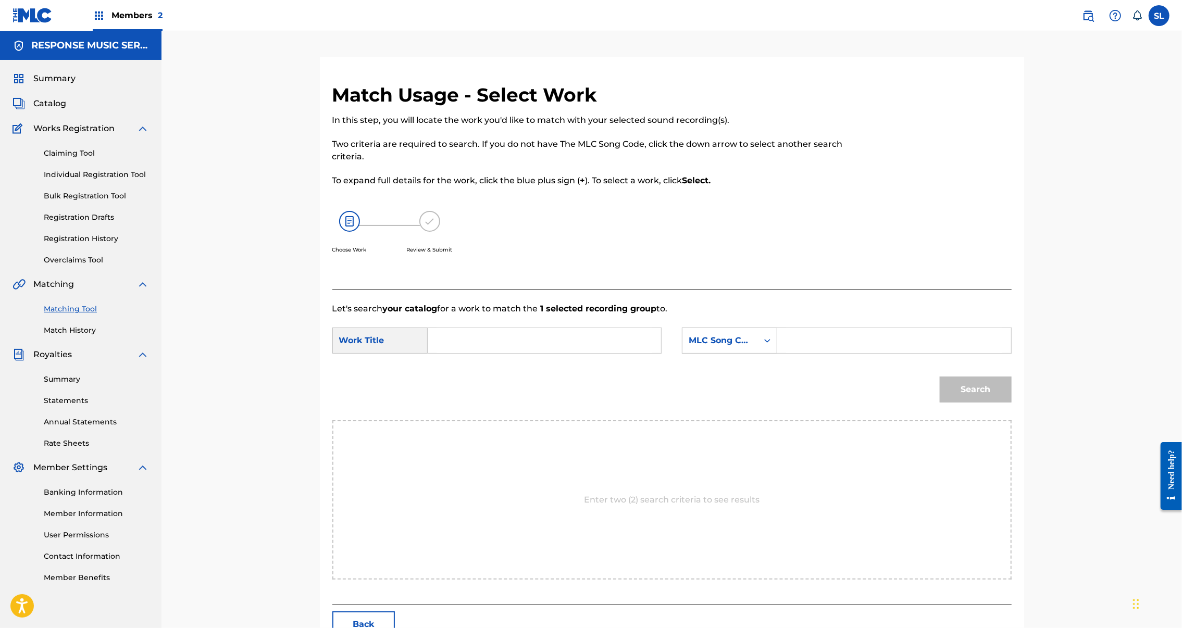
click at [508, 353] on input "Search Form" at bounding box center [545, 340] width 216 height 25
paste input "PART OF THE ARGUMENT"
type input "PART OF THE ARGUMENT"
click at [878, 353] on input "Search Form" at bounding box center [894, 340] width 216 height 25
click at [861, 353] on input "Search Form" at bounding box center [894, 340] width 216 height 25
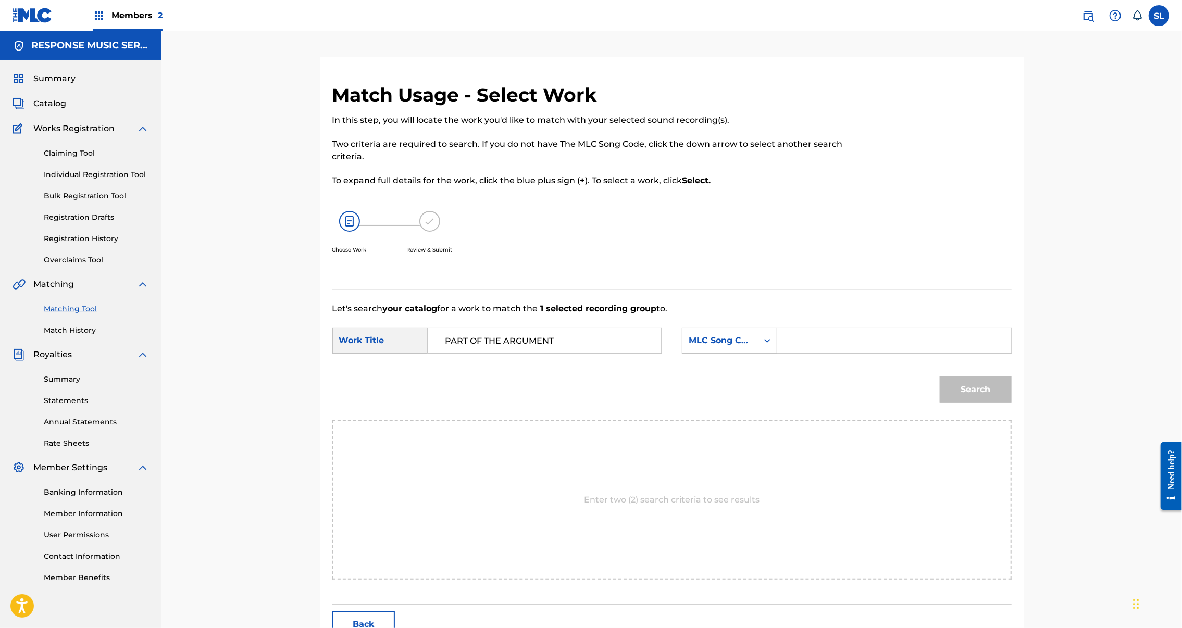
drag, startPoint x: 6, startPoint y: 263, endPoint x: 870, endPoint y: 382, distance: 872.0
click at [861, 353] on input "Search Form" at bounding box center [894, 340] width 216 height 25
paste input "PN7SZJ"
type input "PN7SZJ"
click at [1012, 403] on button "Search" at bounding box center [976, 390] width 72 height 26
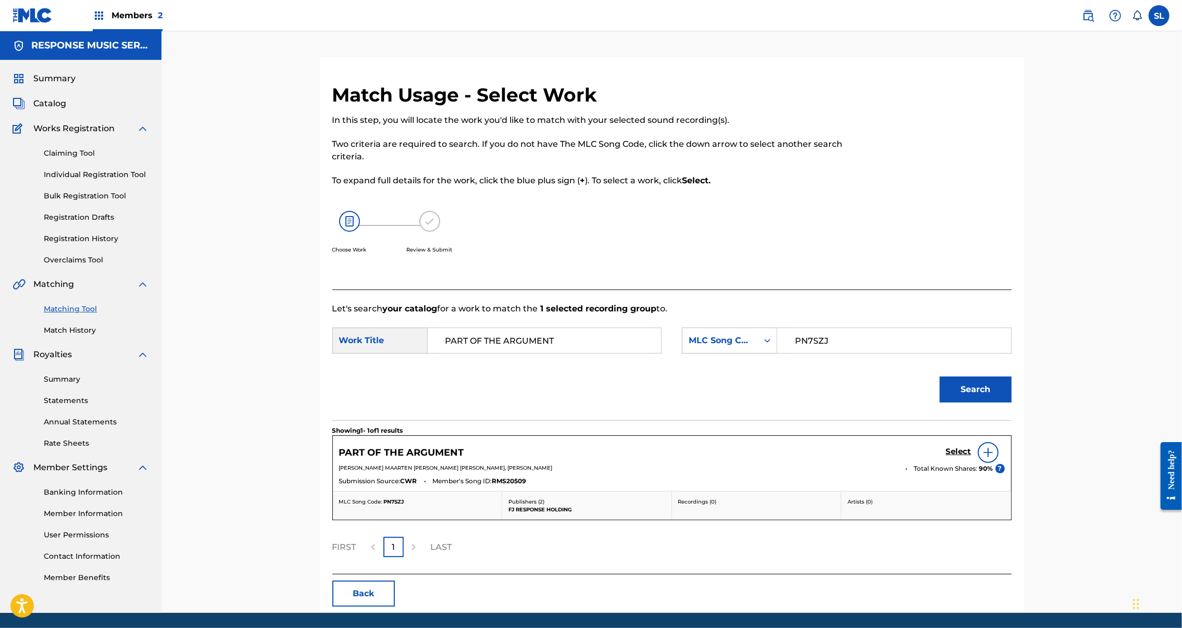
click at [972, 457] on h5 "Select" at bounding box center [959, 452] width 26 height 10
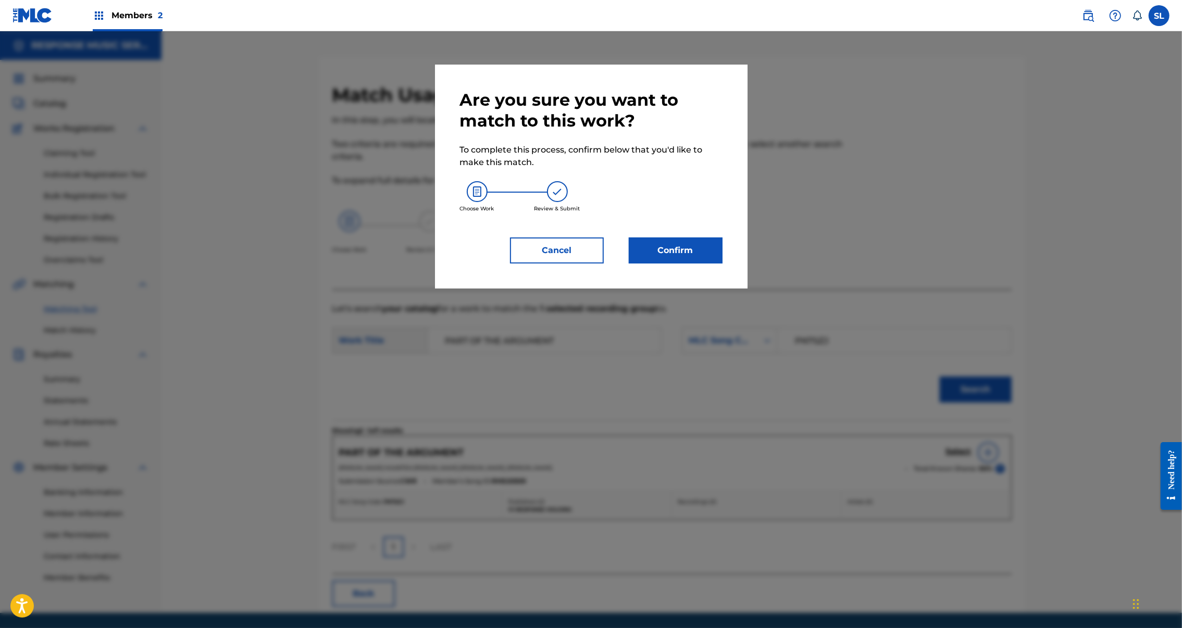
click at [723, 264] on button "Confirm" at bounding box center [676, 251] width 94 height 26
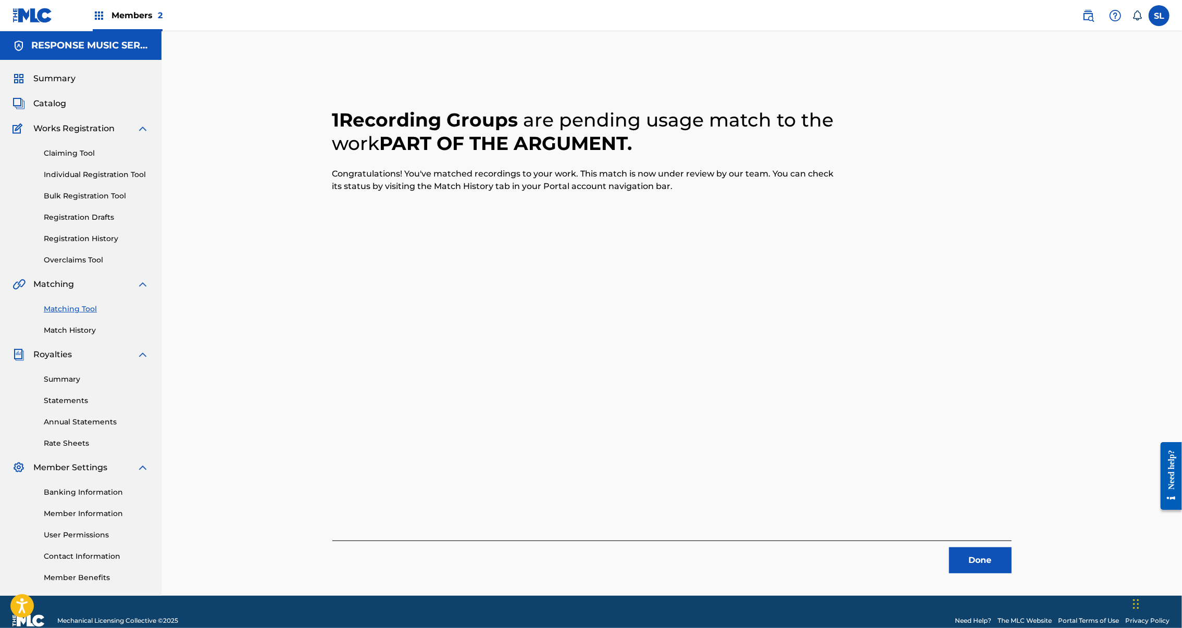
click at [1012, 573] on button "Done" at bounding box center [980, 561] width 63 height 26
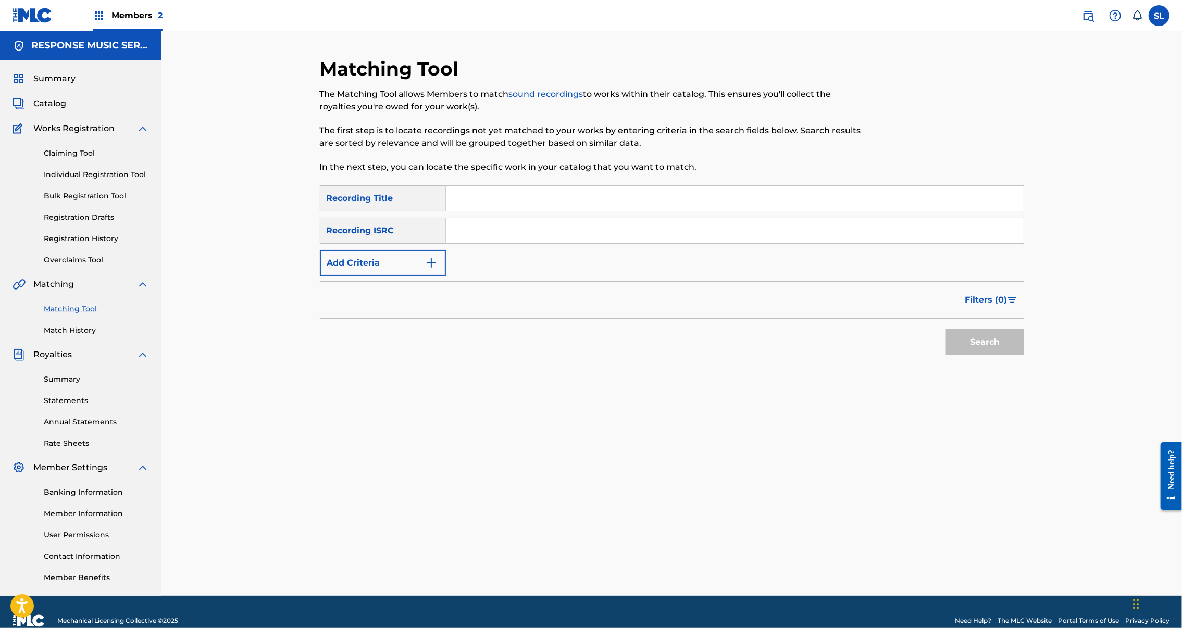
click at [490, 211] on input "Search Form" at bounding box center [735, 198] width 578 height 25
paste input "RENDANG FOR TWO"
type input "RENDANG FOR TWO"
click at [1024, 355] on button "Search" at bounding box center [985, 342] width 78 height 26
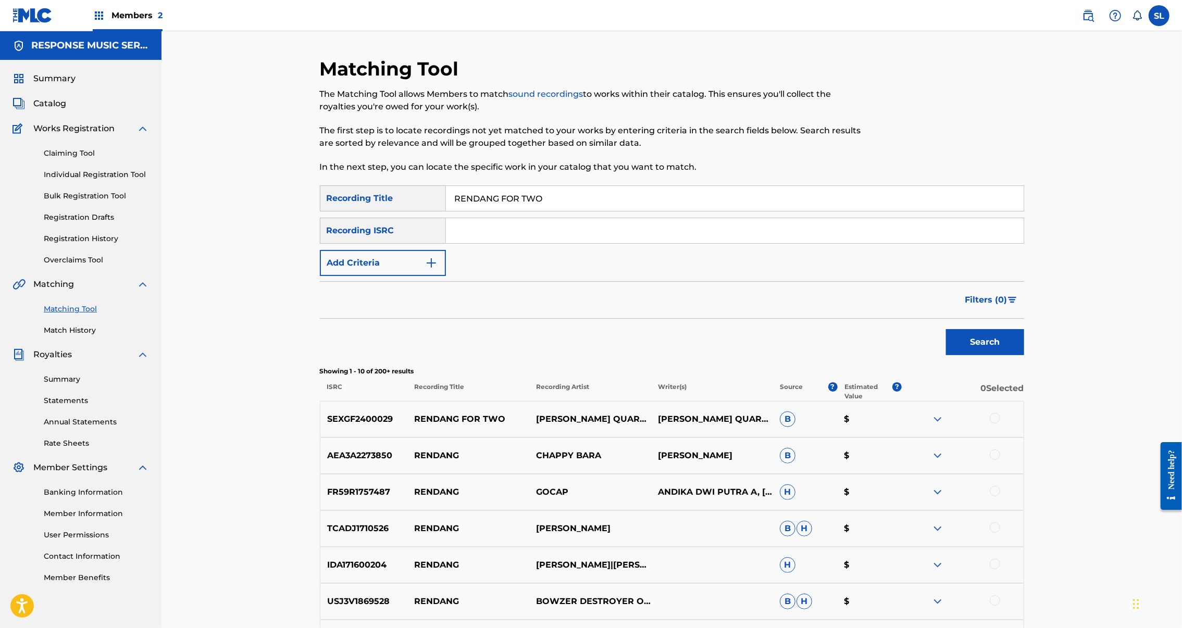
click at [1000, 424] on div at bounding box center [995, 418] width 10 height 10
click at [790, 530] on button "Match 1 Group" at bounding box center [732, 543] width 115 height 26
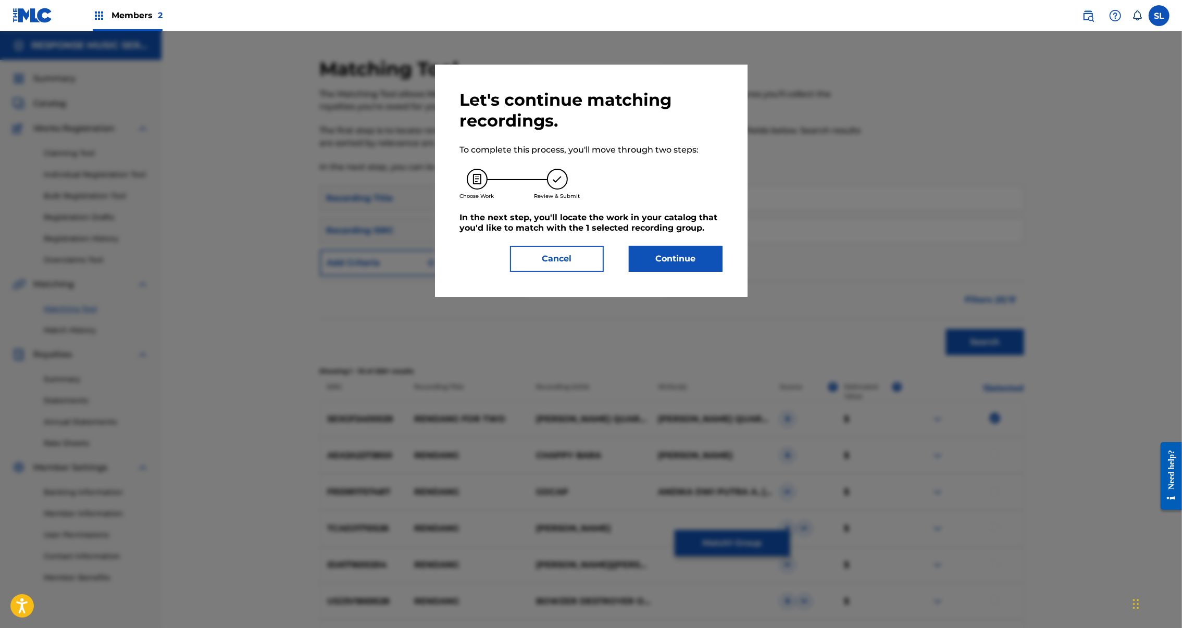
click at [680, 272] on button "Continue" at bounding box center [676, 259] width 94 height 26
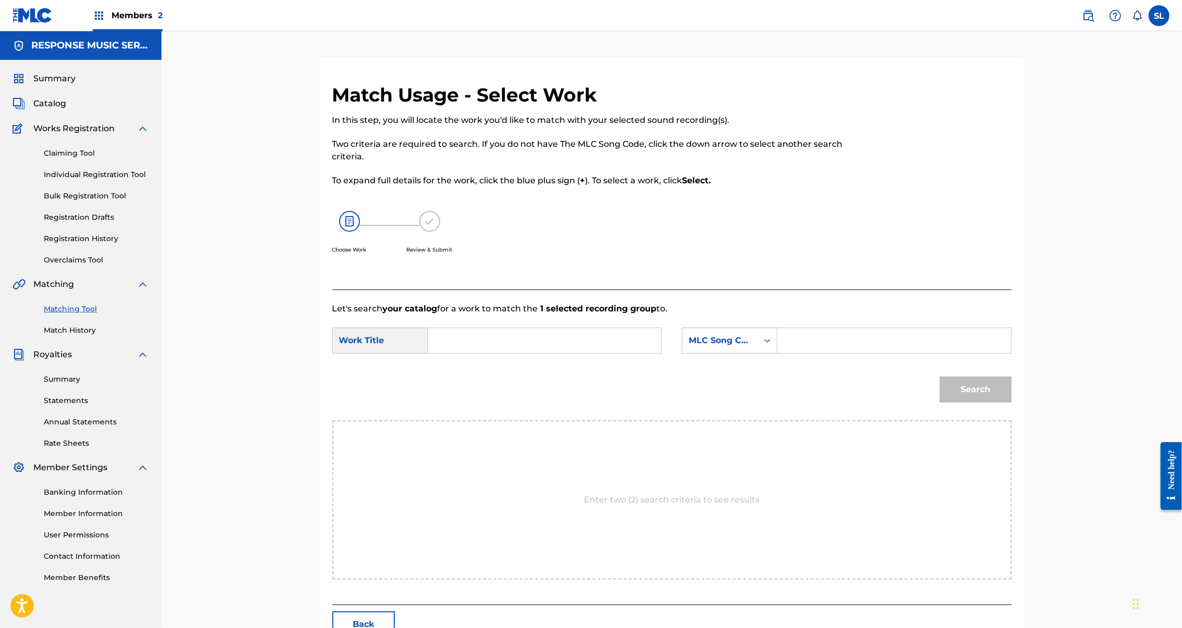
click at [549, 353] on input "Search Form" at bounding box center [545, 340] width 216 height 25
paste input "RENDANG FOR TWO"
type input "RENDANG FOR TWO"
click at [883, 353] on input "Search Form" at bounding box center [894, 340] width 216 height 25
drag, startPoint x: 1, startPoint y: 400, endPoint x: 882, endPoint y: 378, distance: 881.3
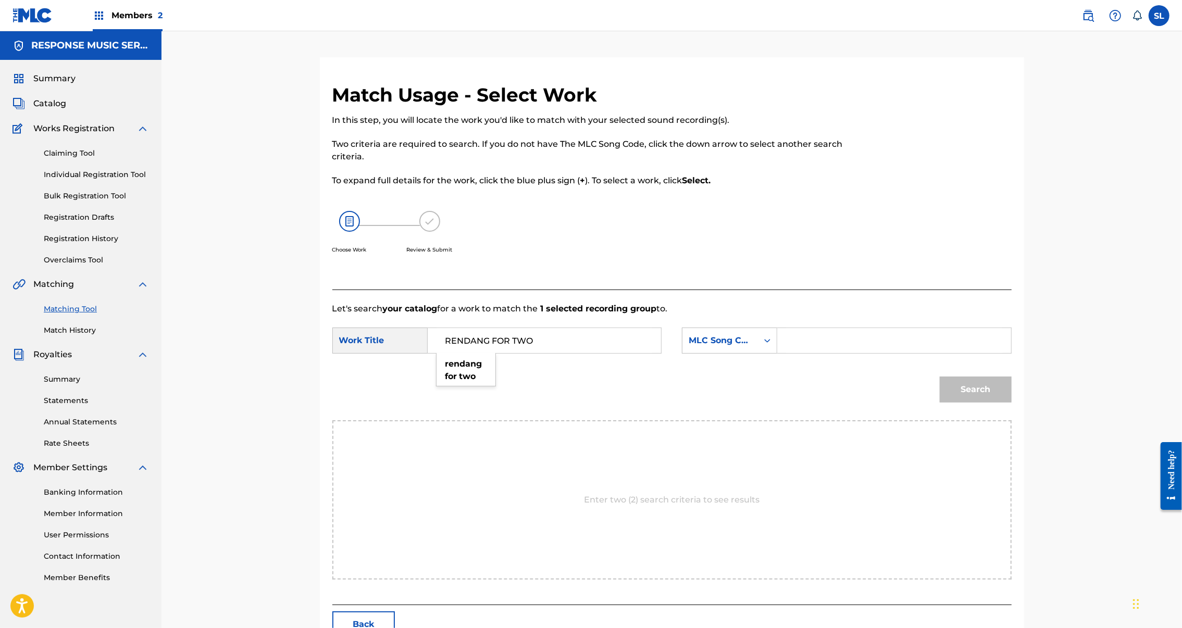
click at [882, 353] on input "Search Form" at bounding box center [894, 340] width 216 height 25
paste input "RO28HE"
type input "RO28HE"
click at [1012, 403] on button "Search" at bounding box center [976, 390] width 72 height 26
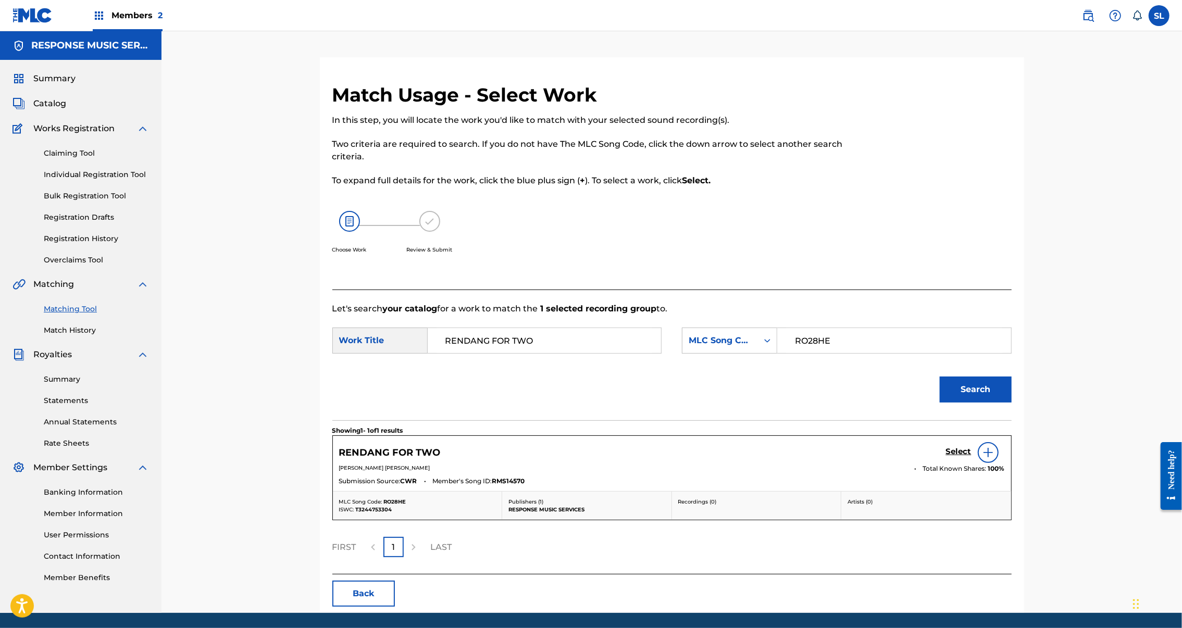
click at [972, 457] on h5 "Select" at bounding box center [959, 452] width 26 height 10
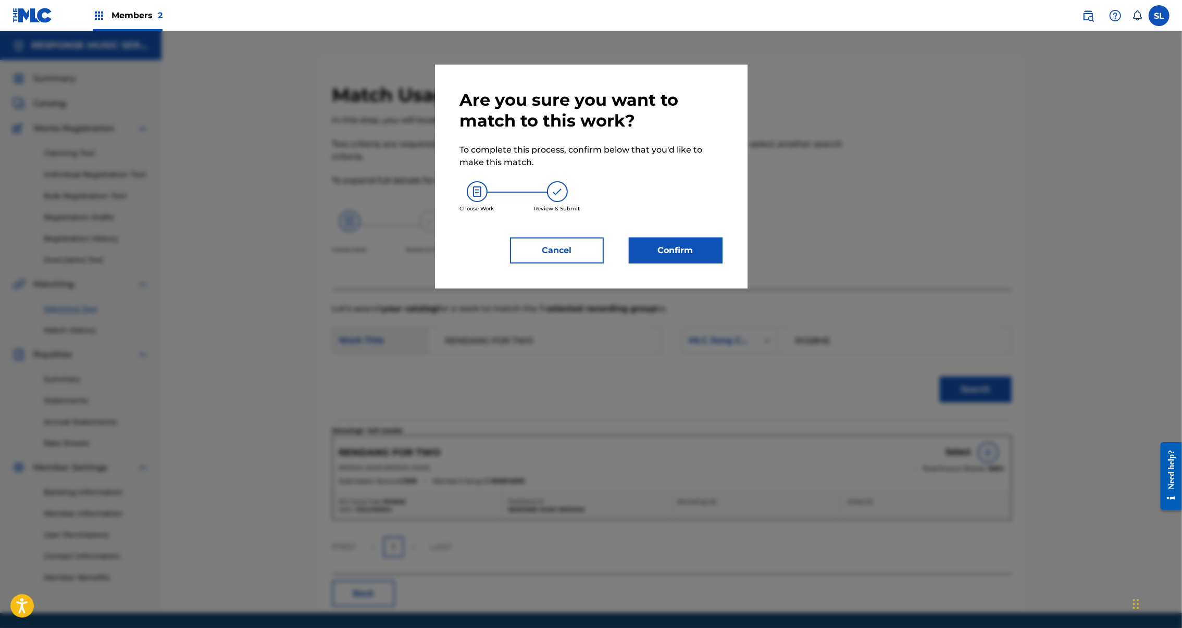
click at [692, 264] on button "Confirm" at bounding box center [676, 251] width 94 height 26
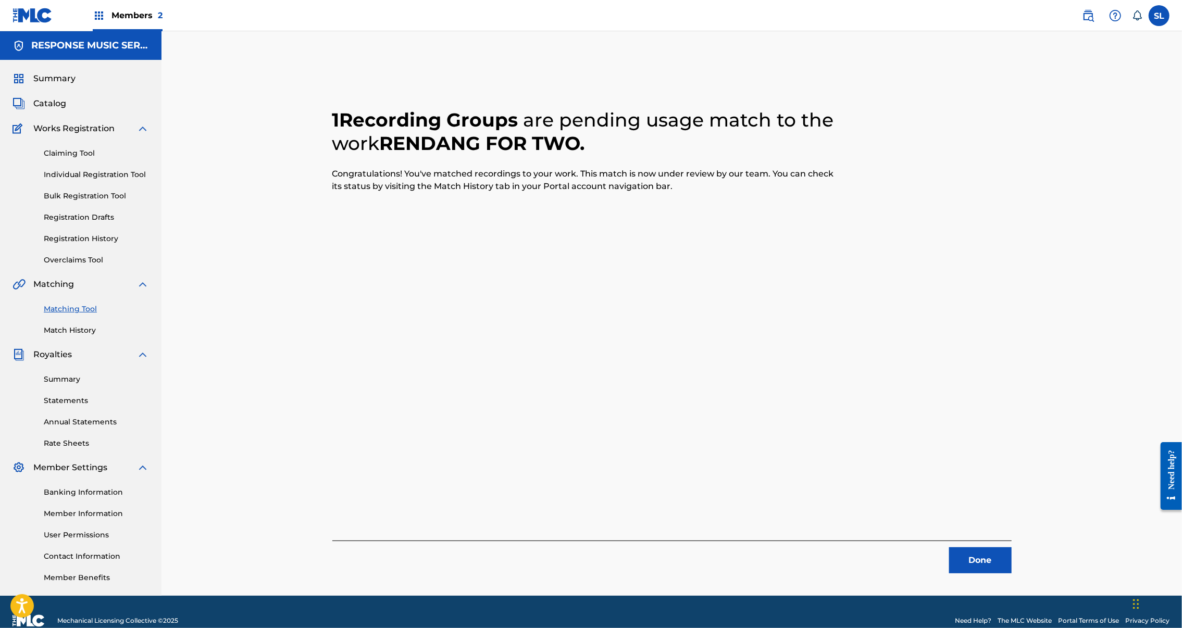
click at [1012, 574] on button "Done" at bounding box center [980, 561] width 63 height 26
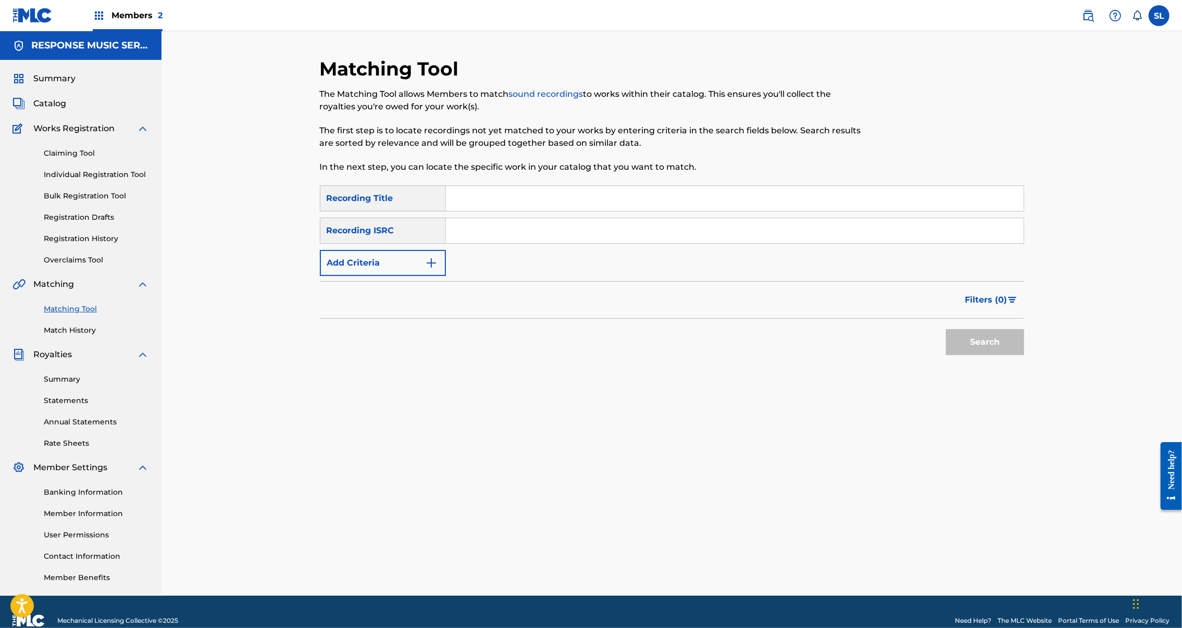
click at [446, 211] on input "Search Form" at bounding box center [735, 198] width 578 height 25
paste input "SAVE ME ANGELA"
type input "SAVE ME ANGELA"
click at [1024, 355] on button "Search" at bounding box center [985, 342] width 78 height 26
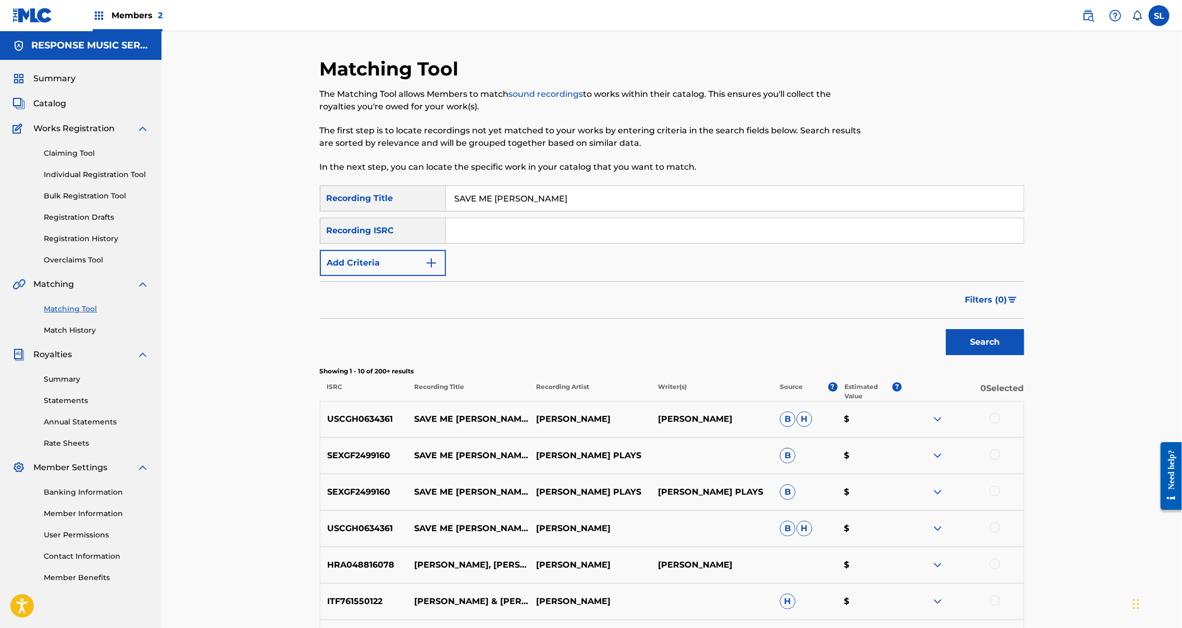
click at [409, 276] on button "Add Criteria" at bounding box center [383, 263] width 126 height 26
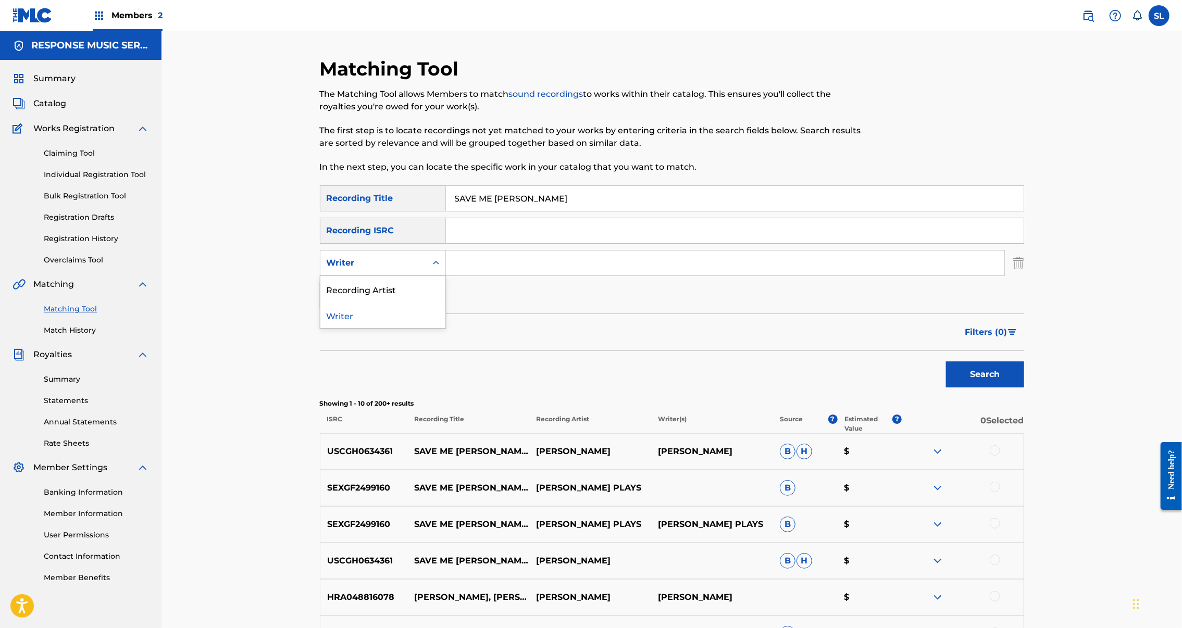
click at [427, 272] on div "Search Form" at bounding box center [436, 263] width 19 height 19
click at [322, 302] on div "Recording Artist" at bounding box center [382, 289] width 125 height 26
click at [487, 276] on input "Search Form" at bounding box center [725, 263] width 559 height 25
click at [1024, 388] on button "Search" at bounding box center [985, 375] width 78 height 26
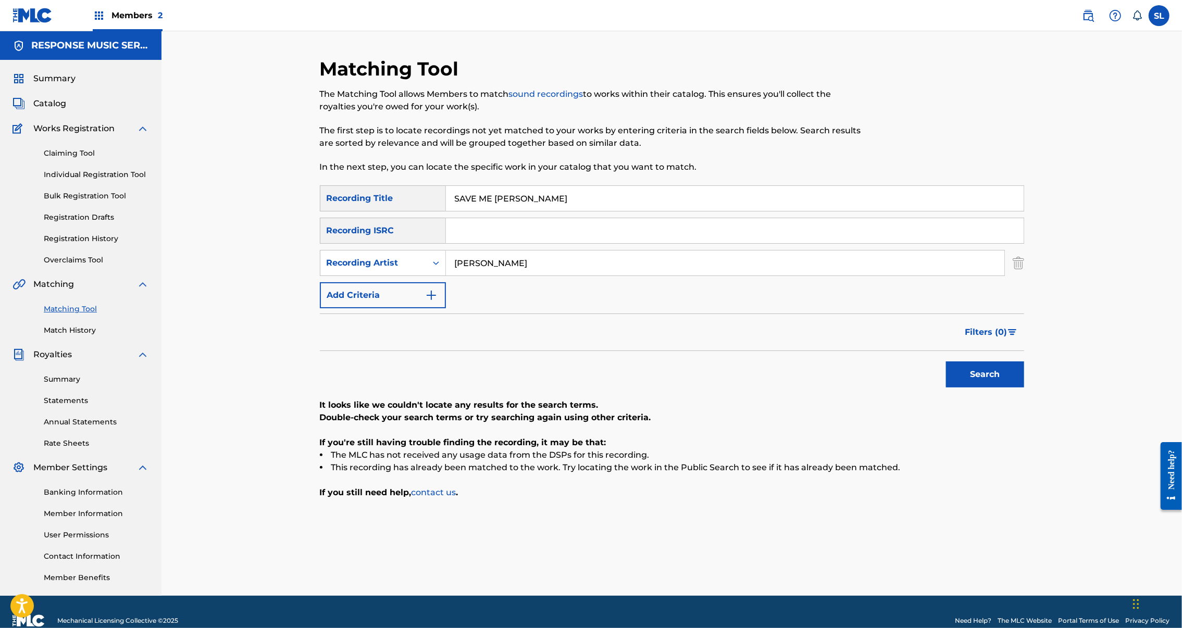
type input "[PERSON_NAME]"
click at [1024, 388] on button "Search" at bounding box center [985, 375] width 78 height 26
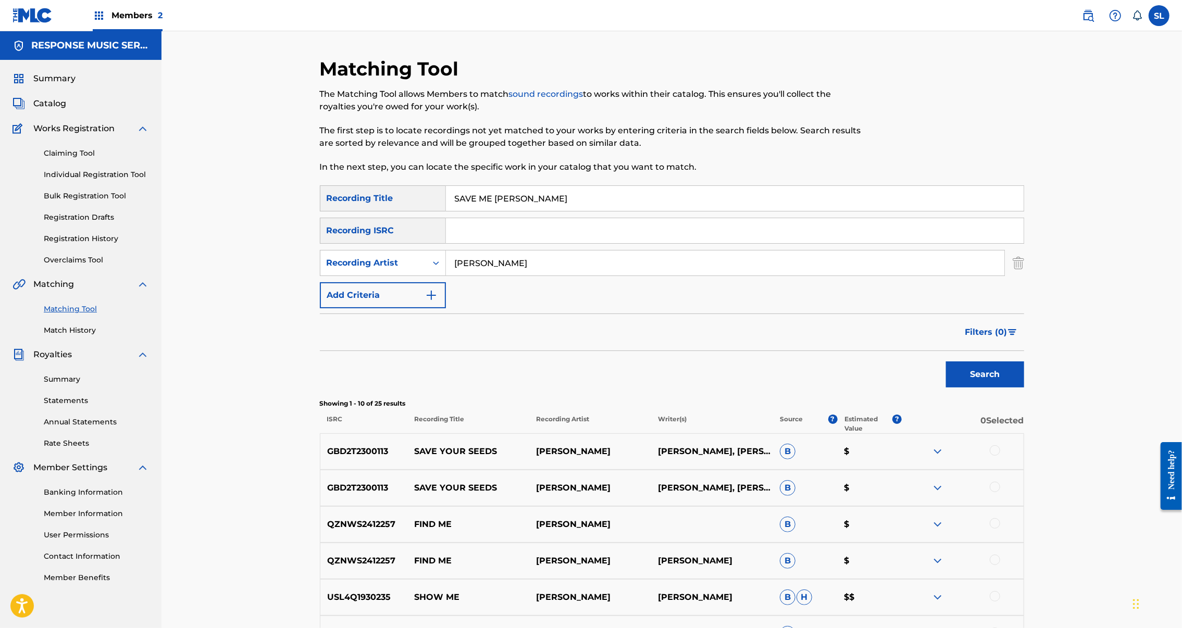
click at [480, 211] on input "SAVE ME ANGELA" at bounding box center [735, 198] width 578 height 25
drag, startPoint x: 32, startPoint y: 417, endPoint x: 480, endPoint y: 215, distance: 491.5
click at [480, 211] on input "SAVE ME ANGELA" at bounding box center [735, 198] width 578 height 25
paste input "EEM BUSY"
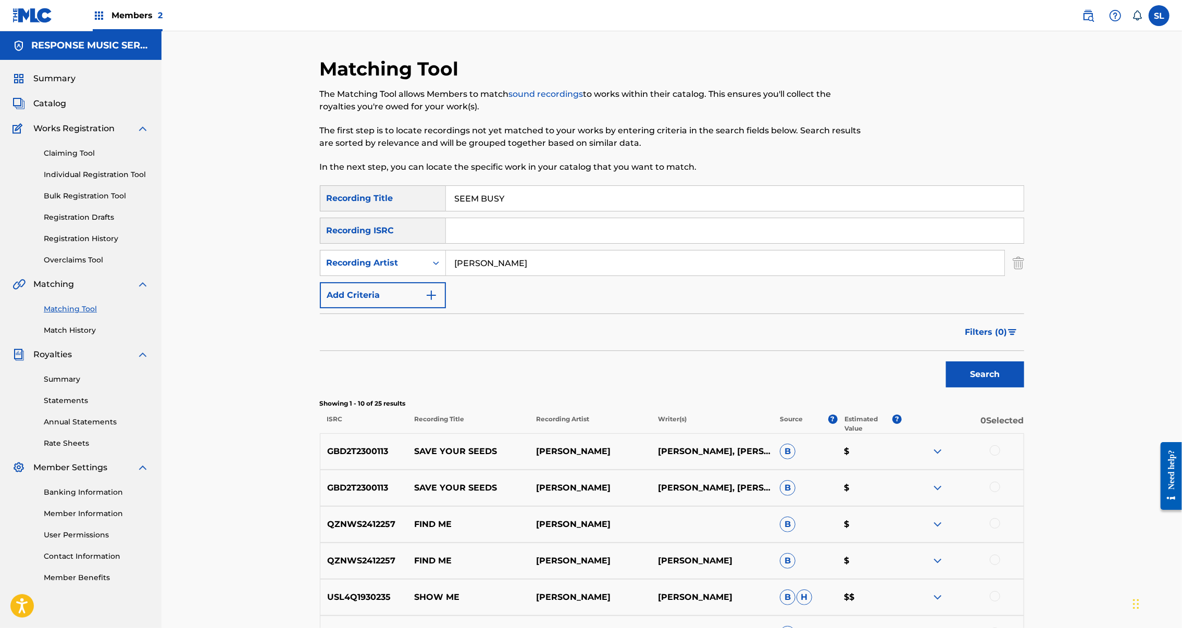
type input "SEEM BUSY"
click at [494, 276] on input "[PERSON_NAME]" at bounding box center [725, 263] width 559 height 25
click at [1024, 388] on button "Search" at bounding box center [985, 375] width 78 height 26
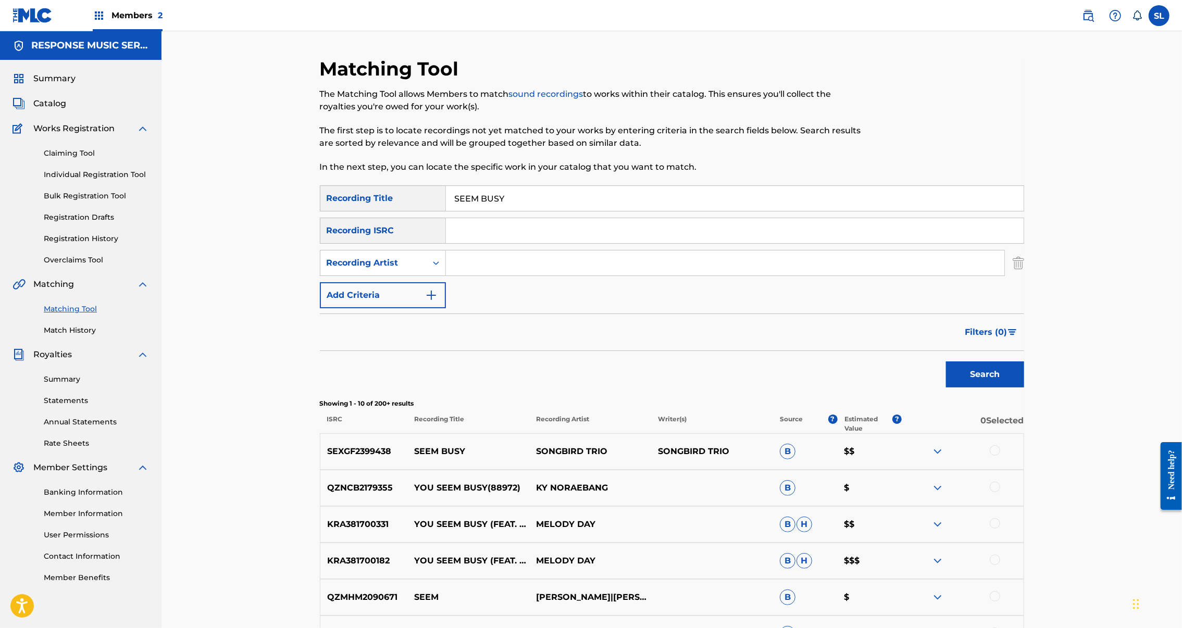
click at [1000, 456] on div at bounding box center [995, 450] width 10 height 10
click at [790, 530] on button "Match 1 Group" at bounding box center [732, 543] width 115 height 26
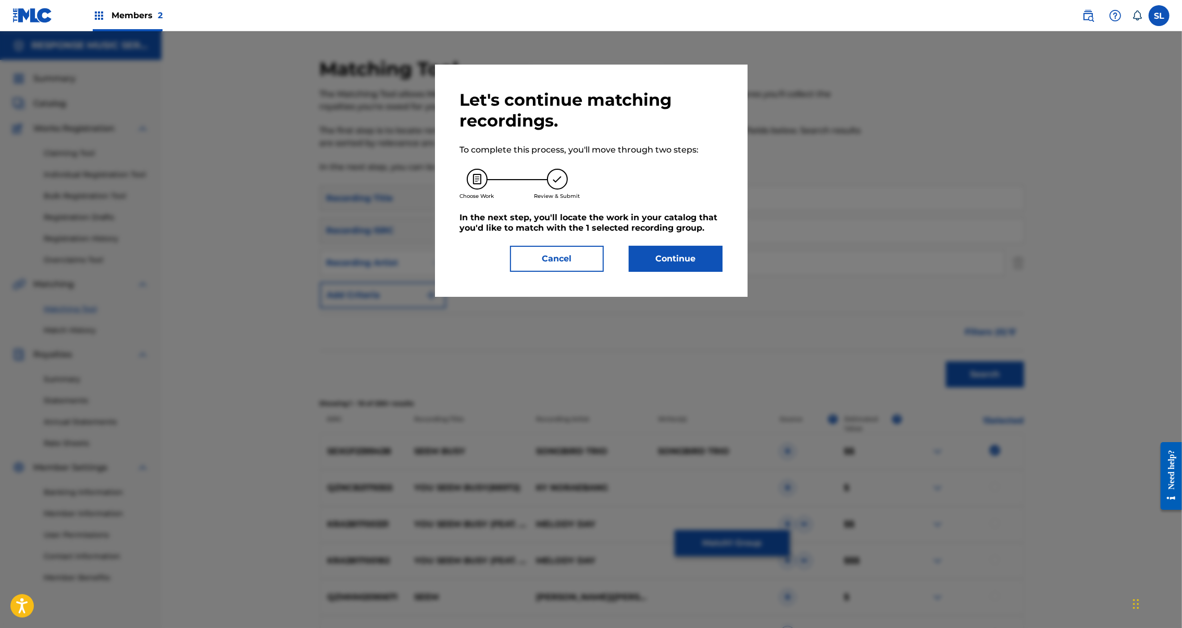
click at [686, 272] on button "Continue" at bounding box center [676, 259] width 94 height 26
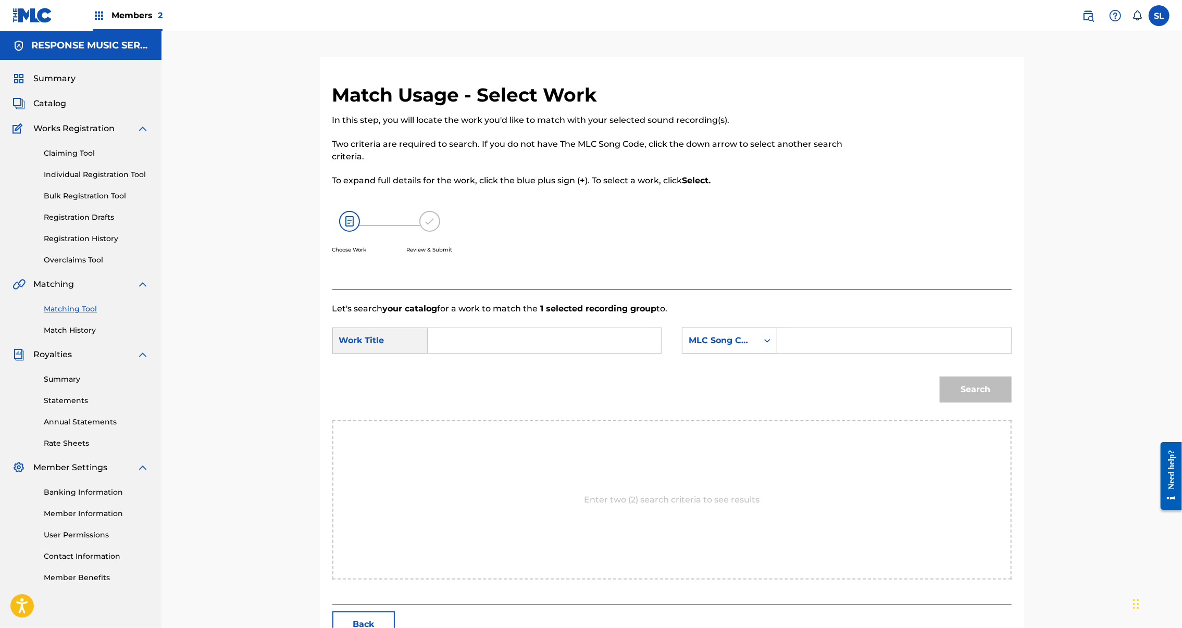
click at [478, 353] on input "Search Form" at bounding box center [545, 340] width 216 height 25
paste input "SEEM BUSY"
type input "SEEM BUSY"
click at [872, 353] on input "Search Form" at bounding box center [894, 340] width 216 height 25
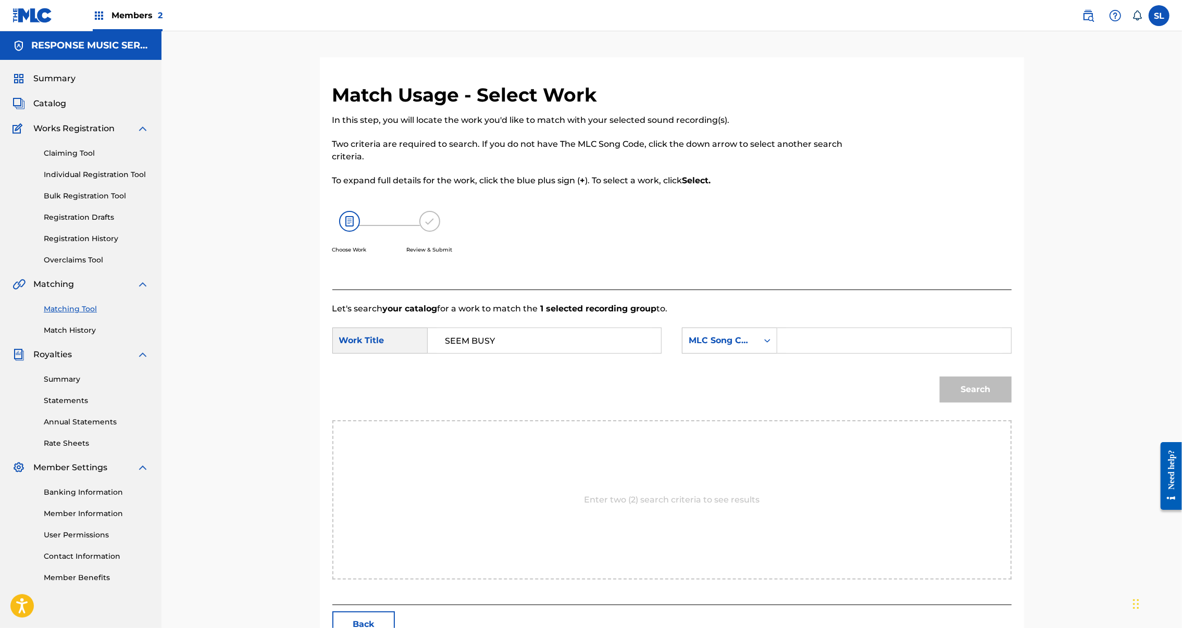
paste input "SI5OJT"
type input "SI5OJT"
click at [1012, 403] on button "Search" at bounding box center [976, 390] width 72 height 26
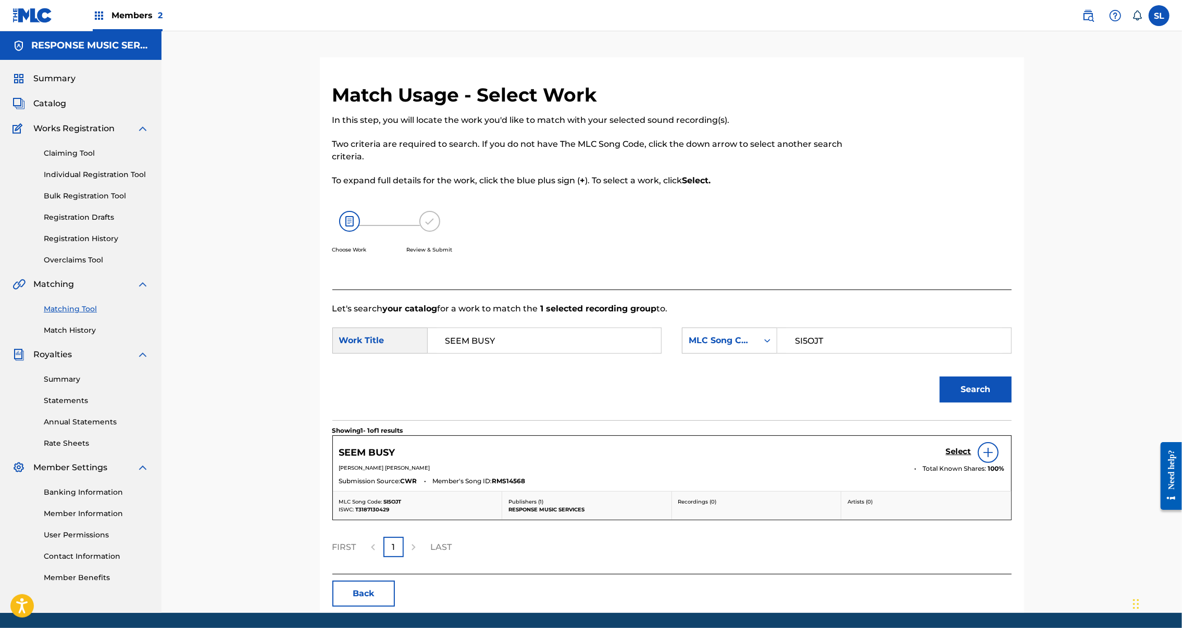
click at [972, 457] on h5 "Select" at bounding box center [959, 452] width 26 height 10
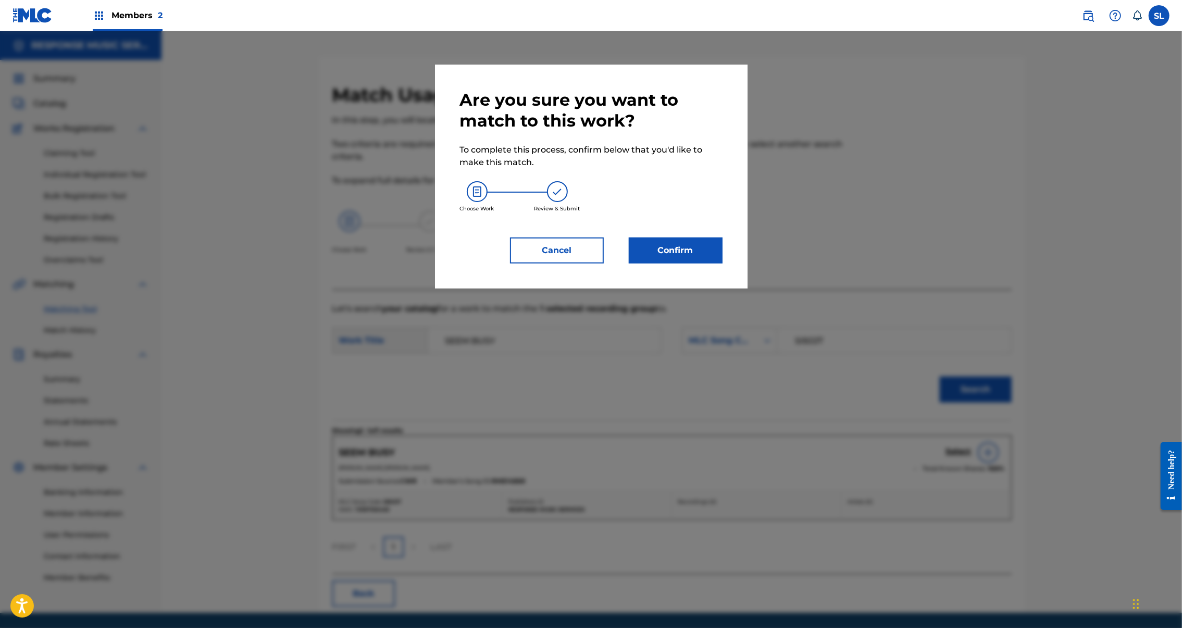
click at [722, 264] on button "Confirm" at bounding box center [676, 251] width 94 height 26
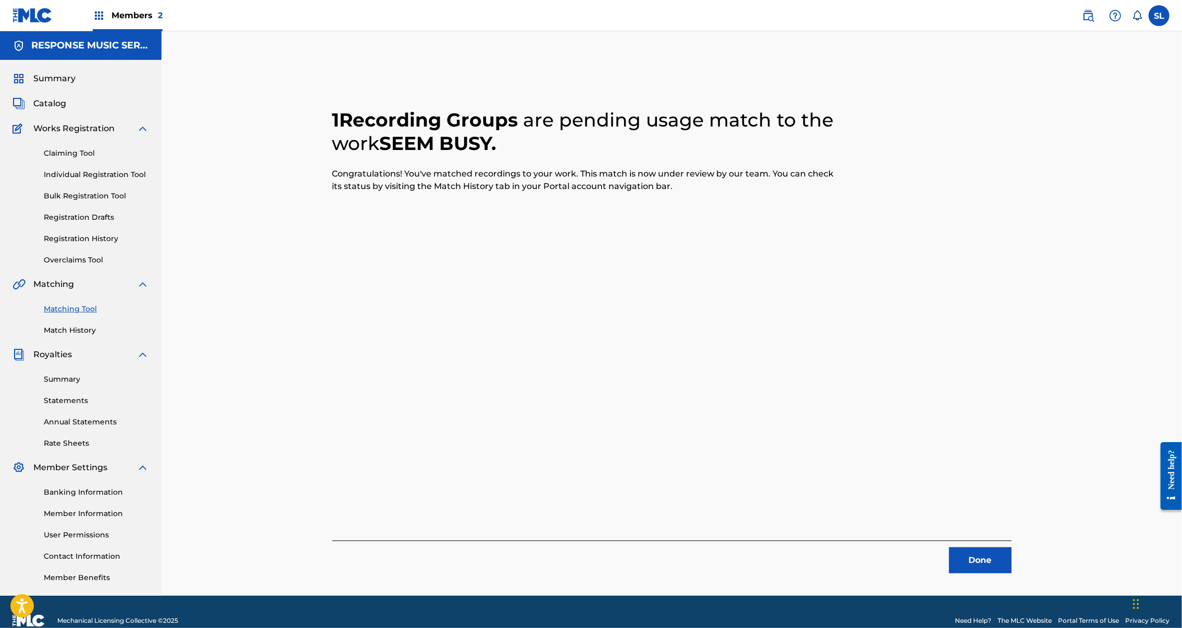
click at [1012, 574] on button "Done" at bounding box center [980, 561] width 63 height 26
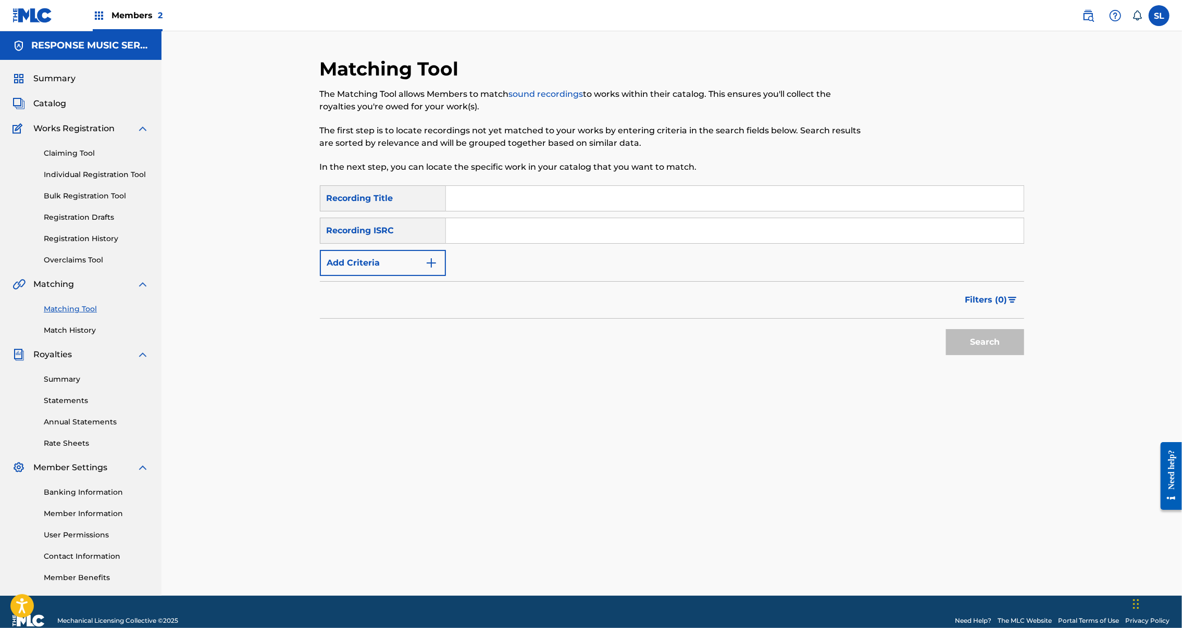
click at [446, 211] on input "Search Form" at bounding box center [735, 198] width 578 height 25
drag, startPoint x: 10, startPoint y: 322, endPoint x: 444, endPoint y: 220, distance: 445.8
click at [446, 211] on input "Search Form" at bounding box center [735, 198] width 578 height 25
paste input "SEPARATE WAYS"
type input "SEPARATE WAYS"
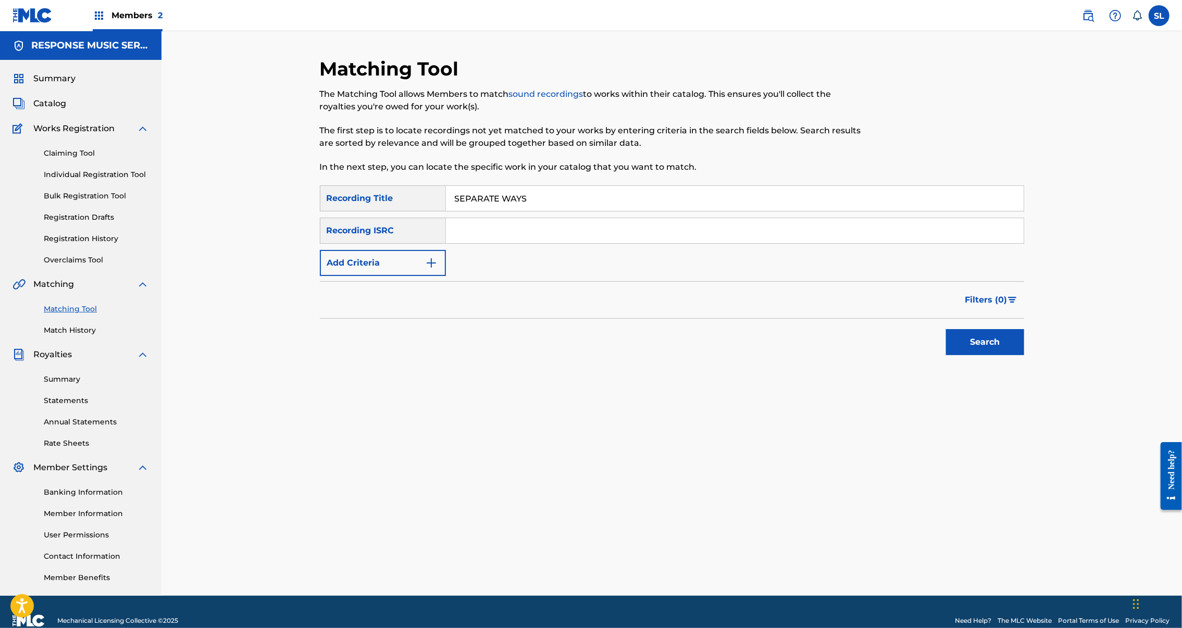
click at [1024, 355] on button "Search" at bounding box center [985, 342] width 78 height 26
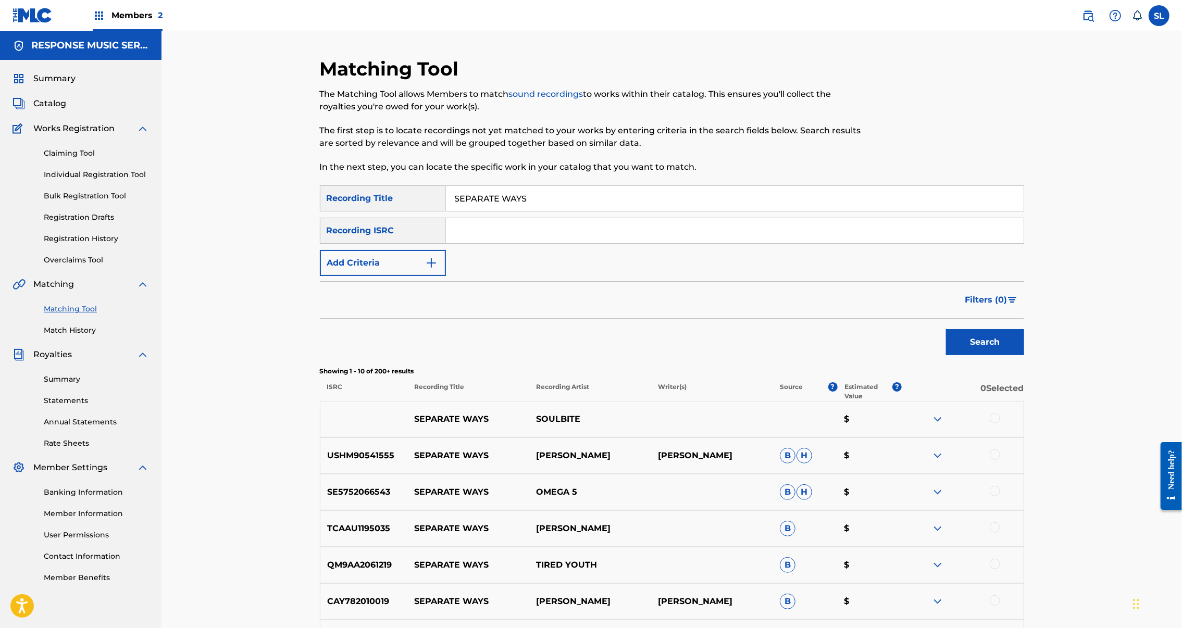
click at [388, 276] on button "Add Criteria" at bounding box center [383, 263] width 126 height 26
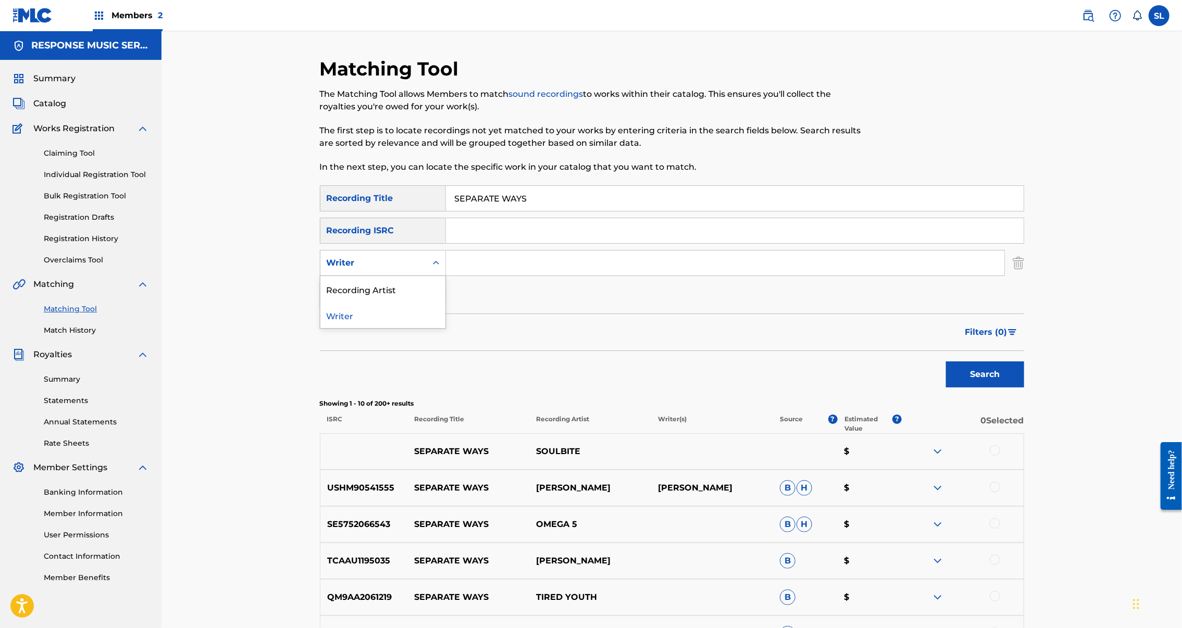
click at [377, 269] on div "Writer" at bounding box center [374, 263] width 94 height 13
click at [320, 302] on div "Recording Artist" at bounding box center [382, 289] width 125 height 26
click at [478, 276] on input "Search Form" at bounding box center [725, 263] width 559 height 25
type input "clover"
click at [1024, 388] on button "Search" at bounding box center [985, 375] width 78 height 26
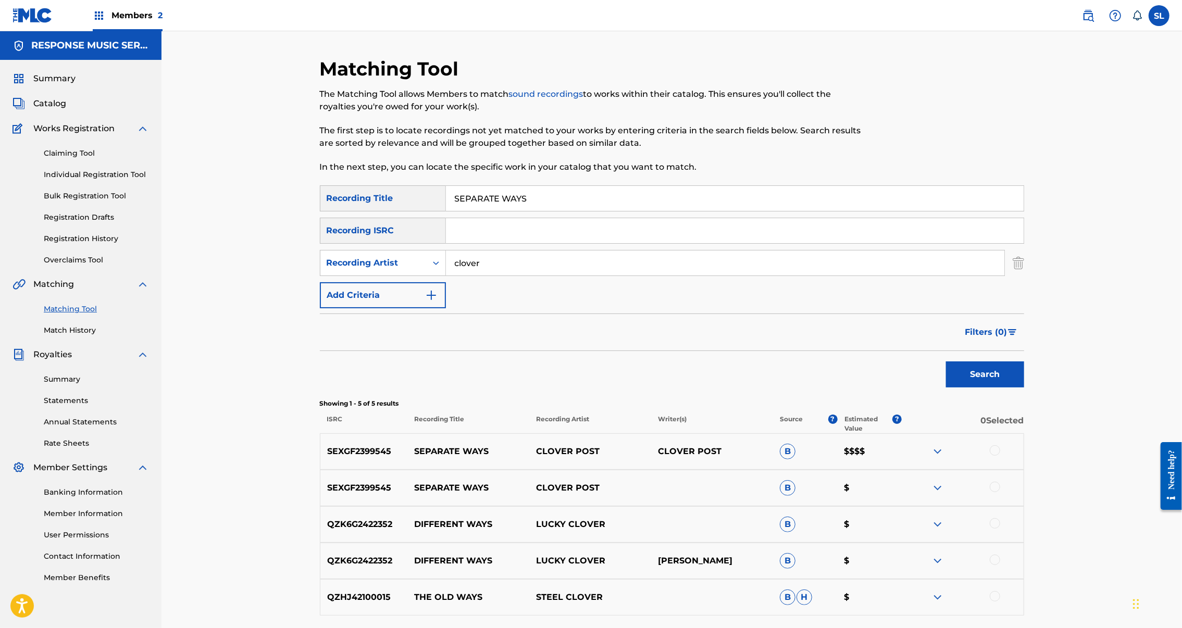
click at [1000, 456] on div at bounding box center [995, 450] width 10 height 10
click at [1000, 492] on div at bounding box center [995, 487] width 10 height 10
click at [790, 531] on button "Match 2 Groups" at bounding box center [732, 543] width 115 height 26
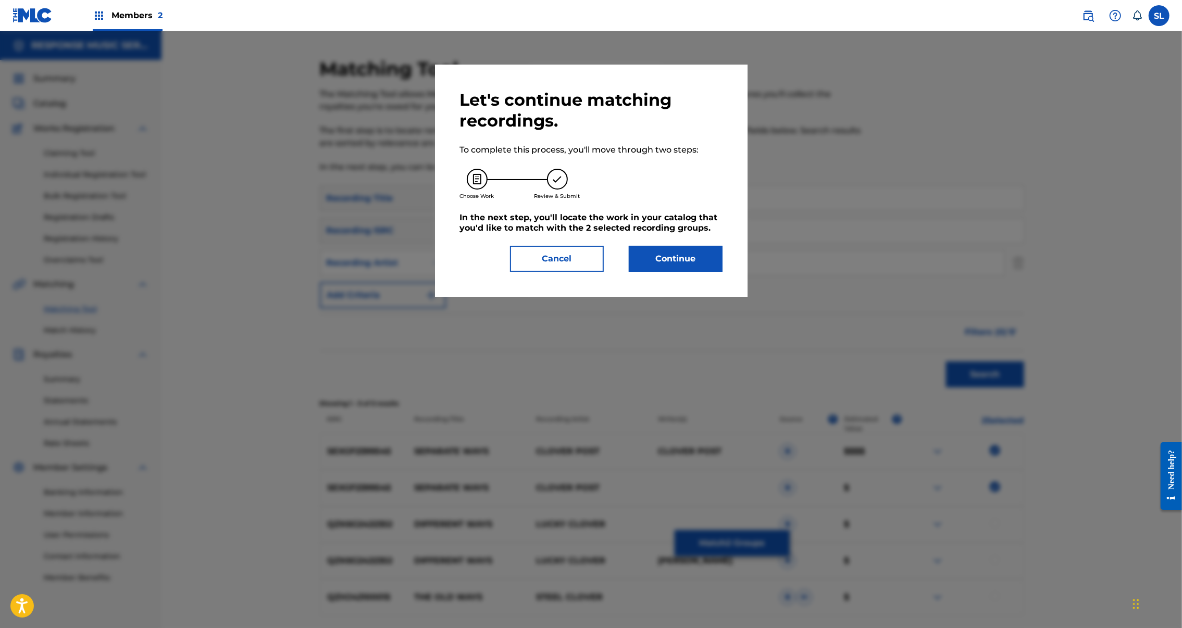
click at [701, 272] on button "Continue" at bounding box center [676, 259] width 94 height 26
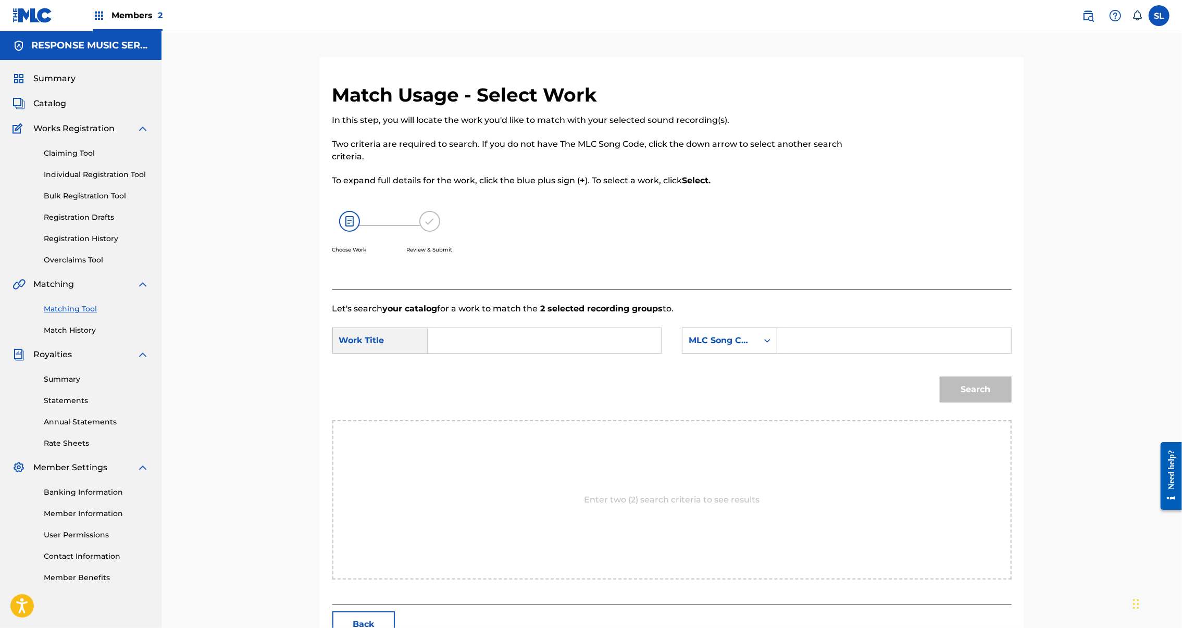
click at [584, 353] on input "Search Form" at bounding box center [545, 340] width 216 height 25
paste input "SEPARATE WAYS"
type input "SEPARATE WAYS"
click at [918, 353] on input "Search Form" at bounding box center [894, 340] width 216 height 25
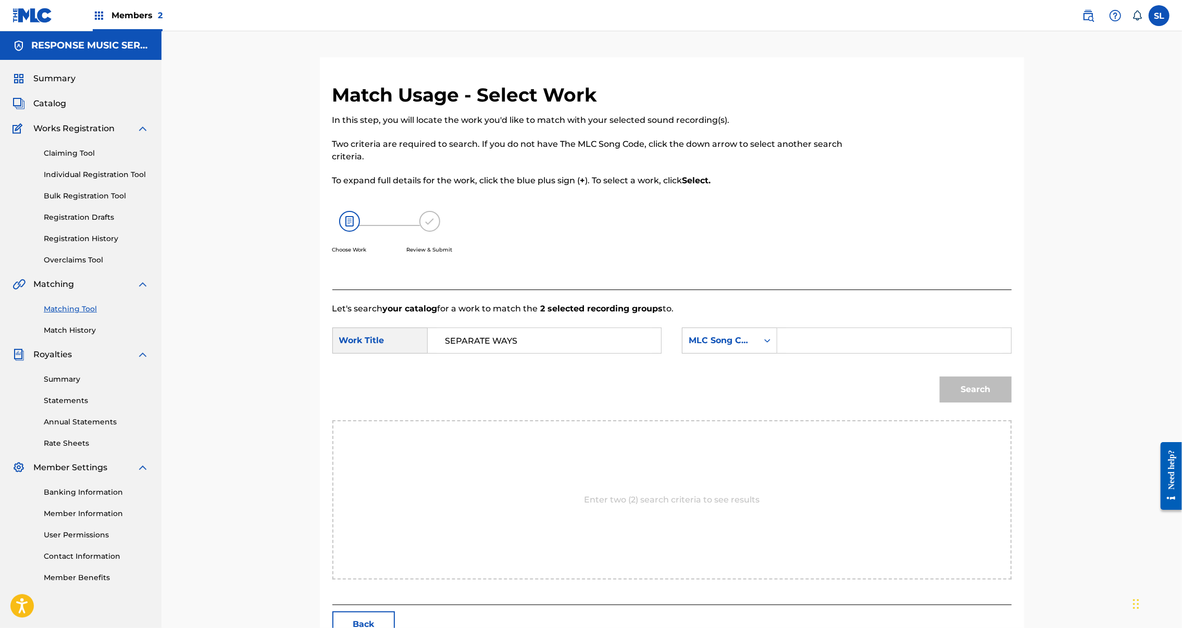
paste input "SI3ZX6"
type input "SI3ZX6"
click at [1012, 403] on button "Search" at bounding box center [976, 390] width 72 height 26
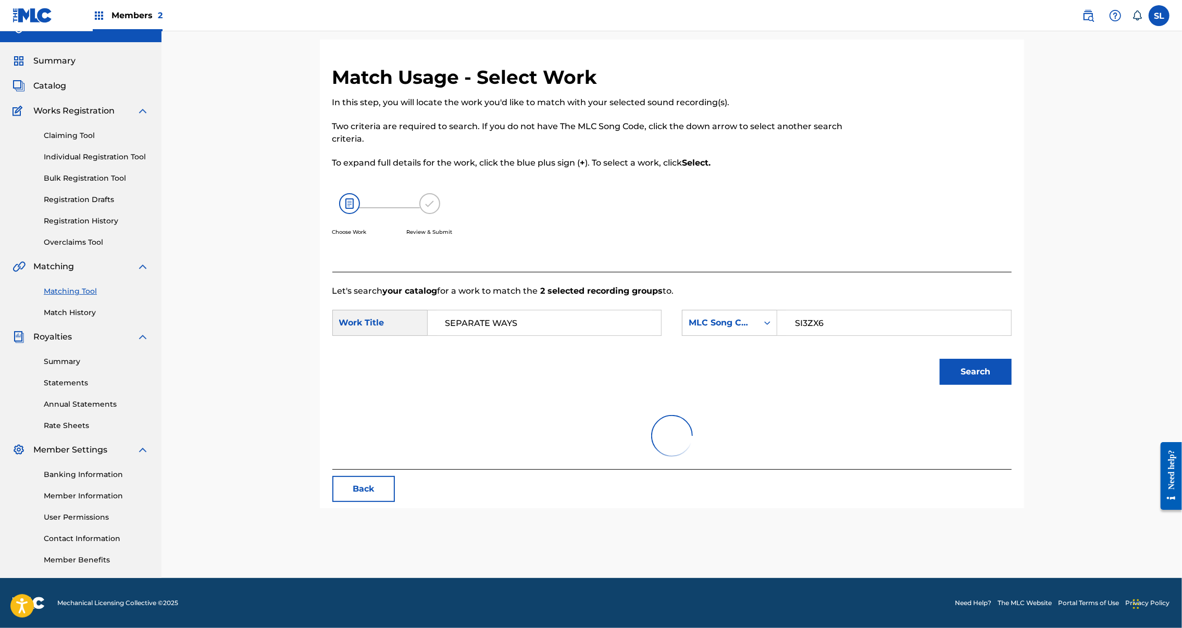
scroll to position [76, 0]
click at [1012, 372] on button "Search" at bounding box center [976, 372] width 72 height 26
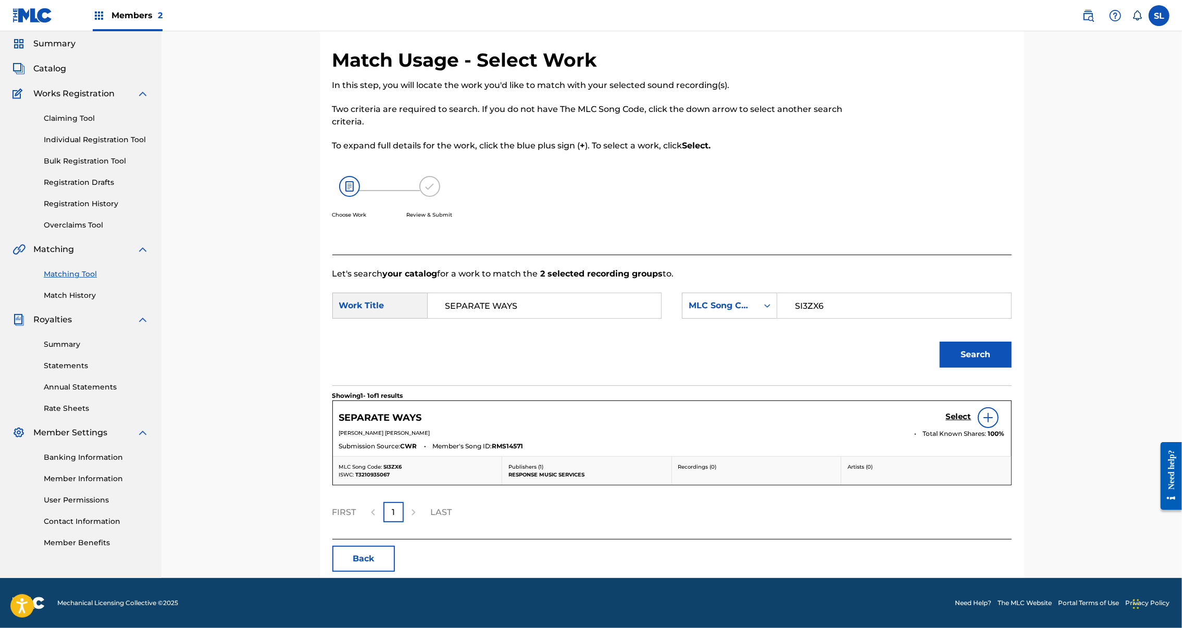
click at [972, 422] on h5 "Select" at bounding box center [959, 417] width 26 height 10
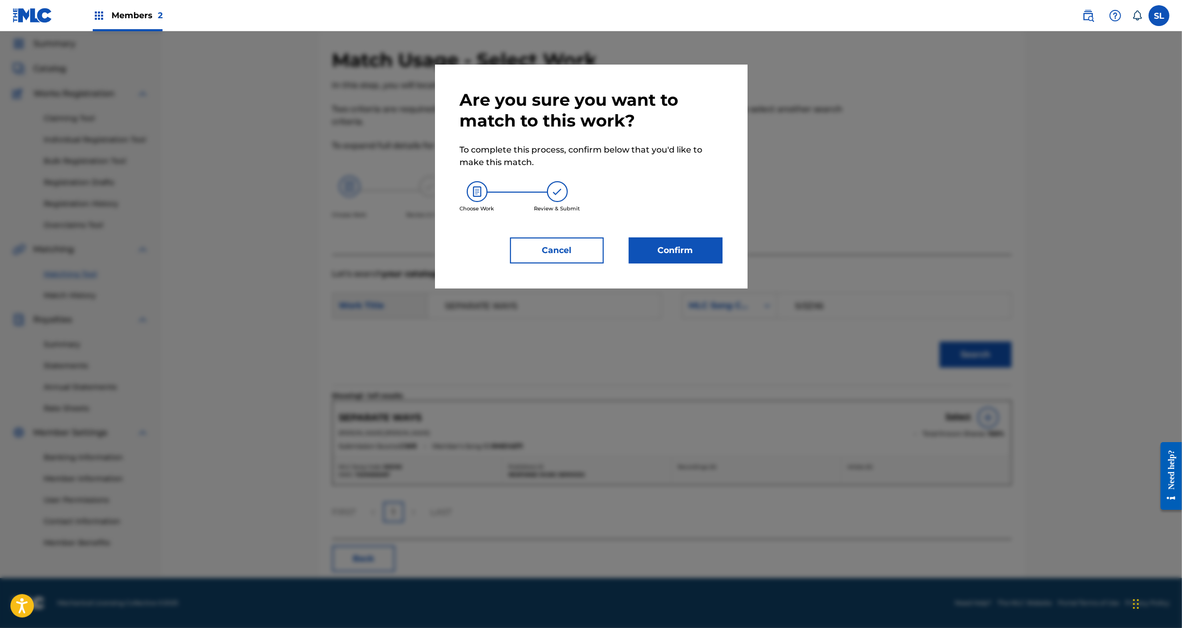
click at [734, 289] on div "Are you sure you want to match to this work? To complete this process, confirm …" at bounding box center [591, 177] width 313 height 224
click at [711, 264] on button "Confirm" at bounding box center [676, 251] width 94 height 26
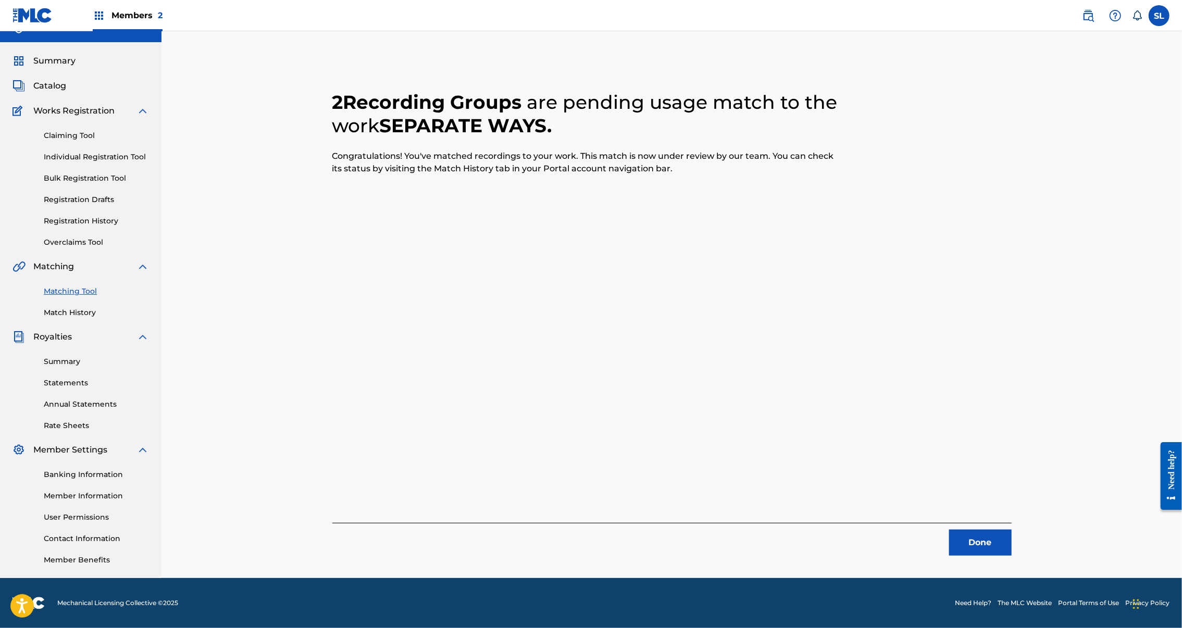
click at [1012, 530] on button "Done" at bounding box center [980, 543] width 63 height 26
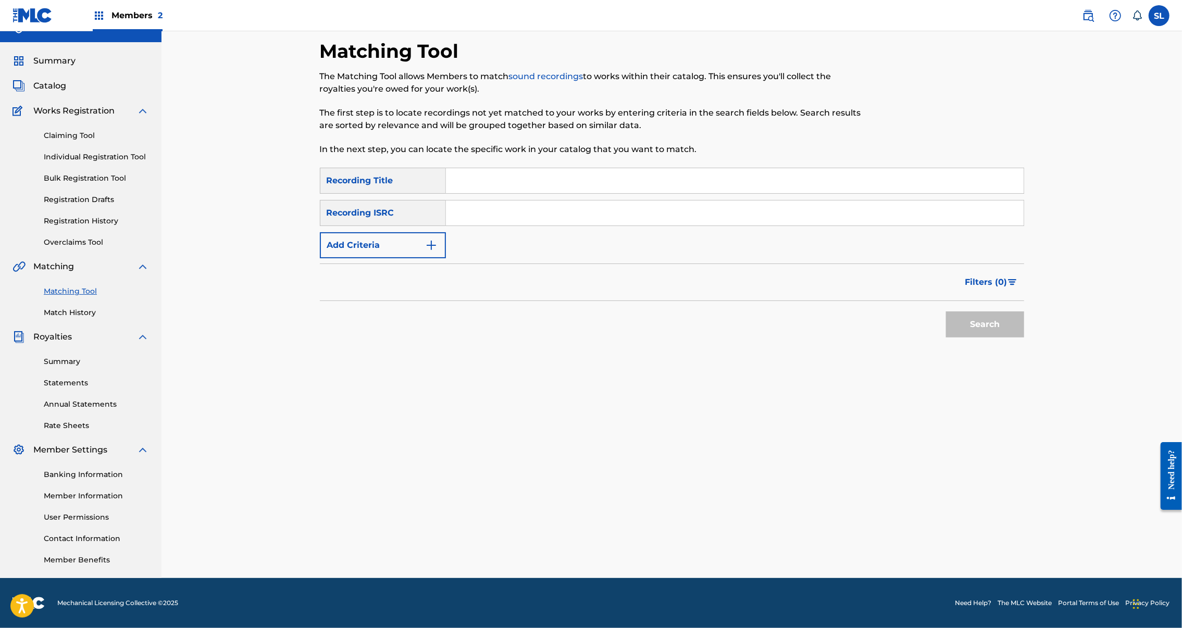
click at [499, 168] on input "Search Form" at bounding box center [735, 180] width 578 height 25
drag, startPoint x: 34, startPoint y: 387, endPoint x: 499, endPoint y: 147, distance: 523.1
click at [499, 168] on input "Search Form" at bounding box center [735, 180] width 578 height 25
paste input "SHINING FLASHLIGHTS"
type input "SHINING FLASHLIGHTS"
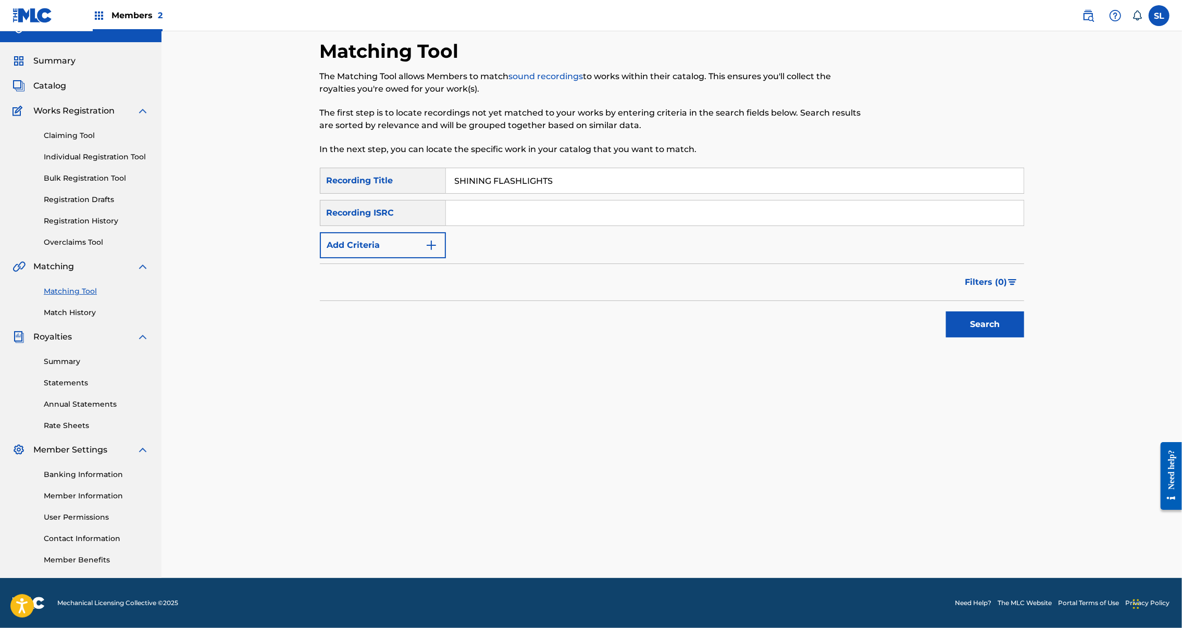
click at [1024, 313] on button "Search" at bounding box center [985, 325] width 78 height 26
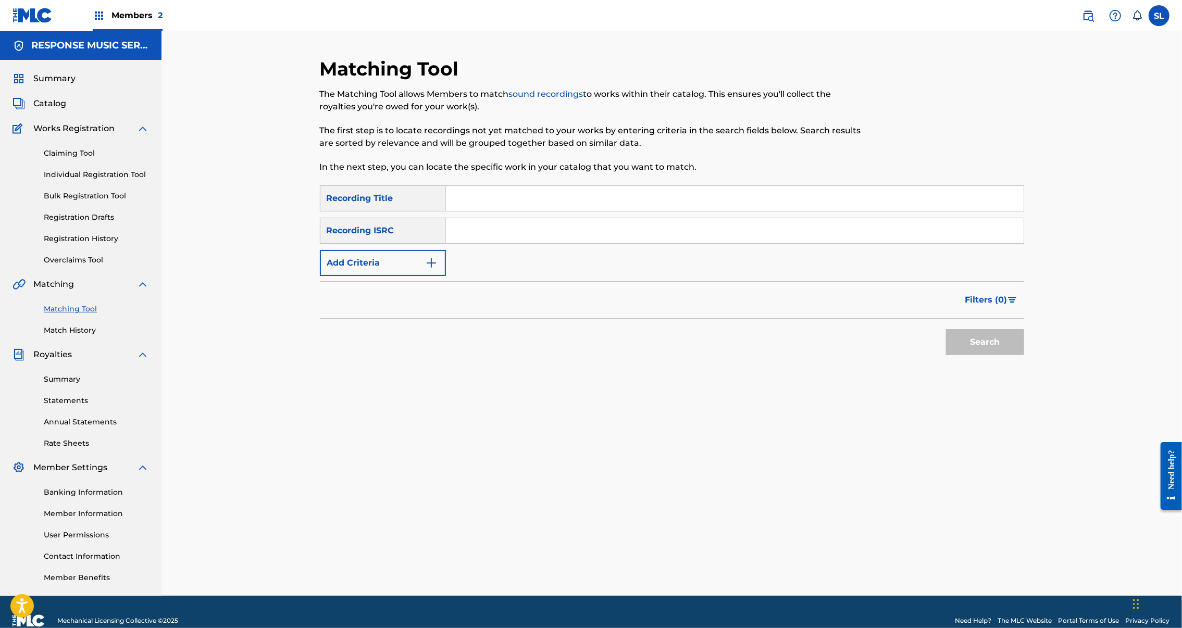
click at [461, 211] on input "Search Form" at bounding box center [735, 198] width 578 height 25
paste input "SHINING FLASHLIGHTS"
click at [1024, 355] on button "Search" at bounding box center [985, 342] width 78 height 26
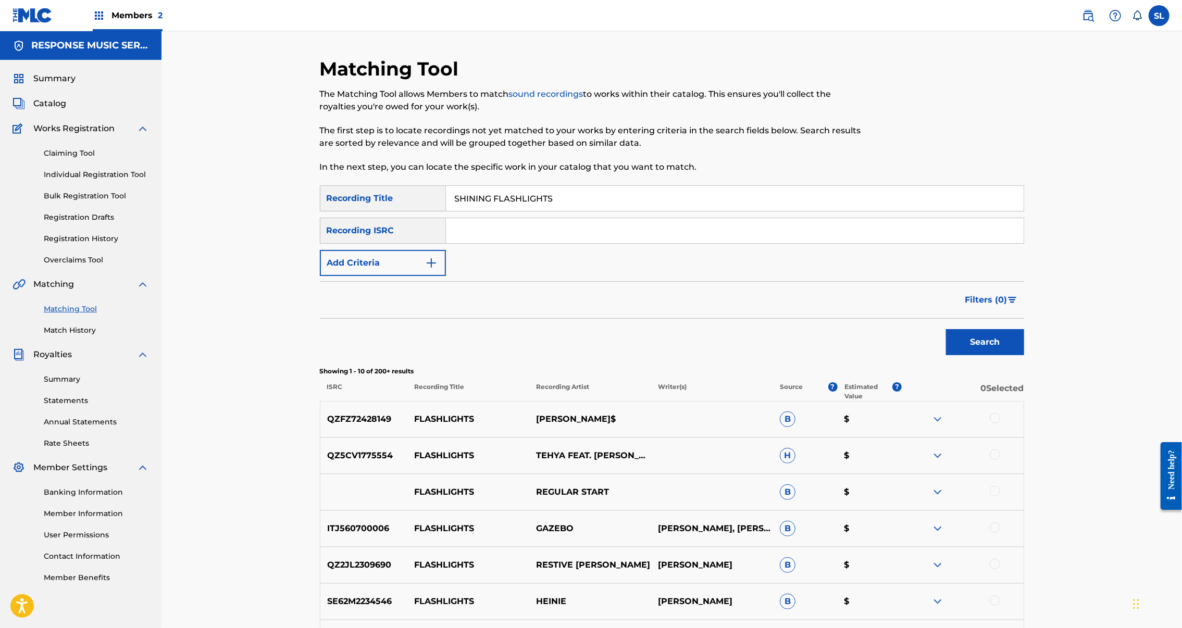
click at [486, 208] on input "SHINING FLASHLIGHTS" at bounding box center [735, 198] width 578 height 25
paste input "LIDING SLOWLY DOWN"
type input "SLIDING SLOWLY DOWN"
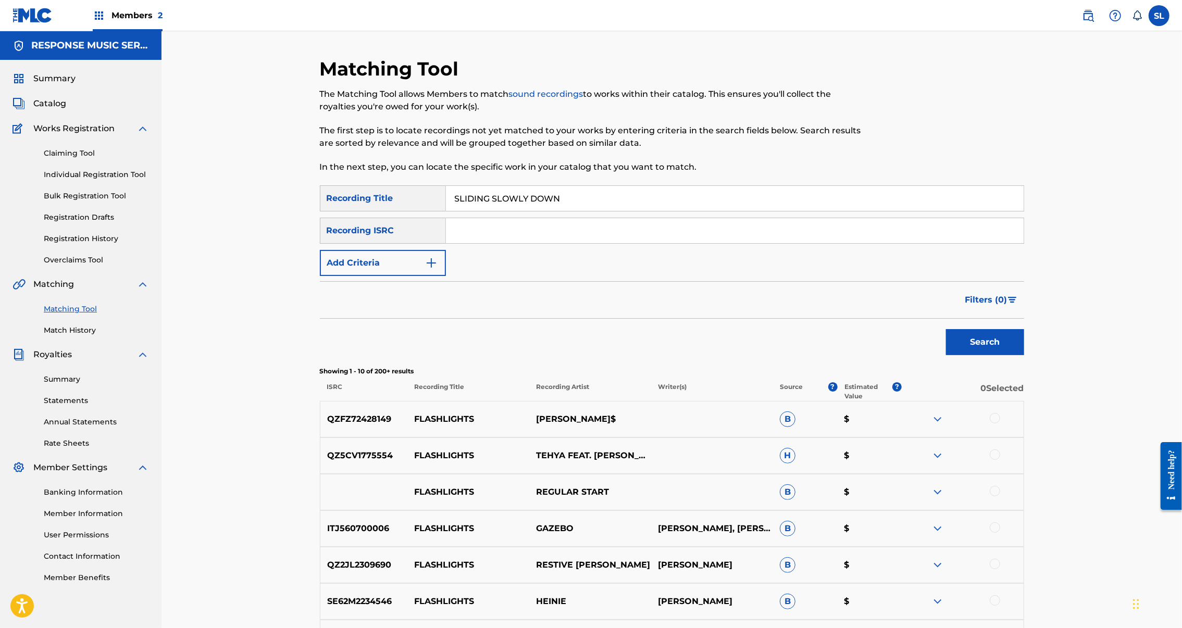
click at [1024, 355] on button "Search" at bounding box center [985, 342] width 78 height 26
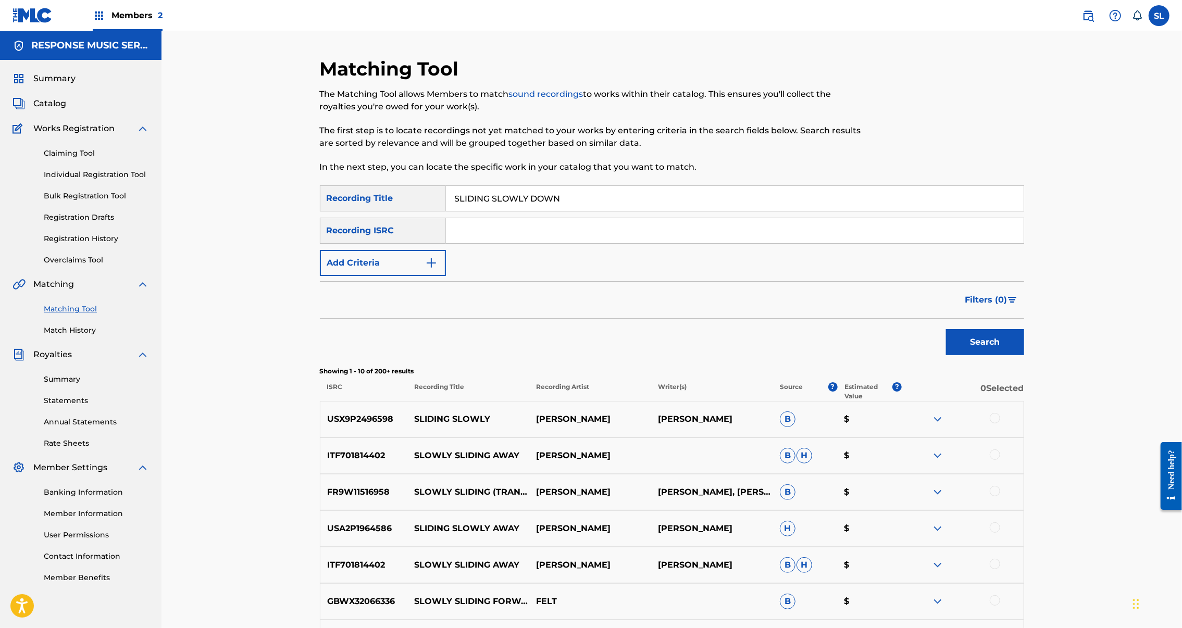
click at [394, 276] on button "Add Criteria" at bounding box center [383, 263] width 126 height 26
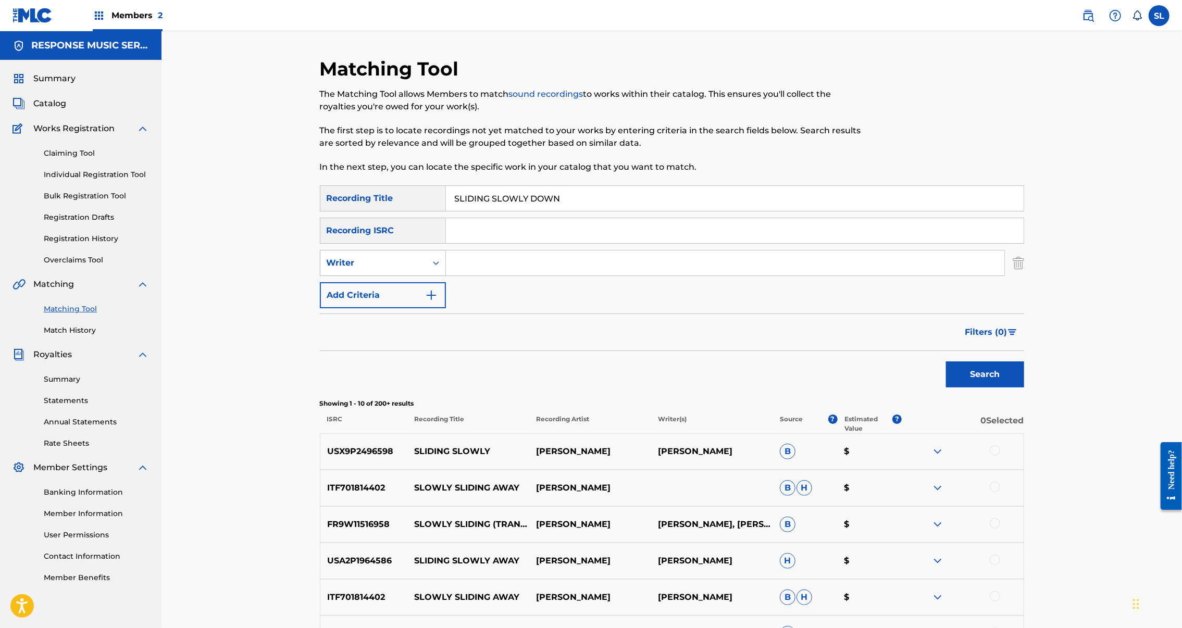
click at [371, 269] on div "Writer" at bounding box center [374, 263] width 94 height 13
click at [320, 302] on div "Recording Artist" at bounding box center [382, 289] width 125 height 26
click at [490, 276] on input "Search Form" at bounding box center [725, 263] width 559 height 25
type input "[PERSON_NAME]"
click at [1024, 388] on button "Search" at bounding box center [985, 375] width 78 height 26
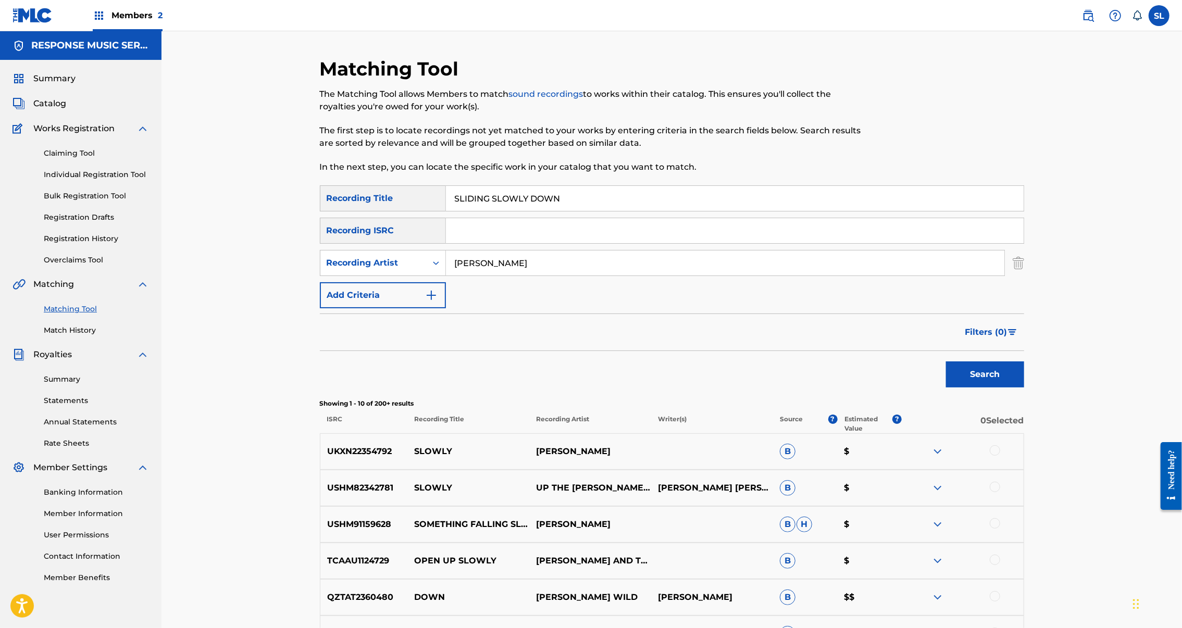
click at [508, 243] on input "Search Form" at bounding box center [735, 230] width 578 height 25
paste input "SE69Z2503790"
type input "SE69Z2503790"
drag, startPoint x: 336, startPoint y: 306, endPoint x: 318, endPoint y: 315, distance: 20.0
click at [320, 276] on div "SearchWithCriteria055cf8c5-afcf-4b3e-a89c-ec7ad8a249be Recording Artist [PERSON…" at bounding box center [672, 263] width 704 height 26
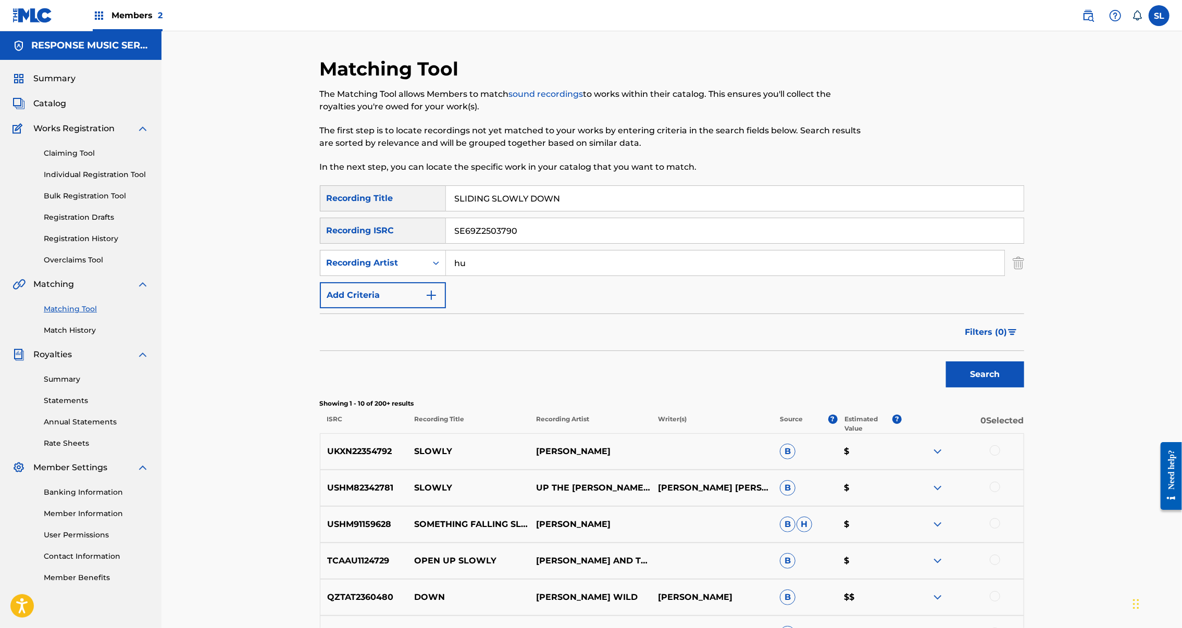
type input "h"
click at [1024, 388] on button "Search" at bounding box center [985, 375] width 78 height 26
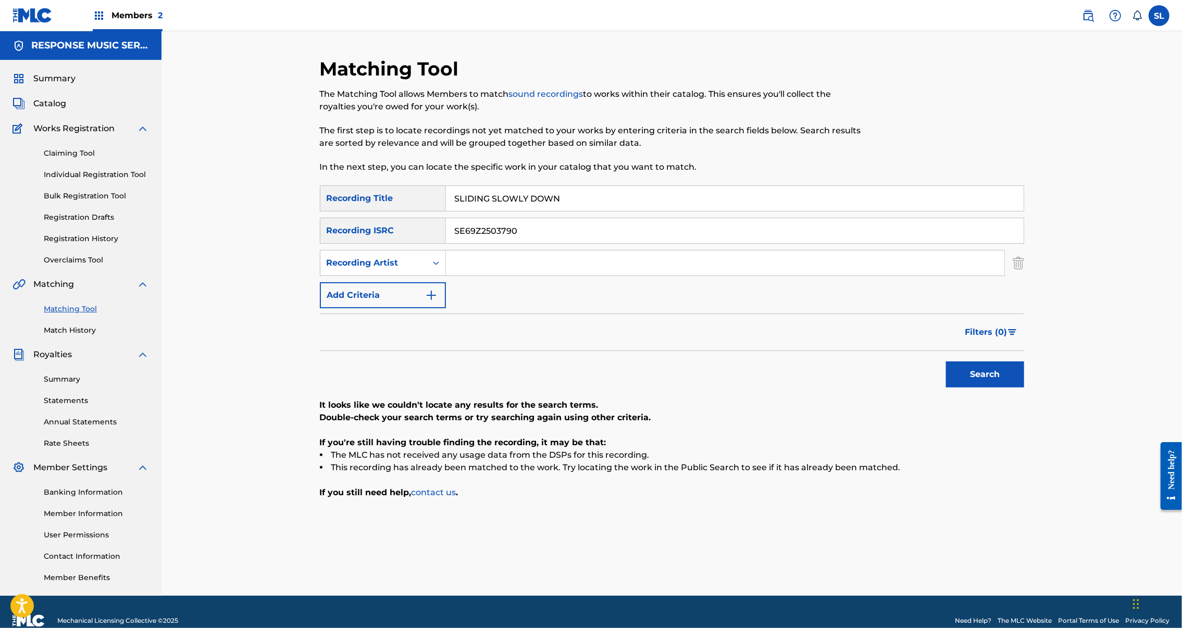
click at [446, 211] on input "SLIDING SLOWLY DOWN" at bounding box center [735, 198] width 578 height 25
paste input "O LONG!"
type input "SO LONG!"
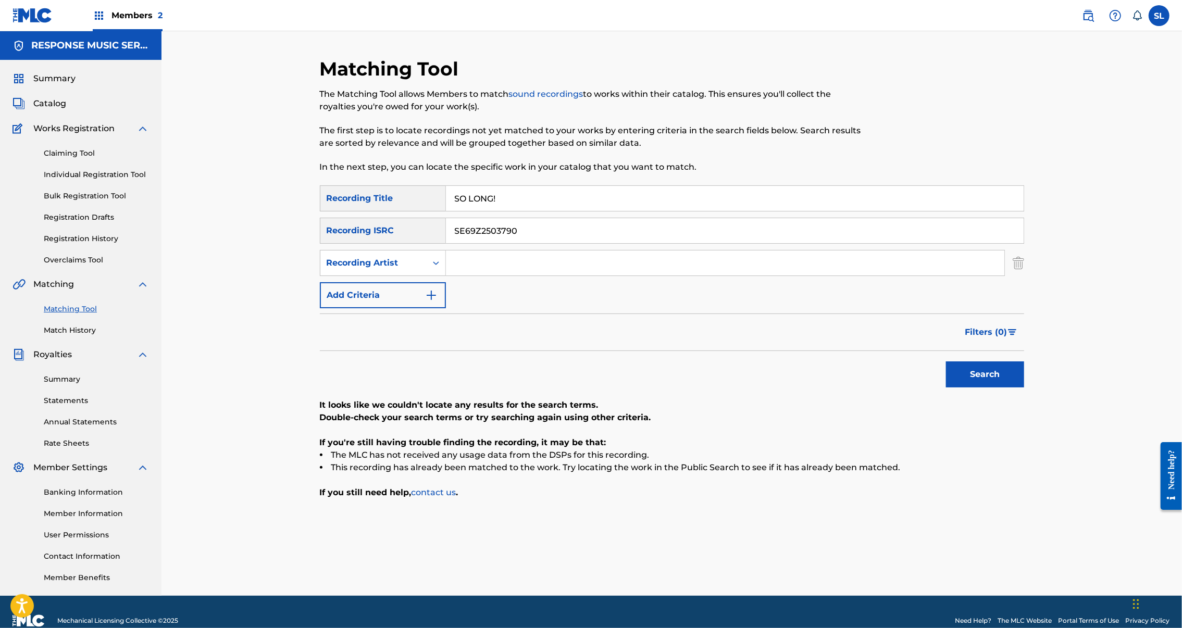
drag, startPoint x: 513, startPoint y: 269, endPoint x: 390, endPoint y: 261, distance: 123.8
click at [390, 244] on div "SearchWithCriteriaf41d0674-f20b-4d0c-aed2-aa22c0d4c59b Recording ISRC SE69Z2503…" at bounding box center [672, 231] width 704 height 26
click at [1024, 388] on button "Search" at bounding box center [985, 375] width 78 height 26
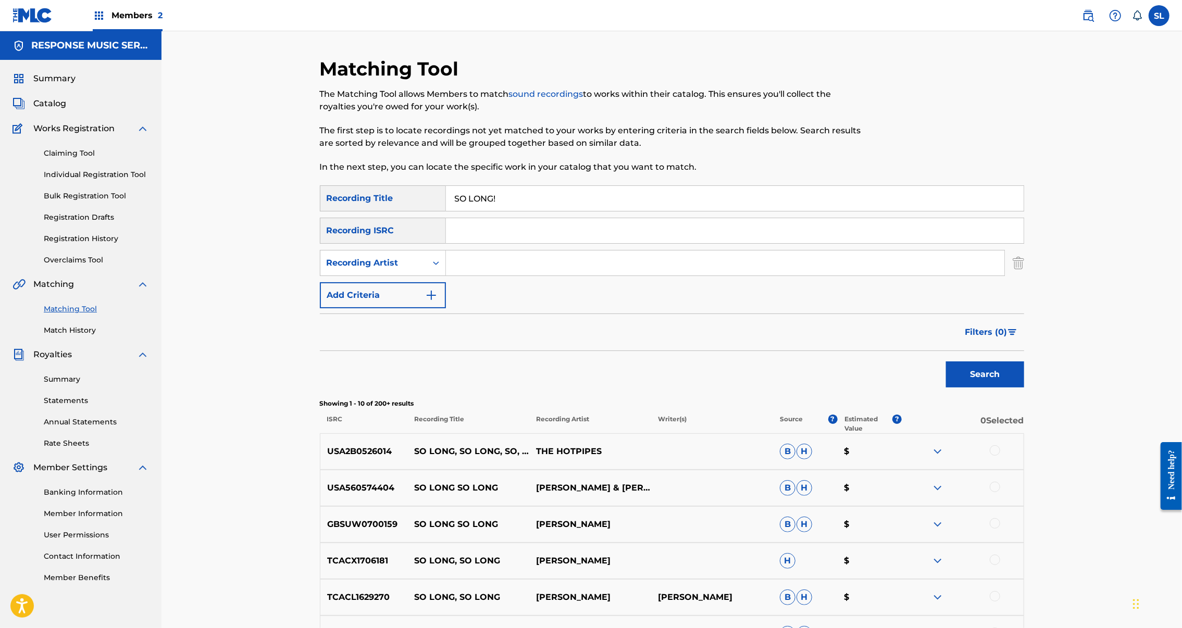
click at [480, 243] on input "Search Form" at bounding box center [735, 230] width 578 height 25
paste input "SEXGF2499096"
type input "SEXGF2499096"
click at [1024, 388] on button "Search" at bounding box center [985, 375] width 78 height 26
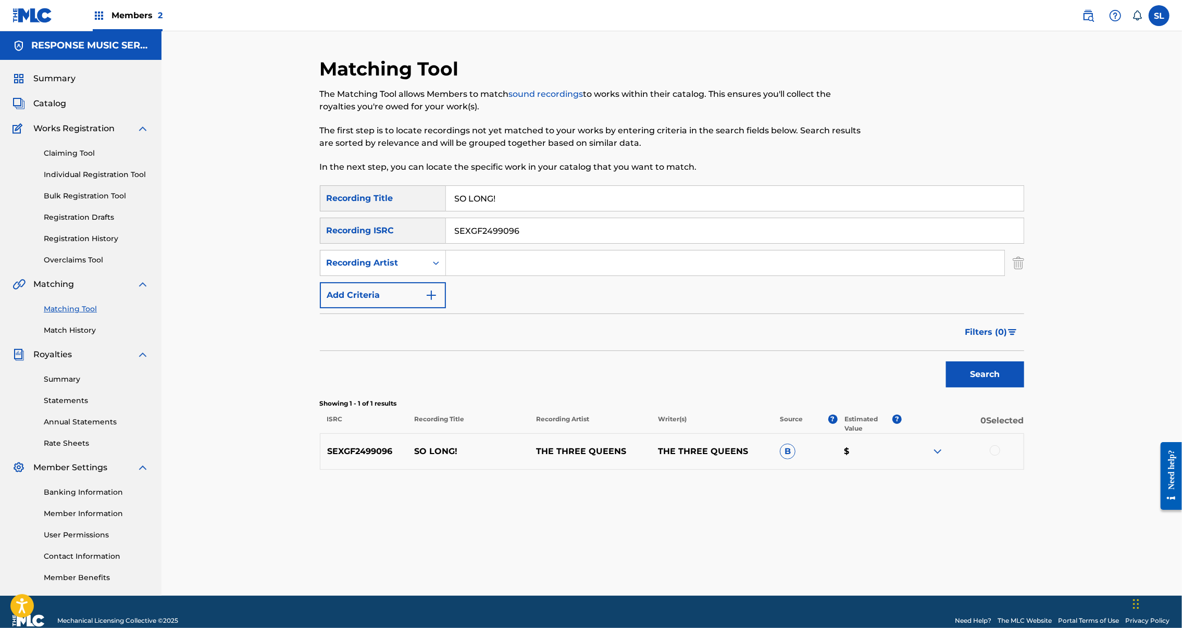
click at [1000, 456] on div at bounding box center [995, 450] width 10 height 10
click at [790, 530] on button "Match 1 Group" at bounding box center [732, 543] width 115 height 26
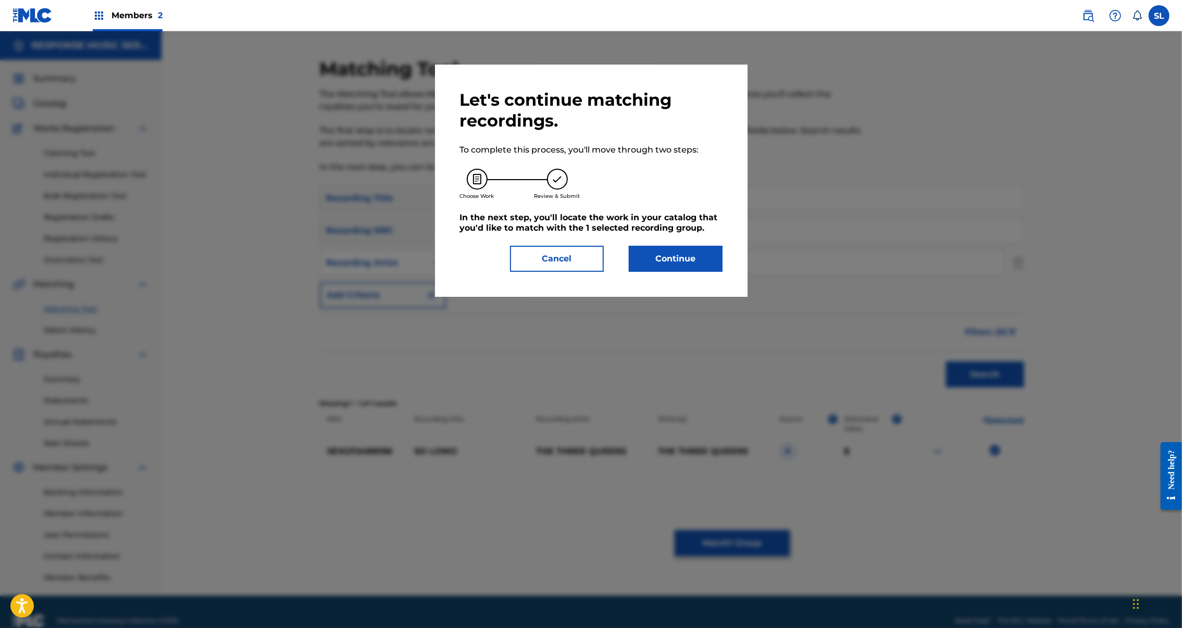
click at [684, 272] on button "Continue" at bounding box center [676, 259] width 94 height 26
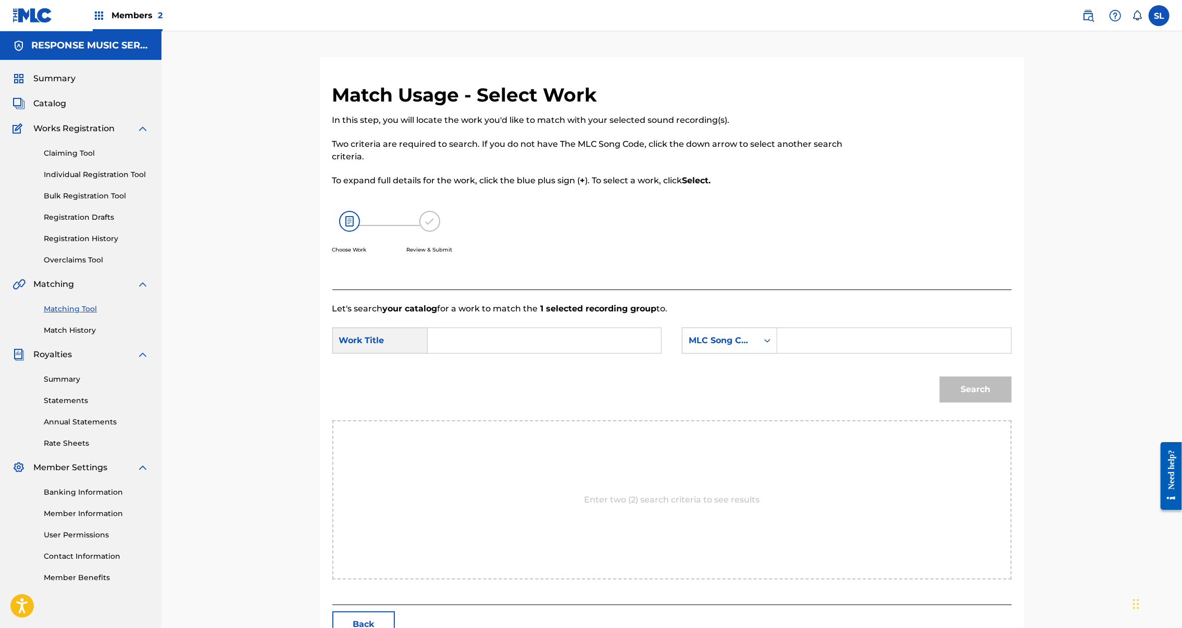
click at [449, 353] on input "Search Form" at bounding box center [545, 340] width 216 height 25
paste input "SO LONG!"
type input "SO LONG!"
click at [872, 353] on input "Search Form" at bounding box center [894, 340] width 216 height 25
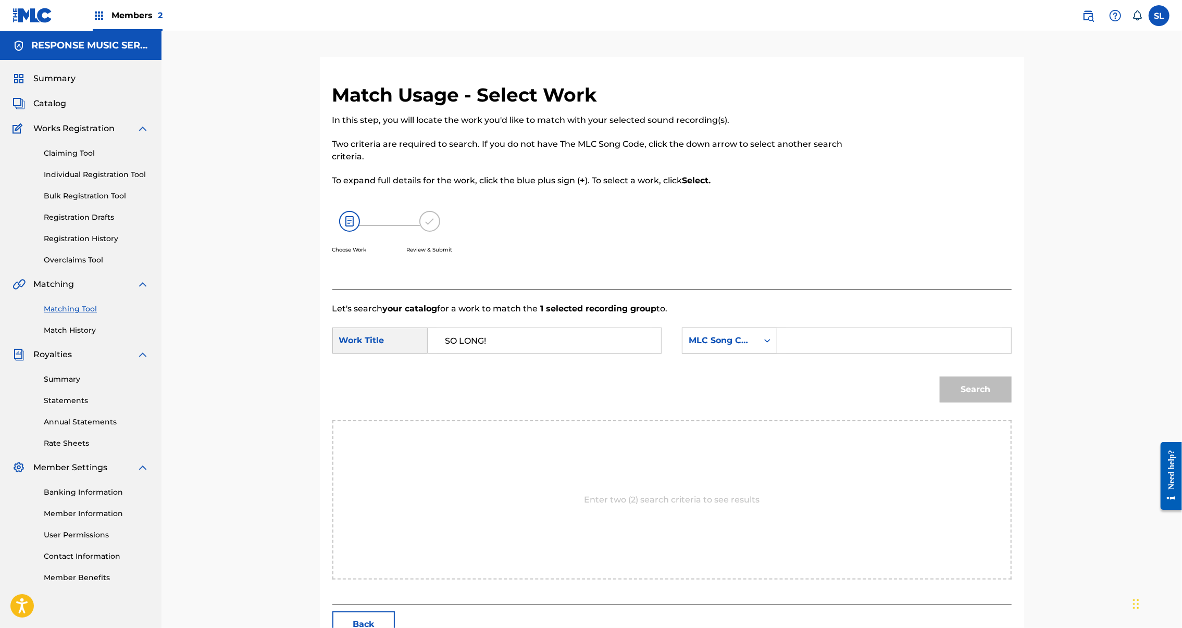
paste input "S67QSZ"
type input "S67QSZ"
click at [1012, 403] on button "Search" at bounding box center [976, 390] width 72 height 26
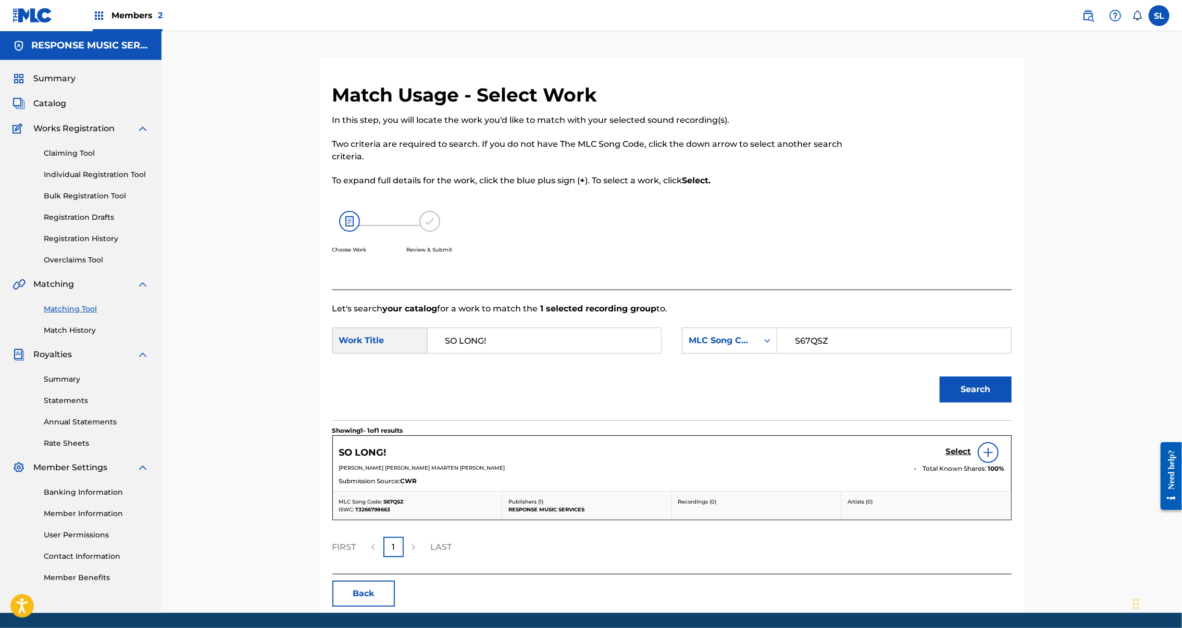
click at [972, 457] on h5 "Select" at bounding box center [959, 452] width 26 height 10
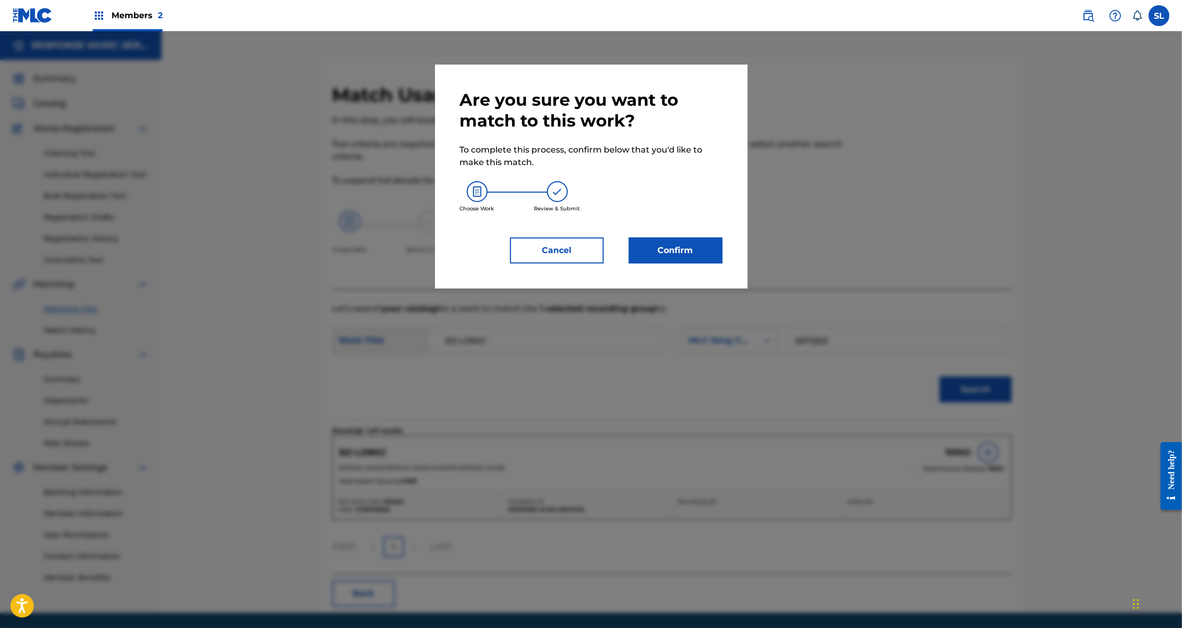
click at [686, 264] on button "Confirm" at bounding box center [676, 251] width 94 height 26
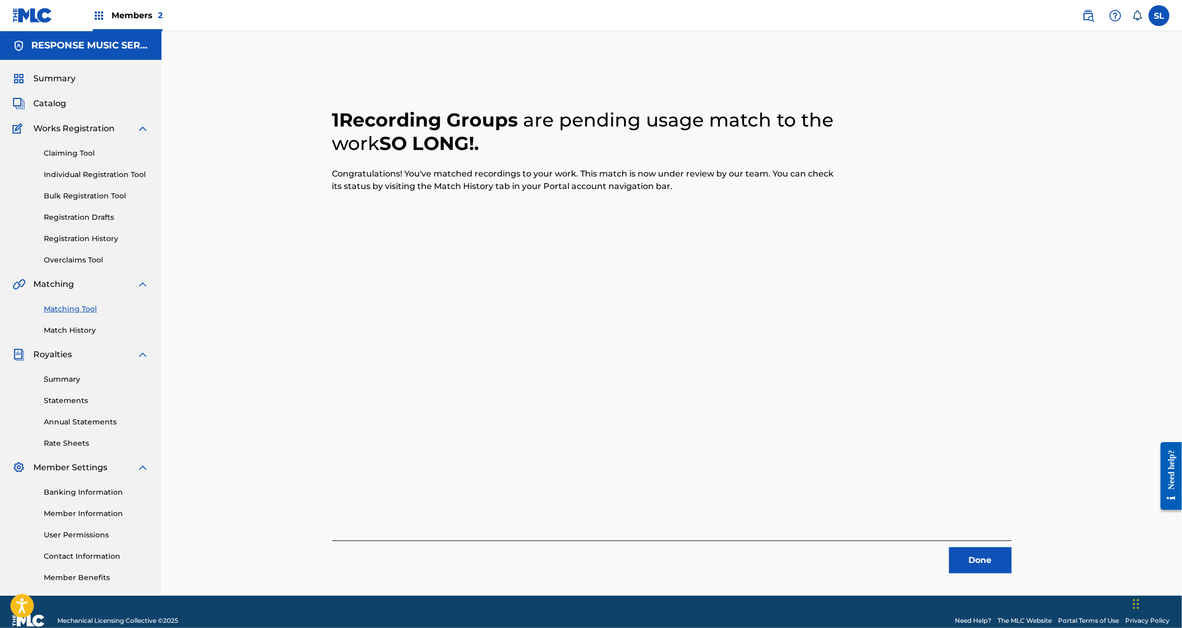
click at [1012, 574] on button "Done" at bounding box center [980, 561] width 63 height 26
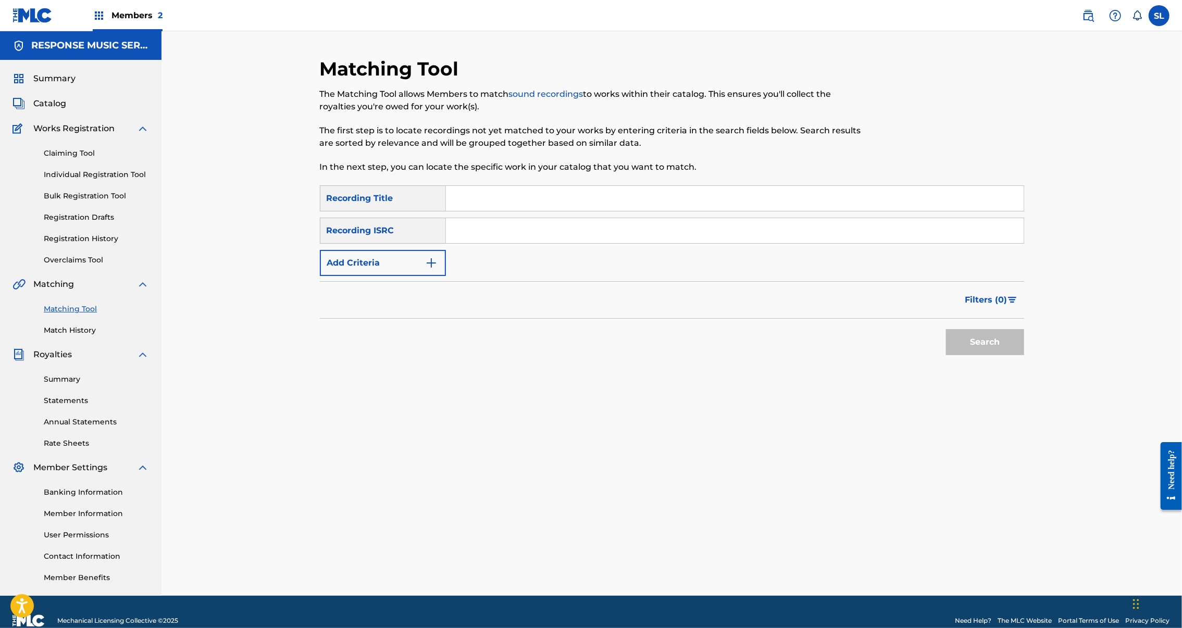
click at [454, 211] on input "Search Form" at bounding box center [735, 198] width 578 height 25
paste input "SOMEBODY ROUND HERE"
type input "SOMEBODY ROUND HERE"
click at [1024, 355] on button "Search" at bounding box center [985, 342] width 78 height 26
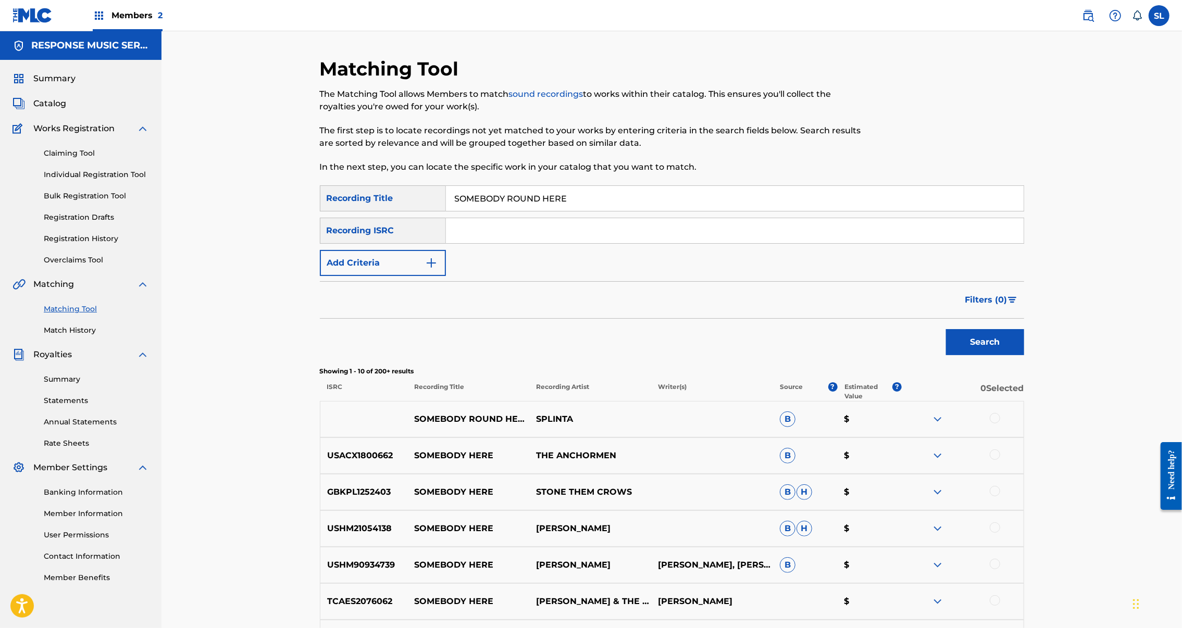
click at [499, 243] on input "Search Form" at bounding box center [735, 230] width 578 height 25
paste input "SE69Z2503814"
type input "SE69Z2503814"
click at [1024, 355] on button "Search" at bounding box center [985, 342] width 78 height 26
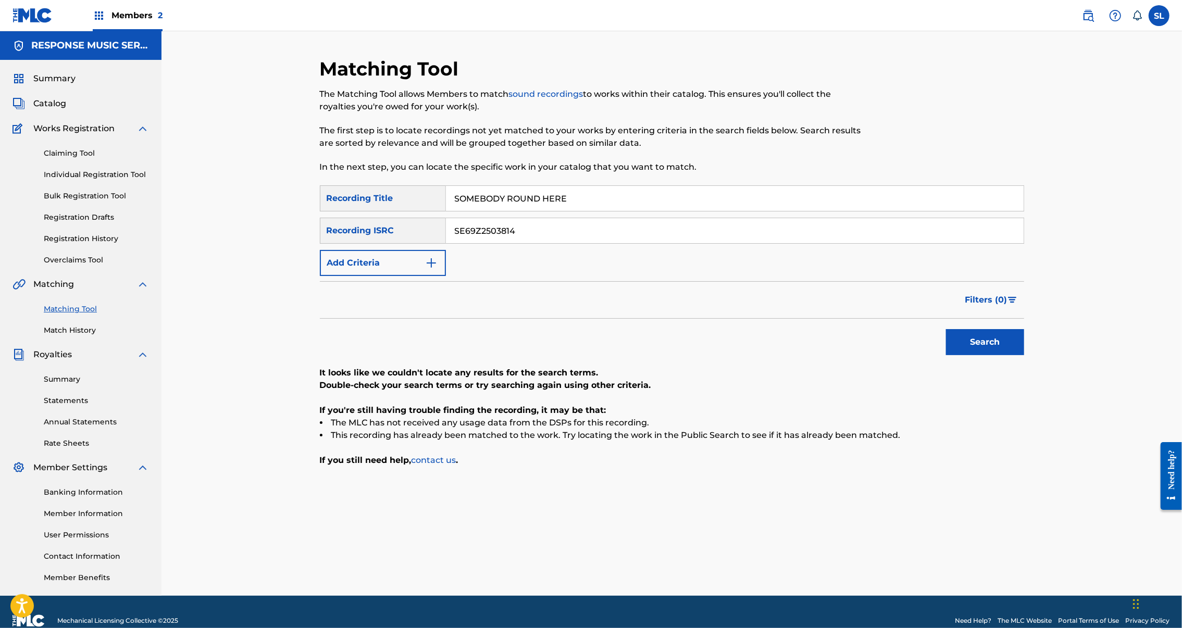
click at [534, 211] on input "SOMEBODY ROUND HERE" at bounding box center [735, 198] width 578 height 25
drag, startPoint x: 46, startPoint y: 432, endPoint x: 534, endPoint y: 215, distance: 534.3
click at [534, 211] on input "SOMEBODY ROUND HERE" at bounding box center [735, 198] width 578 height 25
paste input "UNDS TOO SIMPL"
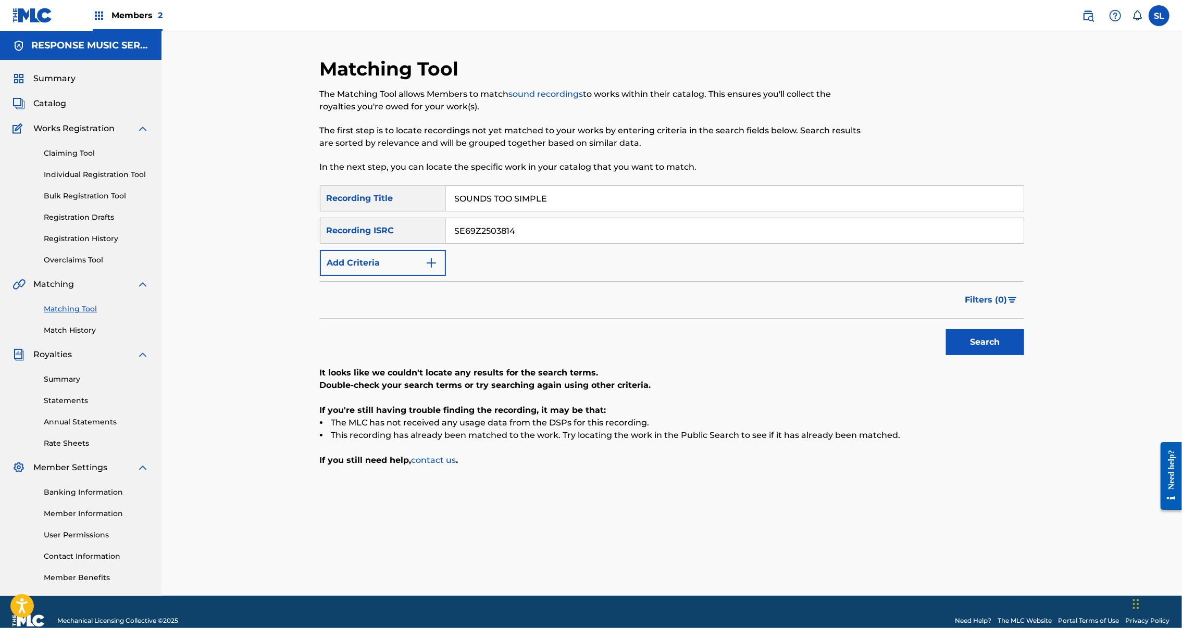
type input "SOUNDS TOO SIMPLE"
drag, startPoint x: 502, startPoint y: 263, endPoint x: 390, endPoint y: 263, distance: 112.0
click at [390, 244] on div "SearchWithCriteriaf41d0674-f20b-4d0c-aed2-aa22c0d4c59b Recording ISRC SE69Z2503…" at bounding box center [672, 231] width 704 height 26
click at [479, 243] on input "Search Form" at bounding box center [735, 230] width 578 height 25
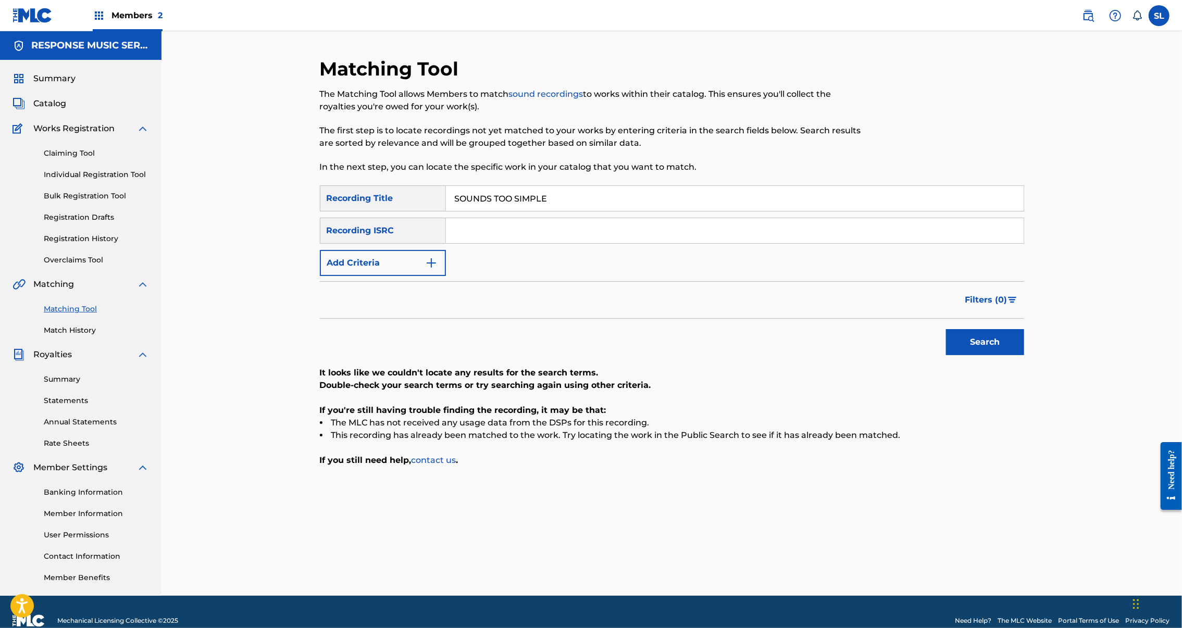
paste input "SE69Z2405748"
type input "SE69Z2405748"
click at [1024, 355] on button "Search" at bounding box center [985, 342] width 78 height 26
drag, startPoint x: 544, startPoint y: 216, endPoint x: 329, endPoint y: 227, distance: 215.0
click at [326, 212] on div "SearchWithCriteria05c4e4ec-da9e-47a8-8ed4-fa6aae3434d5 Recording Title SOUNDS T…" at bounding box center [672, 198] width 704 height 26
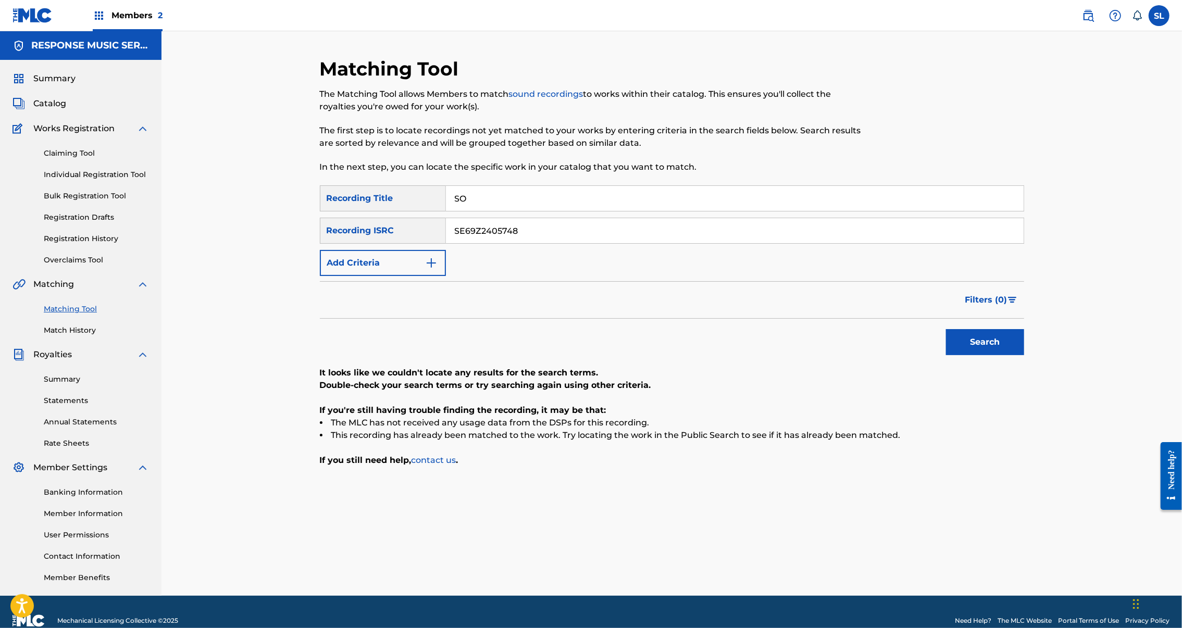
type input "S"
click at [1024, 355] on button "Search" at bounding box center [985, 342] width 78 height 26
click at [528, 211] on input "Search Form" at bounding box center [735, 198] width 578 height 25
paste input "START AGAIN"
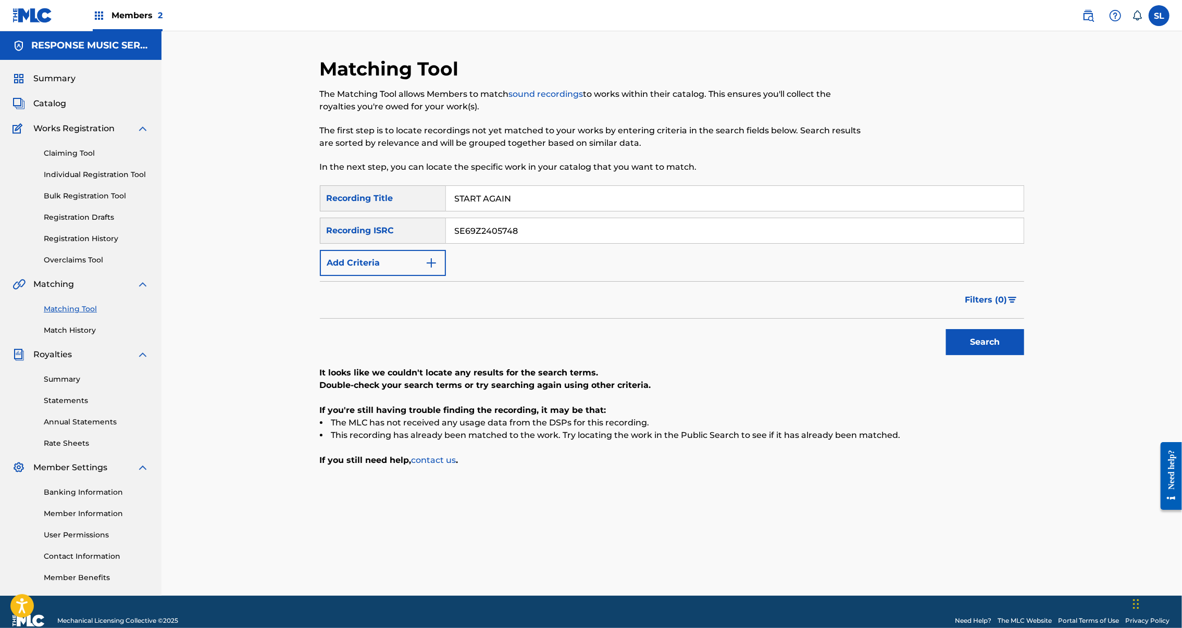
type input "START AGAIN"
drag, startPoint x: 453, startPoint y: 267, endPoint x: 383, endPoint y: 267, distance: 69.3
click at [383, 244] on div "SearchWithCriteriaf41d0674-f20b-4d0c-aed2-aa22c0d4c59b Recording ISRC SE69Z2405…" at bounding box center [672, 231] width 704 height 26
drag, startPoint x: 519, startPoint y: 263, endPoint x: 403, endPoint y: 249, distance: 117.0
click at [403, 244] on div "SearchWithCriteriaf41d0674-f20b-4d0c-aed2-aa22c0d4c59b Recording ISRC SE69Z2405…" at bounding box center [672, 231] width 704 height 26
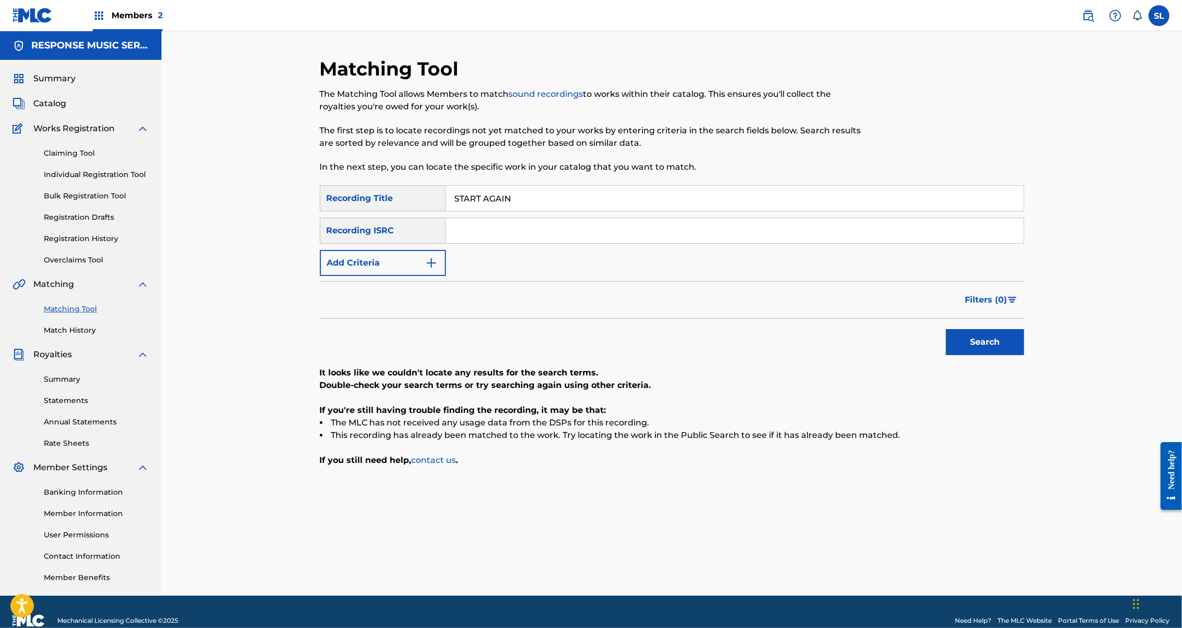
click at [1024, 355] on button "Search" at bounding box center [985, 342] width 78 height 26
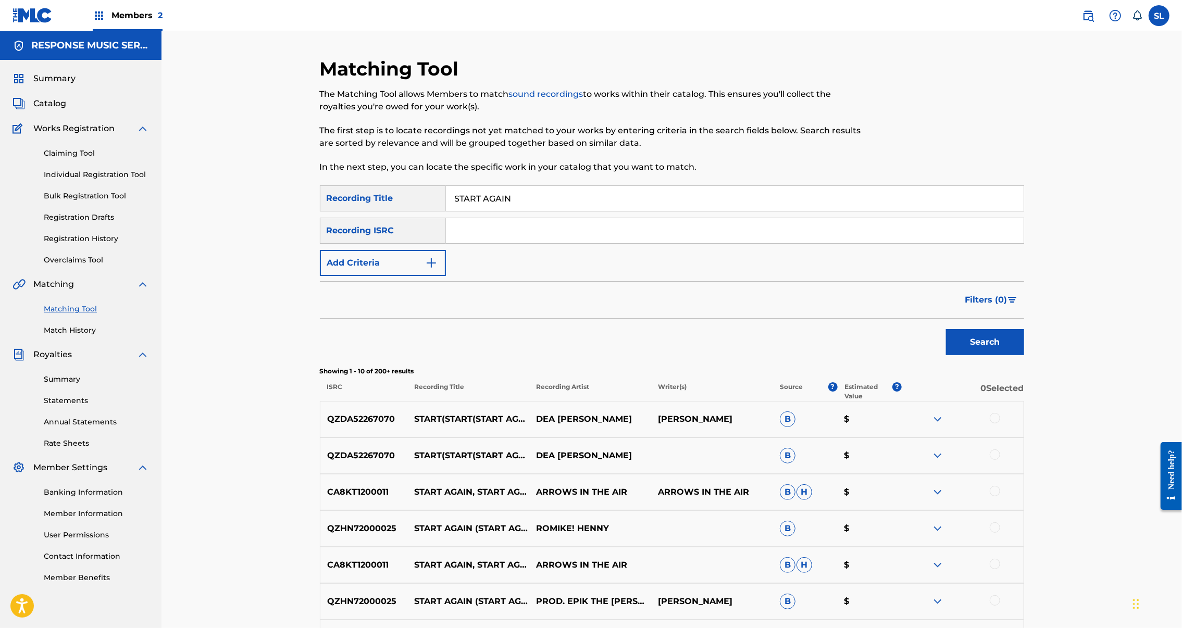
click at [394, 276] on button "Add Criteria" at bounding box center [383, 263] width 126 height 26
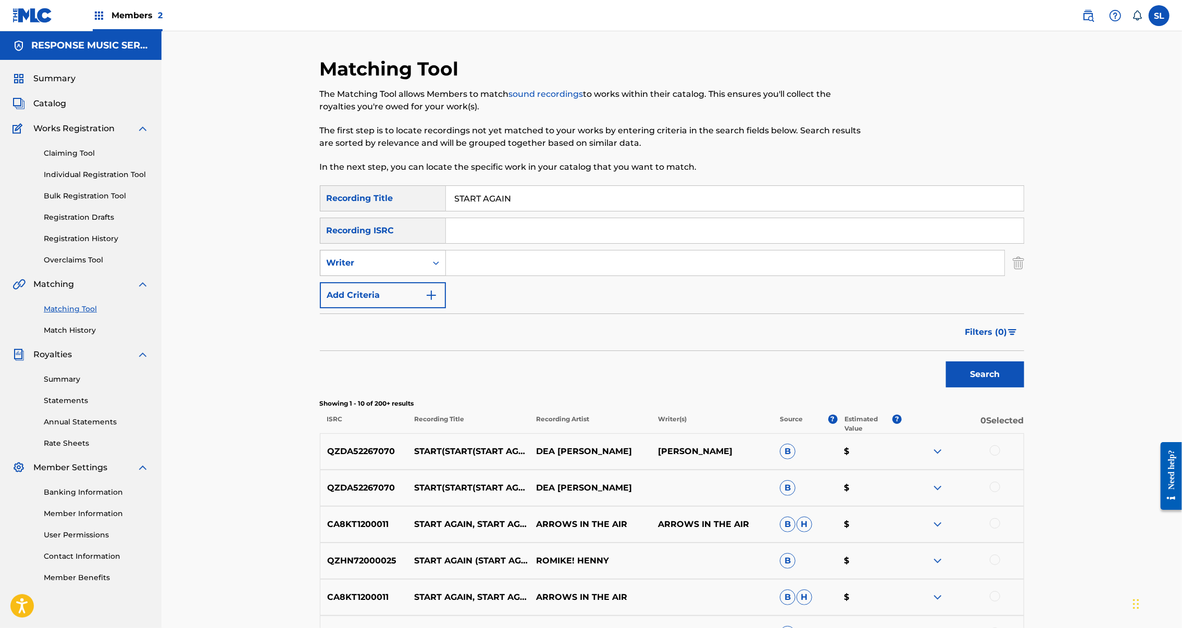
click at [330, 269] on div "Writer" at bounding box center [374, 263] width 94 height 13
click at [330, 302] on div "Recording Artist" at bounding box center [382, 289] width 125 height 26
click at [452, 276] on input "Search Form" at bounding box center [725, 263] width 559 height 25
click at [1024, 388] on button "Search" at bounding box center [985, 375] width 78 height 26
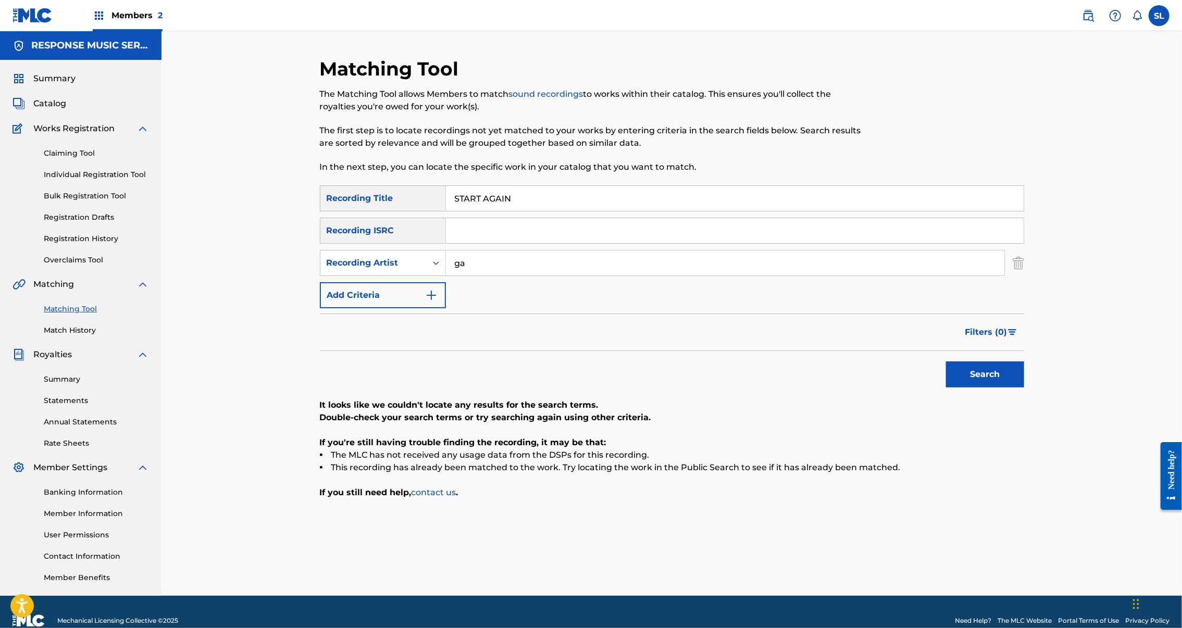
type input "g"
click at [544, 243] on input "Search Form" at bounding box center [735, 230] width 578 height 25
paste input "SE69Z2440318"
type input "SE69Z2440318"
click at [1024, 388] on button "Search" at bounding box center [985, 375] width 78 height 26
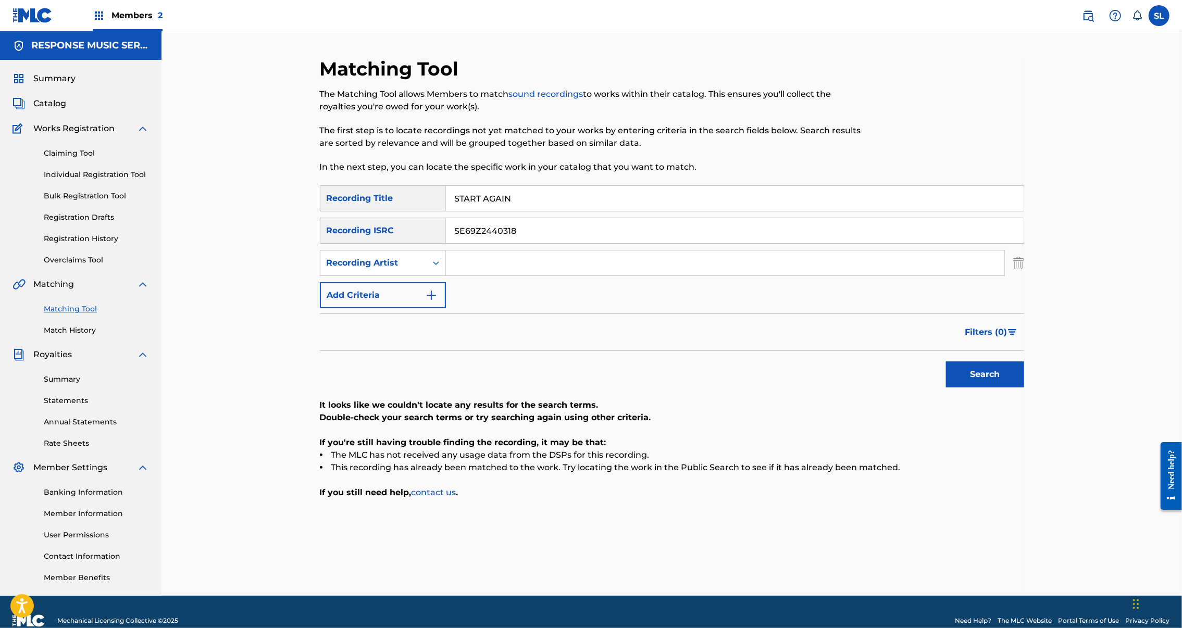
click at [1024, 276] on img "Search Form" at bounding box center [1018, 263] width 11 height 26
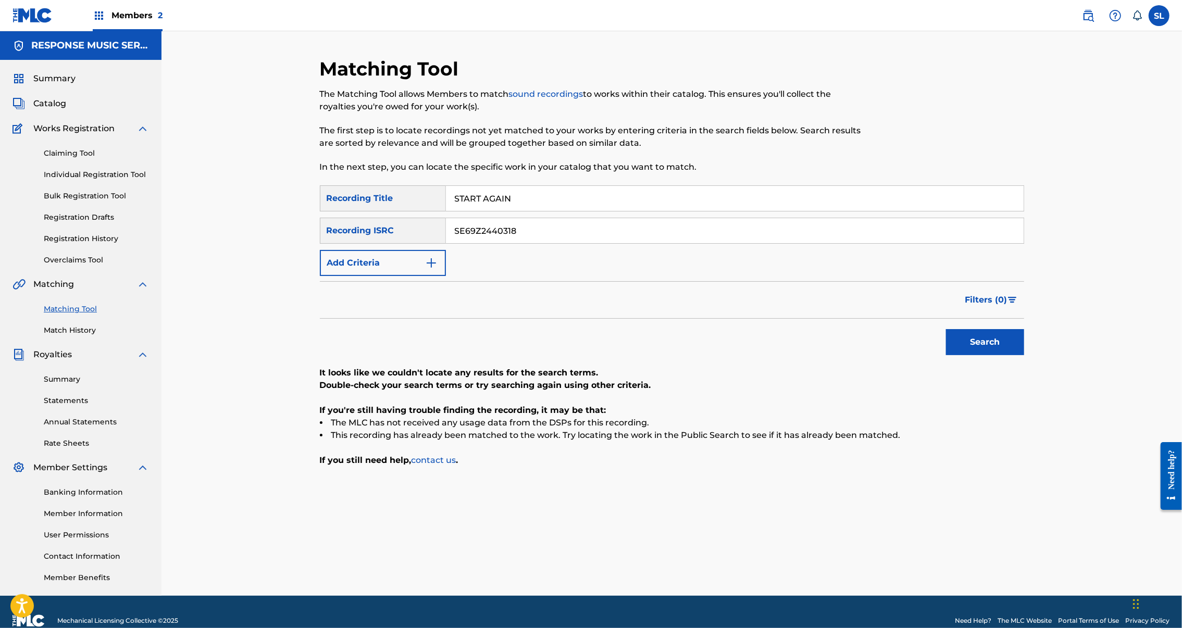
click at [1024, 355] on button "Search" at bounding box center [985, 342] width 78 height 26
click at [449, 211] on input "START AGAIN" at bounding box center [735, 198] width 578 height 25
paste input "Y NUMBER ONE"
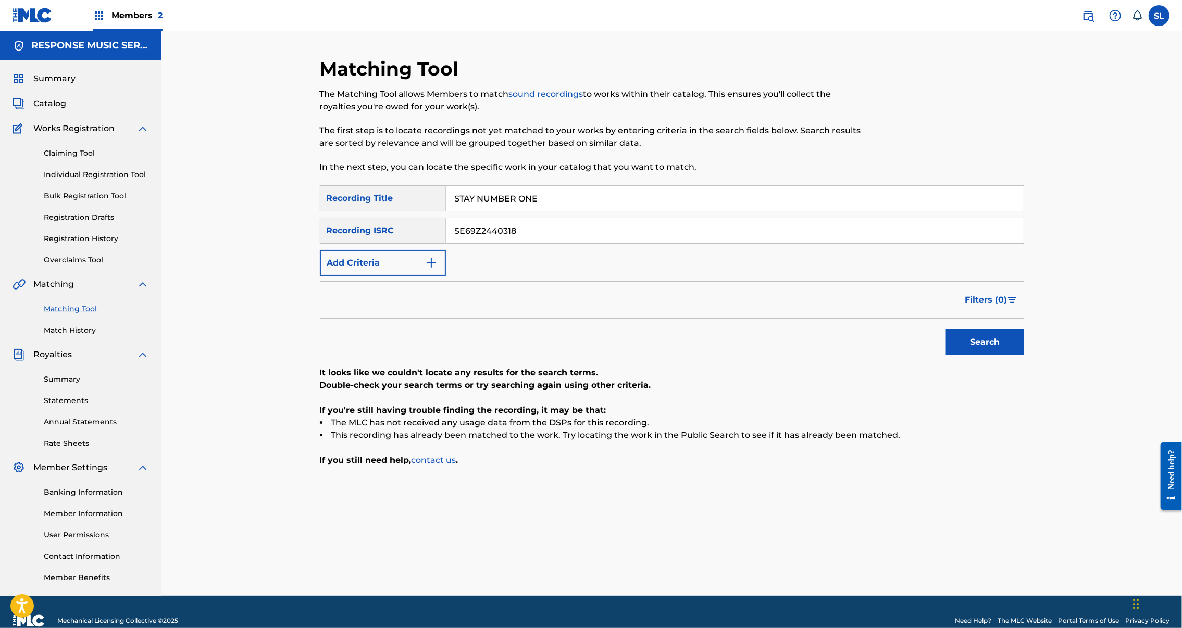
type input "STAY NUMBER ONE"
drag, startPoint x: 516, startPoint y: 267, endPoint x: 371, endPoint y: 262, distance: 144.9
click at [362, 244] on div "SearchWithCriteriaf41d0674-f20b-4d0c-aed2-aa22c0d4c59b Recording ISRC SE69Z2440…" at bounding box center [672, 231] width 704 height 26
click at [1024, 355] on button "Search" at bounding box center [985, 342] width 78 height 26
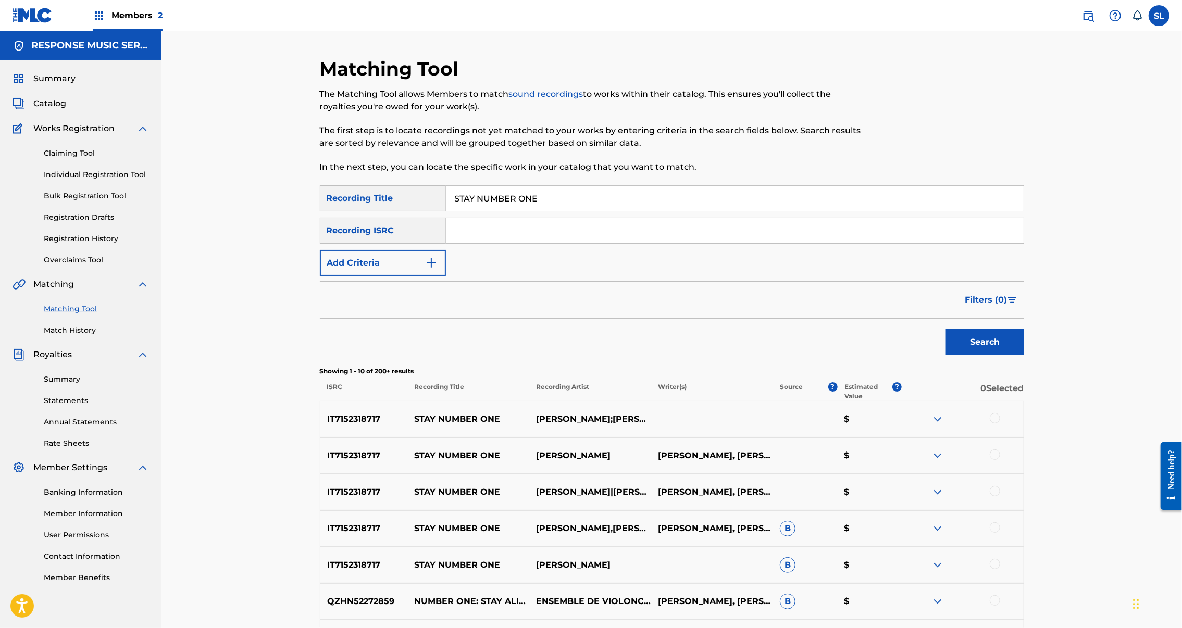
click at [391, 276] on button "Add Criteria" at bounding box center [383, 263] width 126 height 26
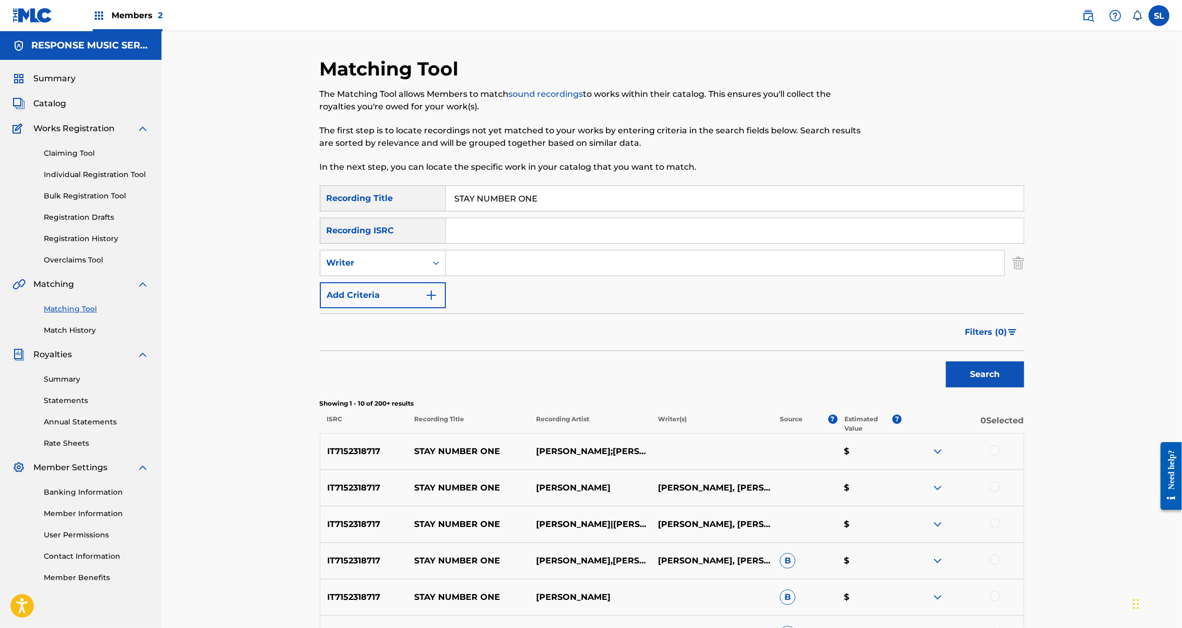
click at [344, 308] on button "Add Criteria" at bounding box center [383, 295] width 126 height 26
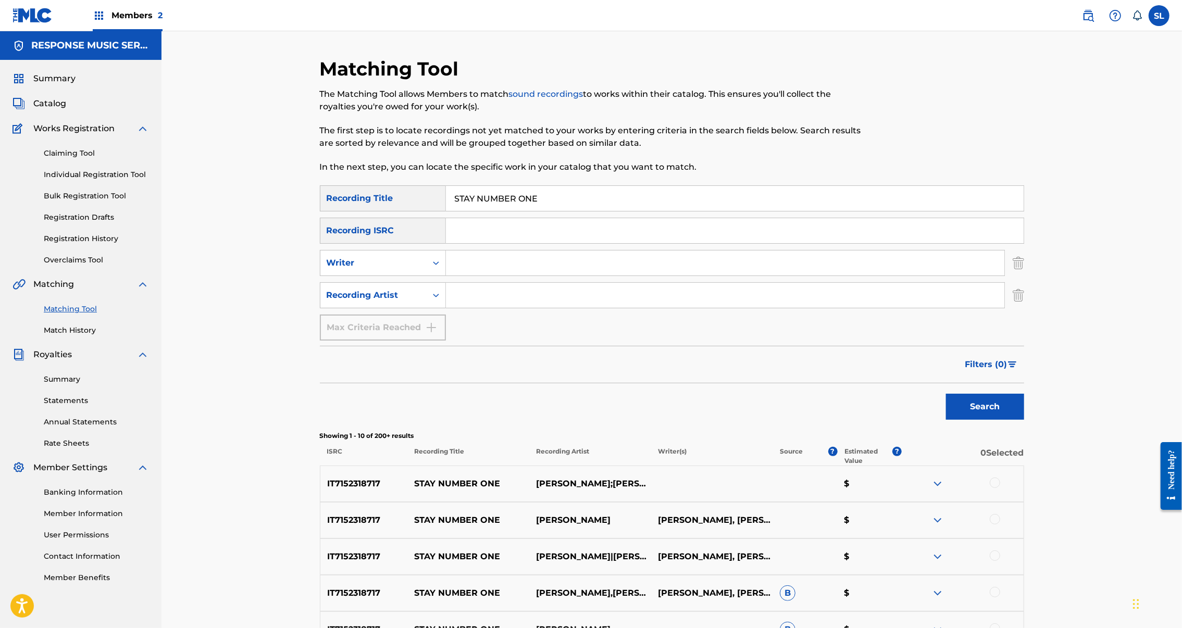
click at [1024, 308] on img "Search Form" at bounding box center [1018, 295] width 11 height 26
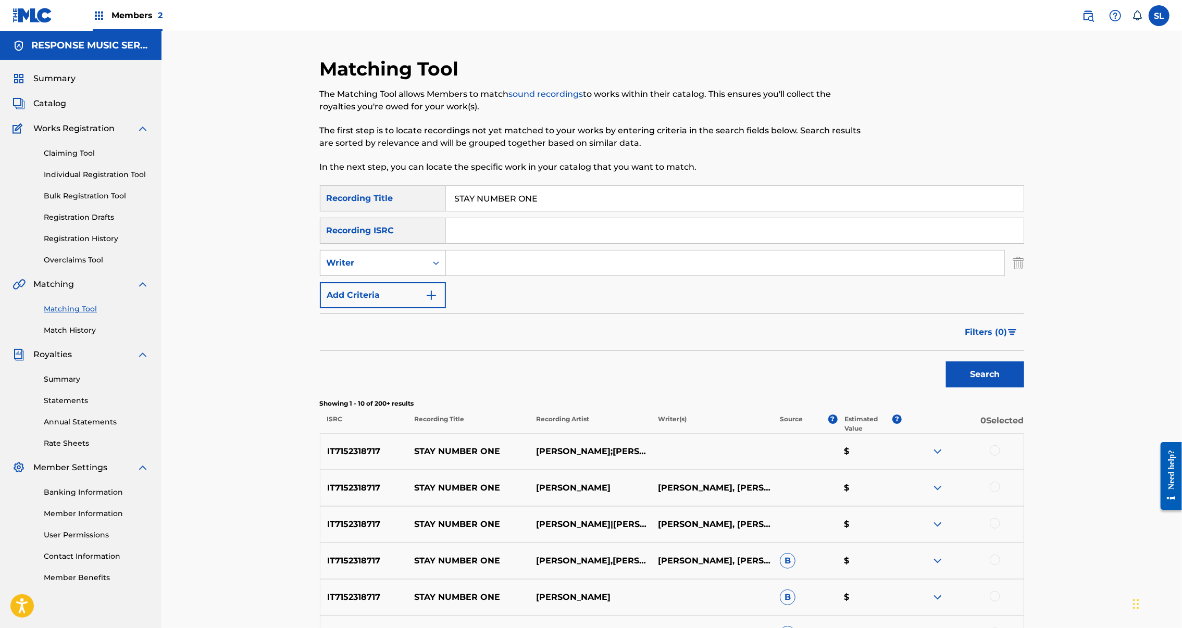
click at [427, 272] on div "Search Form" at bounding box center [436, 263] width 19 height 19
click at [330, 302] on div "Recording Artist" at bounding box center [382, 289] width 125 height 26
click at [446, 276] on input "Search Form" at bounding box center [725, 263] width 559 height 25
click at [1024, 388] on button "Search" at bounding box center [985, 375] width 78 height 26
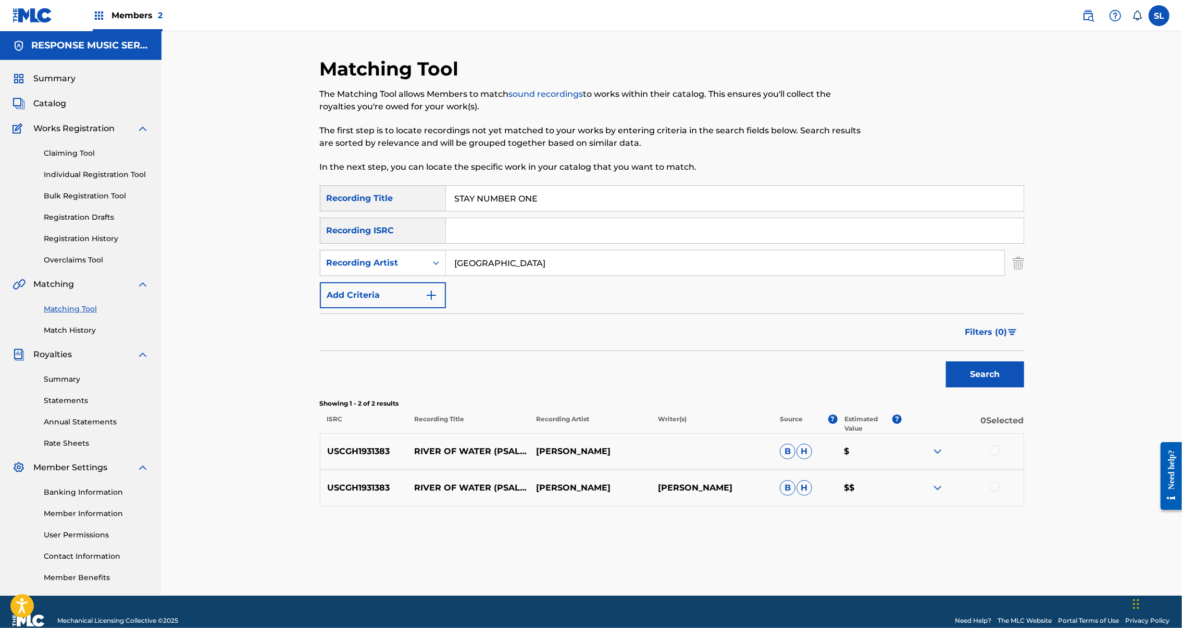
type input "[GEOGRAPHIC_DATA]"
click at [451, 243] on input "Search Form" at bounding box center [735, 230] width 578 height 25
paste input "SEXGF2499344"
type input "SEXGF2499344"
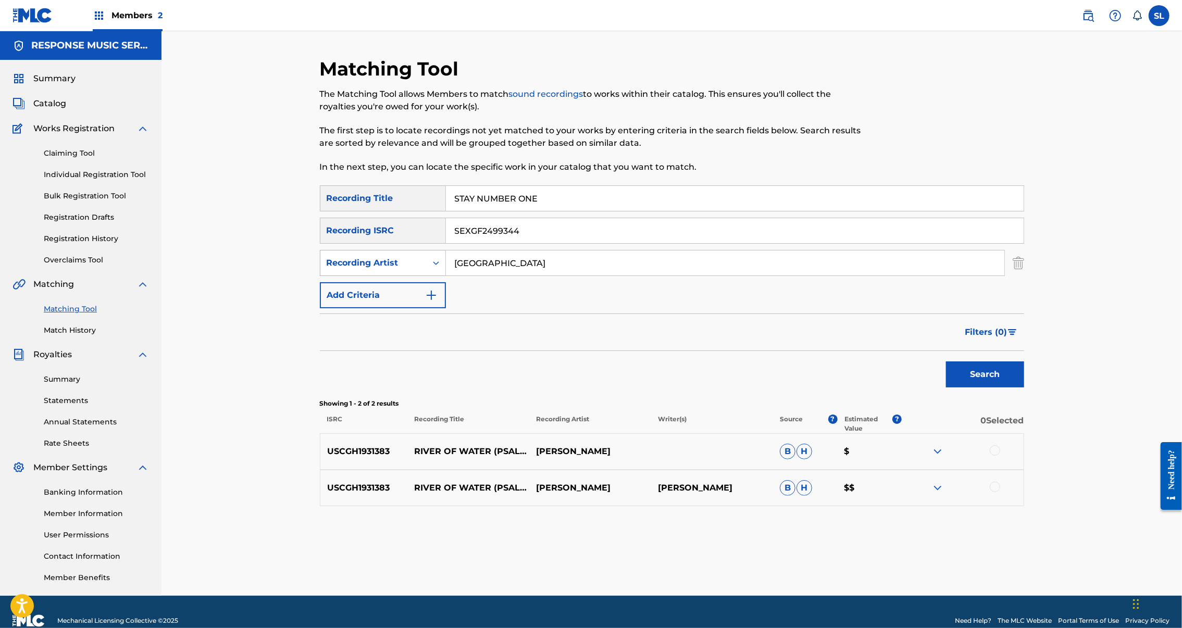
drag, startPoint x: 484, startPoint y: 298, endPoint x: 363, endPoint y: 299, distance: 120.9
click at [362, 276] on div "SearchWithCriteria0e173663-cb2c-409e-920c-6c133546ab8f Recording Artist [GEOGRA…" at bounding box center [672, 263] width 704 height 26
click at [1024, 388] on button "Search" at bounding box center [985, 375] width 78 height 26
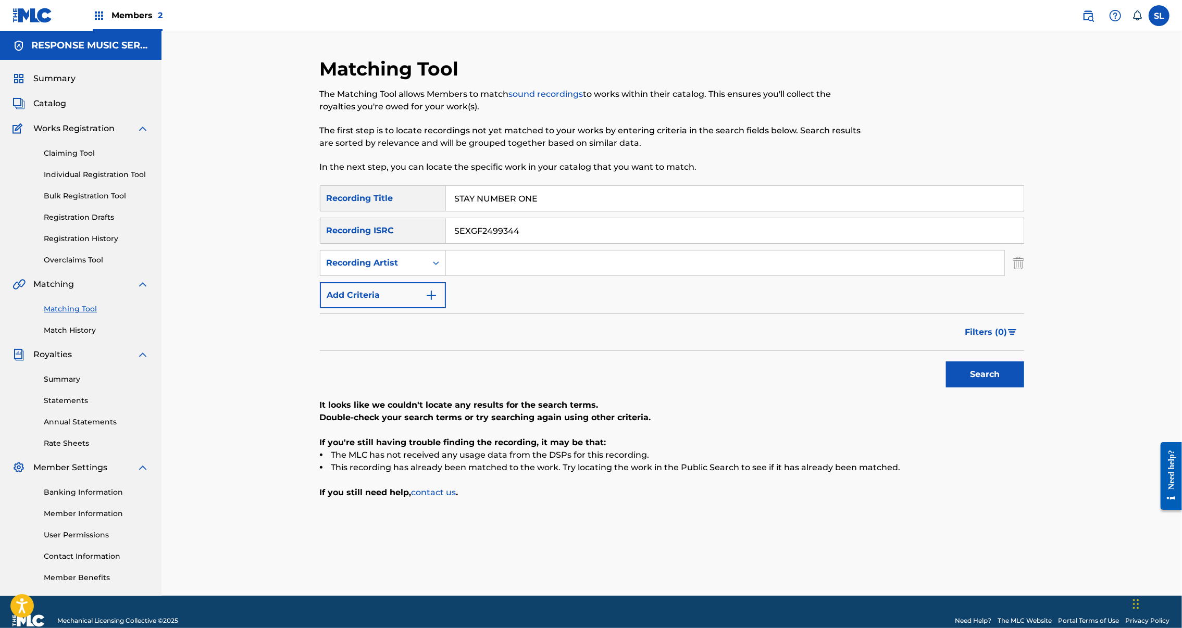
click at [446, 211] on input "STAY NUMBER ONE" at bounding box center [735, 198] width 578 height 25
paste input "RICTLY PROFESSIONAL"
type input "STRICTLY PROFESSIONAL"
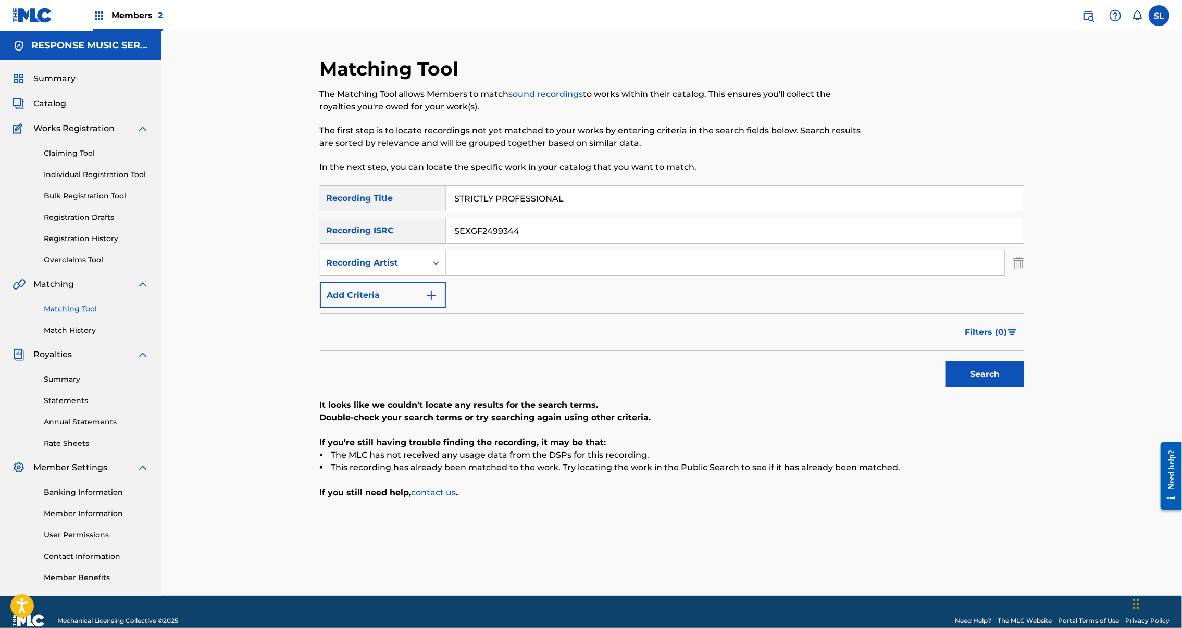
drag, startPoint x: 542, startPoint y: 265, endPoint x: 386, endPoint y: 259, distance: 156.4
click at [386, 244] on div "SearchWithCriteriaf41d0674-f20b-4d0c-aed2-aa22c0d4c59b Recording ISRC SEXGF2499…" at bounding box center [672, 231] width 704 height 26
click at [1024, 388] on button "Search" at bounding box center [985, 375] width 78 height 26
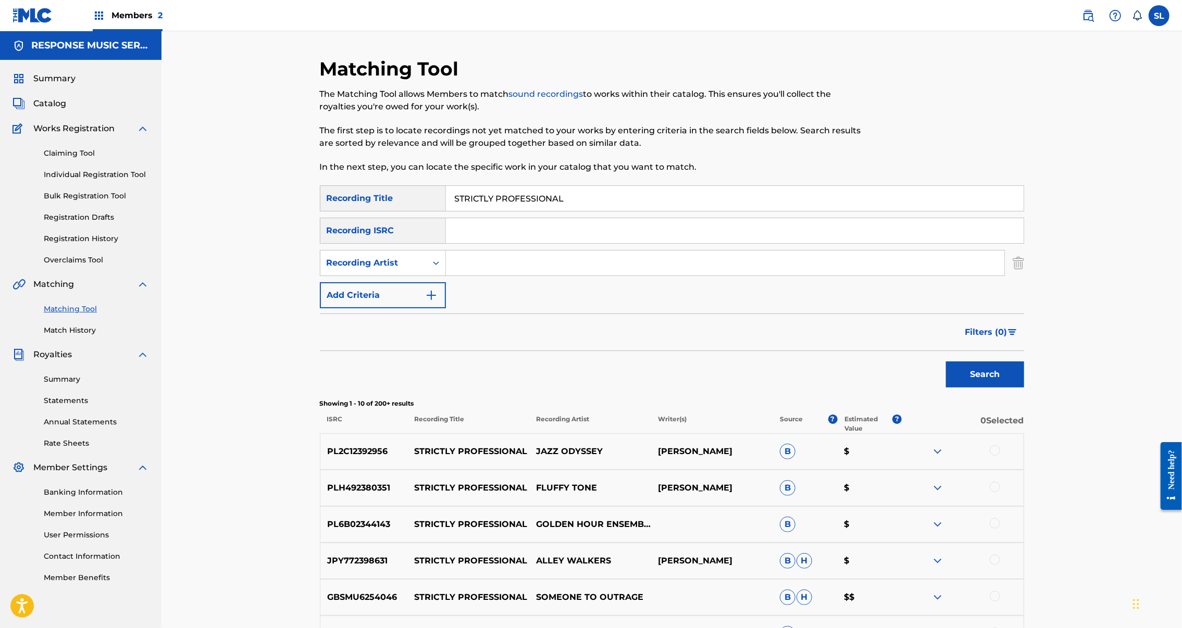
click at [448, 276] on input "Search Form" at bounding box center [725, 263] width 559 height 25
click at [1024, 388] on button "Search" at bounding box center [985, 375] width 78 height 26
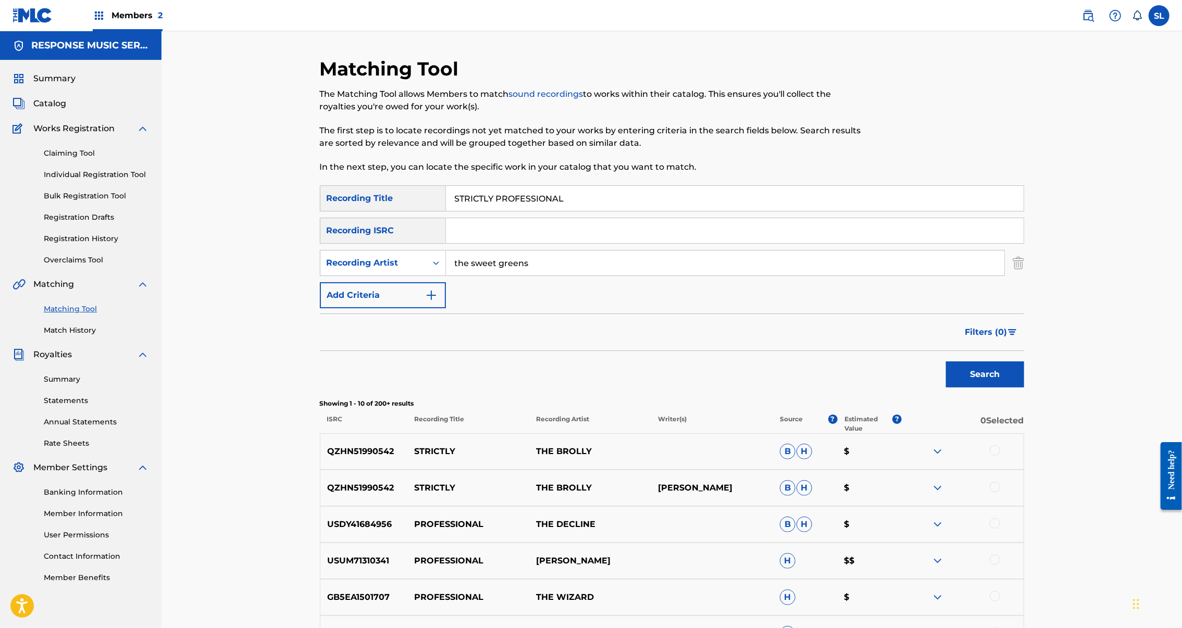
type input "the sweet greens"
click at [485, 211] on input "STRICTLY PROFESSIONAL" at bounding box center [735, 198] width 578 height 25
paste input "OLLING WITH MY POODLE"
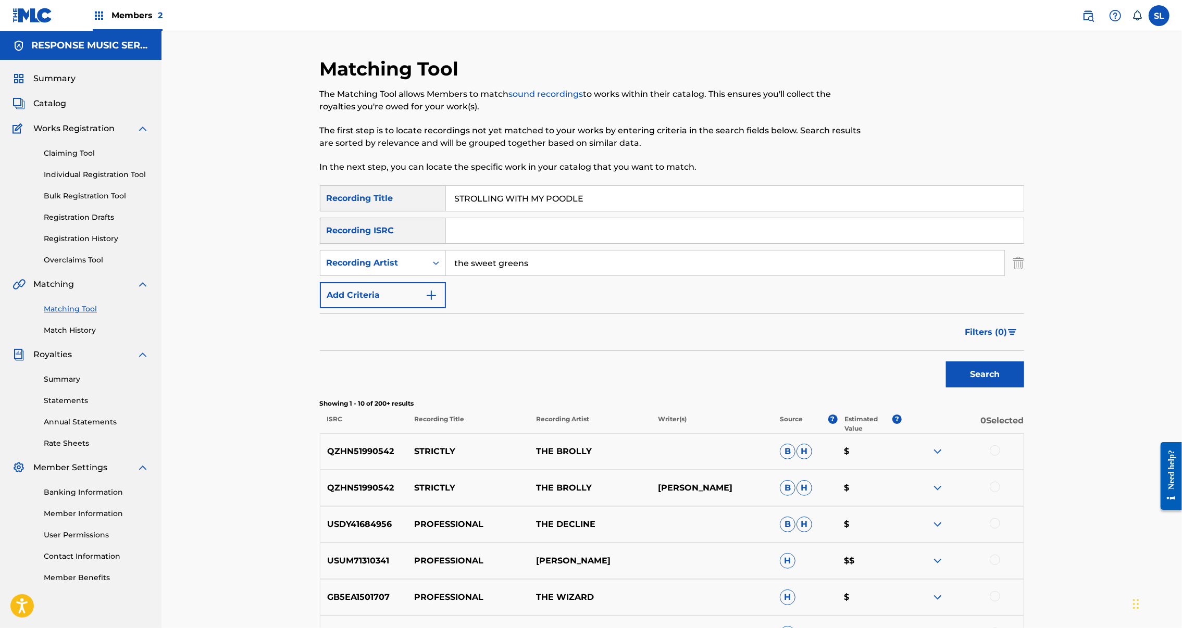
type input "STROLLING WITH MY POODLE"
drag, startPoint x: 502, startPoint y: 301, endPoint x: 319, endPoint y: 283, distance: 184.2
click at [320, 276] on div "SearchWithCriteria0e173663-cb2c-409e-920c-6c133546ab8f Recording Artist the swe…" at bounding box center [672, 263] width 704 height 26
click at [1024, 388] on button "Search" at bounding box center [985, 375] width 78 height 26
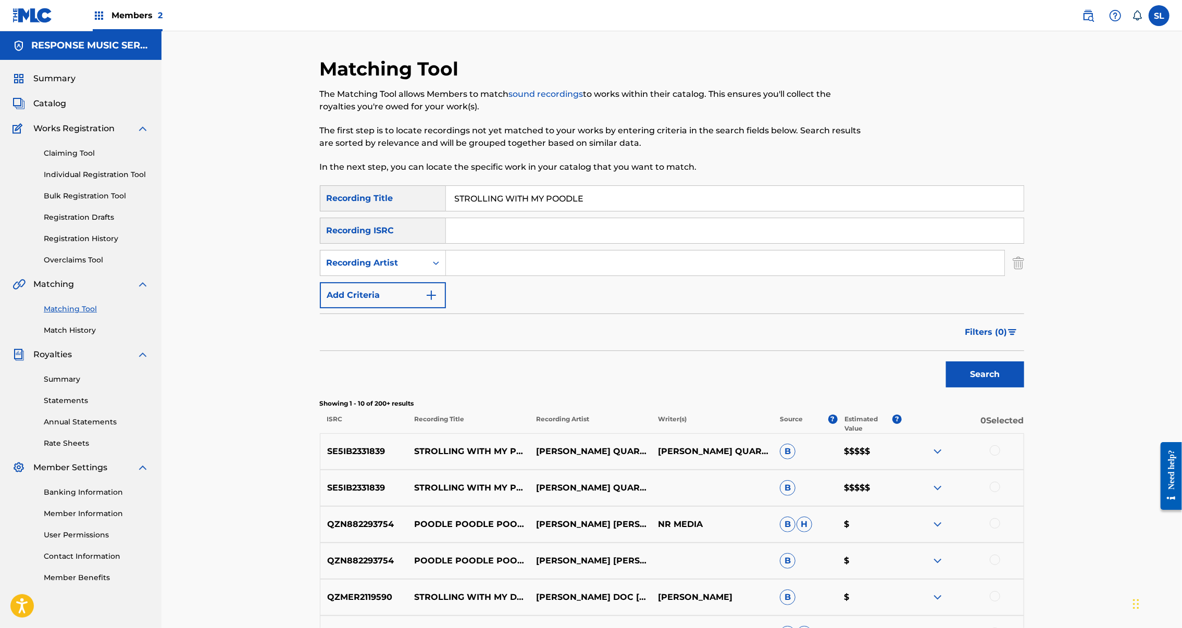
drag, startPoint x: 1078, startPoint y: 514, endPoint x: 1077, endPoint y: 519, distance: 5.2
click at [1000, 456] on div at bounding box center [995, 450] width 10 height 10
click at [1000, 492] on div at bounding box center [995, 487] width 10 height 10
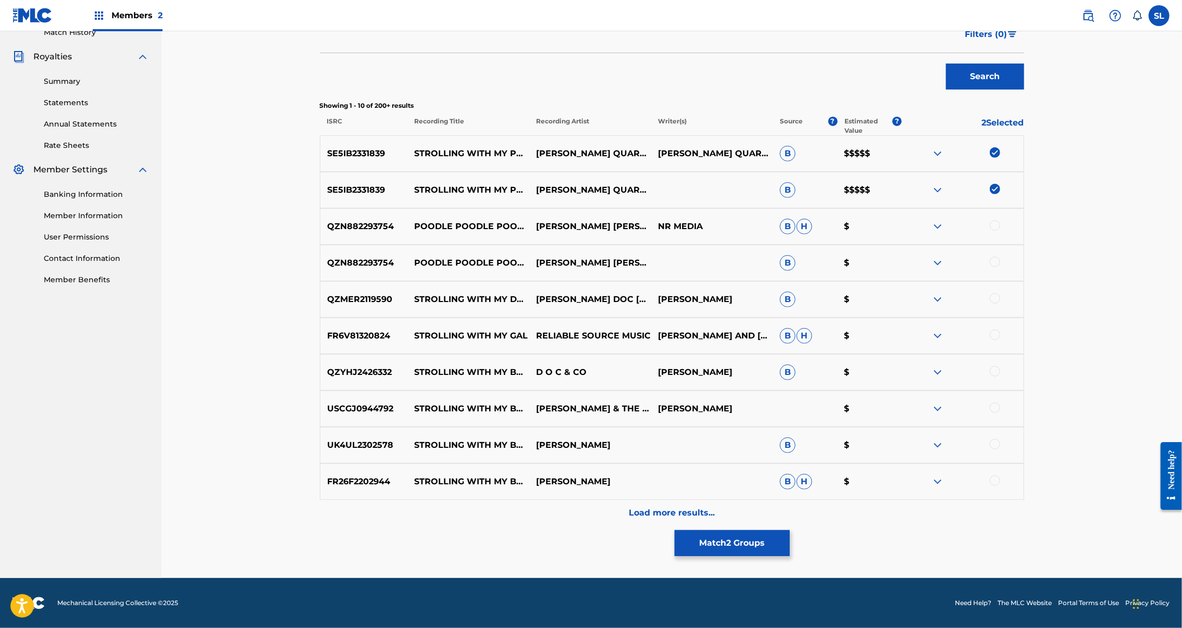
scroll to position [68, 0]
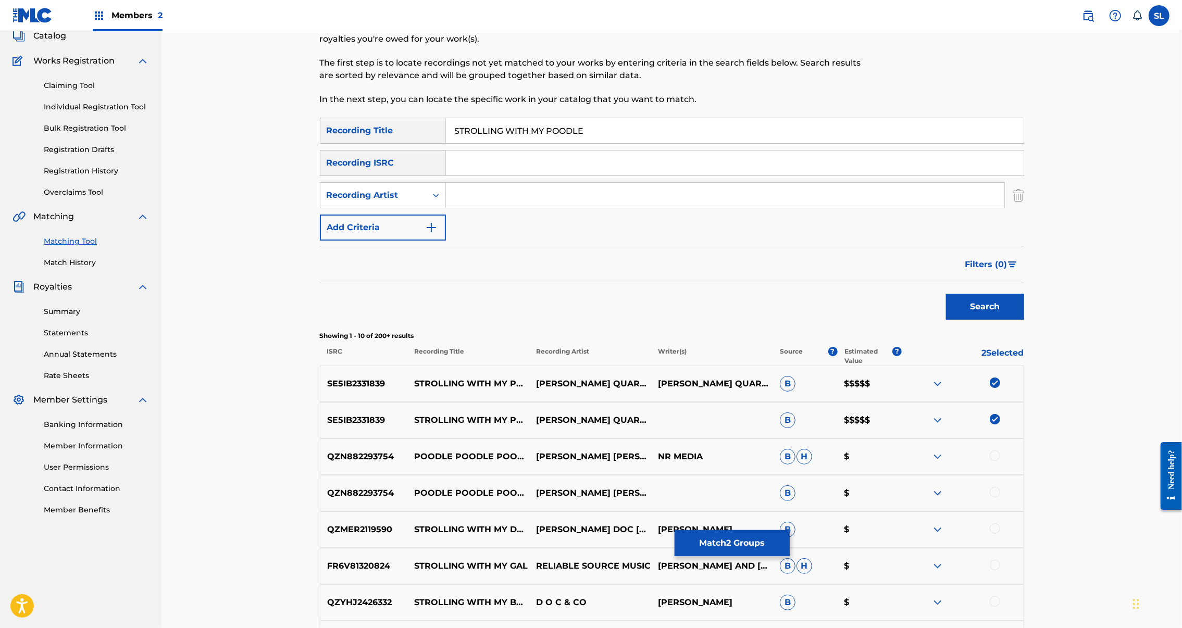
click at [446, 208] on input "Search Form" at bounding box center [725, 195] width 559 height 25
type input "billy"
click at [1024, 320] on button "Search" at bounding box center [985, 307] width 78 height 26
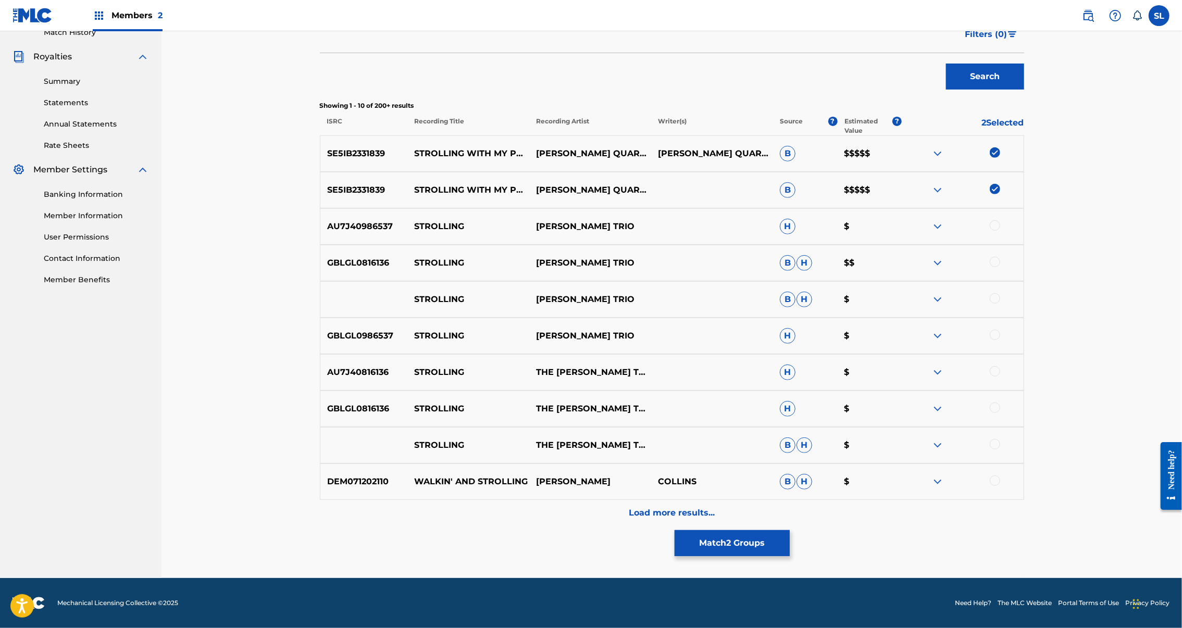
scroll to position [48, 0]
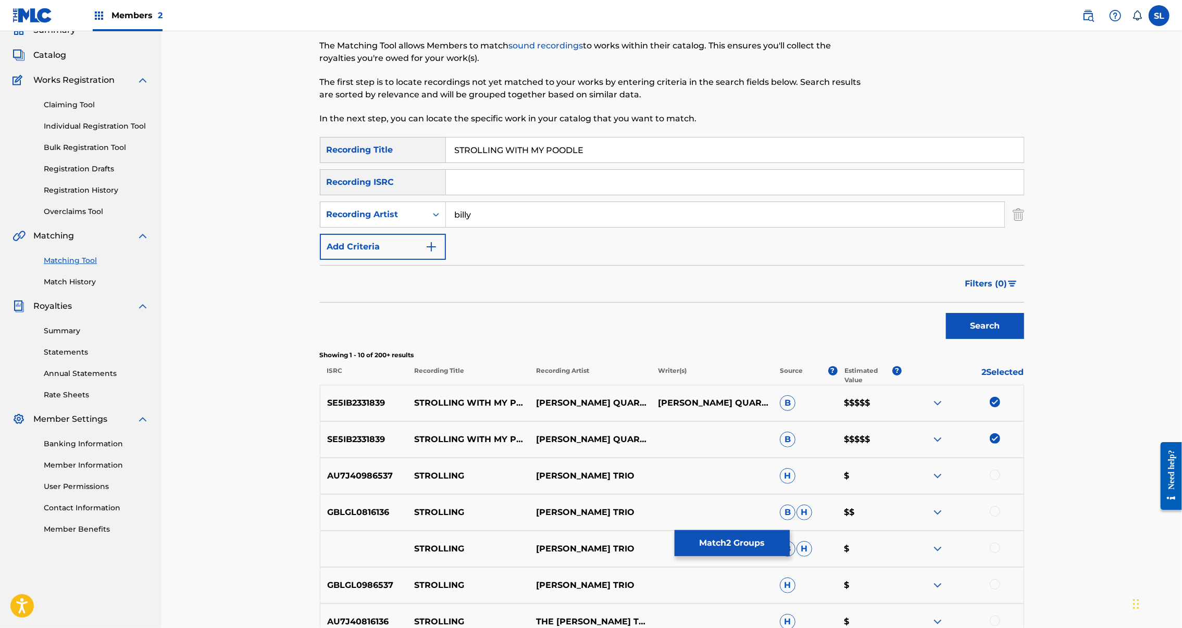
click at [790, 530] on button "Match 2 Groups" at bounding box center [732, 543] width 115 height 26
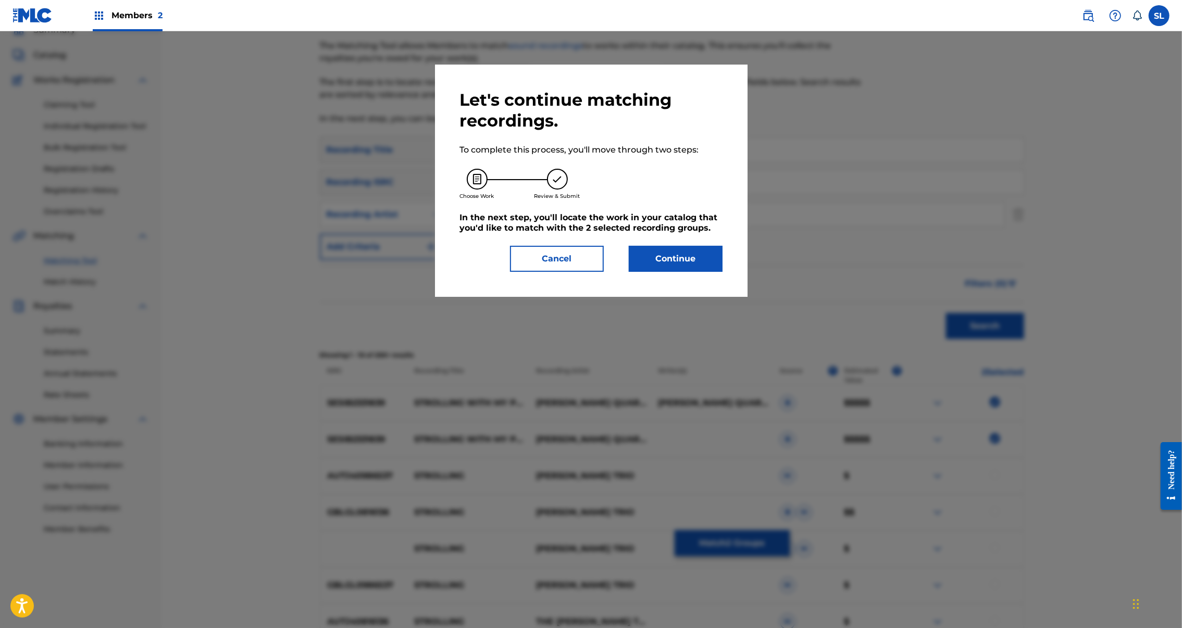
click at [712, 272] on button "Continue" at bounding box center [676, 259] width 94 height 26
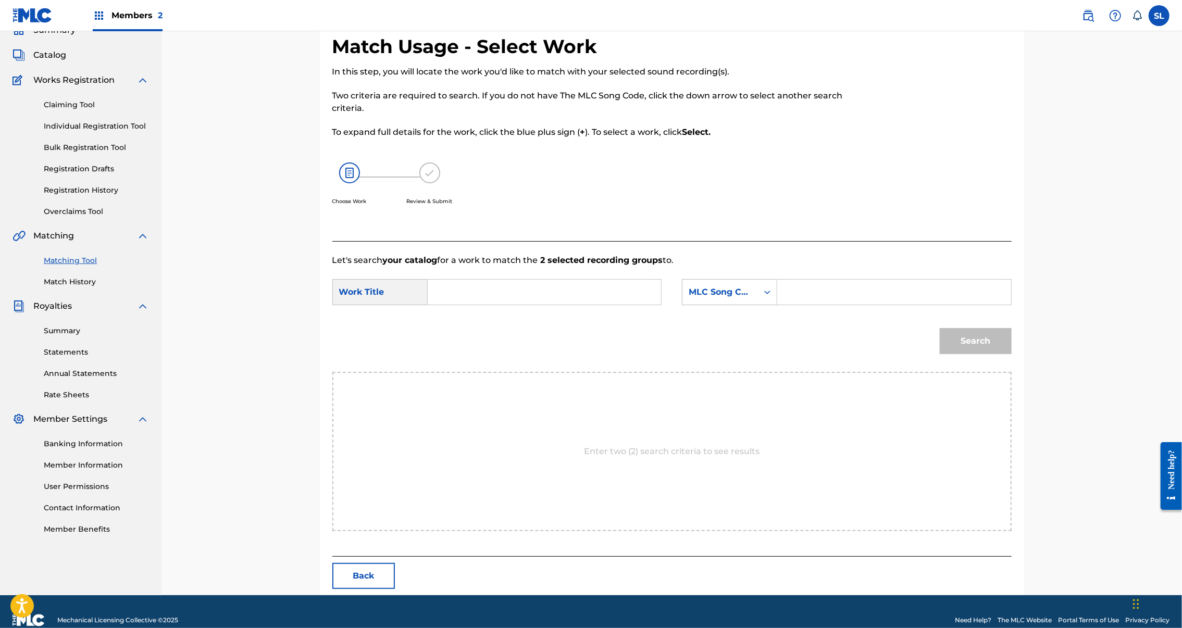
click at [624, 305] on input "Search Form" at bounding box center [545, 292] width 216 height 25
paste input "STROLLING WITH MY POODLE"
type input "STROLLING WITH MY POODLE"
click at [865, 305] on input "Search Form" at bounding box center [894, 292] width 216 height 25
click at [900, 305] on input "Search Form" at bounding box center [894, 292] width 216 height 25
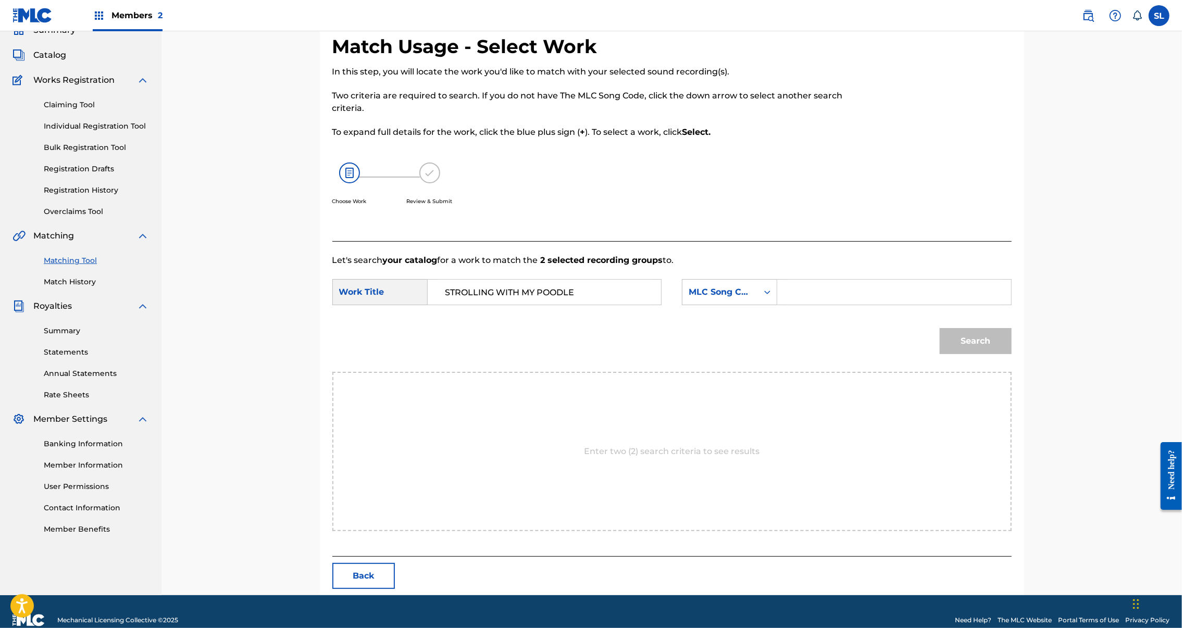
click at [900, 305] on input "Search Form" at bounding box center [894, 292] width 216 height 25
paste input "SI527J"
type input "SI527J"
click at [1012, 354] on button "Search" at bounding box center [976, 341] width 72 height 26
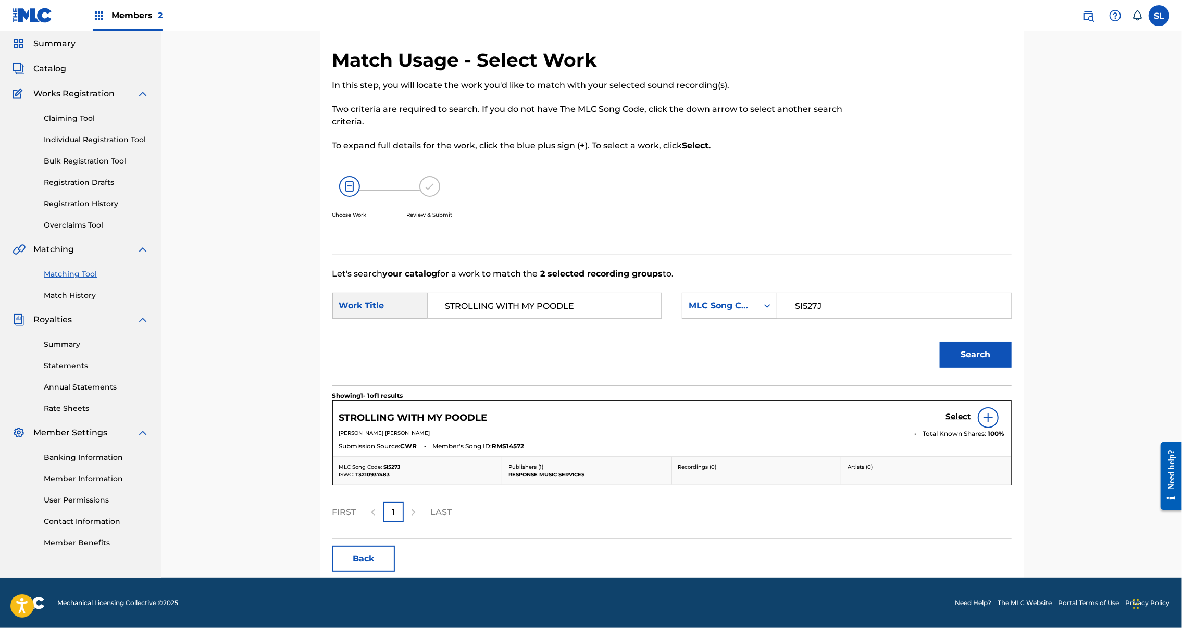
click at [972, 422] on h5 "Select" at bounding box center [959, 417] width 26 height 10
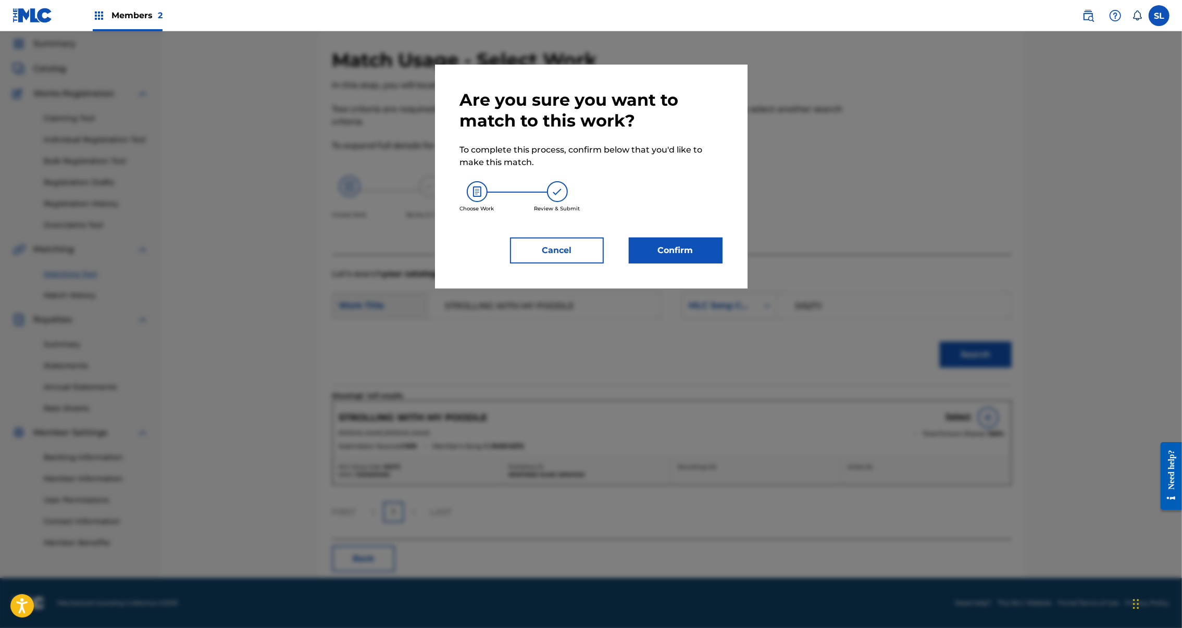
click at [699, 264] on button "Confirm" at bounding box center [676, 251] width 94 height 26
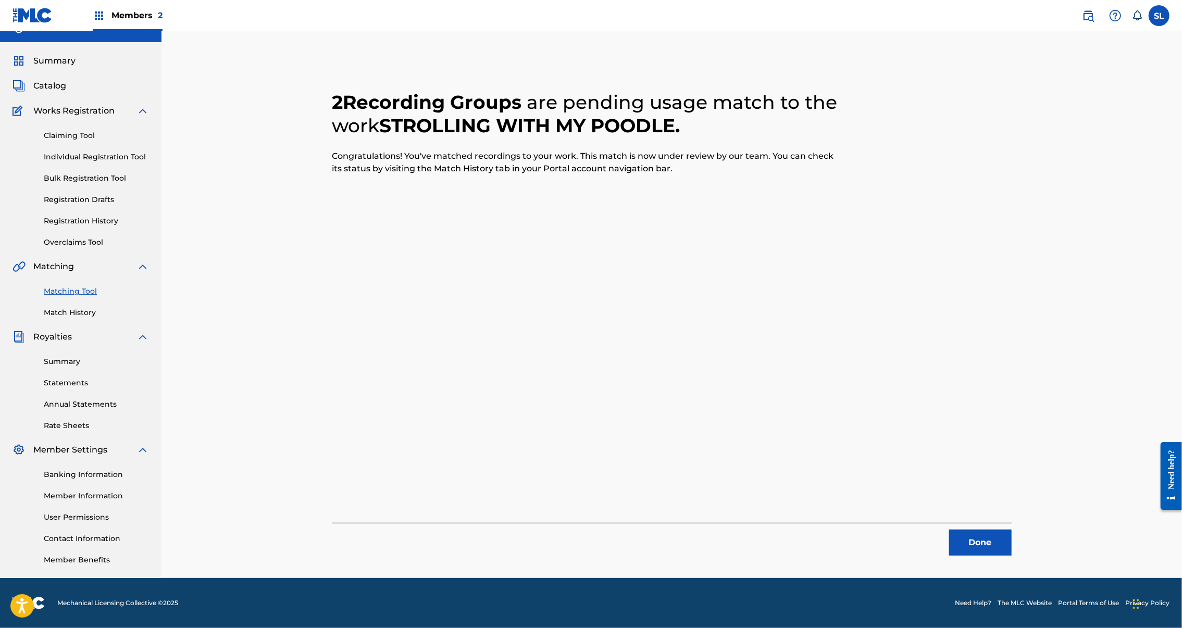
click at [1012, 530] on button "Done" at bounding box center [980, 543] width 63 height 26
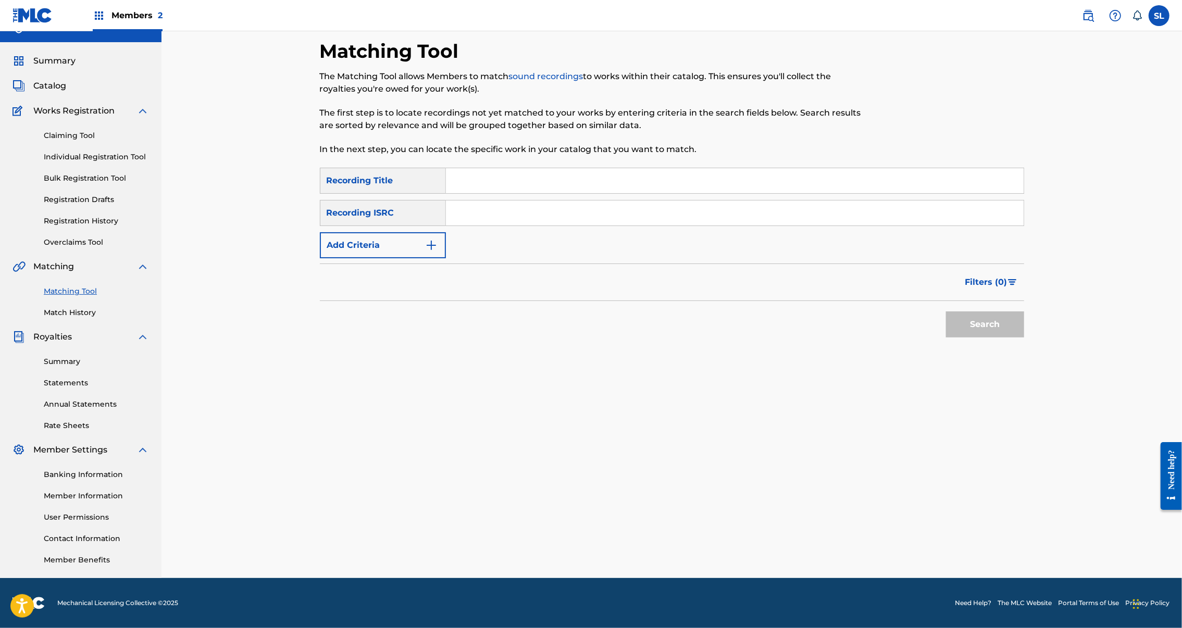
click at [461, 176] on input "Search Form" at bounding box center [735, 180] width 578 height 25
paste input "THE BRICKLAYERS LAMENT"
click at [1024, 338] on button "Search" at bounding box center [985, 325] width 78 height 26
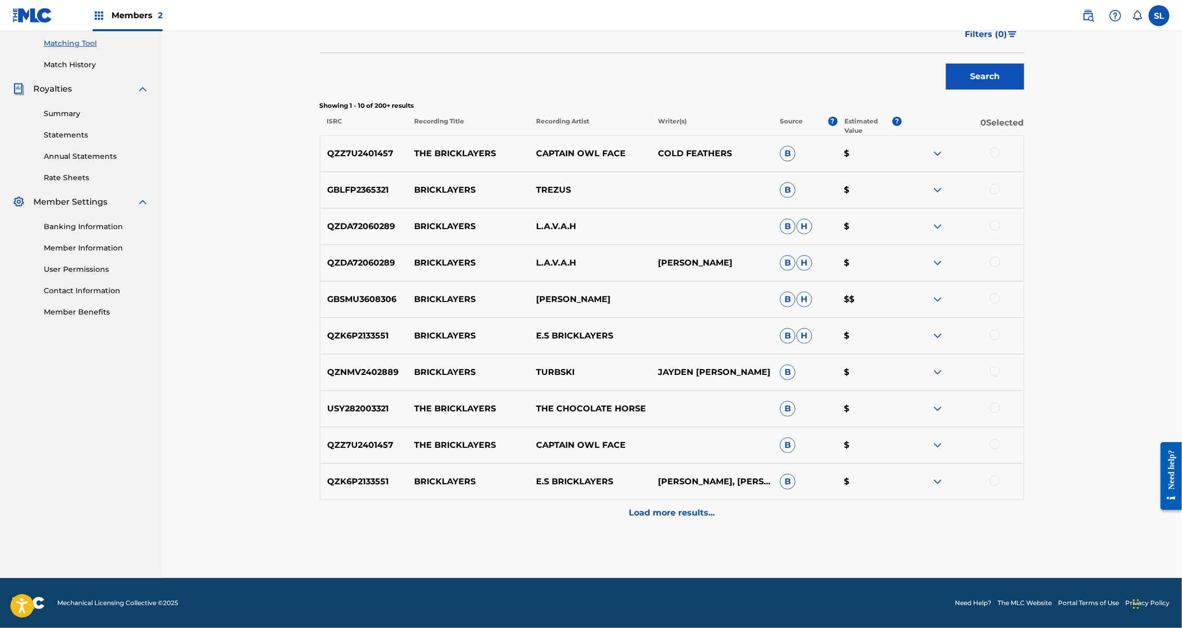
scroll to position [0, 0]
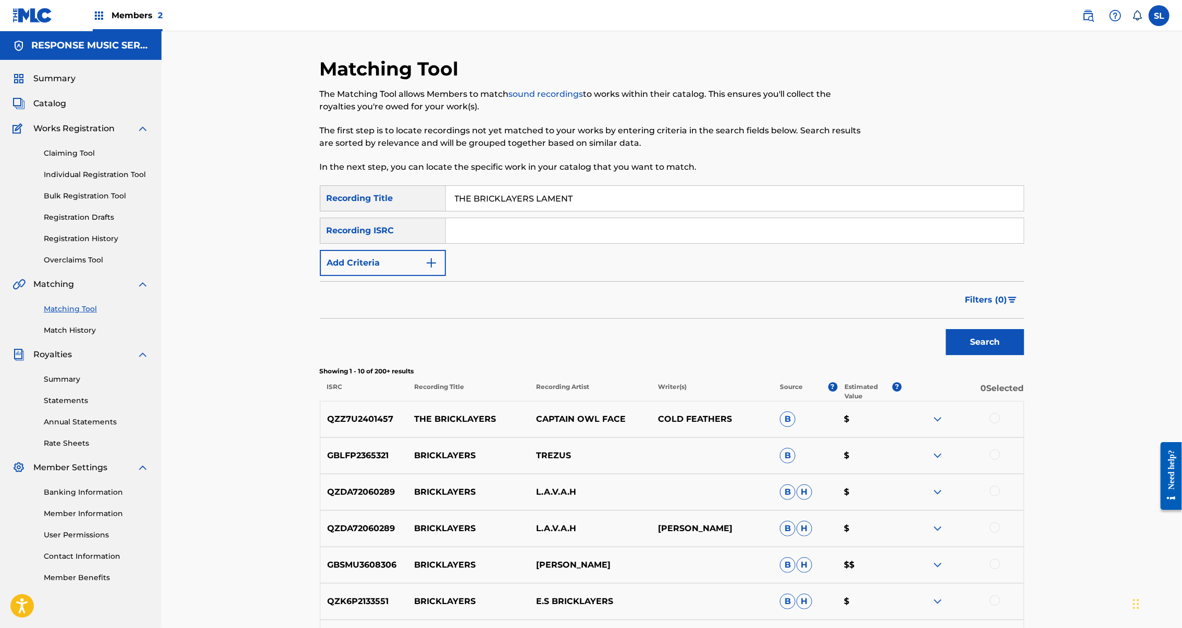
click at [486, 211] on input "THE BRICKLAYERS LAMENT" at bounding box center [735, 198] width 578 height 25
drag, startPoint x: 171, startPoint y: 275, endPoint x: 486, endPoint y: 224, distance: 318.9
click at [486, 211] on input "THE BRICKLAYERS LAMENT" at bounding box center [735, 198] width 578 height 25
paste input "CENTER OF EVERYTHING"
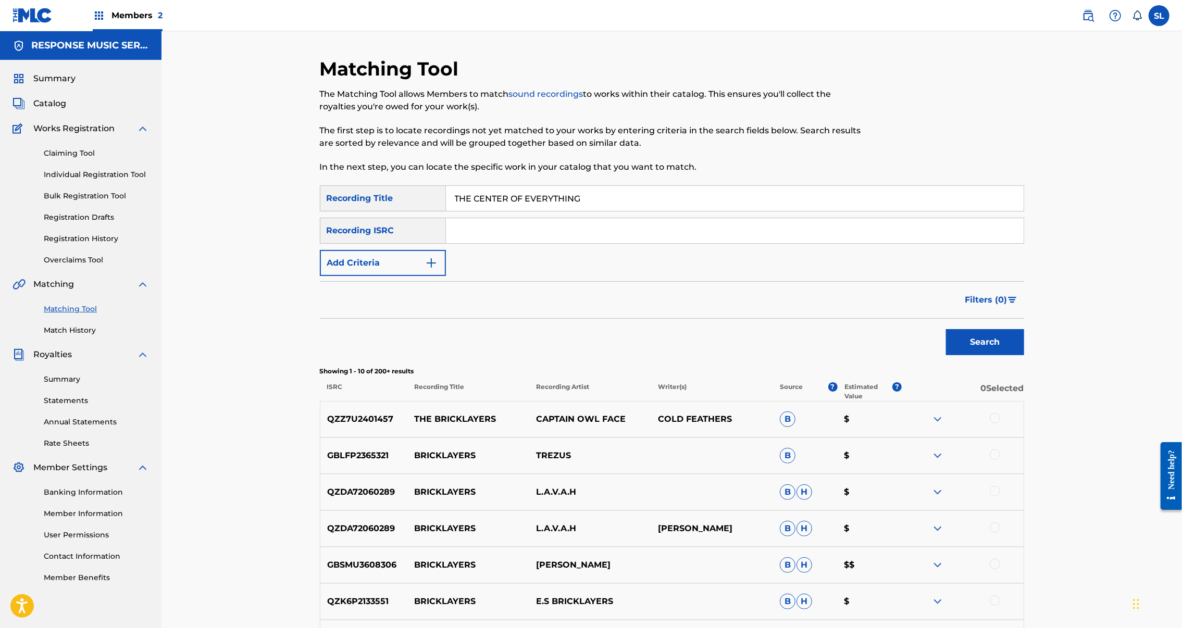
type input "THE CENTER OF EVERYTHING"
click at [1024, 355] on button "Search" at bounding box center [985, 342] width 78 height 26
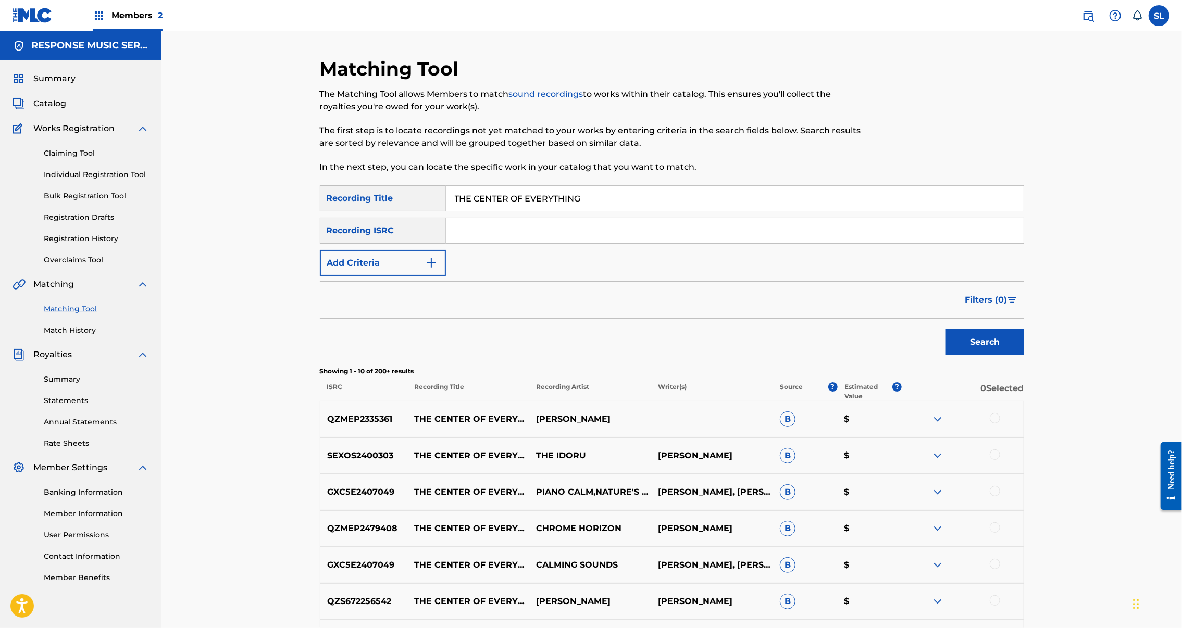
drag, startPoint x: 49, startPoint y: 407, endPoint x: 499, endPoint y: 259, distance: 473.3
click at [499, 243] on input "Search Form" at bounding box center [735, 230] width 578 height 25
paste input "SE69Z2440290"
type input "SE69Z2440290"
click at [1024, 355] on button "Search" at bounding box center [985, 342] width 78 height 26
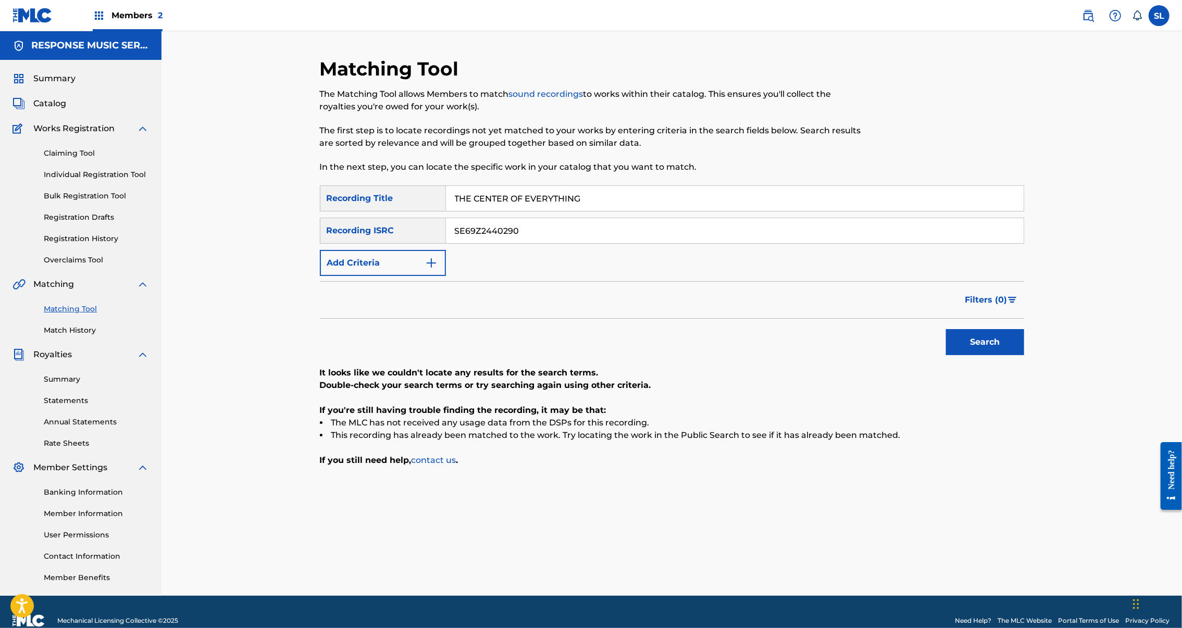
click at [544, 211] on input "THE CENTER OF EVERYTHING" at bounding box center [735, 198] width 578 height 25
drag, startPoint x: 31, startPoint y: 404, endPoint x: 544, endPoint y: 214, distance: 547.0
click at [544, 211] on input "THE CENTER OF EVERYTHING" at bounding box center [735, 198] width 578 height 25
paste input "ROOKED CREEK"
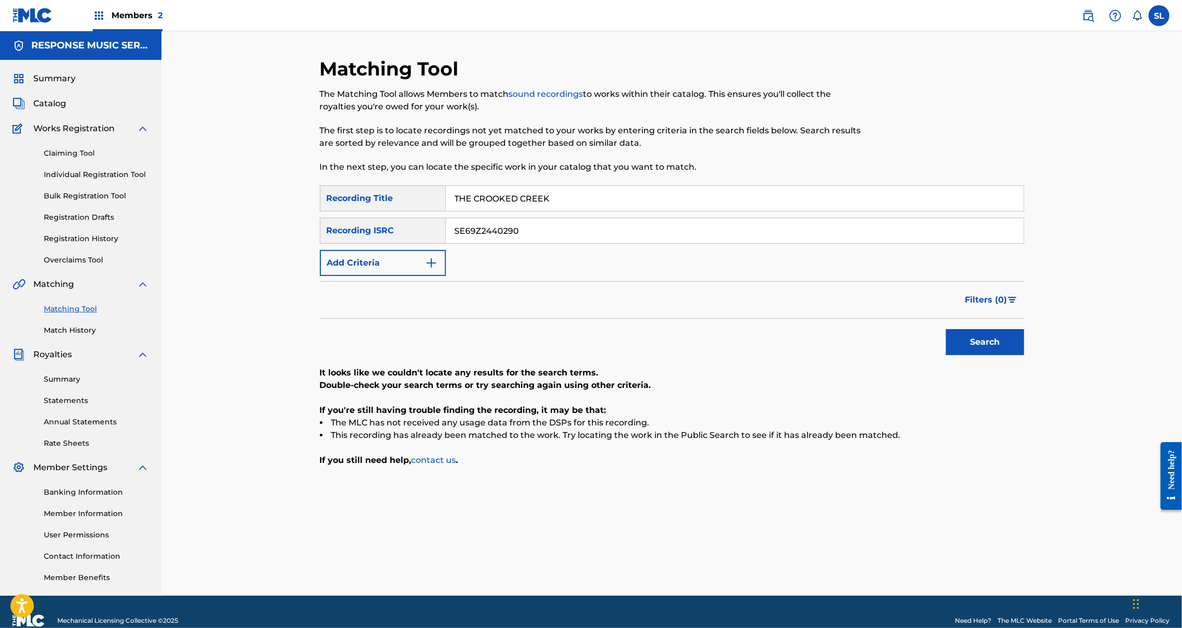
type input "THE CROOKED CREEK"
drag, startPoint x: 498, startPoint y: 265, endPoint x: 350, endPoint y: 260, distance: 148.0
click at [349, 244] on div "SearchWithCriteriaf41d0674-f20b-4d0c-aed2-aa22c0d4c59b Recording ISRC SE69Z2440…" at bounding box center [672, 231] width 704 height 26
click at [1024, 355] on button "Search" at bounding box center [985, 342] width 78 height 26
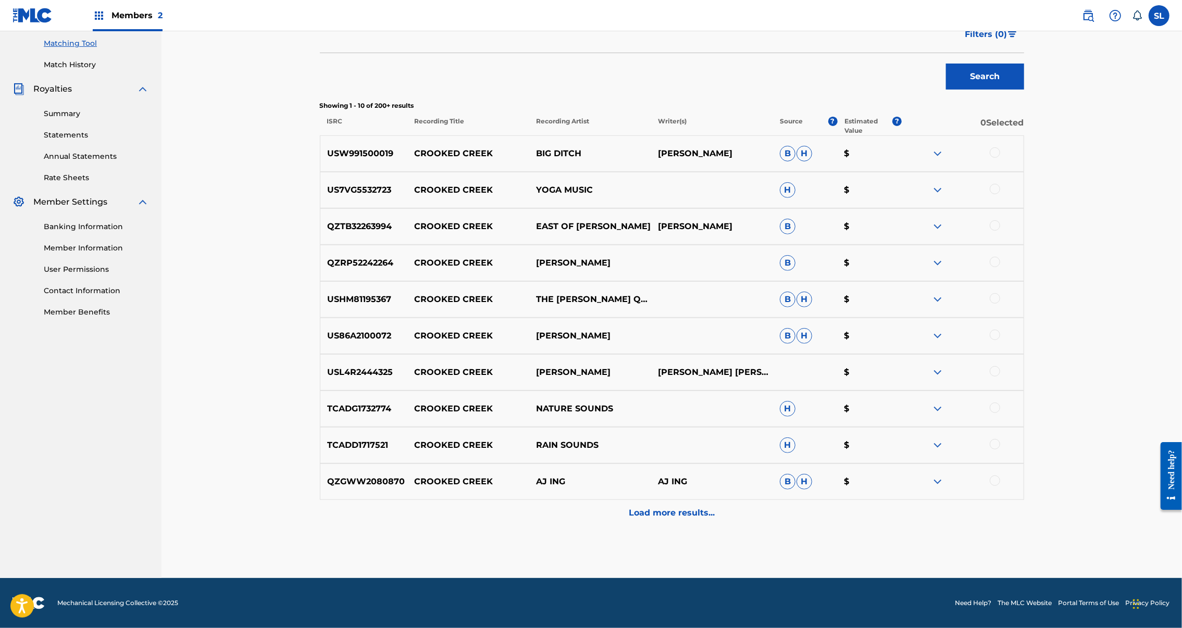
scroll to position [163, 0]
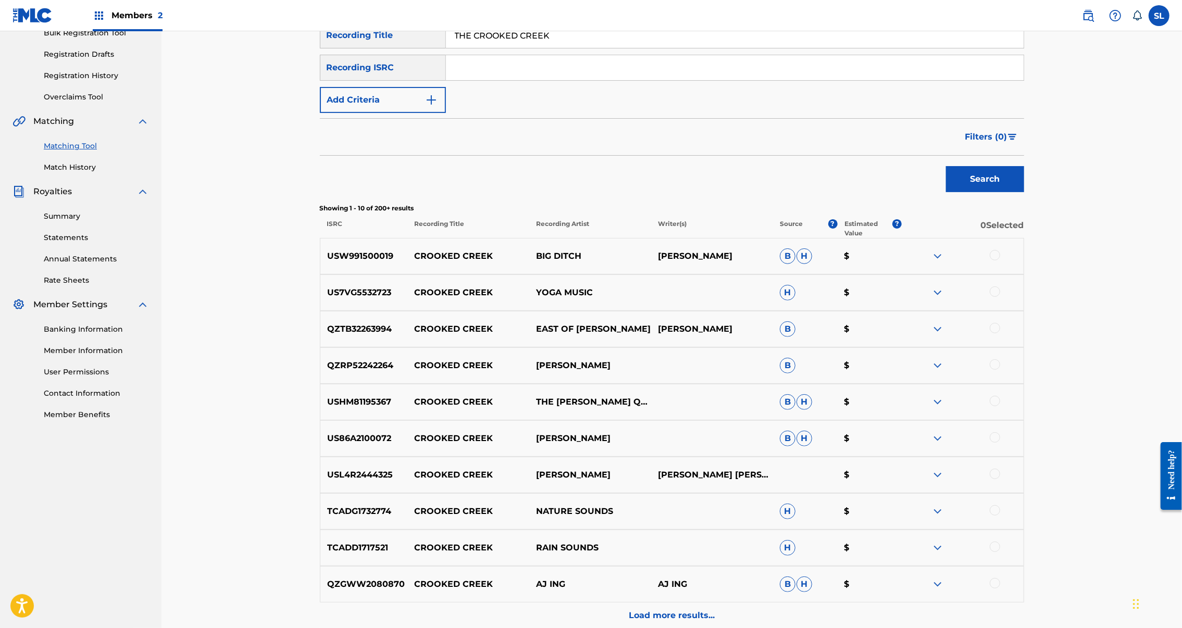
click at [462, 48] on input "THE CROOKED CREEK" at bounding box center [735, 35] width 578 height 25
paste input "DUKE OF BROKEN HEARTS"
type input "THE DUKE OF BROKEN HEARTS"
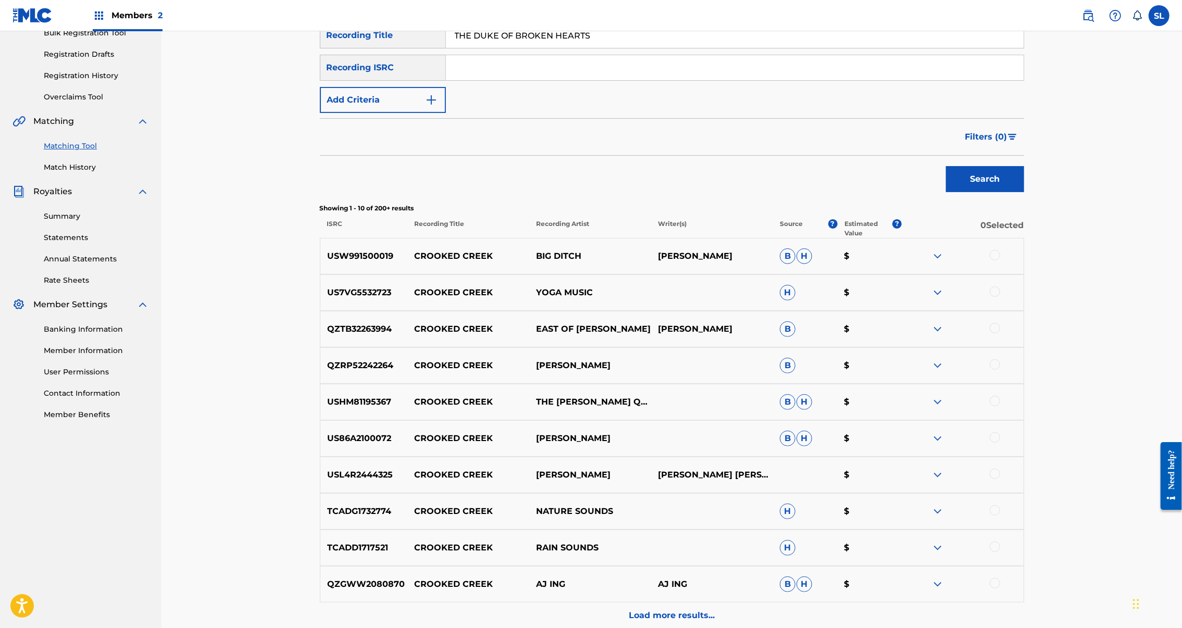
click at [1024, 192] on button "Search" at bounding box center [985, 179] width 78 height 26
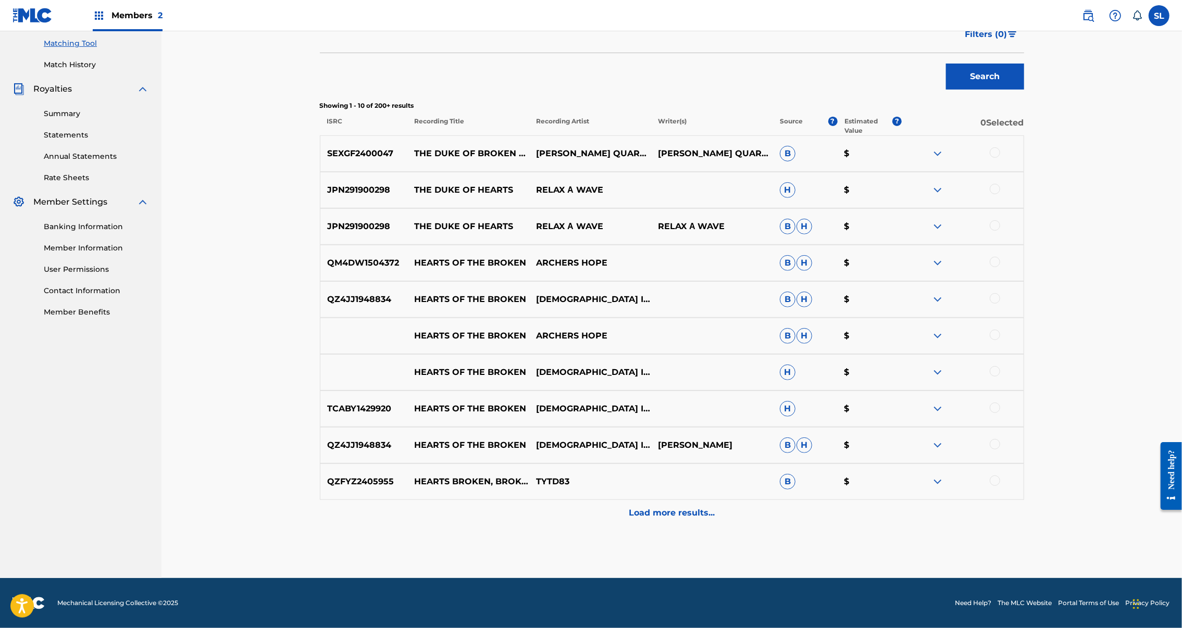
scroll to position [0, 0]
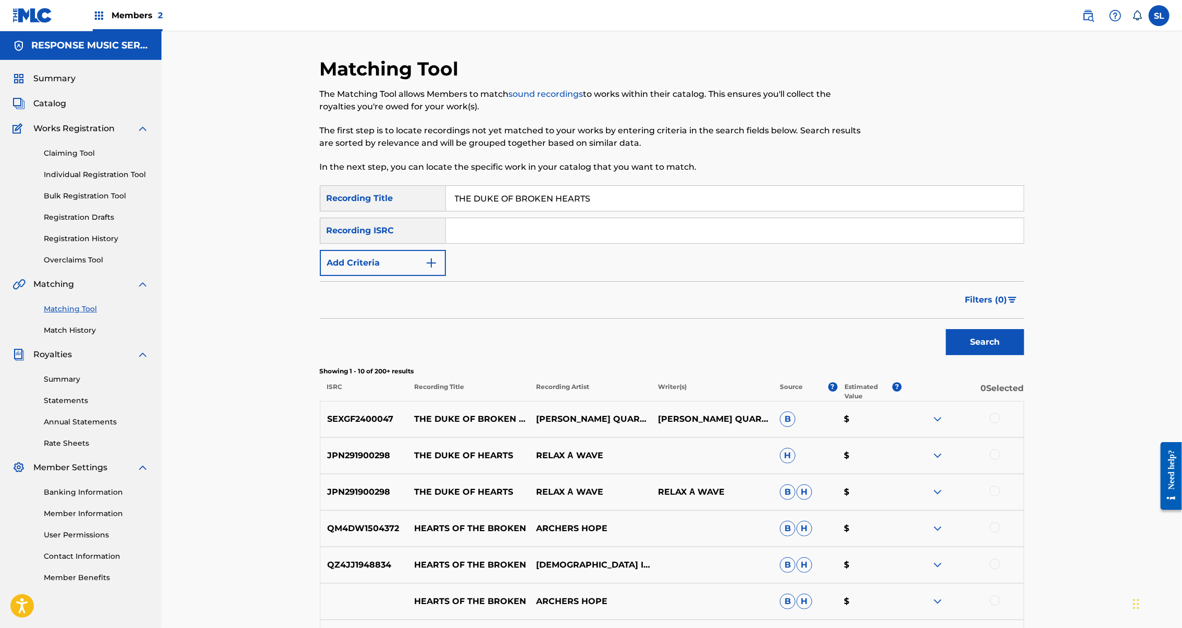
click at [614, 243] on input "Search Form" at bounding box center [735, 230] width 578 height 25
paste input "SEXGF2400047"
type input "SEXGF2400047"
drag, startPoint x: 1074, startPoint y: 373, endPoint x: 1076, endPoint y: 384, distance: 11.6
click at [1024, 361] on div "Search" at bounding box center [982, 340] width 83 height 42
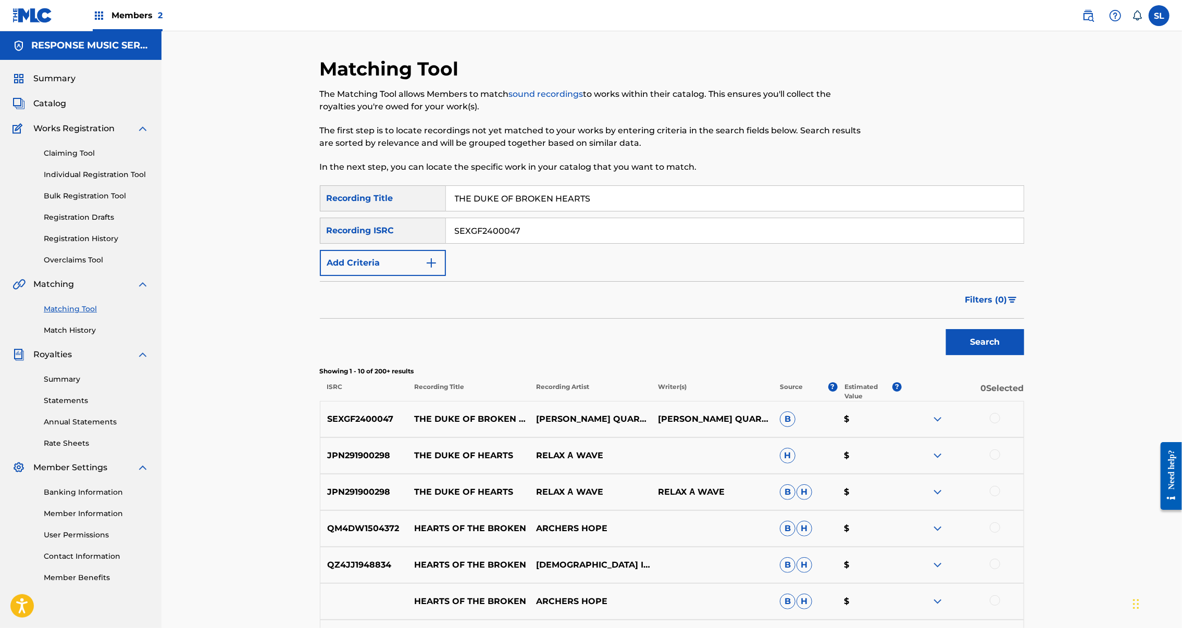
click at [1024, 355] on button "Search" at bounding box center [985, 342] width 78 height 26
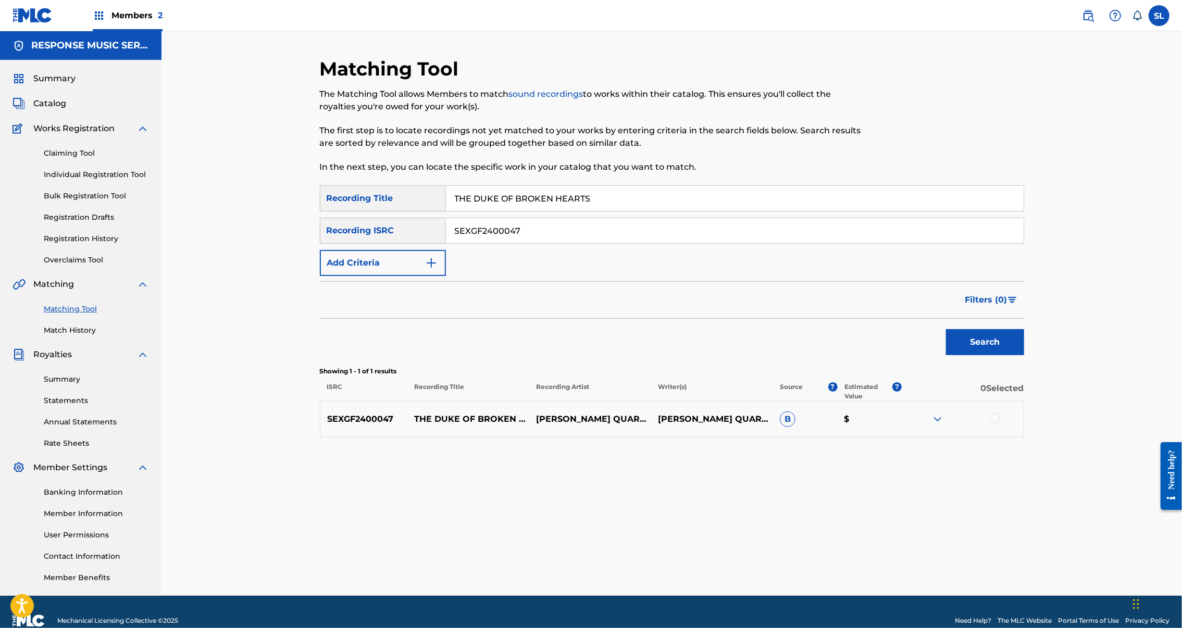
click at [1000, 424] on div at bounding box center [995, 418] width 10 height 10
click at [790, 530] on button "Match 1 Group" at bounding box center [732, 543] width 115 height 26
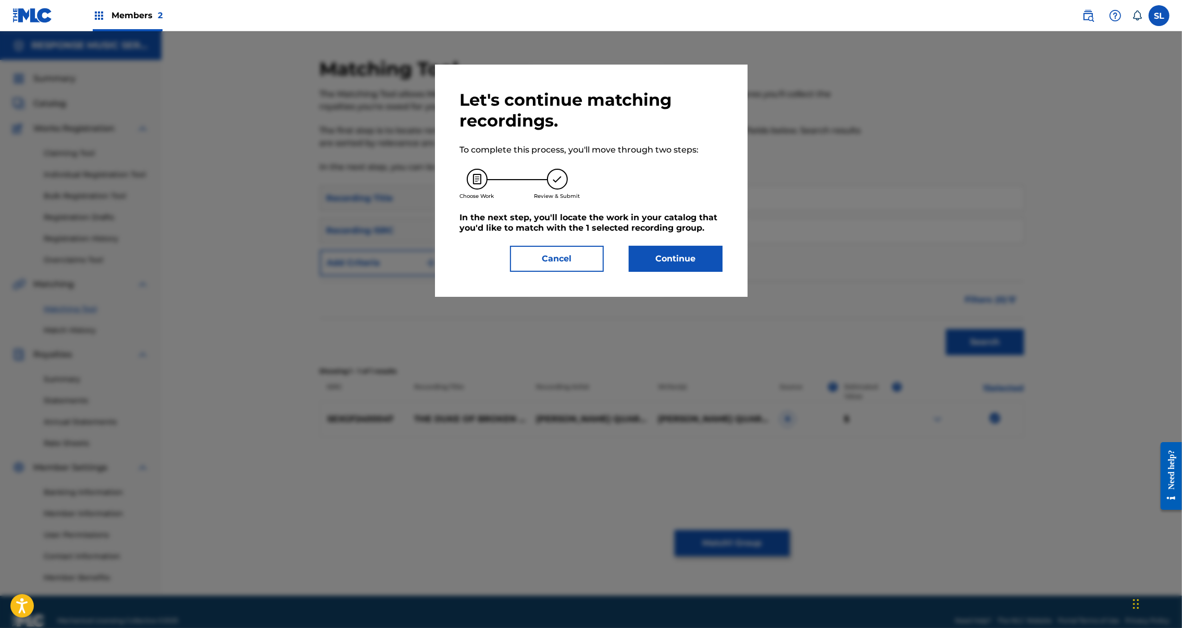
click at [698, 272] on button "Continue" at bounding box center [676, 259] width 94 height 26
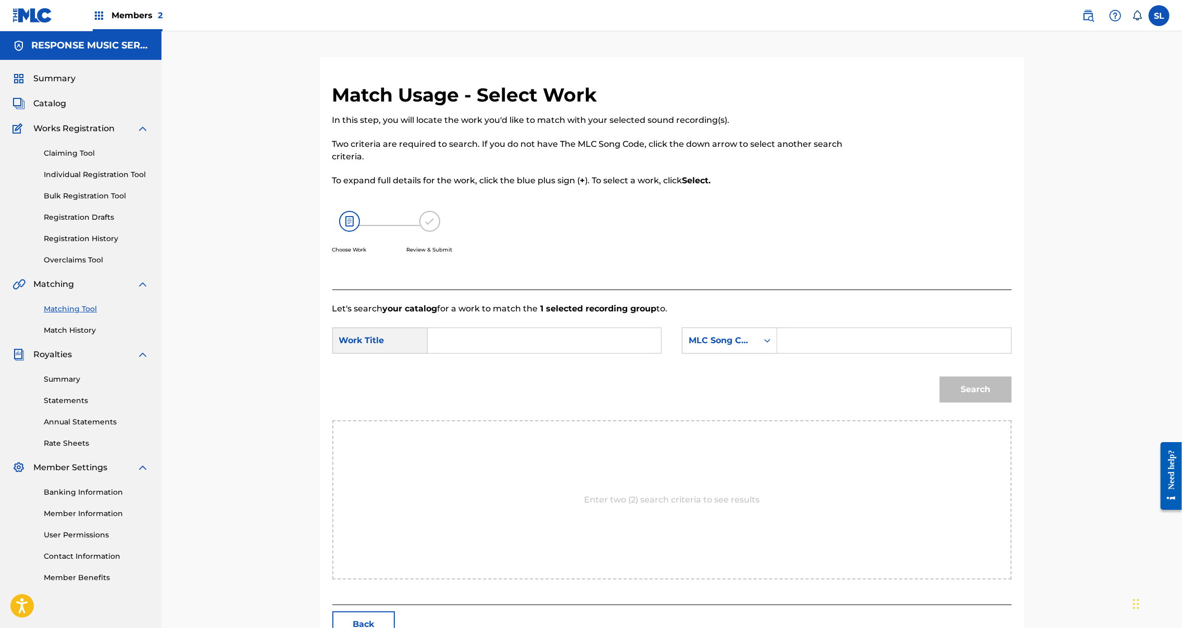
click at [564, 353] on input "Search Form" at bounding box center [545, 340] width 216 height 25
paste input "THE DUKE OF BROKEN HEARTS"
type input "THE DUKE OF BROKEN HEARTS"
click at [899, 353] on input "Search Form" at bounding box center [894, 340] width 216 height 25
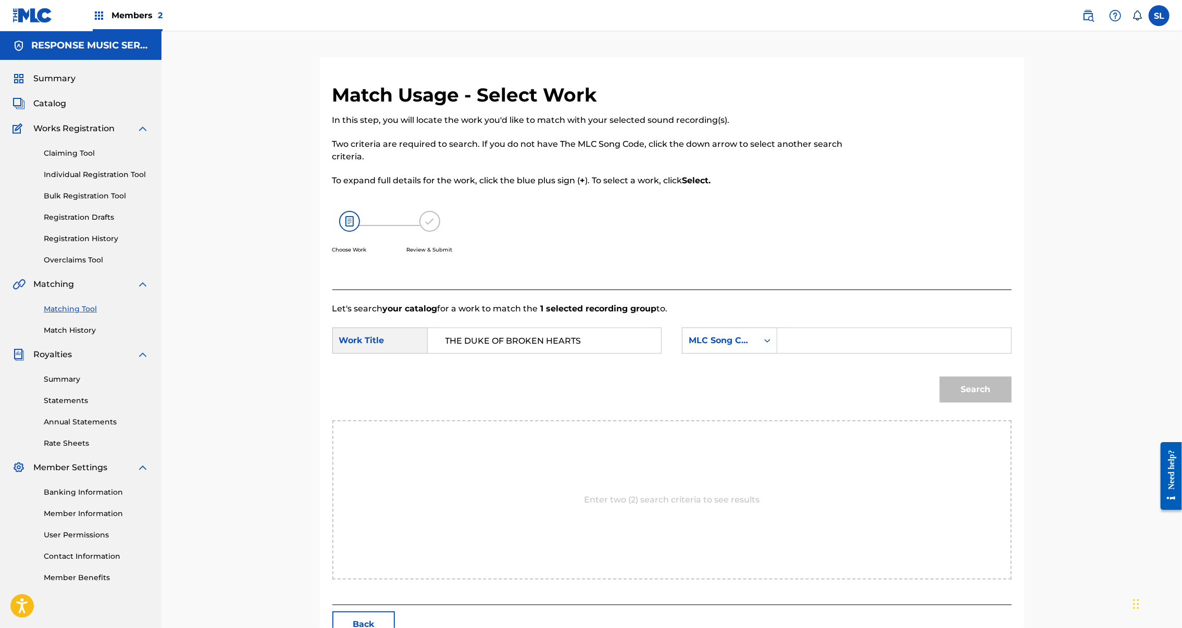
drag, startPoint x: 73, startPoint y: 357, endPoint x: 899, endPoint y: 372, distance: 825.4
click at [899, 353] on input "Search Form" at bounding box center [894, 340] width 216 height 25
paste input "TV2FB0"
type input "TV2FB0"
click at [1012, 403] on button "Search" at bounding box center [976, 390] width 72 height 26
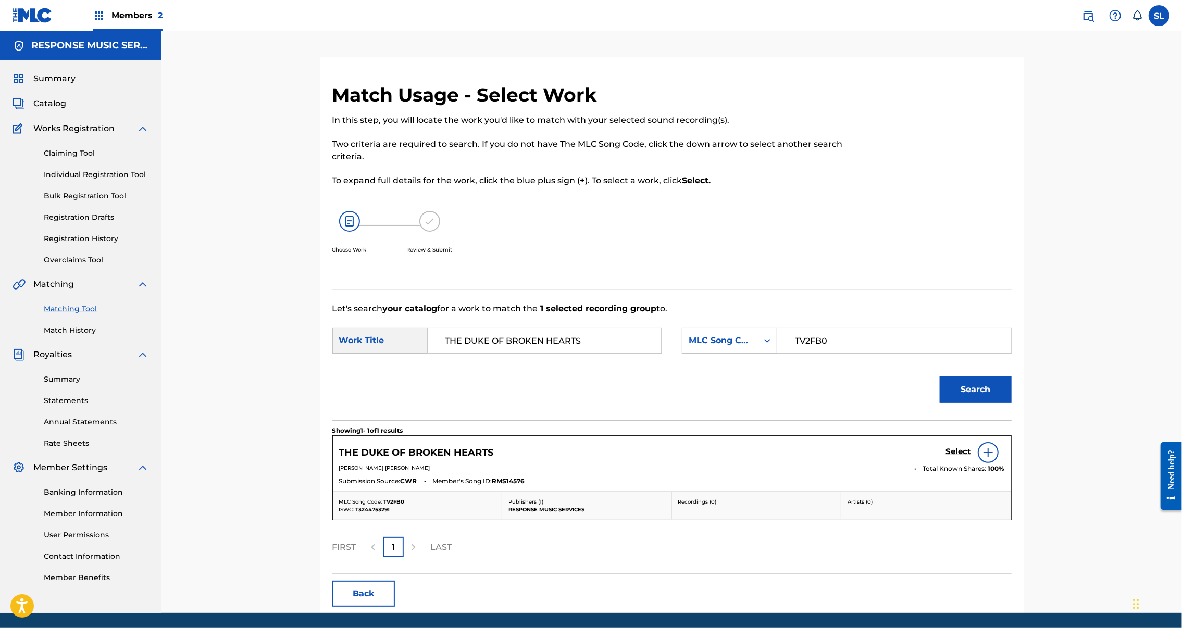
click at [972, 457] on h5 "Select" at bounding box center [959, 452] width 26 height 10
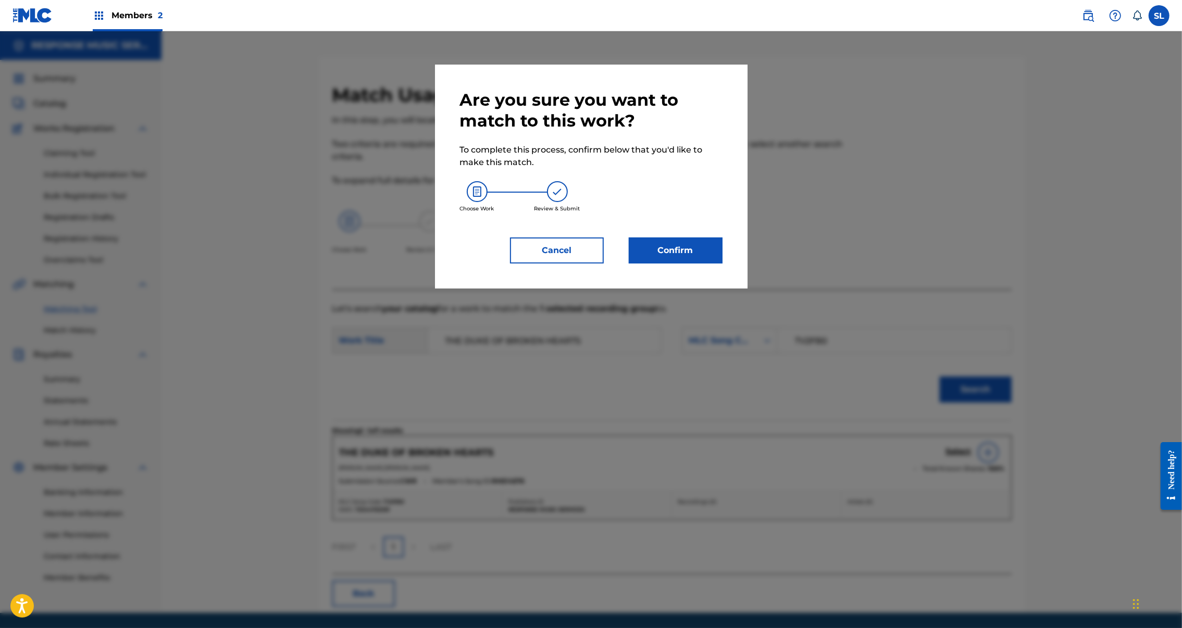
click at [694, 264] on button "Confirm" at bounding box center [676, 251] width 94 height 26
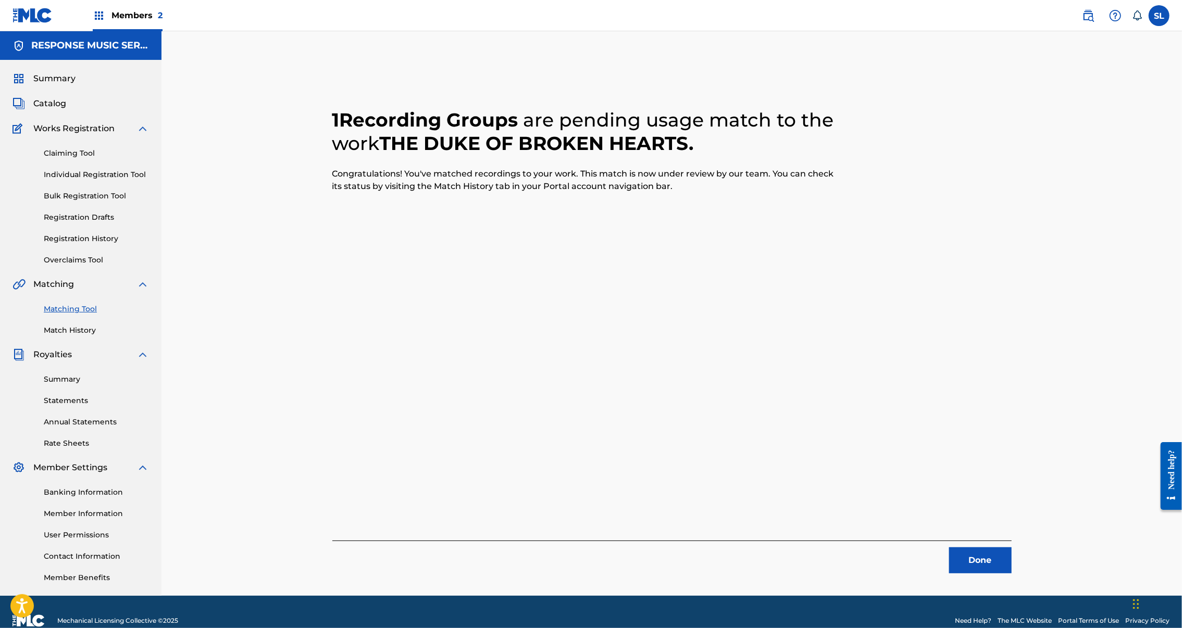
click at [1012, 574] on button "Done" at bounding box center [980, 561] width 63 height 26
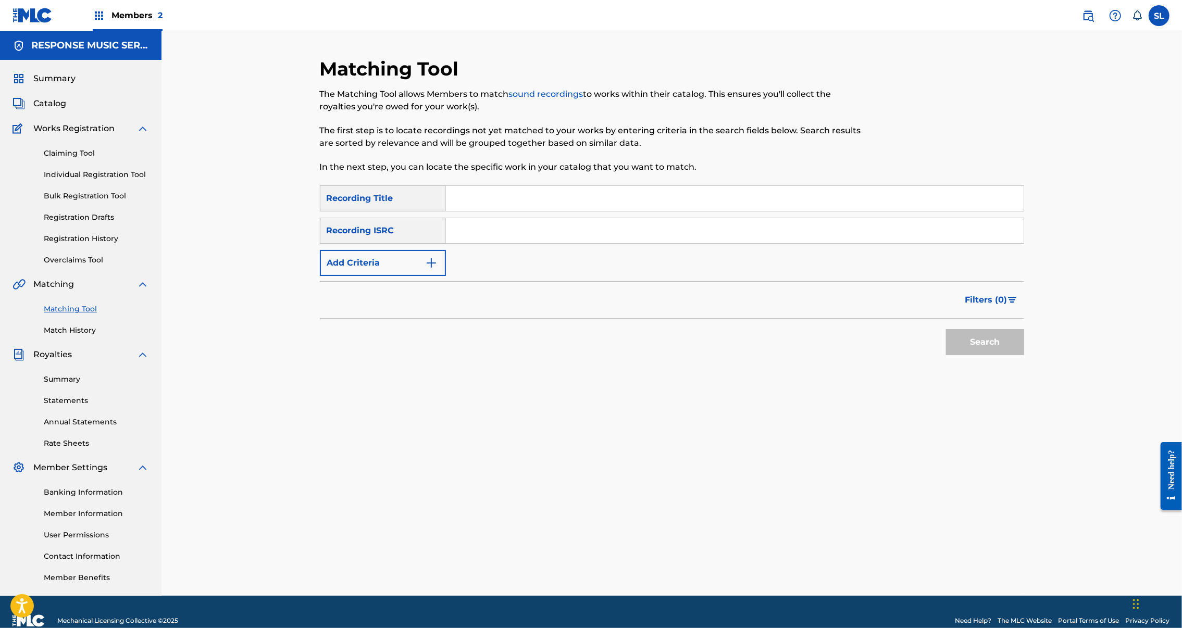
click at [478, 211] on input "Search Form" at bounding box center [735, 198] width 578 height 25
paste input "THE JOURNEY VERY LONG"
type input "THE JOURNEY VERY LONG"
click at [1024, 355] on button "Search" at bounding box center [985, 342] width 78 height 26
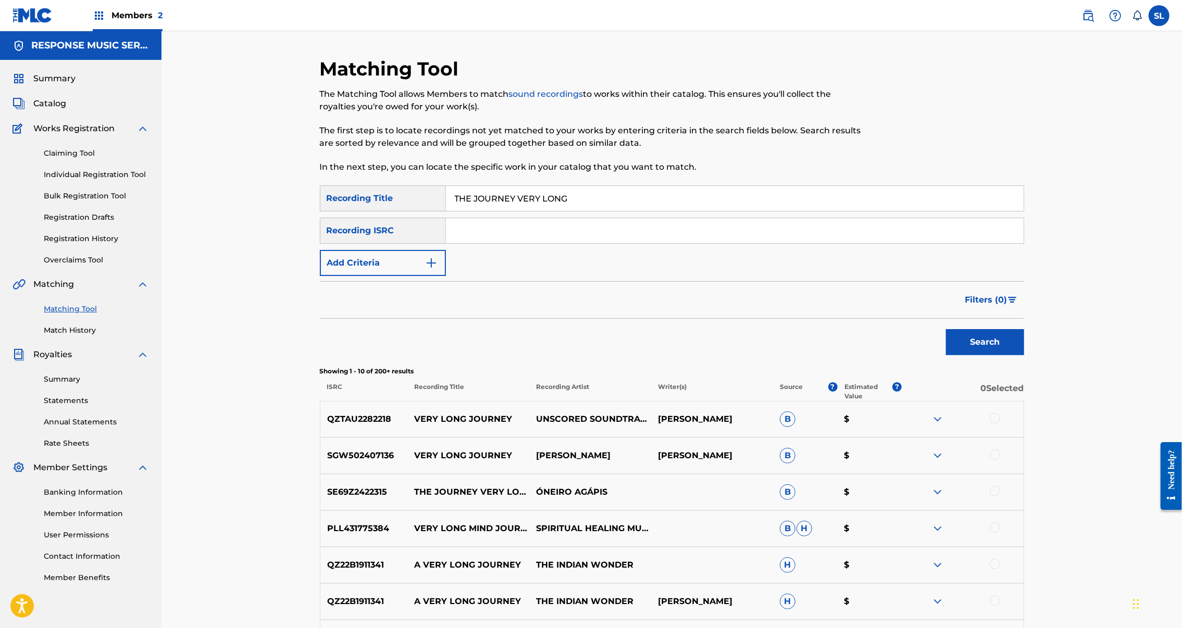
click at [1000, 497] on div at bounding box center [995, 491] width 10 height 10
click at [790, 533] on button "Match 1 Group" at bounding box center [732, 543] width 115 height 26
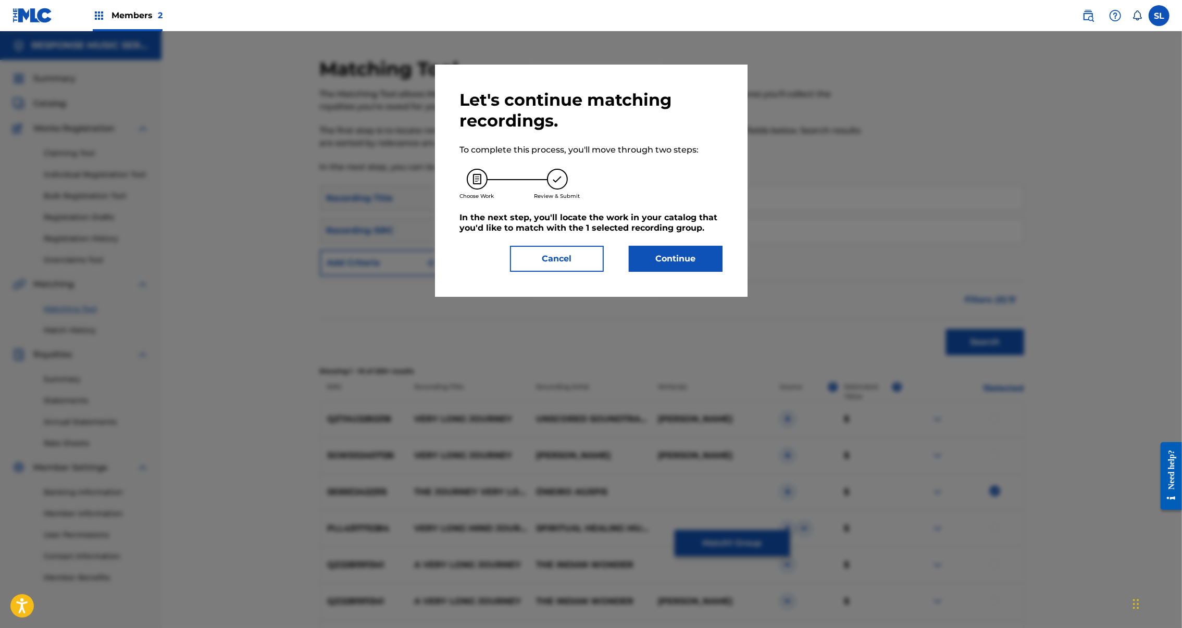
click at [699, 272] on button "Continue" at bounding box center [676, 259] width 94 height 26
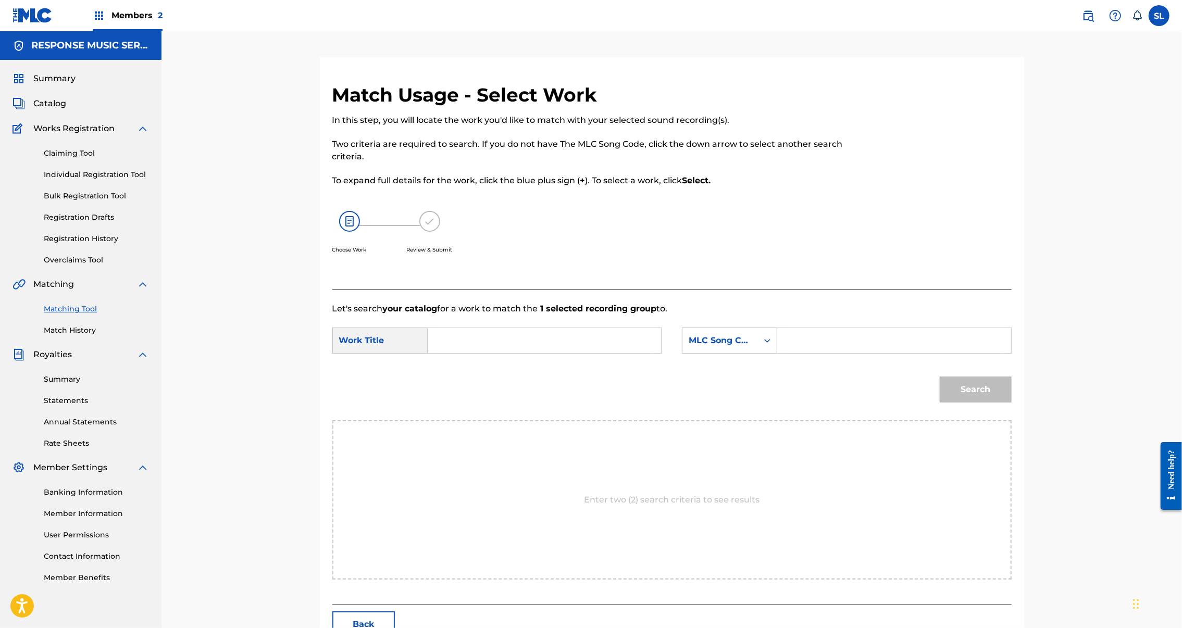
click at [492, 353] on input "Search Form" at bounding box center [545, 340] width 216 height 25
paste input "THE JOURNEY VERY LONG"
type input "THE JOURNEY VERY LONG"
click at [874, 353] on input "Search Form" at bounding box center [894, 340] width 216 height 25
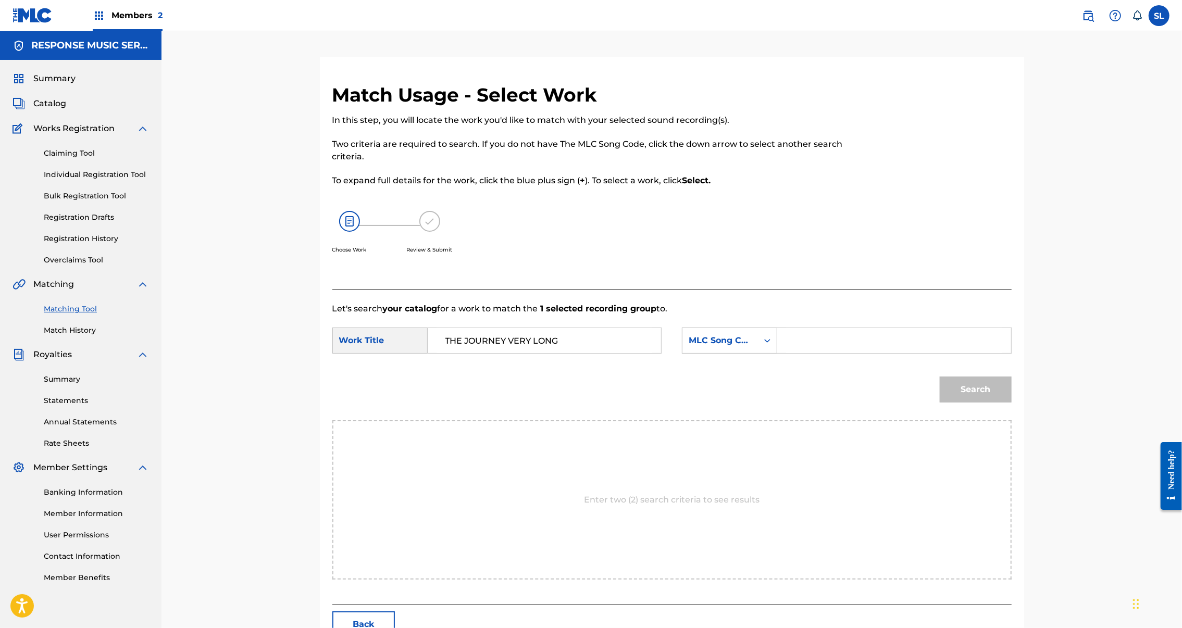
paste input "TW6R1V"
type input "TW6R1V"
click at [1012, 403] on button "Search" at bounding box center [976, 390] width 72 height 26
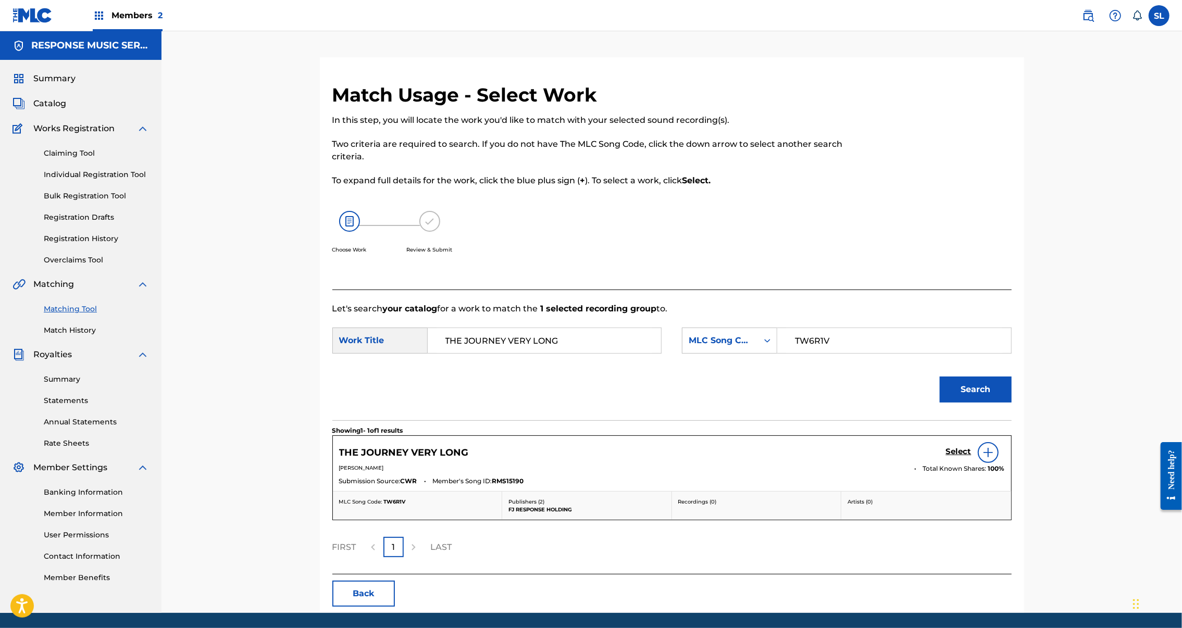
click at [972, 457] on h5 "Select" at bounding box center [959, 452] width 26 height 10
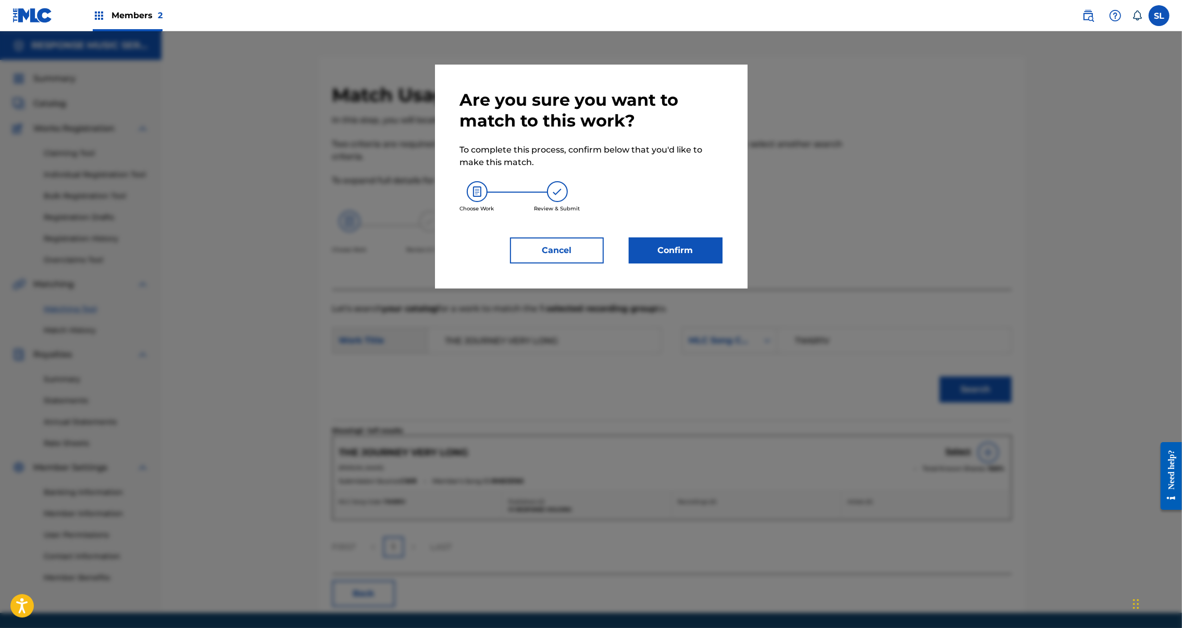
click at [672, 264] on button "Confirm" at bounding box center [676, 251] width 94 height 26
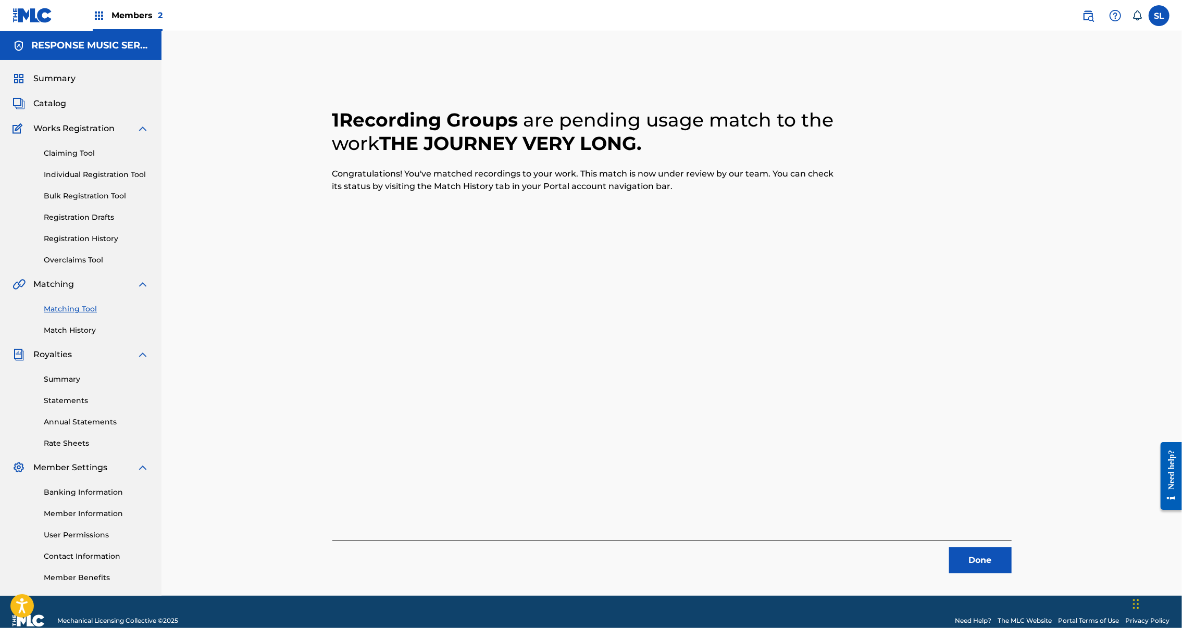
click at [1012, 569] on button "Done" at bounding box center [980, 561] width 63 height 26
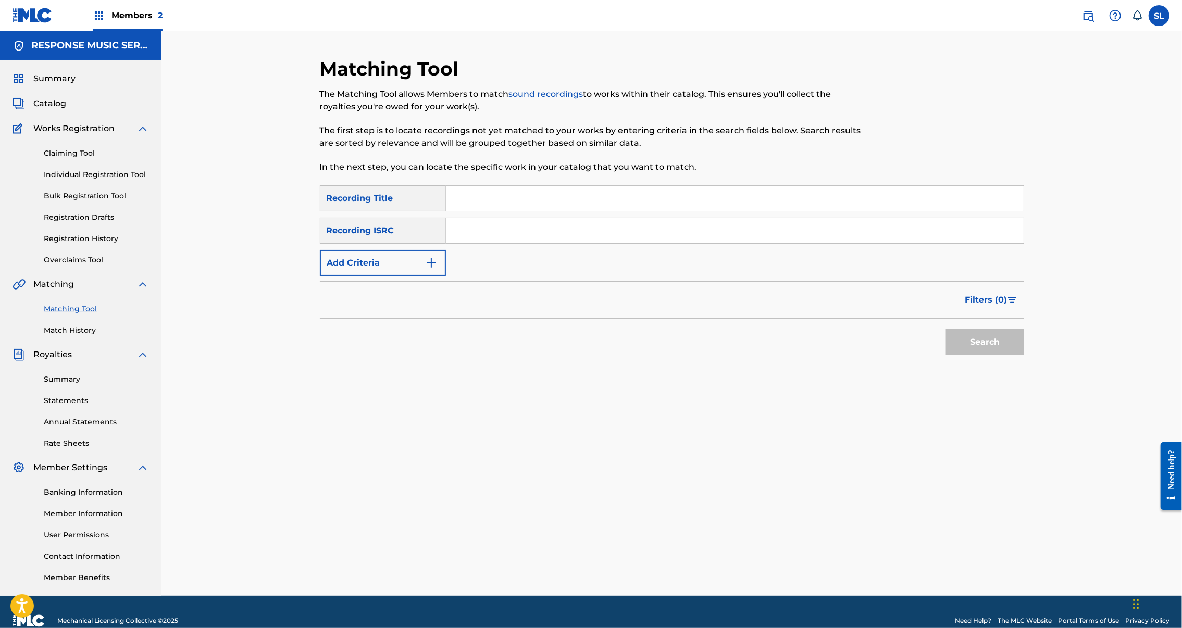
click at [446, 209] on input "Search Form" at bounding box center [735, 198] width 578 height 25
paste input "THE MAIDENS HAIR"
type input "THE MAIDENS HAIR"
drag, startPoint x: 1074, startPoint y: 378, endPoint x: 1078, endPoint y: 388, distance: 10.7
click at [1024, 355] on button "Search" at bounding box center [985, 342] width 78 height 26
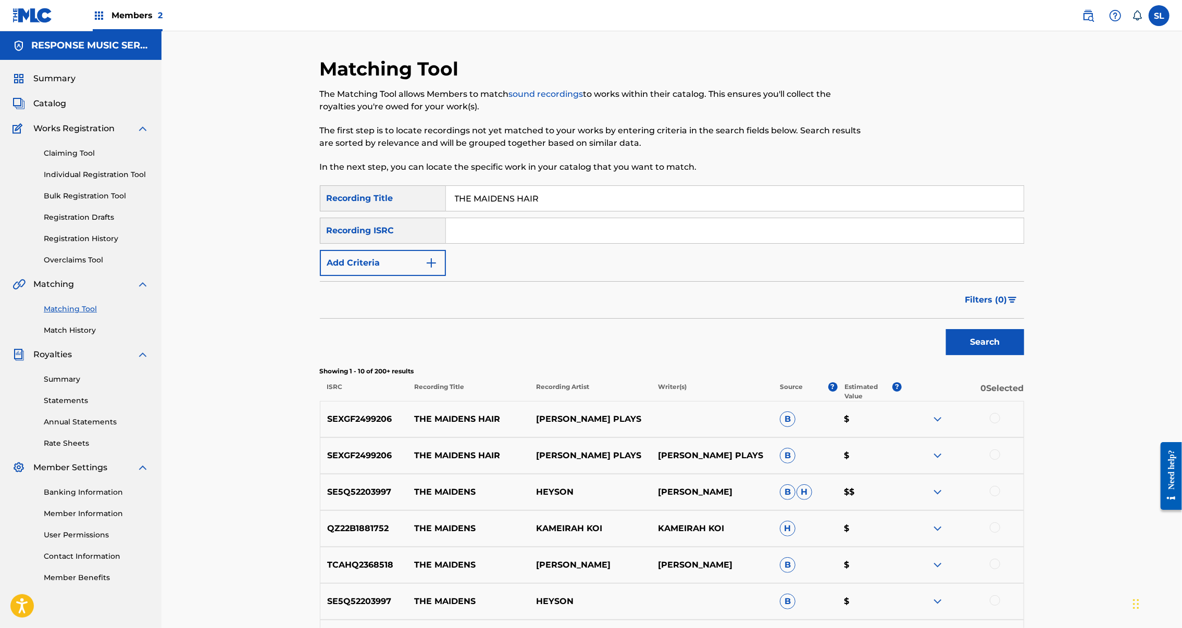
drag, startPoint x: 1072, startPoint y: 472, endPoint x: 1077, endPoint y: 481, distance: 11.0
click at [1000, 424] on div at bounding box center [995, 418] width 10 height 10
click at [1000, 460] on div at bounding box center [995, 455] width 10 height 10
click at [790, 530] on button "Match 2 Groups" at bounding box center [732, 543] width 115 height 26
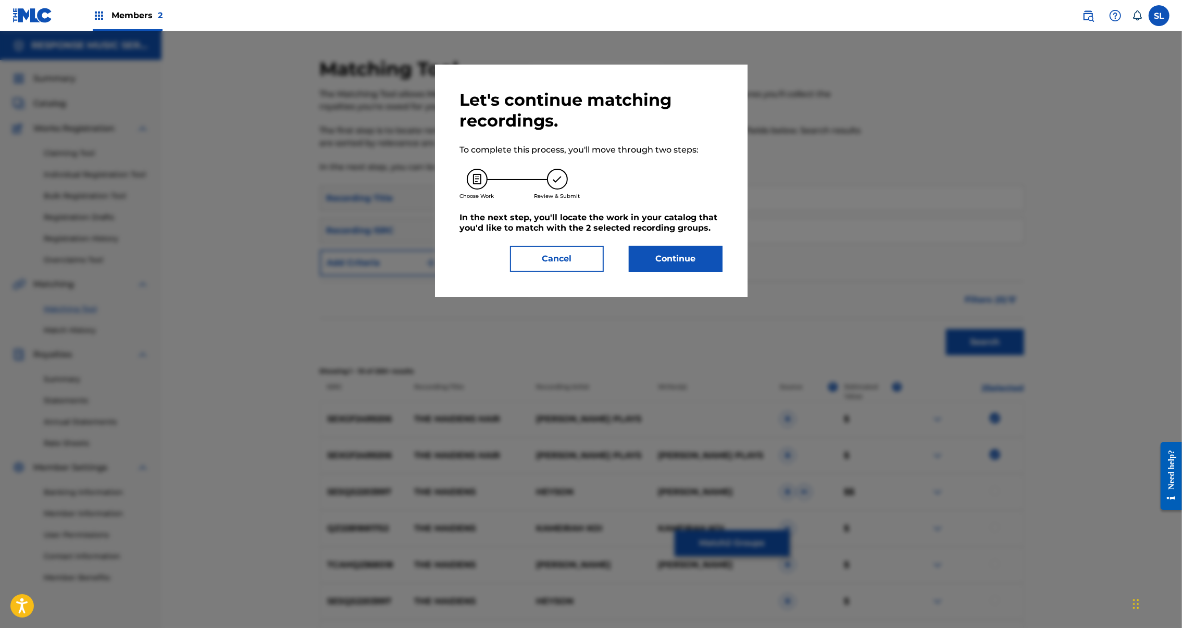
click at [672, 272] on button "Continue" at bounding box center [676, 259] width 94 height 26
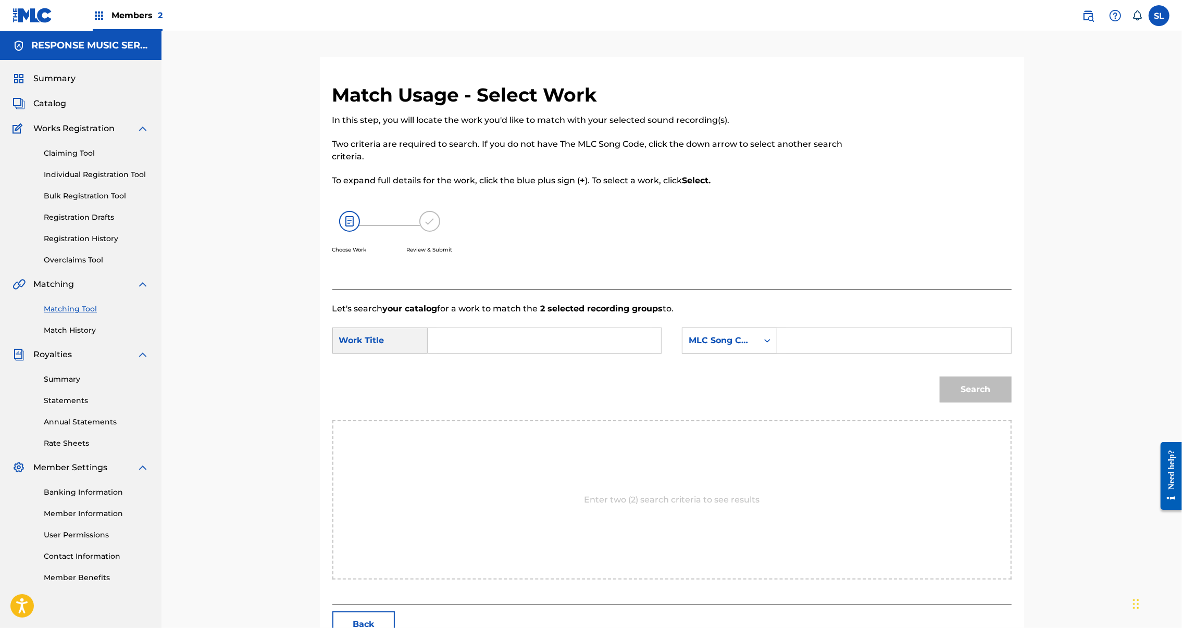
click at [488, 353] on input "Search Form" at bounding box center [545, 340] width 216 height 25
paste input "THE MAIDENS HAIR"
type input "THE MAIDENS HAIR"
drag, startPoint x: 638, startPoint y: 471, endPoint x: 592, endPoint y: 450, distance: 49.9
click at [638, 420] on div "Search" at bounding box center [671, 393] width 679 height 54
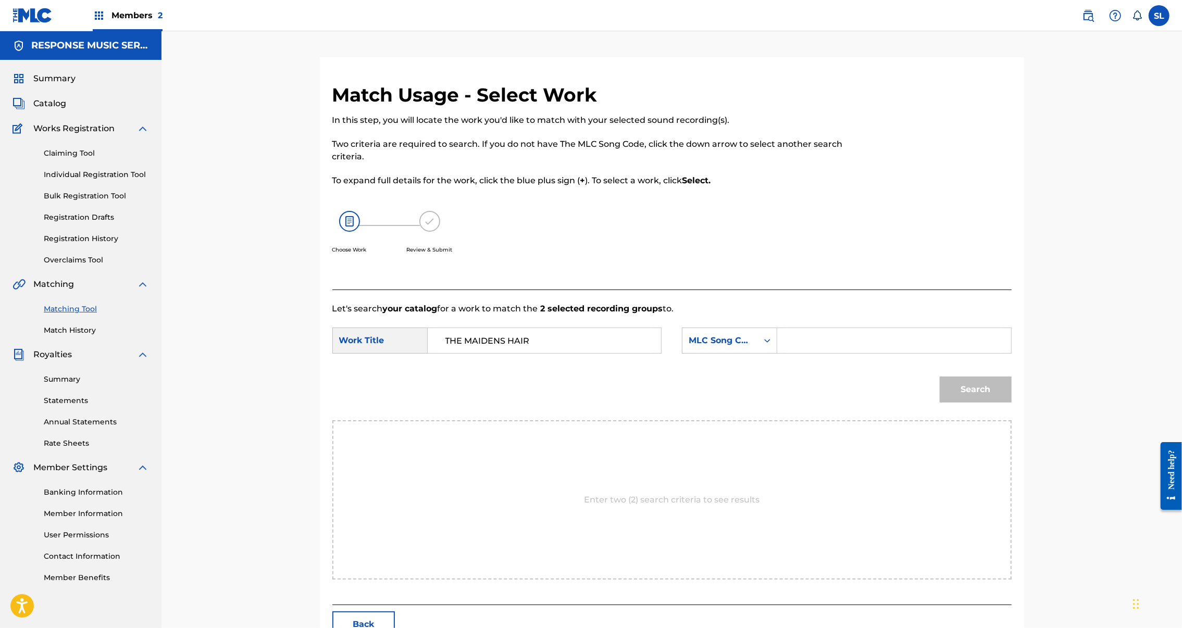
click at [900, 353] on input "Search Form" at bounding box center [894, 340] width 216 height 25
drag, startPoint x: 32, startPoint y: 284, endPoint x: 899, endPoint y: 386, distance: 873.4
click at [899, 353] on input "Search Form" at bounding box center [894, 340] width 216 height 25
paste input "TW7EWS"
type input "TW7EWS"
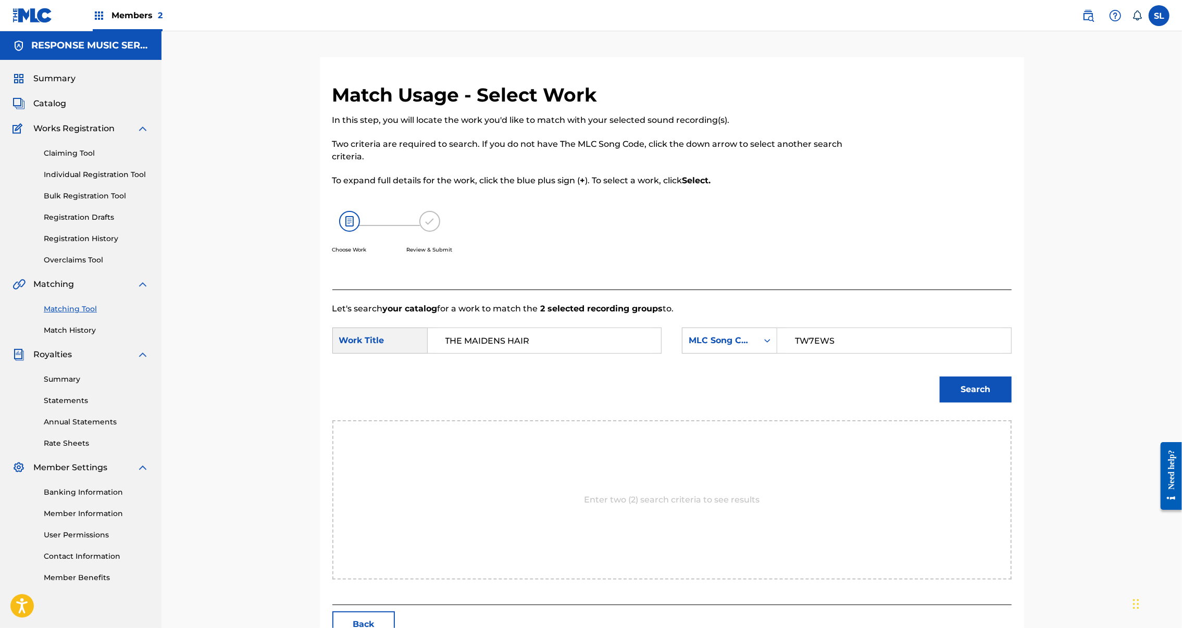
click at [1012, 403] on button "Search" at bounding box center [976, 390] width 72 height 26
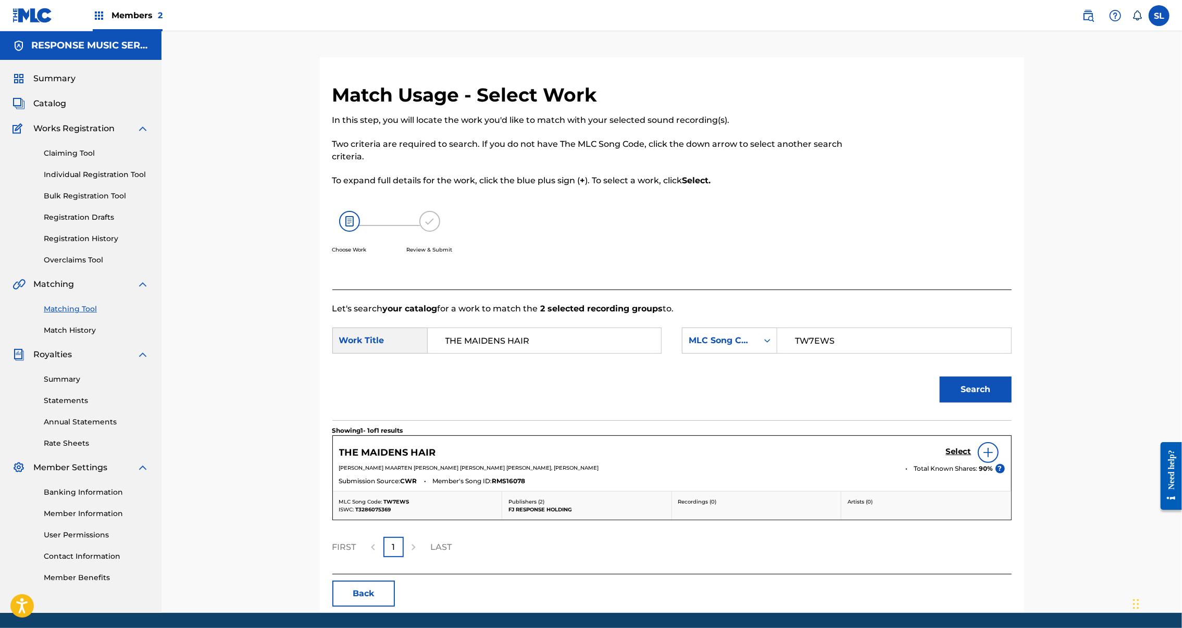
click at [972, 457] on h5 "Select" at bounding box center [959, 452] width 26 height 10
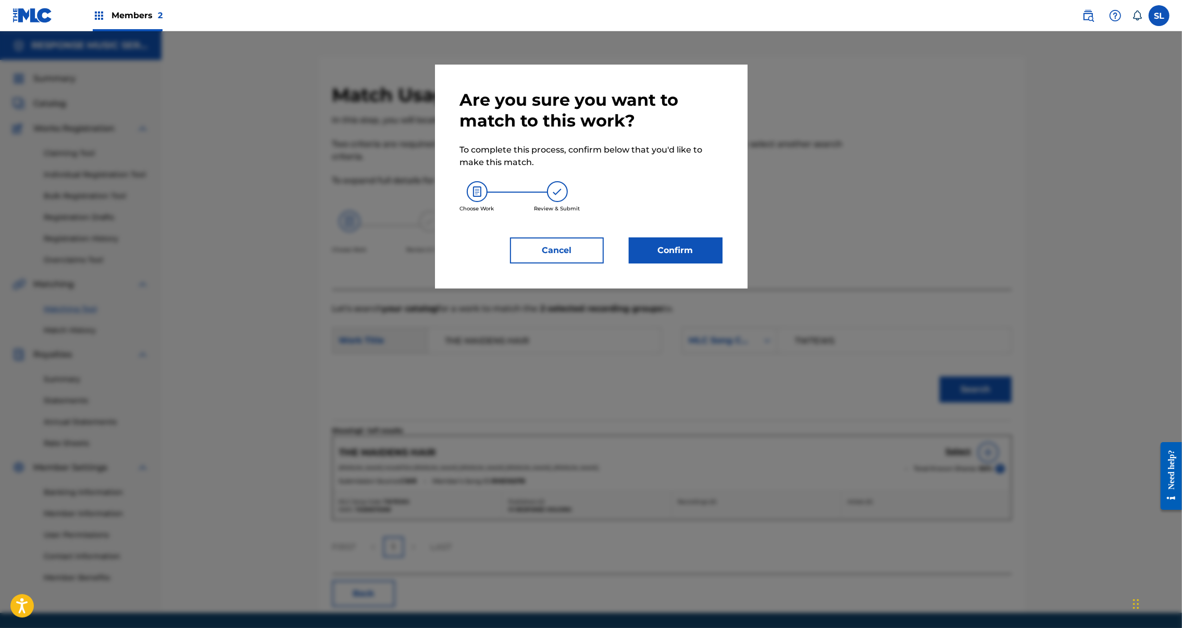
click at [723, 264] on button "Confirm" at bounding box center [676, 251] width 94 height 26
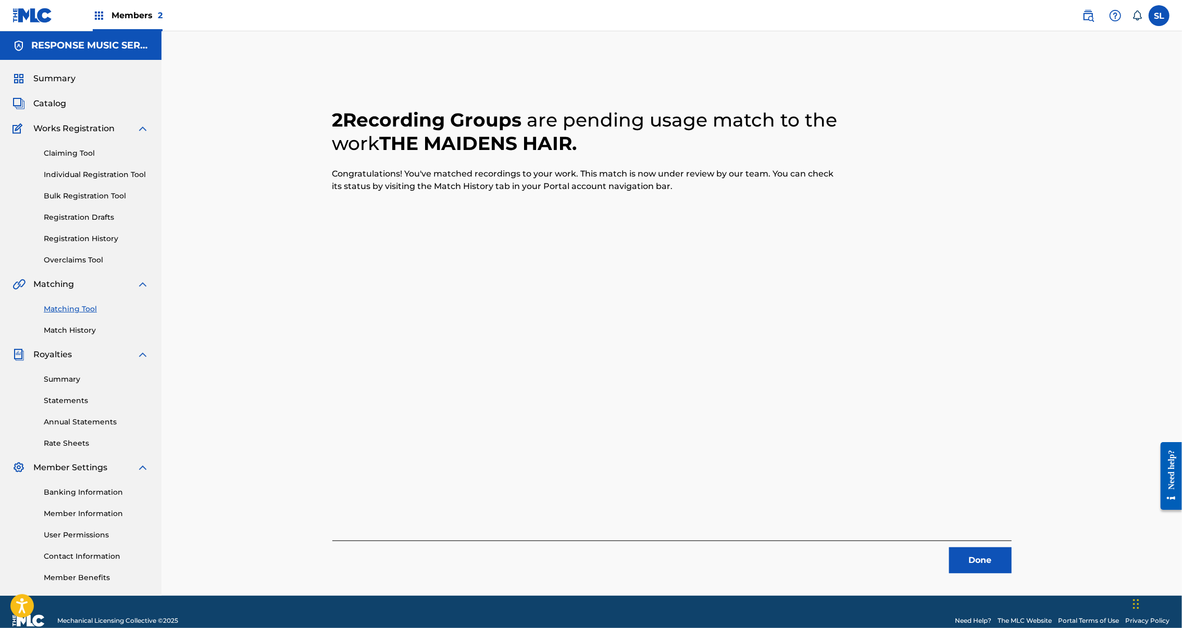
click at [1012, 564] on button "Done" at bounding box center [980, 561] width 63 height 26
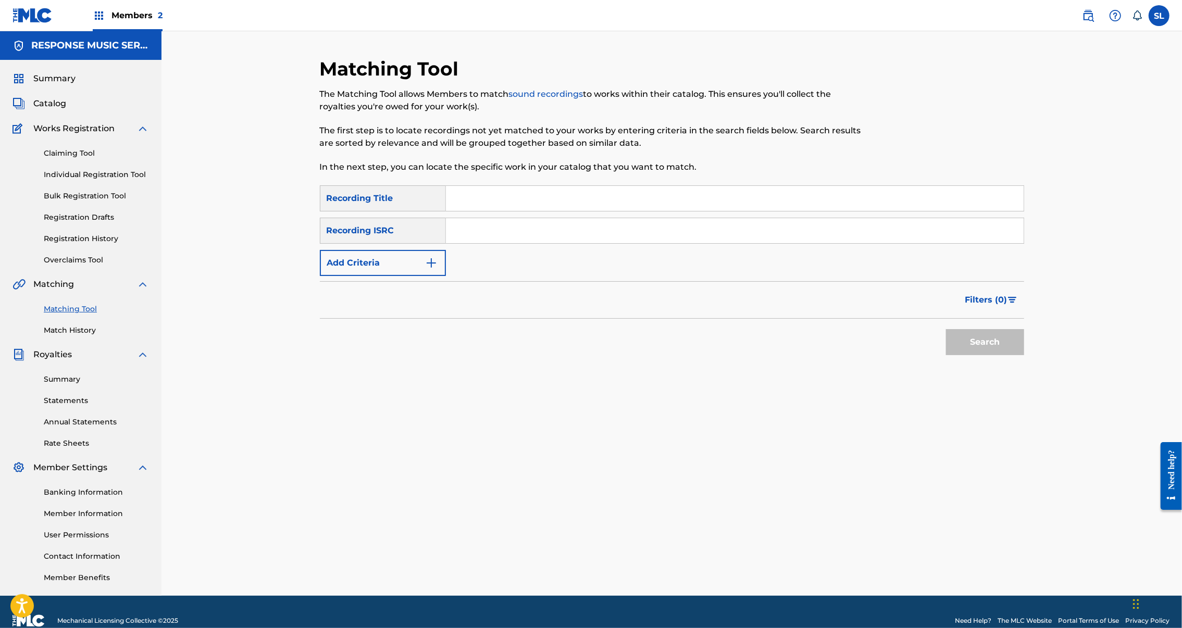
click at [490, 211] on input "Search Form" at bounding box center [735, 198] width 578 height 25
paste input "THE PORPOISE"
type input "THE PORPOISE"
click at [1024, 355] on button "Search" at bounding box center [985, 342] width 78 height 26
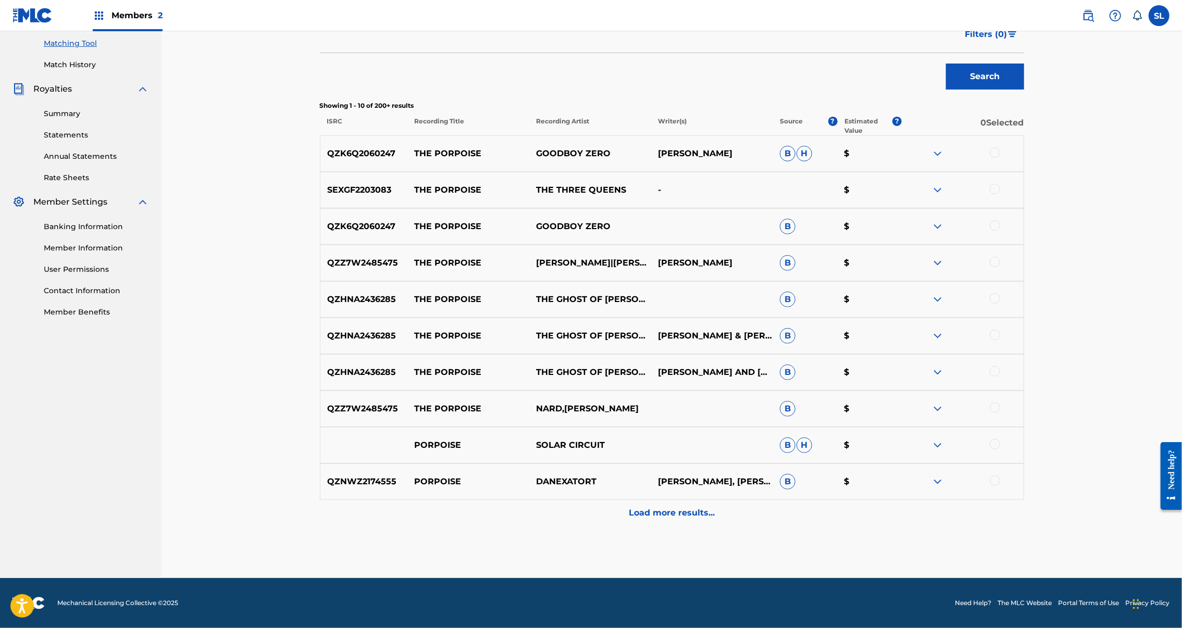
scroll to position [165, 0]
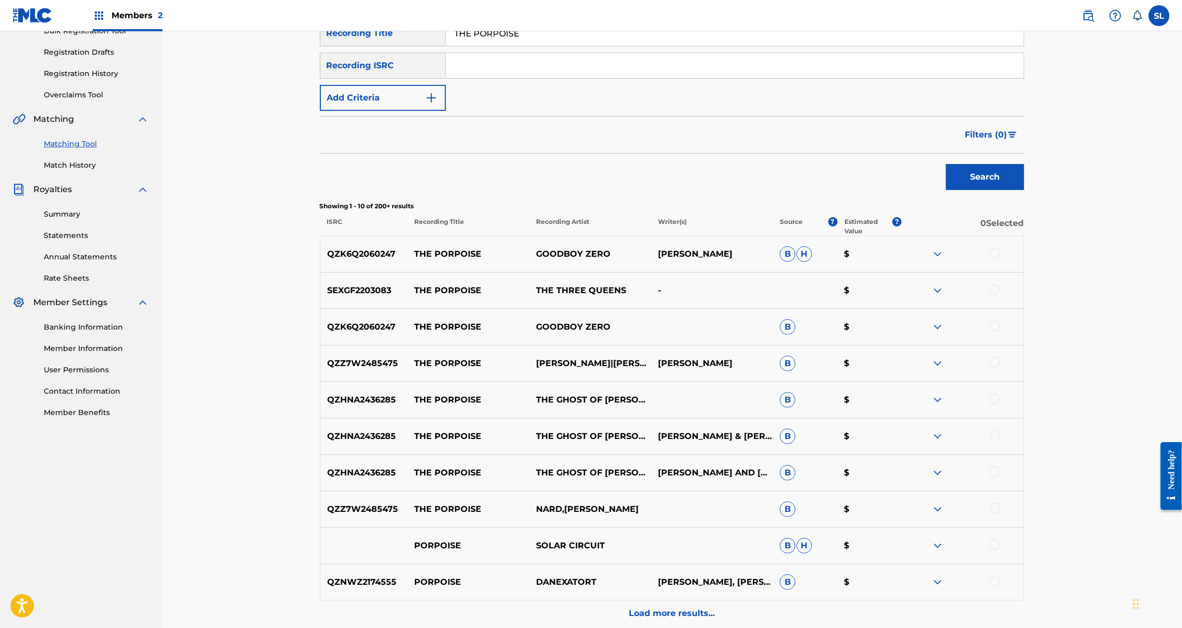
click at [1000, 295] on div at bounding box center [995, 289] width 10 height 10
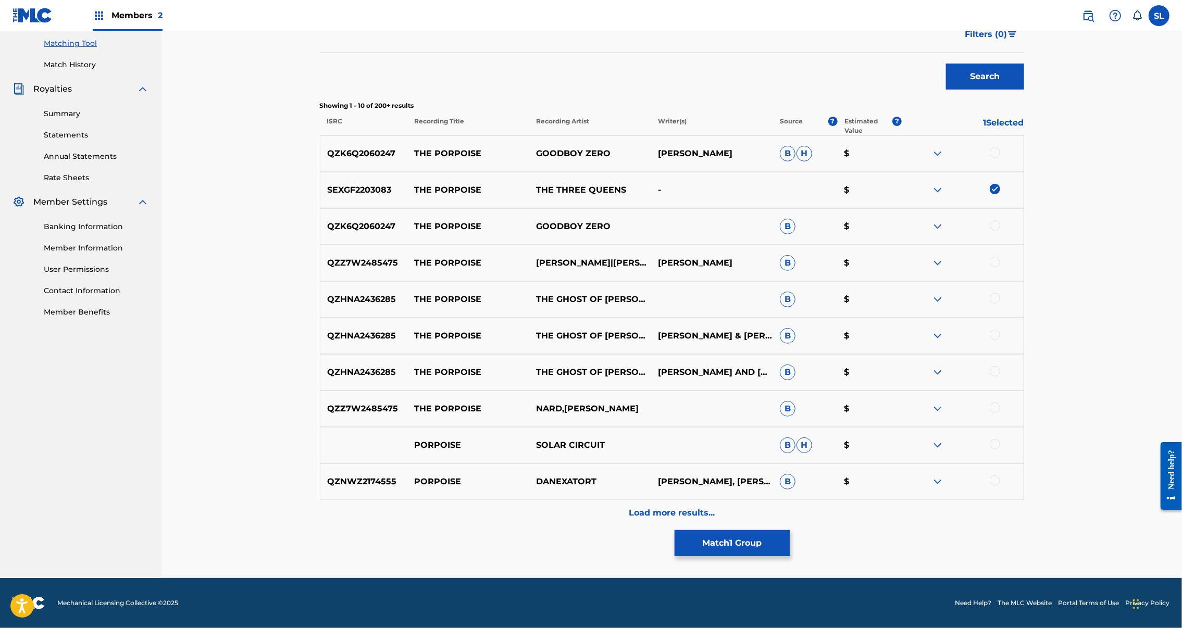
scroll to position [0, 0]
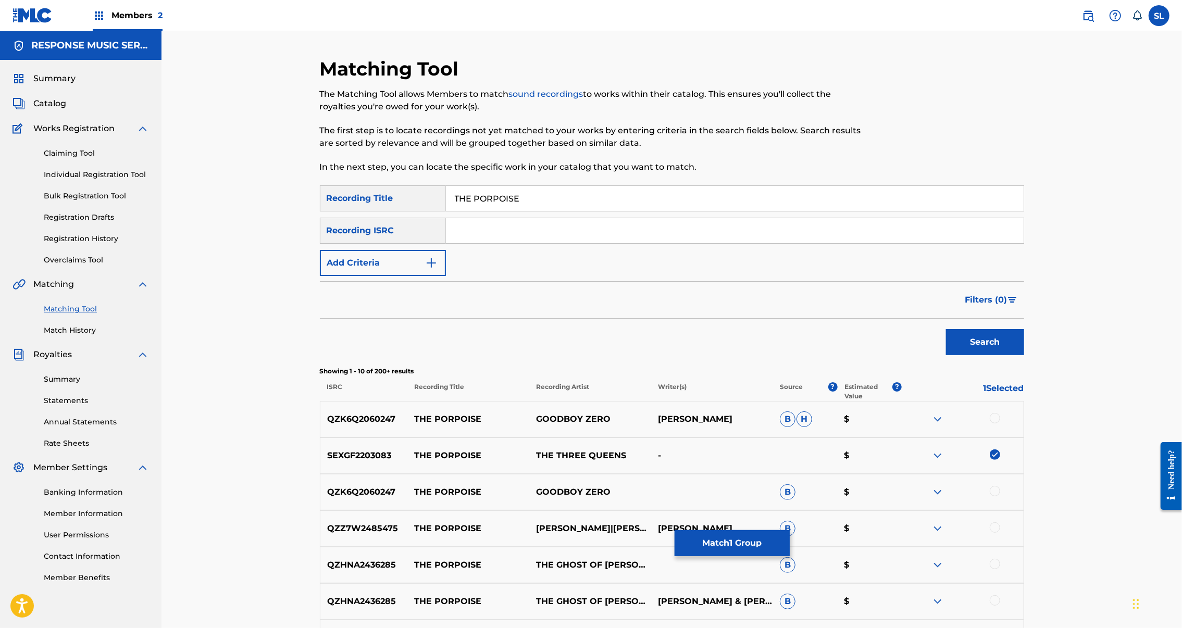
click at [790, 530] on button "Match 1 Group" at bounding box center [732, 543] width 115 height 26
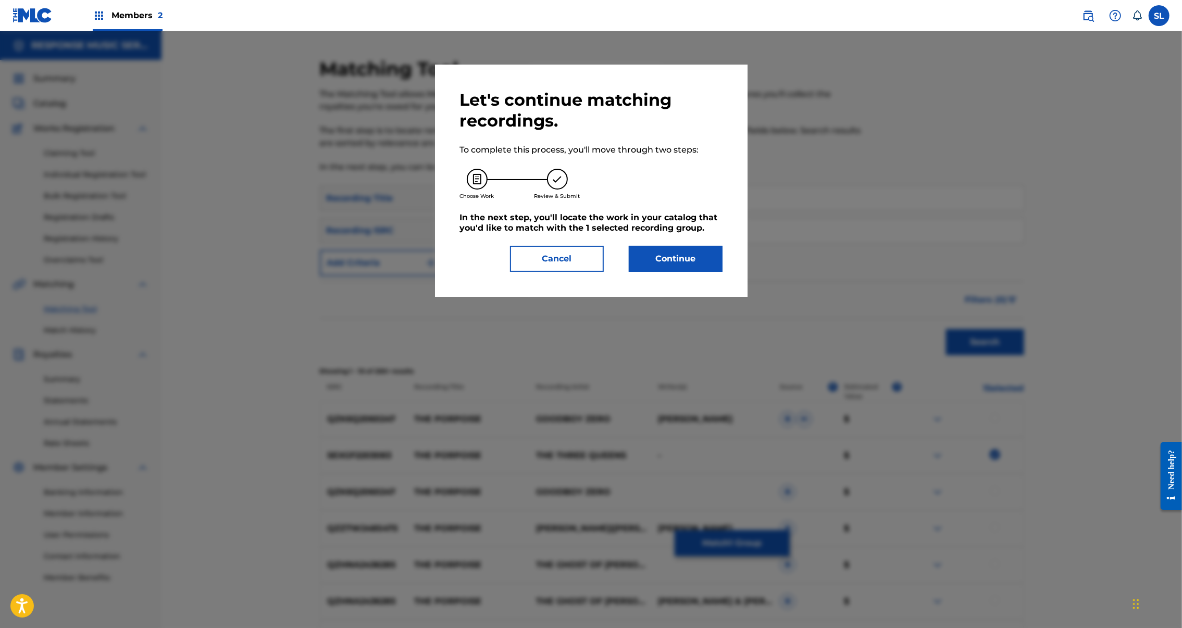
click at [694, 272] on button "Continue" at bounding box center [676, 259] width 94 height 26
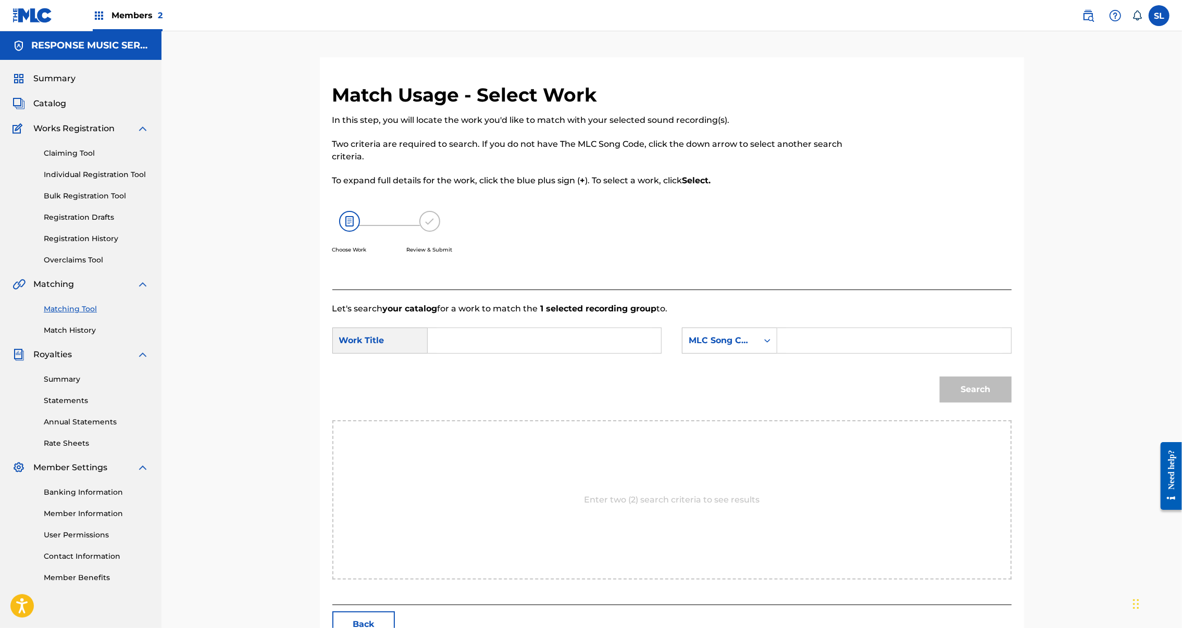
click at [530, 353] on input "Search Form" at bounding box center [545, 340] width 216 height 25
paste input "Contempi Songs - Response Music i samarbete"
type input "Contempi Songs - Response Music i samarbete"
drag, startPoint x: 640, startPoint y: 382, endPoint x: 386, endPoint y: 367, distance: 254.2
click at [386, 354] on div "SearchWithCriteria064940c2-9d2c-4206-8db6-163ce367a8df Work Title Contempi Song…" at bounding box center [496, 341] width 329 height 26
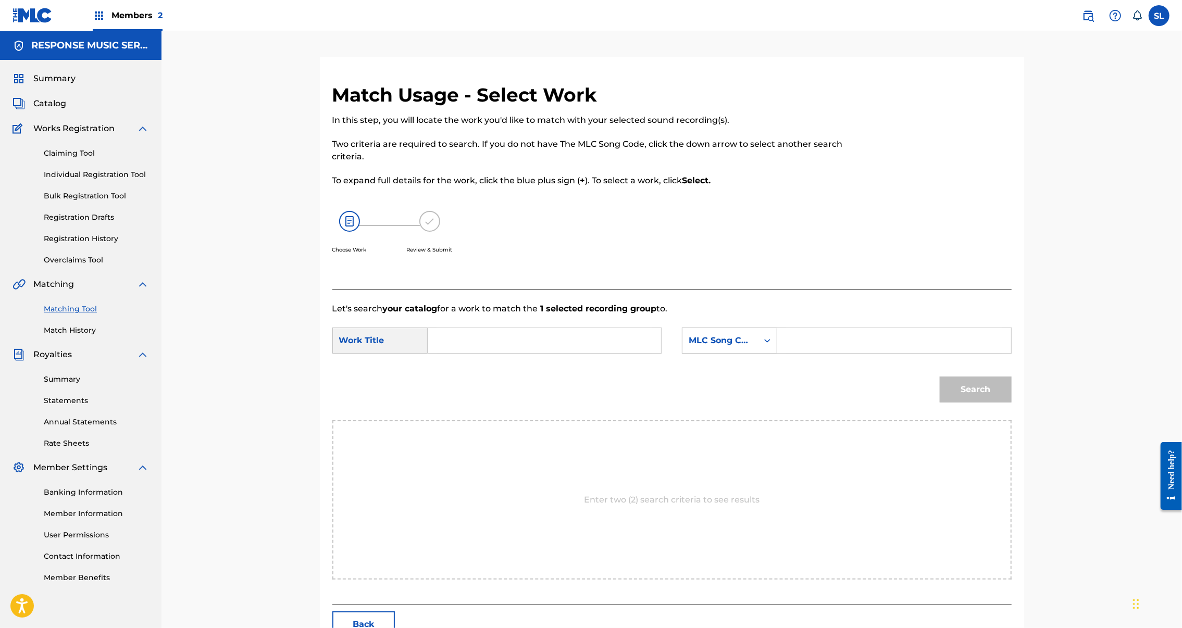
click at [524, 353] on input "Search Form" at bounding box center [545, 340] width 216 height 25
paste input "the porpoise"
type input "the porpoise"
click at [861, 353] on input "Search Form" at bounding box center [894, 340] width 216 height 25
drag, startPoint x: 24, startPoint y: 376, endPoint x: 861, endPoint y: 378, distance: 836.7
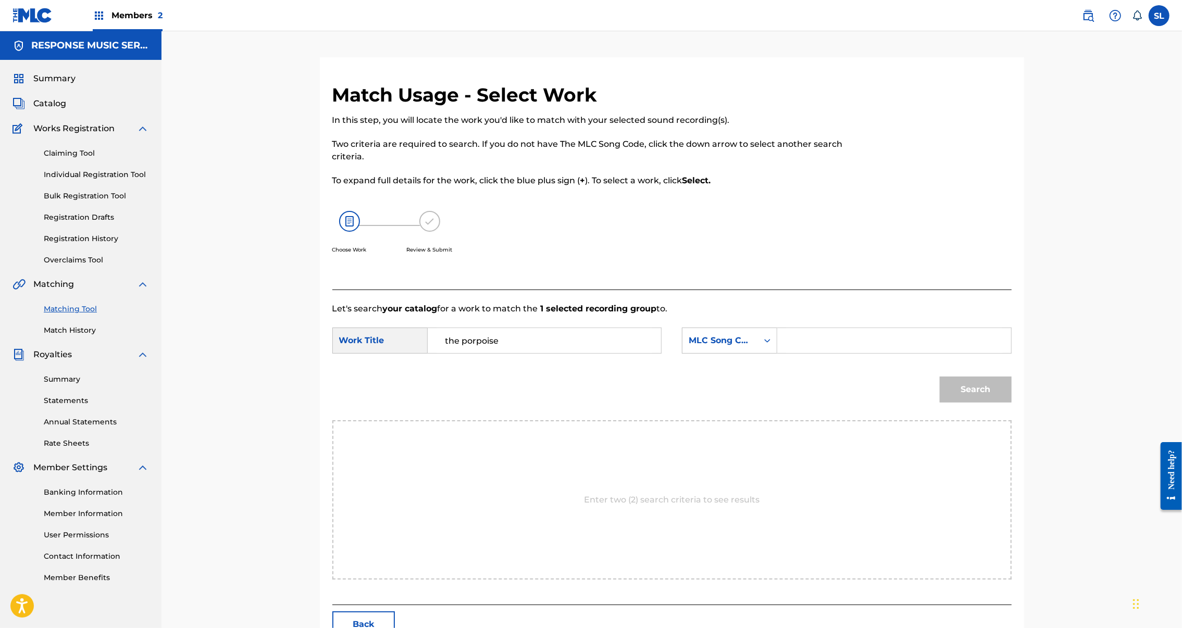
click at [861, 353] on input "Search Form" at bounding box center [894, 340] width 216 height 25
paste input "T50AEA"
type input "T50AEA"
click at [1012, 403] on button "Search" at bounding box center [976, 390] width 72 height 26
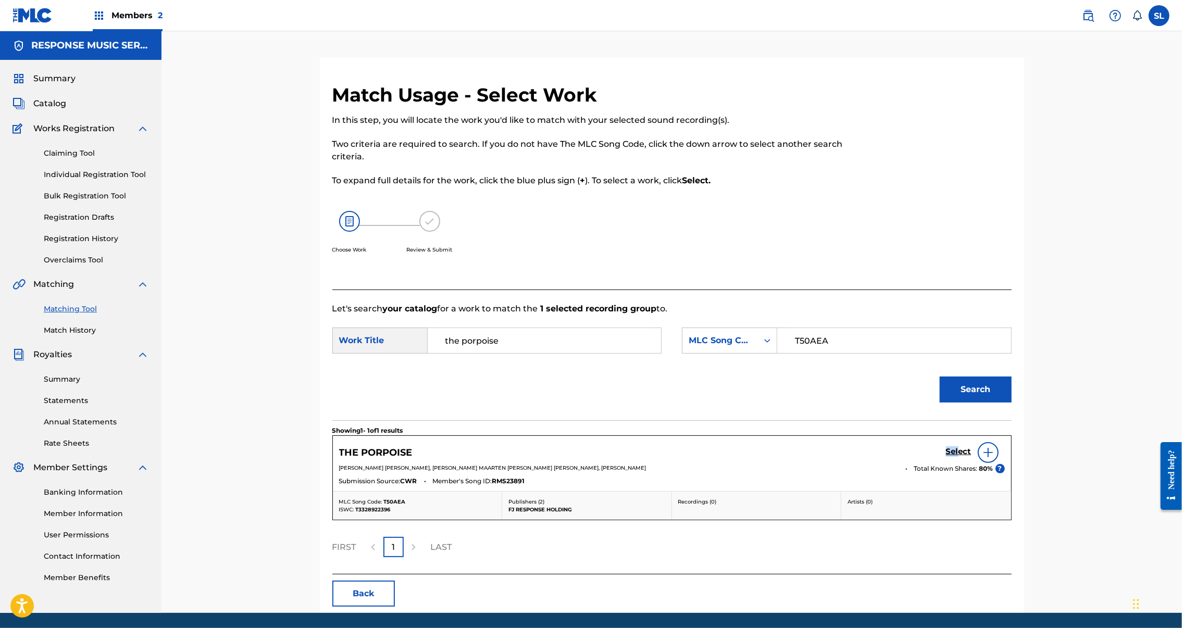
click at [1005, 463] on div "Select" at bounding box center [975, 452] width 59 height 21
click at [972, 457] on h5 "Select" at bounding box center [959, 452] width 26 height 10
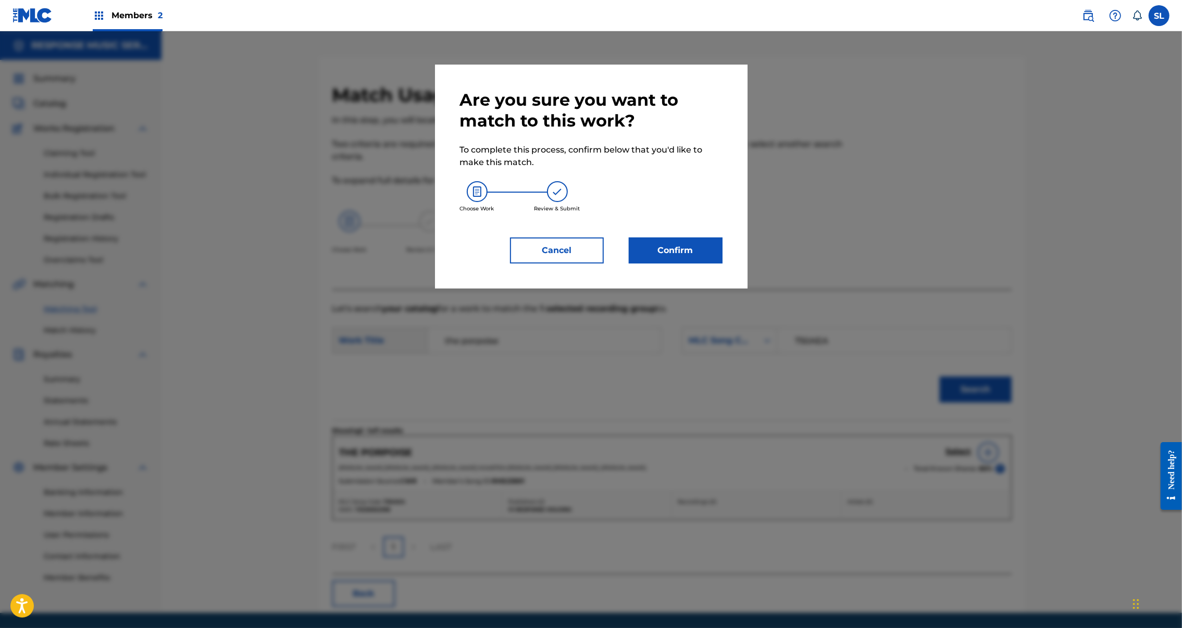
click at [718, 264] on button "Confirm" at bounding box center [676, 251] width 94 height 26
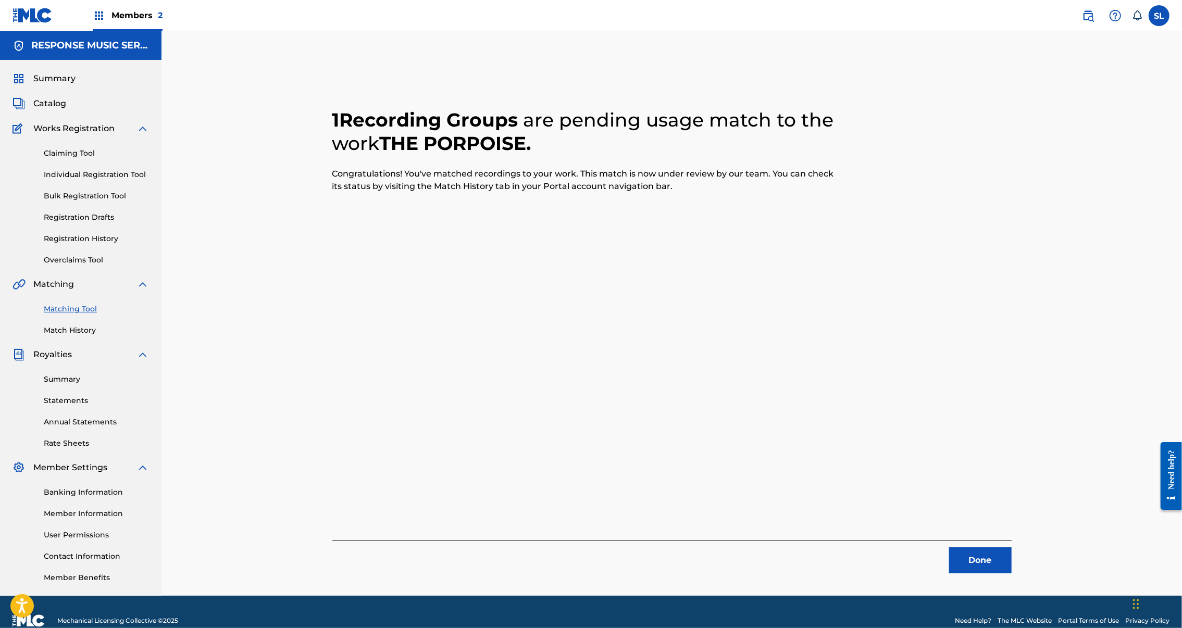
click at [1012, 574] on button "Done" at bounding box center [980, 561] width 63 height 26
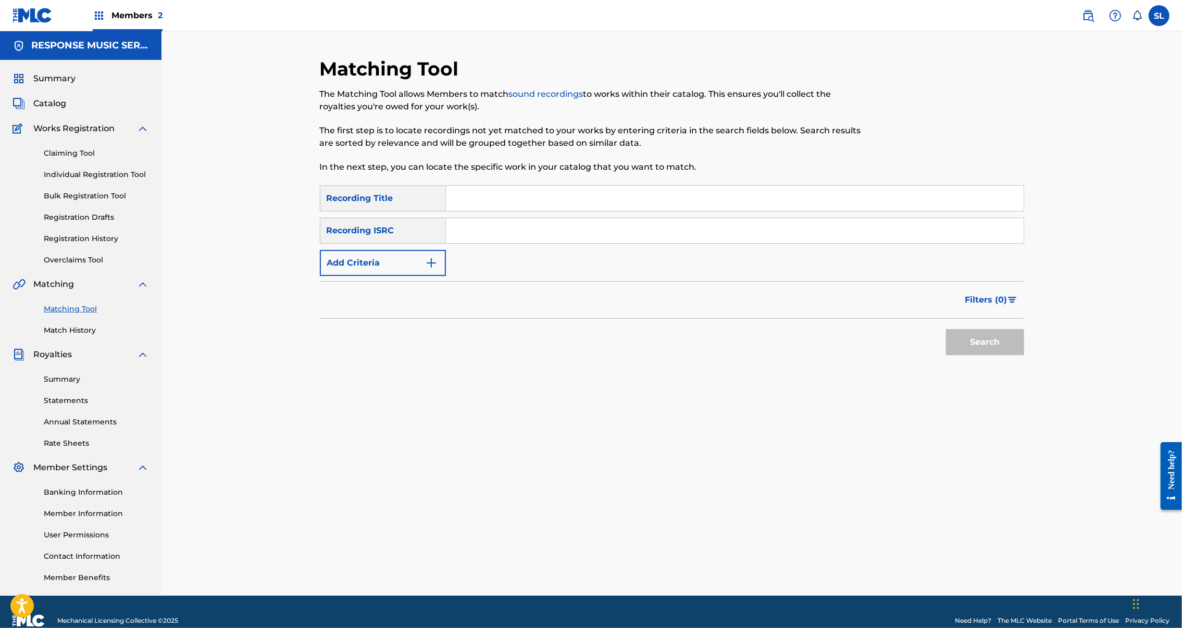
click at [547, 211] on input "Search Form" at bounding box center [735, 198] width 578 height 25
paste input "THE SORCERER'S CAT"
type input "THE SORCERER'S CAT"
click at [1024, 355] on button "Search" at bounding box center [985, 342] width 78 height 26
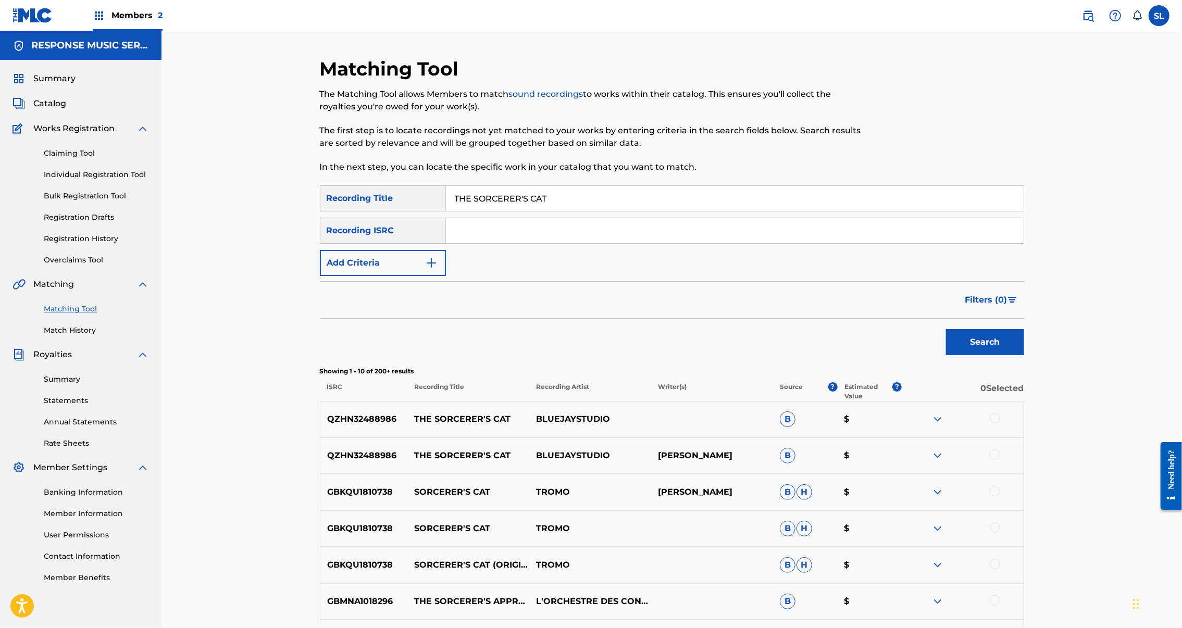
click at [513, 243] on input "Search Form" at bounding box center [735, 230] width 578 height 25
paste input "SEXGF2399466"
type input "SEXGF2399466"
click at [1024, 355] on button "Search" at bounding box center [985, 342] width 78 height 26
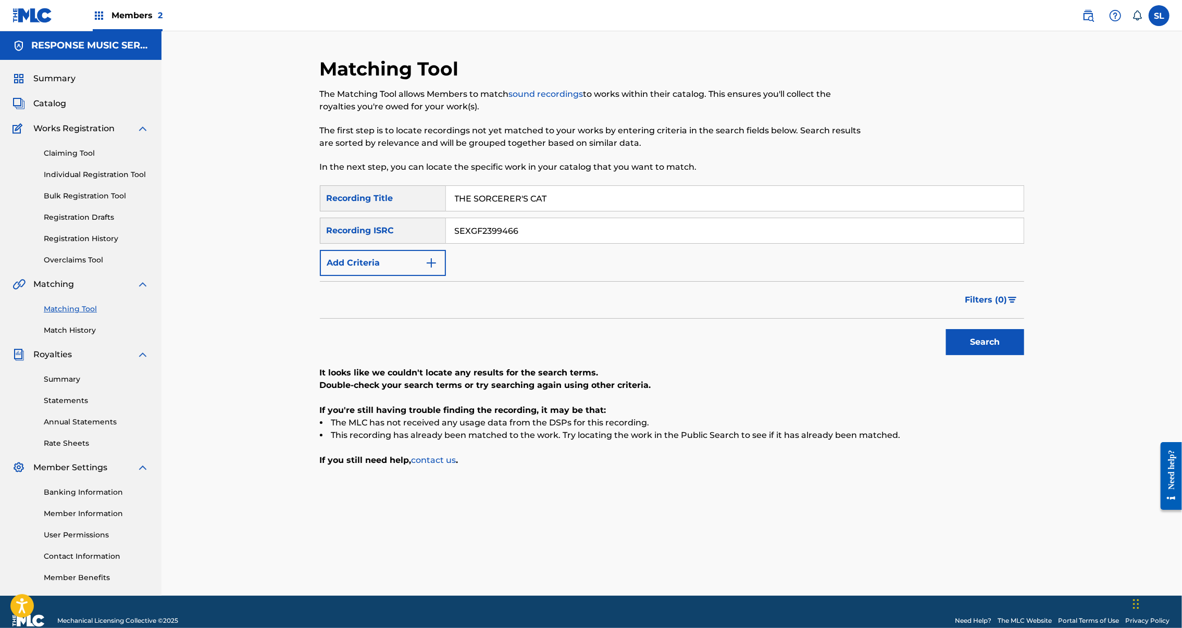
click at [563, 211] on input "THE SORCERER'S CAT" at bounding box center [735, 198] width 578 height 25
paste input "RE WAS NOTHING WRONG"
type input "THERE WAS NOTHING WRONG"
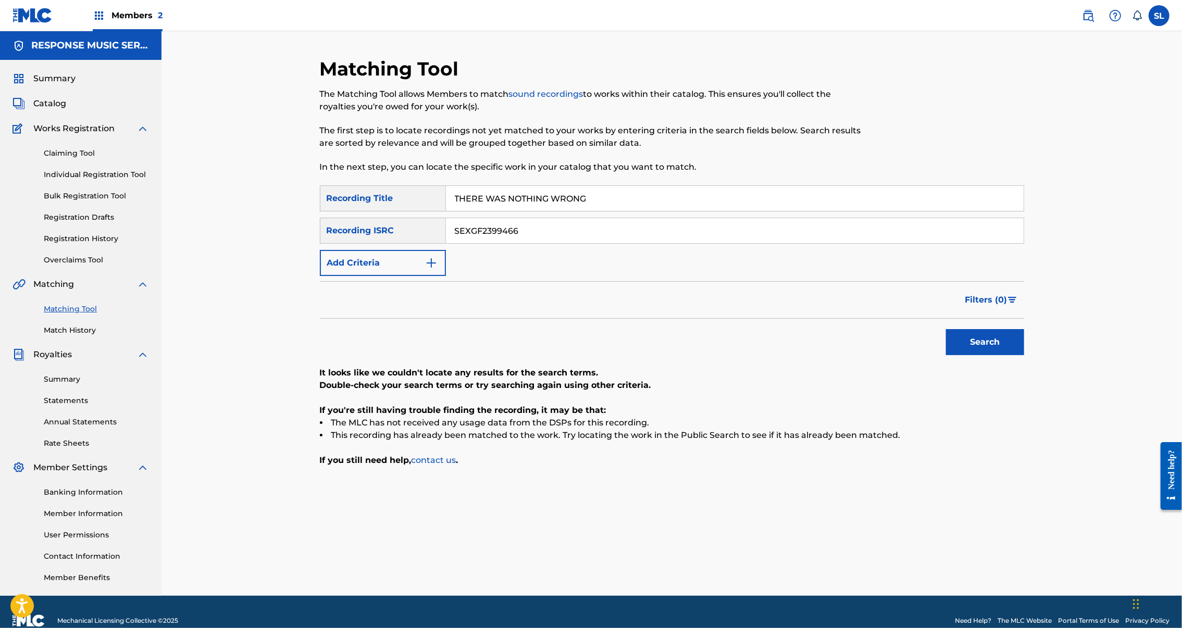
drag, startPoint x: 535, startPoint y: 257, endPoint x: 350, endPoint y: 255, distance: 184.4
click at [350, 244] on div "SearchWithCriteriaf41d0674-f20b-4d0c-aed2-aa22c0d4c59b Recording ISRC SEXGF2399…" at bounding box center [672, 231] width 704 height 26
click at [1024, 355] on button "Search" at bounding box center [985, 342] width 78 height 26
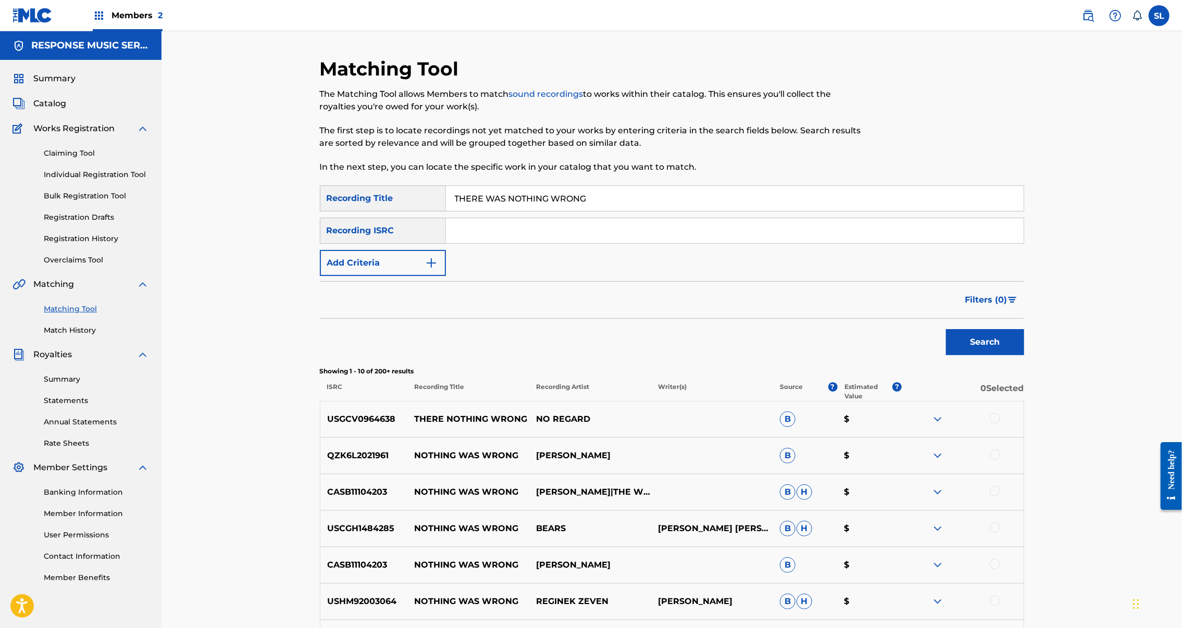
click at [499, 243] on input "Search Form" at bounding box center [735, 230] width 578 height 25
paste input "SEXGF2399627"
type input "SEXGF2399627"
click at [1024, 355] on button "Search" at bounding box center [985, 342] width 78 height 26
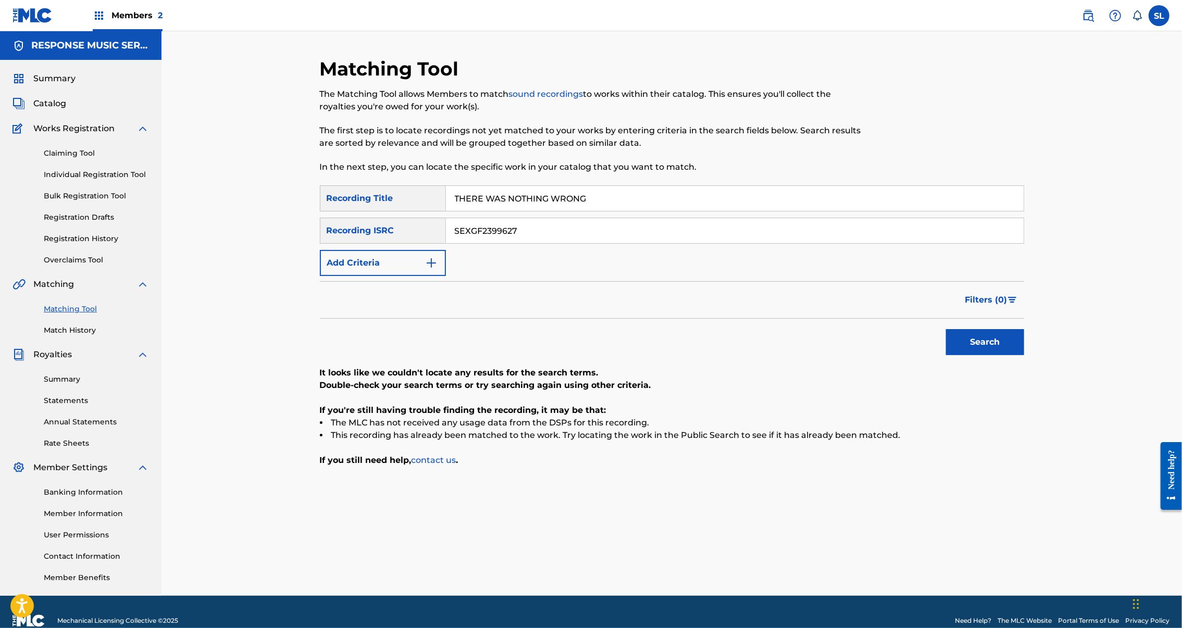
click at [483, 211] on input "THERE WAS NOTHING WRONG" at bounding box center [735, 198] width 578 height 25
paste input "S ROOM IN MY COTTTAGE"
type input "THERES ROOM IN MY COTTTAGE"
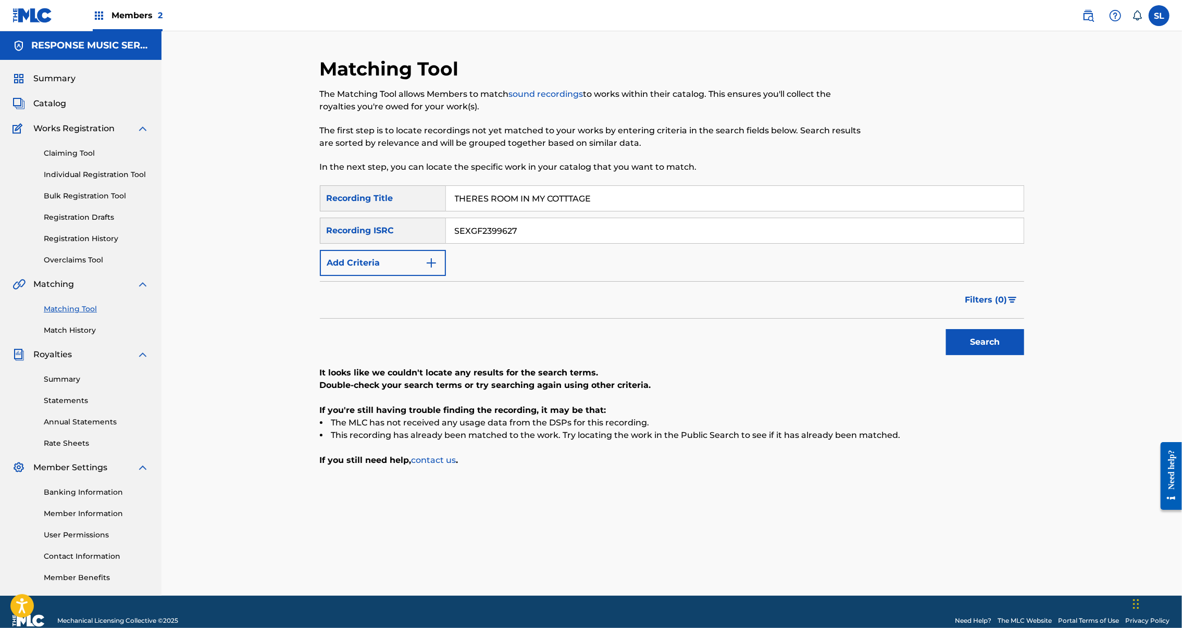
drag, startPoint x: 530, startPoint y: 258, endPoint x: 389, endPoint y: 261, distance: 141.7
click at [388, 244] on div "SearchWithCriteriaf41d0674-f20b-4d0c-aed2-aa22c0d4c59b Recording ISRC SEXGF2399…" at bounding box center [672, 231] width 704 height 26
click at [1024, 355] on button "Search" at bounding box center [985, 342] width 78 height 26
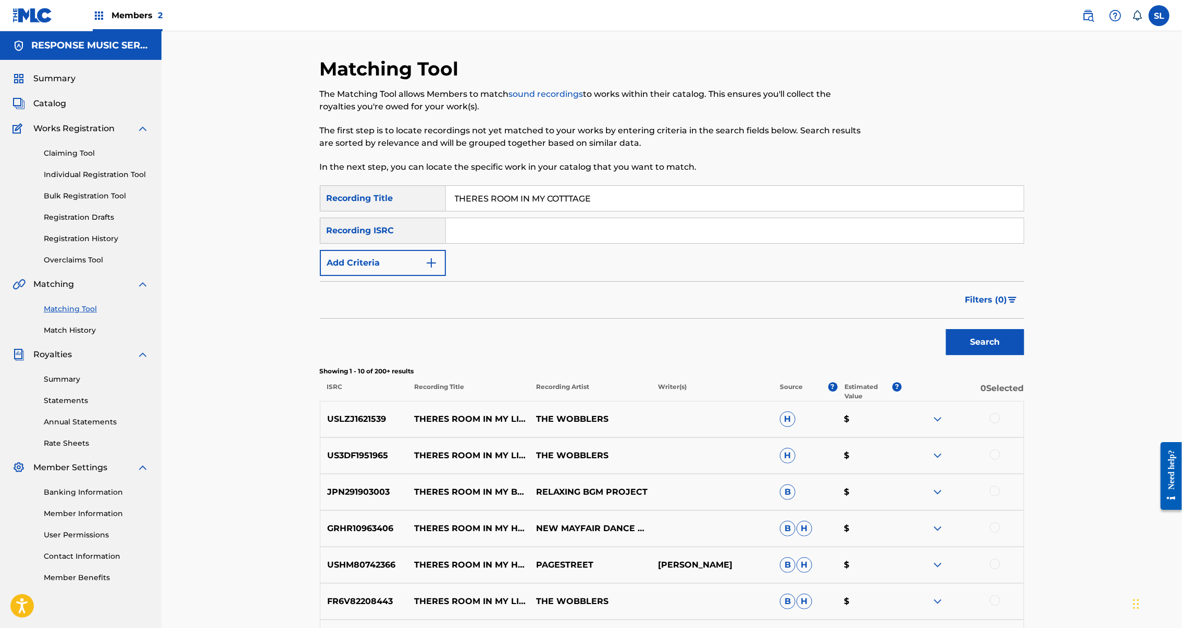
click at [468, 211] on input "THERES ROOM IN MY COTTTAGE" at bounding box center [735, 198] width 578 height 25
click at [469, 211] on input "THERES ROOM IN MY COTTTAGE" at bounding box center [735, 198] width 578 height 25
paste input "SOMETHING"
click at [1024, 355] on button "Search" at bounding box center [985, 342] width 78 height 26
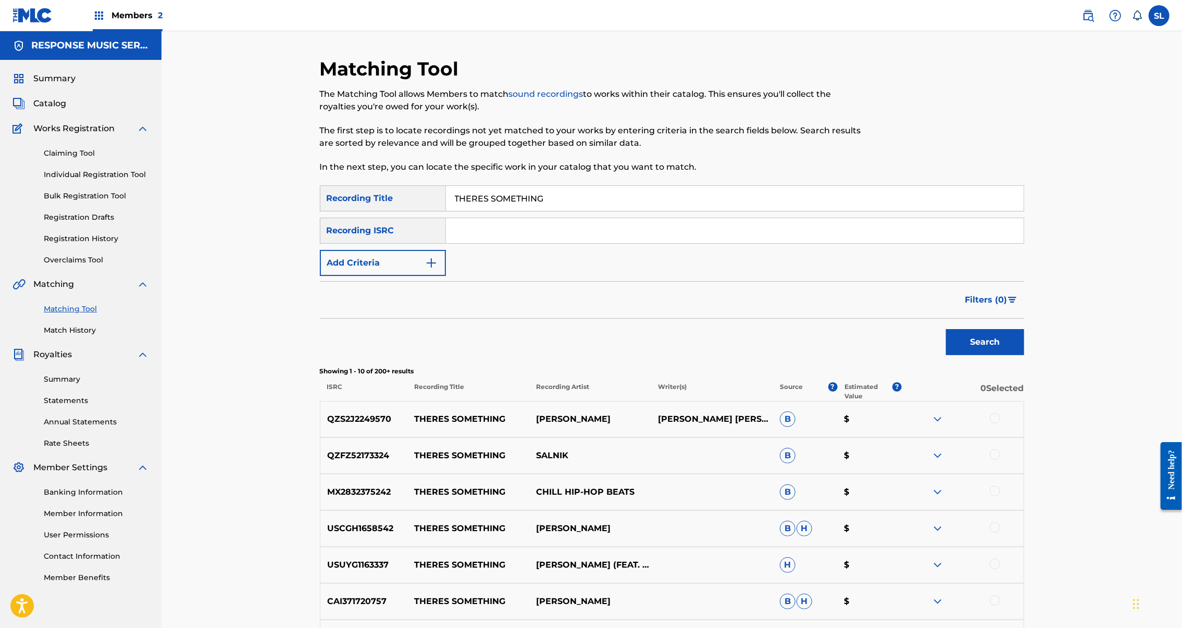
click at [475, 211] on input "THERES SOMETHING" at bounding box center [735, 198] width 578 height 25
drag, startPoint x: 28, startPoint y: 386, endPoint x: 474, endPoint y: 219, distance: 476.6
click at [474, 211] on input "THERES SOMETHING" at bounding box center [735, 198] width 578 height 25
paste input "ICKETS FOR TWO PLEASE"
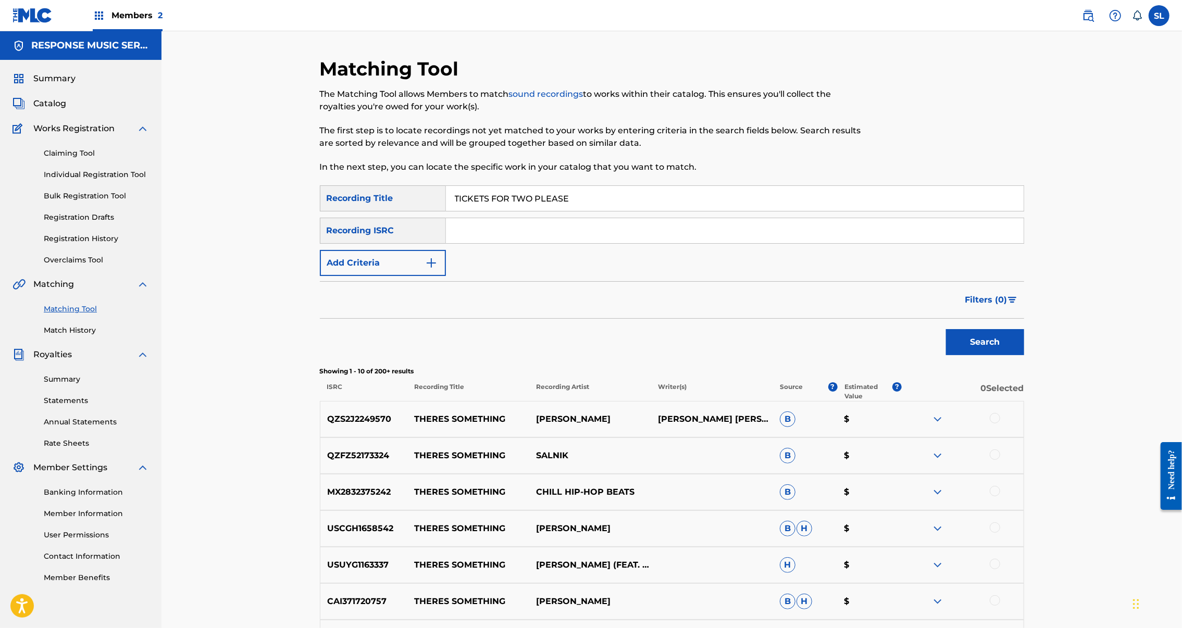
type input "TICKETS FOR TWO PLEASE"
click at [1024, 355] on button "Search" at bounding box center [985, 342] width 78 height 26
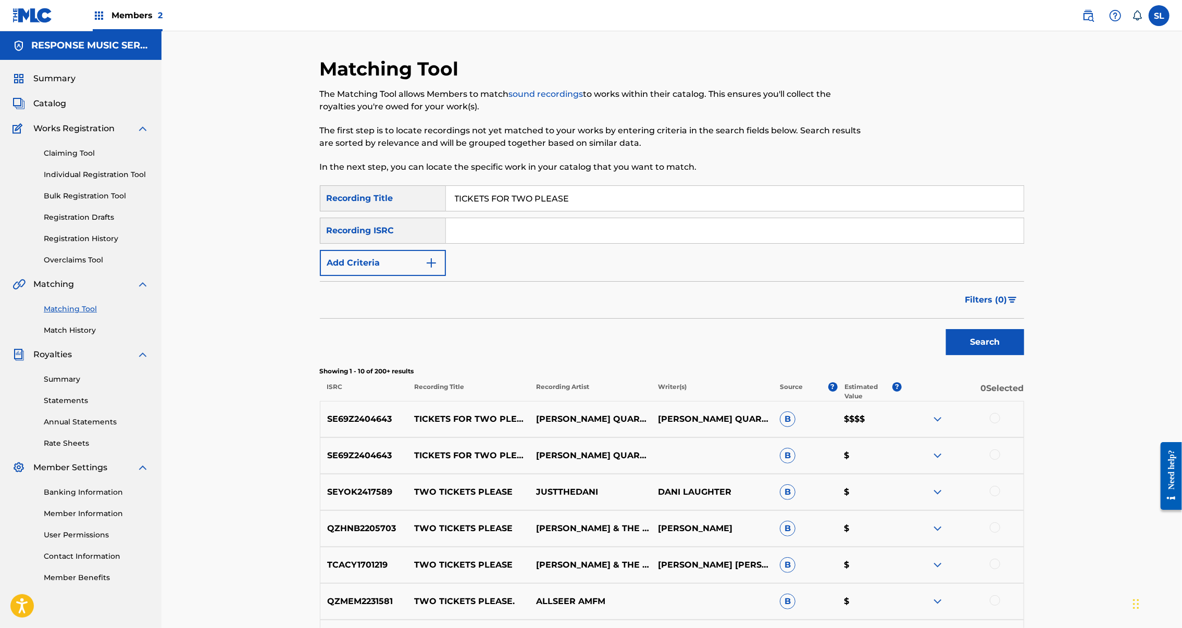
click at [1000, 424] on div at bounding box center [995, 418] width 10 height 10
click at [1000, 460] on div at bounding box center [995, 455] width 10 height 10
click at [790, 532] on button "Match 2 Groups" at bounding box center [732, 543] width 115 height 26
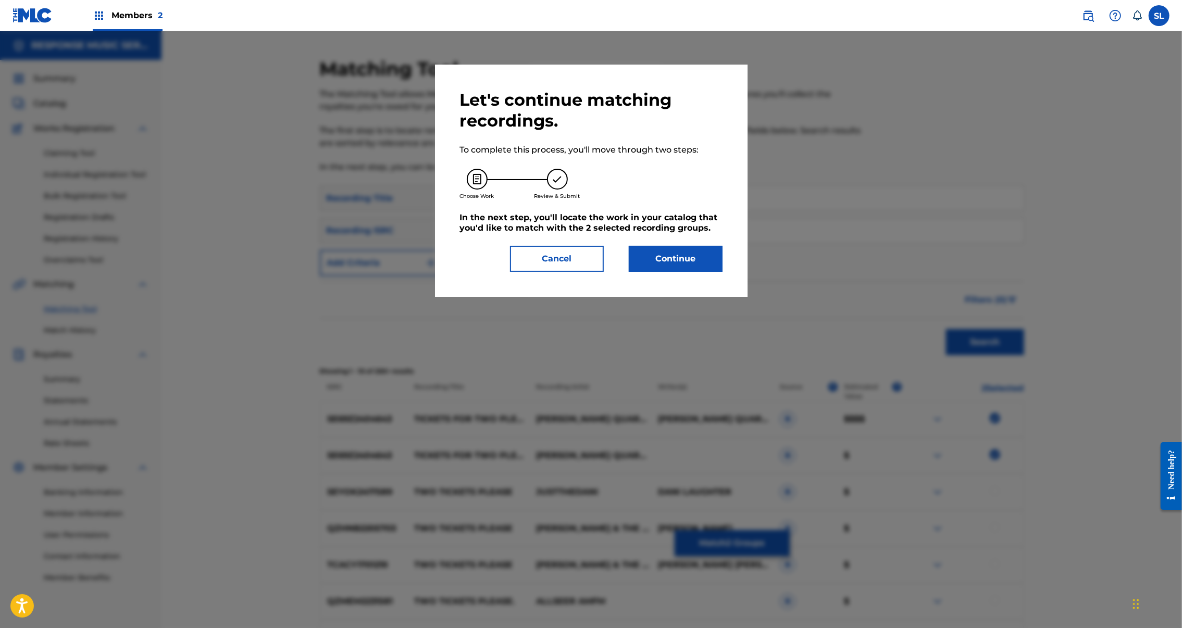
click at [693, 272] on button "Continue" at bounding box center [676, 259] width 94 height 26
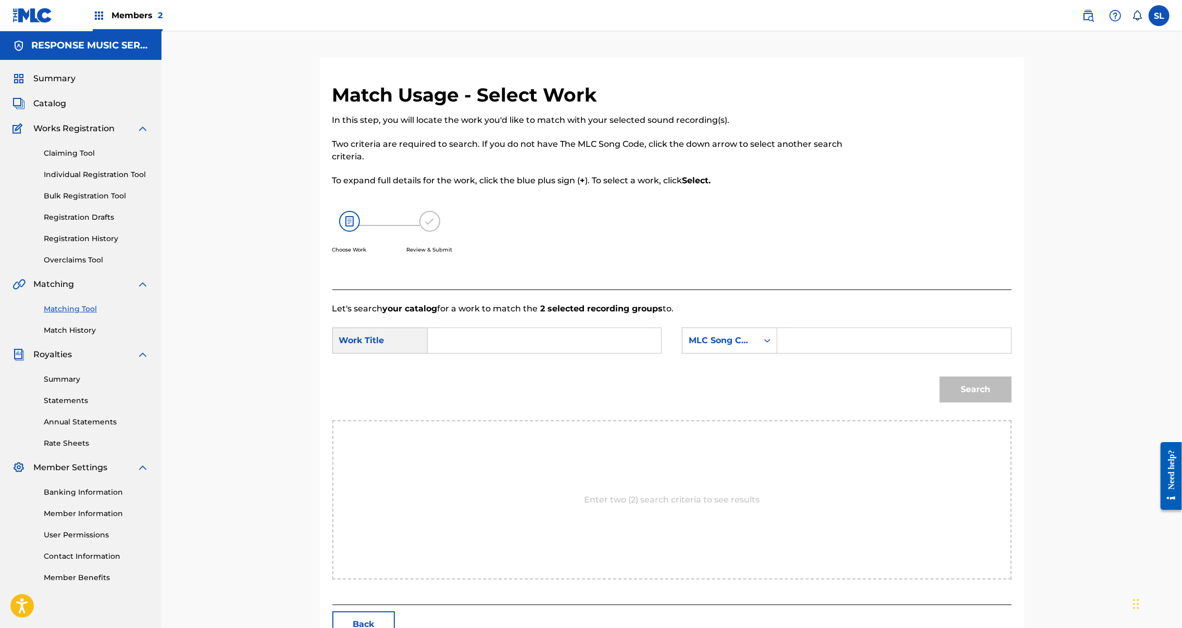
click at [570, 353] on input "Search Form" at bounding box center [545, 340] width 216 height 25
paste input "TICKETS FOR TWO PLEASE"
type input "TICKETS FOR TWO PLEASE"
click at [976, 353] on input "Search Form" at bounding box center [894, 340] width 216 height 25
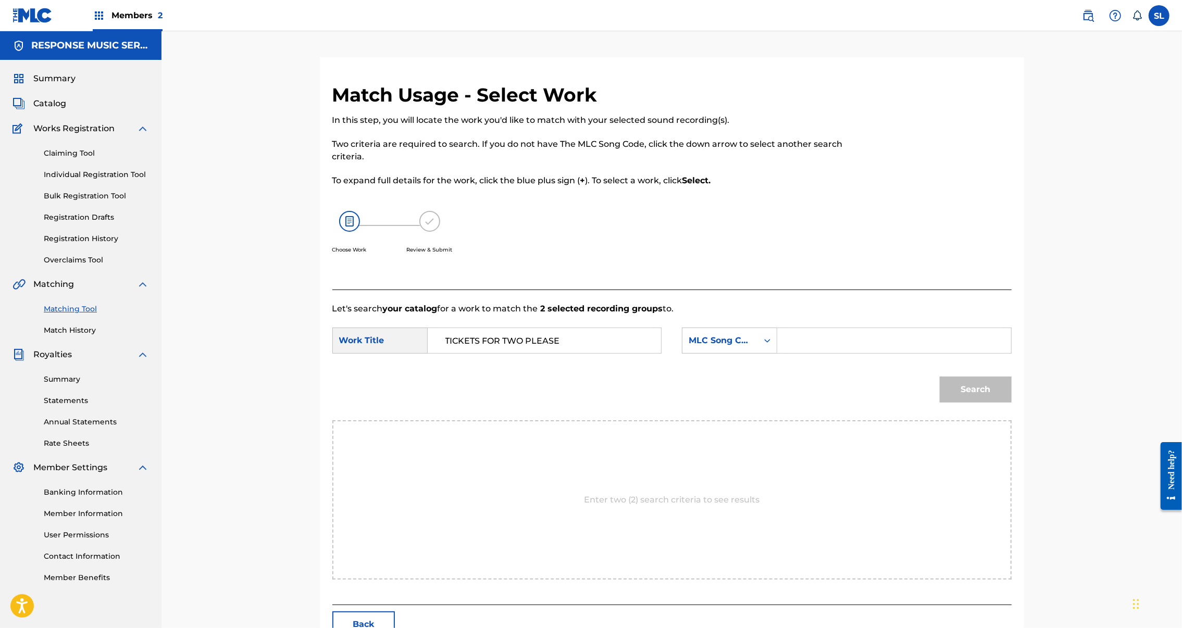
paste input "TV4A2X"
type input "TV4A2X"
click at [1012, 403] on button "Search" at bounding box center [976, 390] width 72 height 26
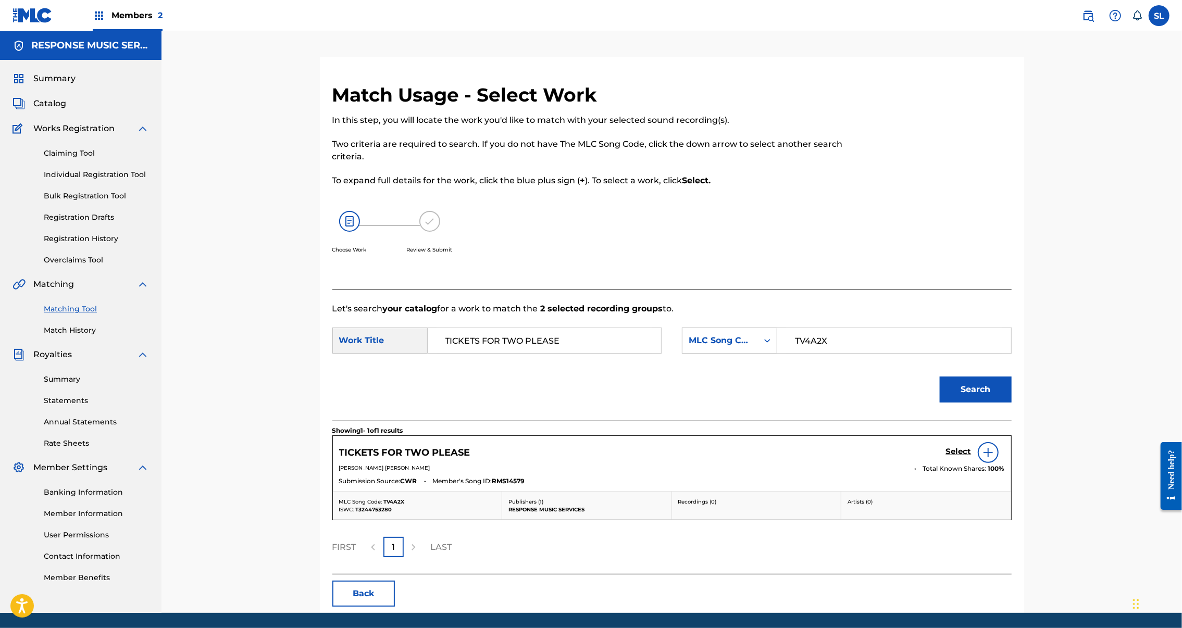
click at [972, 457] on h5 "Select" at bounding box center [959, 452] width 26 height 10
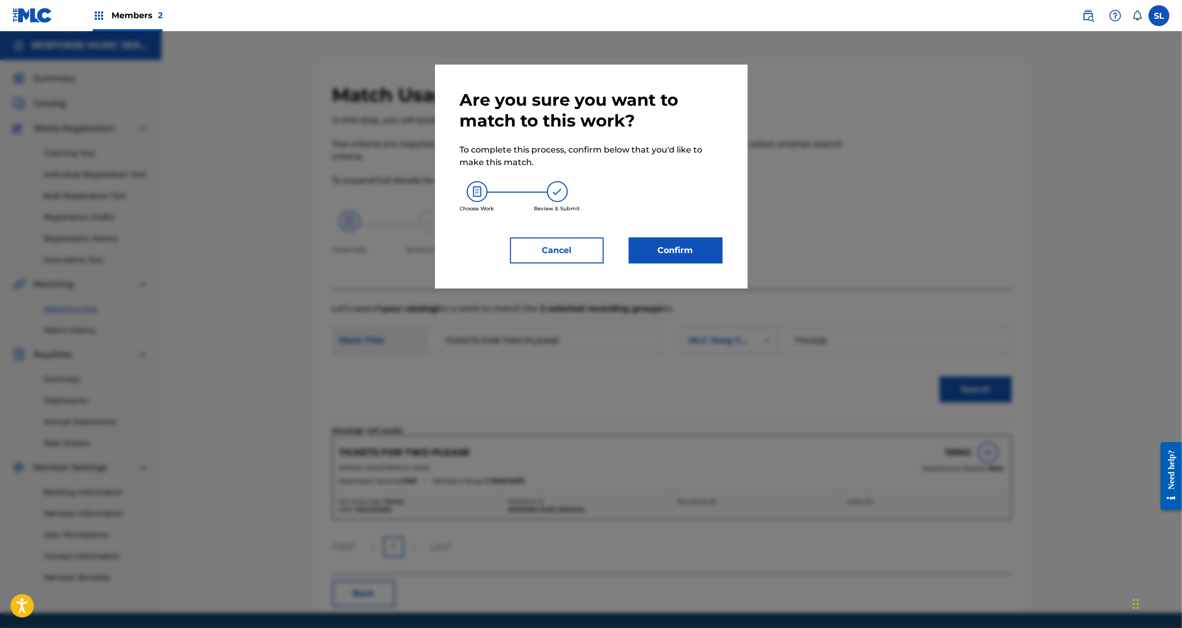
click at [722, 264] on button "Confirm" at bounding box center [676, 251] width 94 height 26
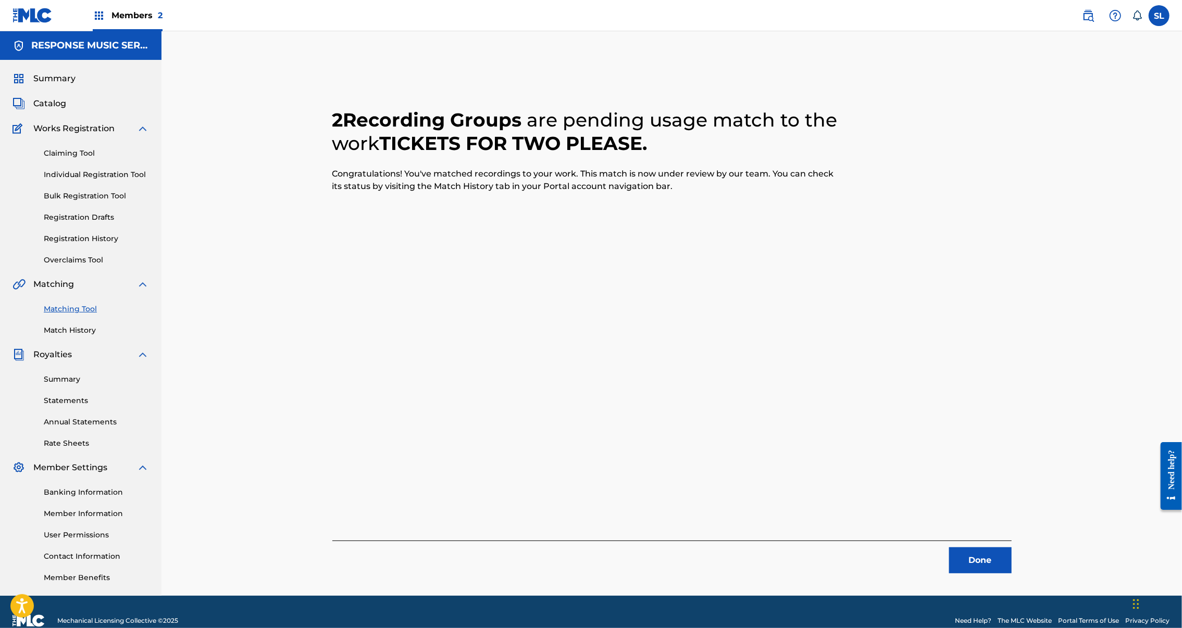
click at [1012, 563] on button "Done" at bounding box center [980, 561] width 63 height 26
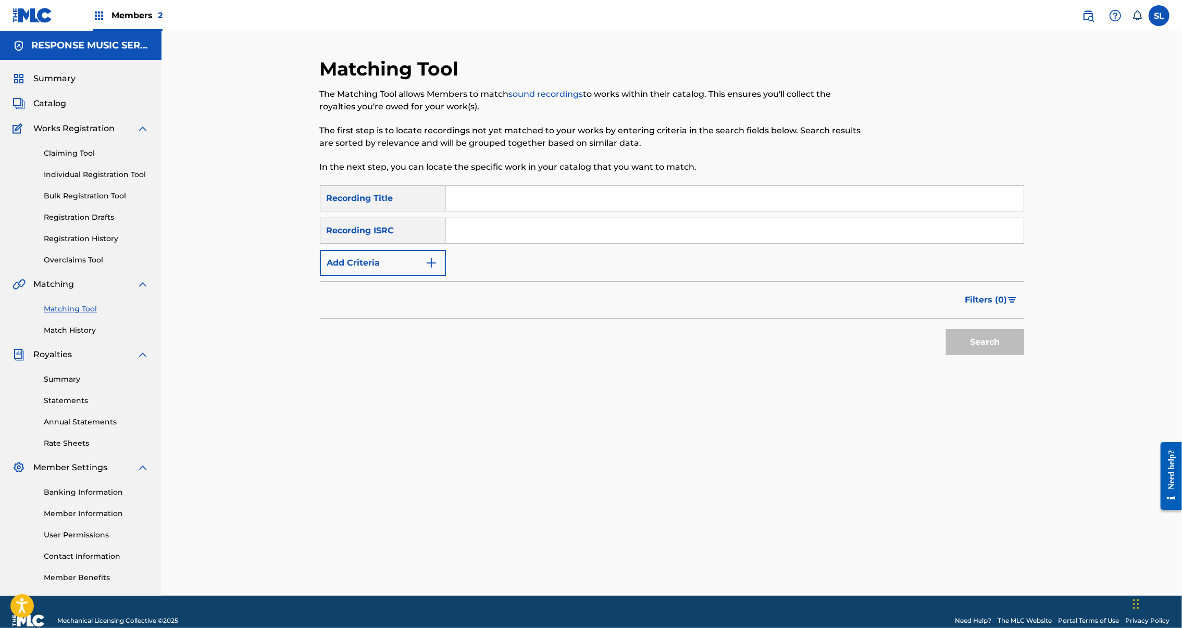
click at [456, 211] on input "Search Form" at bounding box center [735, 198] width 578 height 25
drag, startPoint x: 13, startPoint y: 357, endPoint x: 456, endPoint y: 224, distance: 463.0
click at [456, 211] on input "Search Form" at bounding box center [735, 198] width 578 height 25
paste input "TOTALLY IN LOVE"
type input "TOTALLY IN LOVE"
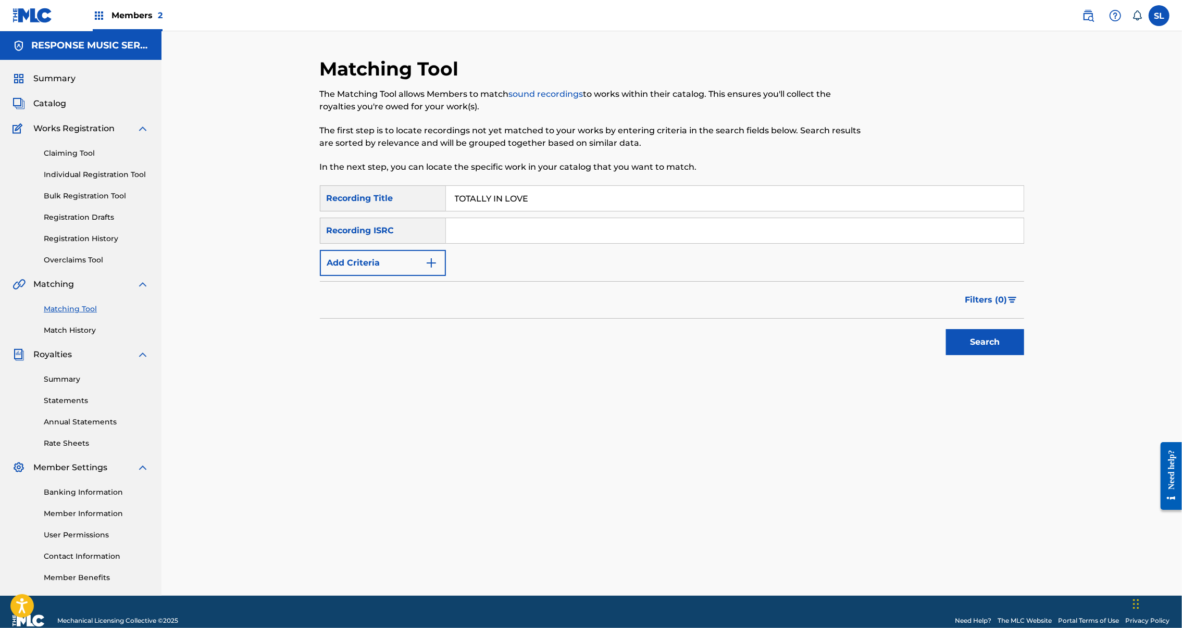
click at [1024, 355] on button "Search" at bounding box center [985, 342] width 78 height 26
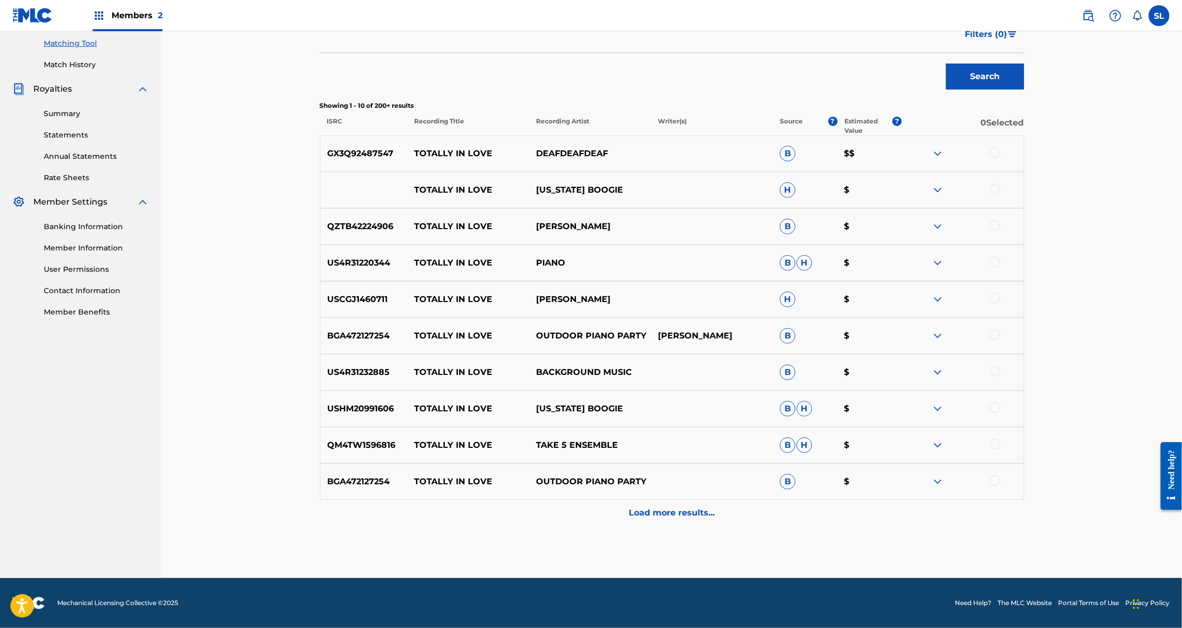
scroll to position [55, 0]
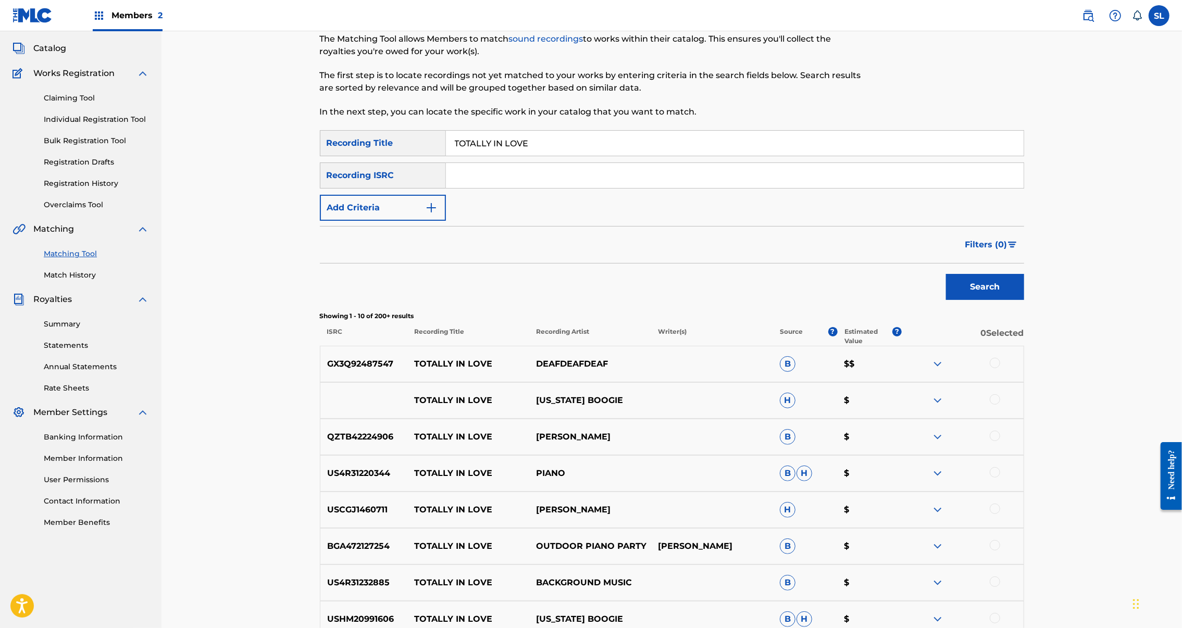
click at [483, 188] on input "Search Form" at bounding box center [735, 175] width 578 height 25
paste input "SE69Z2500337"
type input "SE69Z2500337"
click at [1024, 300] on button "Search" at bounding box center [985, 287] width 78 height 26
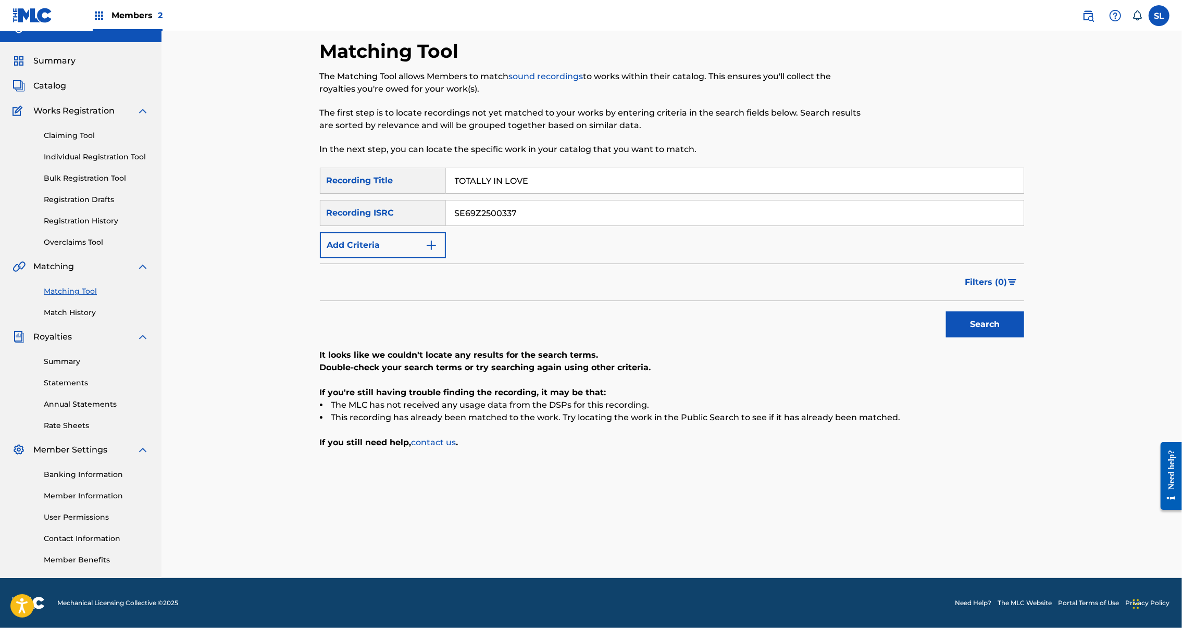
click at [478, 168] on input "TOTALLY IN LOVE" at bounding box center [735, 180] width 578 height 25
drag, startPoint x: 8, startPoint y: 330, endPoint x: 478, endPoint y: 167, distance: 496.9
click at [478, 168] on input "TOTALLY IN LOVE" at bounding box center [735, 180] width 578 height 25
paste input "UM UNICO MOMENTO"
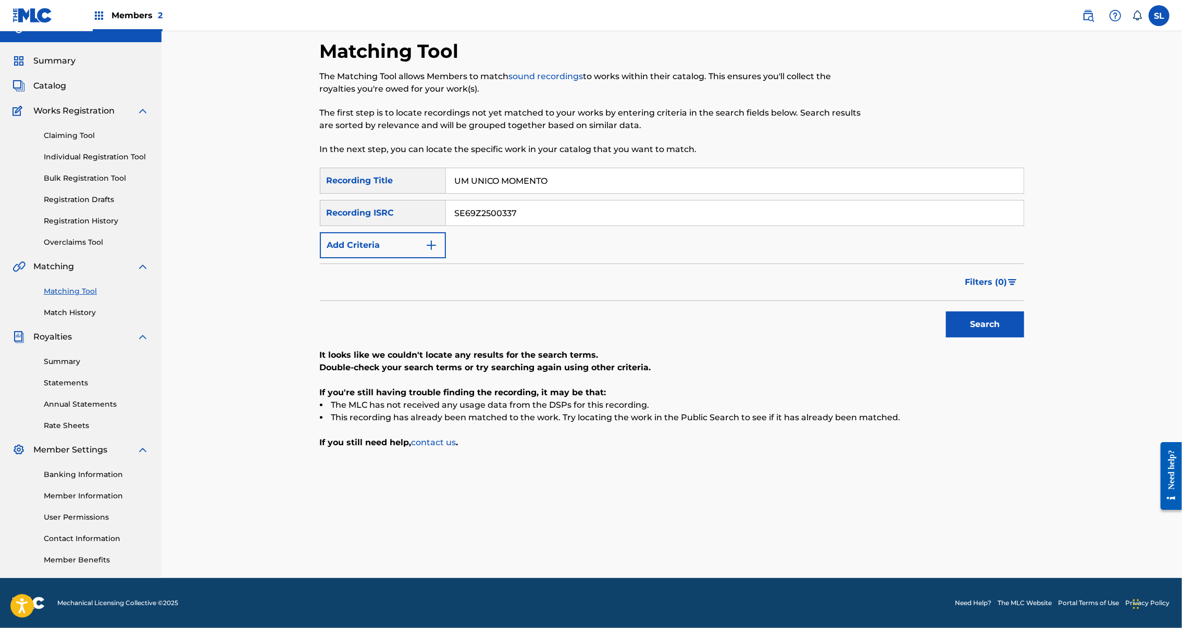
type input "UM UNICO MOMENTO"
drag, startPoint x: 523, startPoint y: 203, endPoint x: 340, endPoint y: 201, distance: 182.9
click at [340, 201] on div "SearchWithCriteriaf41d0674-f20b-4d0c-aed2-aa22c0d4c59b Recording ISRC SE69Z2500…" at bounding box center [672, 213] width 704 height 26
click at [1024, 337] on button "Search" at bounding box center [985, 325] width 78 height 26
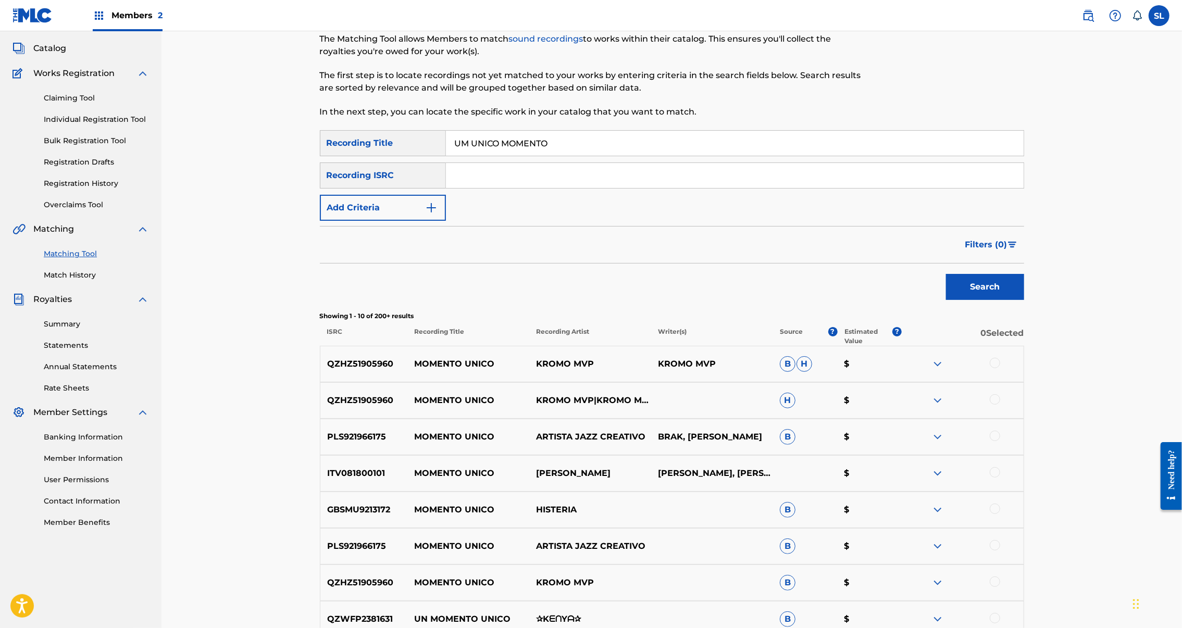
click at [536, 188] on input "Search Form" at bounding box center [735, 175] width 578 height 25
paste input "SEXGF2599118"
type input "SEXGF2599118"
click at [1024, 300] on button "Search" at bounding box center [985, 287] width 78 height 26
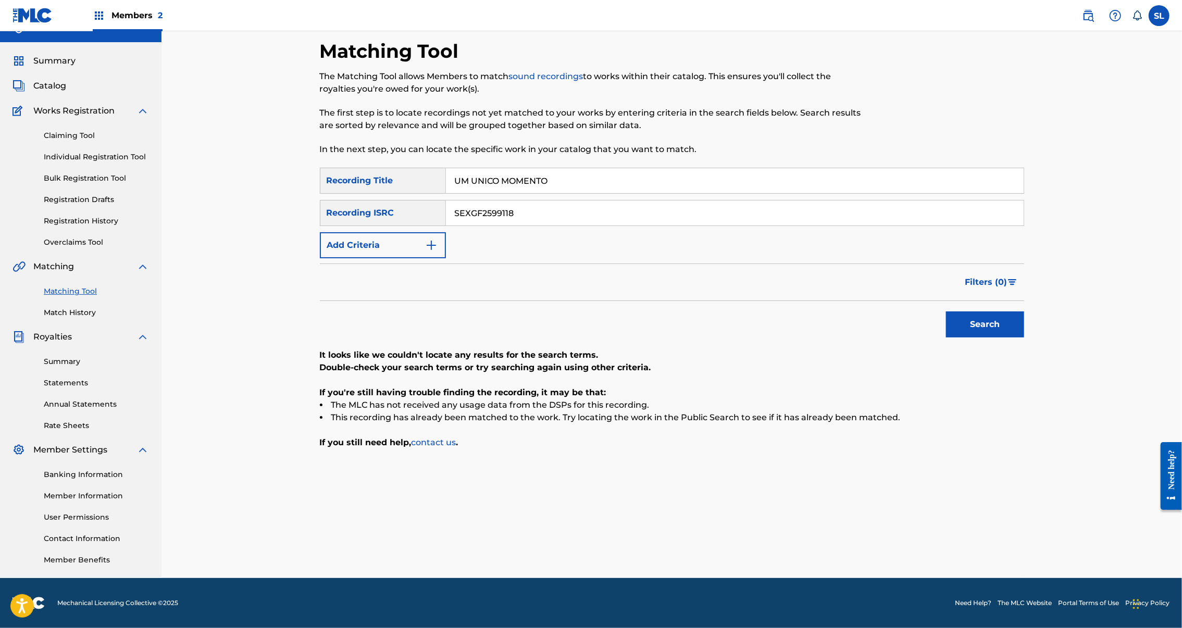
drag, startPoint x: 554, startPoint y: 162, endPoint x: 341, endPoint y: 159, distance: 213.6
click at [341, 168] on div "SearchWithCriteria05c4e4ec-da9e-47a8-8ed4-fa6aae3434d5 Recording Title UM UNICO…" at bounding box center [672, 181] width 704 height 26
click at [1024, 337] on button "Search" at bounding box center [985, 325] width 78 height 26
click at [497, 168] on input "Search Form" at bounding box center [735, 180] width 578 height 25
drag, startPoint x: 25, startPoint y: 317, endPoint x: 497, endPoint y: 164, distance: 495.9
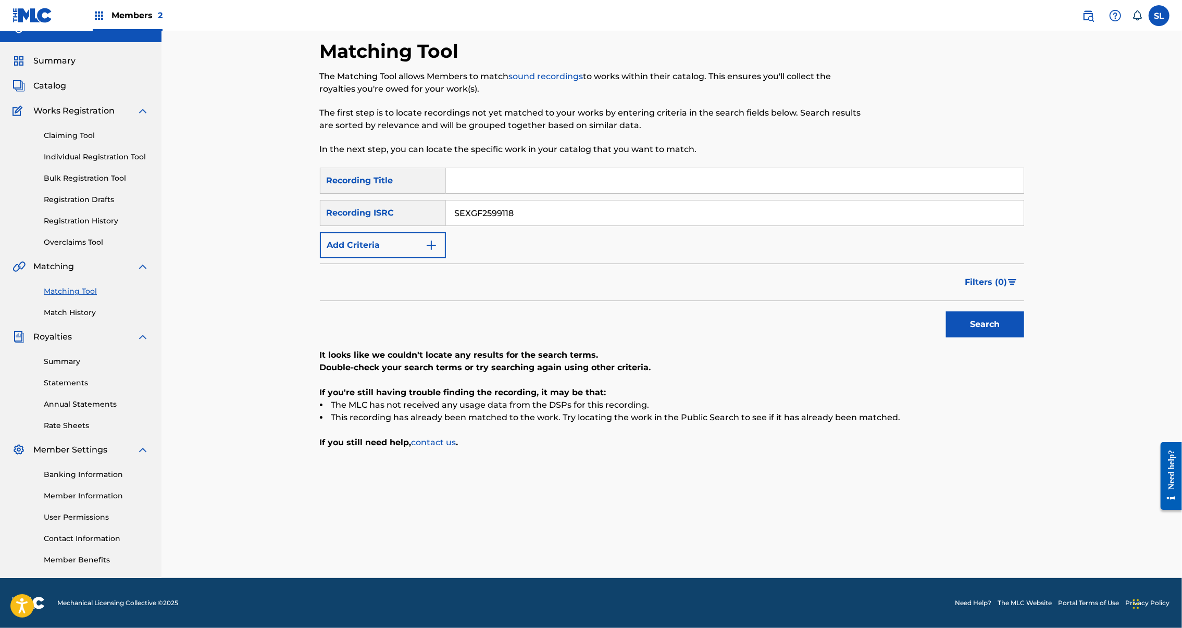
click at [497, 168] on input "Search Form" at bounding box center [735, 180] width 578 height 25
paste input "UNDERSTATED APPROVAL"
type input "UNDERSTATED APPROVAL"
drag, startPoint x: 516, startPoint y: 200, endPoint x: 403, endPoint y: 201, distance: 113.1
click at [403, 201] on div "SearchWithCriteriaf41d0674-f20b-4d0c-aed2-aa22c0d4c59b Recording ISRC SEXGF2599…" at bounding box center [672, 213] width 704 height 26
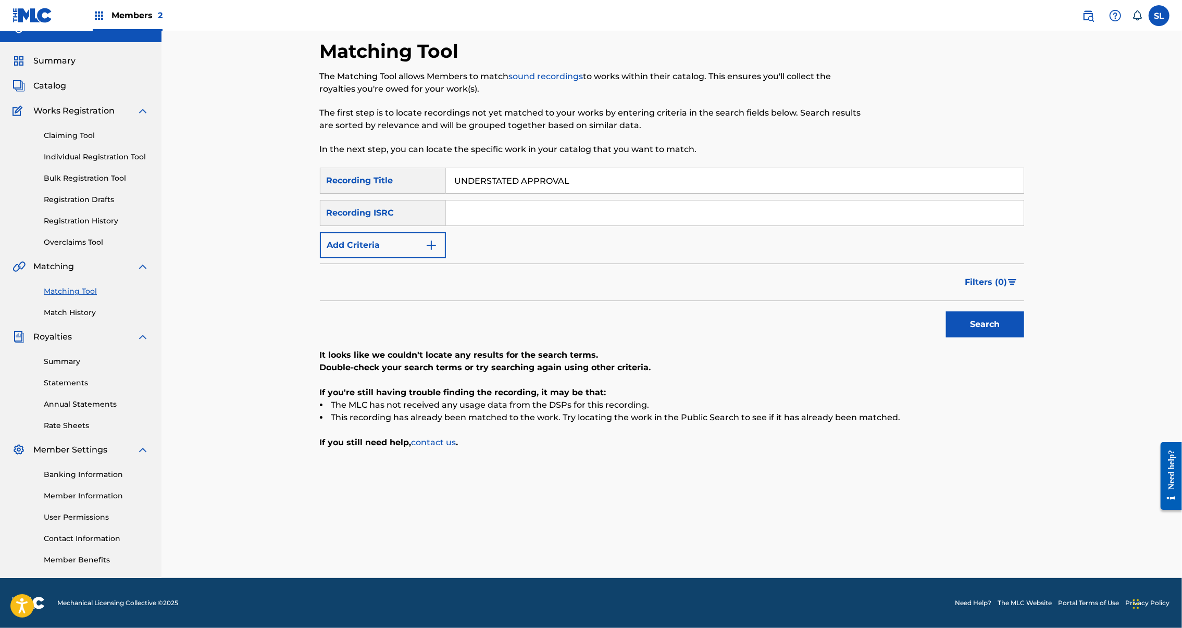
click at [1024, 337] on button "Search" at bounding box center [985, 325] width 78 height 26
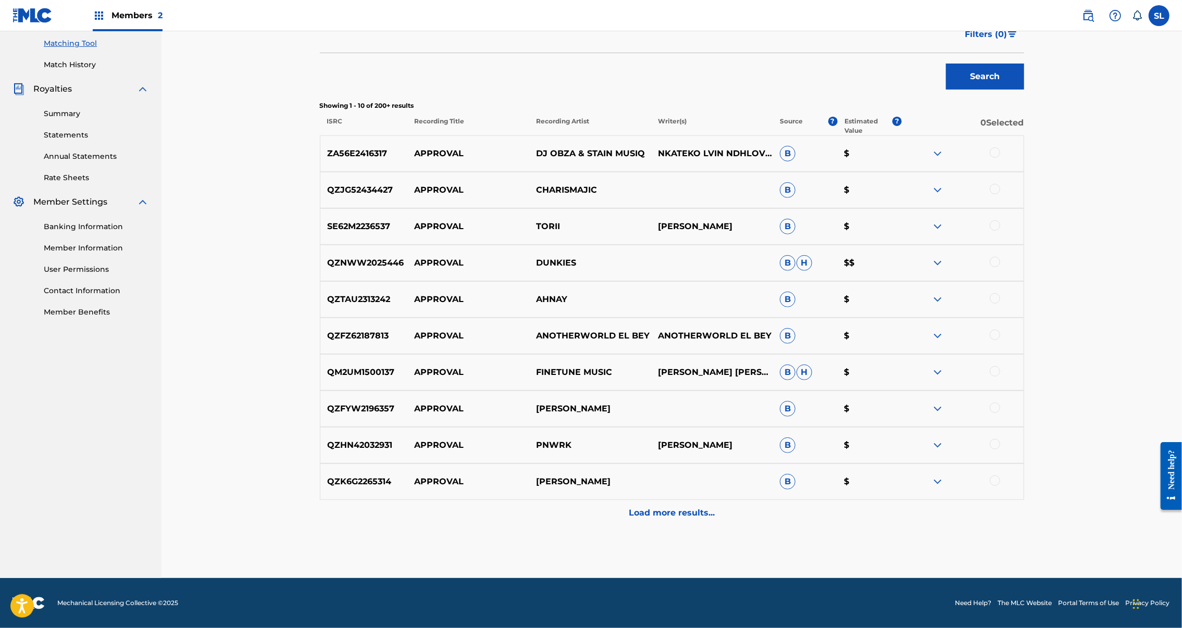
scroll to position [0, 0]
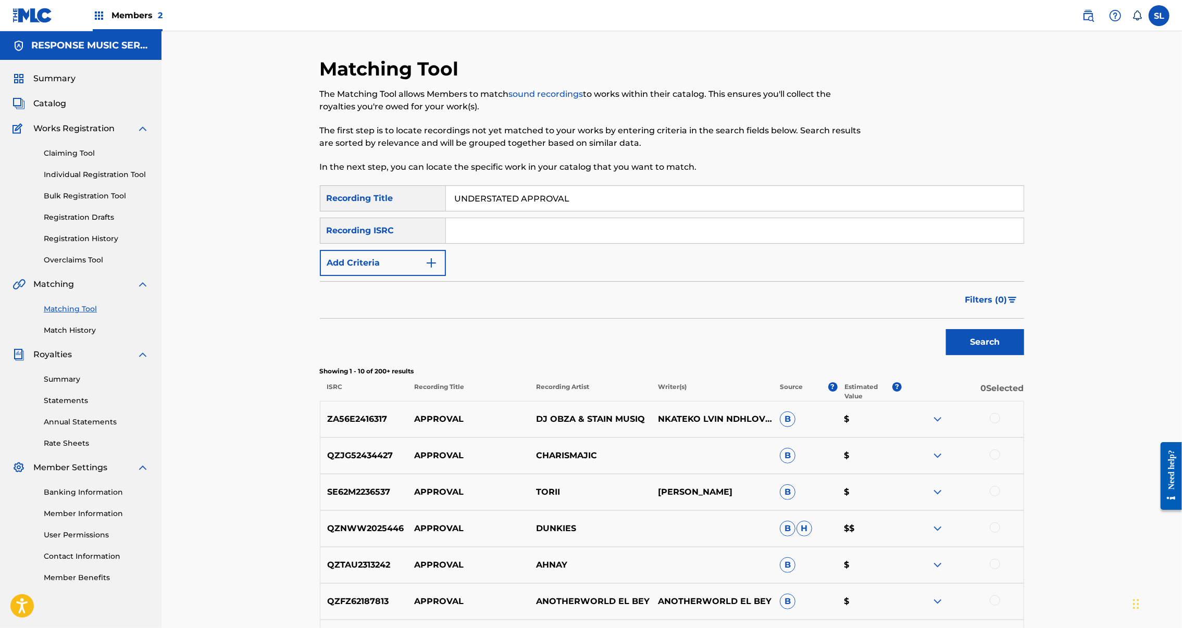
click at [478, 243] on input "Search Form" at bounding box center [735, 230] width 578 height 25
paste input "SE69Z2405773"
type input "SE69Z2405773"
click at [1024, 355] on button "Search" at bounding box center [985, 342] width 78 height 26
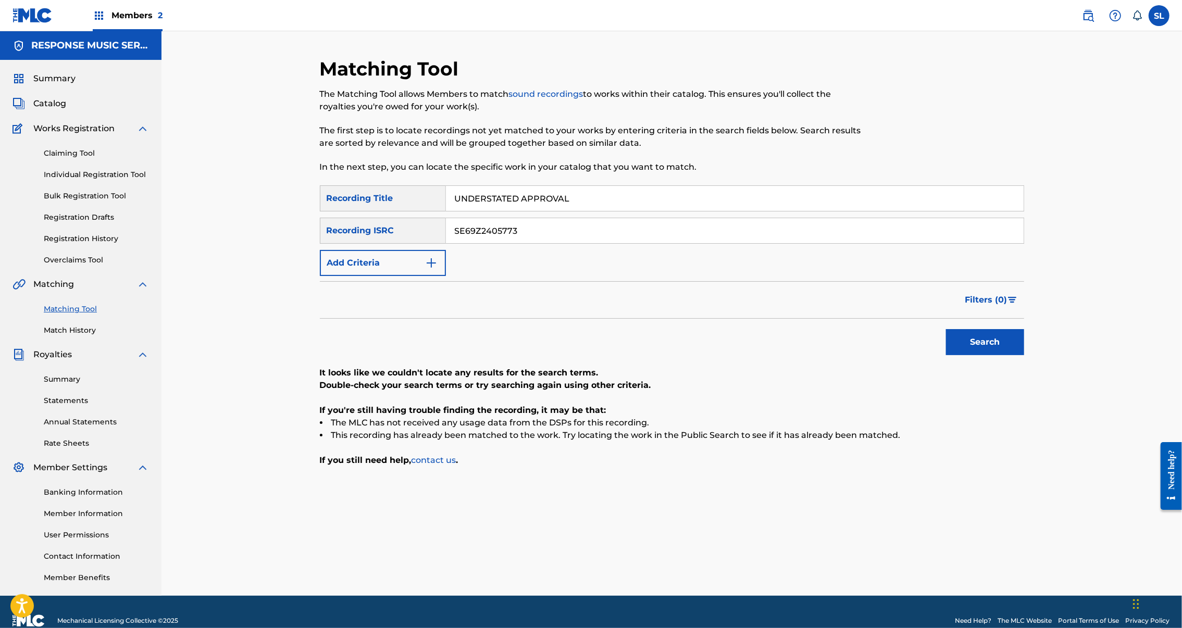
drag, startPoint x: 575, startPoint y: 219, endPoint x: 269, endPoint y: 219, distance: 306.3
click at [307, 213] on div "Matching Tool The Matching Tool allows Members to match sound recordings to wor…" at bounding box center [671, 326] width 729 height 539
click at [1024, 355] on button "Search" at bounding box center [985, 342] width 78 height 26
click at [480, 211] on input "Search Form" at bounding box center [735, 198] width 578 height 25
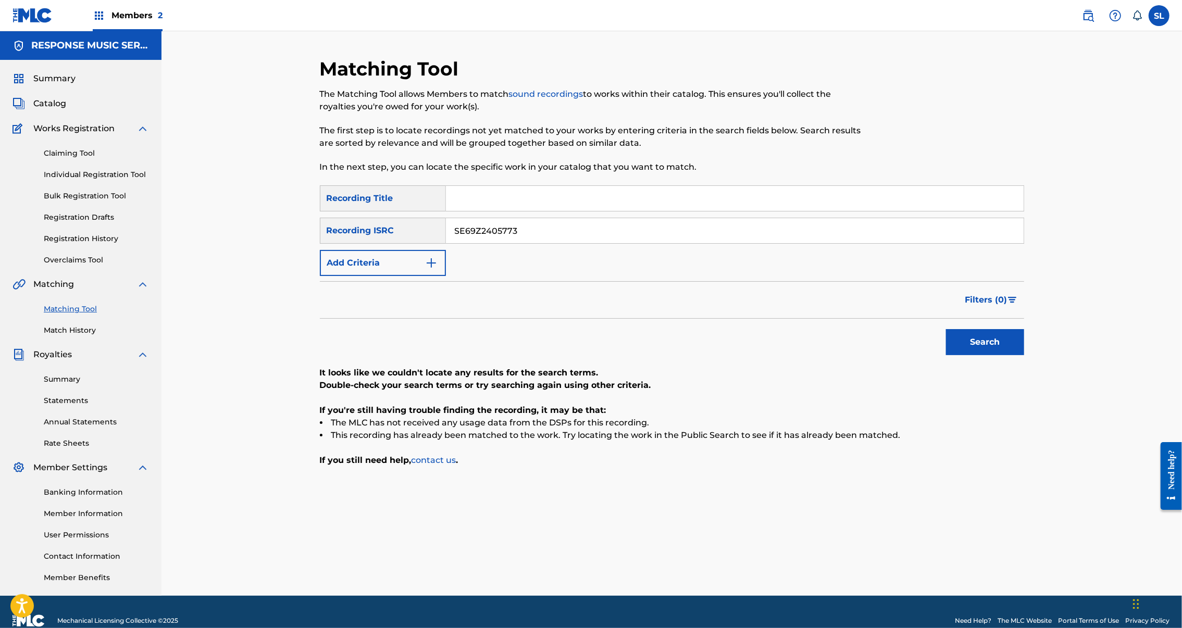
paste input "UP THE STAIRS"
type input "UP THE STAIRS"
drag, startPoint x: 409, startPoint y: 260, endPoint x: 365, endPoint y: 260, distance: 43.8
click at [365, 244] on div "SearchWithCriteriaf41d0674-f20b-4d0c-aed2-aa22c0d4c59b Recording ISRC SE69Z2405…" at bounding box center [672, 231] width 704 height 26
click at [1024, 355] on button "Search" at bounding box center [985, 342] width 78 height 26
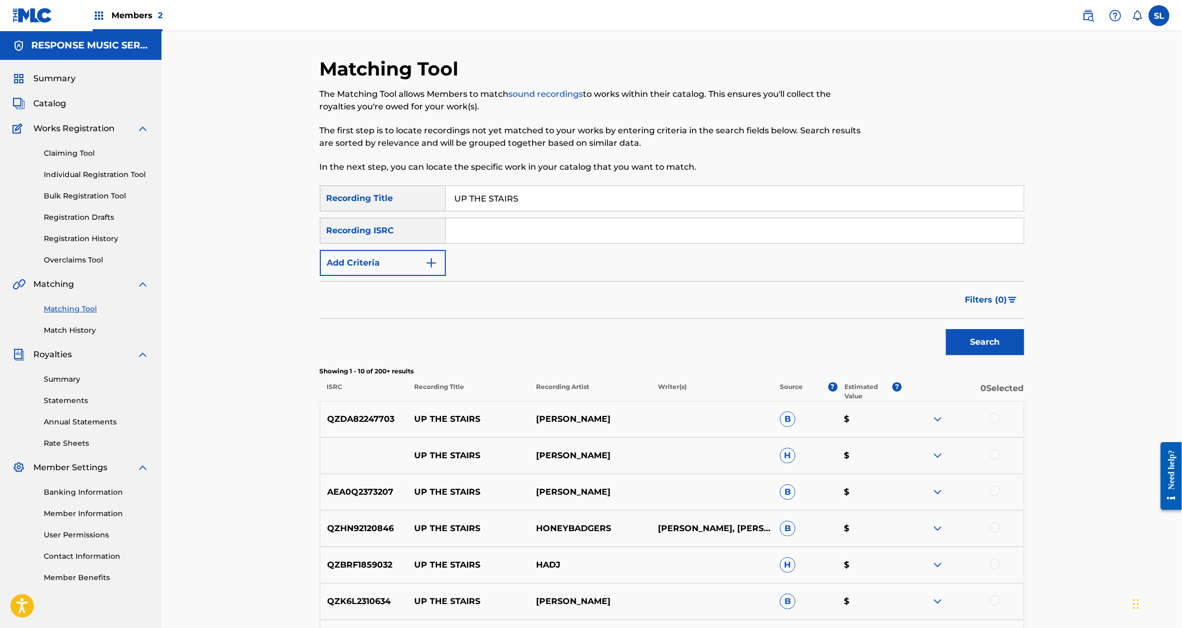
click at [490, 243] on input "Search Form" at bounding box center [735, 230] width 578 height 25
paste input "SEXGF2400065"
type input "SEXGF2400065"
click at [1024, 355] on button "Search" at bounding box center [985, 342] width 78 height 26
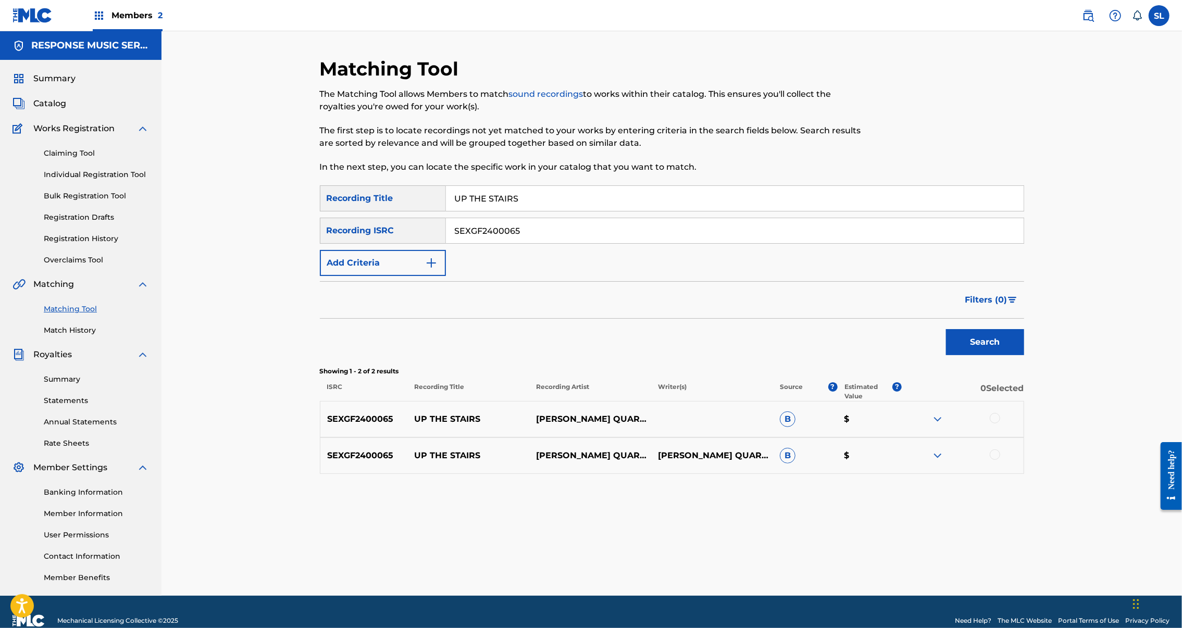
click at [1000, 424] on div at bounding box center [995, 418] width 10 height 10
click at [1000, 460] on div at bounding box center [995, 455] width 10 height 10
click at [790, 530] on button "Match 2 Groups" at bounding box center [732, 543] width 115 height 26
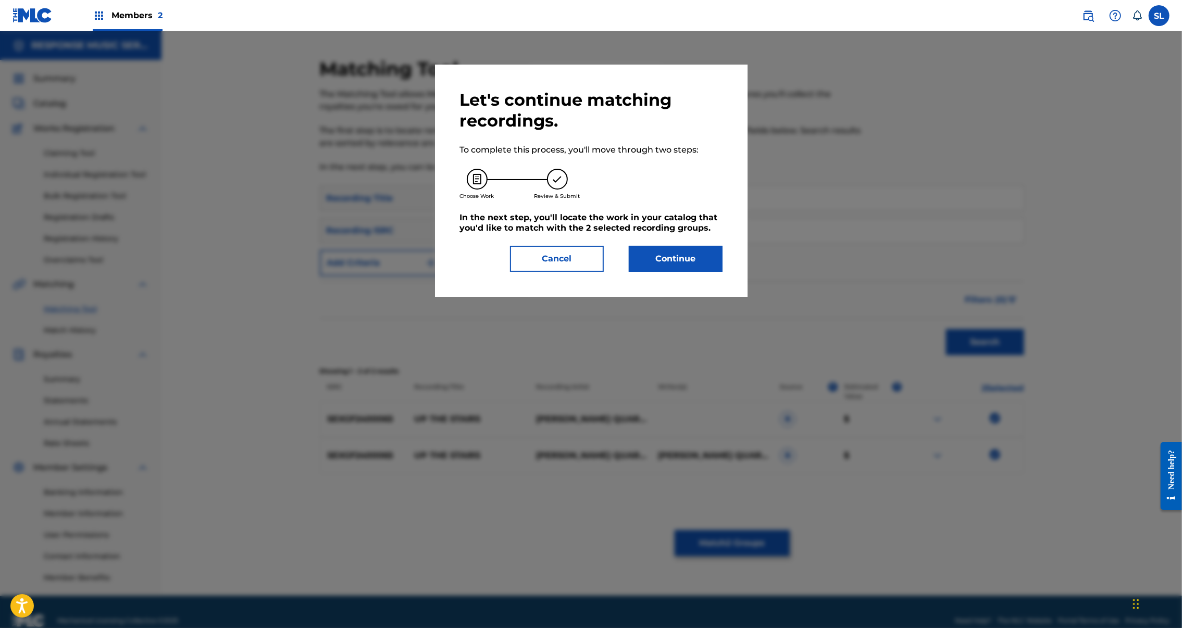
click at [711, 272] on button "Continue" at bounding box center [676, 259] width 94 height 26
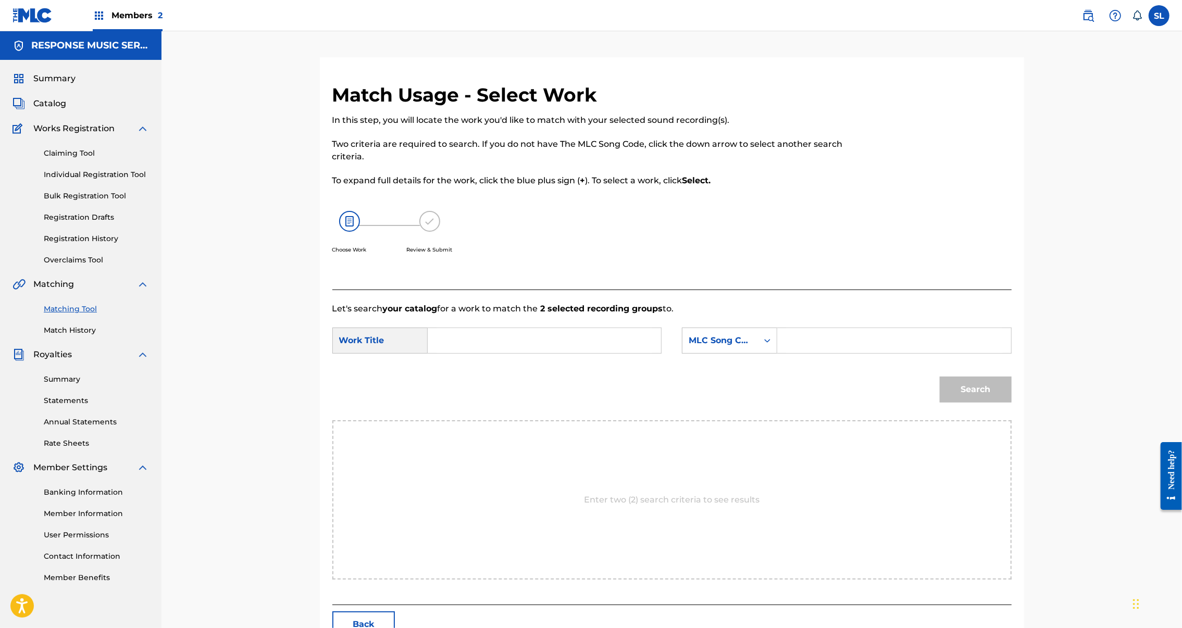
click at [492, 353] on input "Search Form" at bounding box center [545, 340] width 216 height 25
paste input "UP THE STAIRS"
type input "UP THE STAIRS"
click at [902, 353] on input "Search Form" at bounding box center [894, 340] width 216 height 25
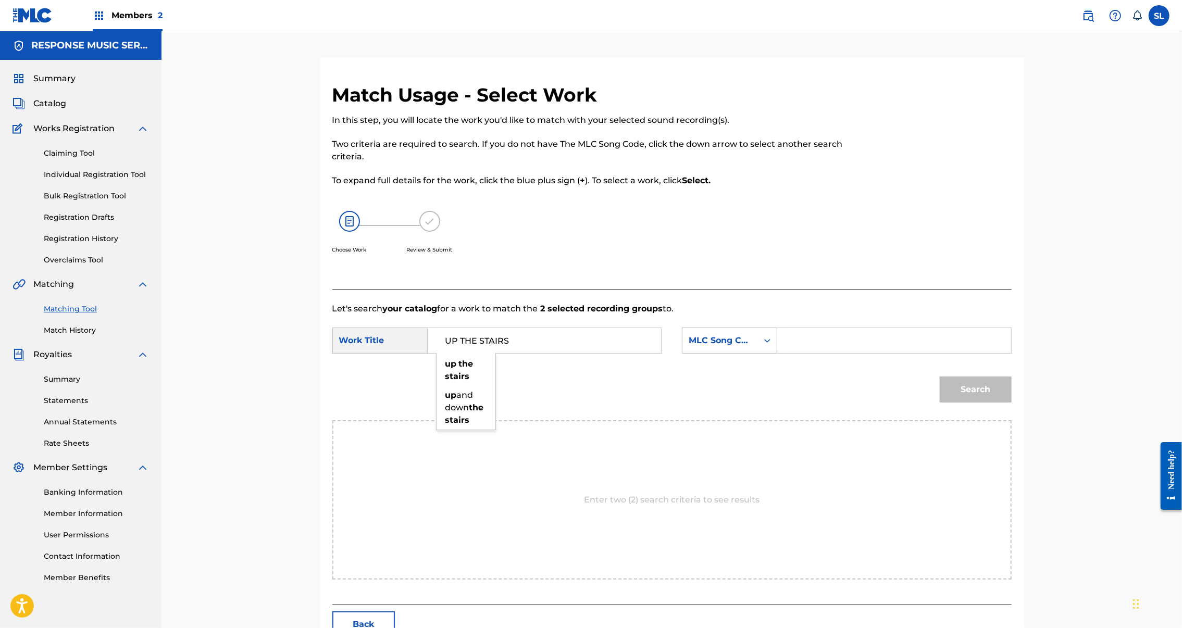
click at [902, 353] on input "Search Form" at bounding box center [894, 340] width 216 height 25
paste input "UW4JS3"
type input "UW4JS3"
click at [1009, 408] on div "Search" at bounding box center [973, 387] width 77 height 42
click at [1012, 403] on button "Search" at bounding box center [976, 390] width 72 height 26
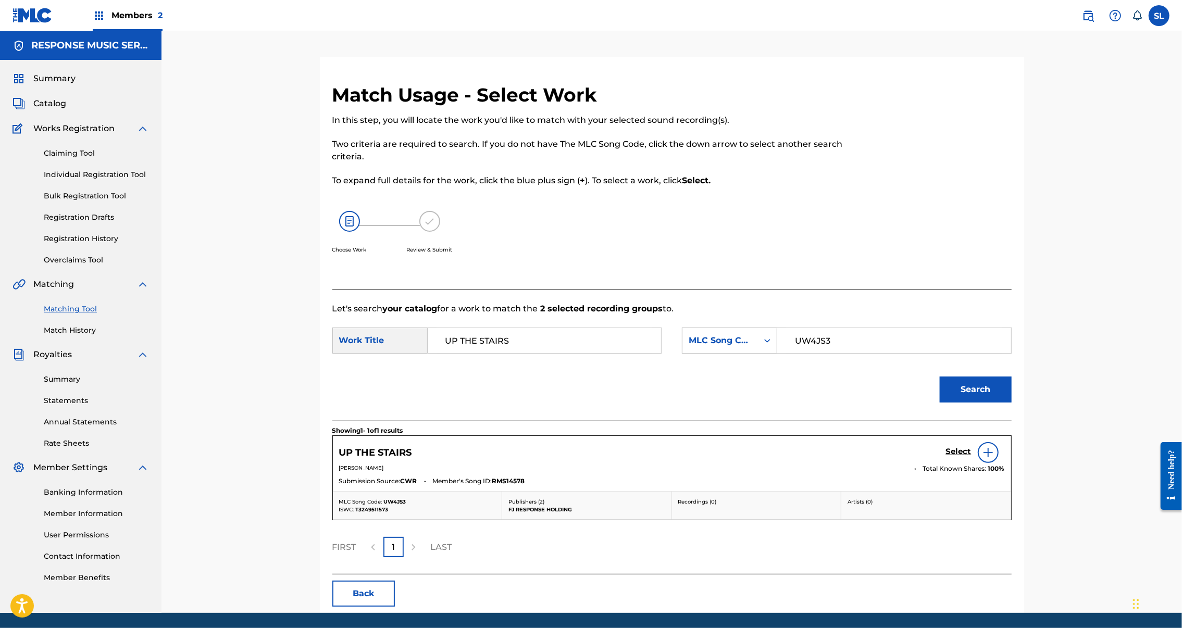
click at [972, 457] on h5 "Select" at bounding box center [959, 452] width 26 height 10
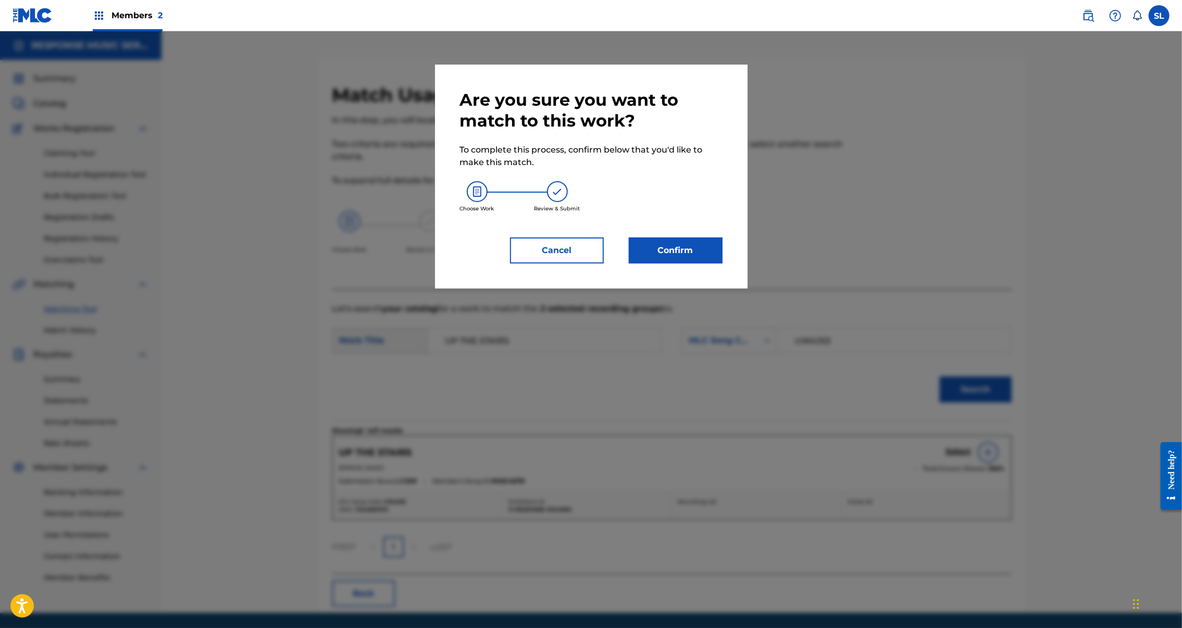
click at [701, 264] on button "Confirm" at bounding box center [676, 251] width 94 height 26
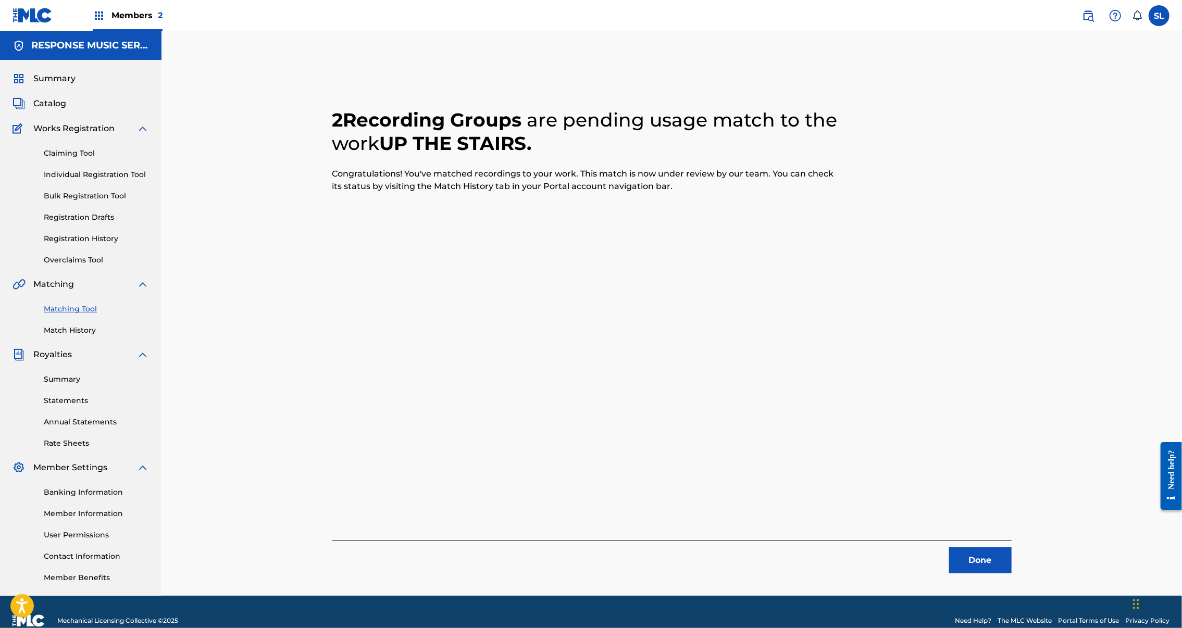
click at [1012, 568] on button "Done" at bounding box center [980, 561] width 63 height 26
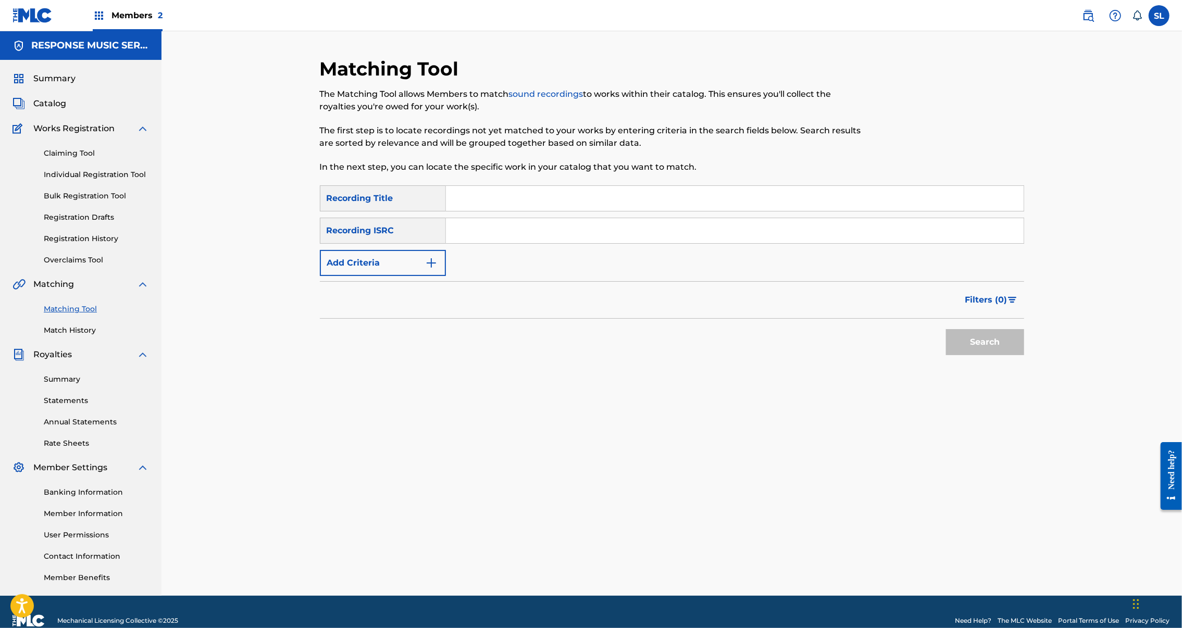
click at [466, 211] on input "Search Form" at bounding box center [735, 198] width 578 height 25
paste input "VOICEMAIL"
type input "VOICEMAIL"
click at [1024, 355] on button "Search" at bounding box center [985, 342] width 78 height 26
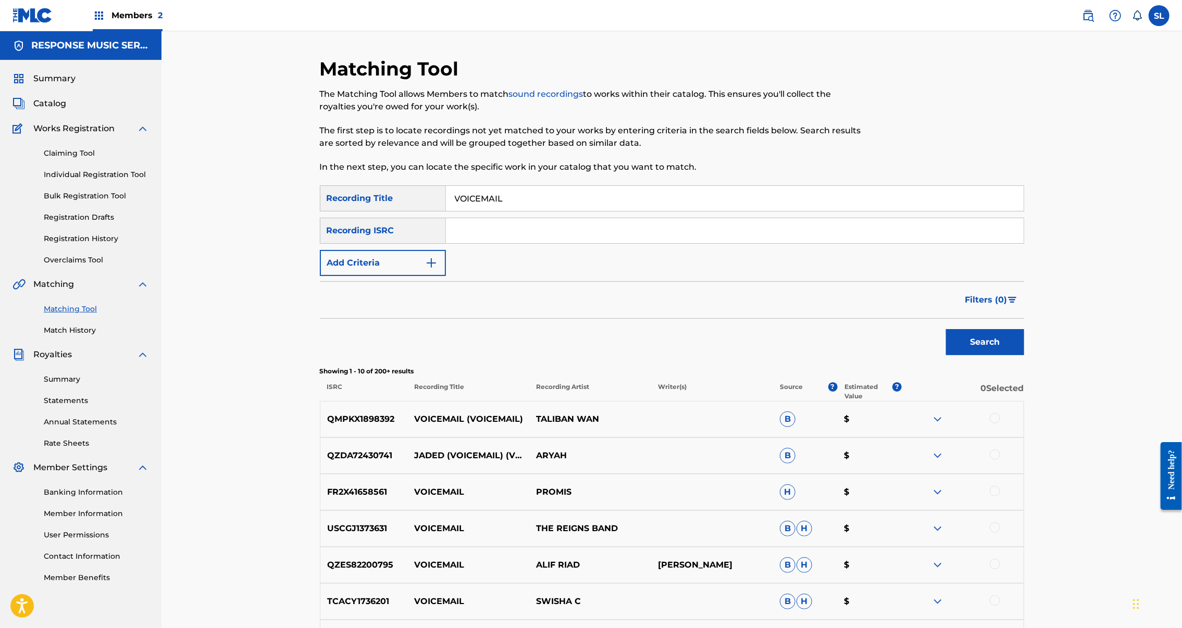
click at [554, 243] on input "Search Form" at bounding box center [735, 230] width 578 height 25
paste input "SEXGF2499307"
type input "SEXGF2499307"
drag, startPoint x: 1102, startPoint y: 388, endPoint x: 1095, endPoint y: 393, distance: 9.0
click at [1024, 355] on button "Search" at bounding box center [985, 342] width 78 height 26
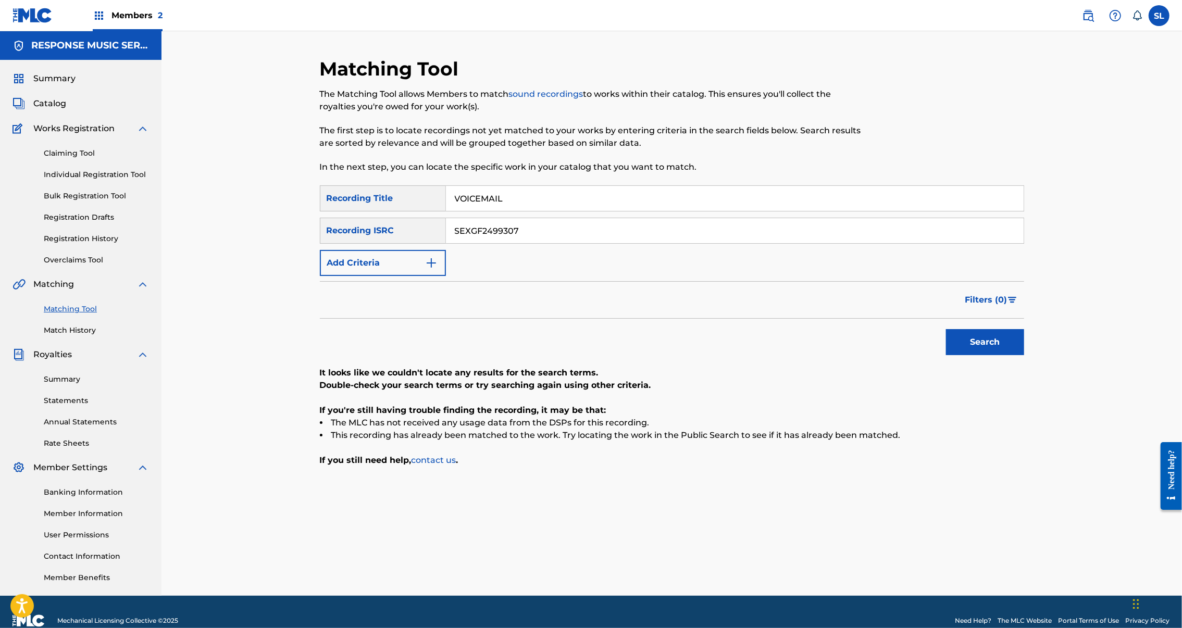
click at [450, 211] on input "VOICEMAIL" at bounding box center [735, 198] width 578 height 25
paste input "WHAT I'M DOING WRONG?"
type input "WHAT I'M DOING WRONG?"
drag, startPoint x: 432, startPoint y: 253, endPoint x: 415, endPoint y: 259, distance: 17.8
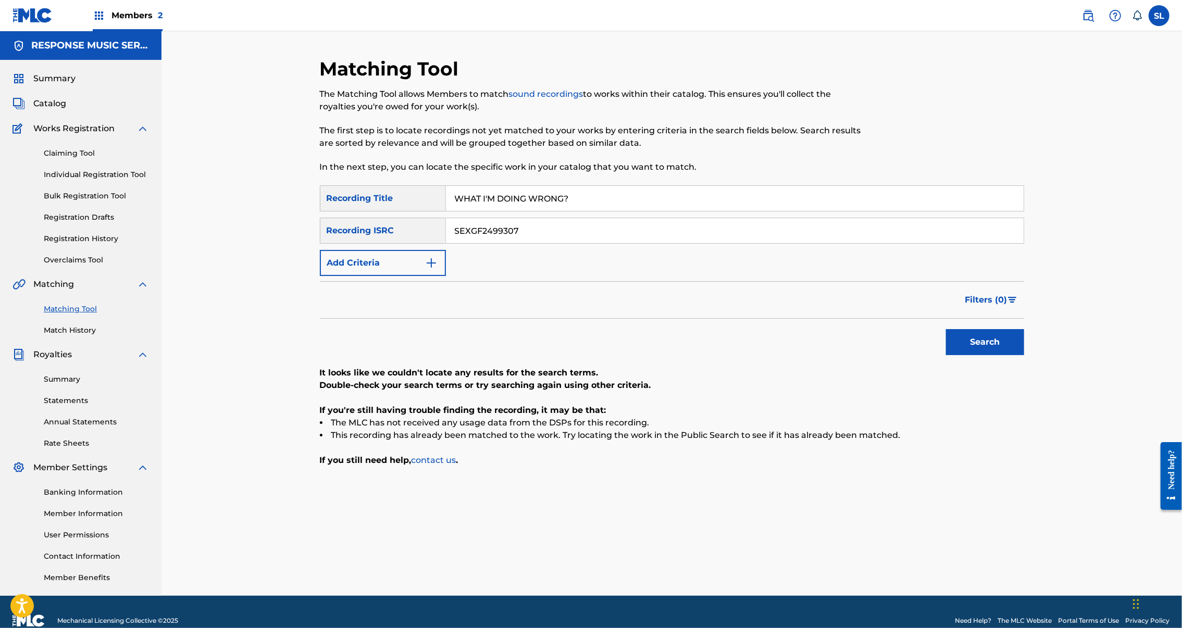
click at [400, 244] on div "SearchWithCriteriaf41d0674-f20b-4d0c-aed2-aa22c0d4c59b Recording ISRC SEXGF2499…" at bounding box center [672, 231] width 704 height 26
click at [1024, 355] on button "Search" at bounding box center [985, 342] width 78 height 26
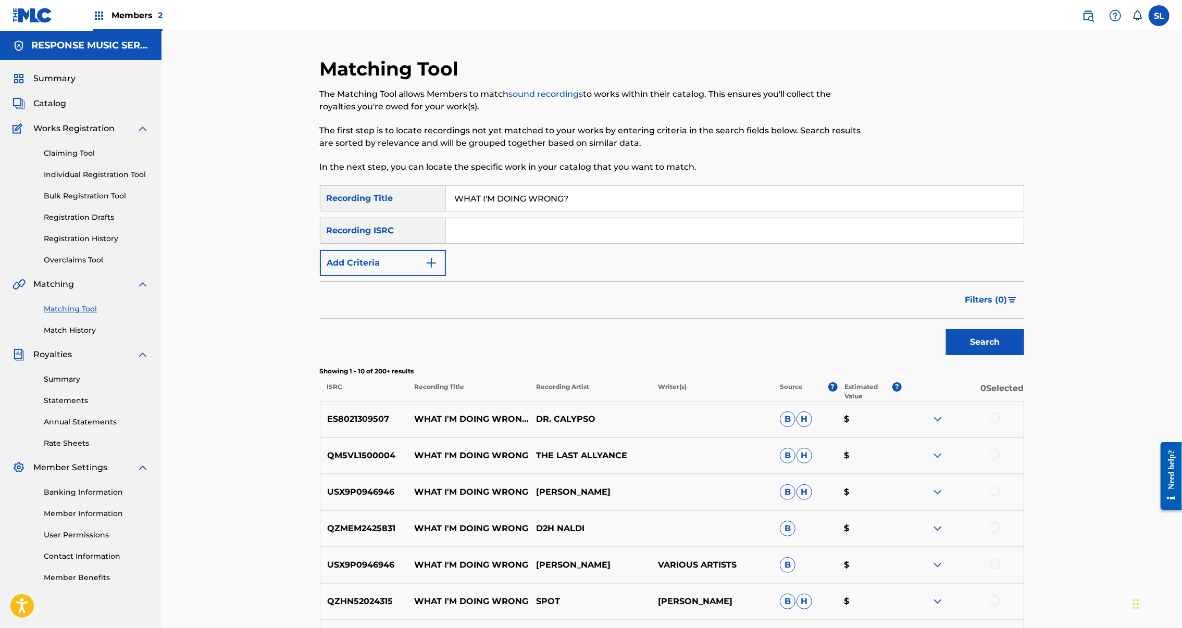
click at [470, 211] on input "WHAT I'M DOING WRONG?" at bounding box center [735, 198] width 578 height 25
drag, startPoint x: 40, startPoint y: 448, endPoint x: 479, endPoint y: 224, distance: 493.0
click at [471, 211] on input "WHAT I'M DOING WRONG?" at bounding box center [735, 198] width 578 height 25
paste input "Search Form"
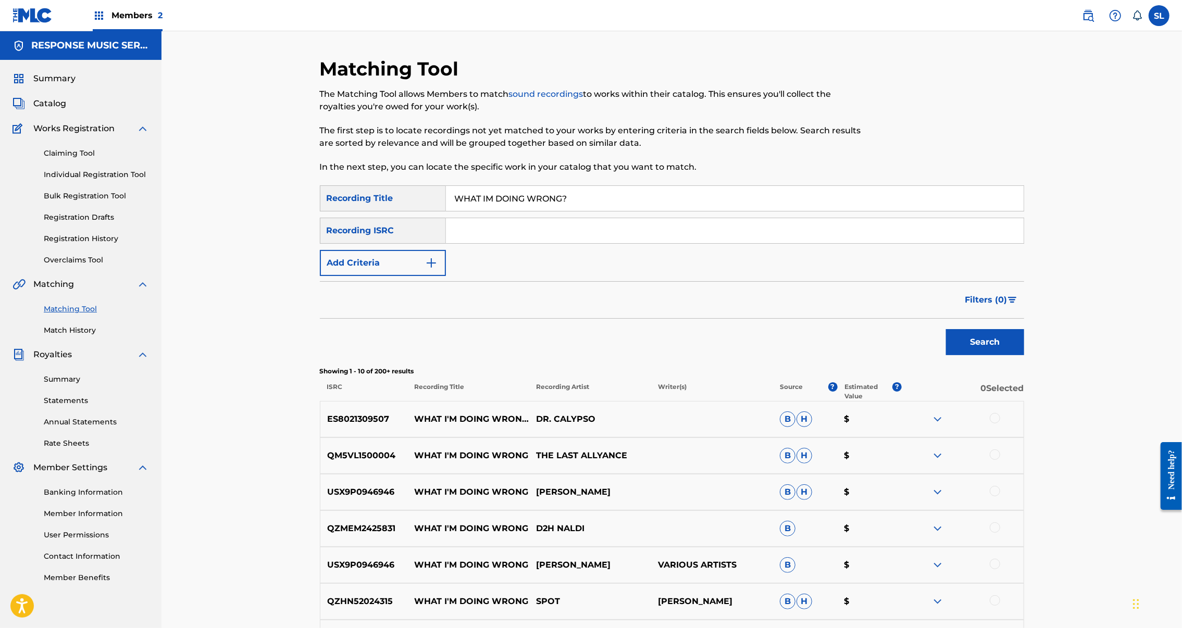
type input "WHAT IM DOING WRONG?"
click at [1024, 355] on button "Search" at bounding box center [985, 342] width 78 height 26
click at [392, 276] on button "Add Criteria" at bounding box center [383, 263] width 126 height 26
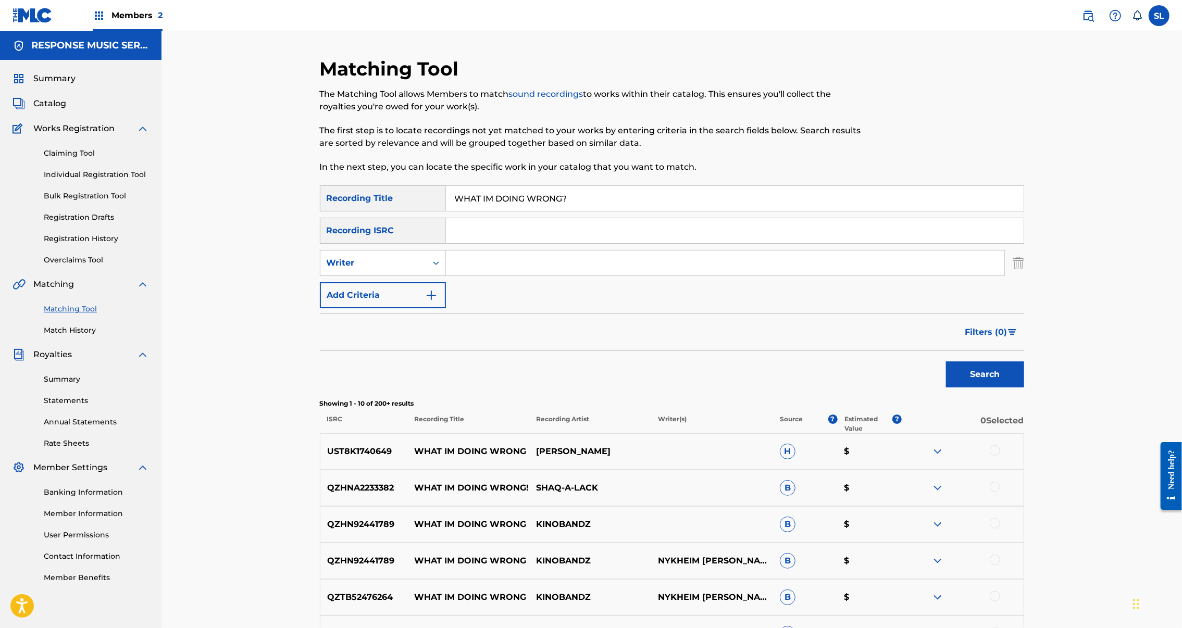
click at [507, 276] on input "Search Form" at bounding box center [725, 263] width 559 height 25
type input "[PERSON_NAME]"
click at [1024, 388] on button "Search" at bounding box center [985, 375] width 78 height 26
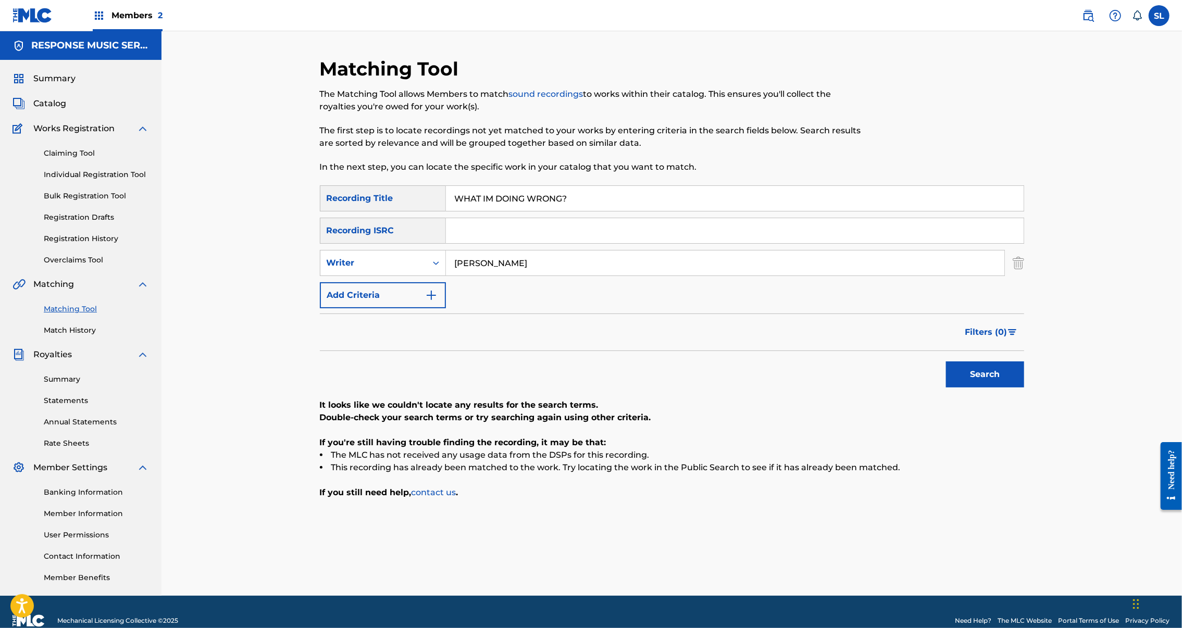
drag, startPoint x: 471, startPoint y: 225, endPoint x: 387, endPoint y: 211, distance: 85.6
click at [386, 211] on div "SearchWithCriteria05c4e4ec-da9e-47a8-8ed4-fa6aae3434d5 Recording Title WHAT IM …" at bounding box center [672, 198] width 704 height 26
click at [1024, 388] on button "Search" at bounding box center [985, 375] width 78 height 26
click at [508, 211] on input "DOING WRONG?" at bounding box center [735, 198] width 578 height 25
click at [1024, 388] on button "Search" at bounding box center [985, 375] width 78 height 26
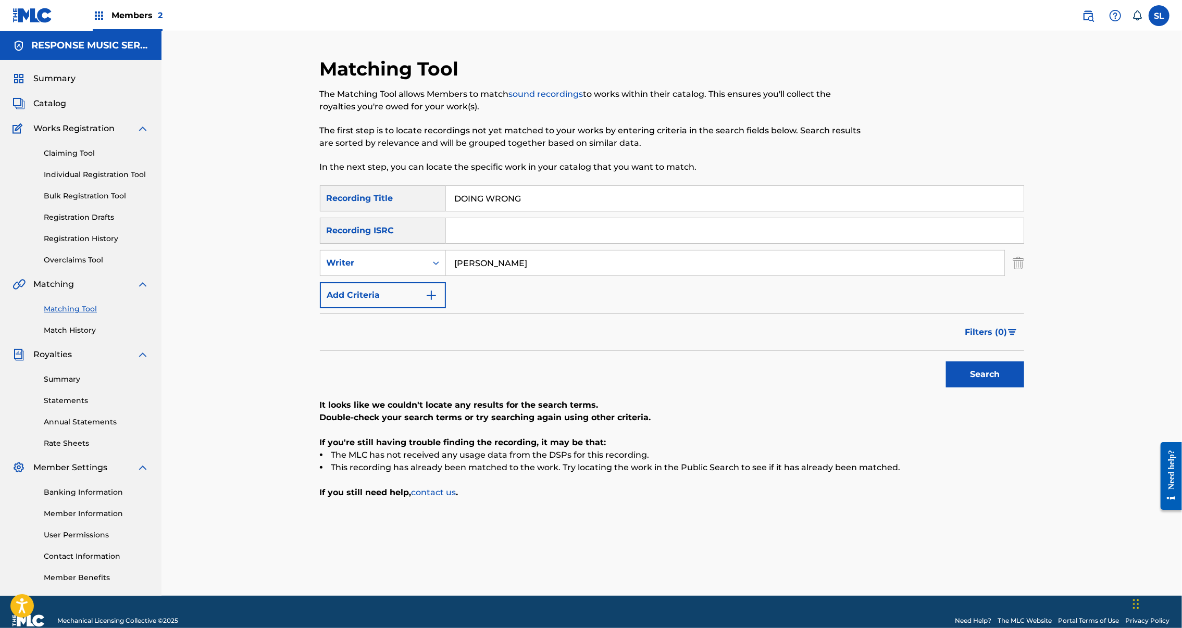
click at [477, 211] on input "DOING WRONG" at bounding box center [735, 198] width 578 height 25
paste input "WHAT'S WRONG, HONEY?"
type input "WHAT'S WRONG, HONEY?"
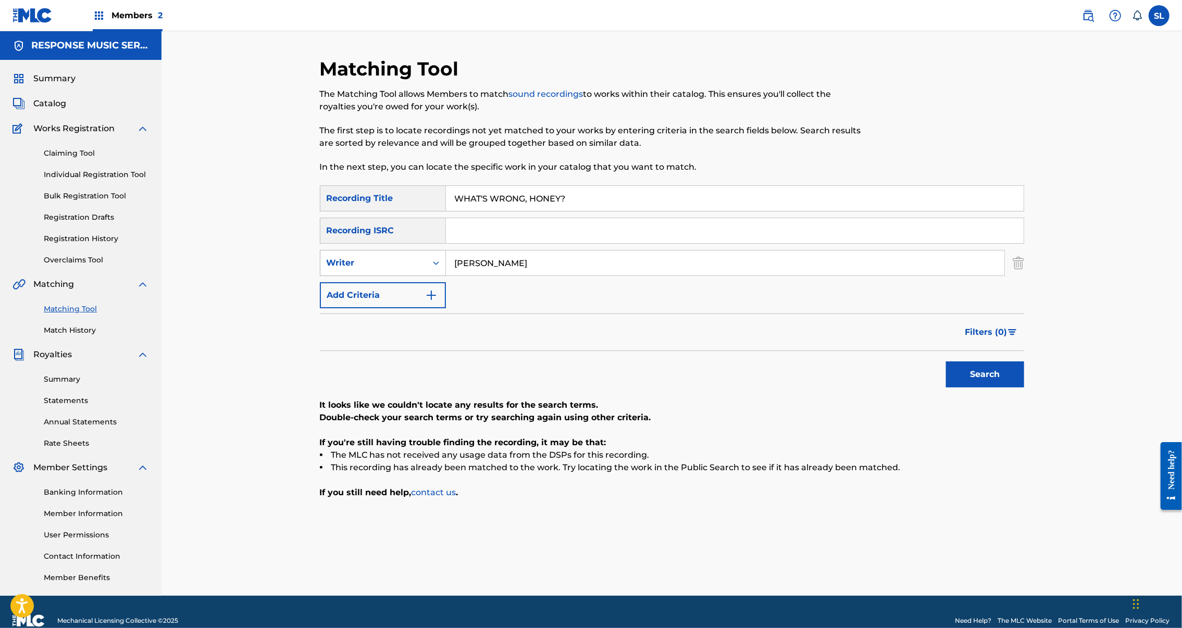
drag, startPoint x: 506, startPoint y: 295, endPoint x: 363, endPoint y: 292, distance: 143.8
click at [363, 276] on div "SearchWithCriteria53bb1aba-8851-40a0-8977-3f04546fa44b Writer [PERSON_NAME]" at bounding box center [672, 263] width 704 height 26
click at [1024, 388] on button "Search" at bounding box center [985, 375] width 78 height 26
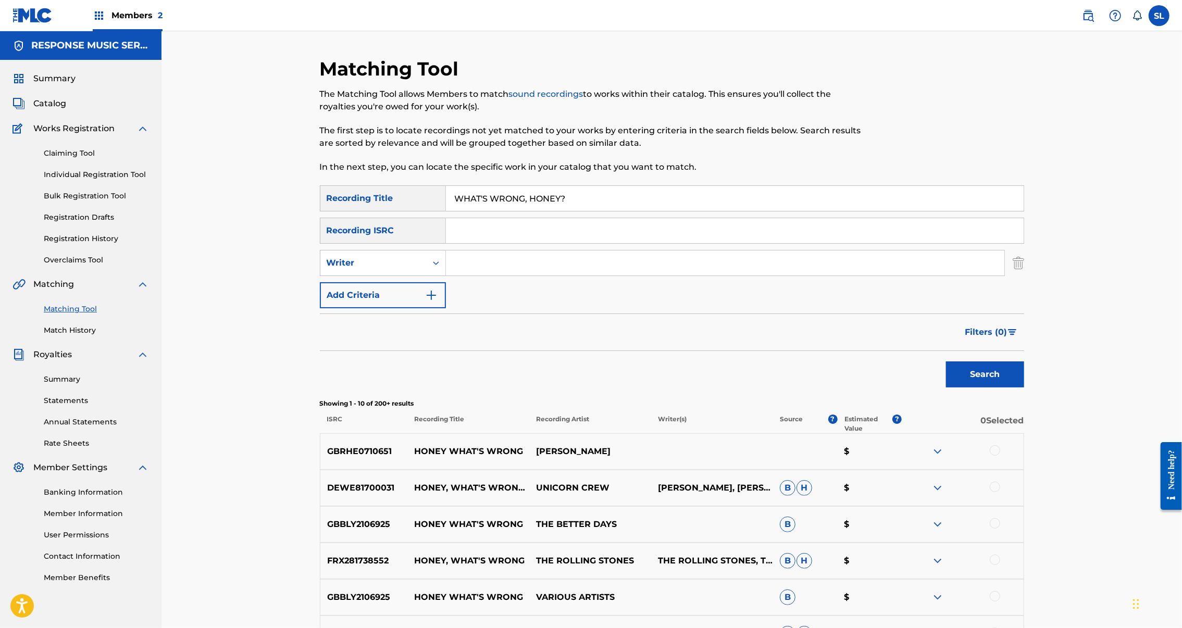
click at [528, 243] on input "Search Form" at bounding box center [735, 230] width 578 height 25
paste input "SEXGF2599095"
type input "SEXGF2599095"
click at [1037, 305] on div "Matching Tool The Matching Tool allows Members to match sound recordings to wor…" at bounding box center [671, 466] width 729 height 819
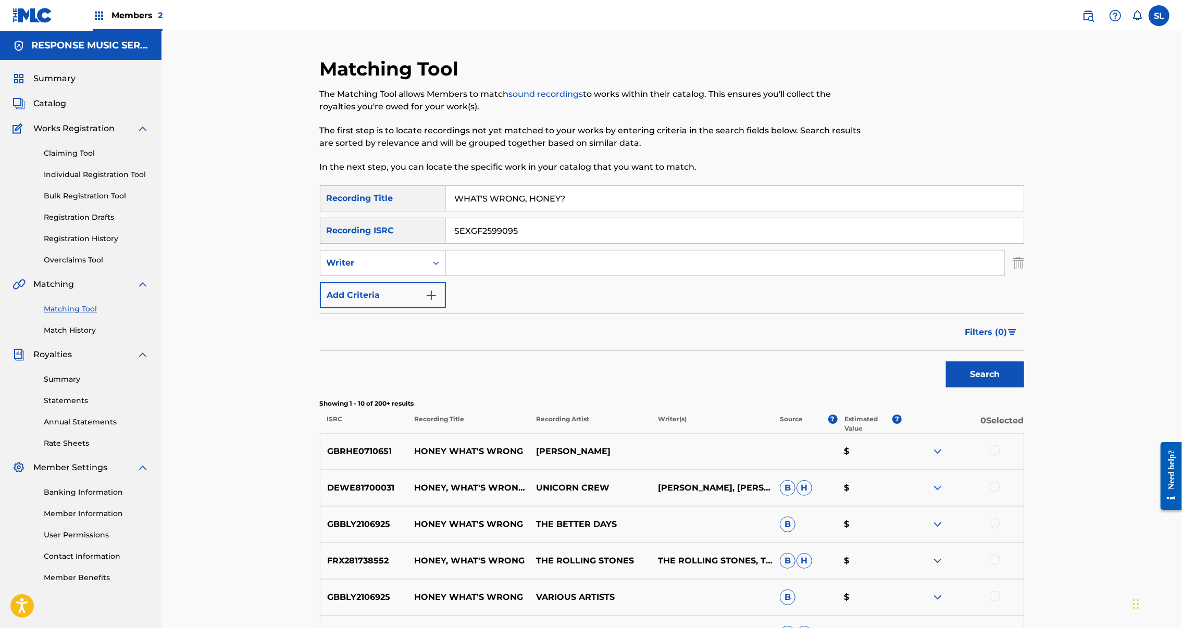
drag, startPoint x: 1108, startPoint y: 293, endPoint x: 1109, endPoint y: 346, distance: 53.2
click at [1024, 276] on img "Search Form" at bounding box center [1018, 263] width 11 height 26
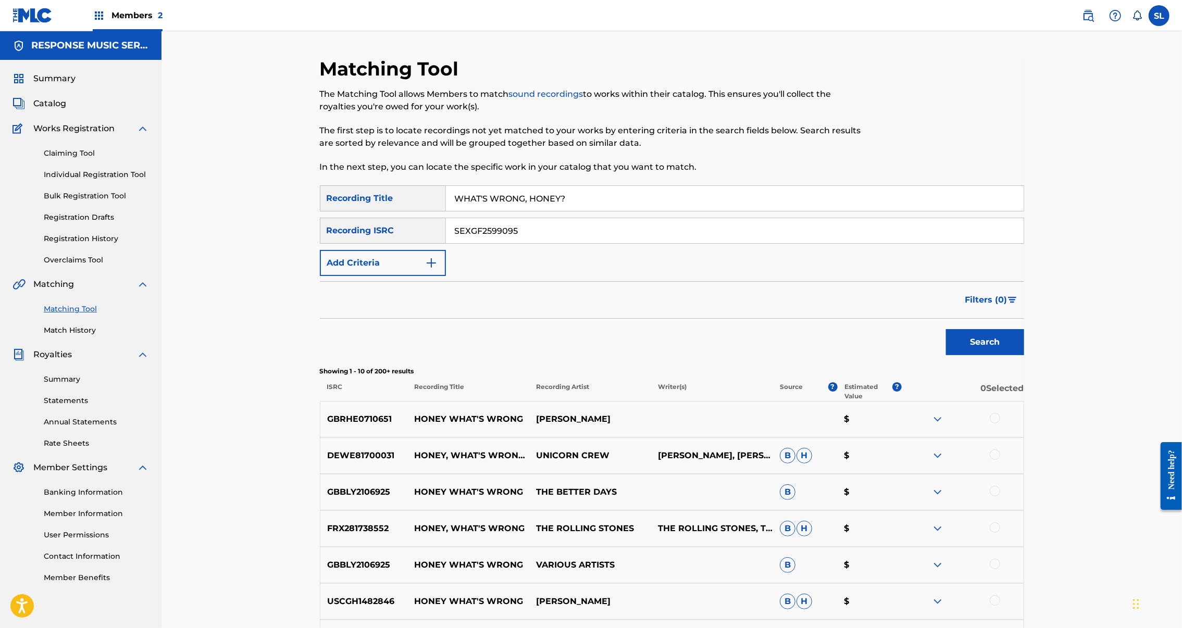
click at [1024, 355] on button "Search" at bounding box center [985, 342] width 78 height 26
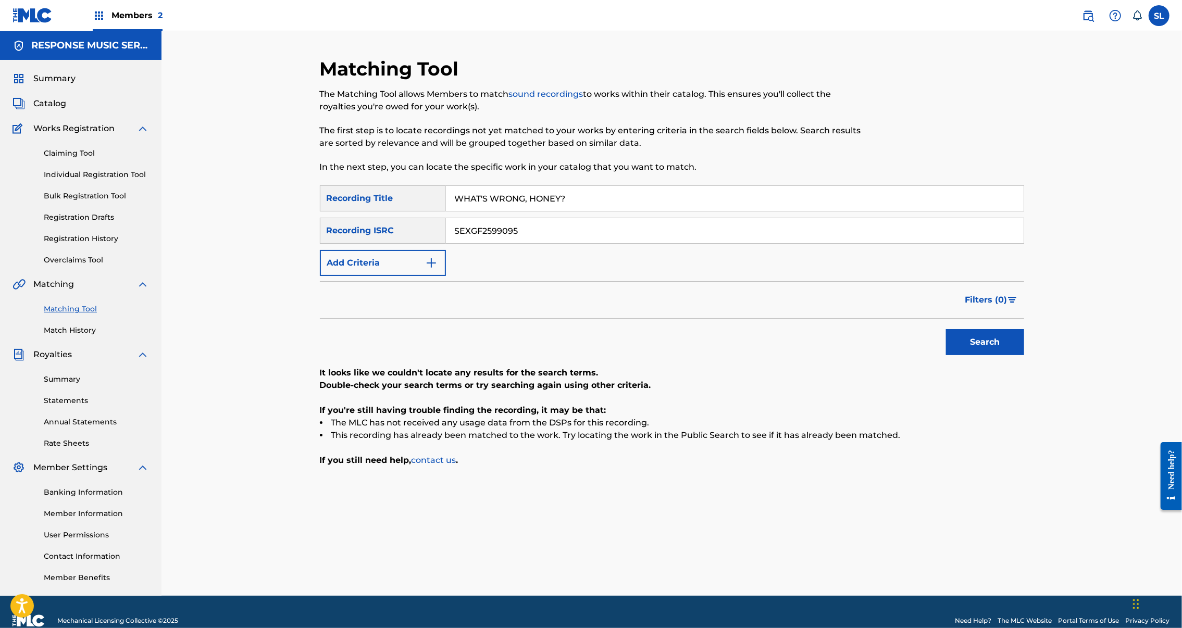
click at [490, 211] on input "WHAT'S WRONG, HONEY?" at bounding box center [735, 198] width 578 height 25
drag, startPoint x: 61, startPoint y: 336, endPoint x: 493, endPoint y: 219, distance: 447.5
click at [493, 211] on input "WHAT'S WRONG, HONEY?" at bounding box center [735, 198] width 578 height 25
paste input "EVER YOU WANT"
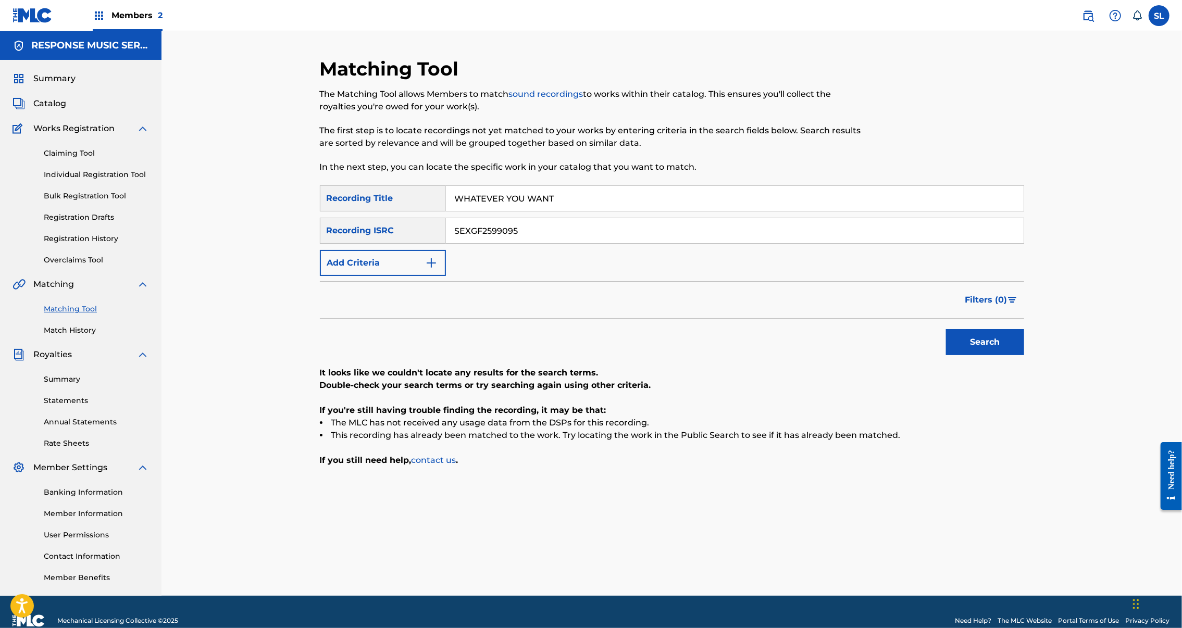
type input "WHATEVER YOU WANT"
drag, startPoint x: 440, startPoint y: 259, endPoint x: 371, endPoint y: 256, distance: 68.8
click at [371, 244] on div "SearchWithCriteriaf41d0674-f20b-4d0c-aed2-aa22c0d4c59b Recording ISRC SEXGF2599…" at bounding box center [672, 231] width 704 height 26
click at [1024, 355] on button "Search" at bounding box center [985, 342] width 78 height 26
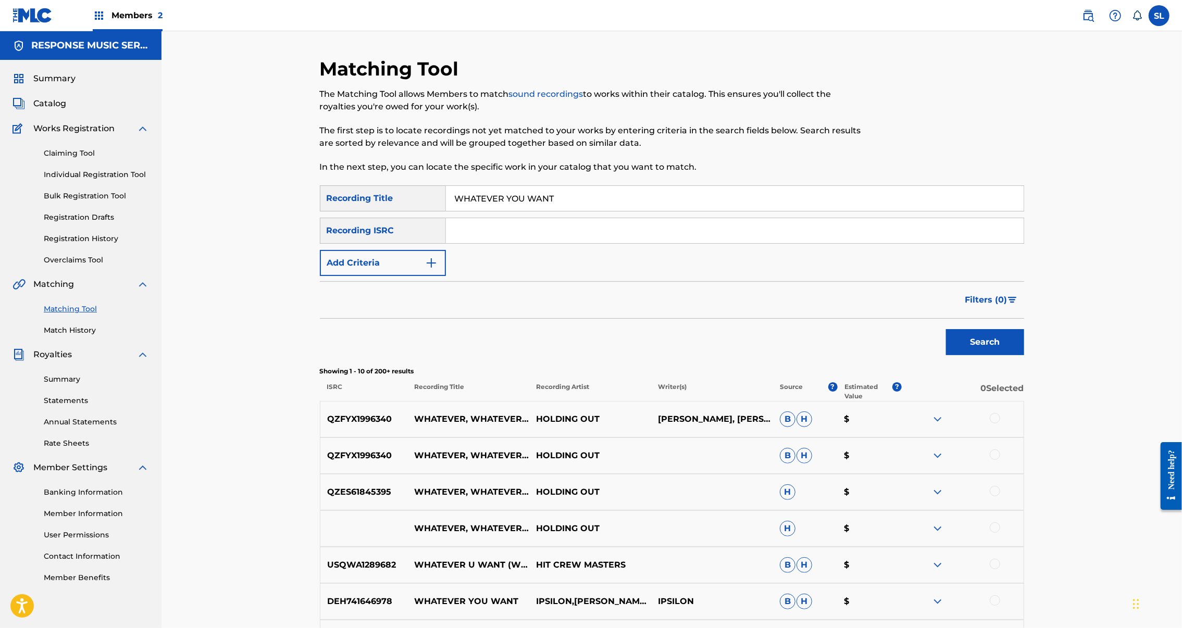
click at [554, 243] on input "Search Form" at bounding box center [735, 230] width 578 height 25
paste input "SEXGF2499275"
type input "SEXGF2499275"
click at [1024, 355] on button "Search" at bounding box center [985, 342] width 78 height 26
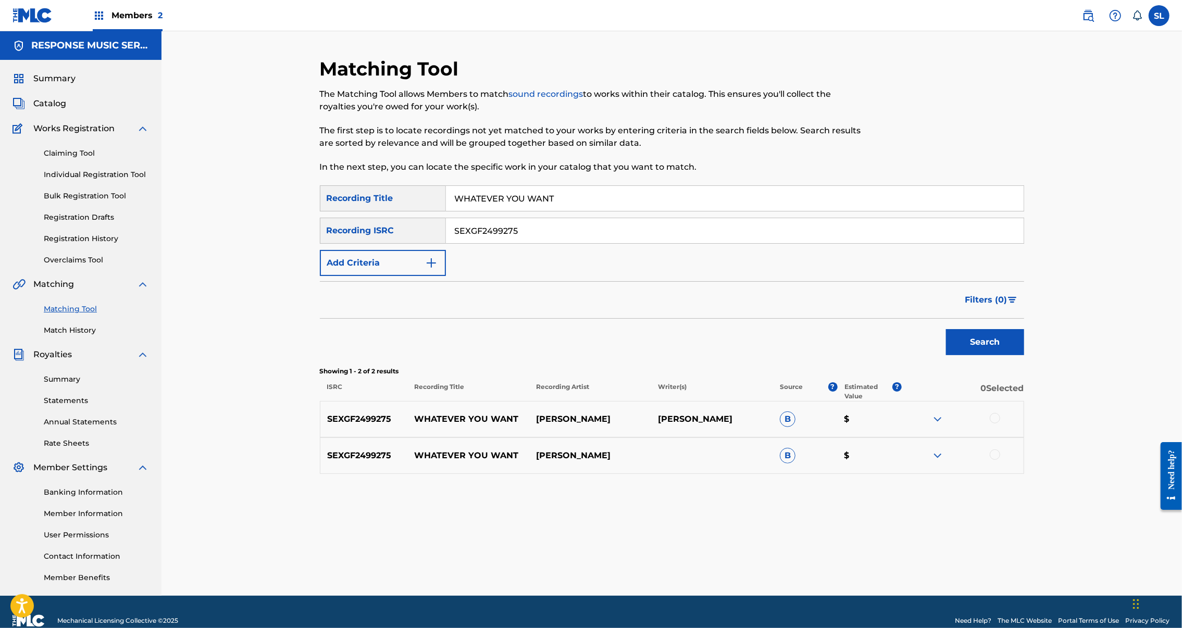
click at [1000, 424] on div at bounding box center [995, 418] width 10 height 10
click at [1000, 460] on div at bounding box center [995, 455] width 10 height 10
click at [790, 530] on button "Match 2 Groups" at bounding box center [732, 543] width 115 height 26
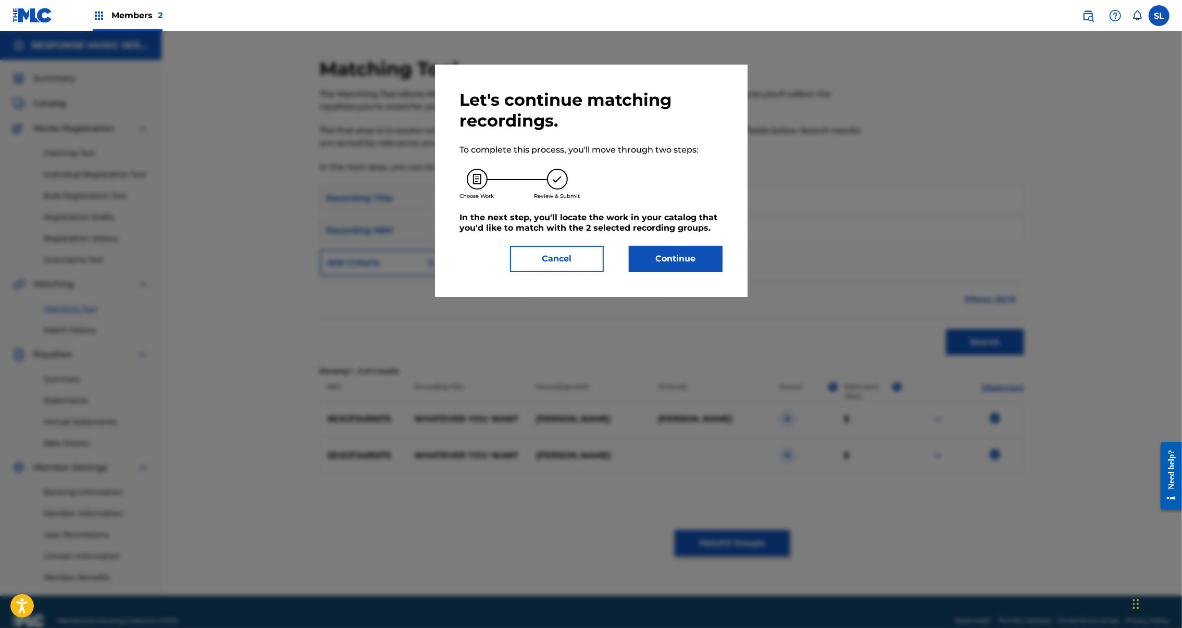
click at [710, 272] on button "Continue" at bounding box center [676, 259] width 94 height 26
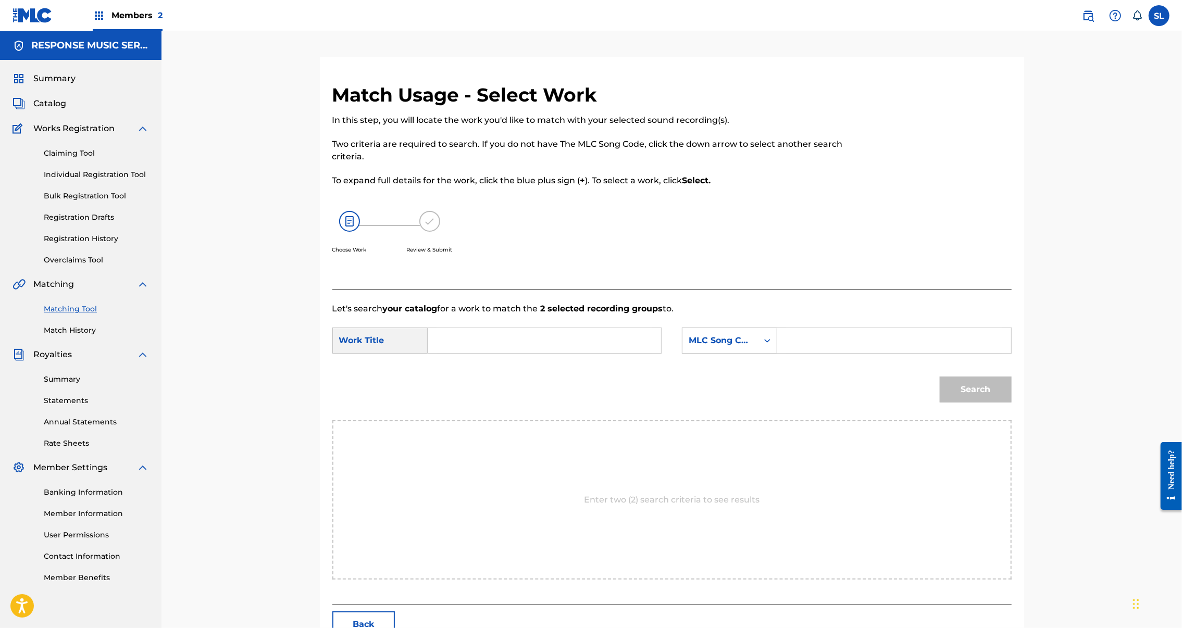
click at [446, 353] on input "Search Form" at bounding box center [545, 340] width 216 height 25
click at [489, 353] on input "Search Form" at bounding box center [545, 340] width 216 height 25
paste input "WHATEVER YOU WANT"
type input "WHATEVER YOU WANT"
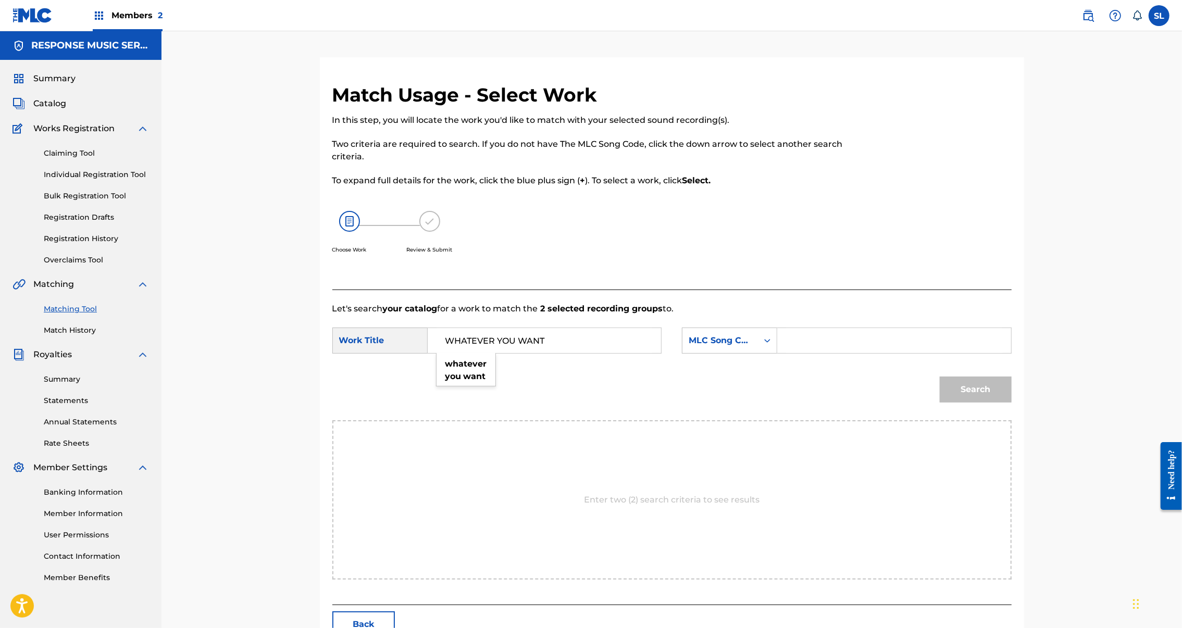
click at [859, 353] on input "Search Form" at bounding box center [894, 340] width 216 height 25
drag, startPoint x: 22, startPoint y: 317, endPoint x: 879, endPoint y: 390, distance: 860.6
click at [858, 353] on input "Search Form" at bounding box center [894, 340] width 216 height 25
paste input "W60UJM"
type input "W60UJM"
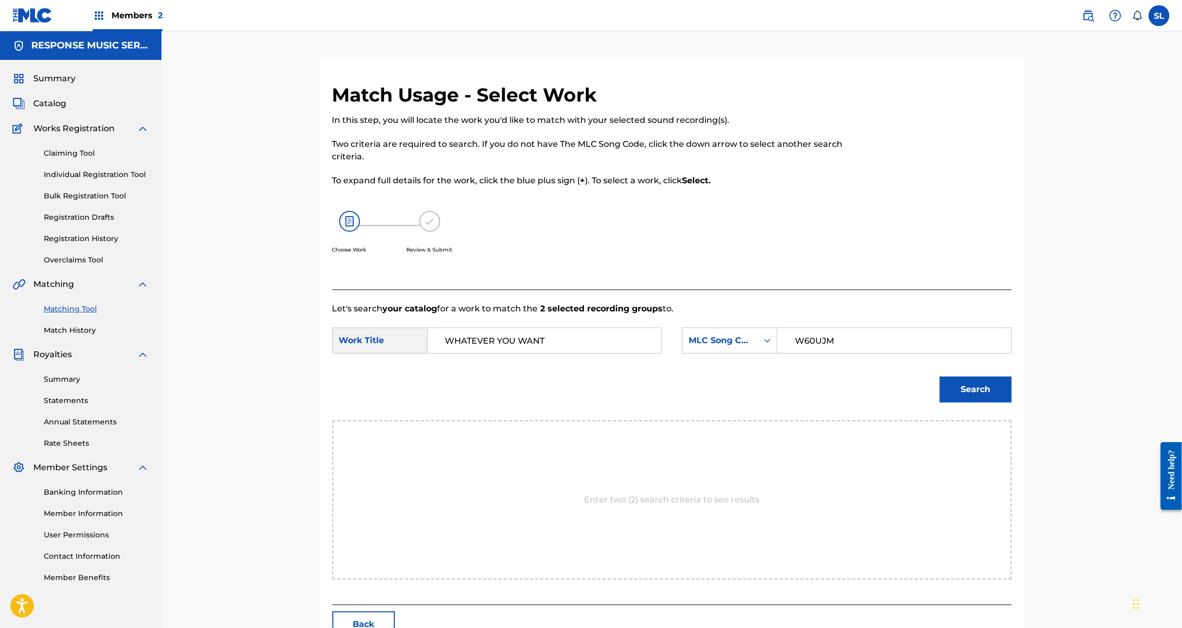
click at [1012, 403] on button "Search" at bounding box center [976, 390] width 72 height 26
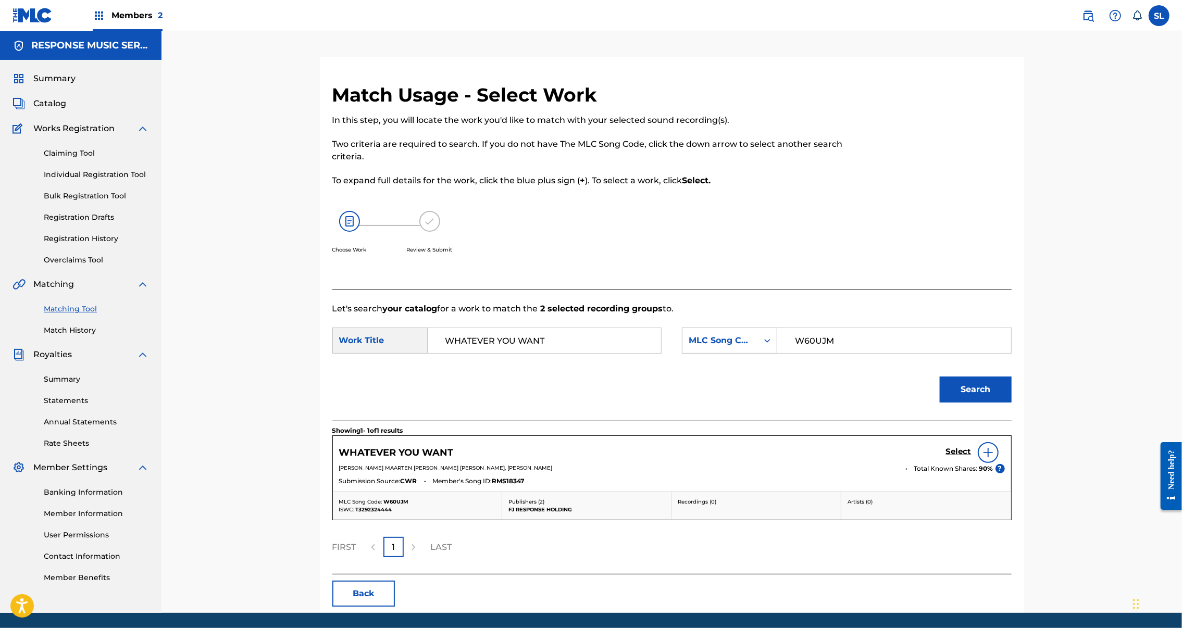
click at [972, 457] on h5 "Select" at bounding box center [959, 452] width 26 height 10
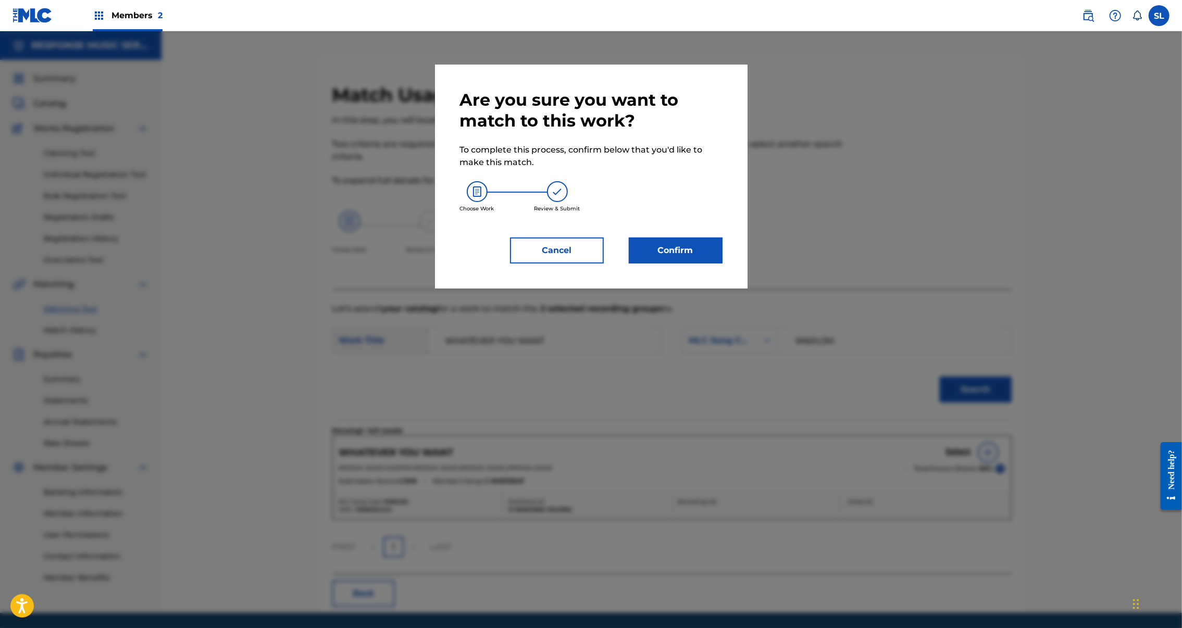
click at [704, 289] on div "Are you sure you want to match to this work? To complete this process, confirm …" at bounding box center [591, 177] width 313 height 224
click at [719, 264] on button "Confirm" at bounding box center [676, 251] width 94 height 26
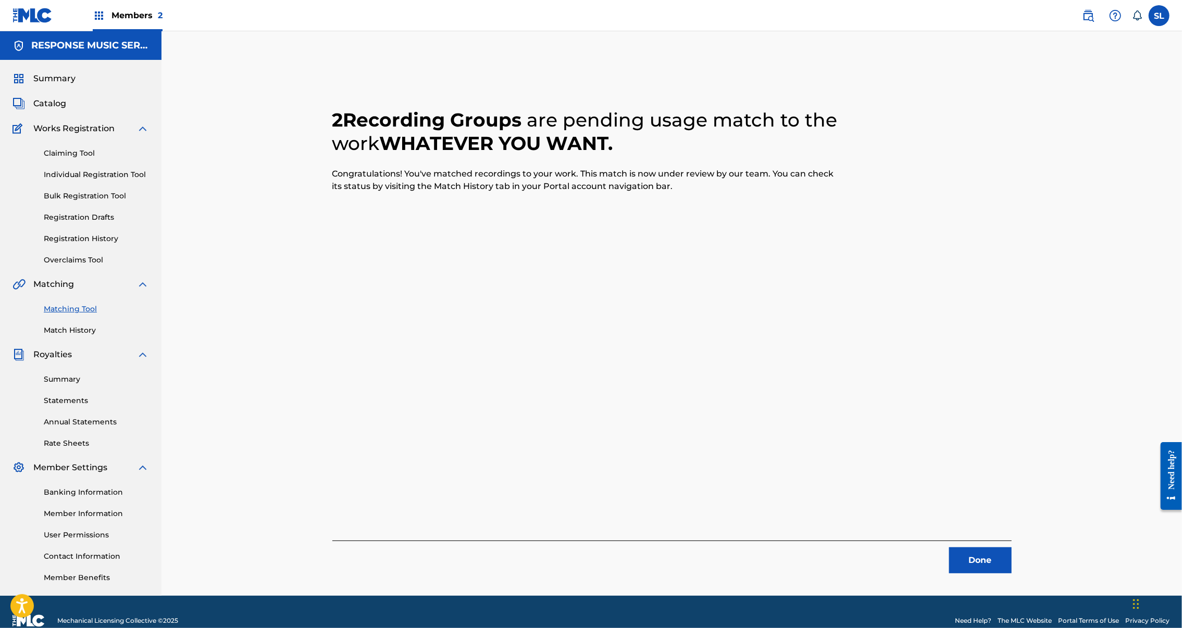
click at [1012, 565] on button "Done" at bounding box center [980, 561] width 63 height 26
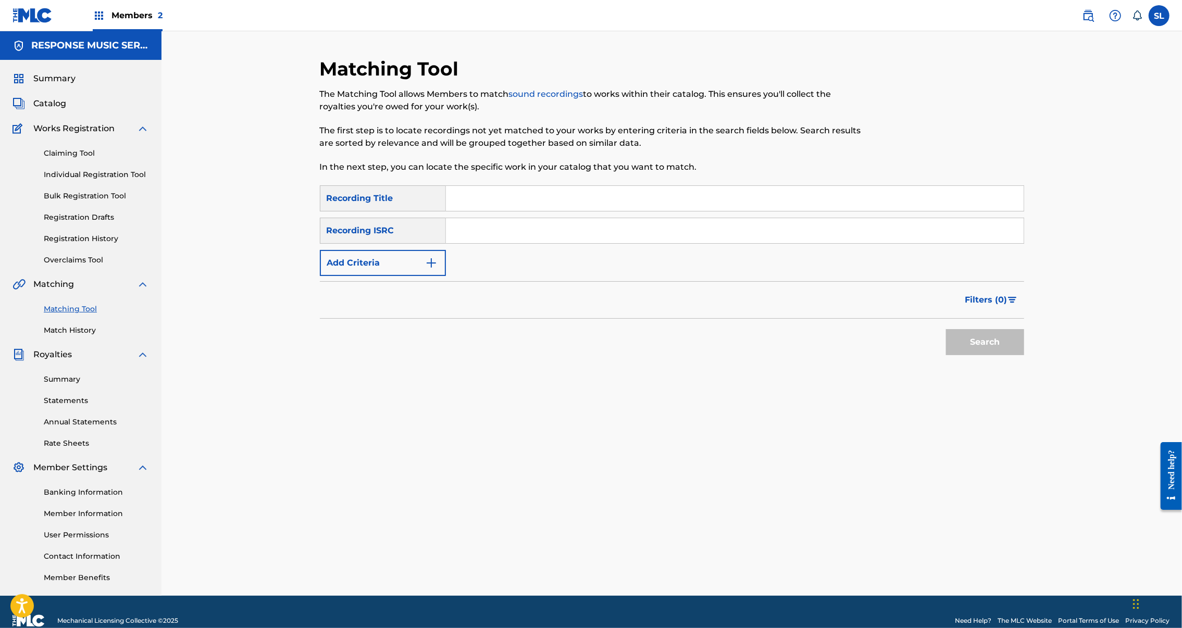
click at [455, 211] on input "Search Form" at bounding box center [735, 198] width 578 height 25
paste input "YOU CAN'T HAVE THIS"
click at [1024, 355] on button "Search" at bounding box center [985, 342] width 78 height 26
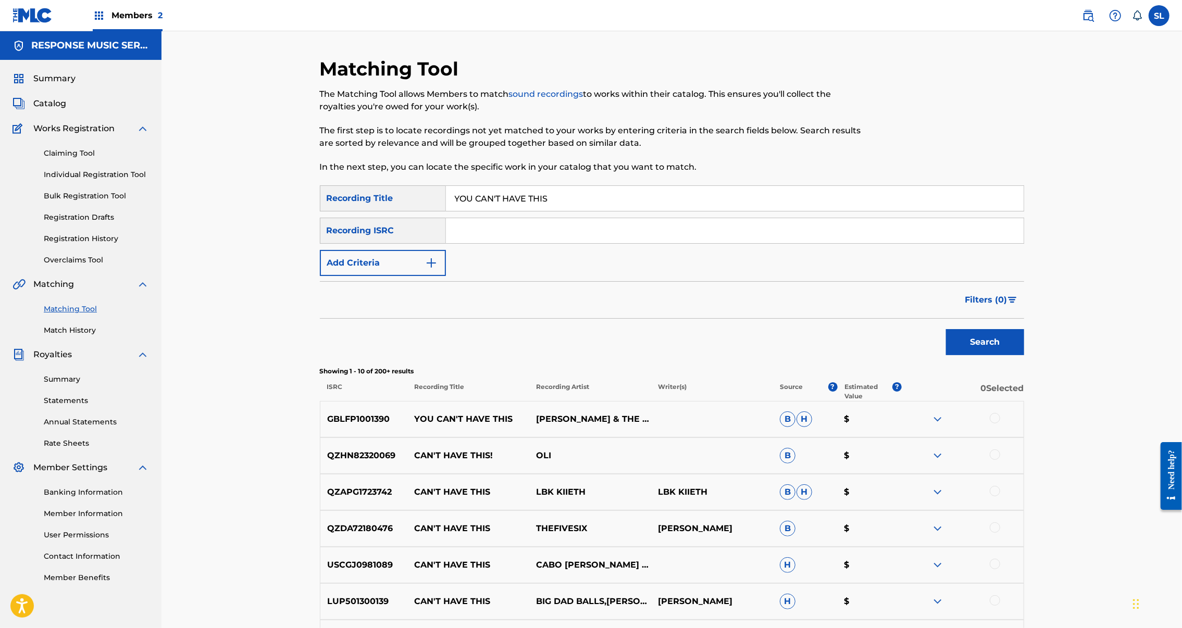
drag, startPoint x: 477, startPoint y: 224, endPoint x: 357, endPoint y: 225, distance: 120.4
click at [357, 212] on div "SearchWithCriteria05c4e4ec-da9e-47a8-8ed4-fa6aae3434d5 Recording Title YOU CAN'…" at bounding box center [672, 198] width 704 height 26
type input "HAVE THIS"
click at [1024, 355] on button "Search" at bounding box center [985, 342] width 78 height 26
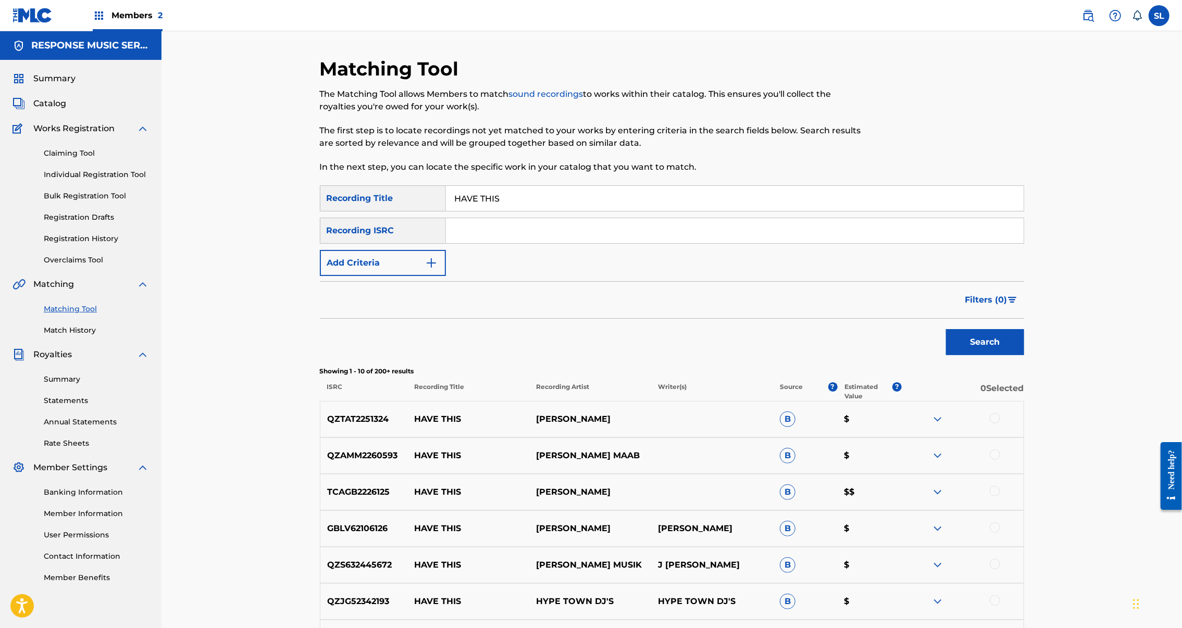
click at [382, 276] on button "Add Criteria" at bounding box center [383, 263] width 126 height 26
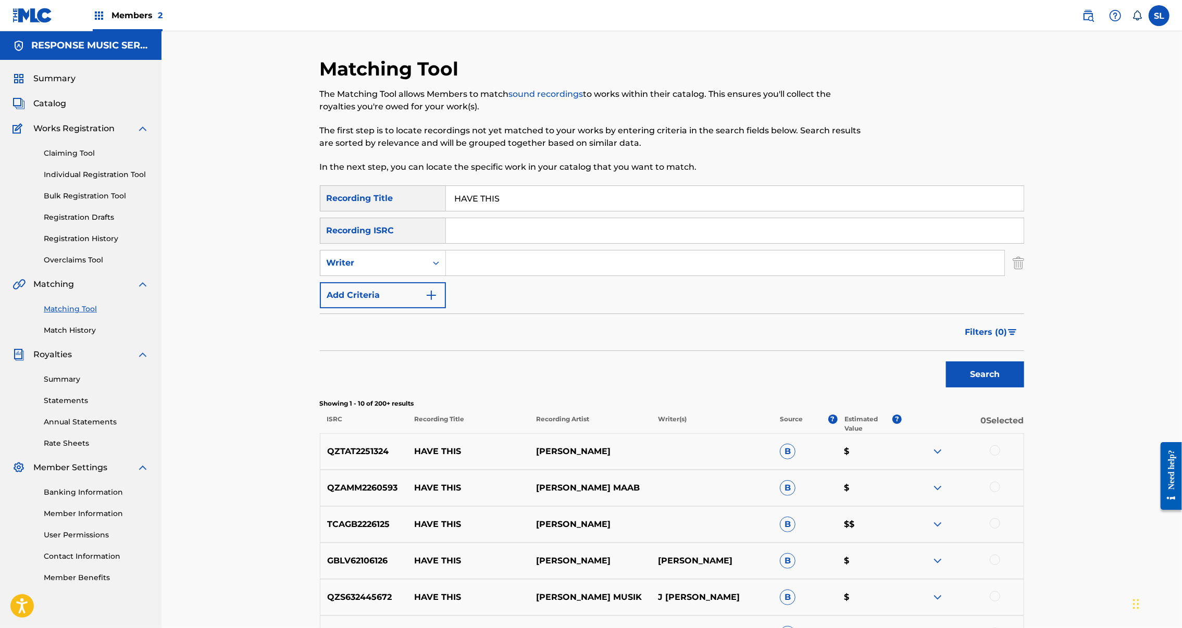
click at [446, 276] on input "Search Form" at bounding box center [725, 263] width 559 height 25
type input "[PERSON_NAME]"
click at [1024, 388] on button "Search" at bounding box center [985, 375] width 78 height 26
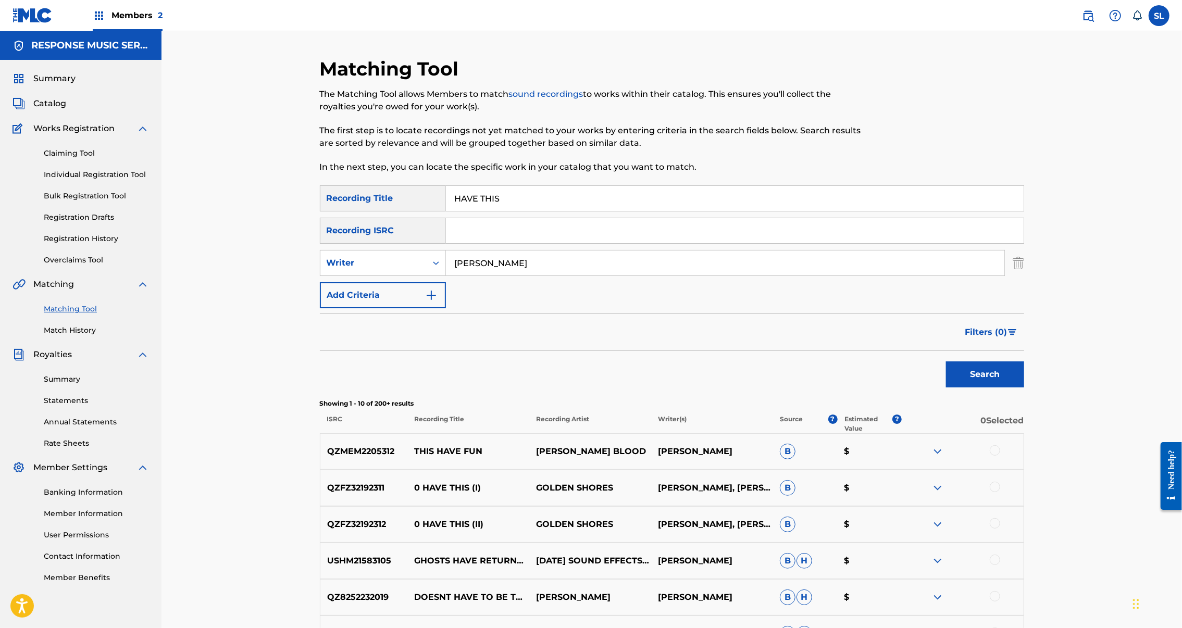
click at [446, 211] on input "HAVE THIS" at bounding box center [735, 198] width 578 height 25
click at [1024, 388] on button "Search" at bounding box center [985, 375] width 78 height 26
click at [468, 211] on input "can't HAVE THIS" at bounding box center [735, 198] width 578 height 25
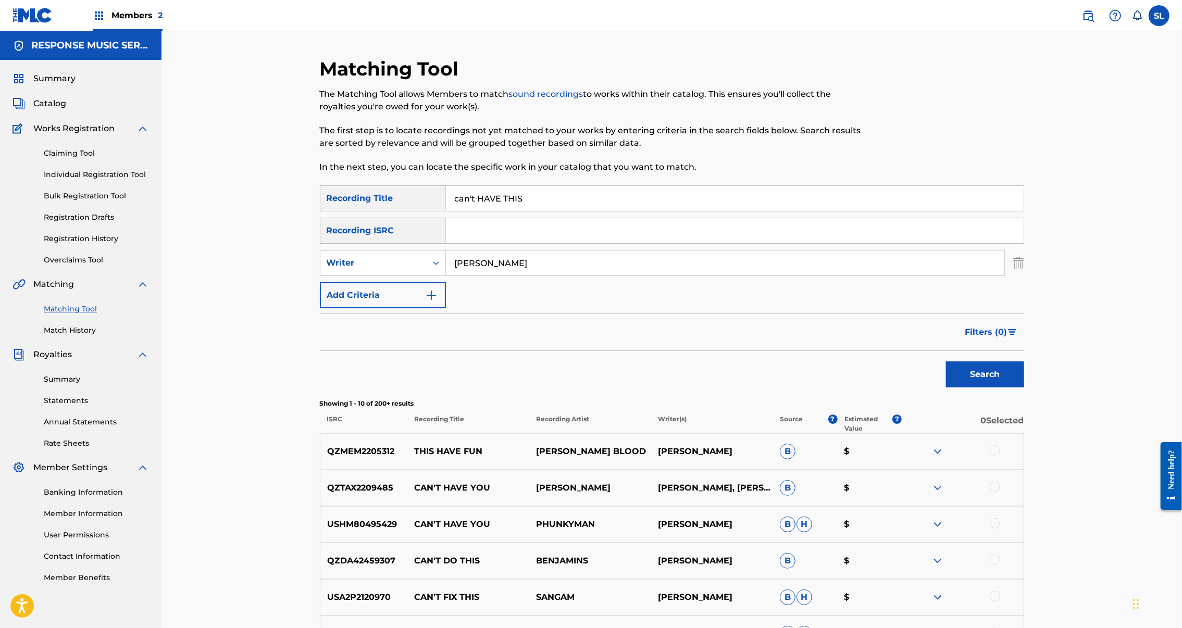
click at [469, 211] on input "can't HAVE THIS" at bounding box center [735, 198] width 578 height 25
click at [468, 211] on input "can't HAVE THIS" at bounding box center [735, 198] width 578 height 25
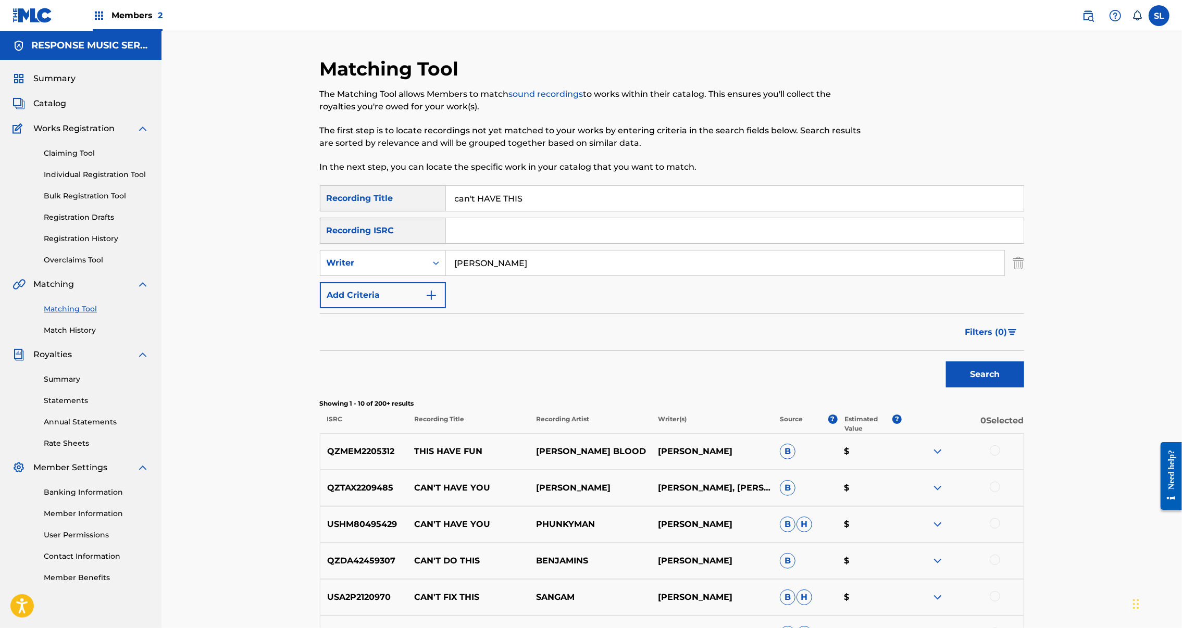
paste input "YOU HAVE PLANS?"
type input "YOU HAVE PLANS?"
click at [503, 276] on input "[PERSON_NAME]" at bounding box center [725, 263] width 559 height 25
click at [1024, 388] on button "Search" at bounding box center [985, 375] width 78 height 26
drag, startPoint x: 517, startPoint y: 301, endPoint x: 325, endPoint y: 278, distance: 193.1
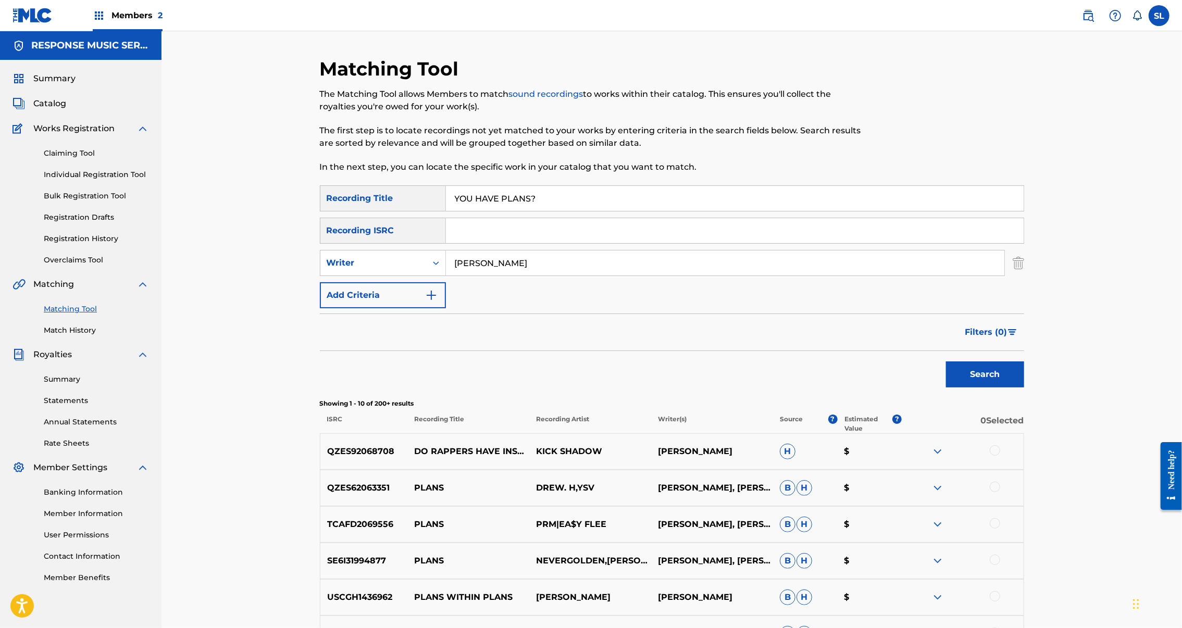
click at [325, 278] on div "SearchWithCriteria05c4e4ec-da9e-47a8-8ed4-fa6aae3434d5 Recording Title YOU HAVE…" at bounding box center [672, 246] width 704 height 123
click at [1024, 388] on button "Search" at bounding box center [985, 375] width 78 height 26
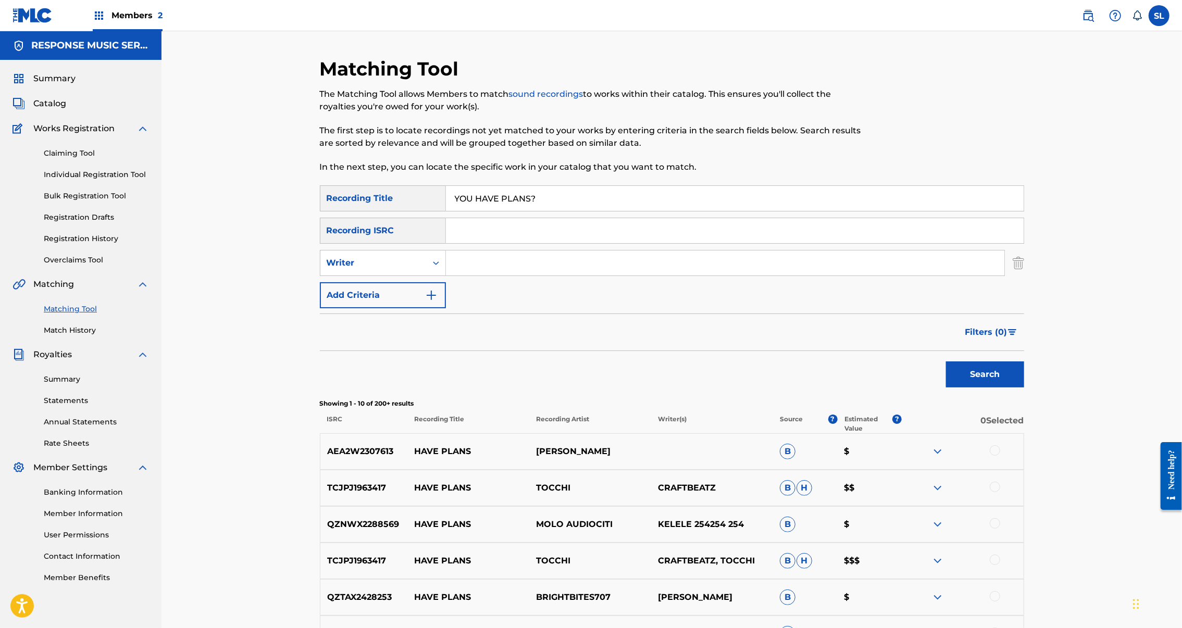
click at [544, 243] on input "Search Form" at bounding box center [735, 230] width 578 height 25
paste input "SEXGF2499316"
type input "SEXGF2499316"
click at [1024, 388] on button "Search" at bounding box center [985, 375] width 78 height 26
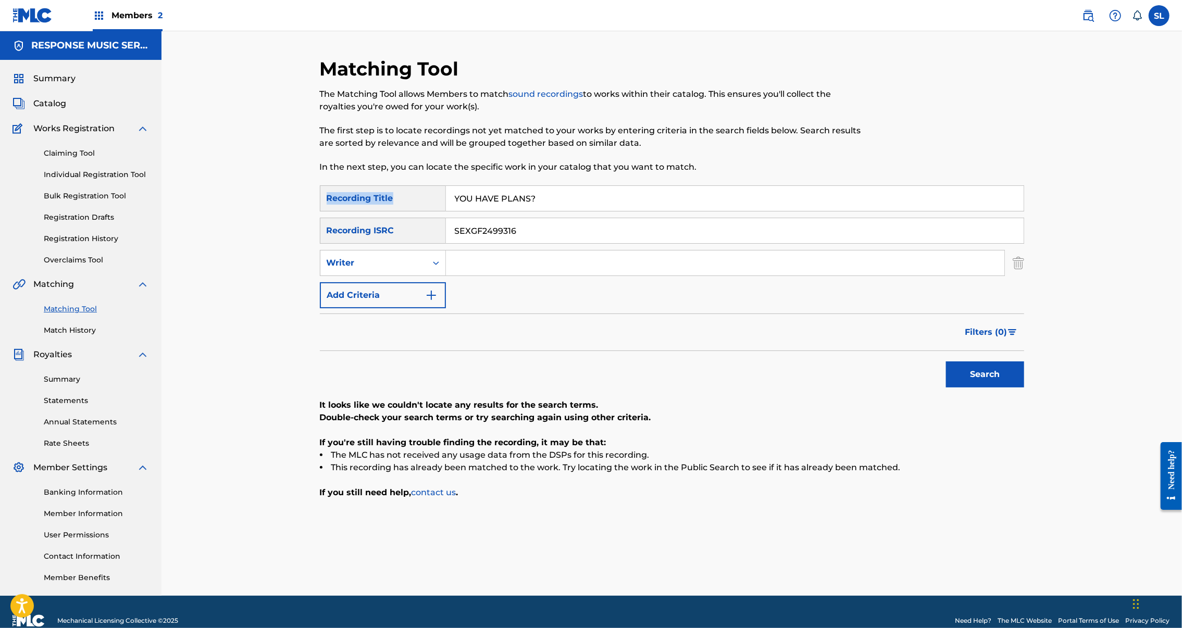
drag, startPoint x: 531, startPoint y: 203, endPoint x: 536, endPoint y: 207, distance: 5.5
click at [531, 204] on div "Matching Tool The Matching Tool allows Members to match sound recordings to wor…" at bounding box center [672, 326] width 704 height 539
drag, startPoint x: 547, startPoint y: 232, endPoint x: 346, endPoint y: 213, distance: 201.6
click at [346, 212] on div "SearchWithCriteria05c4e4ec-da9e-47a8-8ed4-fa6aae3434d5 Recording Title YOU HAVE…" at bounding box center [672, 198] width 704 height 26
click at [1024, 388] on button "Search" at bounding box center [985, 375] width 78 height 26
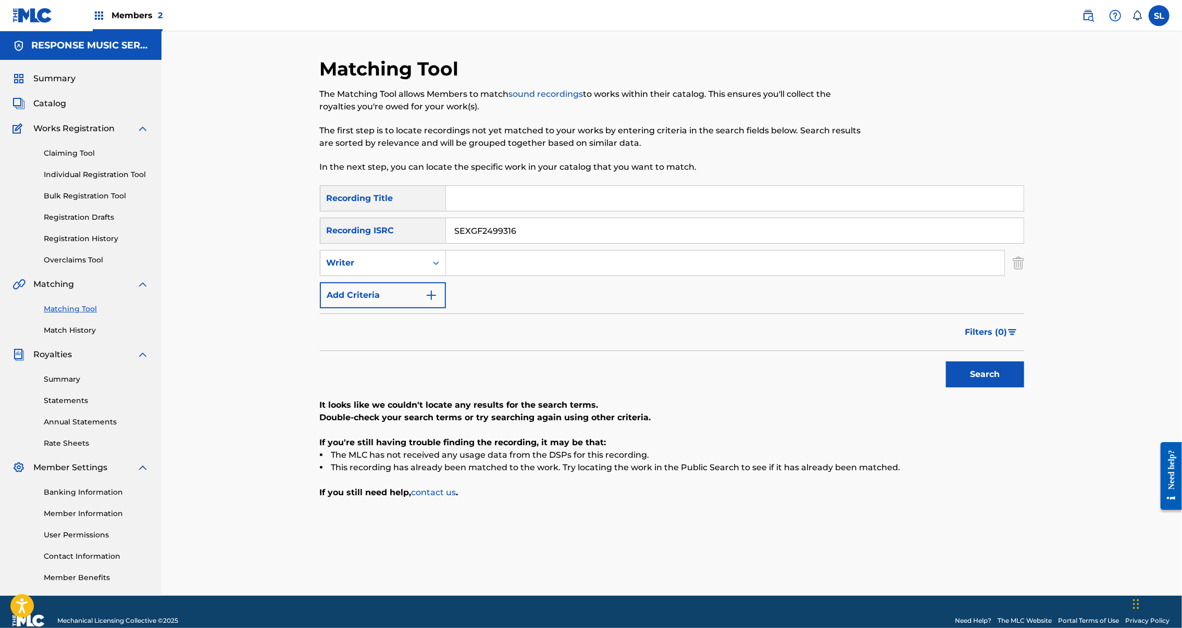
click at [624, 211] on input "Search Form" at bounding box center [735, 198] width 578 height 25
paste input "YOU'LL GET MORE"
type input "YOU'LL GET MORE"
drag, startPoint x: 552, startPoint y: 261, endPoint x: 332, endPoint y: 255, distance: 219.9
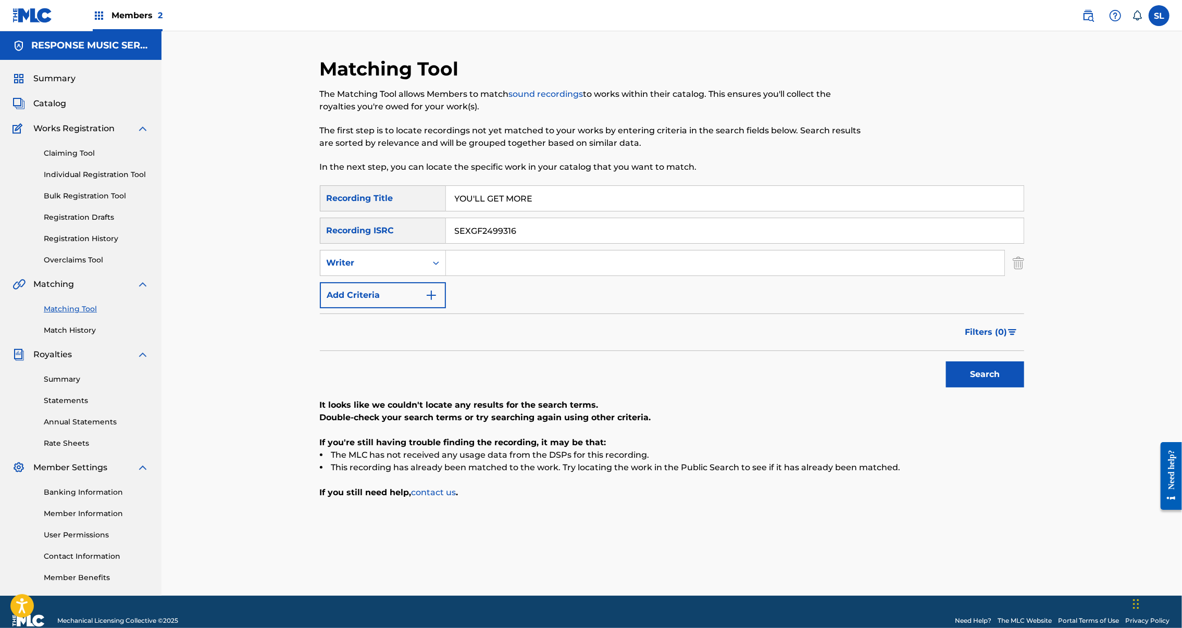
click at [332, 244] on div "SearchWithCriteriaf41d0674-f20b-4d0c-aed2-aa22c0d4c59b Recording ISRC SEXGF2499…" at bounding box center [672, 231] width 704 height 26
click at [1024, 388] on button "Search" at bounding box center [985, 375] width 78 height 26
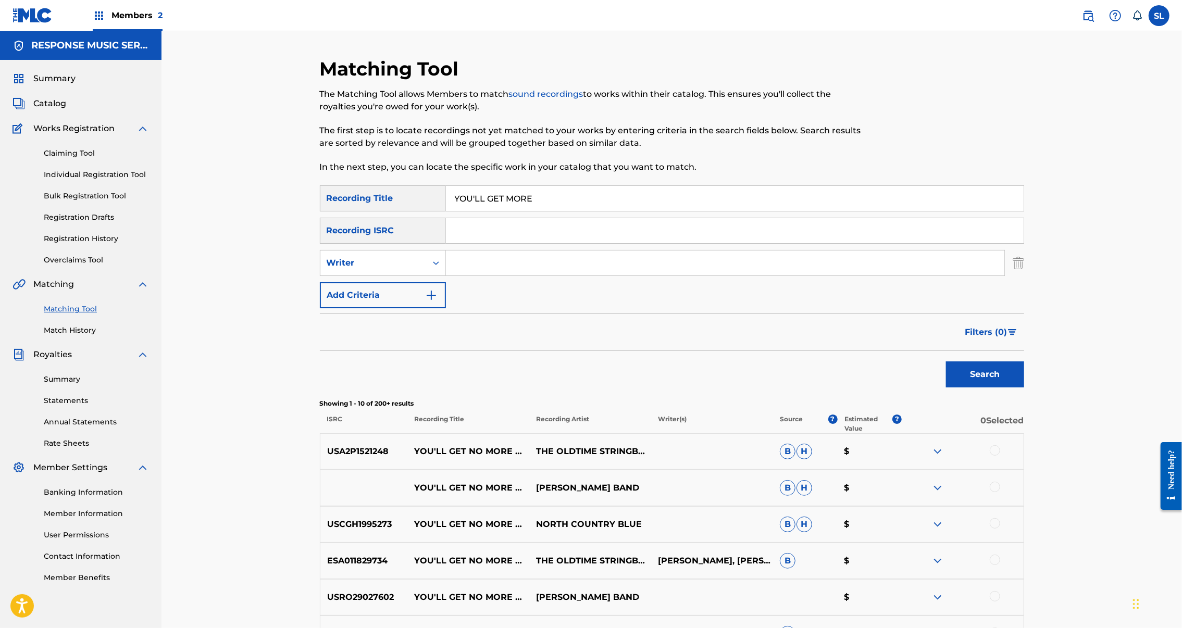
click at [544, 243] on input "Search Form" at bounding box center [735, 230] width 578 height 25
paste input "SE69Z2503802"
type input "SE69Z2503802"
click at [1024, 388] on button "Search" at bounding box center [985, 375] width 78 height 26
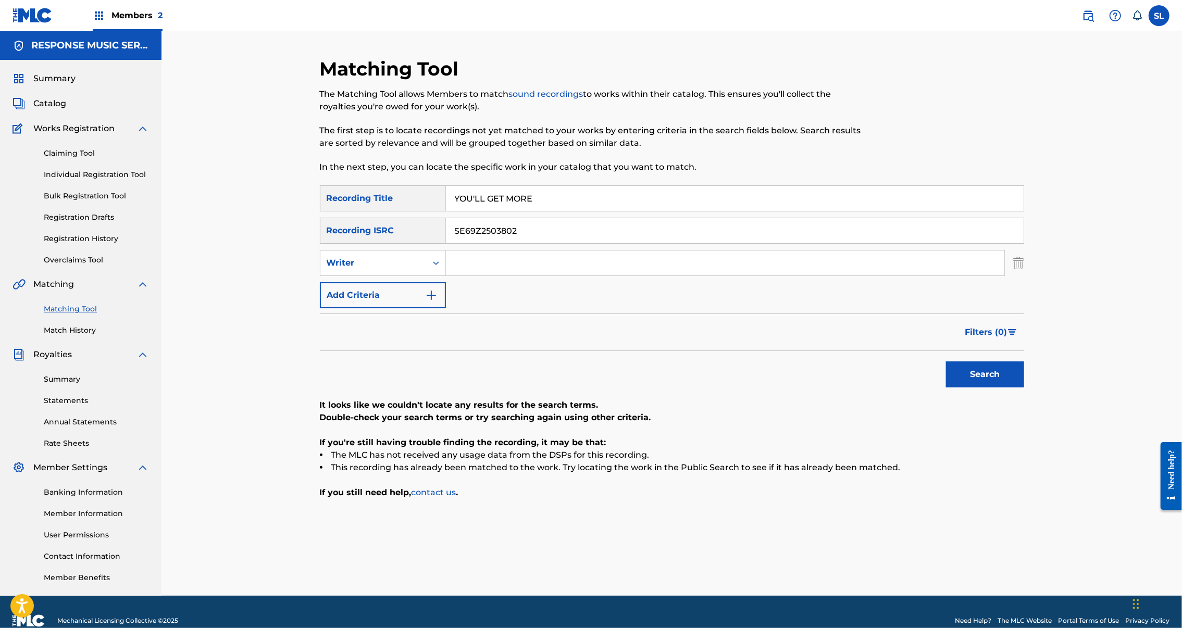
drag, startPoint x: 533, startPoint y: 219, endPoint x: 394, endPoint y: 203, distance: 140.6
click at [392, 203] on div "Matching Tool The Matching Tool allows Members to match sound recordings to wor…" at bounding box center [672, 326] width 704 height 539
click at [1024, 388] on button "Search" at bounding box center [985, 375] width 78 height 26
click at [515, 211] on input "Search Form" at bounding box center [735, 198] width 578 height 25
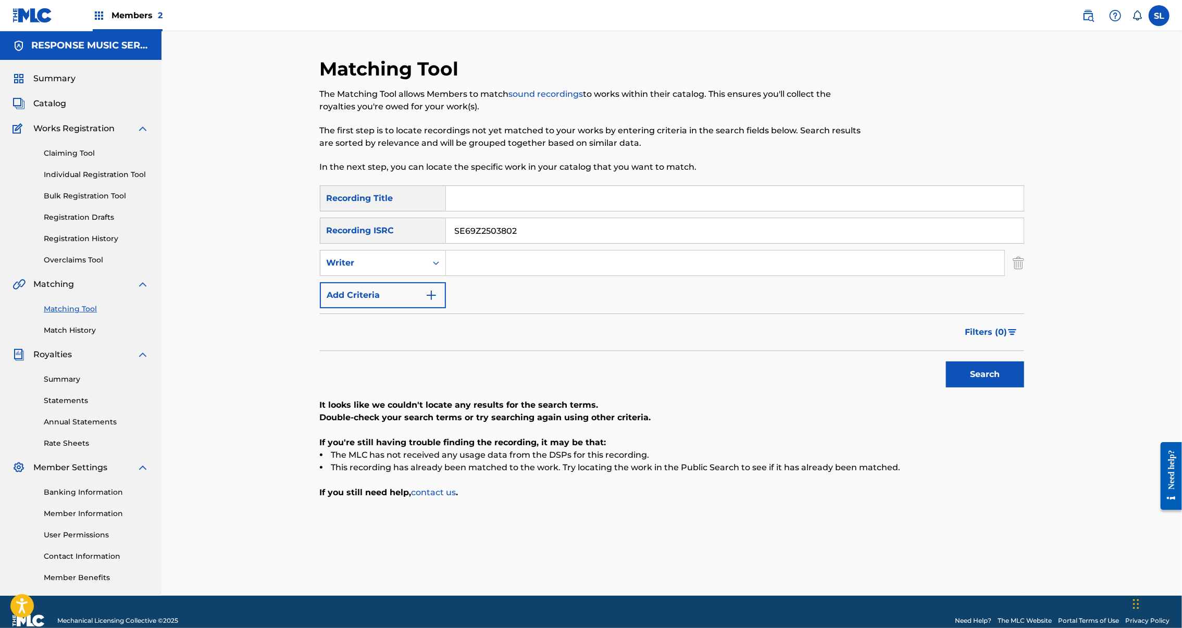
paste input "YOUR SKEPTICAL LOOK"
type input "YOUR SKEPTICAL LOOK"
drag, startPoint x: 488, startPoint y: 257, endPoint x: 378, endPoint y: 241, distance: 111.2
click at [378, 241] on div "SearchWithCriteria05c4e4ec-da9e-47a8-8ed4-fa6aae3434d5 Recording Title YOUR SKE…" at bounding box center [672, 246] width 704 height 123
click at [1024, 388] on button "Search" at bounding box center [985, 375] width 78 height 26
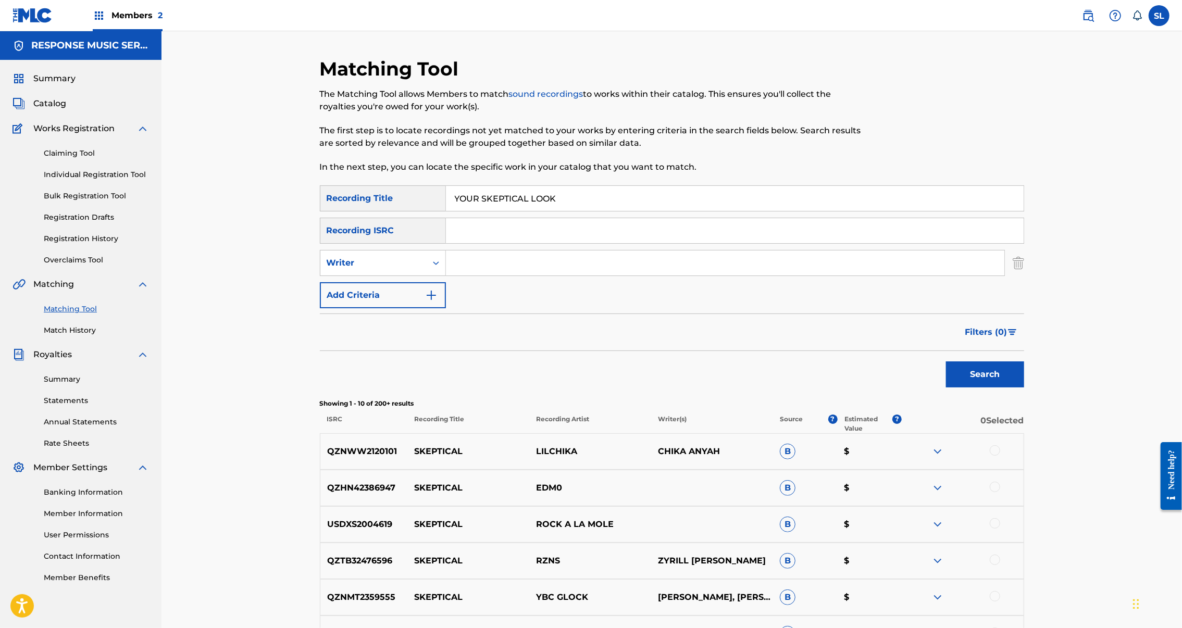
click at [76, 336] on div "Matching Tool Match History" at bounding box center [81, 313] width 136 height 45
click at [73, 336] on link "Match History" at bounding box center [96, 330] width 105 height 11
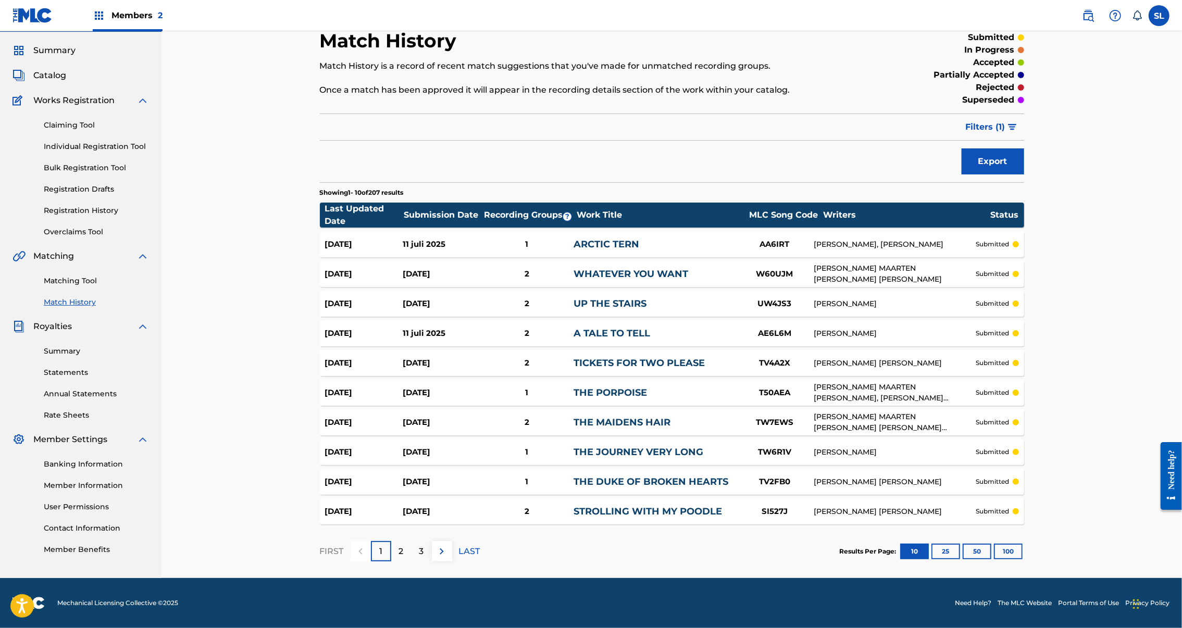
scroll to position [126, 0]
click at [426, 203] on div "Last Updated Date Submission Date Recording Groups ? Work Title MLC Song Code W…" at bounding box center [672, 215] width 704 height 25
click at [404, 209] on div "Submission Date" at bounding box center [443, 215] width 78 height 13
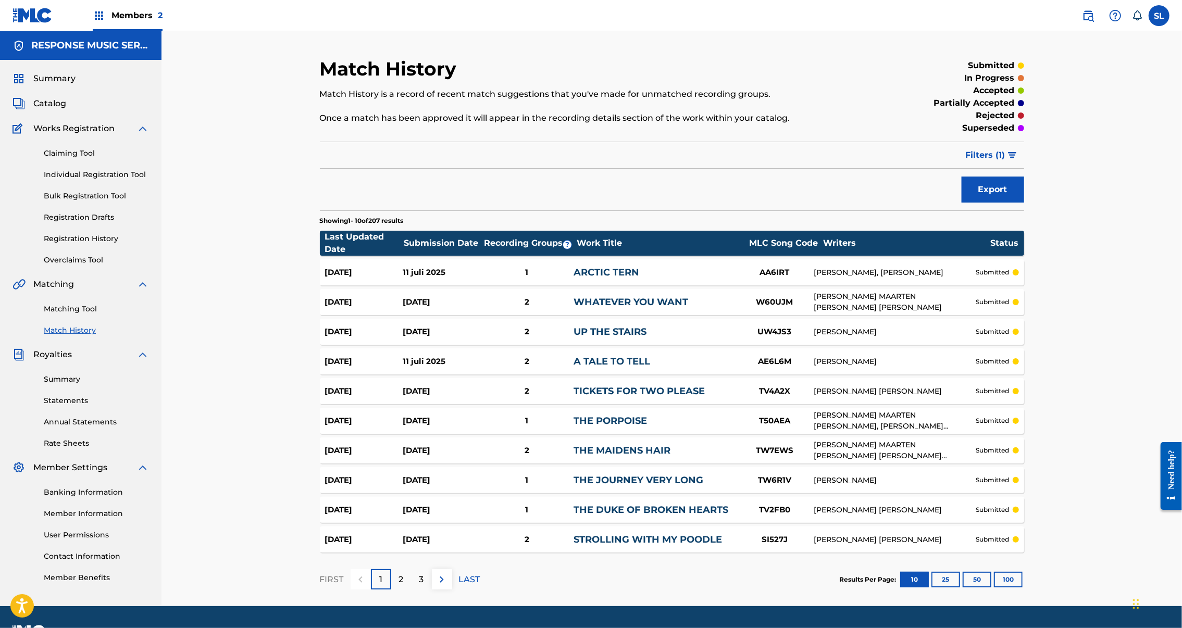
click at [1024, 203] on button "Export" at bounding box center [993, 190] width 63 height 26
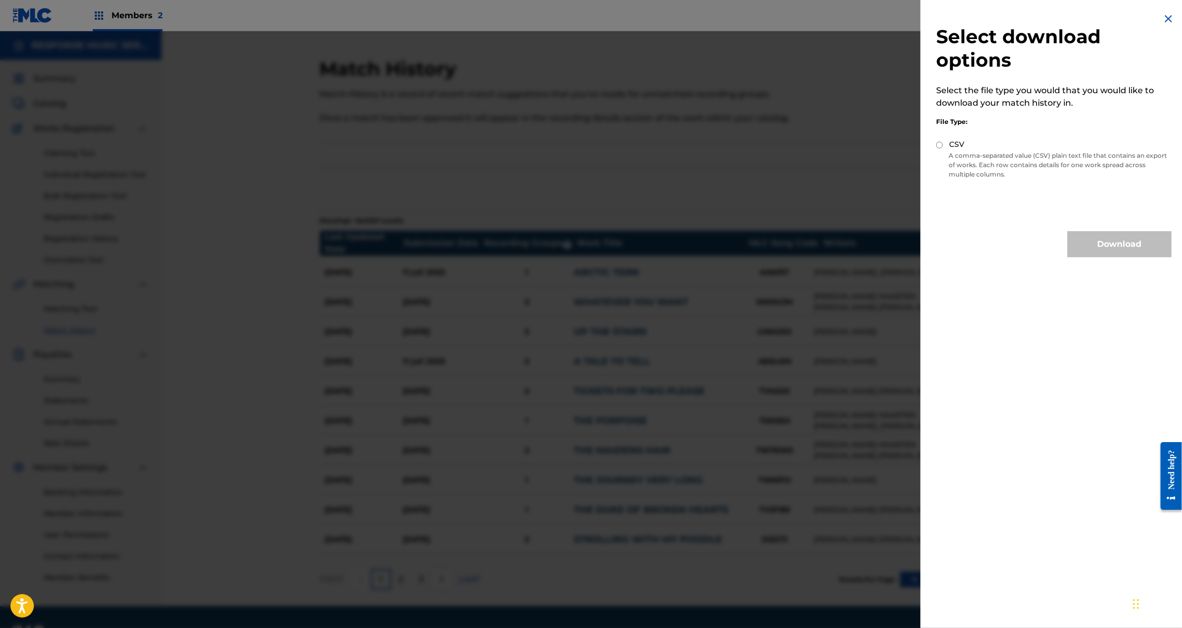
click at [936, 142] on input "CSV" at bounding box center [939, 145] width 7 height 7
radio input "true"
click at [1114, 245] on button "Download" at bounding box center [1120, 244] width 104 height 26
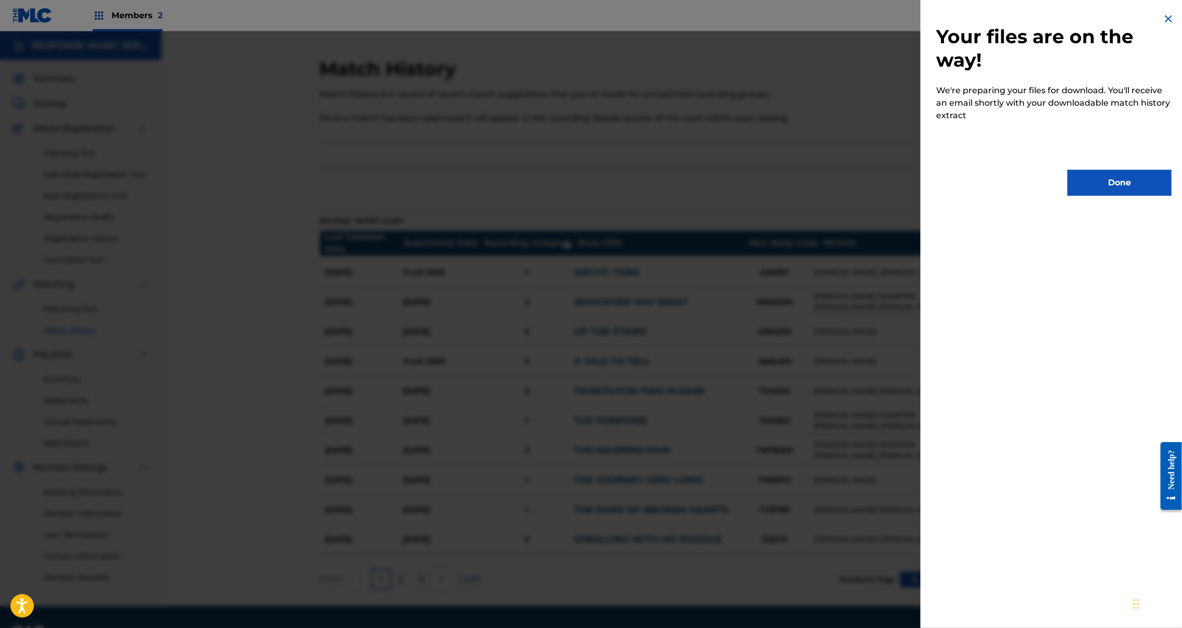
click at [1123, 177] on button "Done" at bounding box center [1120, 183] width 104 height 26
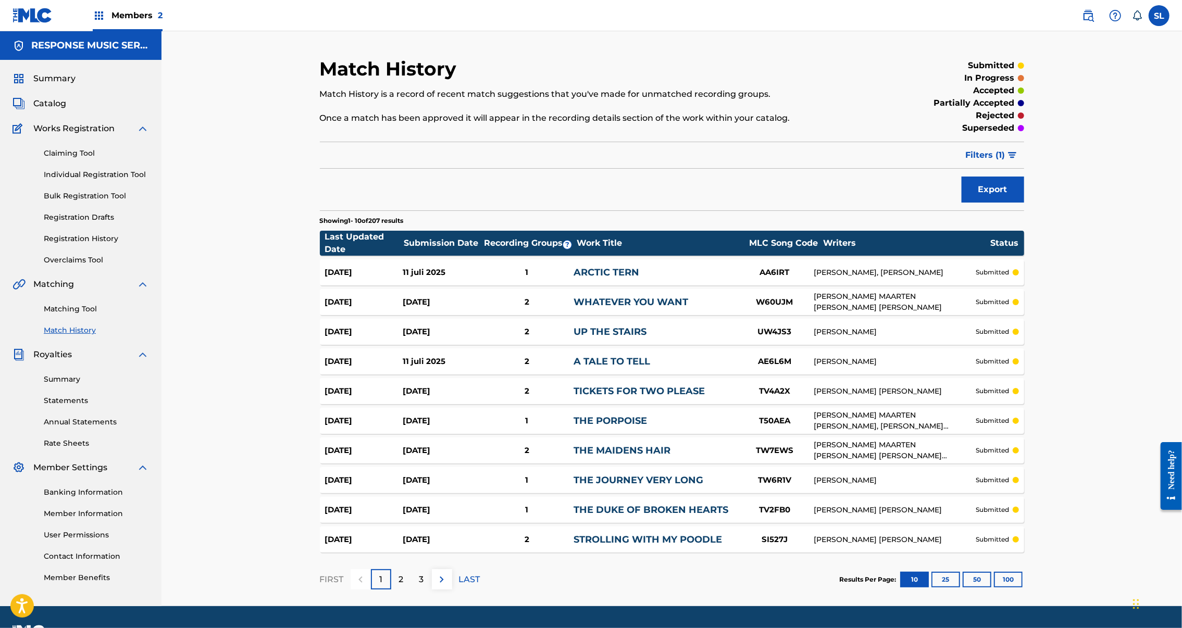
click at [65, 110] on link "Catalog" at bounding box center [40, 103] width 54 height 13
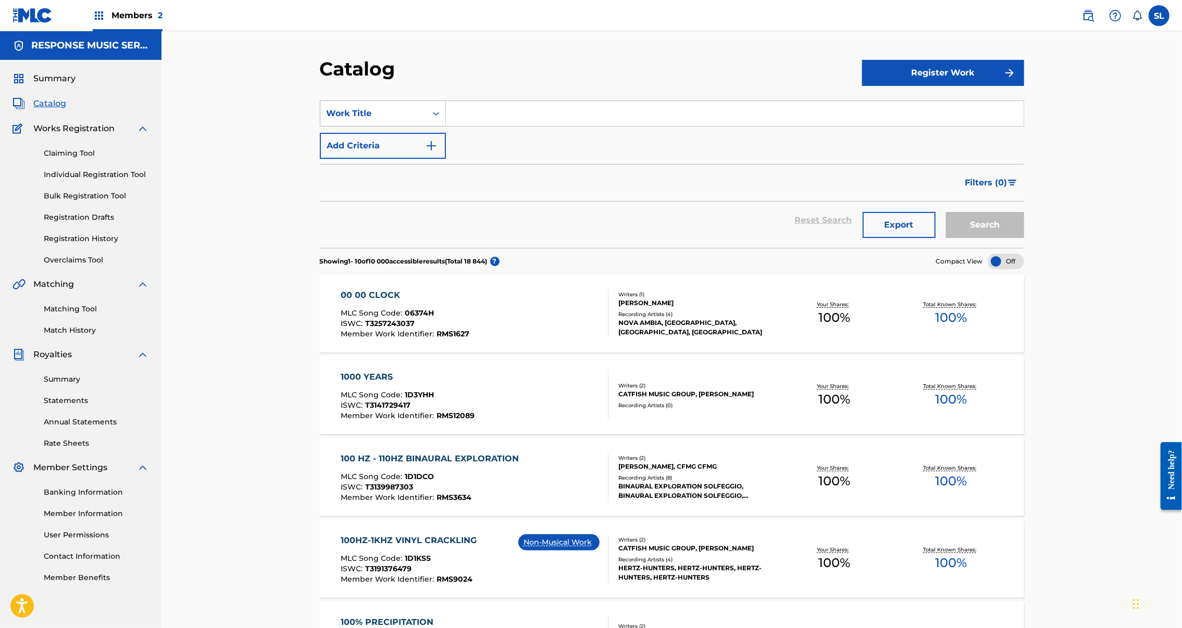
click at [427, 123] on div "Search Form" at bounding box center [436, 113] width 19 height 19
click at [320, 153] on div "Writer Name" at bounding box center [382, 140] width 125 height 26
click at [451, 126] on input "Search Form" at bounding box center [735, 113] width 578 height 25
click at [519, 239] on div "Reset Search Export Search" at bounding box center [672, 221] width 704 height 38
click at [82, 336] on link "Match History" at bounding box center [96, 330] width 105 height 11
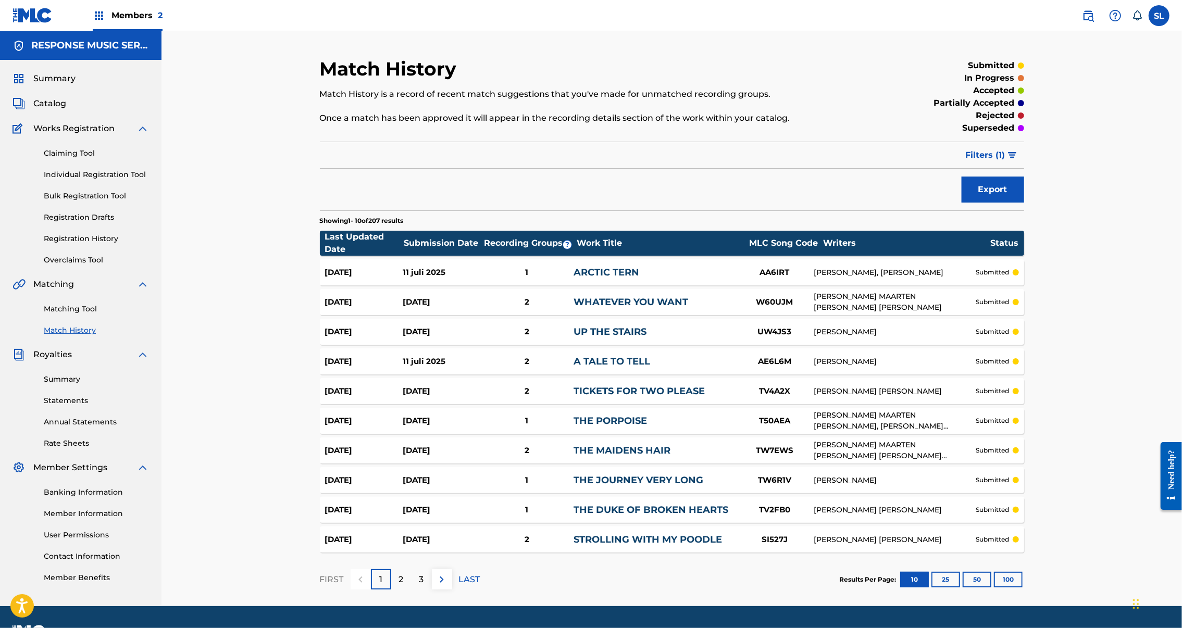
click at [1024, 168] on button "Filters ( 1 )" at bounding box center [992, 155] width 65 height 26
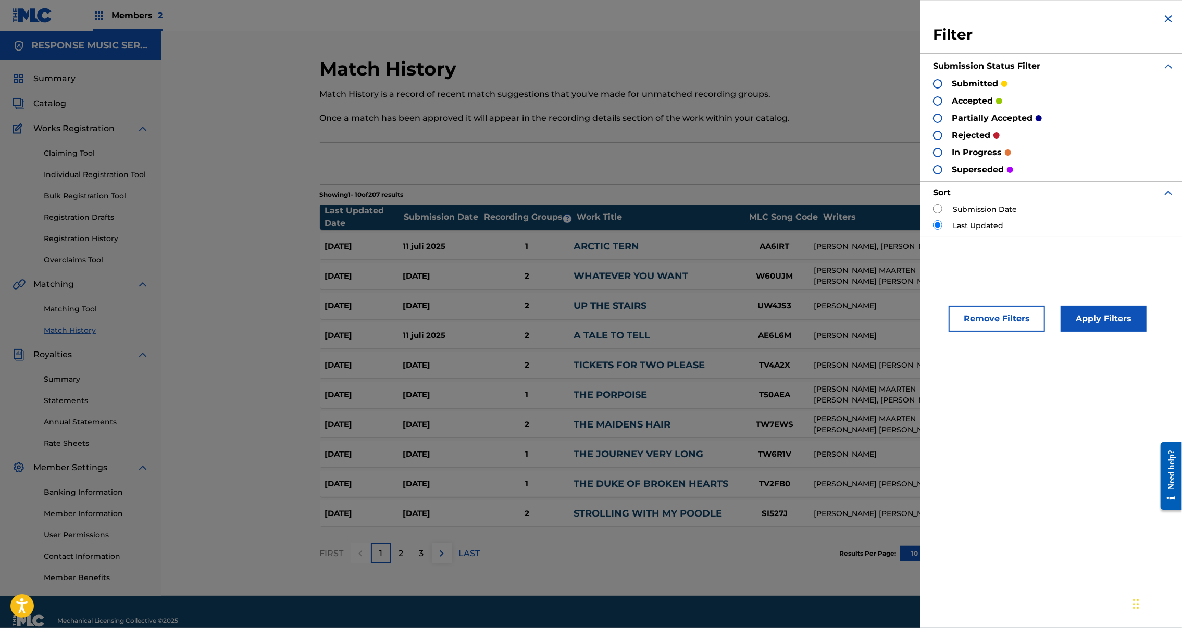
click at [933, 214] on input "radio" at bounding box center [937, 208] width 9 height 9
radio input "true"
click at [1075, 332] on button "Apply Filters" at bounding box center [1104, 319] width 86 height 26
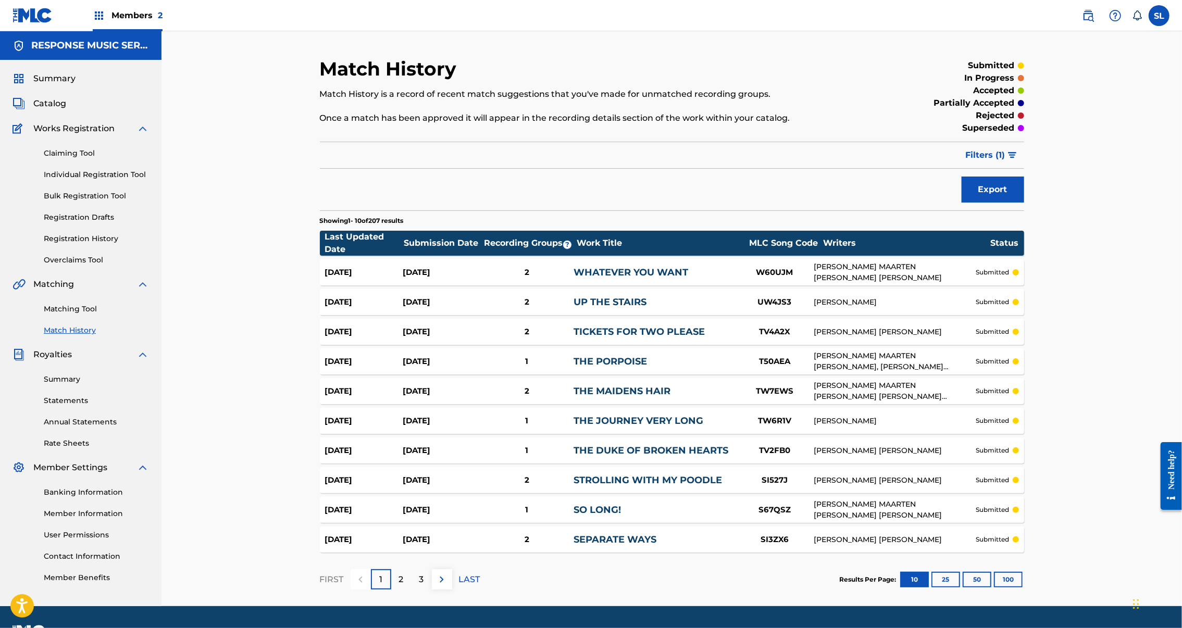
scroll to position [126, 0]
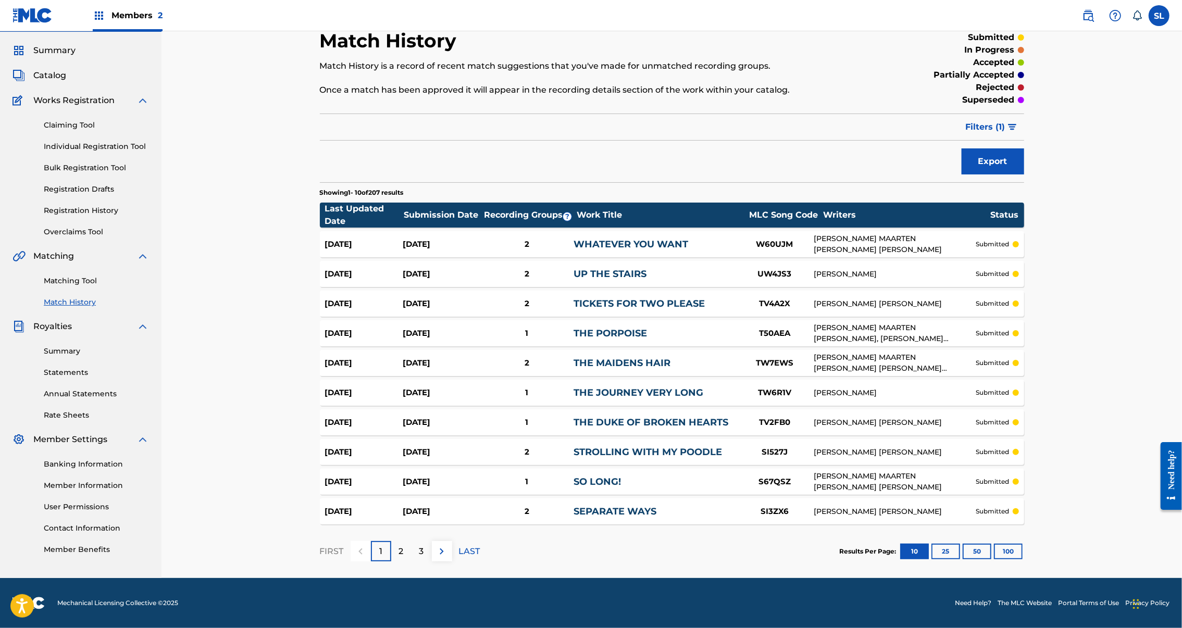
click at [960, 544] on button "25" at bounding box center [946, 552] width 29 height 16
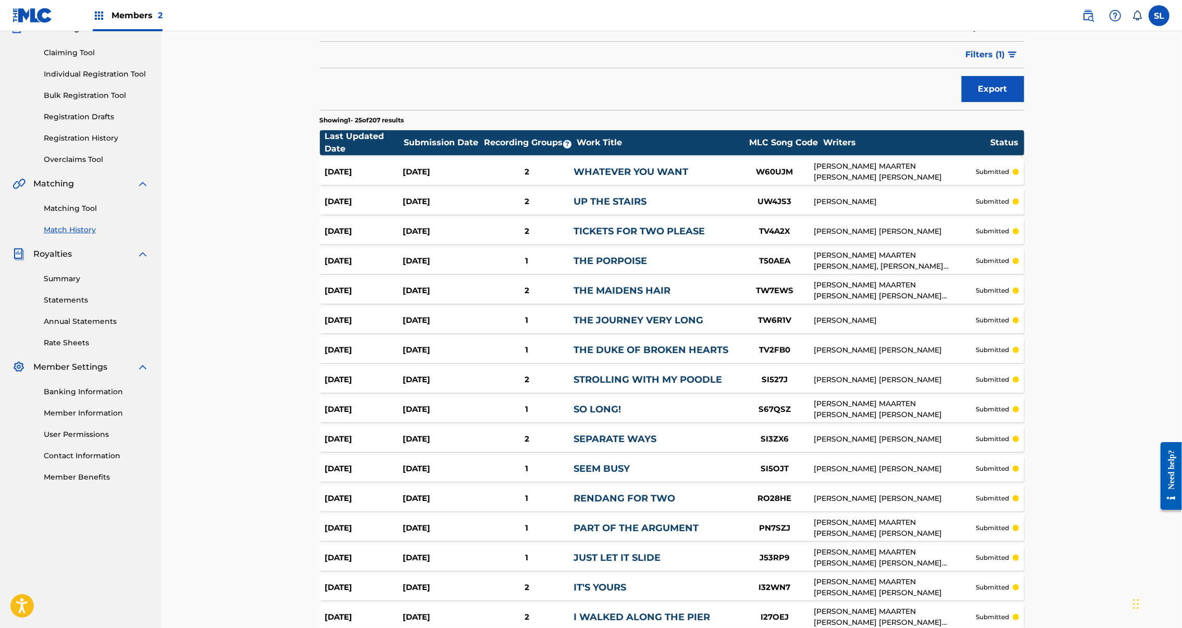
scroll to position [649, 0]
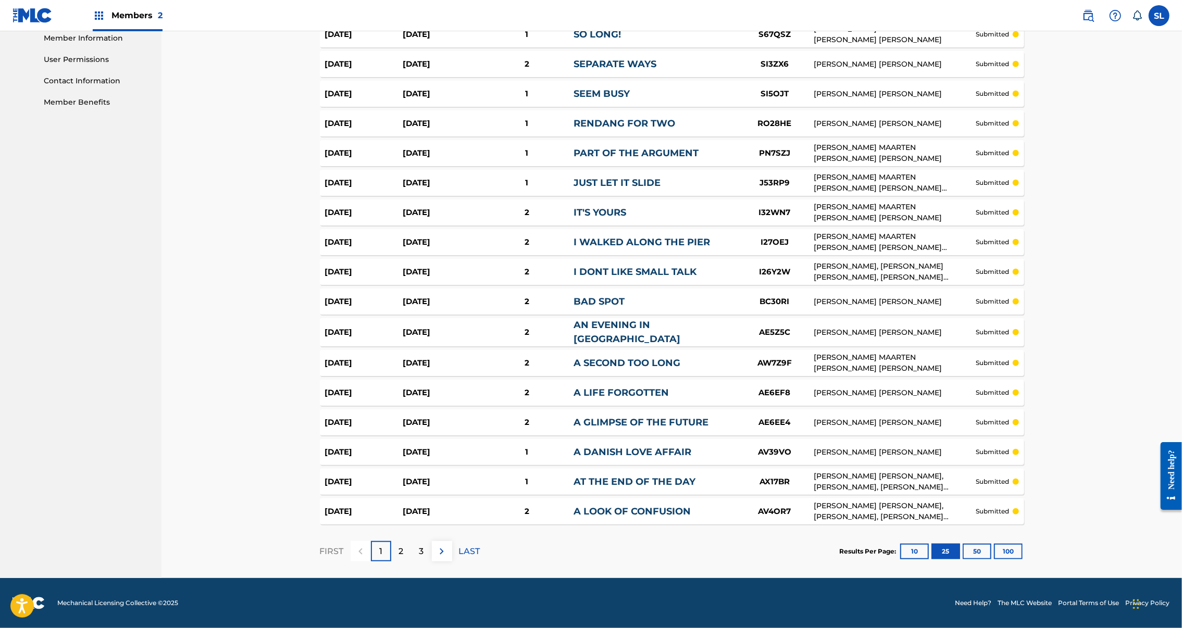
click at [399, 545] on p "2" at bounding box center [401, 551] width 5 height 13
click at [412, 541] on div "3" at bounding box center [422, 551] width 20 height 20
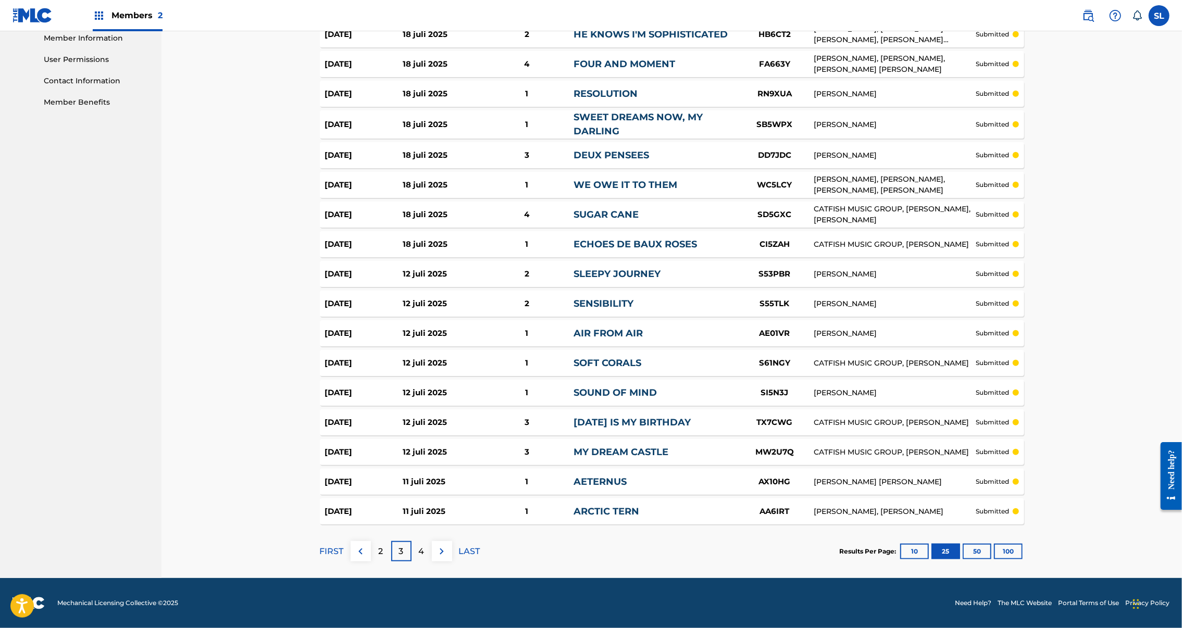
click at [371, 541] on div "2" at bounding box center [381, 551] width 20 height 20
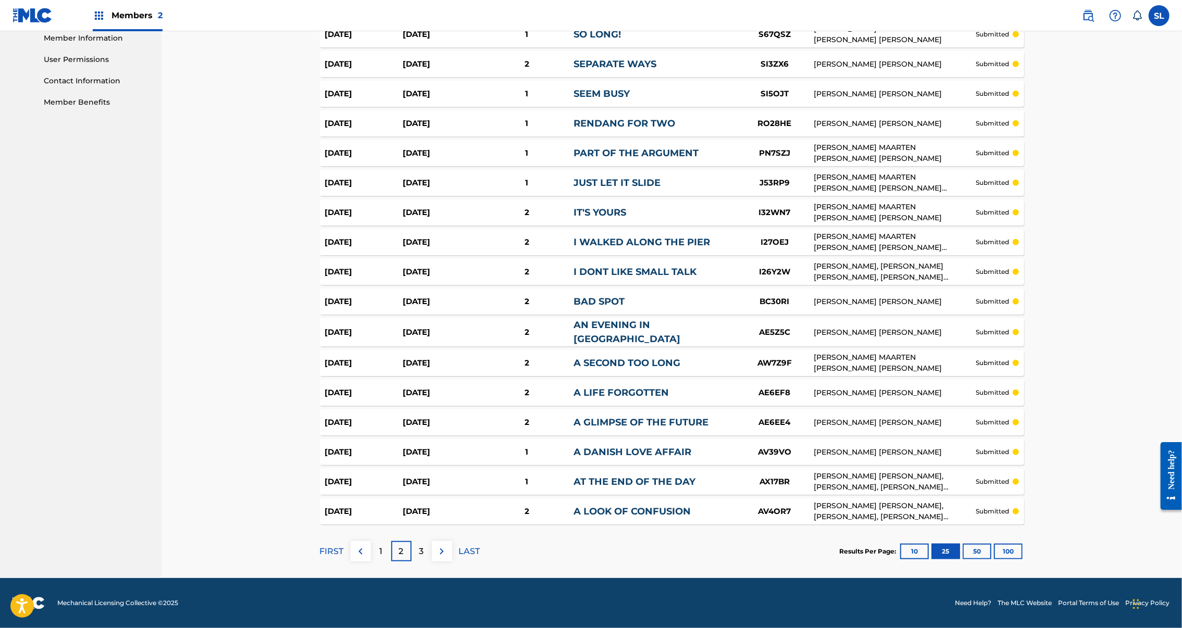
click at [371, 541] on div "1" at bounding box center [381, 551] width 20 height 20
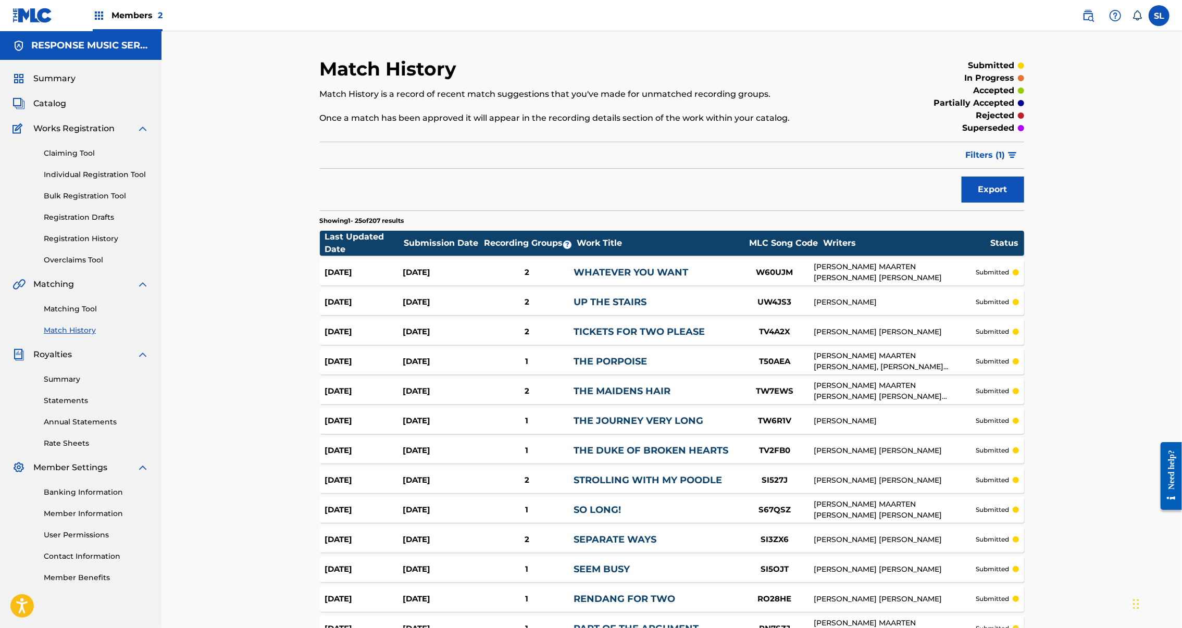
click at [49, 110] on span "Catalog" at bounding box center [49, 103] width 33 height 13
